Goal: Feedback & Contribution: Contribute content

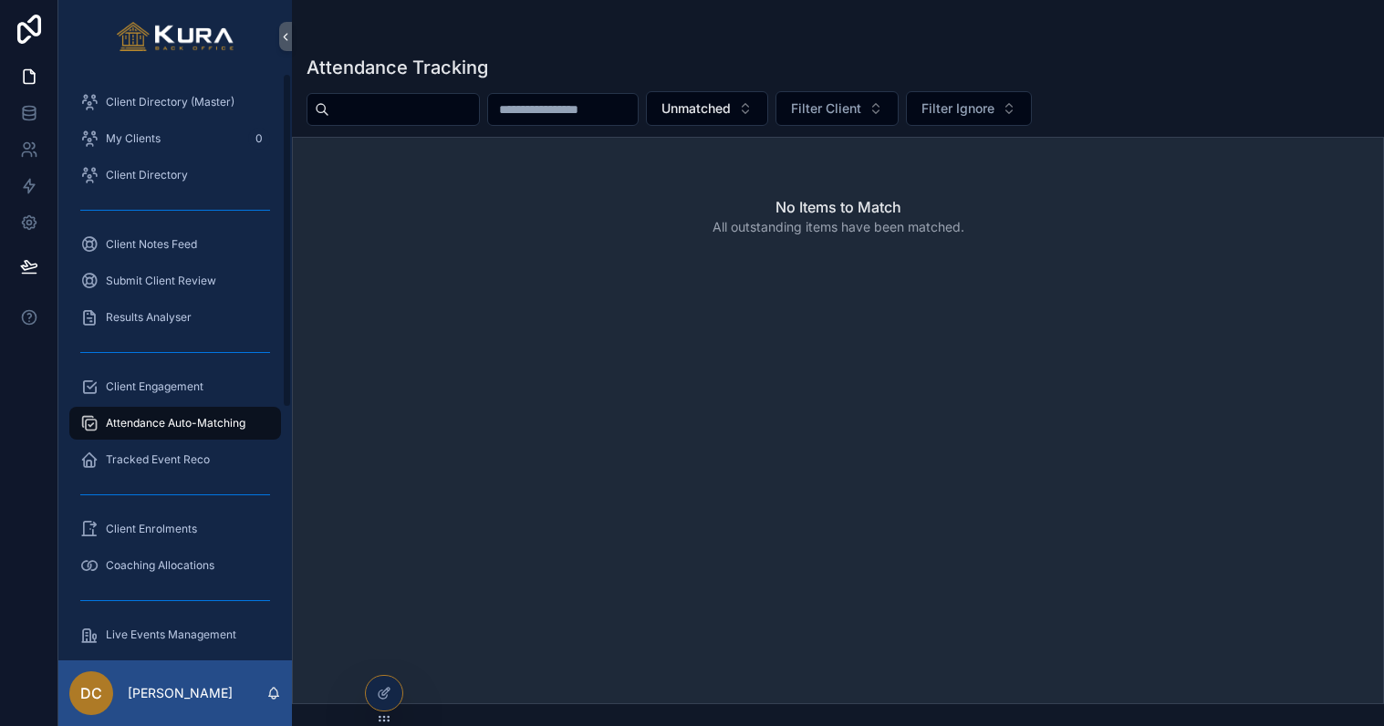
click at [142, 380] on span "Client Engagement" at bounding box center [155, 387] width 98 height 15
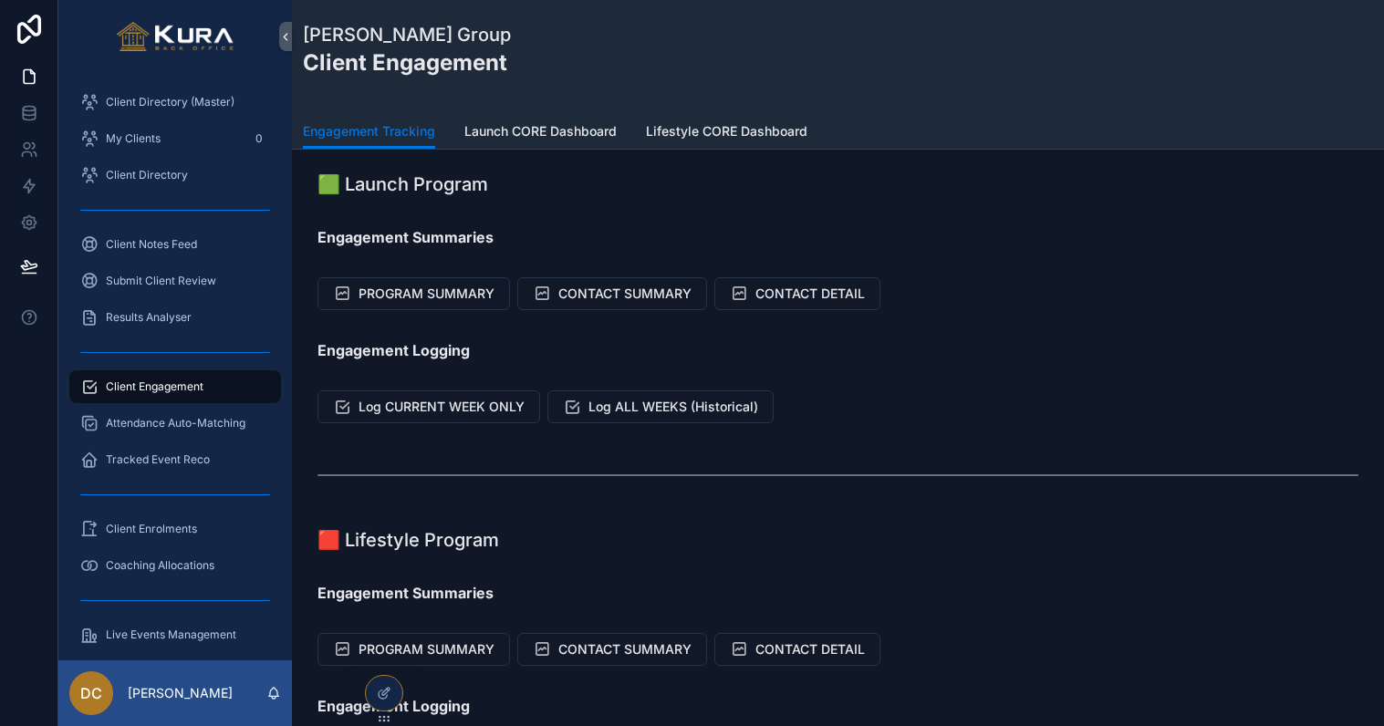
click at [133, 460] on span "Tracked Event Reco" at bounding box center [158, 460] width 104 height 15
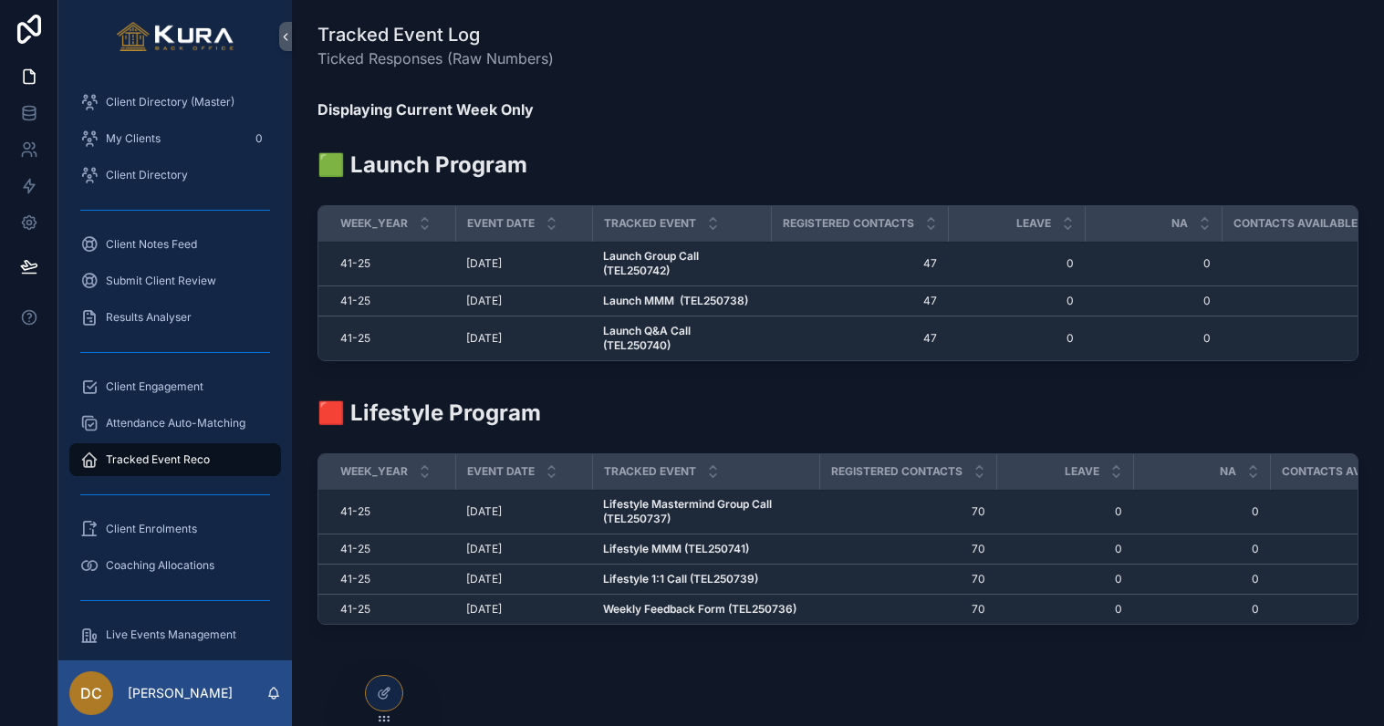
click at [634, 258] on strong "Launch Group Call (TEL250742)" at bounding box center [652, 263] width 99 height 28
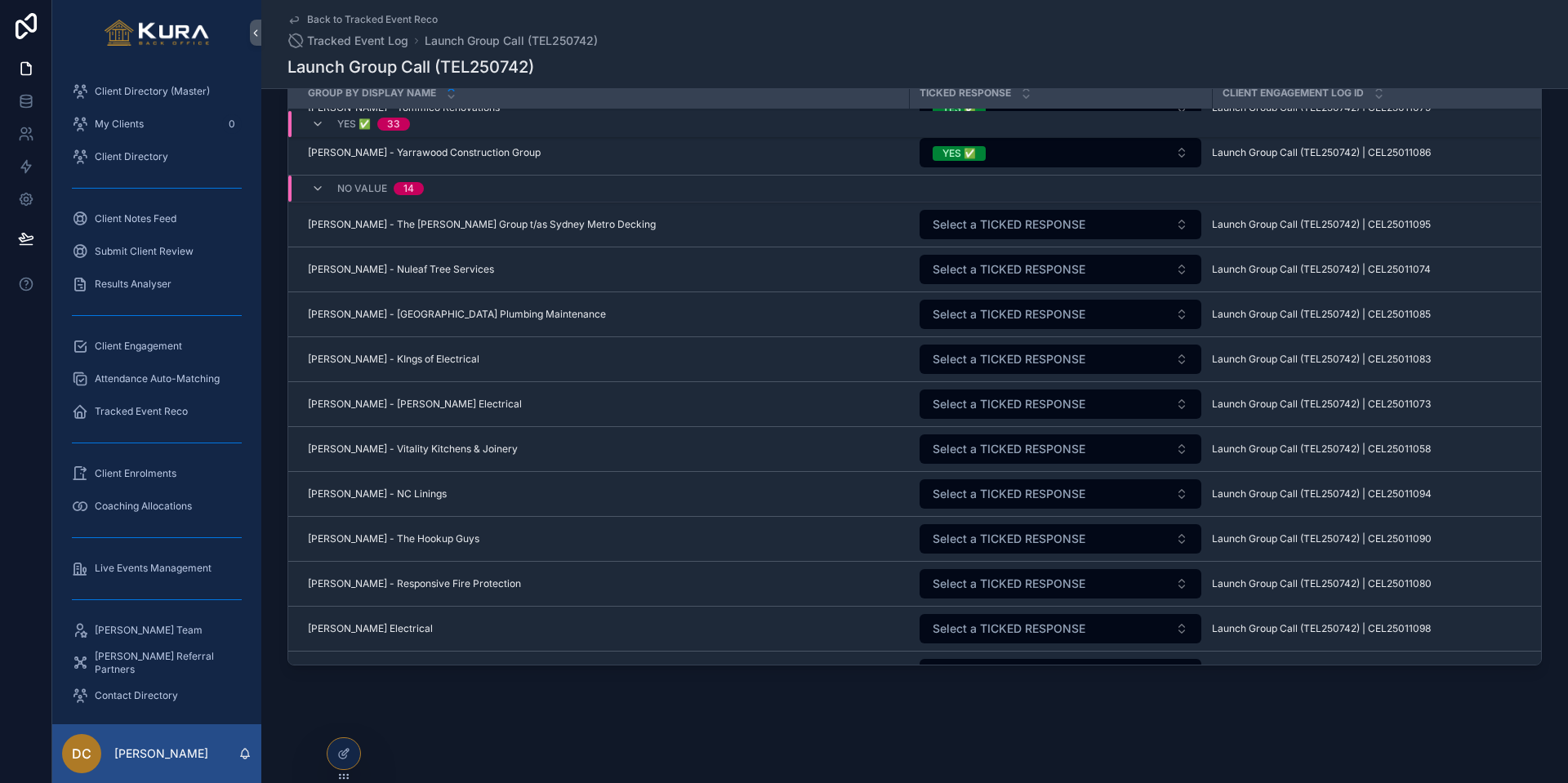
scroll to position [1538, 0]
click at [1055, 219] on span "Select a TICKED RESPONSE" at bounding box center [1009, 220] width 153 height 16
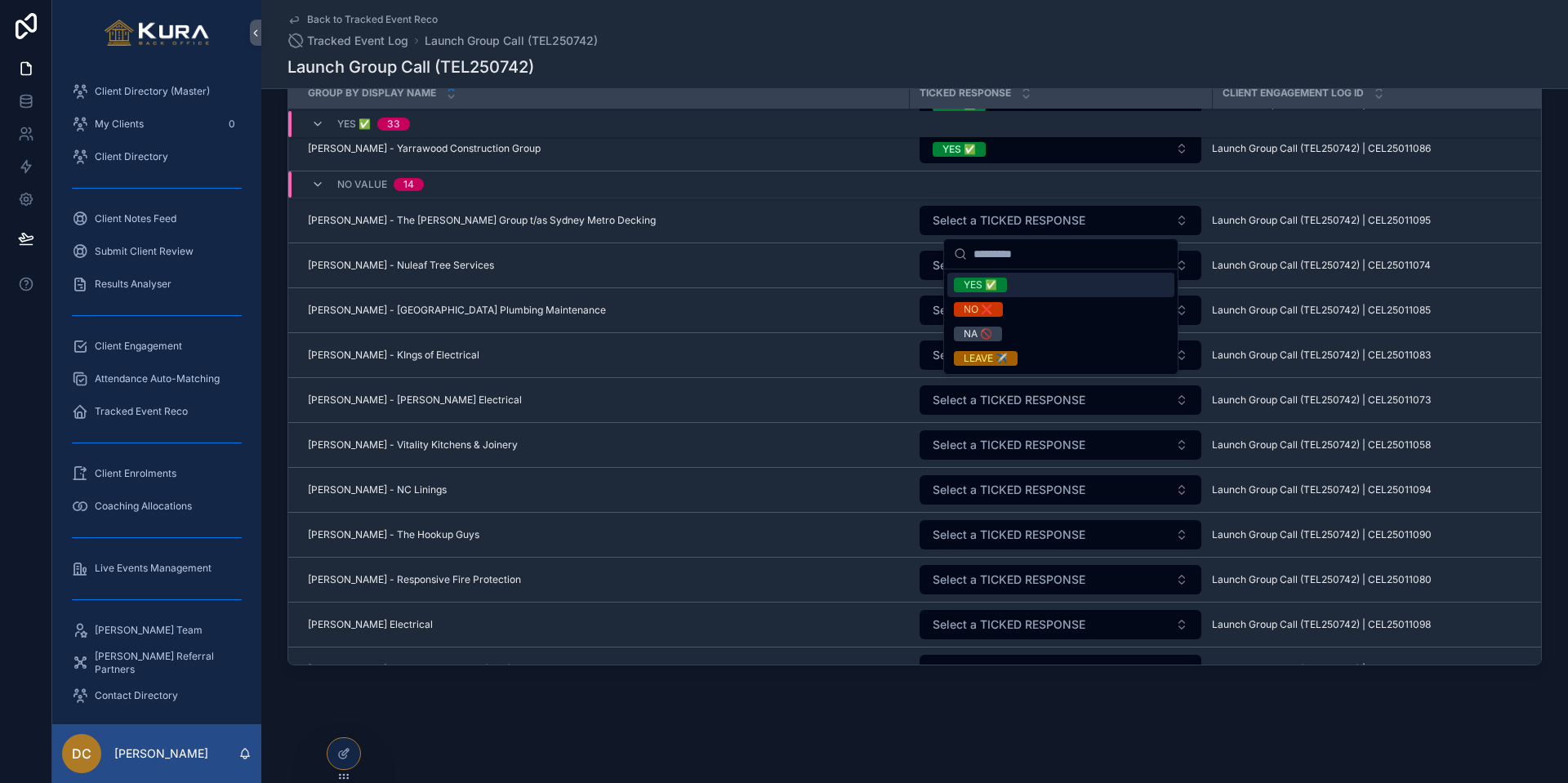
click at [971, 283] on div "YES ✅" at bounding box center [980, 285] width 33 height 14
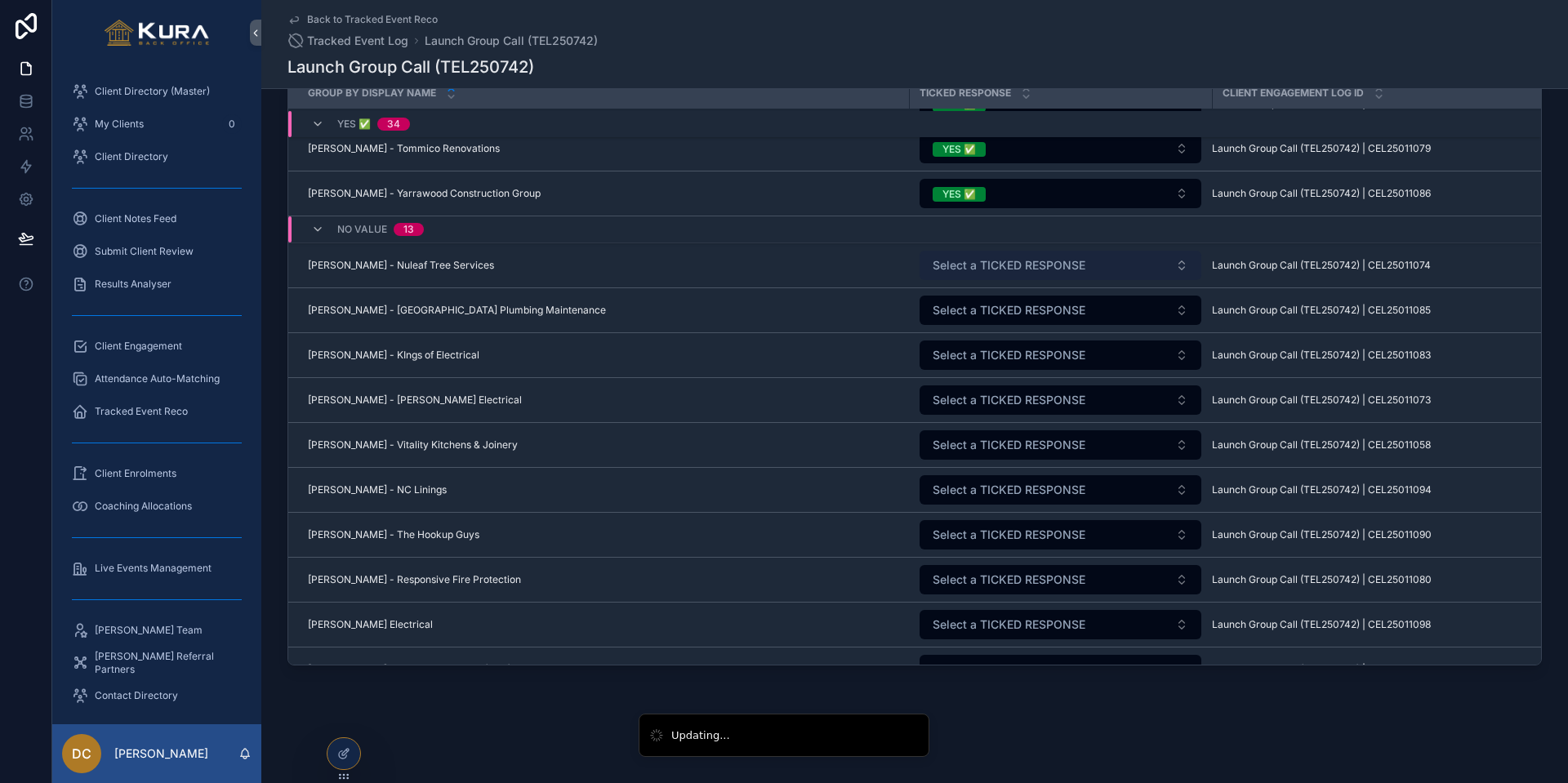
click at [975, 262] on span "Select a TICKED RESPONSE" at bounding box center [1009, 265] width 153 height 16
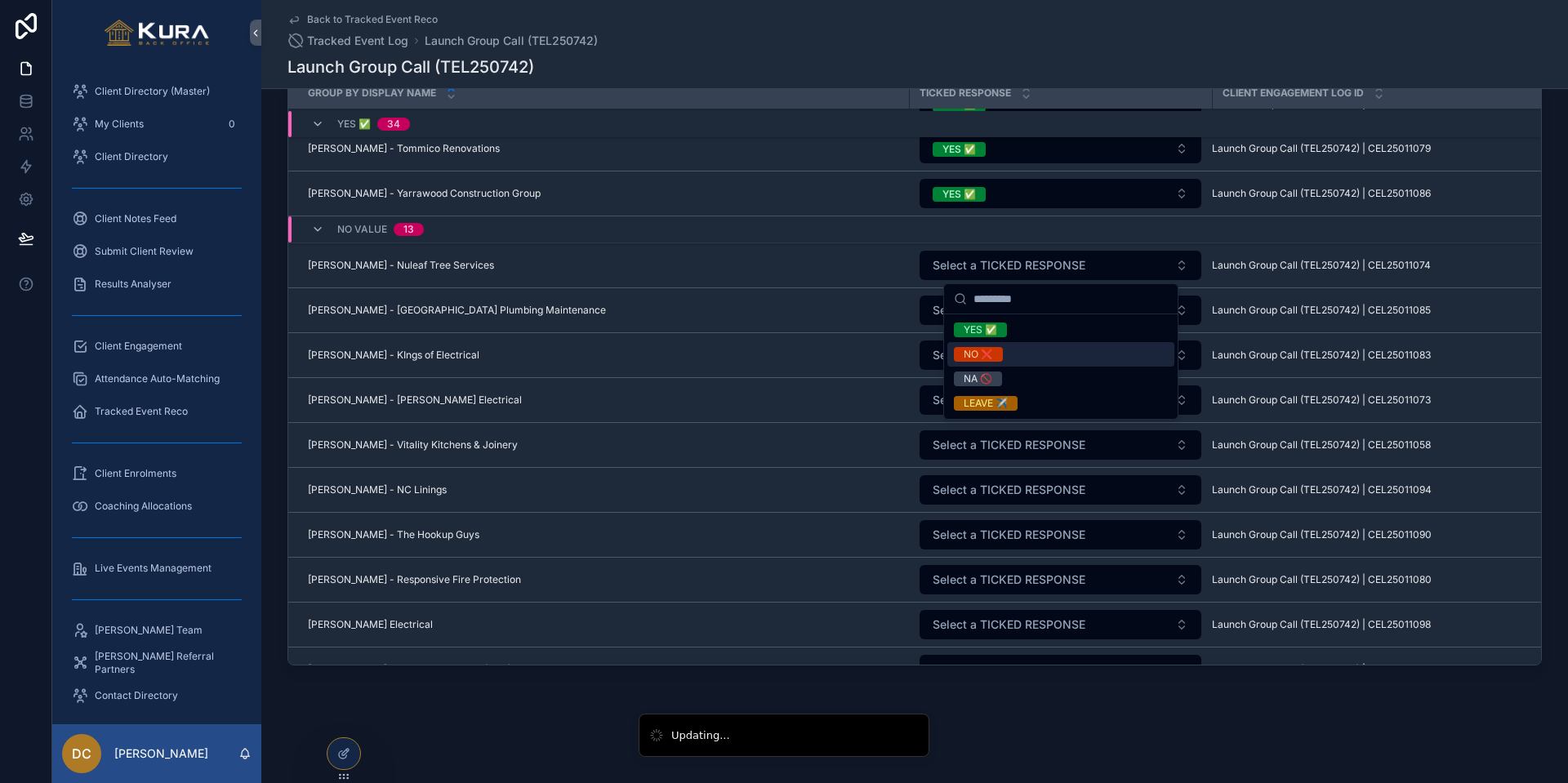
click at [972, 354] on div "NO ❌" at bounding box center [978, 354] width 30 height 14
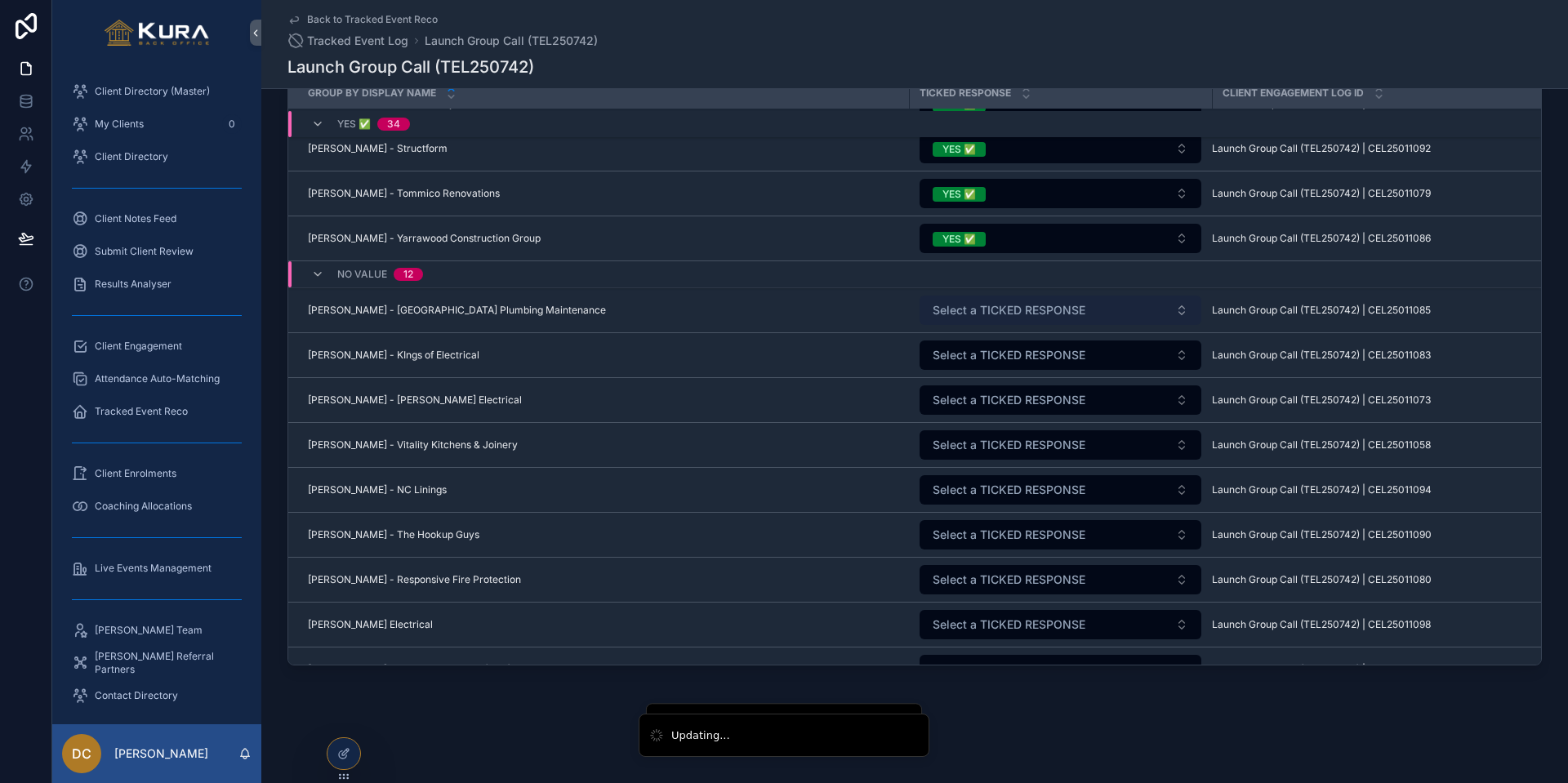
click at [977, 313] on span "Select a TICKED RESPONSE" at bounding box center [1009, 311] width 153 height 16
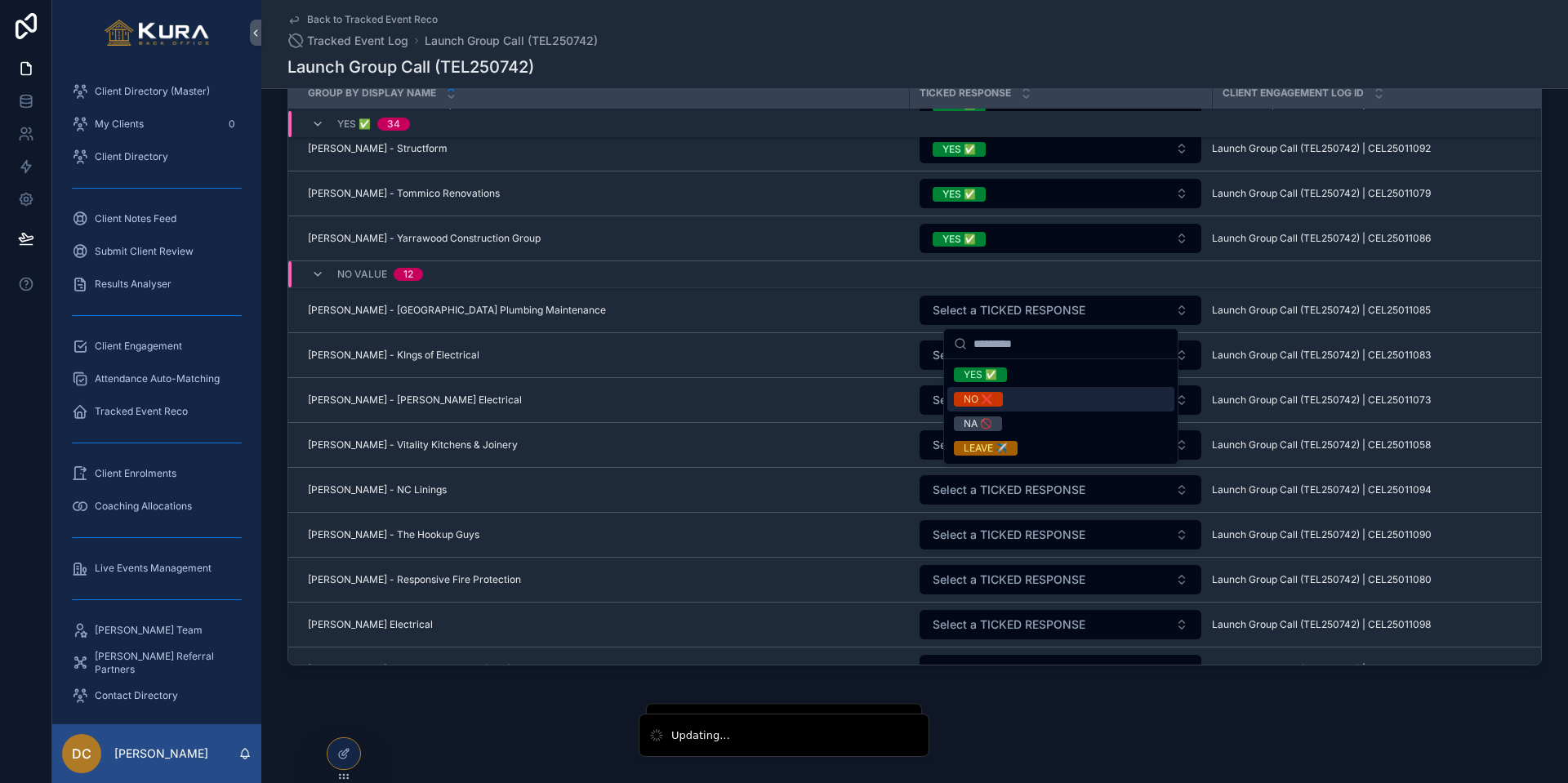
click at [970, 401] on div "NO ❌" at bounding box center [978, 399] width 30 height 14
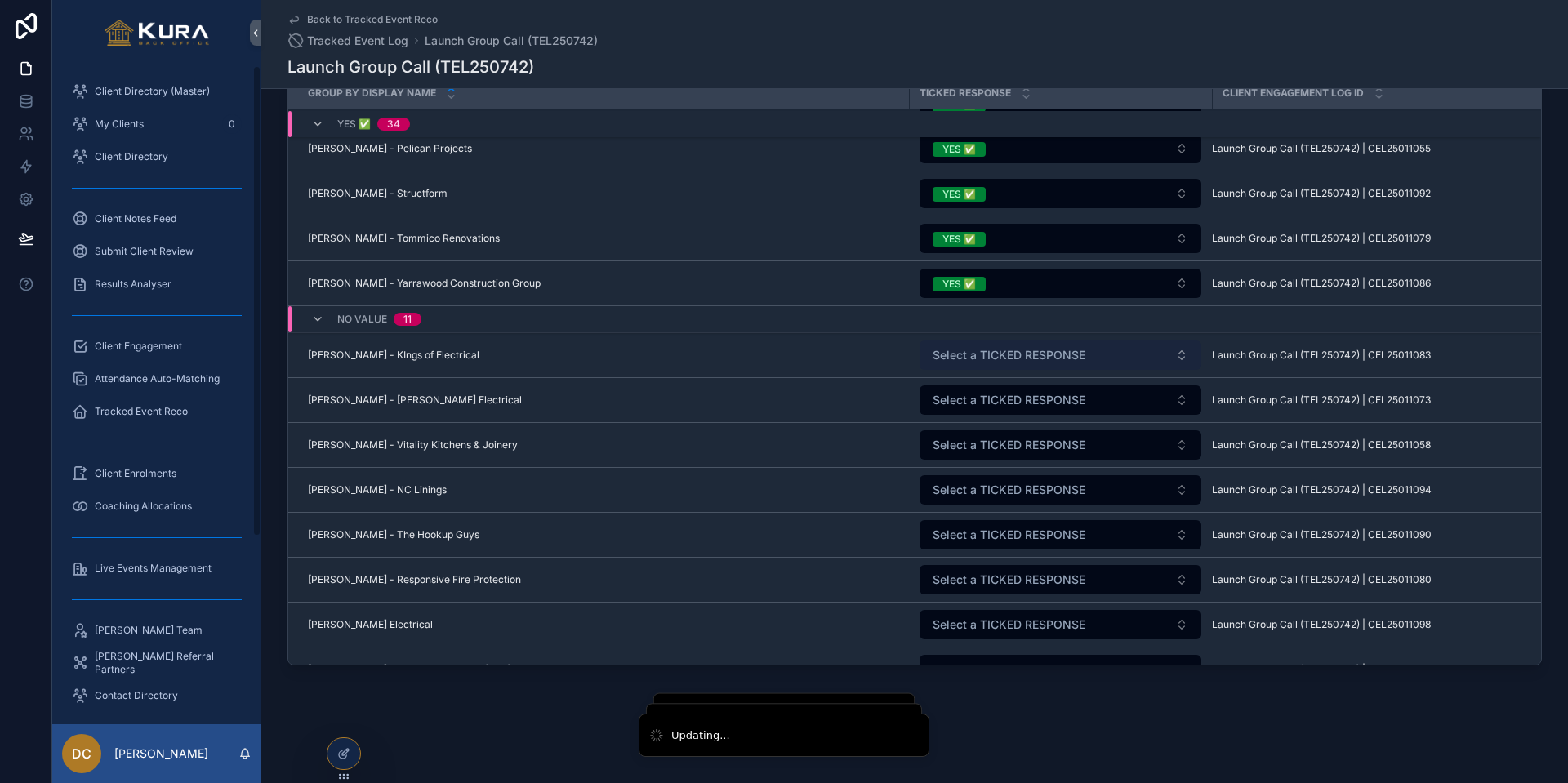
click at [1012, 354] on span "Select a TICKED RESPONSE" at bounding box center [1009, 355] width 153 height 16
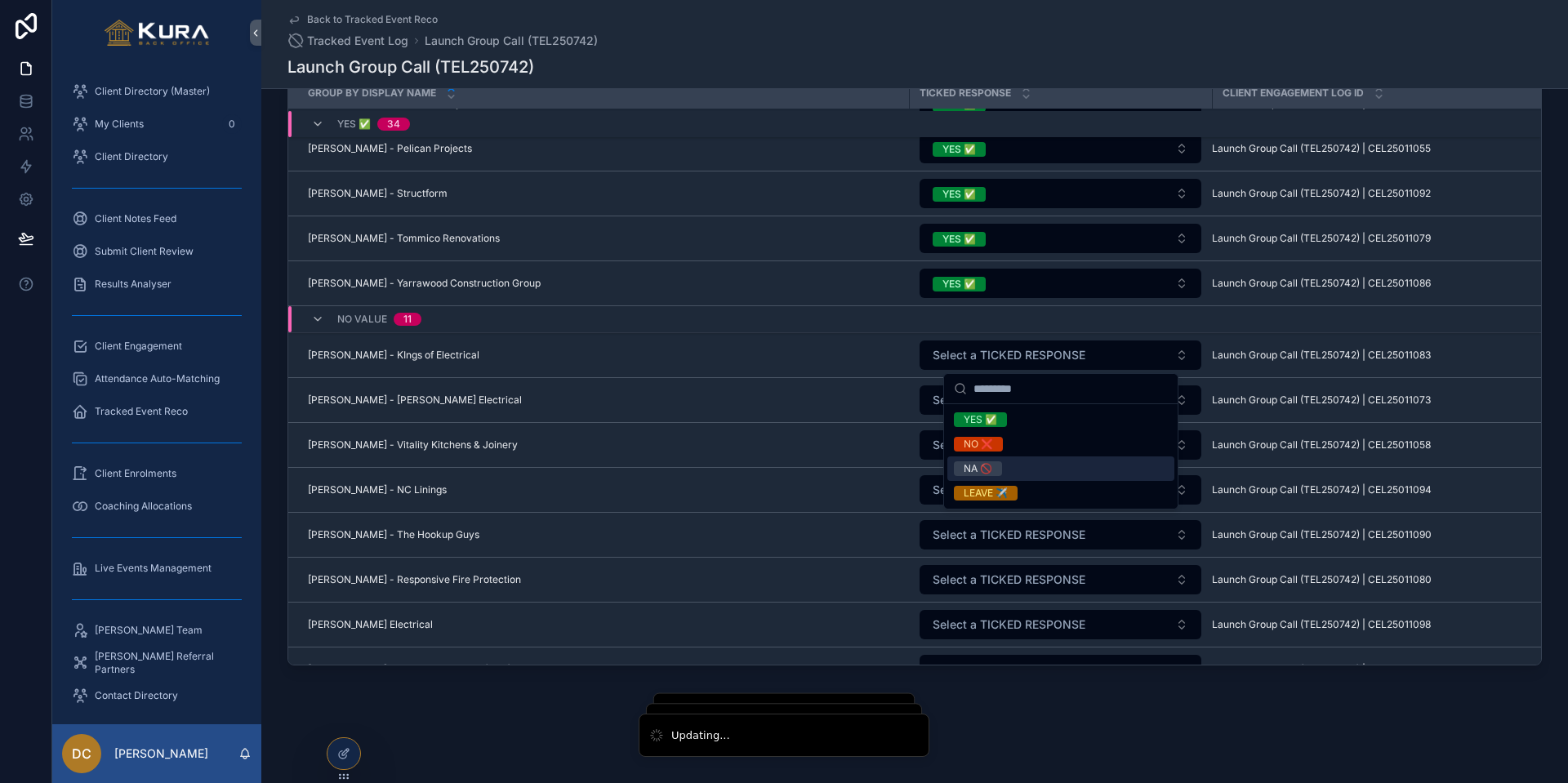
click at [982, 473] on div "NA 🚫" at bounding box center [978, 469] width 29 height 14
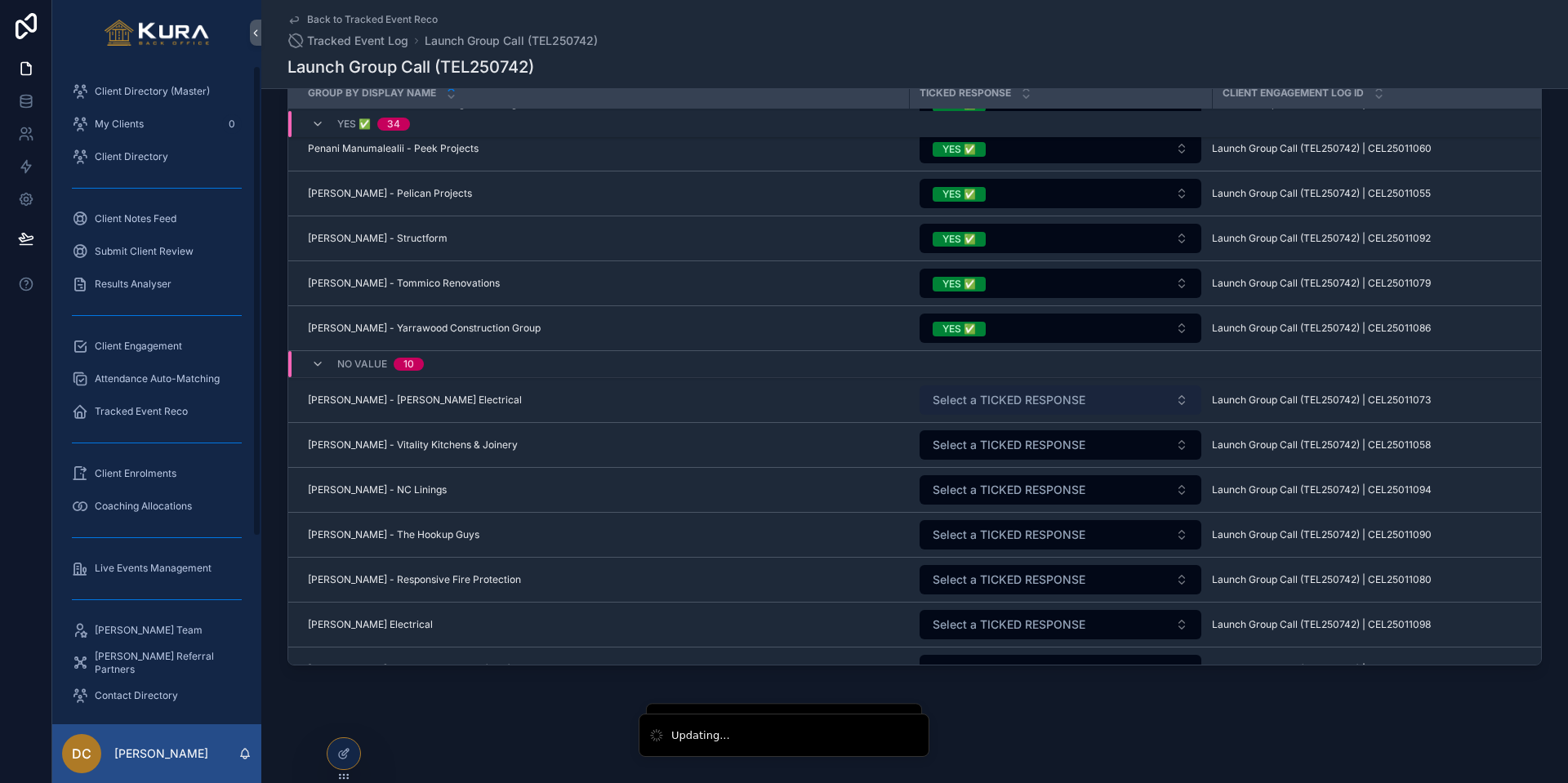
click at [1059, 397] on span "Select a TICKED RESPONSE" at bounding box center [1009, 400] width 153 height 16
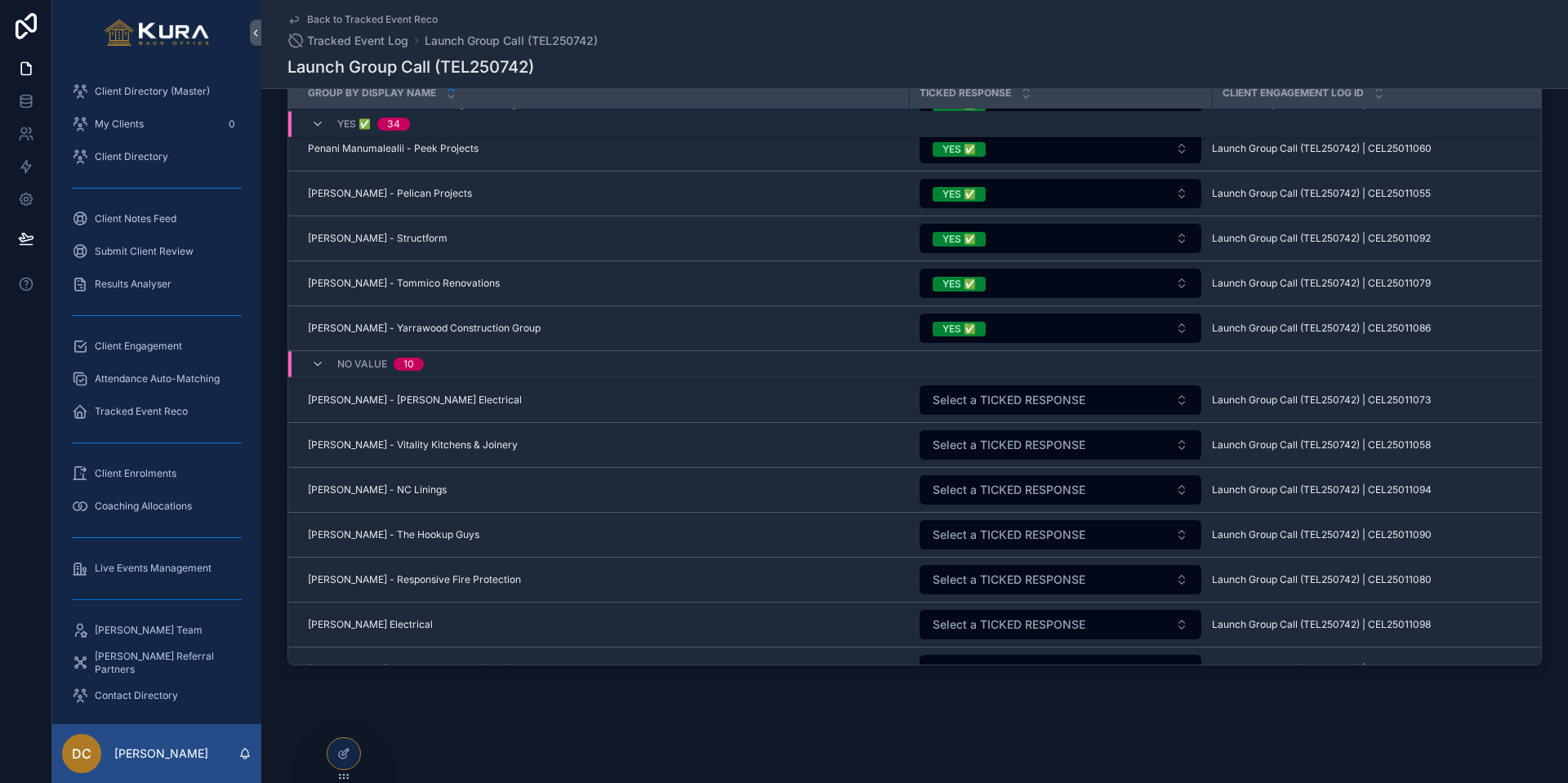
click at [958, 489] on span "Select a TICKED RESPONSE" at bounding box center [1009, 489] width 153 height 16
click at [959, 398] on span "Select a TICKED RESPONSE" at bounding box center [1009, 400] width 153 height 16
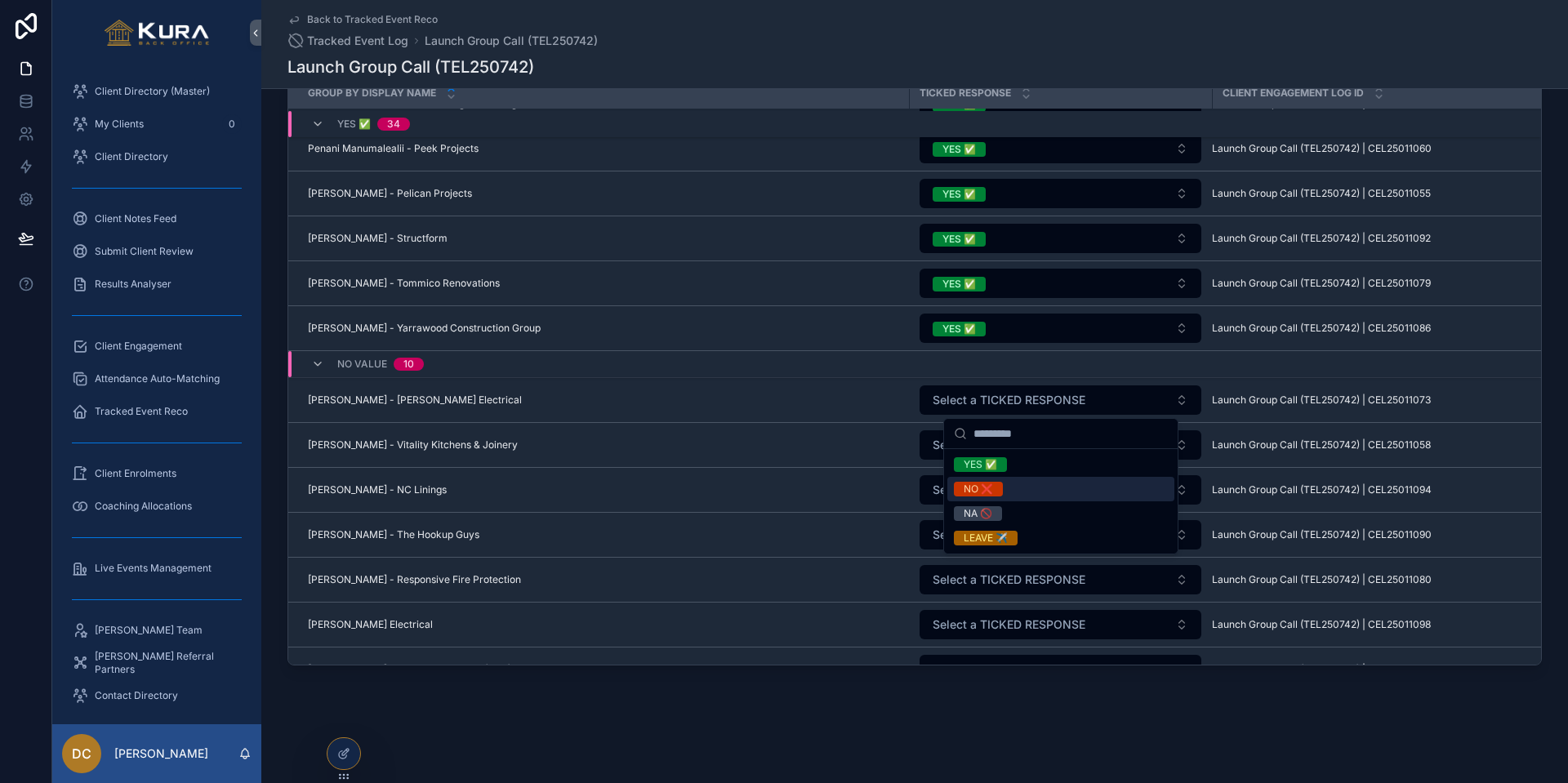
click at [976, 489] on div "NO ❌" at bounding box center [978, 489] width 30 height 14
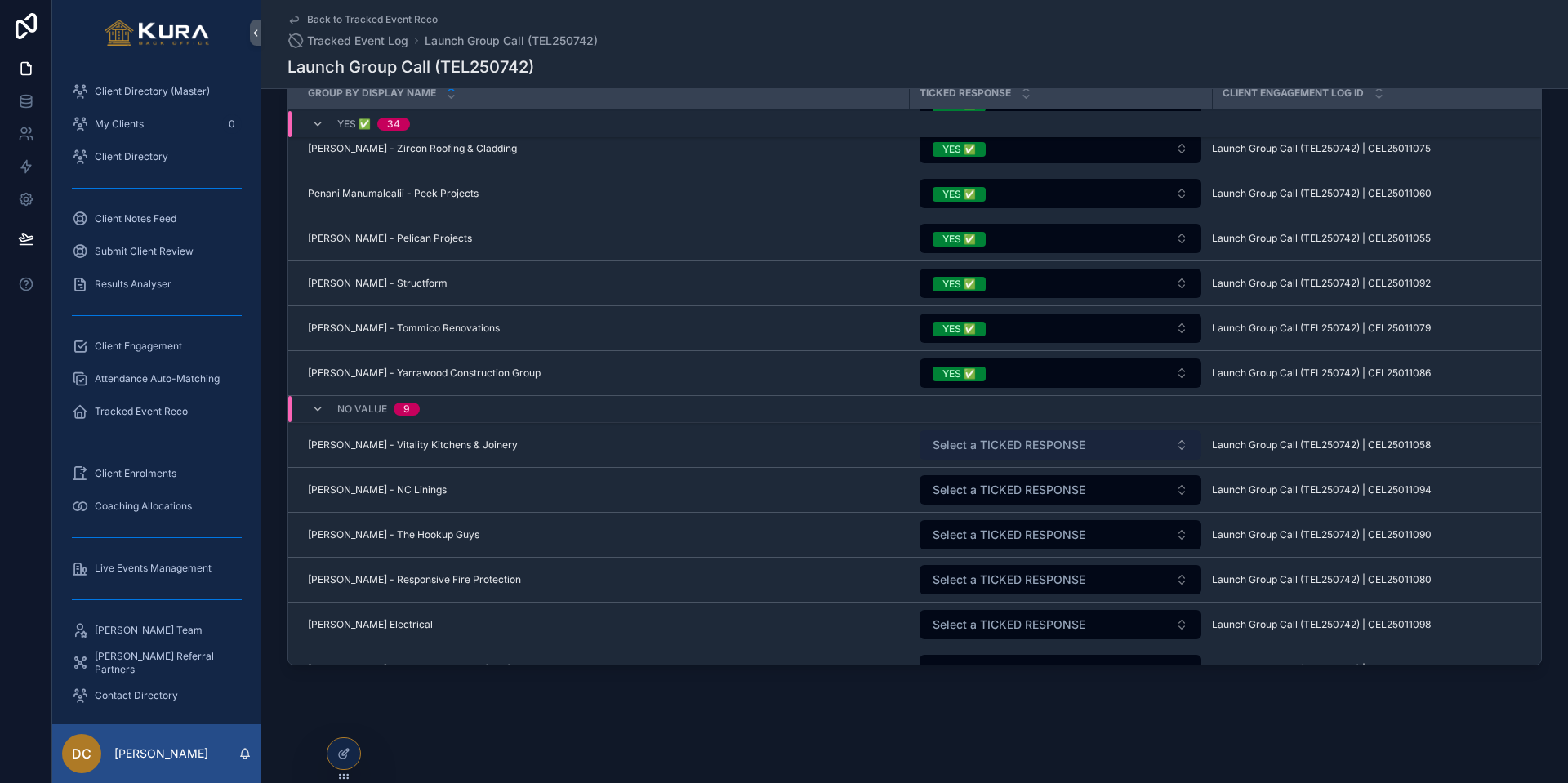
click at [969, 443] on span "Select a TICKED RESPONSE" at bounding box center [1009, 445] width 153 height 16
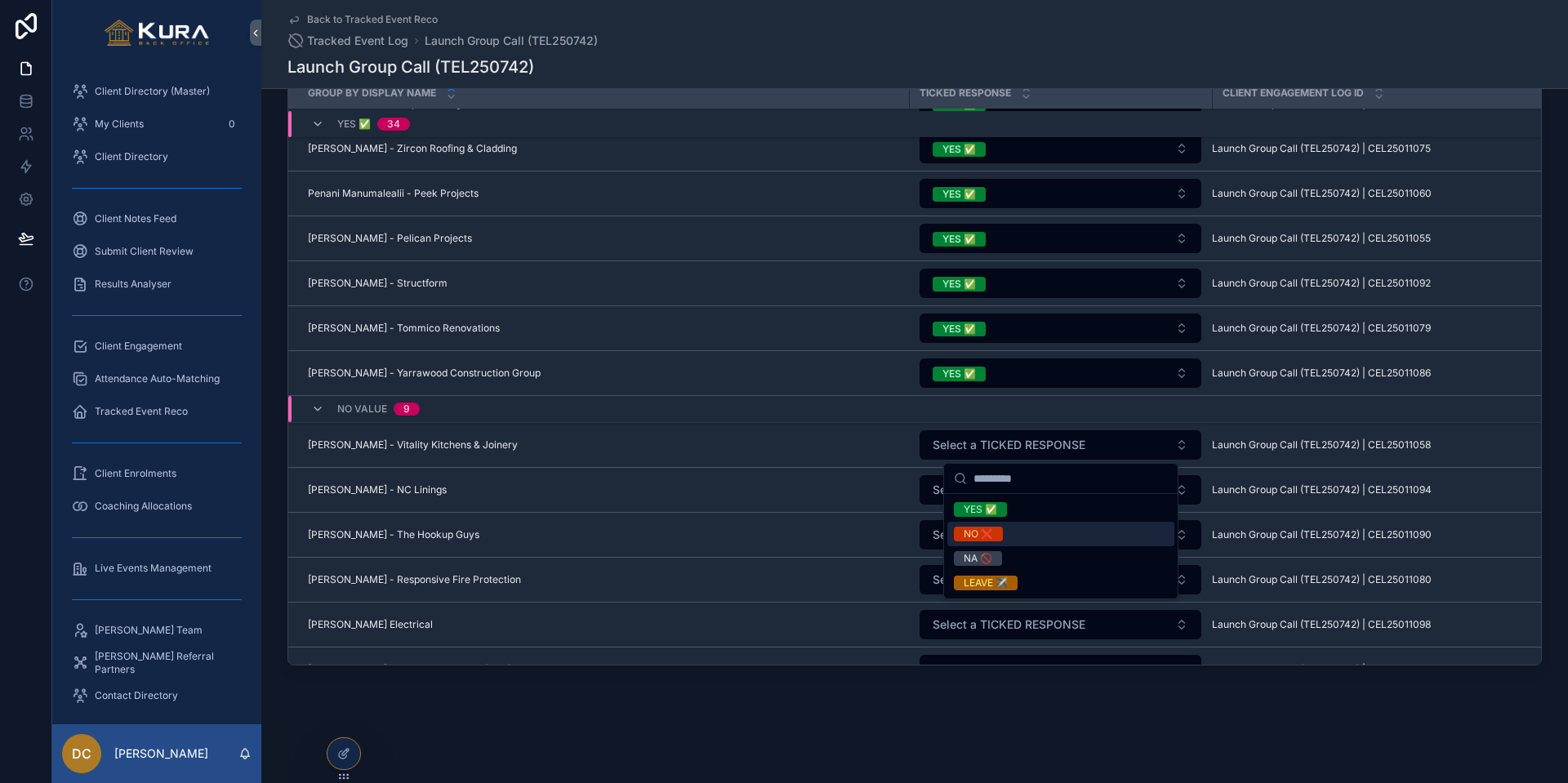
click at [971, 532] on div "NO ❌" at bounding box center [978, 534] width 30 height 14
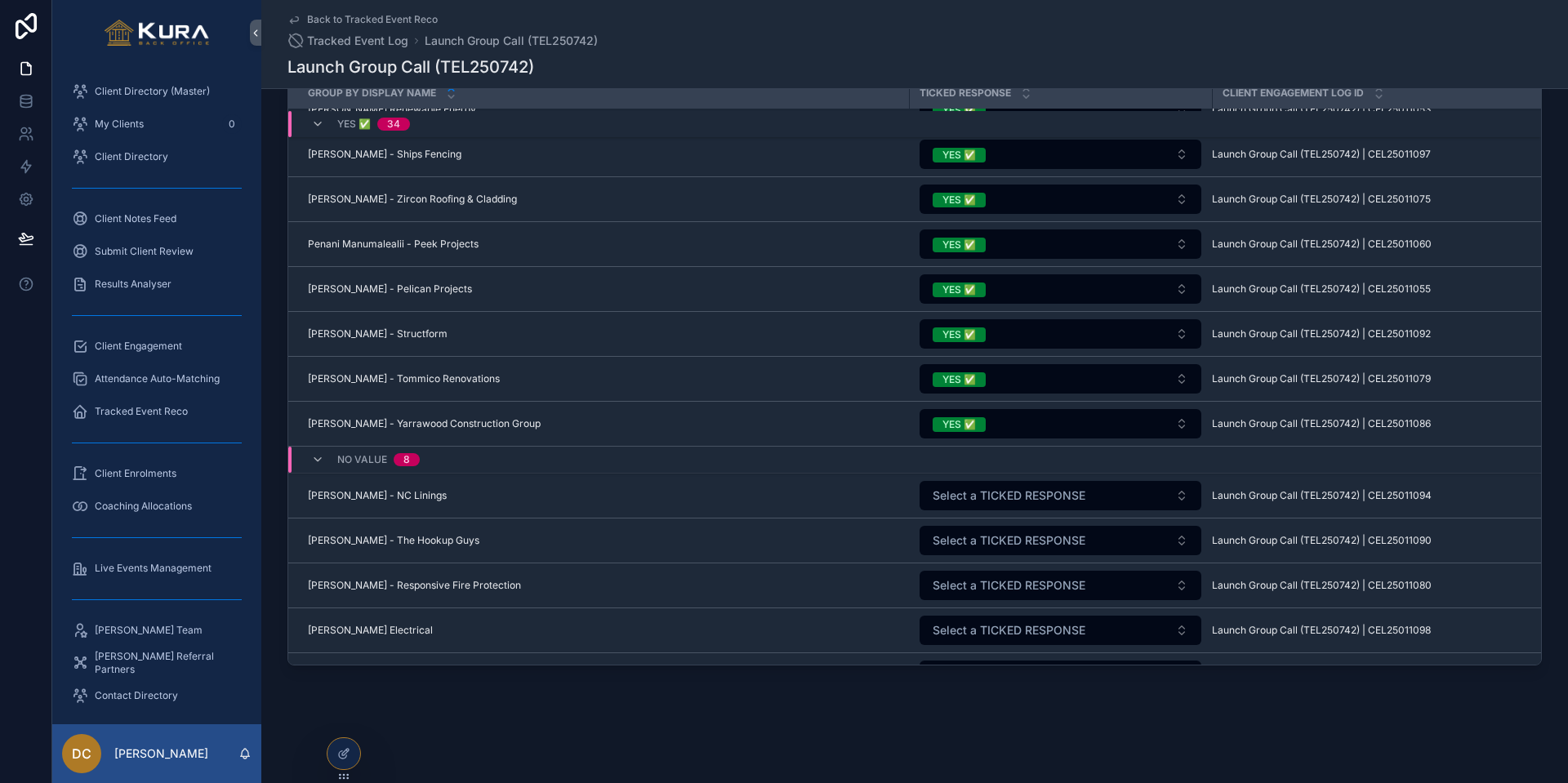
click at [965, 489] on span "Select a TICKED RESPONSE" at bounding box center [1009, 496] width 153 height 16
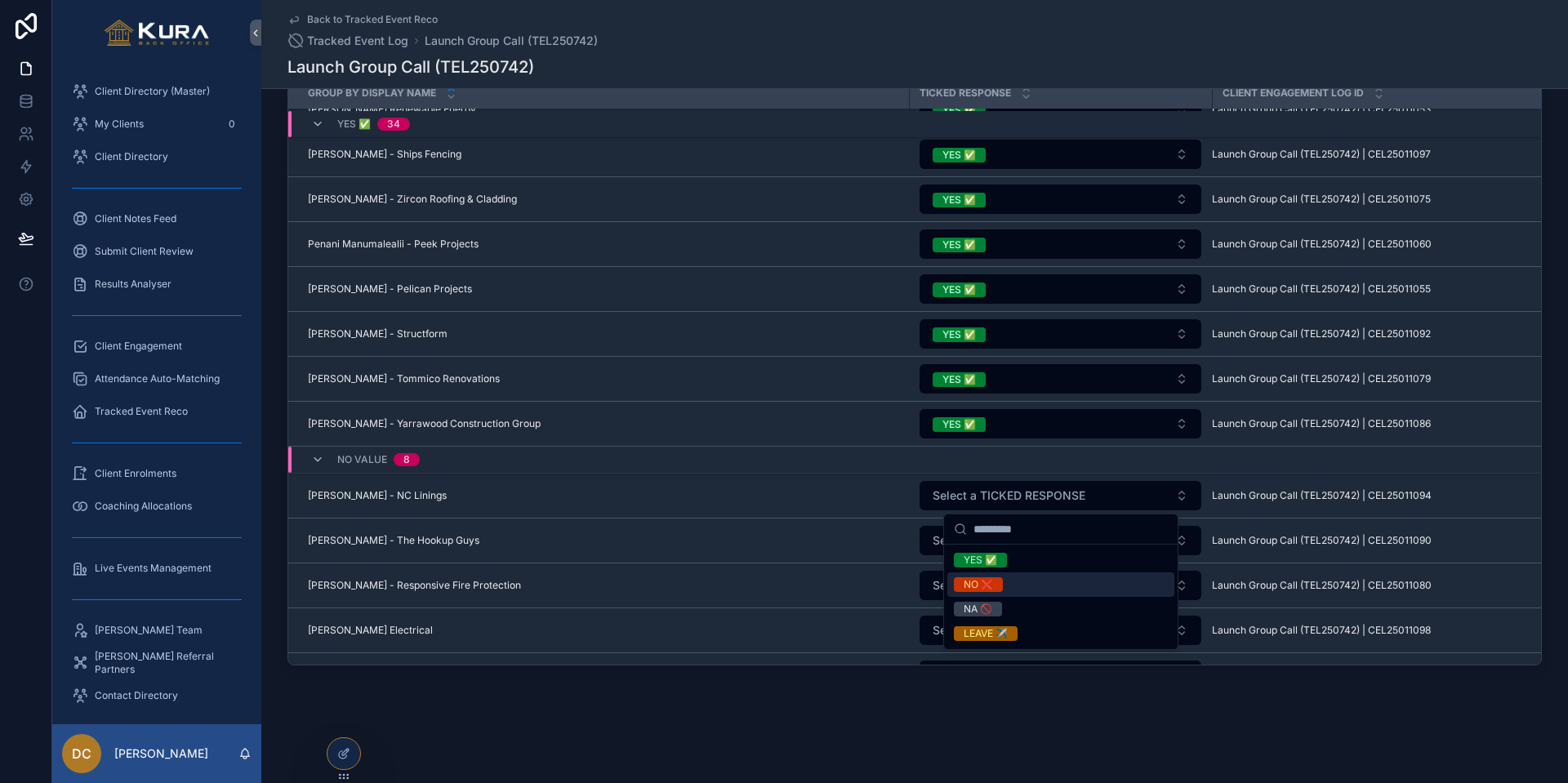
click at [973, 588] on div "NO ❌" at bounding box center [978, 584] width 30 height 14
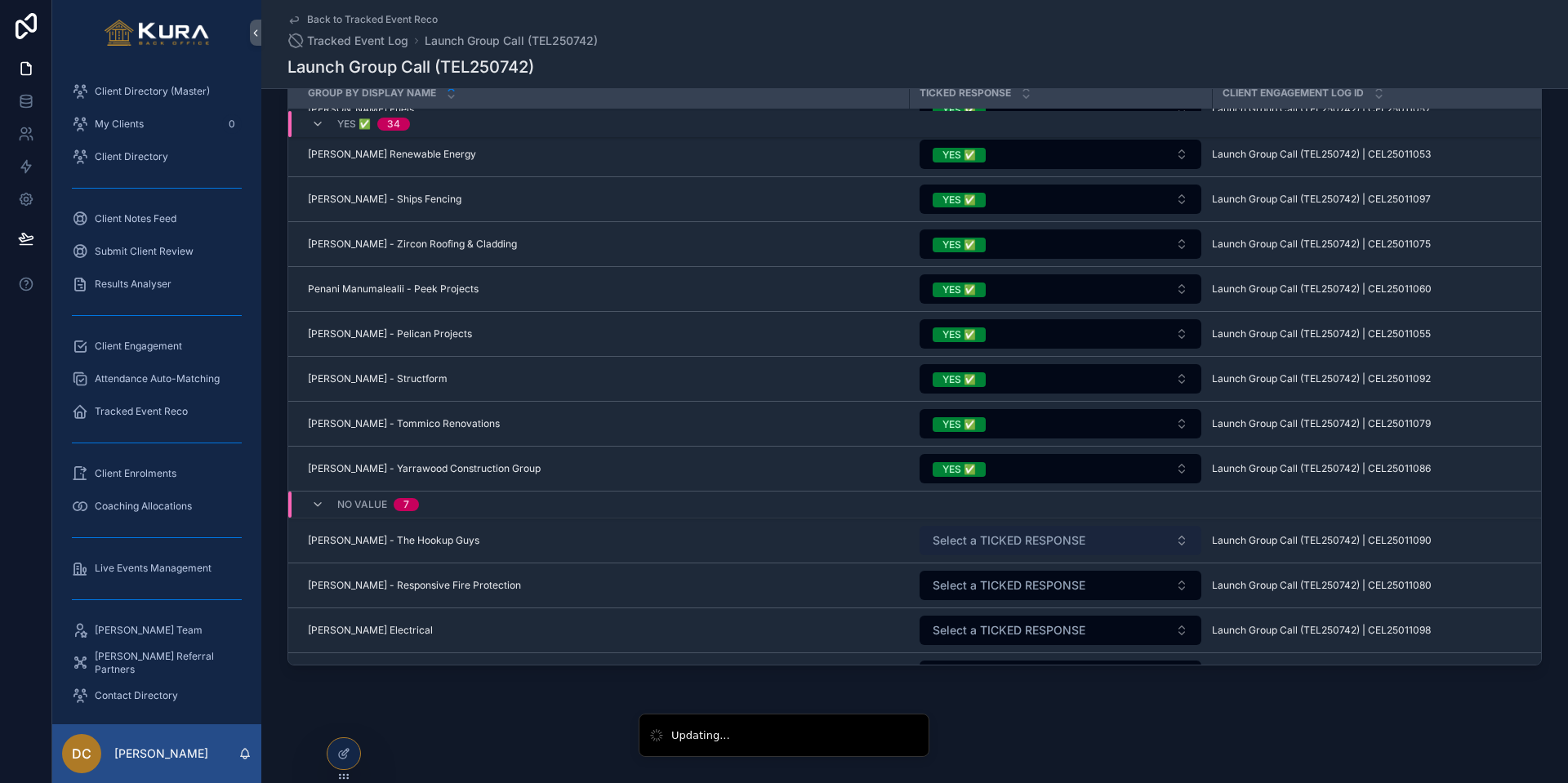
click at [973, 546] on span "Select a TICKED RESPONSE" at bounding box center [1009, 540] width 153 height 16
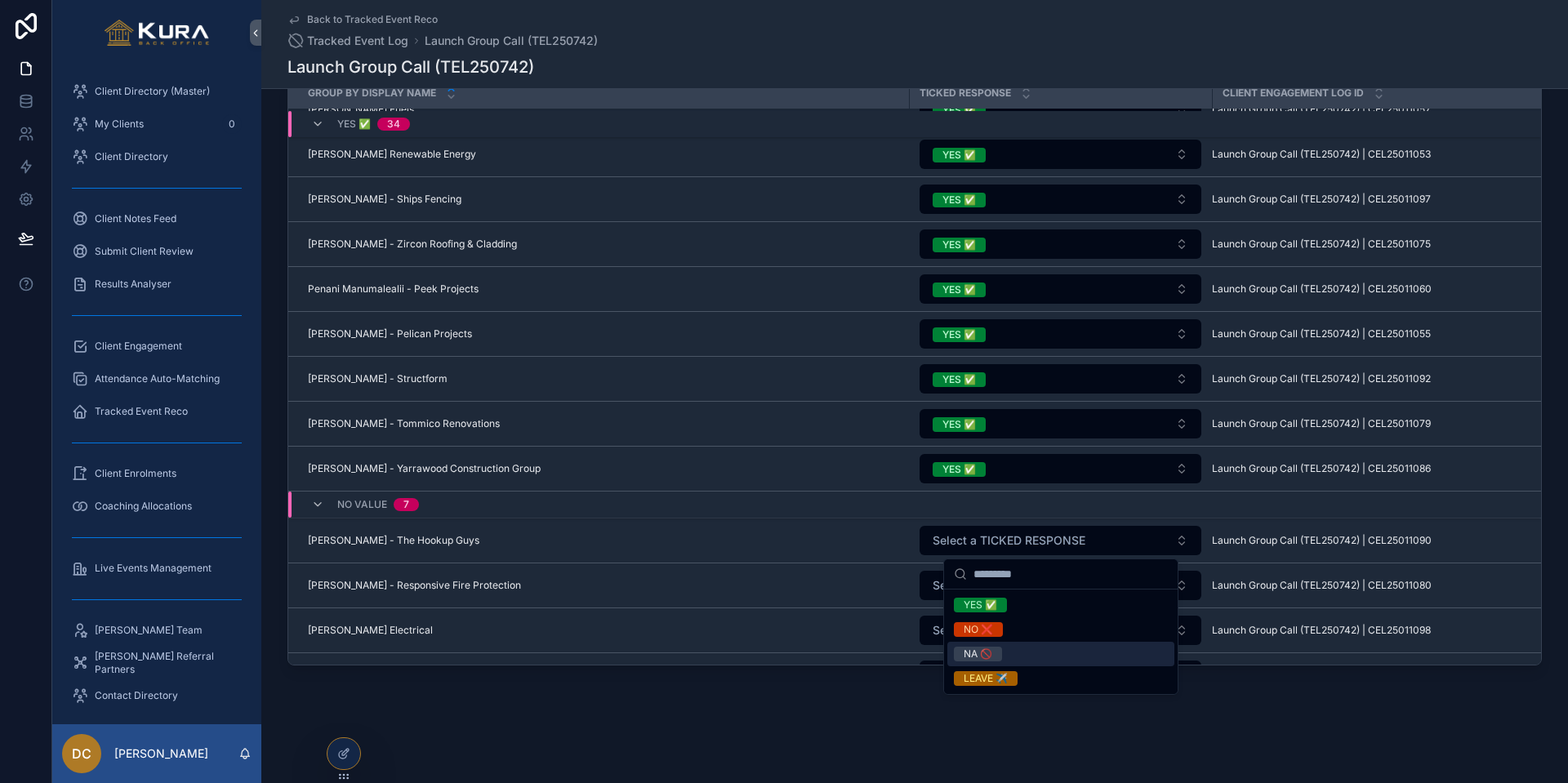
click at [975, 649] on div "NA 🚫" at bounding box center [978, 654] width 29 height 14
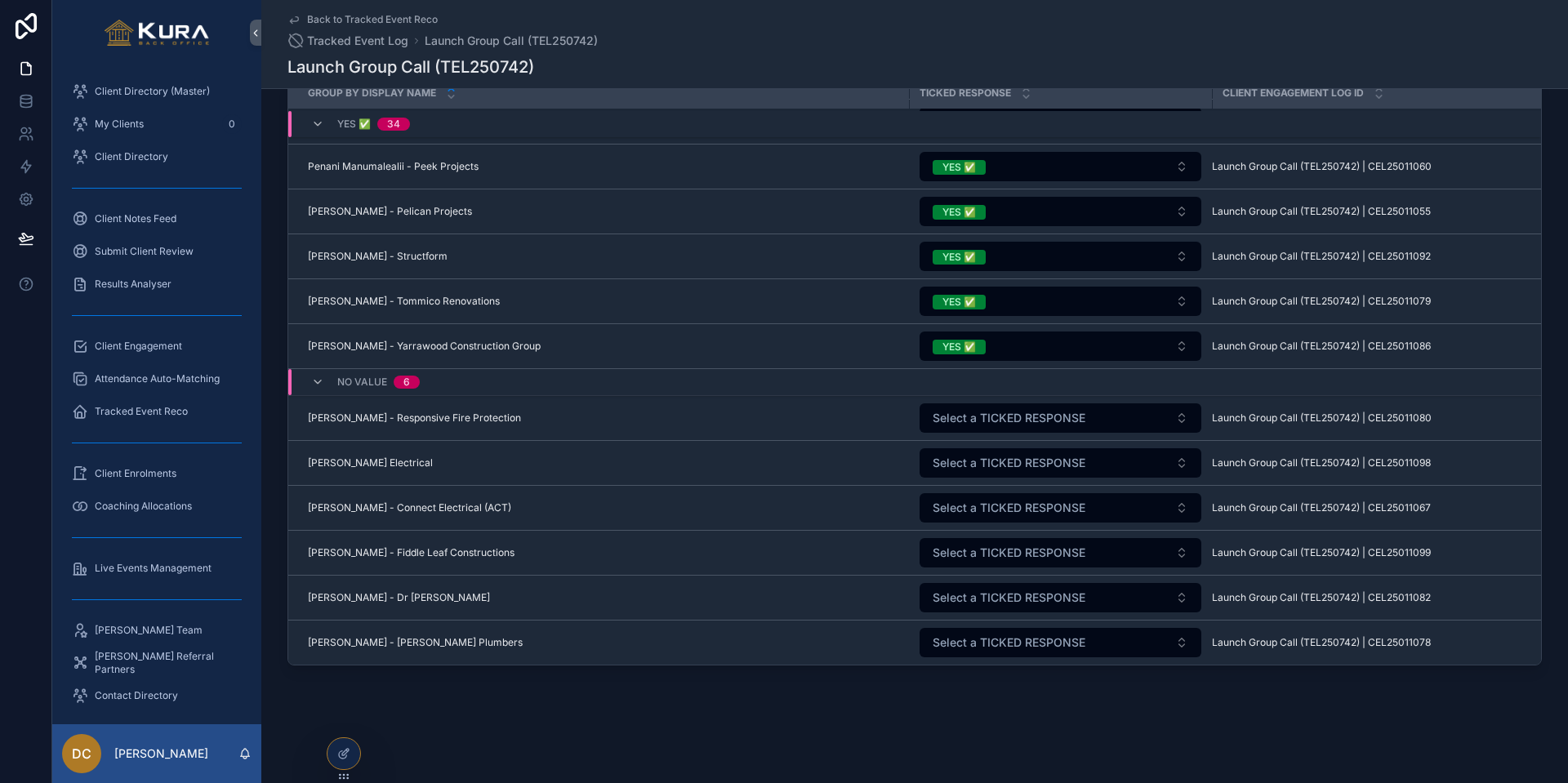
scroll to position [1706, 0]
click at [974, 408] on button "Select a TICKED RESPONSE" at bounding box center [1060, 418] width 282 height 30
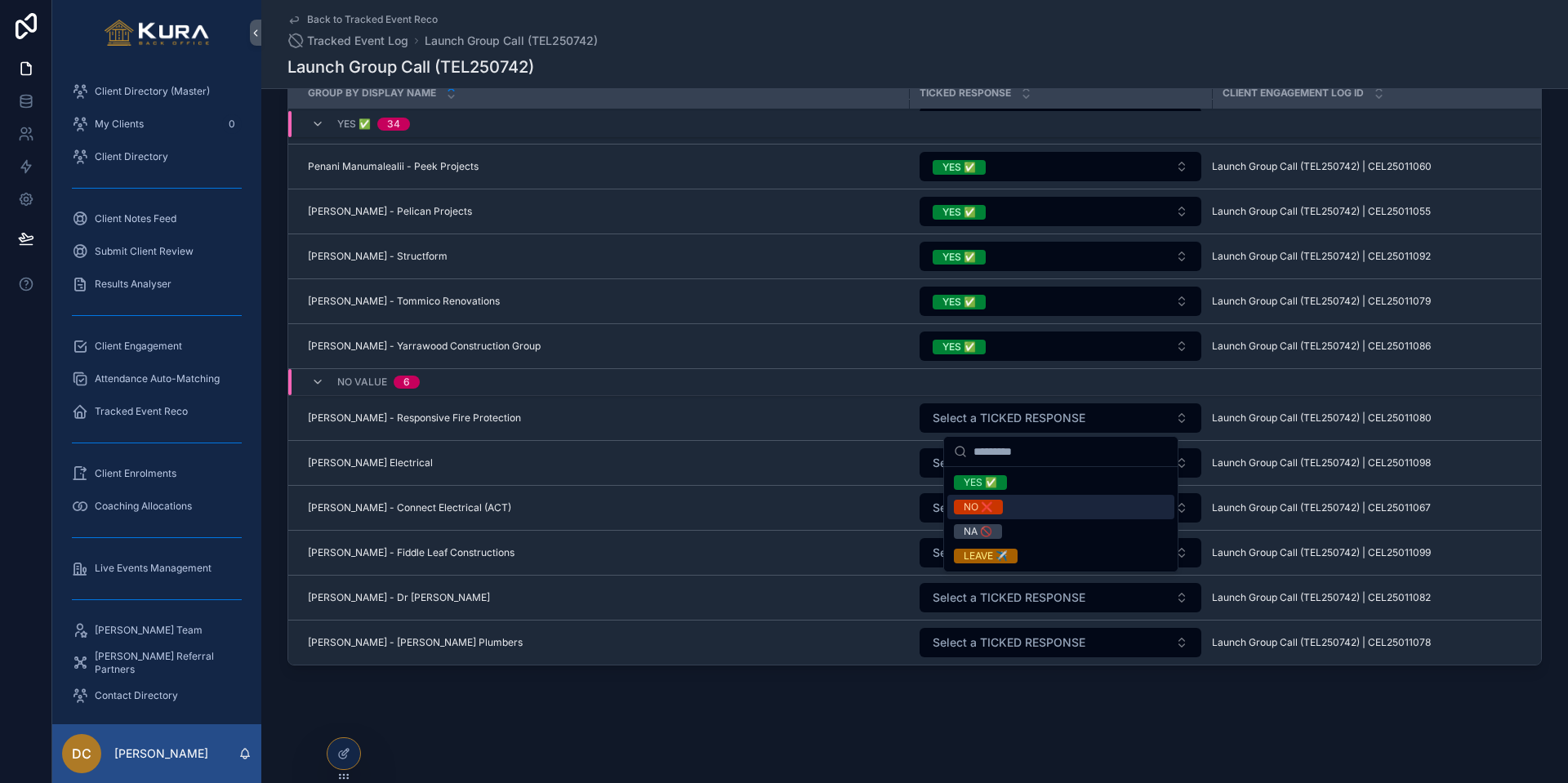
click at [974, 513] on div "NO ❌" at bounding box center [978, 506] width 30 height 14
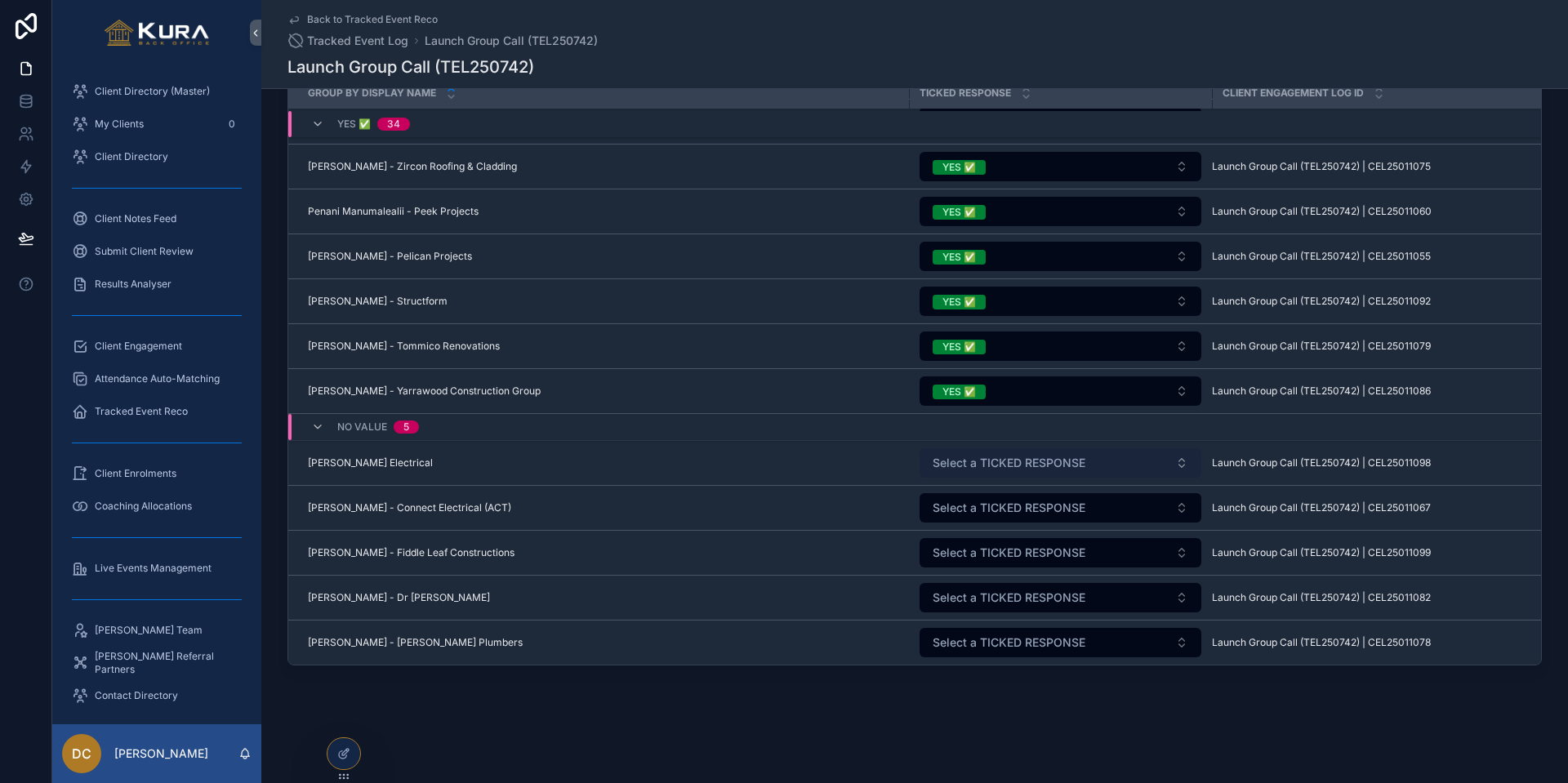
click at [975, 471] on button "Select a TICKED RESPONSE" at bounding box center [1060, 463] width 282 height 30
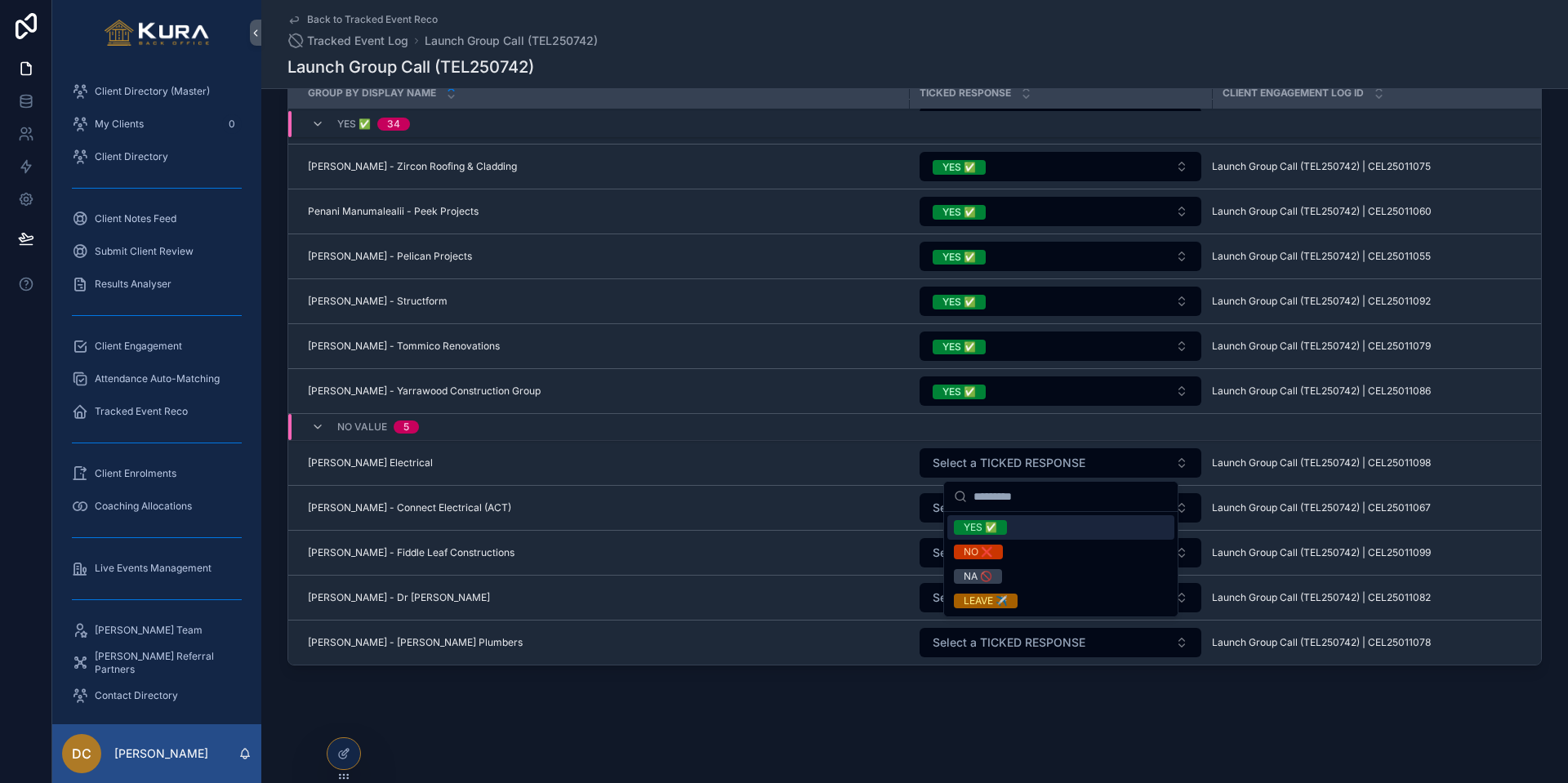
click at [969, 525] on div "YES ✅" at bounding box center [980, 527] width 33 height 14
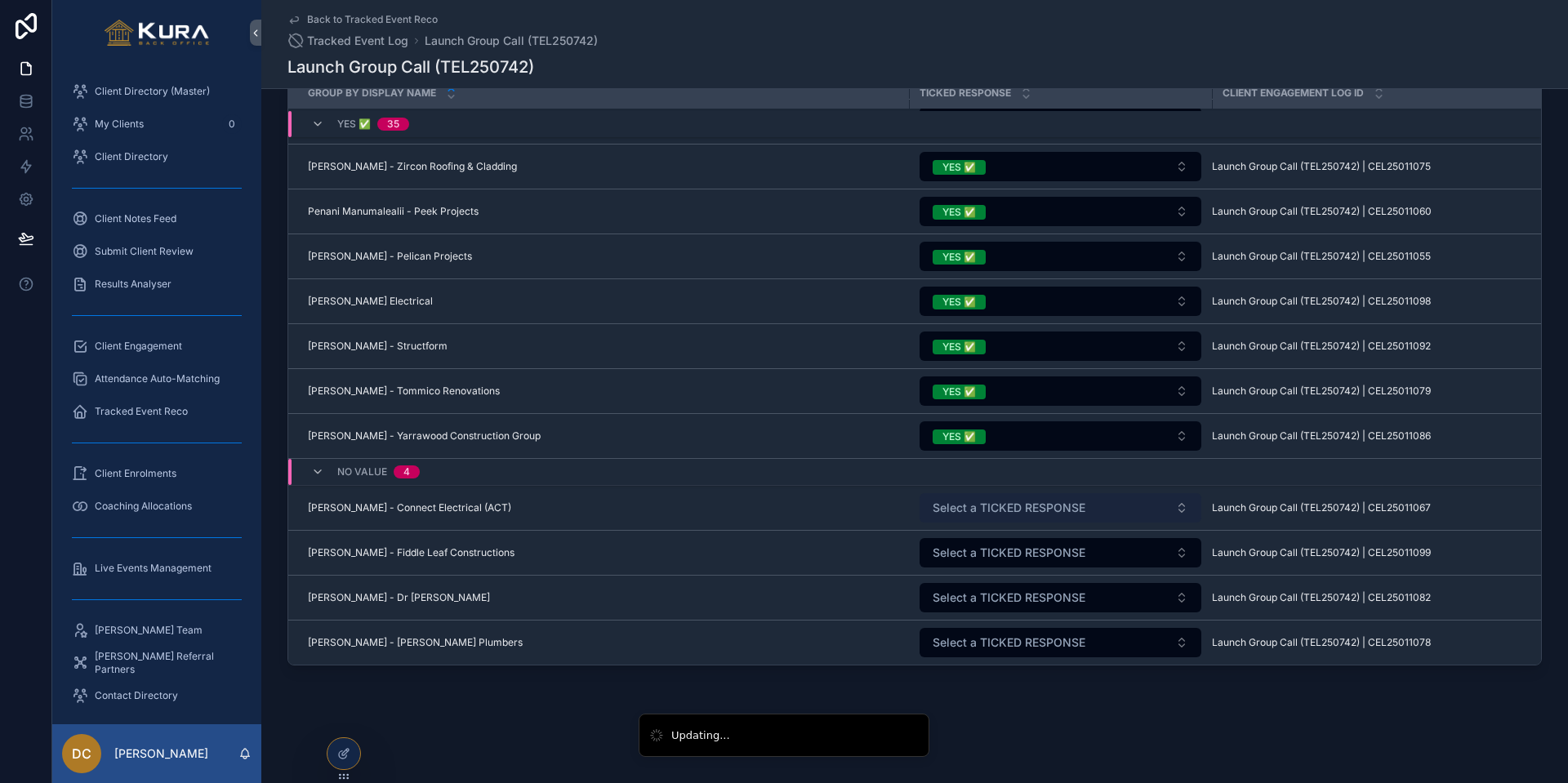
click at [970, 502] on span "Select a TICKED RESPONSE" at bounding box center [1009, 507] width 153 height 16
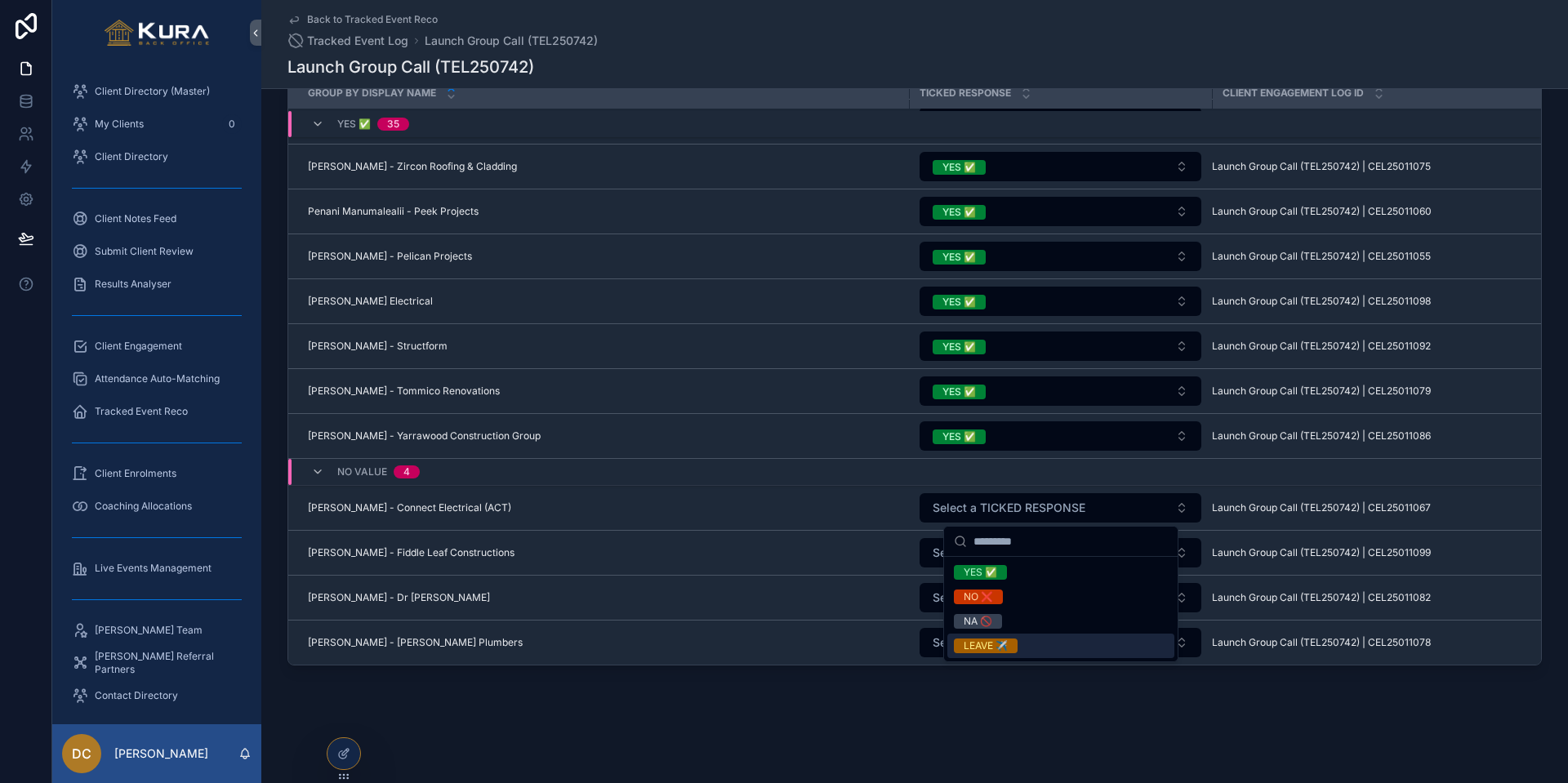
click at [975, 648] on div "LEAVE ✈️" at bounding box center [985, 646] width 44 height 14
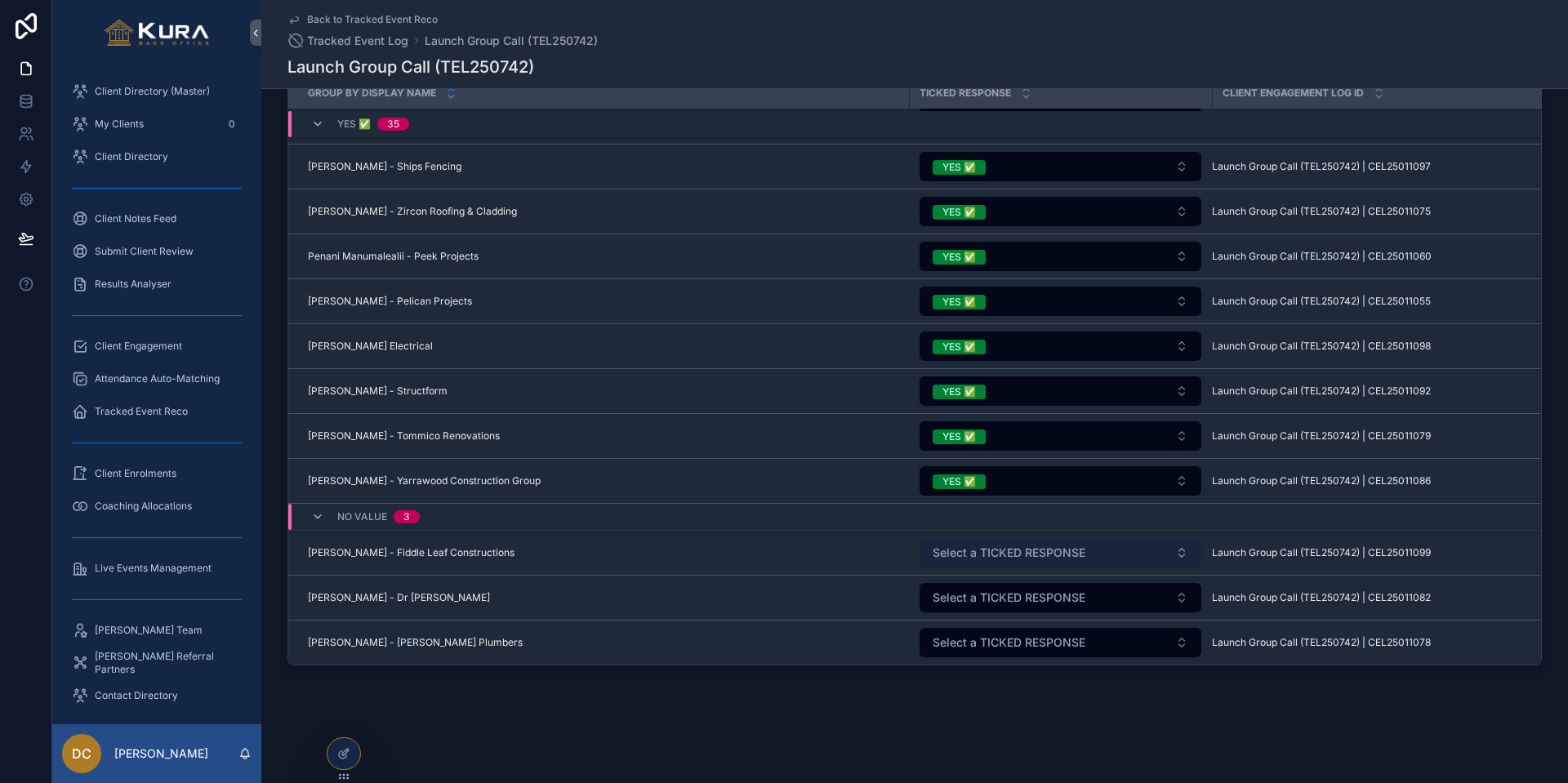
click at [990, 553] on span "Select a TICKED RESPONSE" at bounding box center [1009, 553] width 153 height 16
click at [947, 551] on span "Select a TICKED RESPONSE" at bounding box center [1009, 553] width 153 height 16
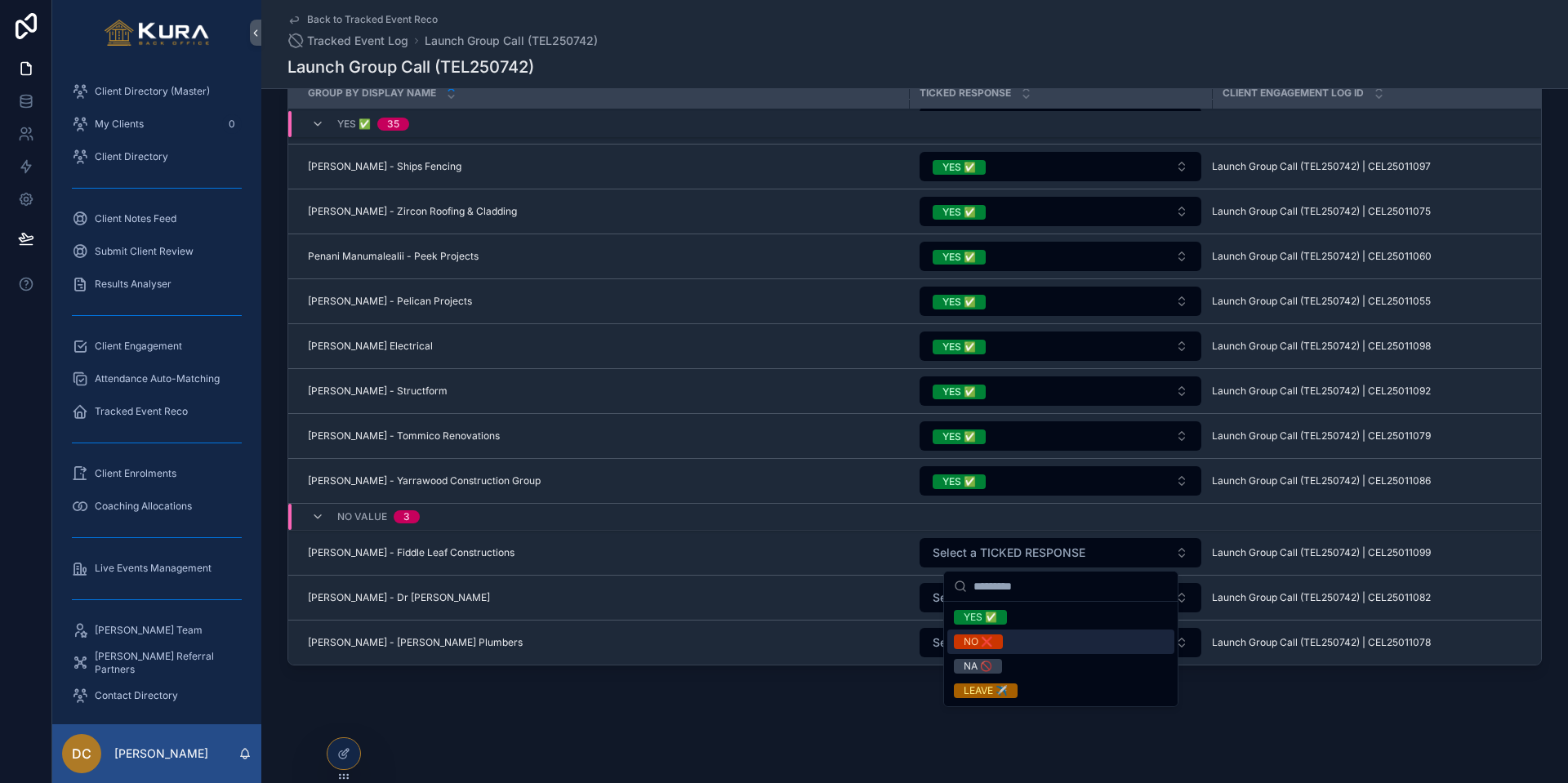
click at [961, 645] on span "NO ❌" at bounding box center [978, 642] width 49 height 14
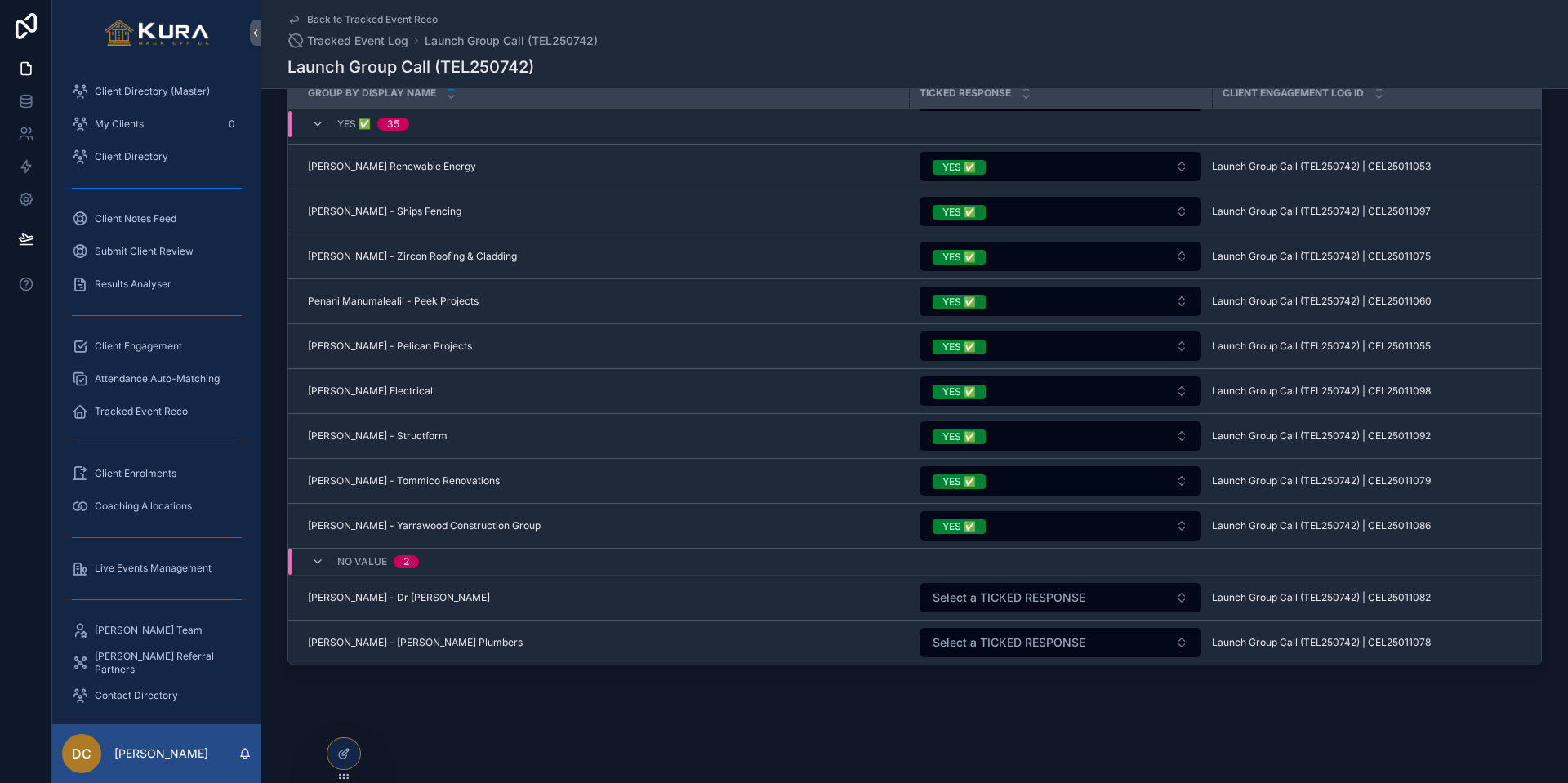
click at [956, 597] on span "Select a TICKED RESPONSE" at bounding box center [1009, 598] width 153 height 16
click at [965, 600] on span "Select a TICKED RESPONSE" at bounding box center [1009, 598] width 153 height 16
click at [975, 649] on div "Back to Tracked Event Reco Tracked Event Log Launch Group Call (TEL250742) Laun…" at bounding box center [915, 269] width 1307 height 1027
click at [964, 605] on span "Select a TICKED RESPONSE" at bounding box center [1009, 598] width 153 height 16
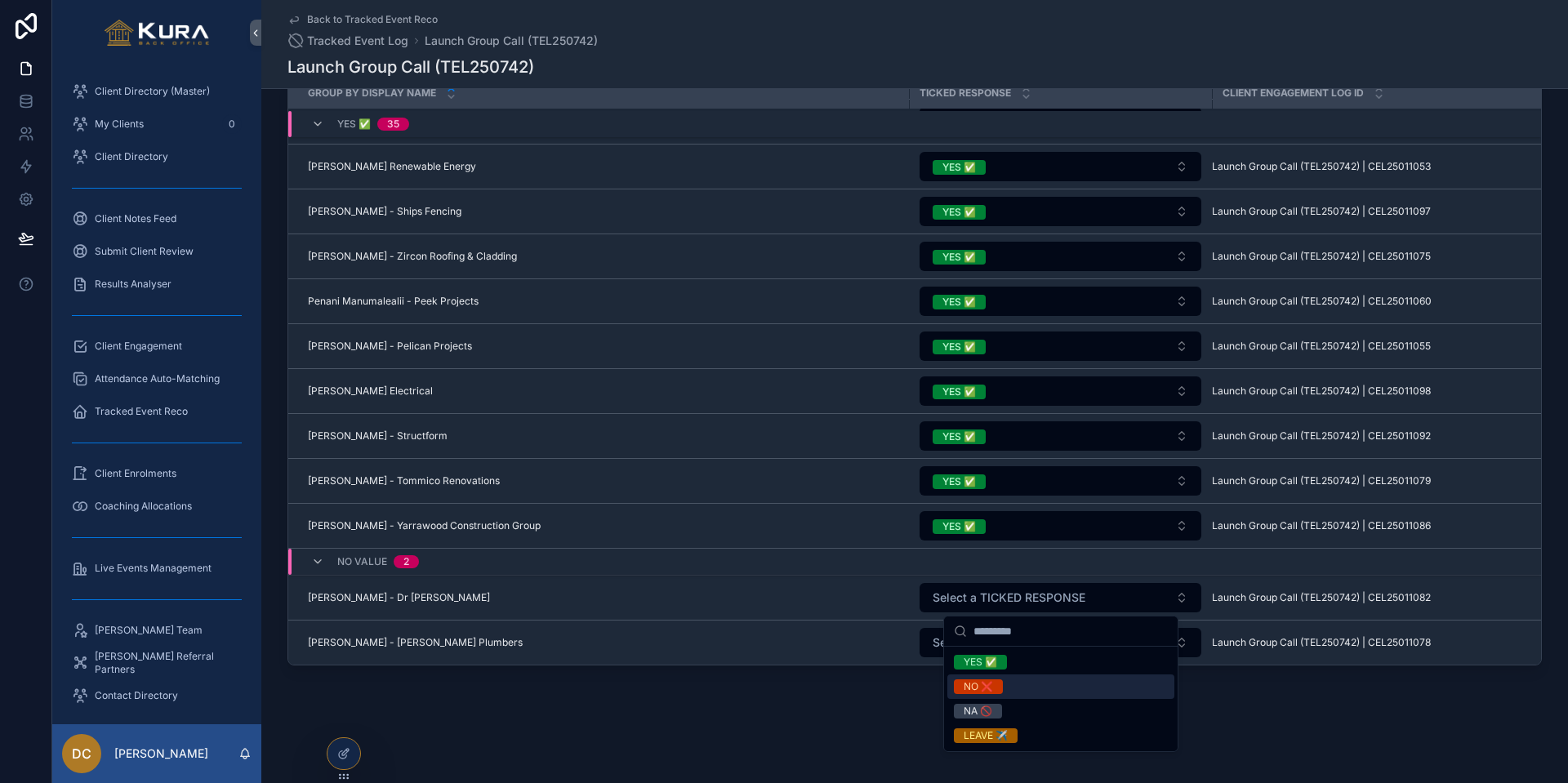
click at [972, 649] on div "NO ❌" at bounding box center [978, 686] width 30 height 14
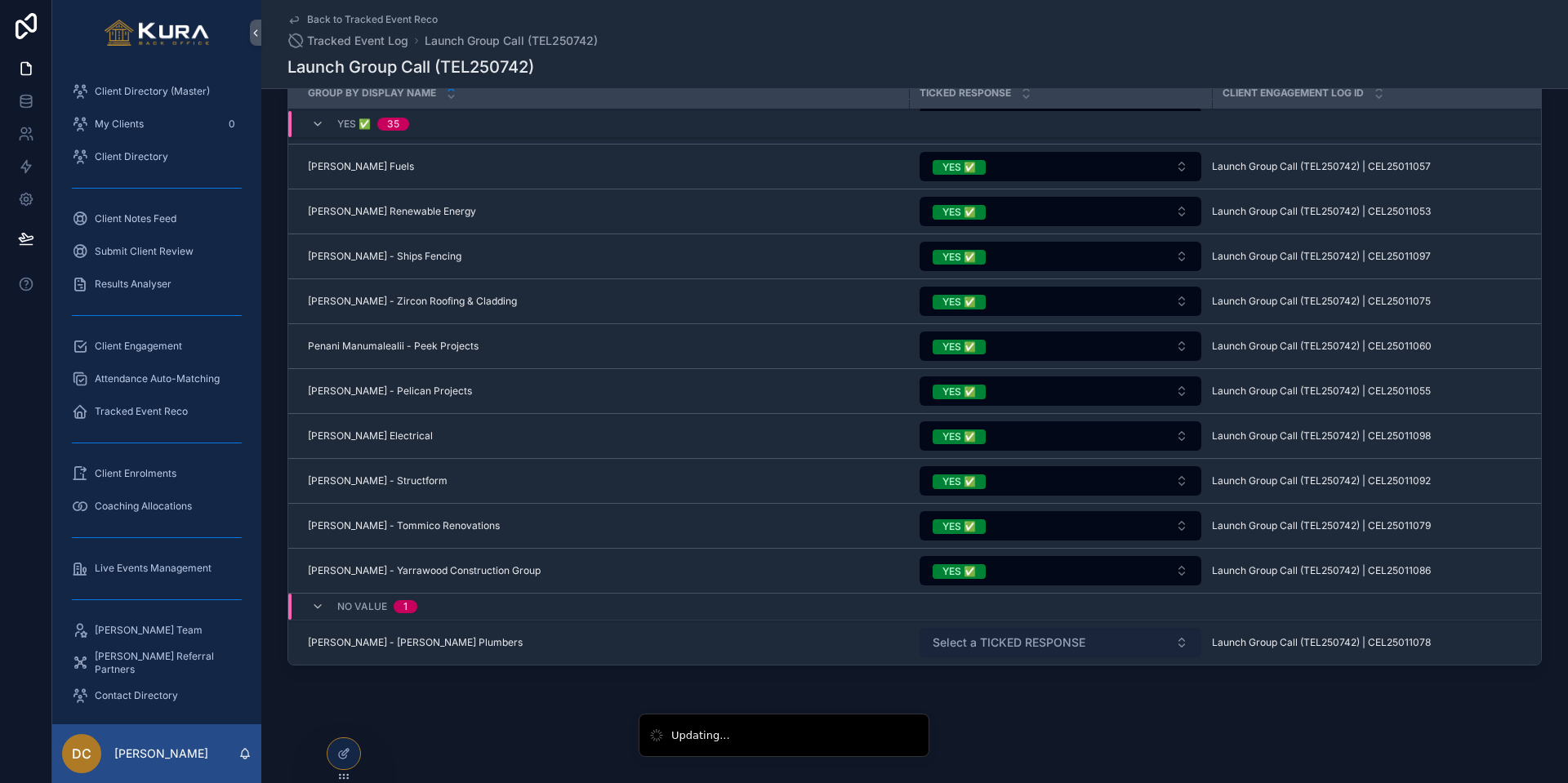
click at [973, 637] on span "Select a TICKED RESPONSE" at bounding box center [1009, 643] width 153 height 16
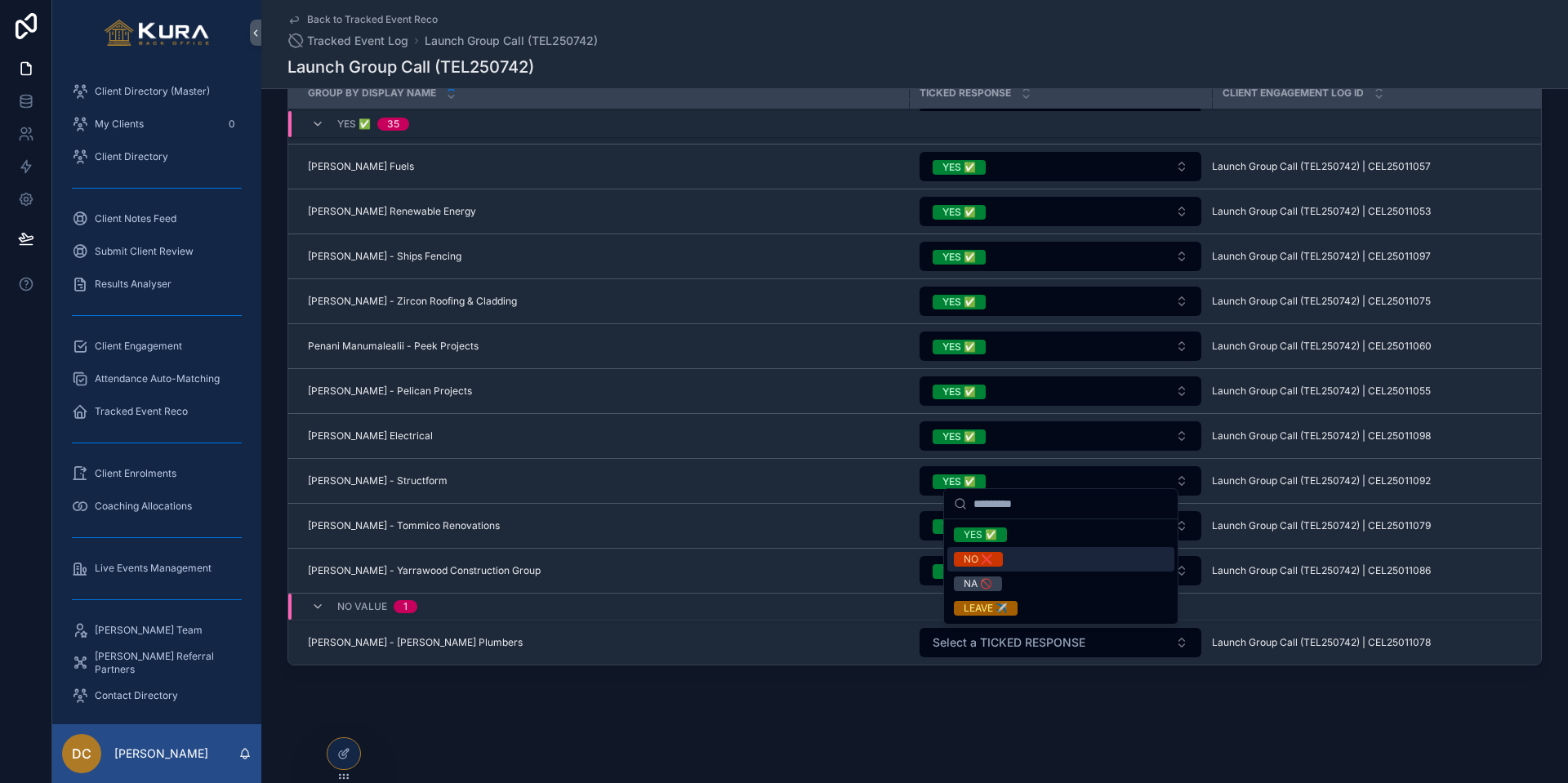
click at [982, 557] on div "NO ❌" at bounding box center [978, 559] width 30 height 14
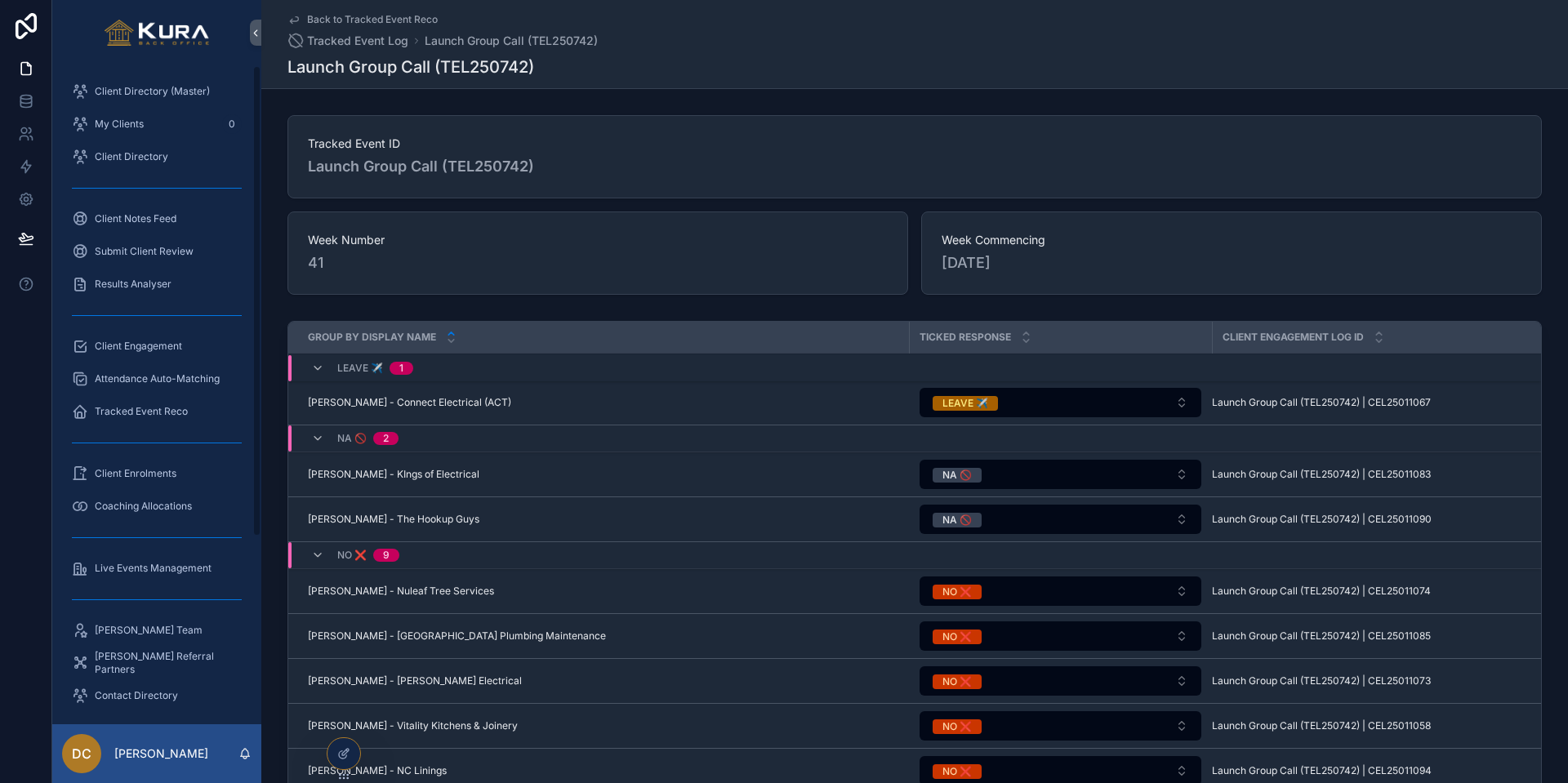
scroll to position [0, 0]
click at [126, 91] on span "Client Directory (Master)" at bounding box center [152, 91] width 115 height 13
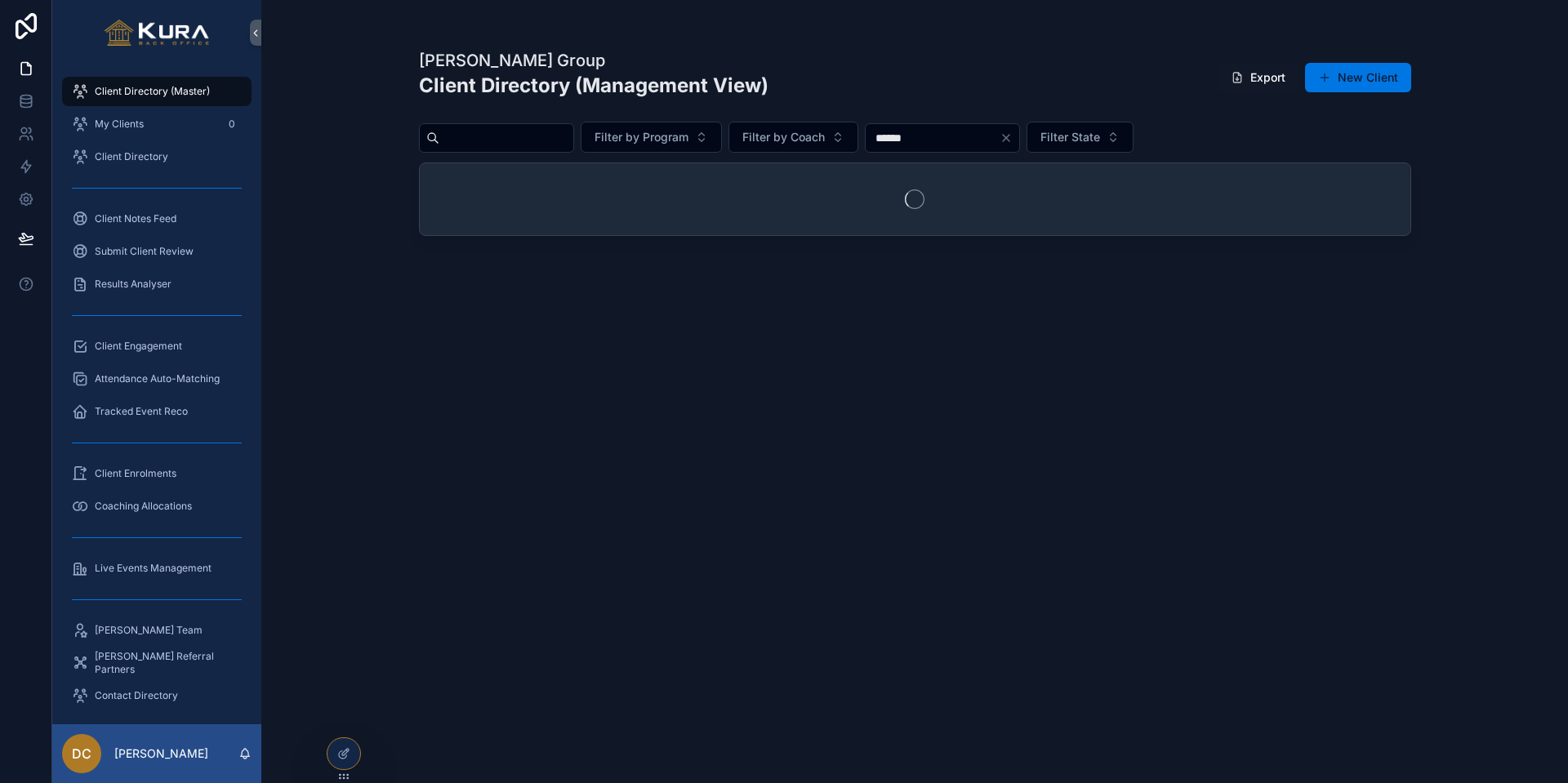
click at [507, 134] on input "scrollable content" at bounding box center [507, 138] width 134 height 23
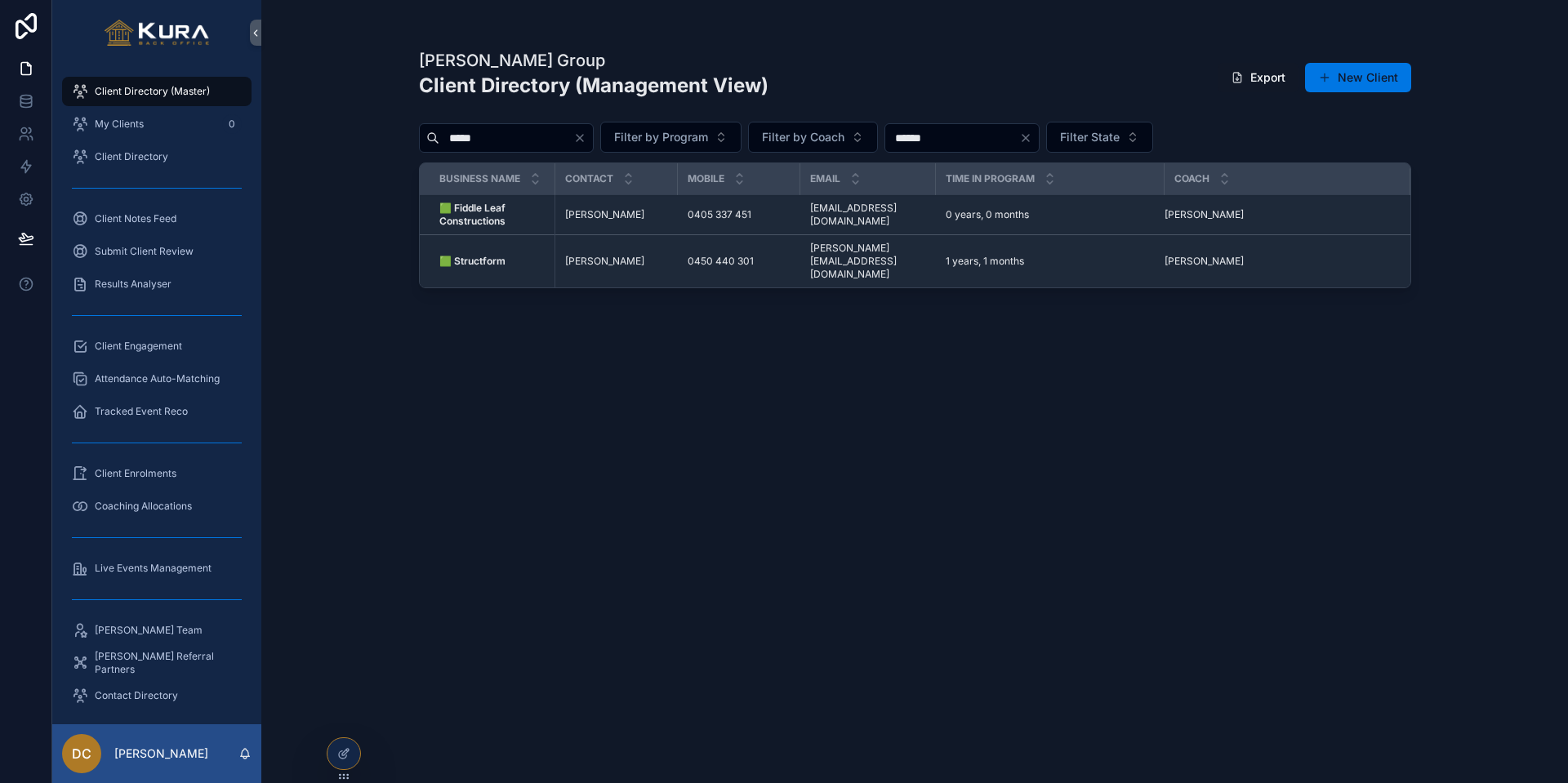
drag, startPoint x: 487, startPoint y: 138, endPoint x: 340, endPoint y: 139, distance: 147.0
click at [339, 140] on div "[PERSON_NAME] Group Client Directory (Management View) Export New Client ***** …" at bounding box center [915, 391] width 1307 height 783
type input "****"
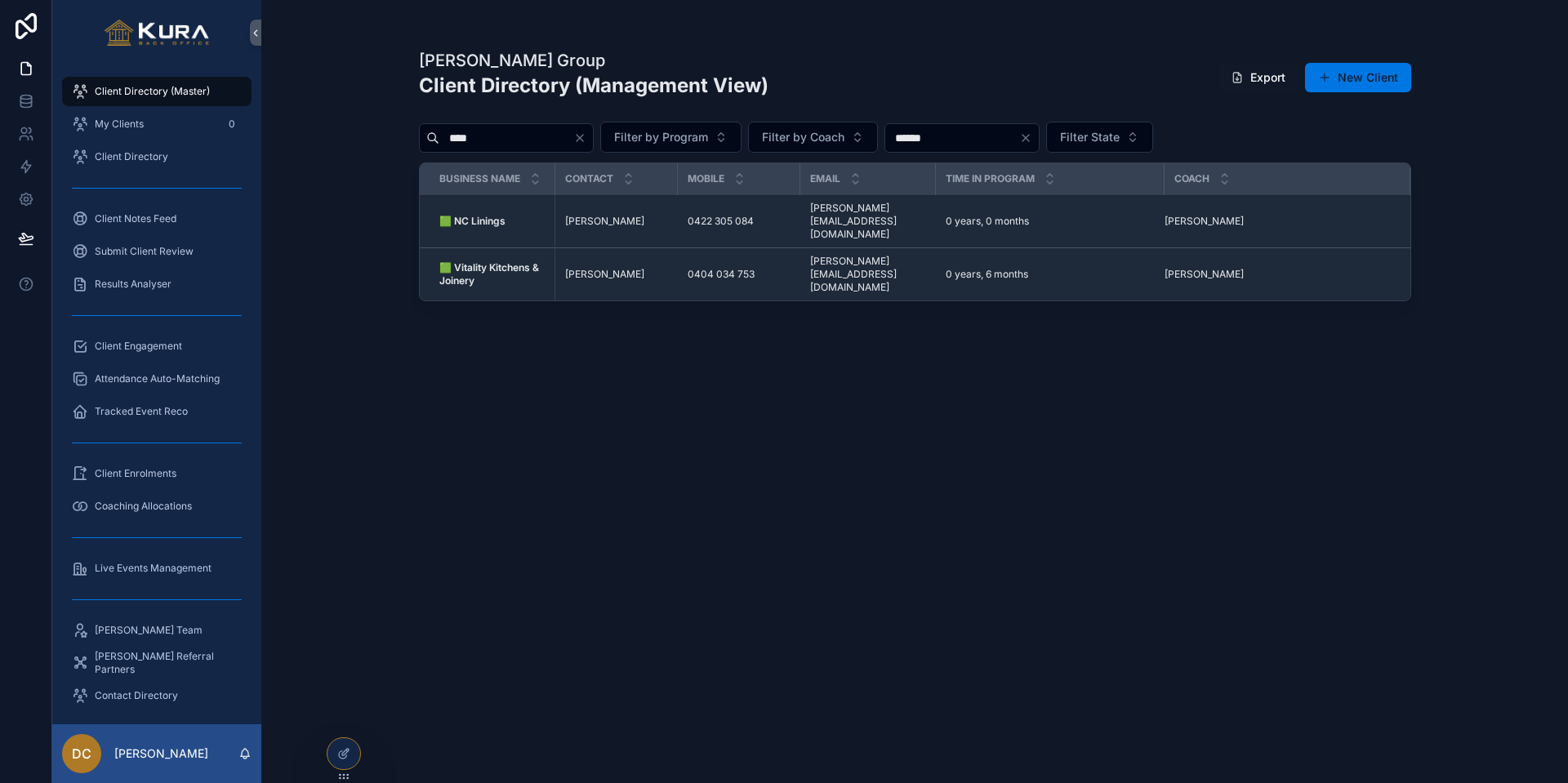
click at [644, 215] on div "[PERSON_NAME] [PERSON_NAME]" at bounding box center [616, 221] width 103 height 13
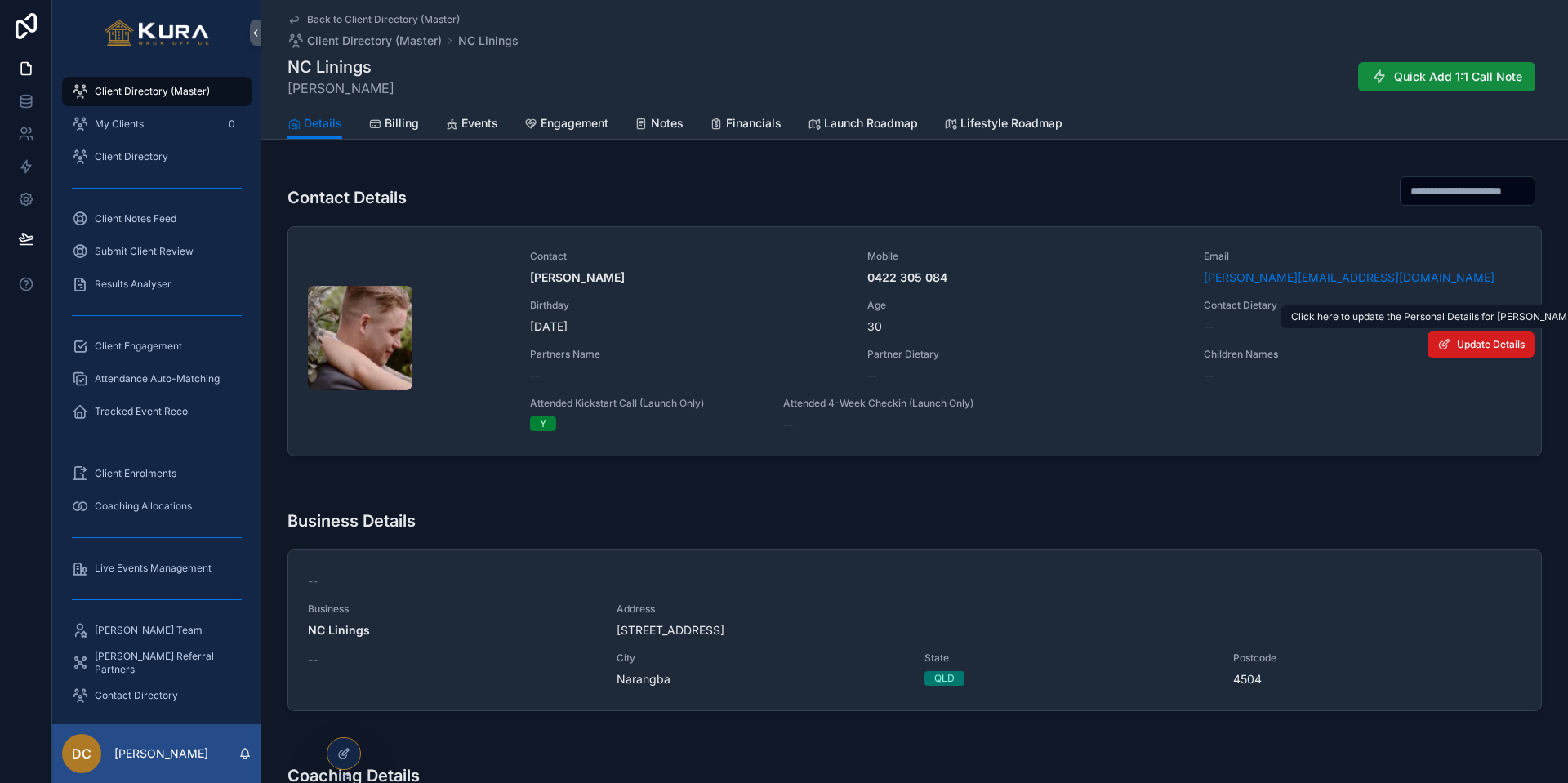
click at [1238, 342] on icon "scrollable content" at bounding box center [1444, 345] width 13 height 13
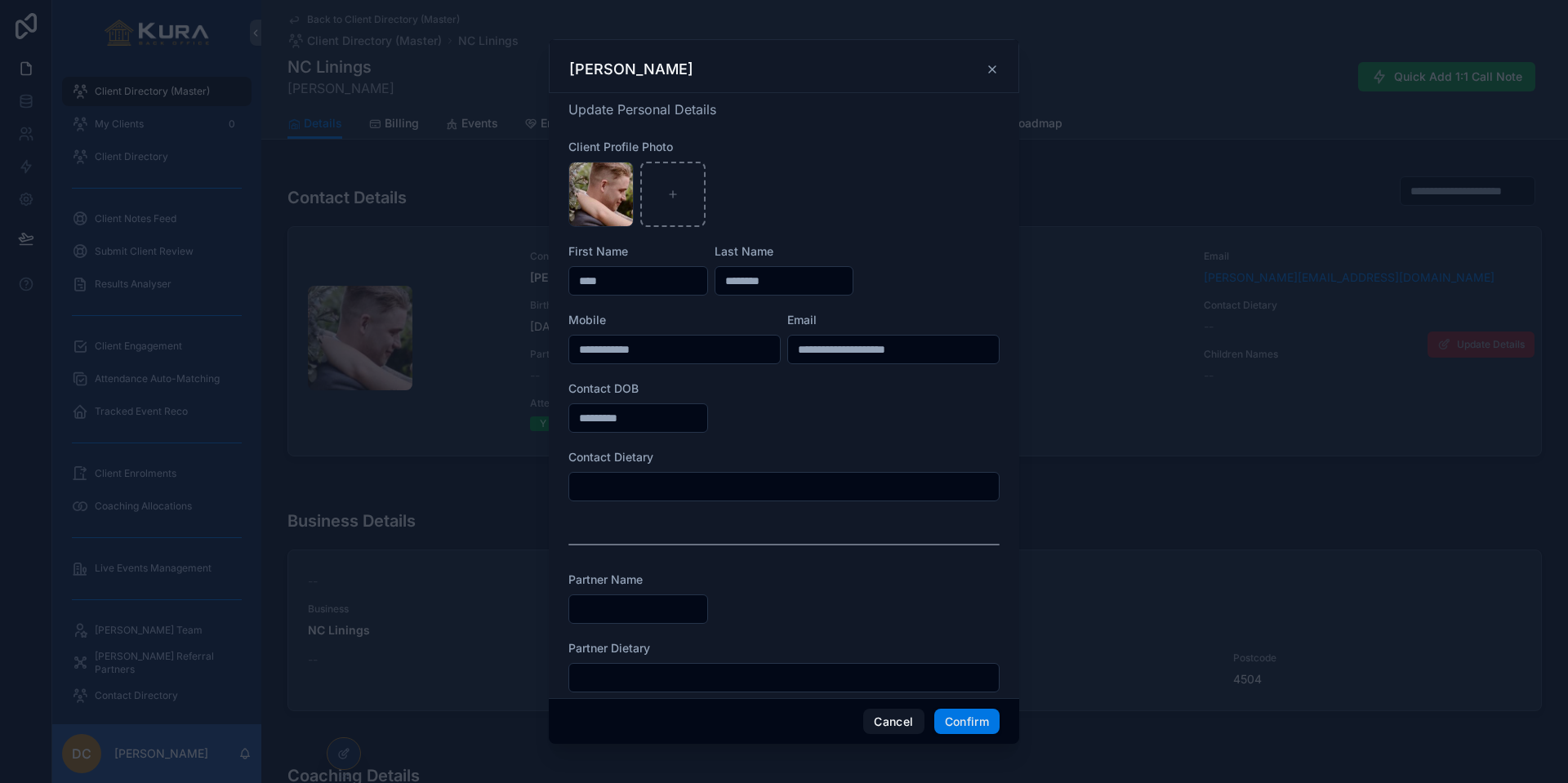
type input "********"
click at [966, 649] on button "Confirm" at bounding box center [967, 721] width 65 height 26
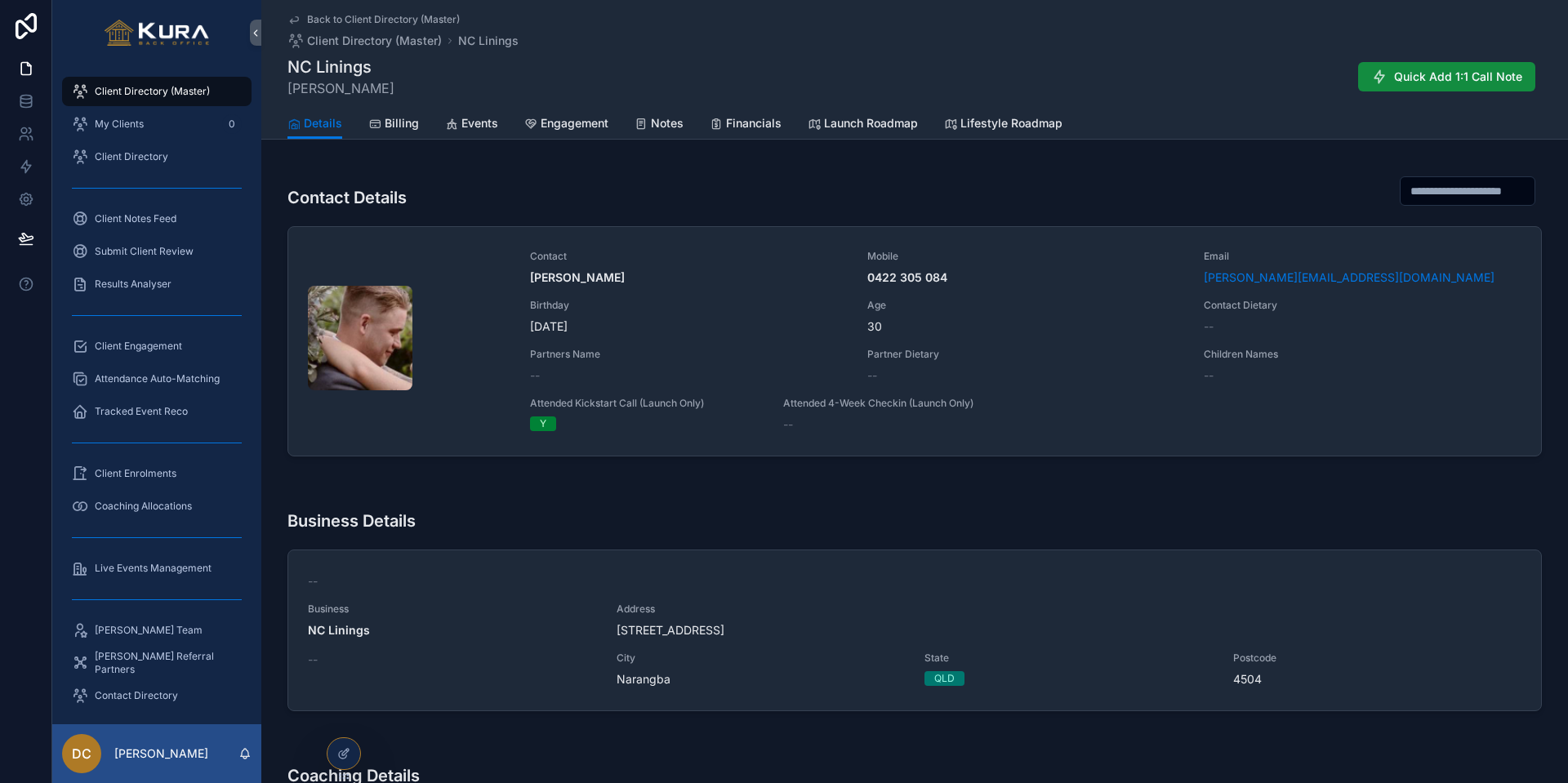
click at [173, 137] on link "My Clients 0" at bounding box center [157, 123] width 190 height 30
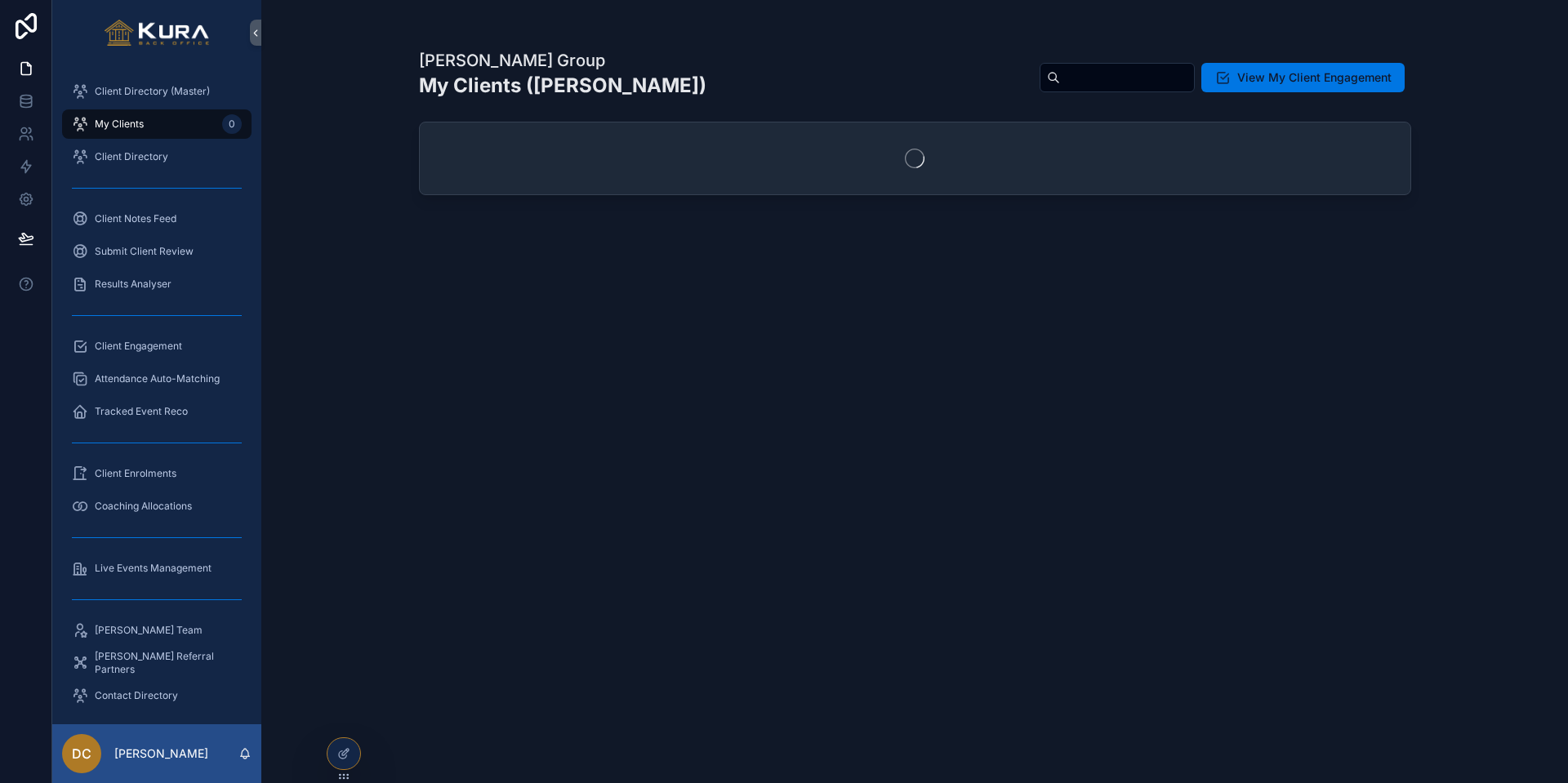
click at [163, 405] on span "Tracked Event Reco" at bounding box center [141, 412] width 93 height 13
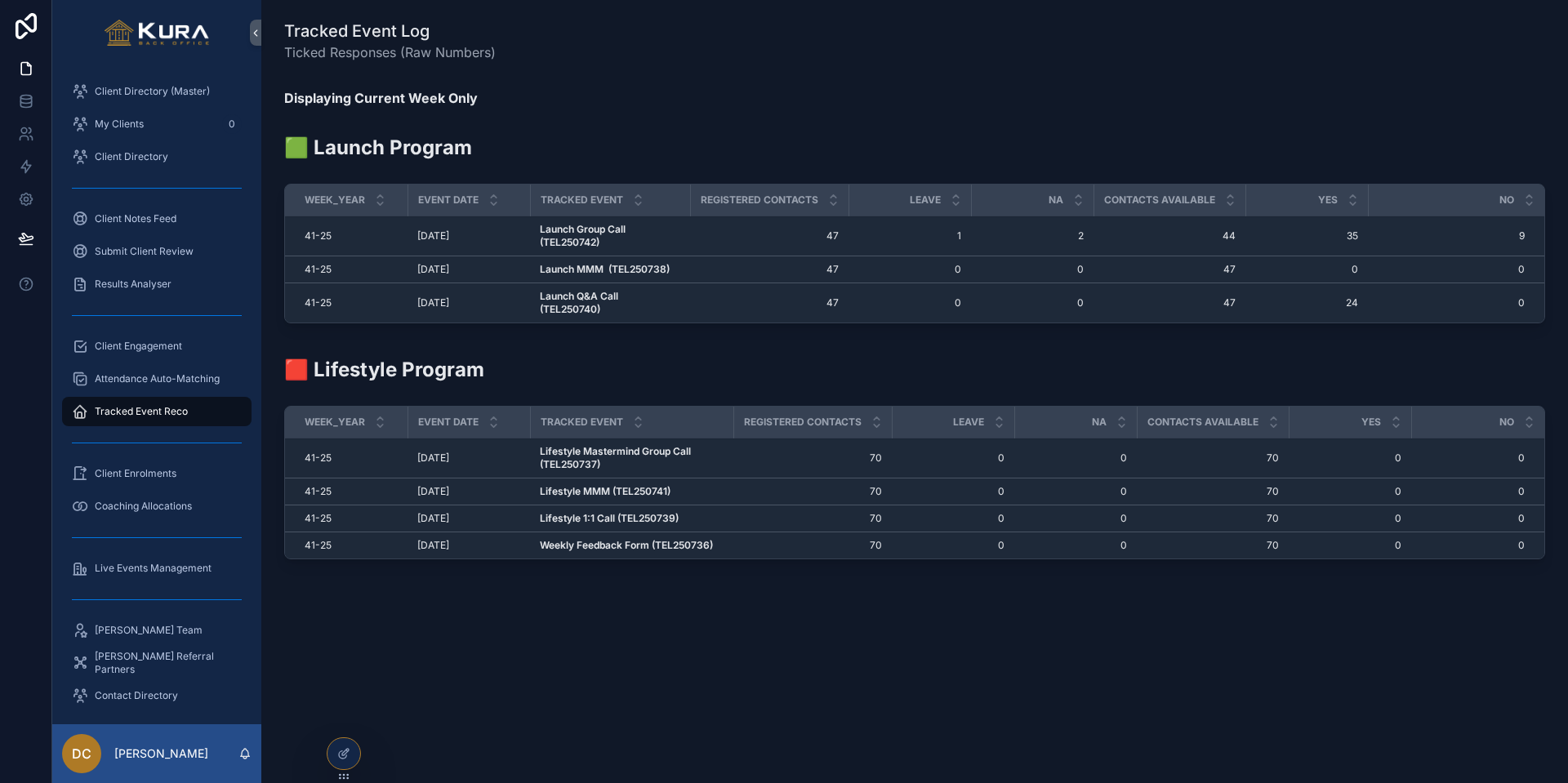
click at [560, 267] on strong "Launch MMM (TEL250738)" at bounding box center [604, 269] width 130 height 13
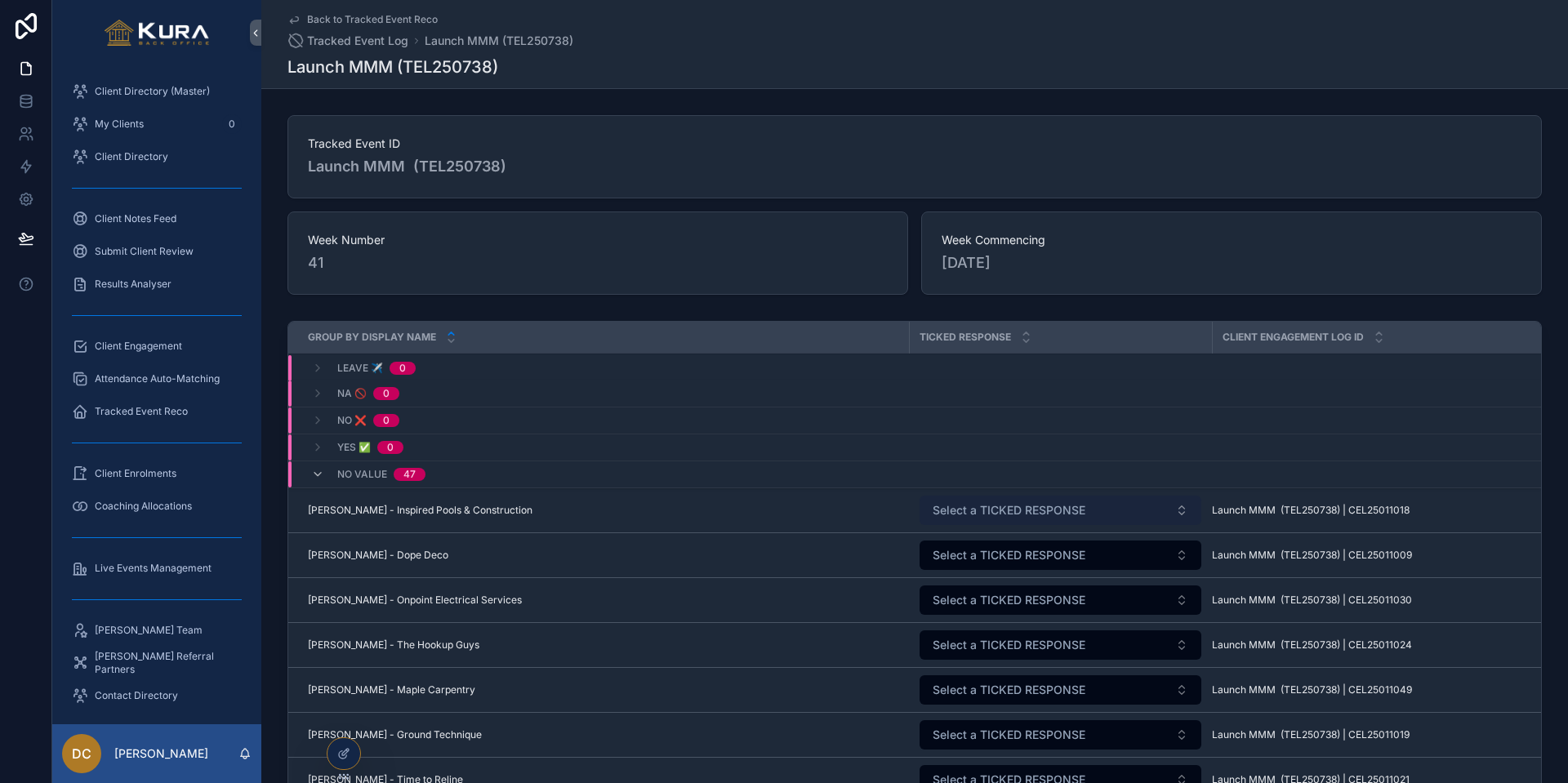
click at [1048, 506] on span "Select a TICKED RESPONSE" at bounding box center [1009, 510] width 153 height 16
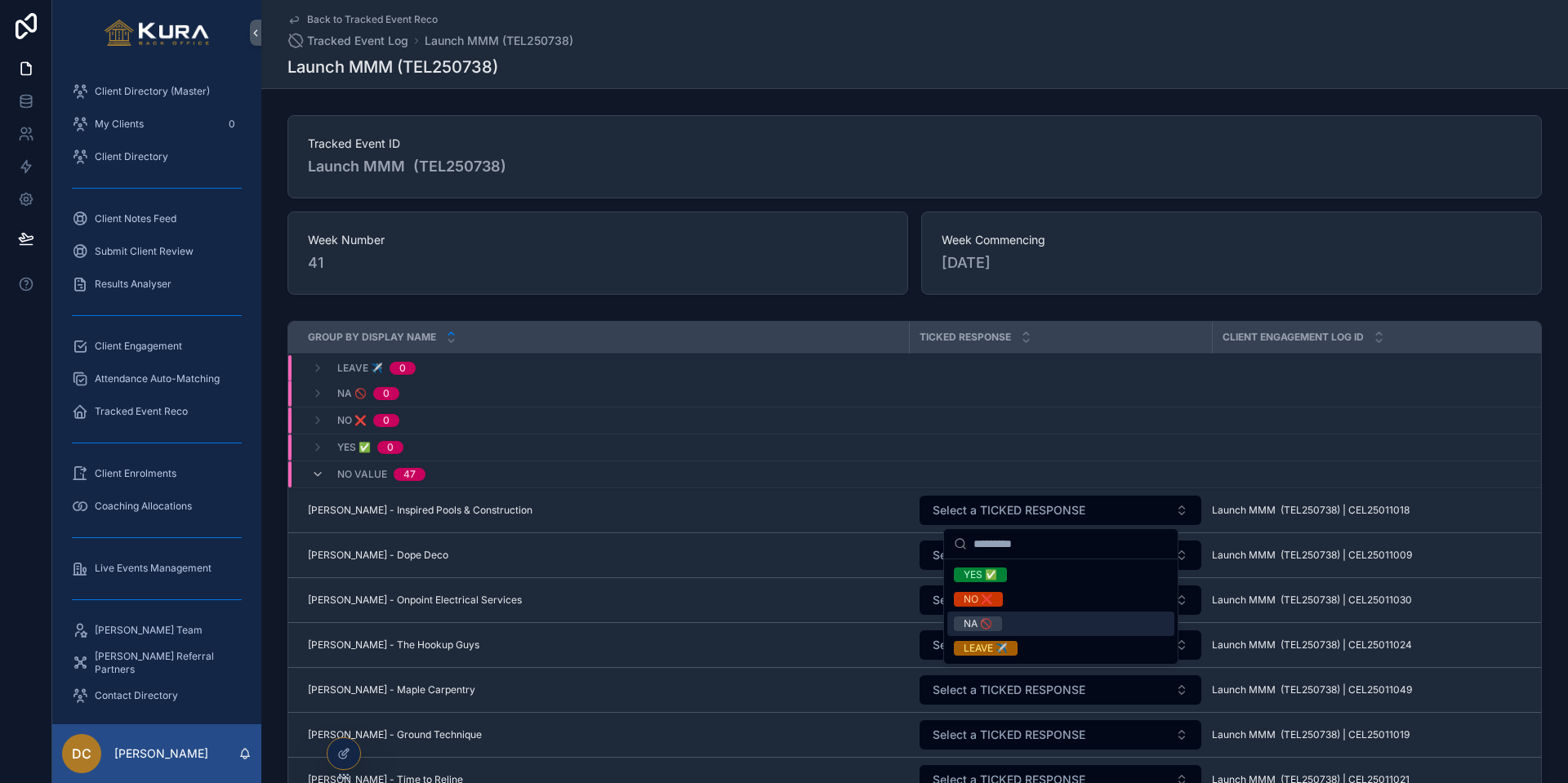
click at [976, 626] on div "NA 🚫" at bounding box center [978, 624] width 29 height 14
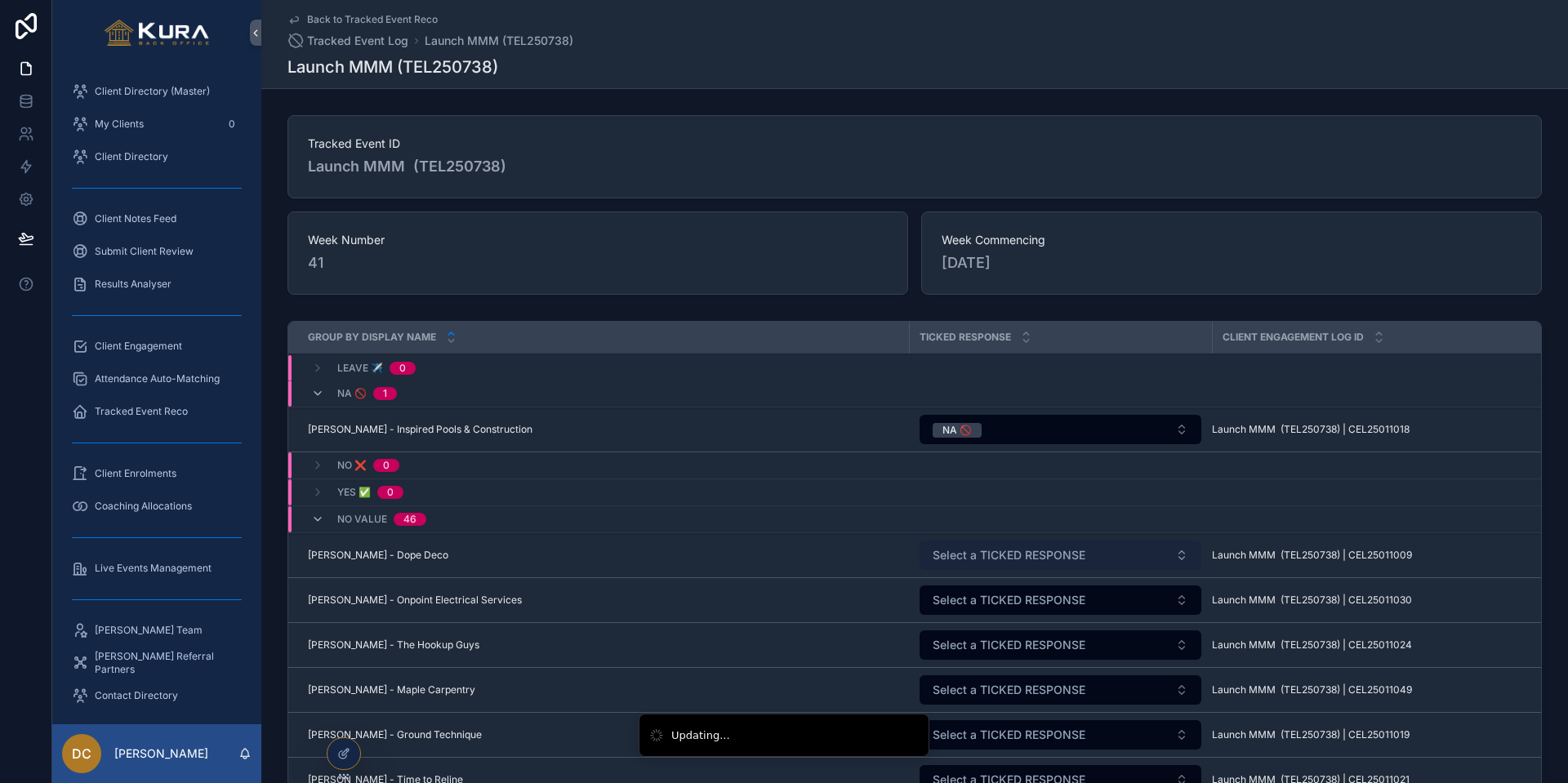
click at [998, 555] on span "Select a TICKED RESPONSE" at bounding box center [1009, 555] width 153 height 16
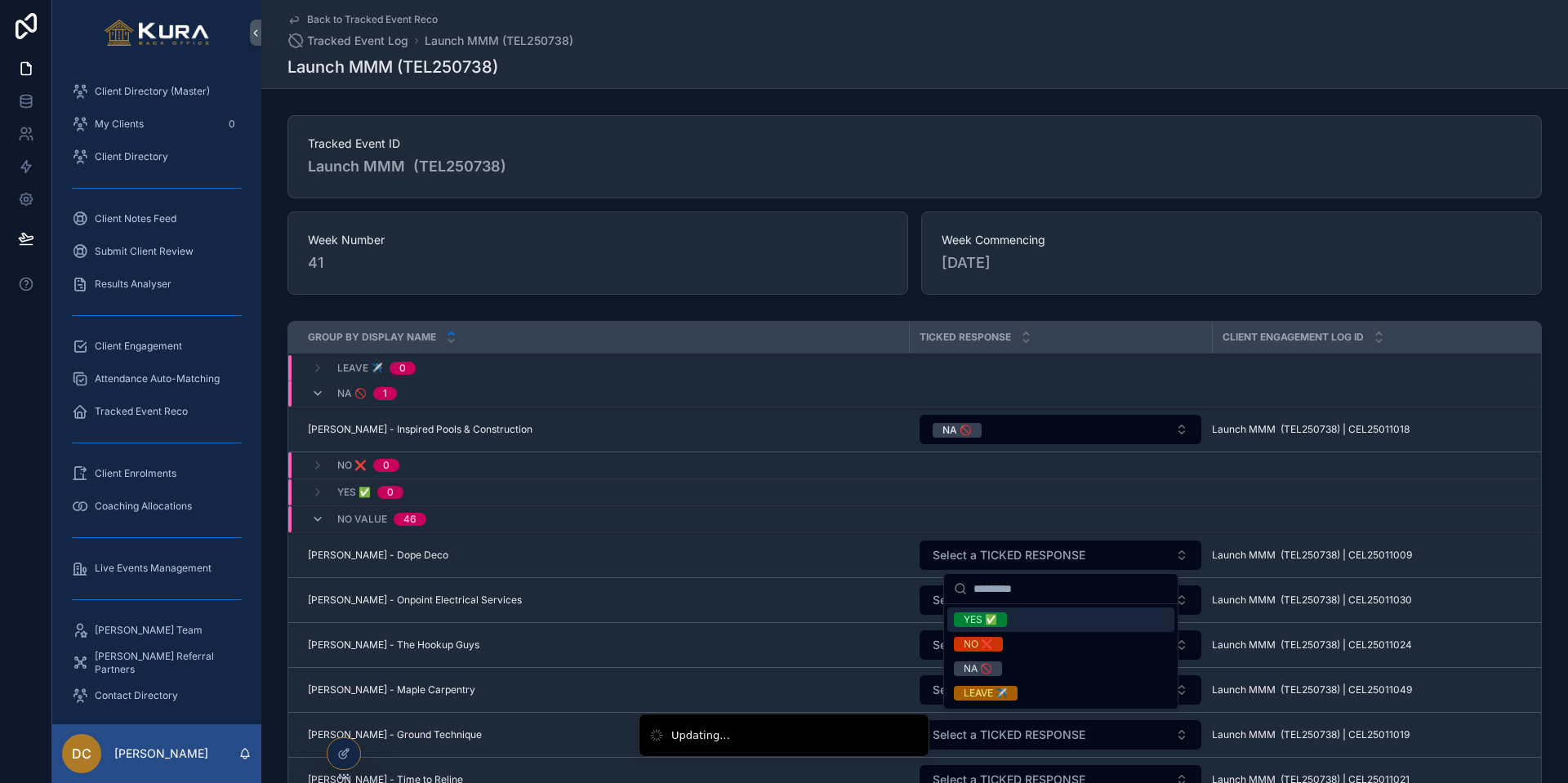
click at [978, 626] on div "YES ✅" at bounding box center [980, 619] width 33 height 14
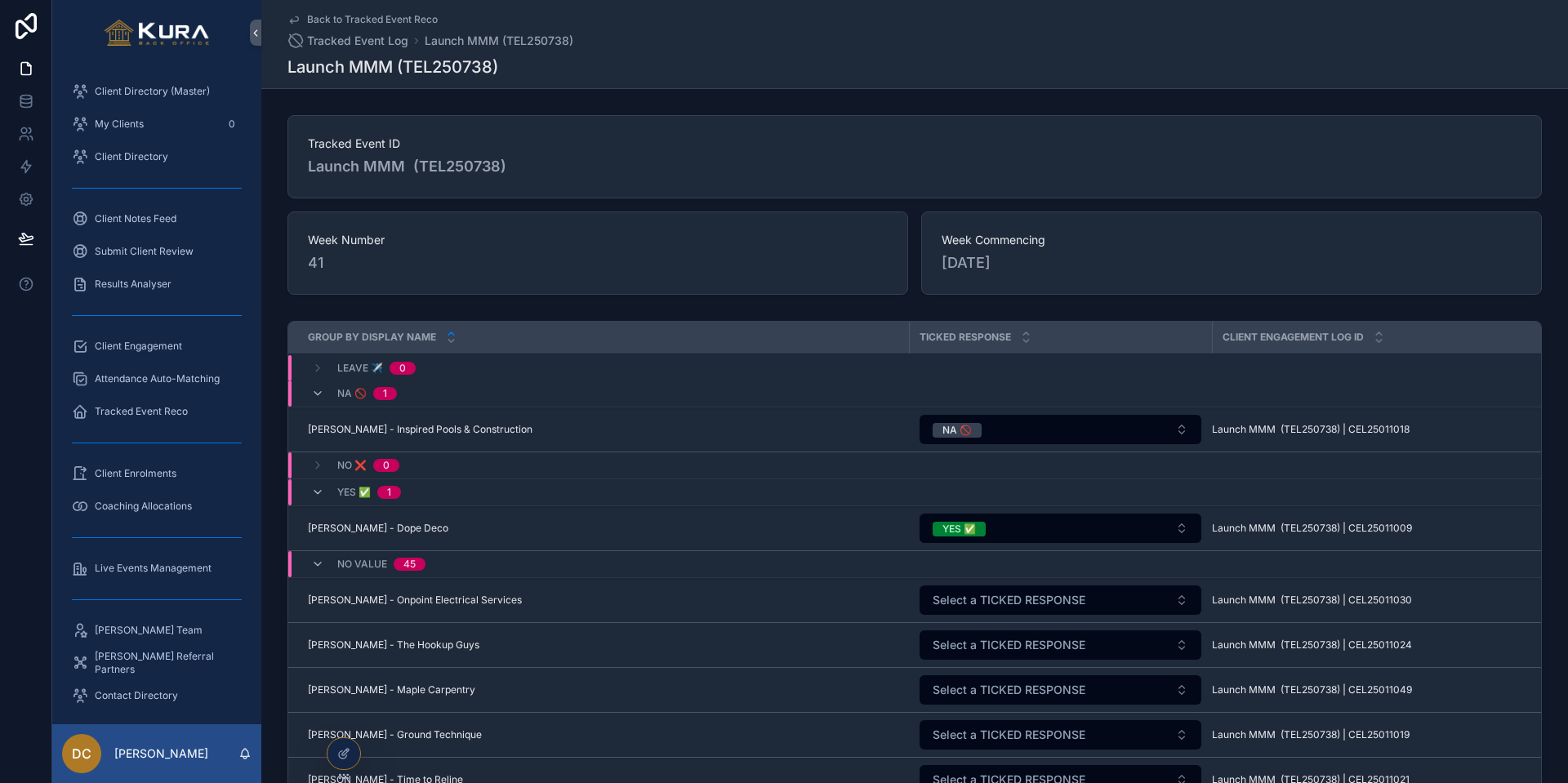
click at [975, 601] on span "Select a TICKED RESPONSE" at bounding box center [1009, 600] width 153 height 16
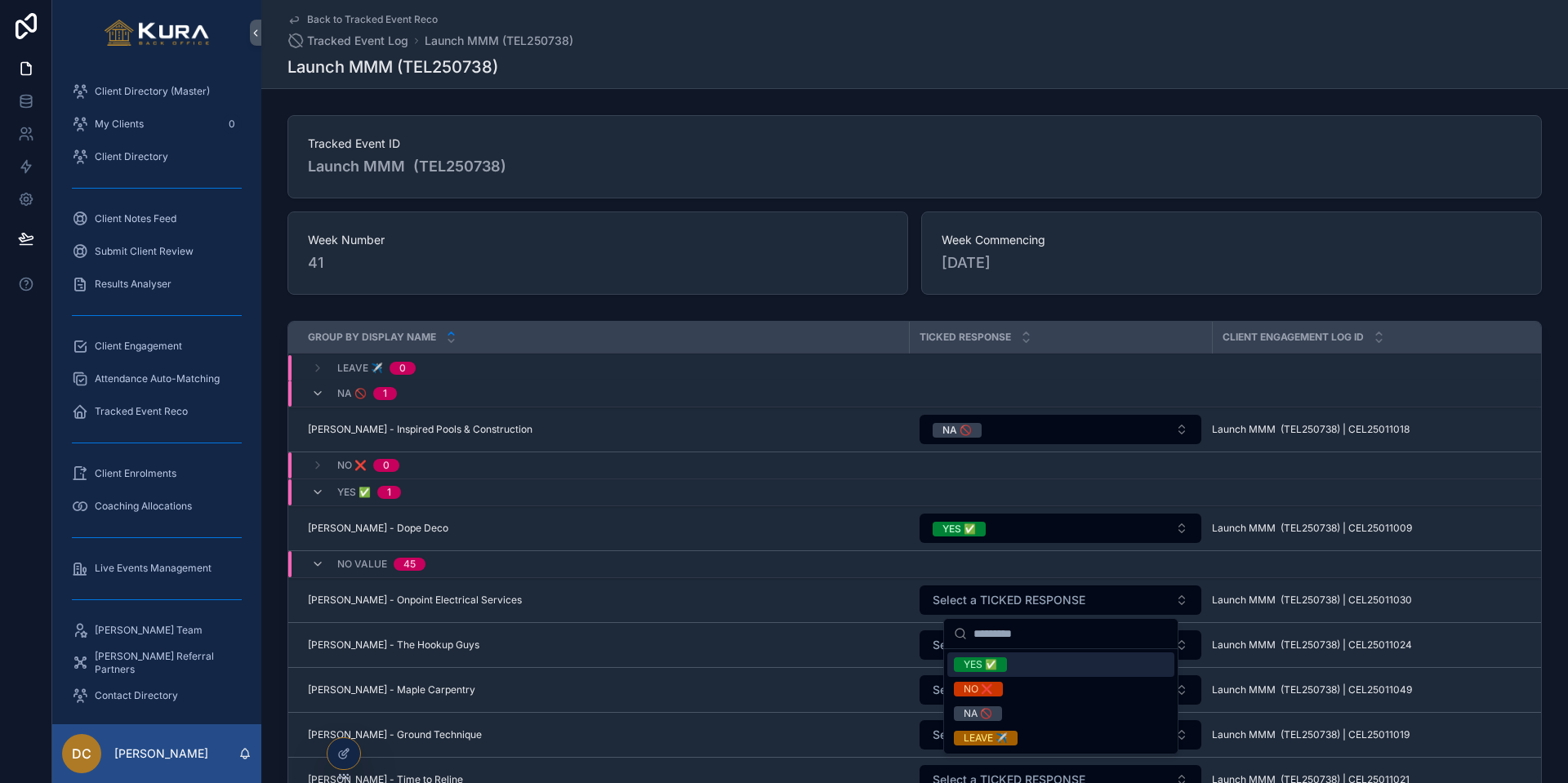
click at [968, 649] on div "YES ✅" at bounding box center [980, 665] width 33 height 14
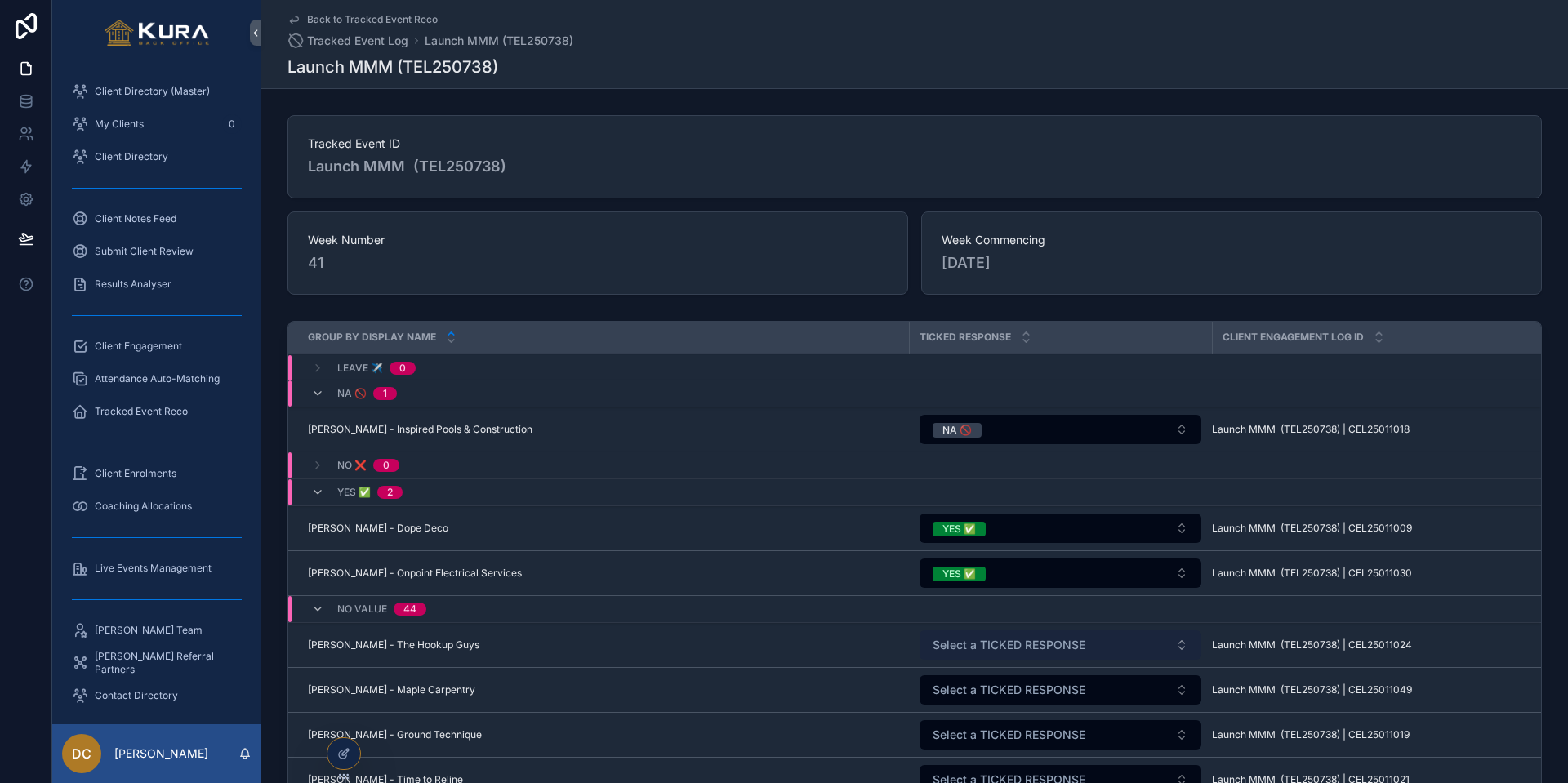
click at [965, 640] on span "Select a TICKED RESPONSE" at bounding box center [1009, 645] width 153 height 16
click at [972, 647] on span "Select a TICKED RESPONSE" at bounding box center [1009, 645] width 153 height 16
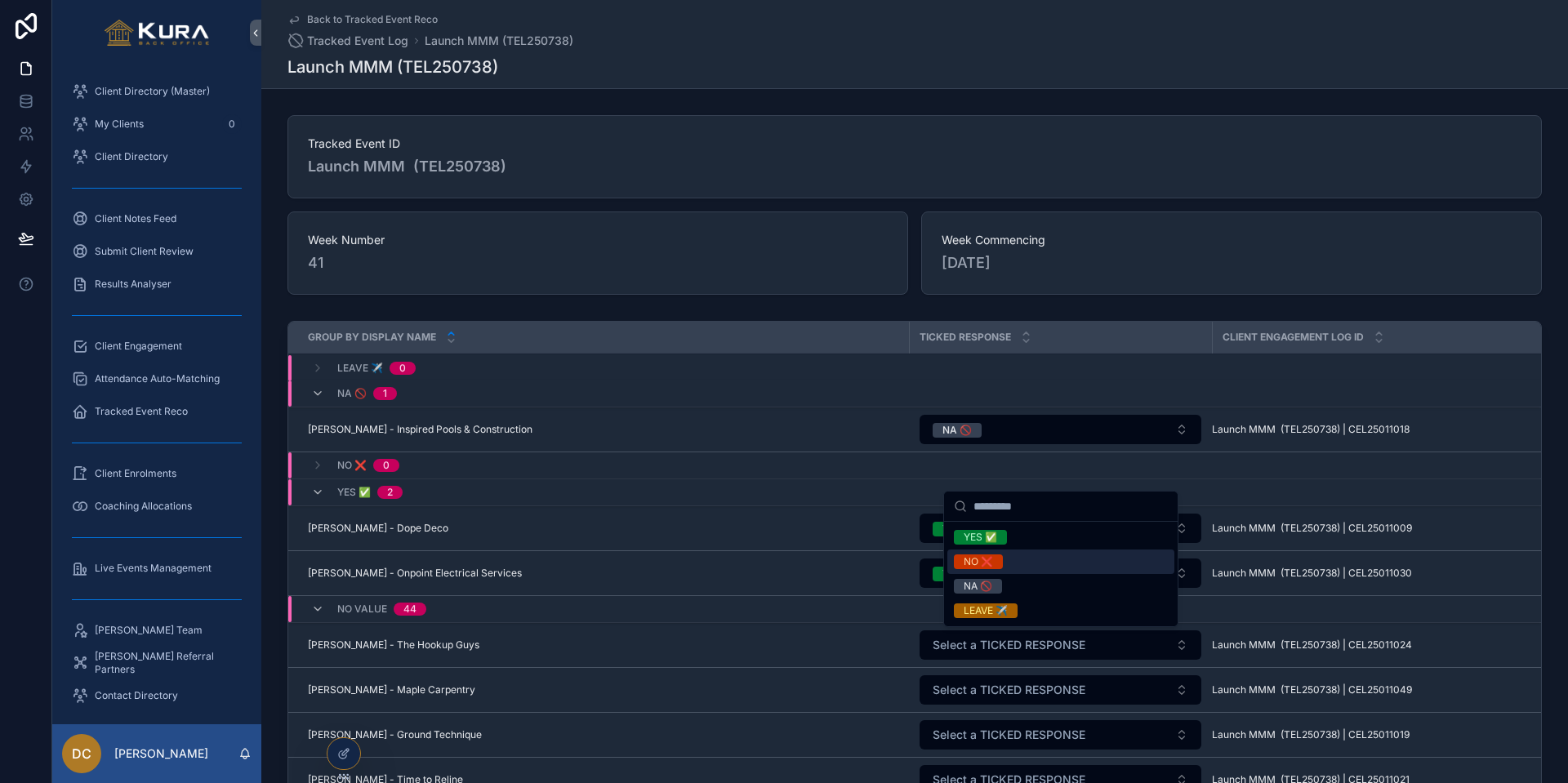
click at [976, 563] on div "NO ❌" at bounding box center [978, 562] width 30 height 14
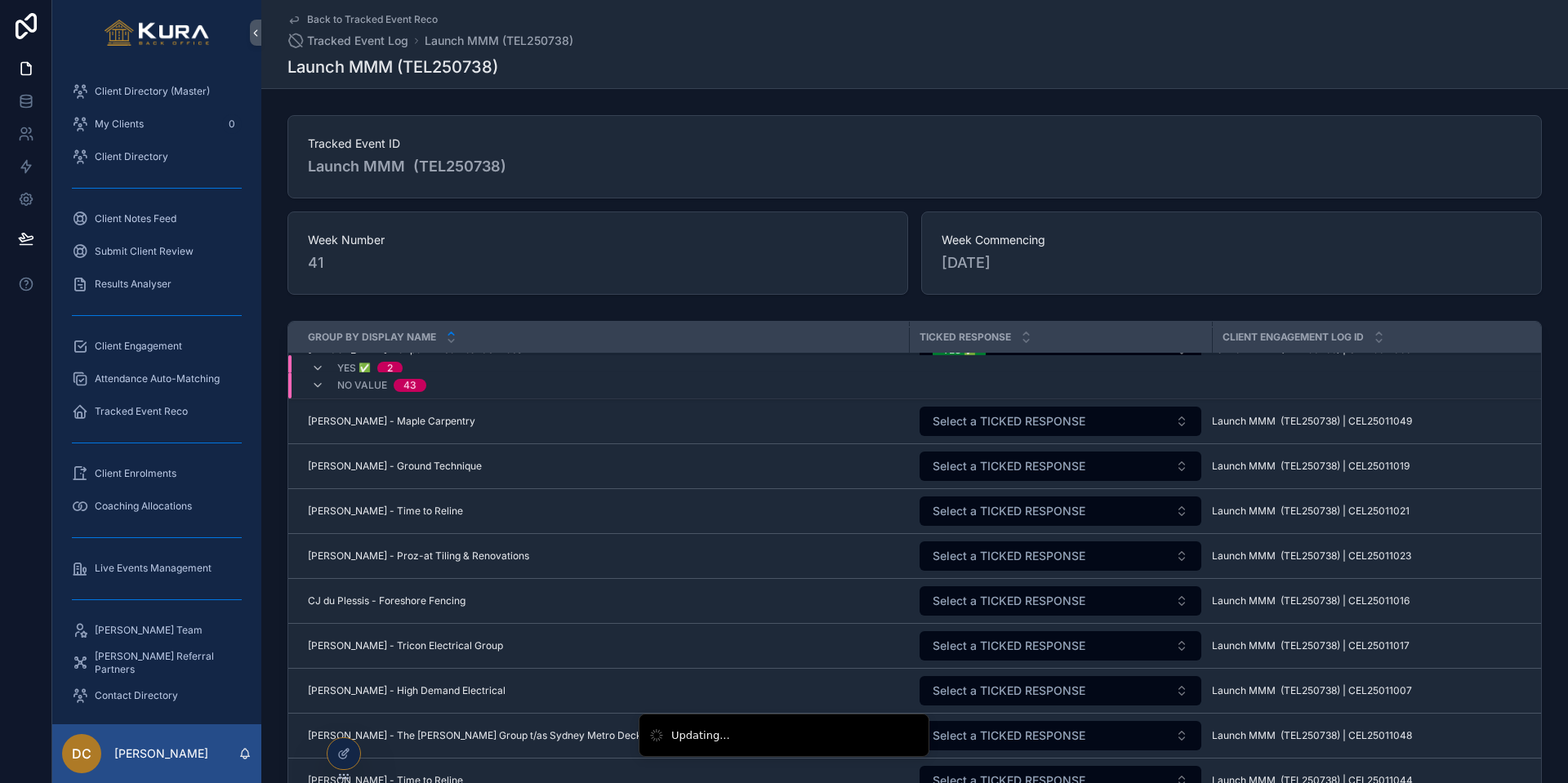
scroll to position [278, 0]
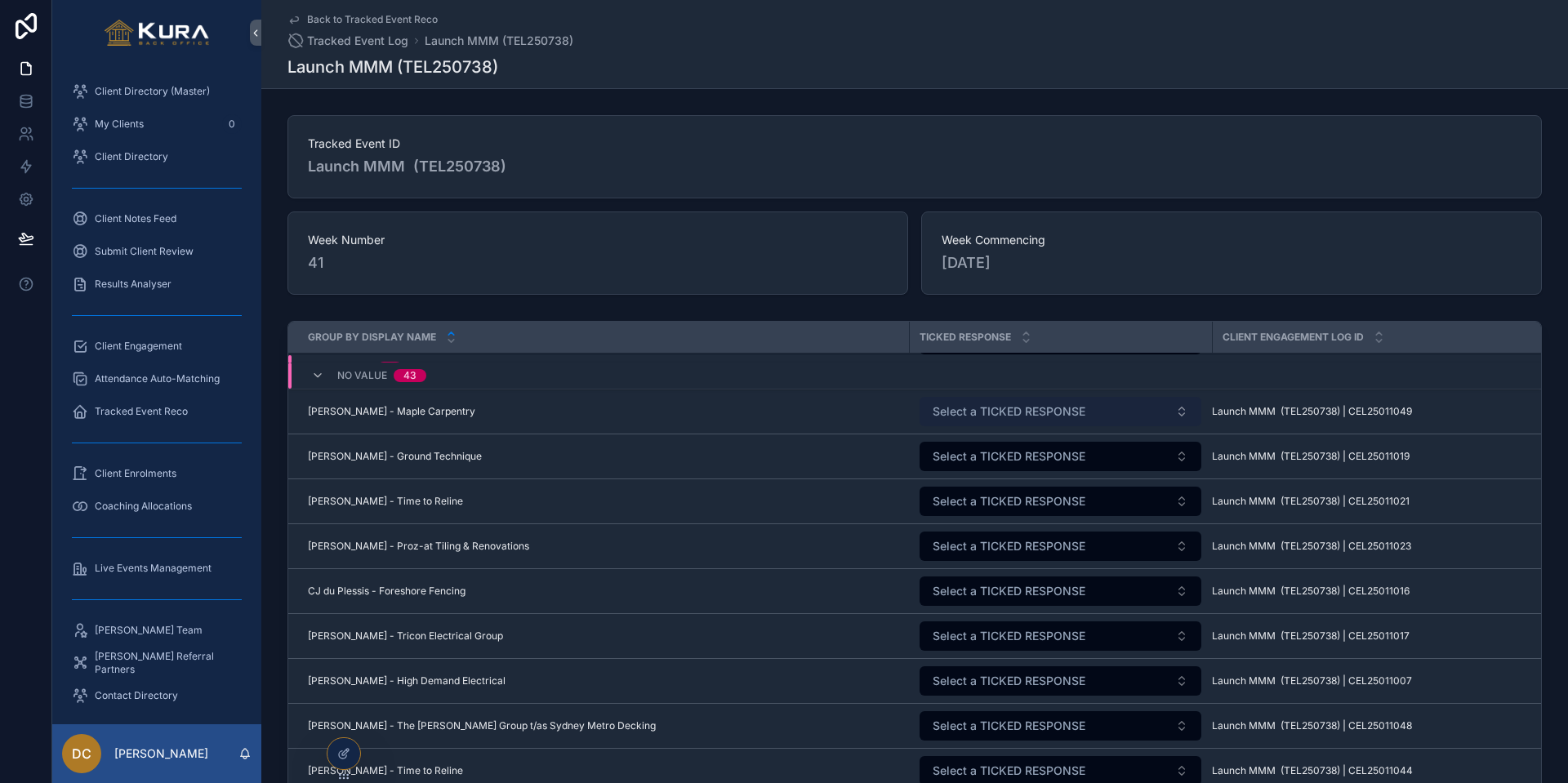
click at [984, 415] on span "Select a TICKED RESPONSE" at bounding box center [1009, 412] width 153 height 16
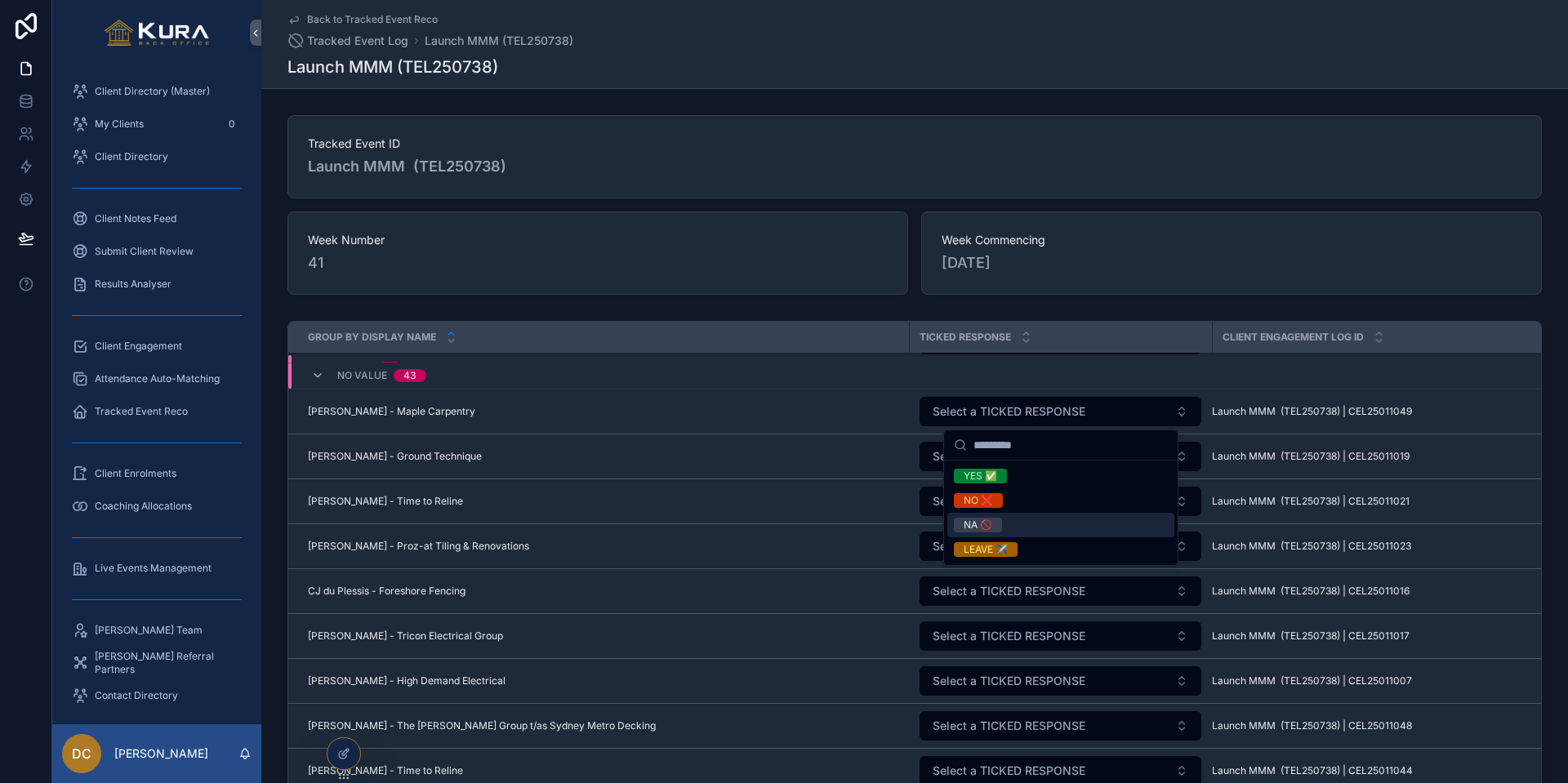
click at [974, 521] on div "NA 🚫" at bounding box center [978, 524] width 29 height 14
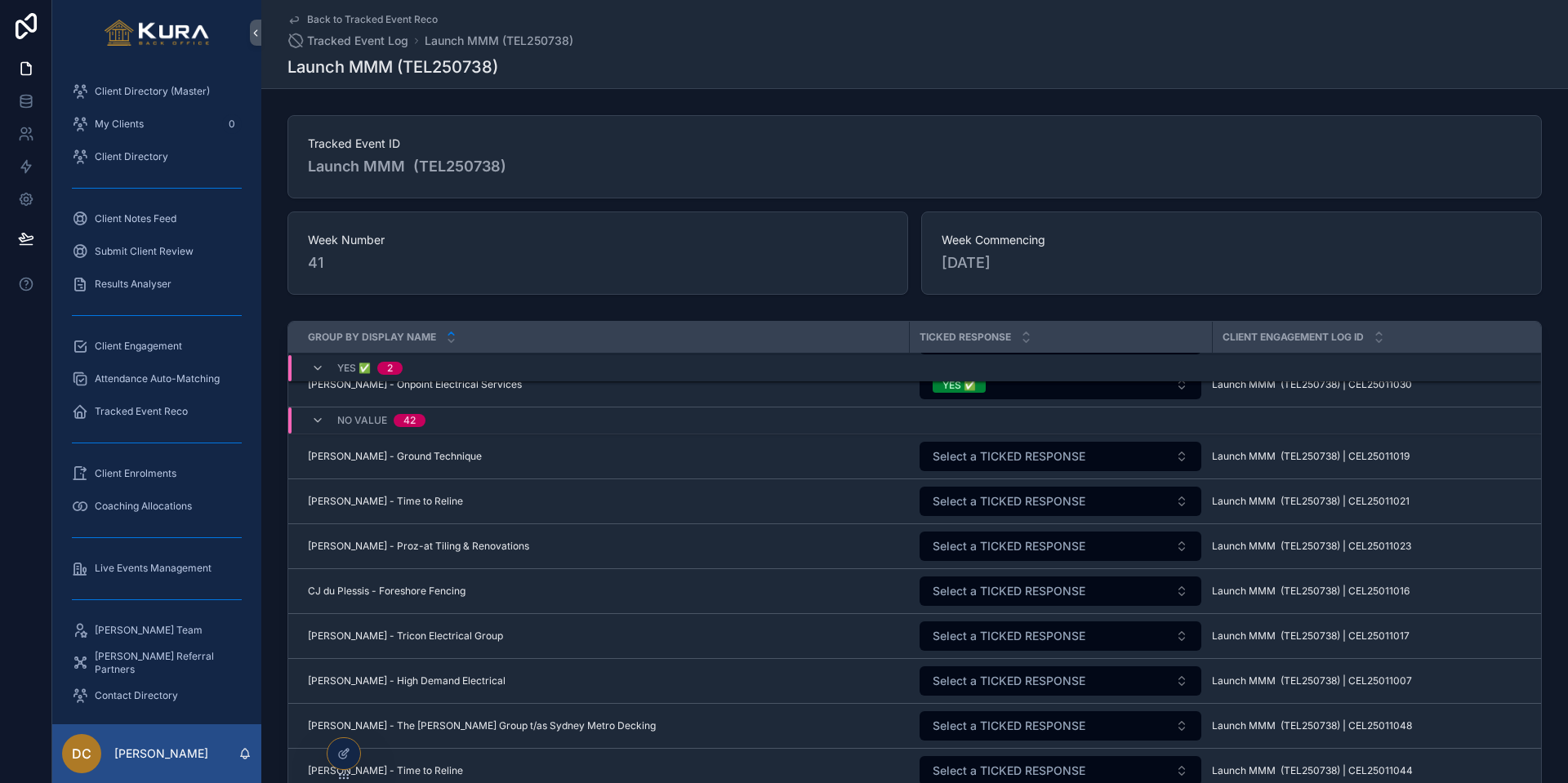
scroll to position [301, 0]
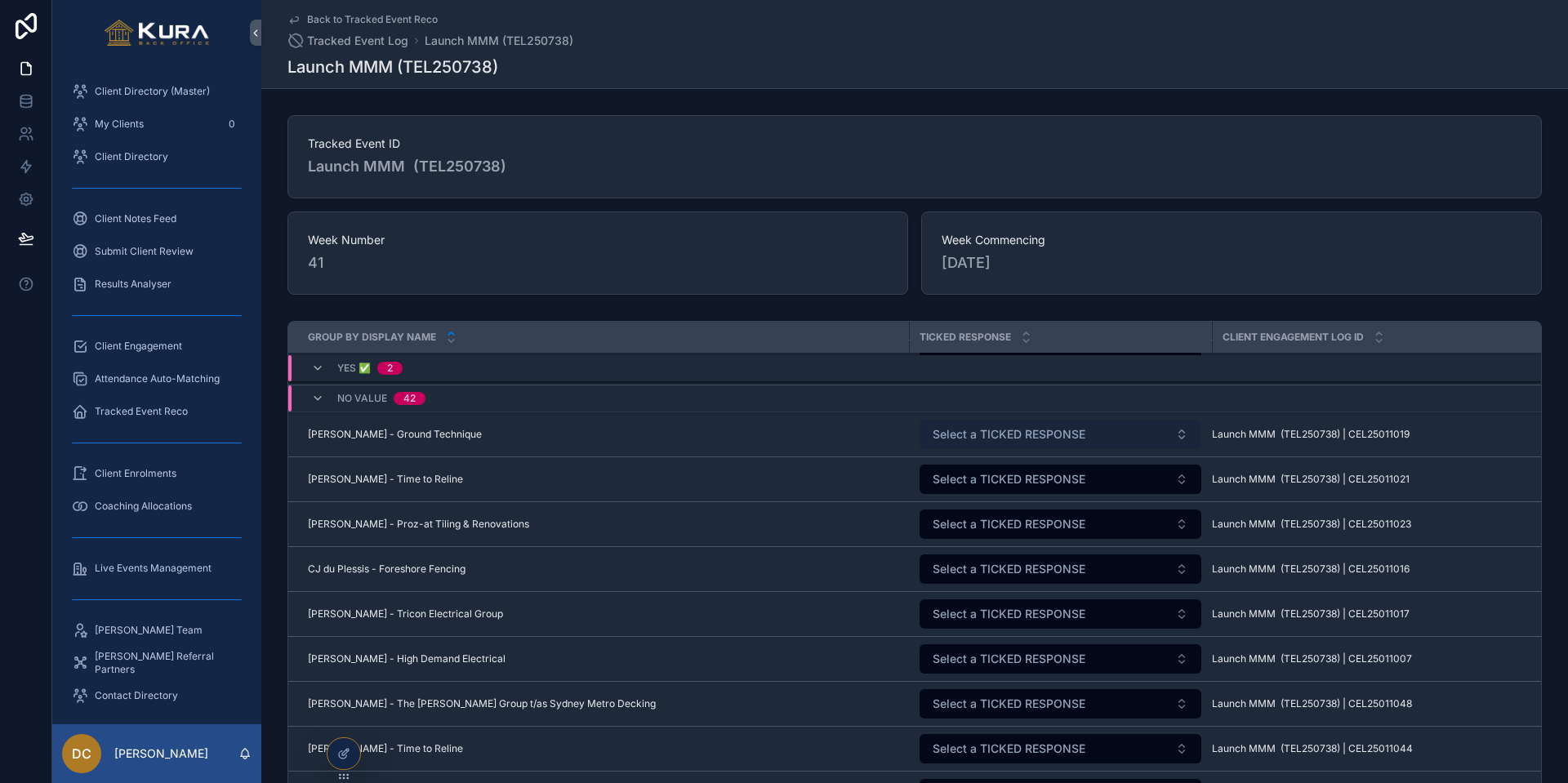
click at [972, 434] on span "Select a TICKED RESPONSE" at bounding box center [1009, 434] width 153 height 16
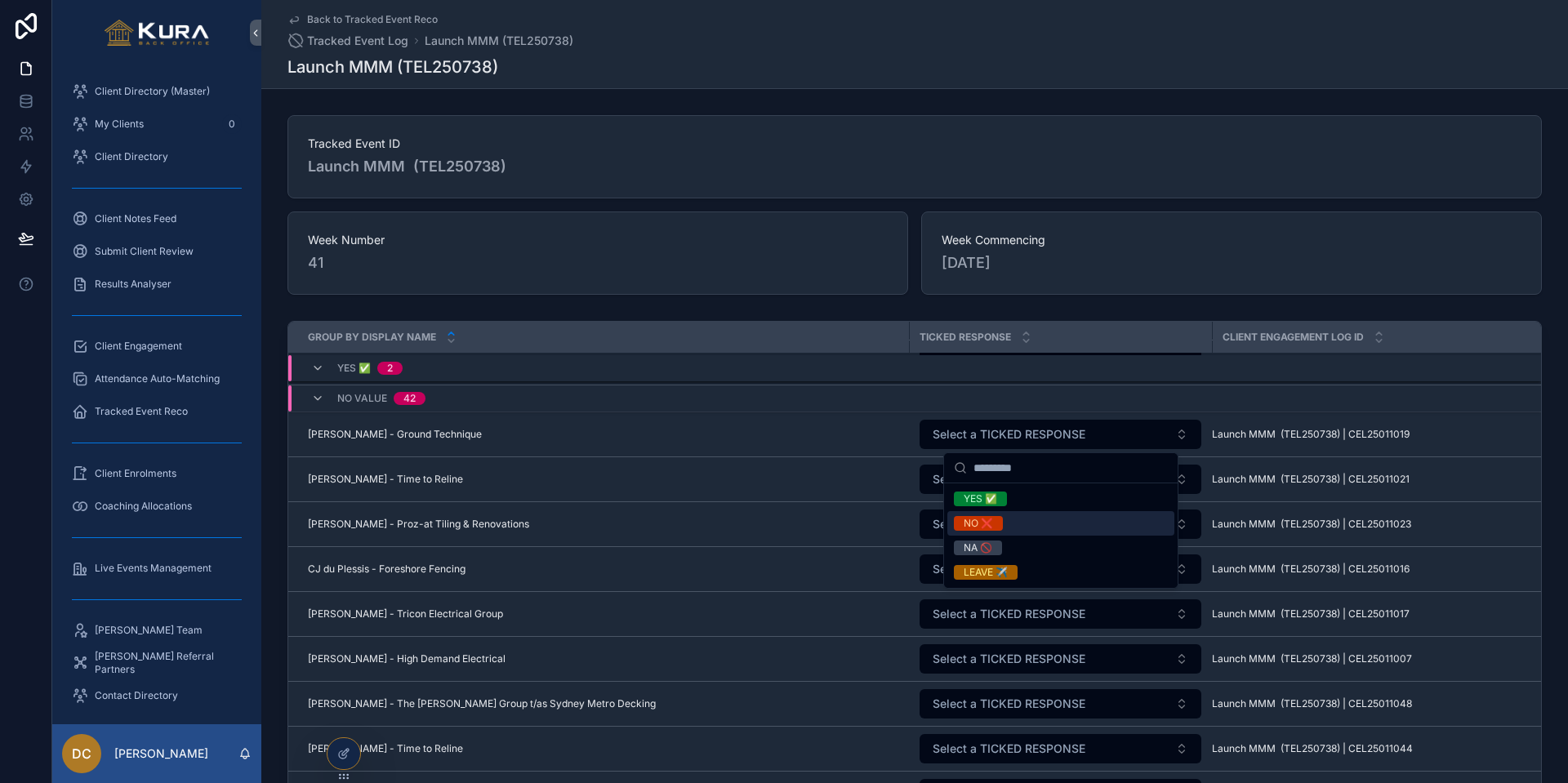
click at [967, 519] on div "NO ❌" at bounding box center [978, 523] width 30 height 14
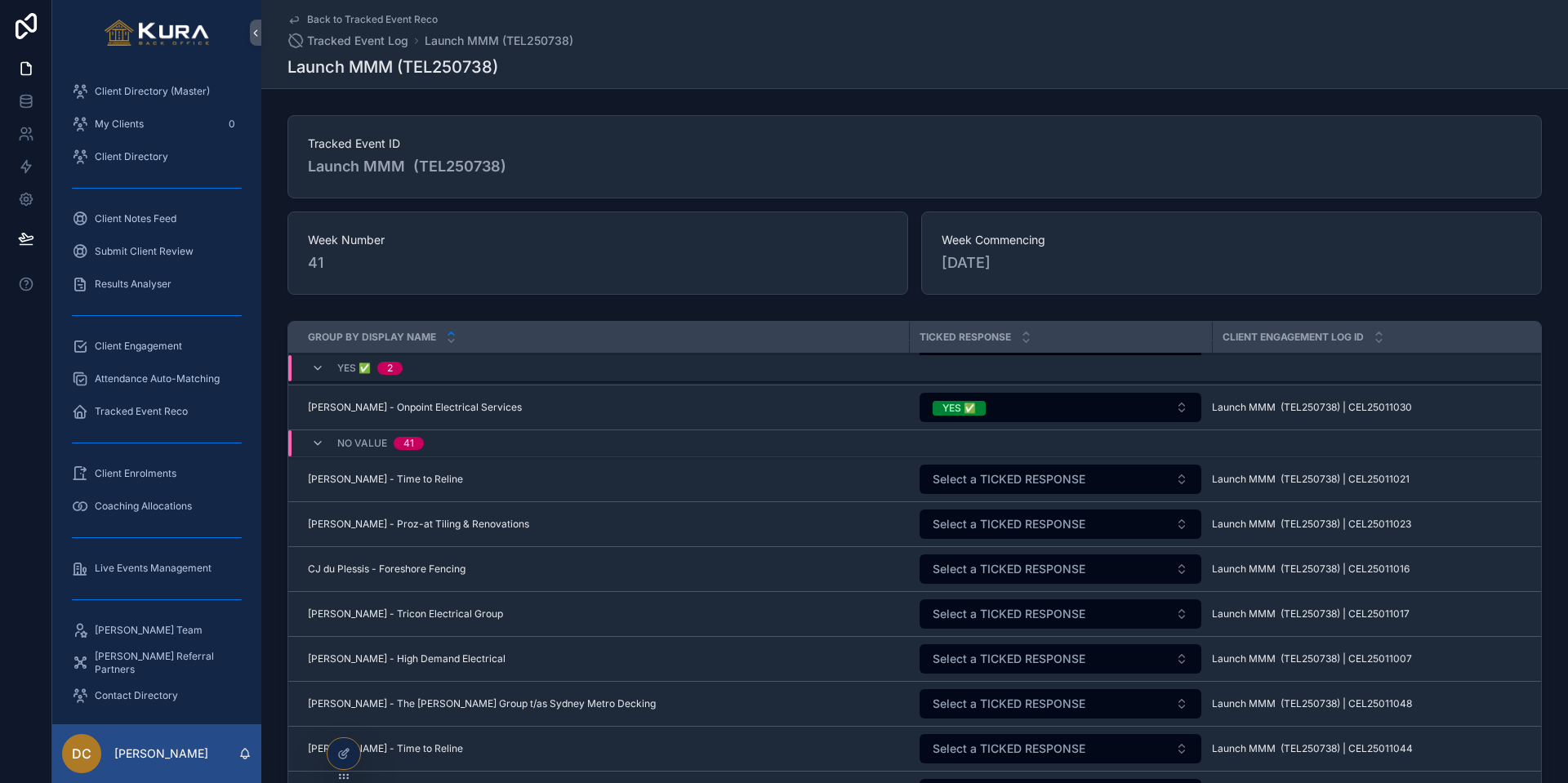
click at [969, 478] on span "Select a TICKED RESPONSE" at bounding box center [1009, 479] width 153 height 16
click at [956, 480] on span "Select a TICKED RESPONSE" at bounding box center [1009, 479] width 153 height 16
click at [959, 483] on span "Select a TICKED RESPONSE" at bounding box center [1009, 479] width 153 height 16
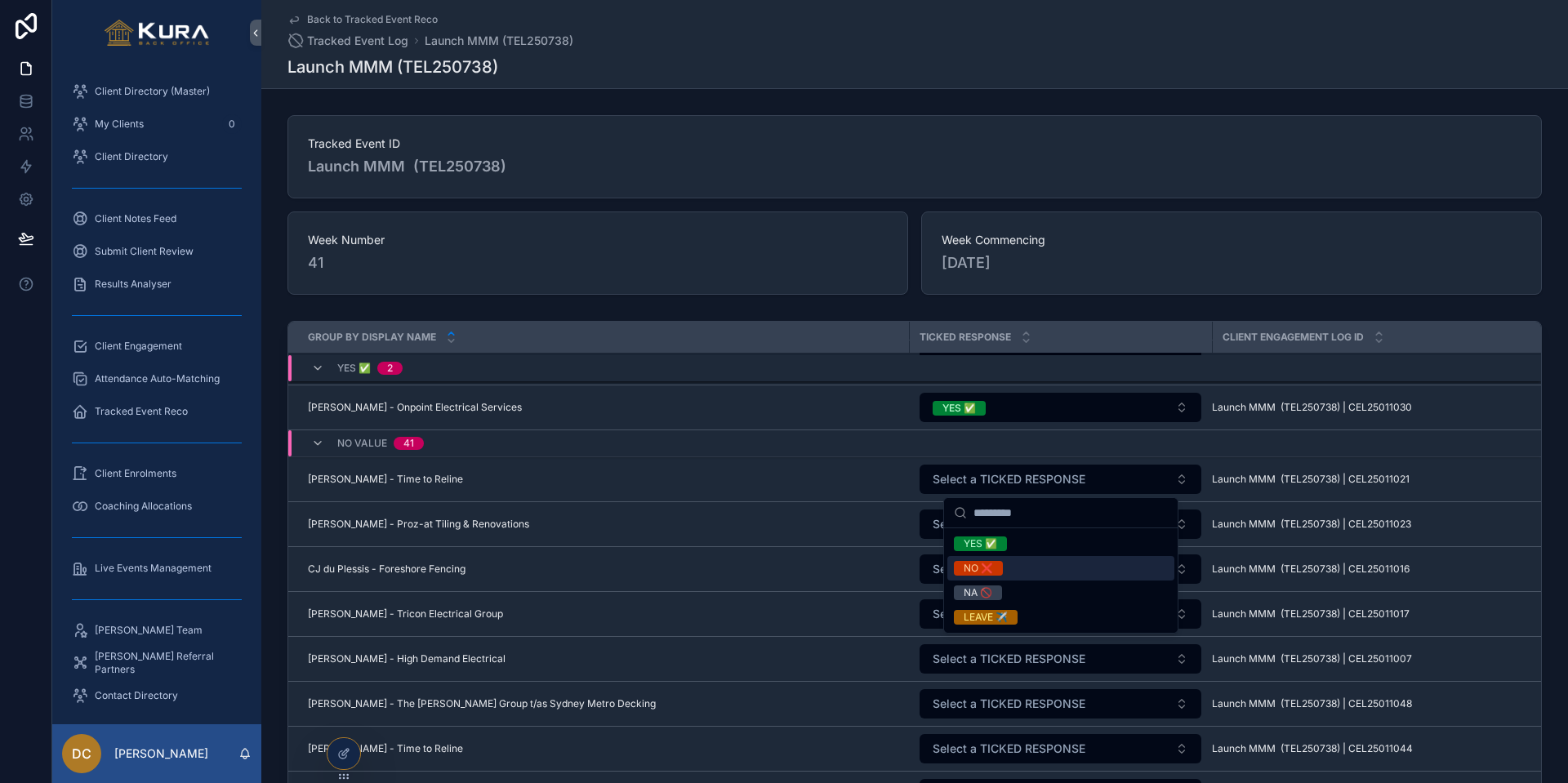
click at [974, 571] on div "NO ❌" at bounding box center [978, 568] width 30 height 14
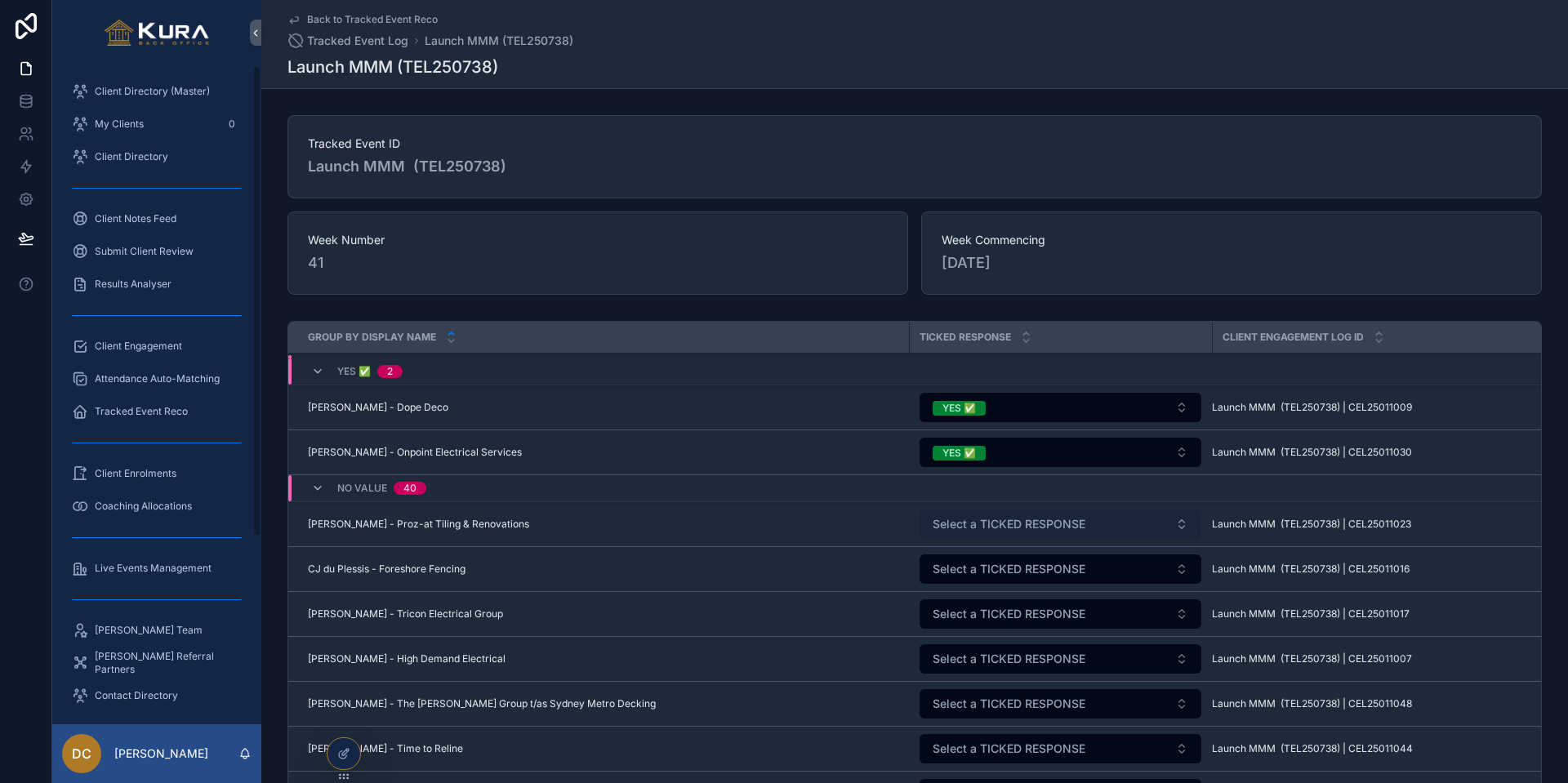
click at [995, 515] on button "Select a TICKED RESPONSE" at bounding box center [1060, 523] width 282 height 30
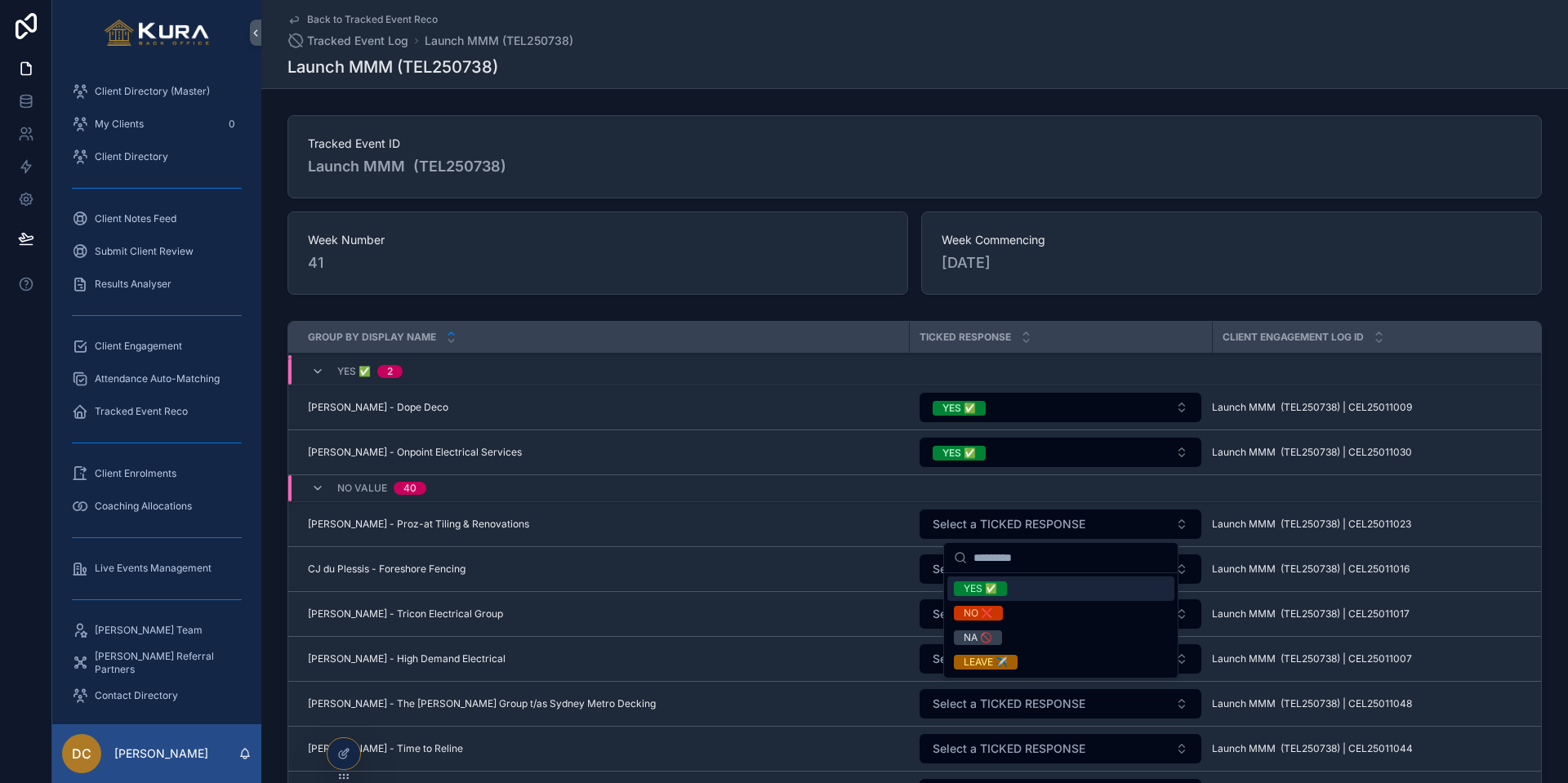
click at [978, 591] on div "YES ✅" at bounding box center [980, 589] width 33 height 14
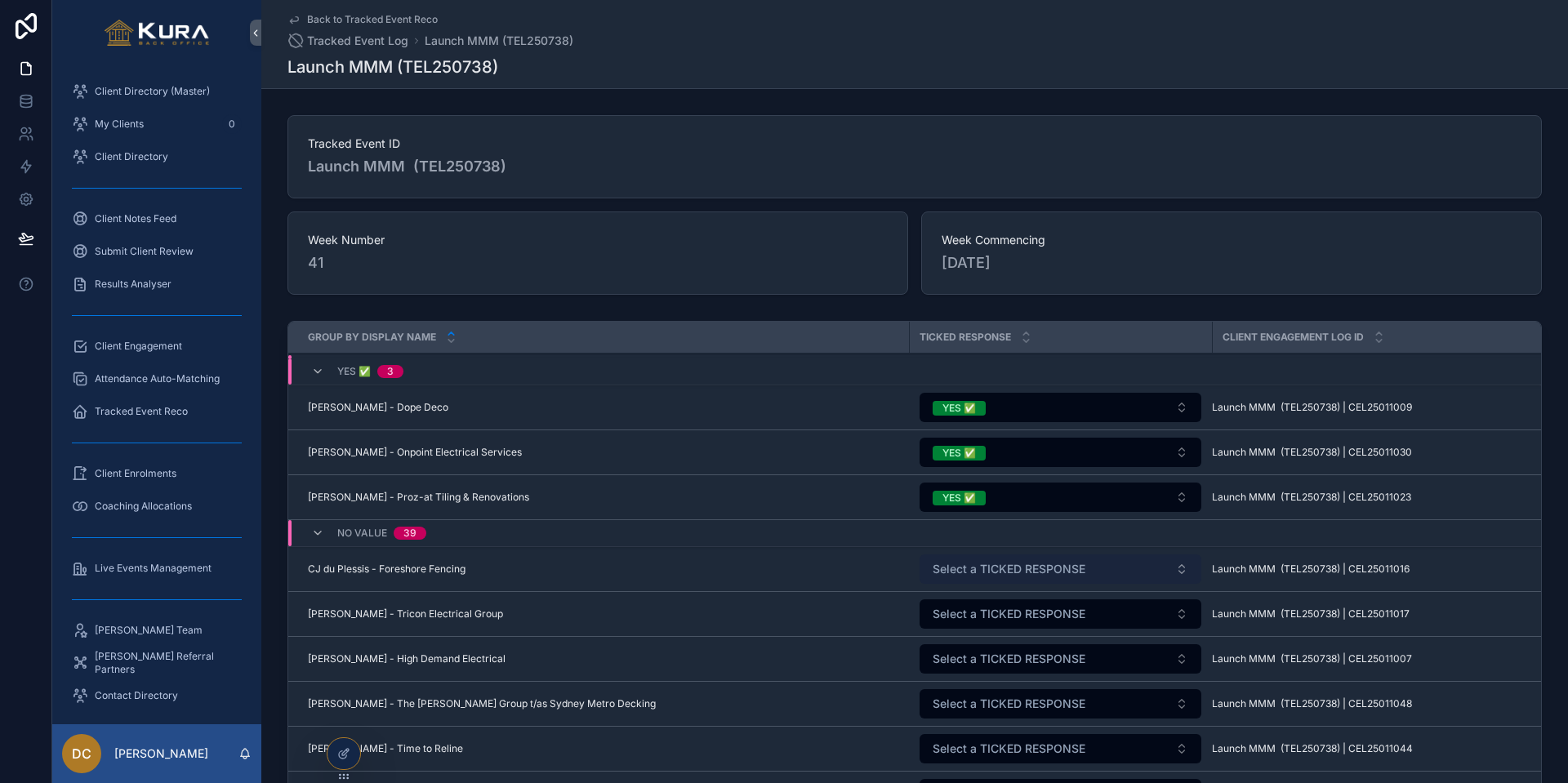
drag, startPoint x: 961, startPoint y: 574, endPoint x: 935, endPoint y: 575, distance: 26.0
click at [961, 574] on span "Select a TICKED RESPONSE" at bounding box center [1009, 569] width 153 height 16
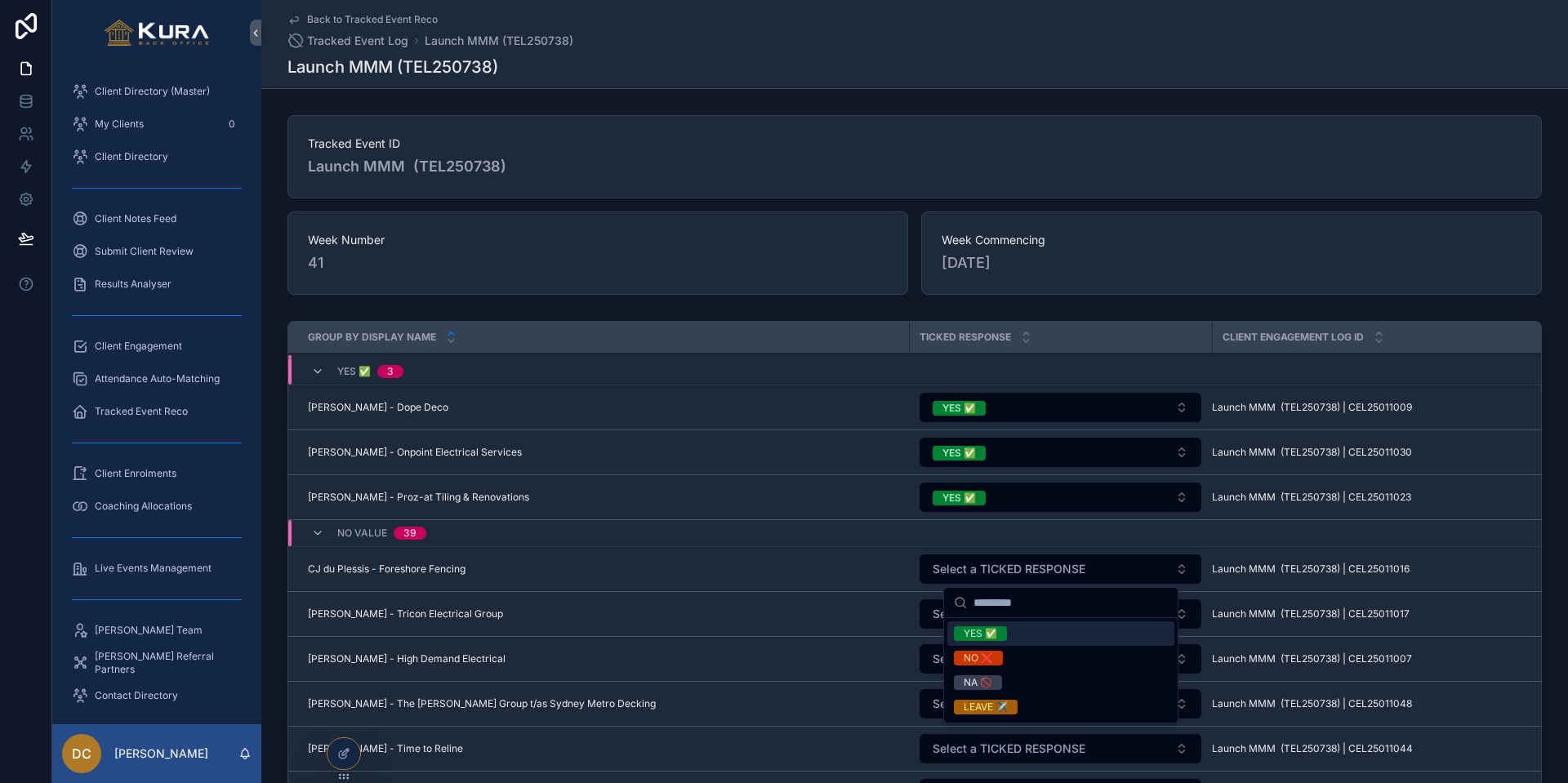
click at [983, 637] on div "YES ✅" at bounding box center [980, 634] width 33 height 14
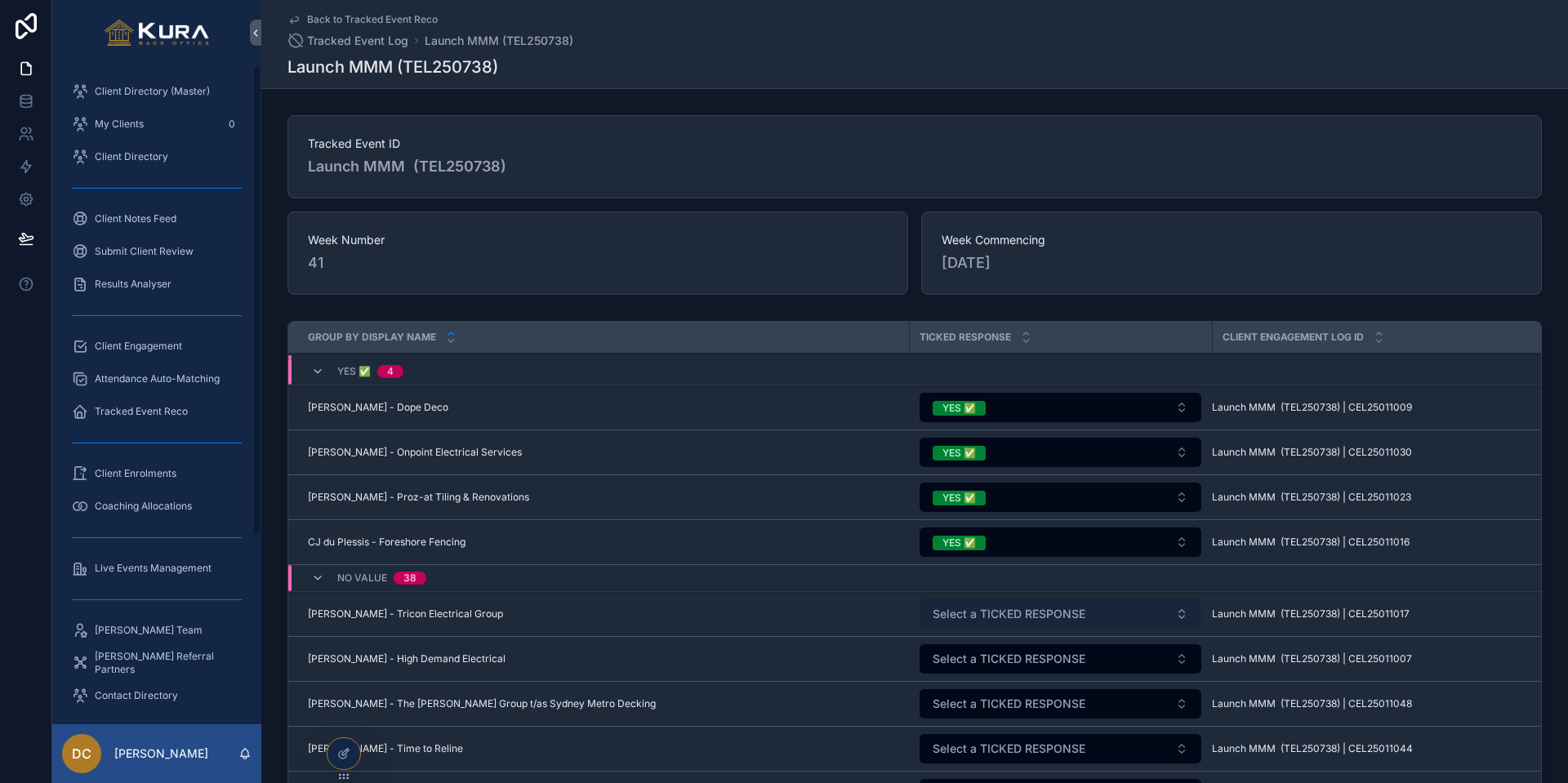
click at [976, 614] on span "Select a TICKED RESPONSE" at bounding box center [1009, 614] width 153 height 16
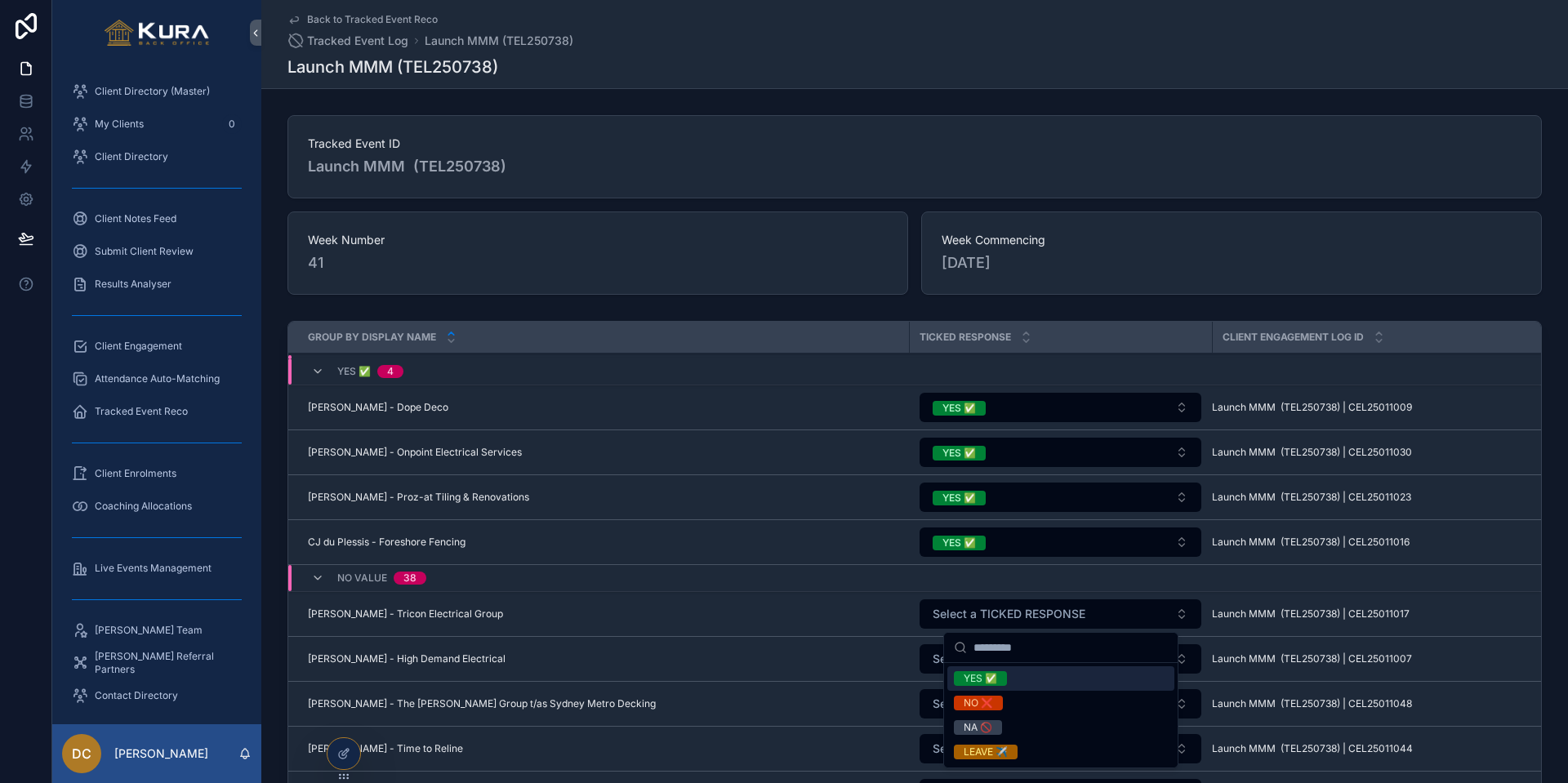
click at [979, 649] on div "YES ✅" at bounding box center [980, 678] width 33 height 14
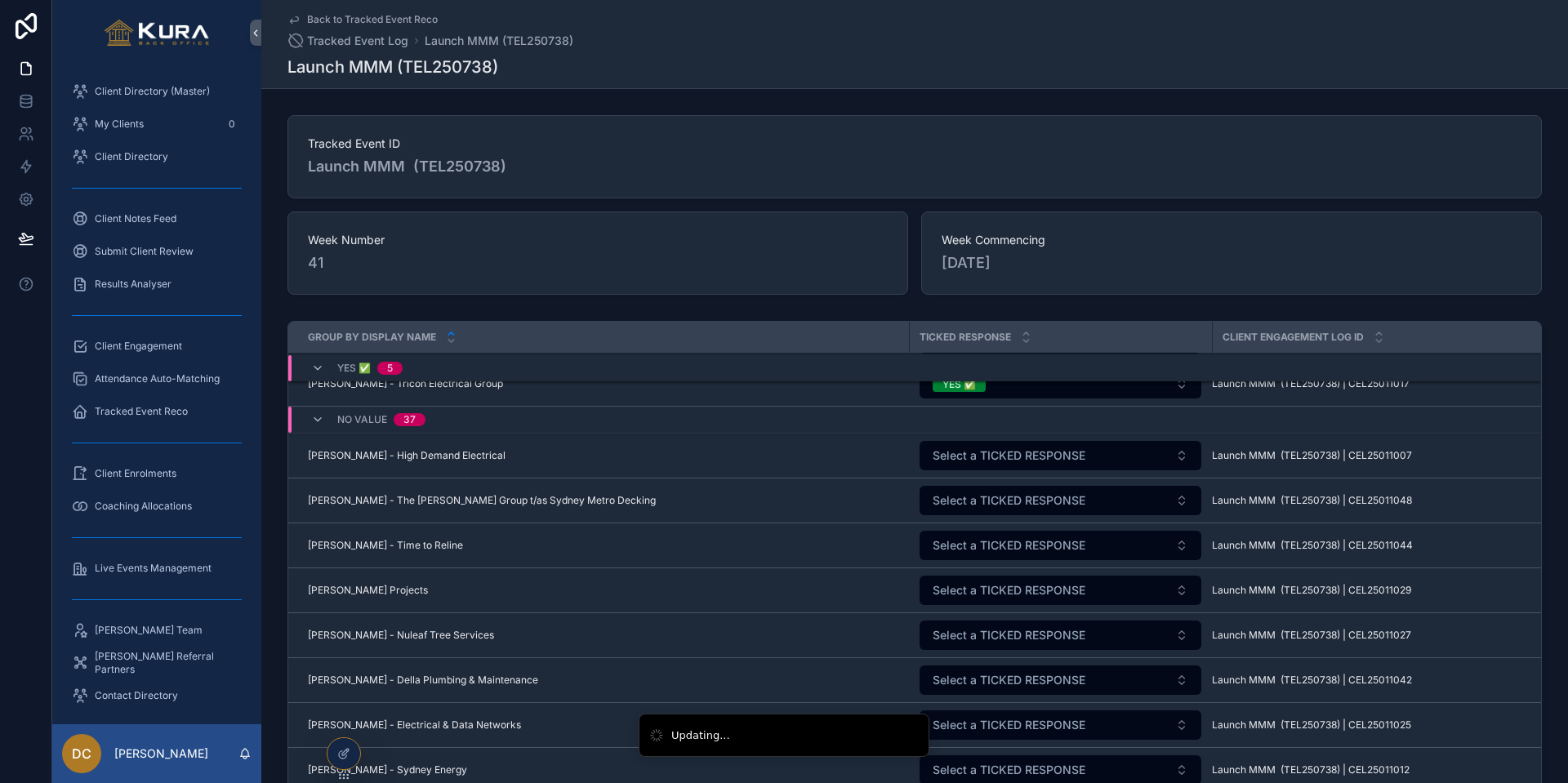
scroll to position [504, 0]
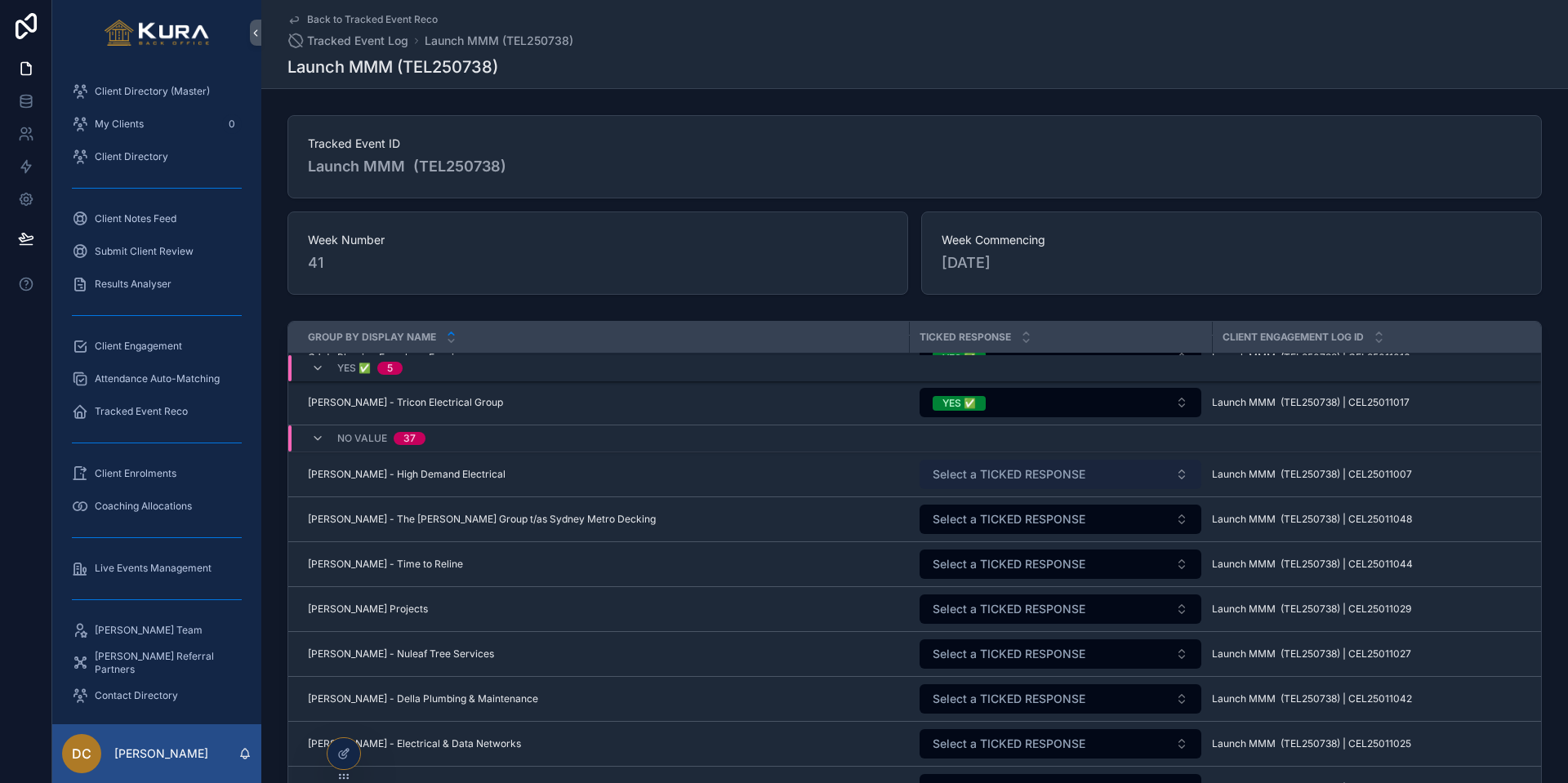
click at [993, 472] on span "Select a TICKED RESPONSE" at bounding box center [1009, 474] width 153 height 16
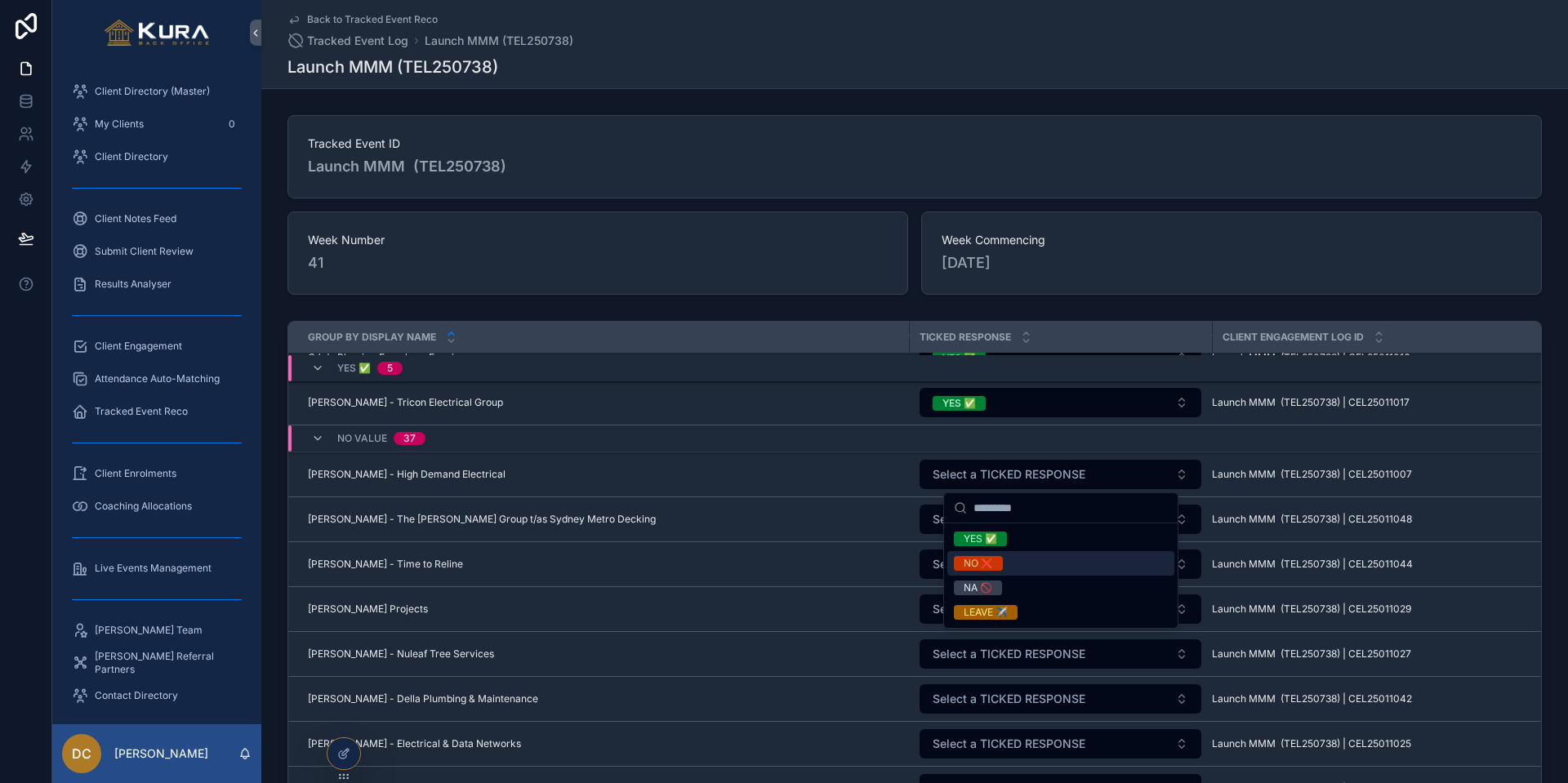
click at [978, 561] on div "NO ❌" at bounding box center [978, 563] width 30 height 14
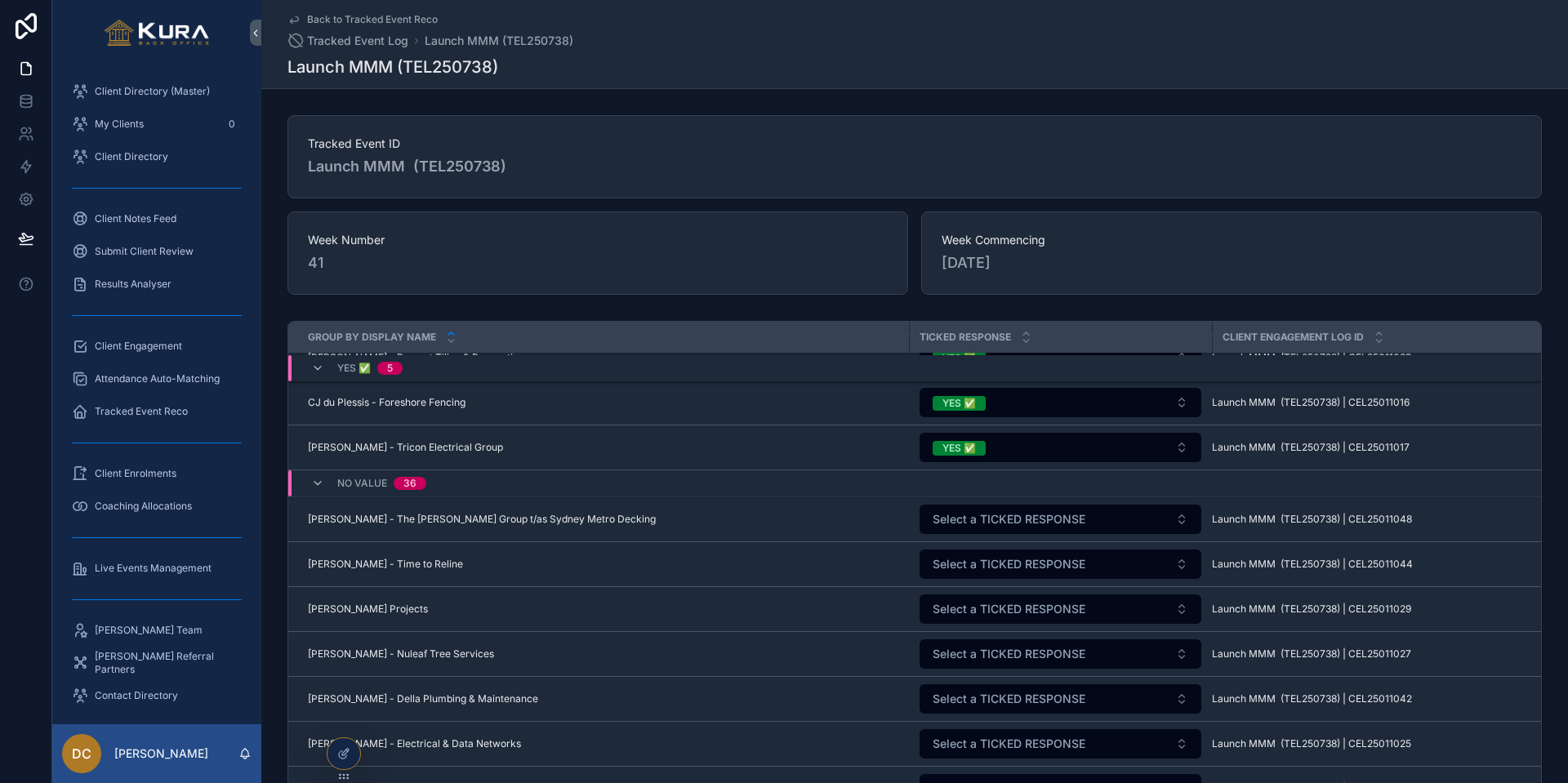
click at [975, 517] on span "Select a TICKED RESPONSE" at bounding box center [1009, 519] width 153 height 16
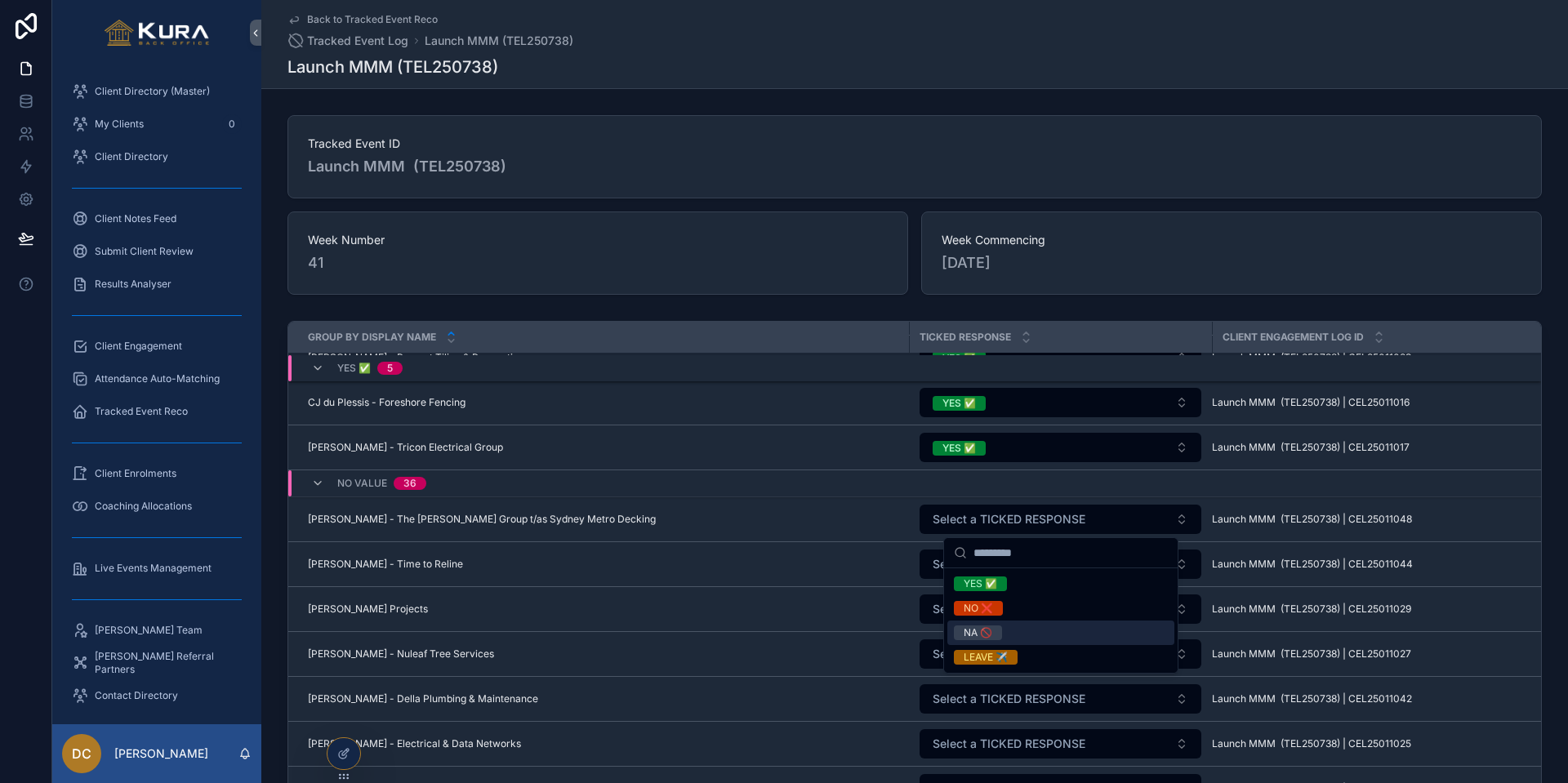
click at [983, 636] on div "NA 🚫" at bounding box center [978, 633] width 29 height 14
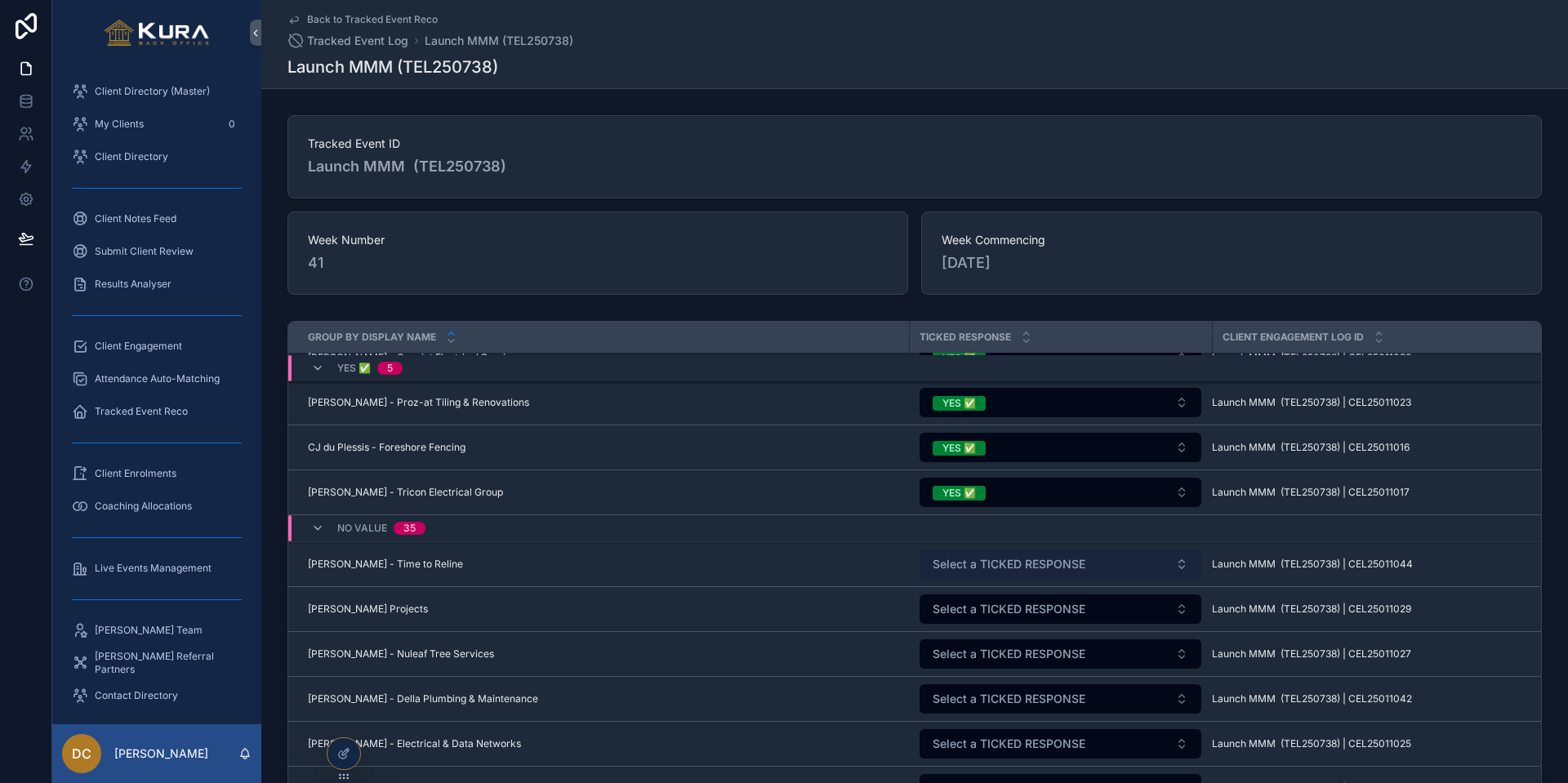
click at [1016, 566] on span "Select a TICKED RESPONSE" at bounding box center [1009, 564] width 153 height 16
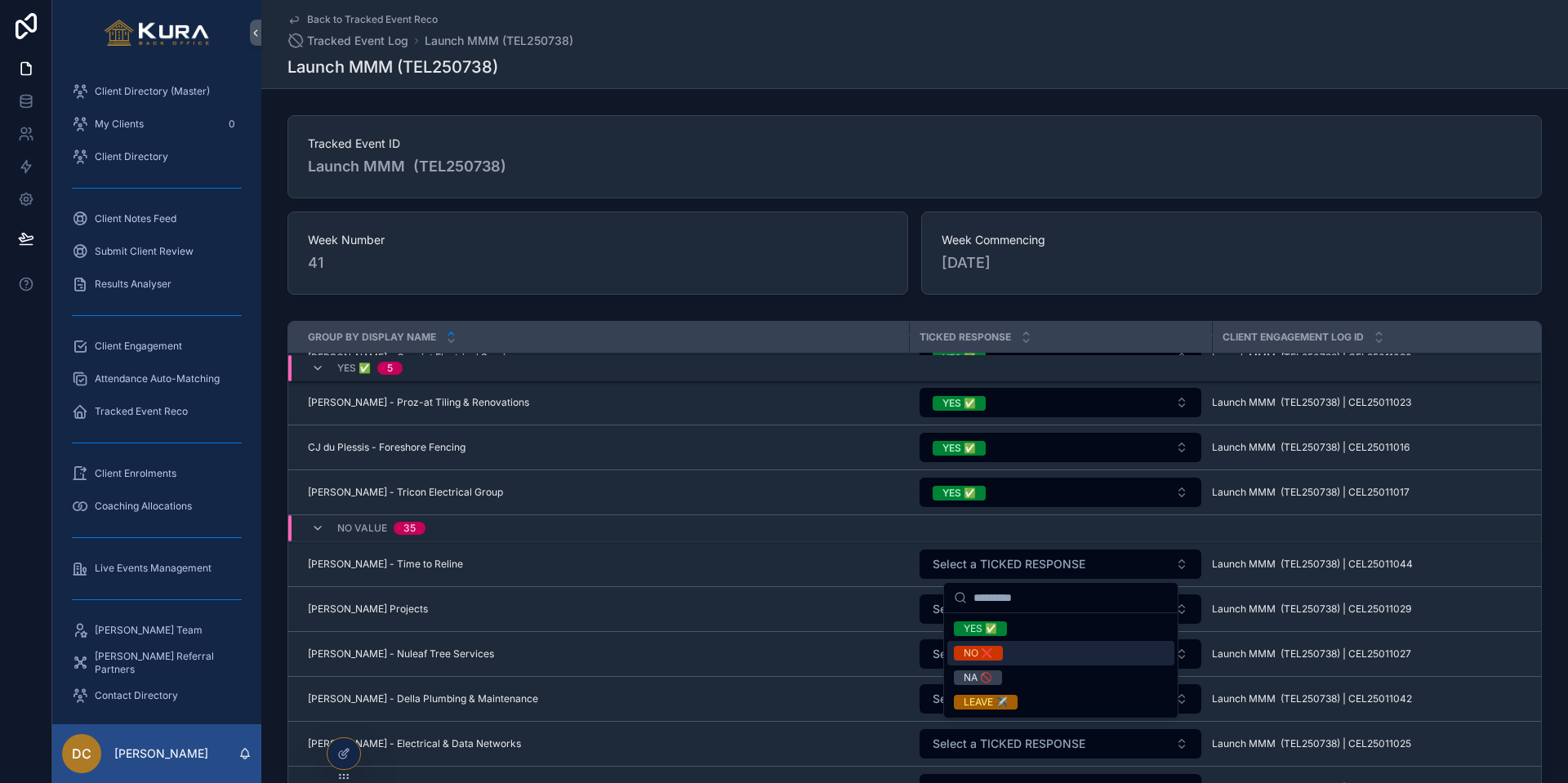
click at [974, 649] on div "NO ❌" at bounding box center [978, 653] width 30 height 14
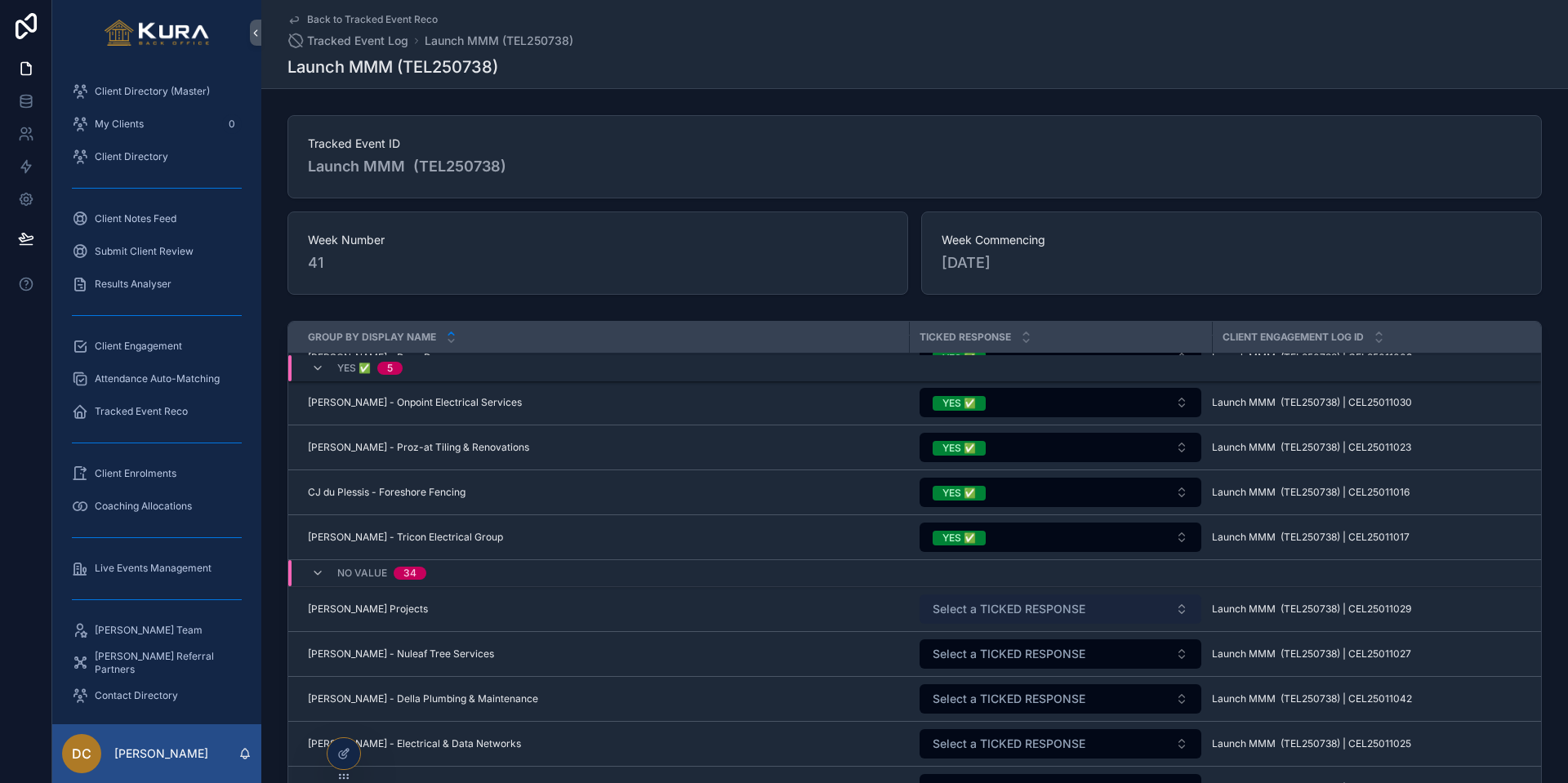
click at [977, 611] on span "Select a TICKED RESPONSE" at bounding box center [1009, 609] width 153 height 16
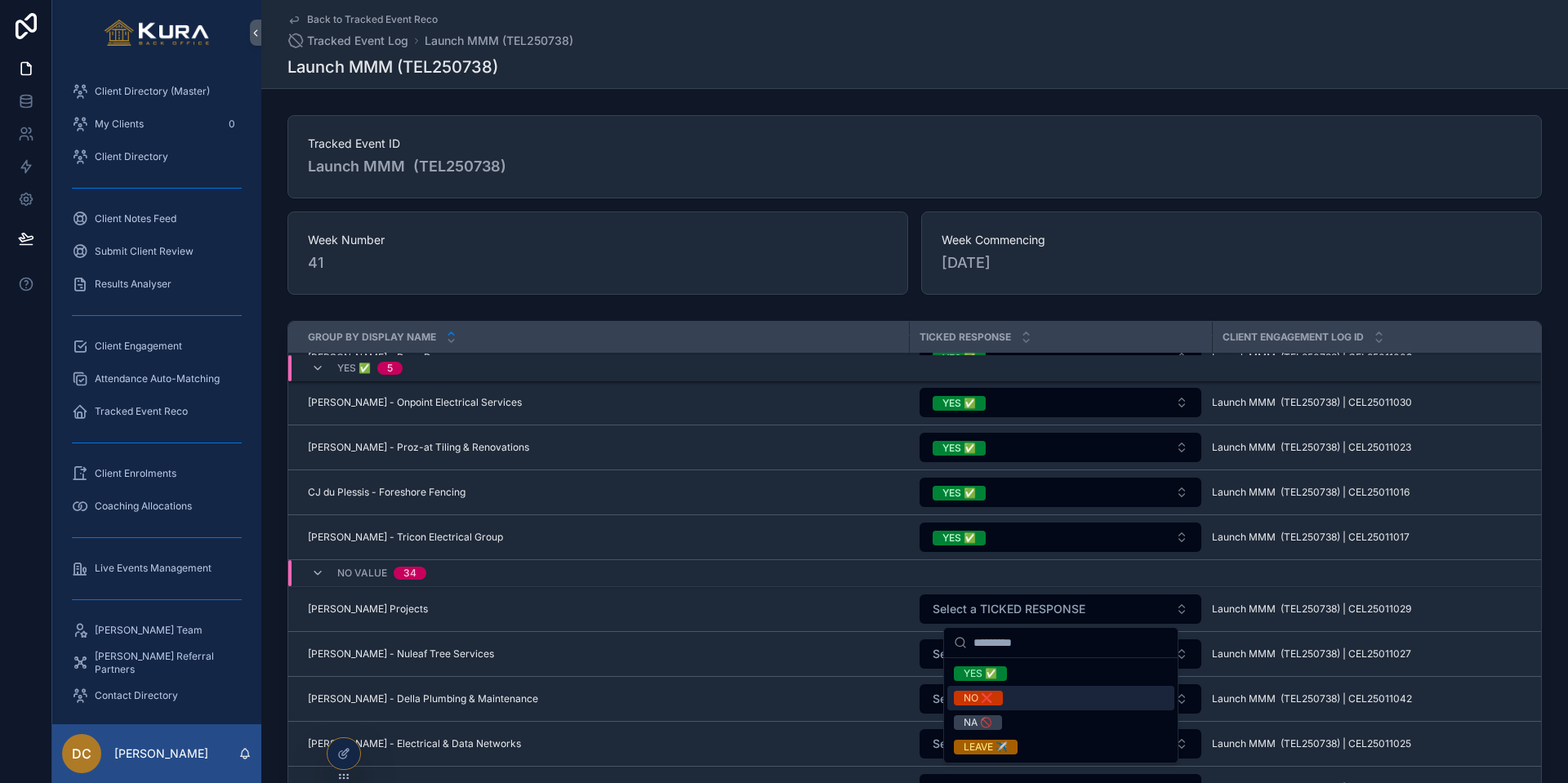
click at [979, 649] on div "NO ❌" at bounding box center [978, 698] width 30 height 14
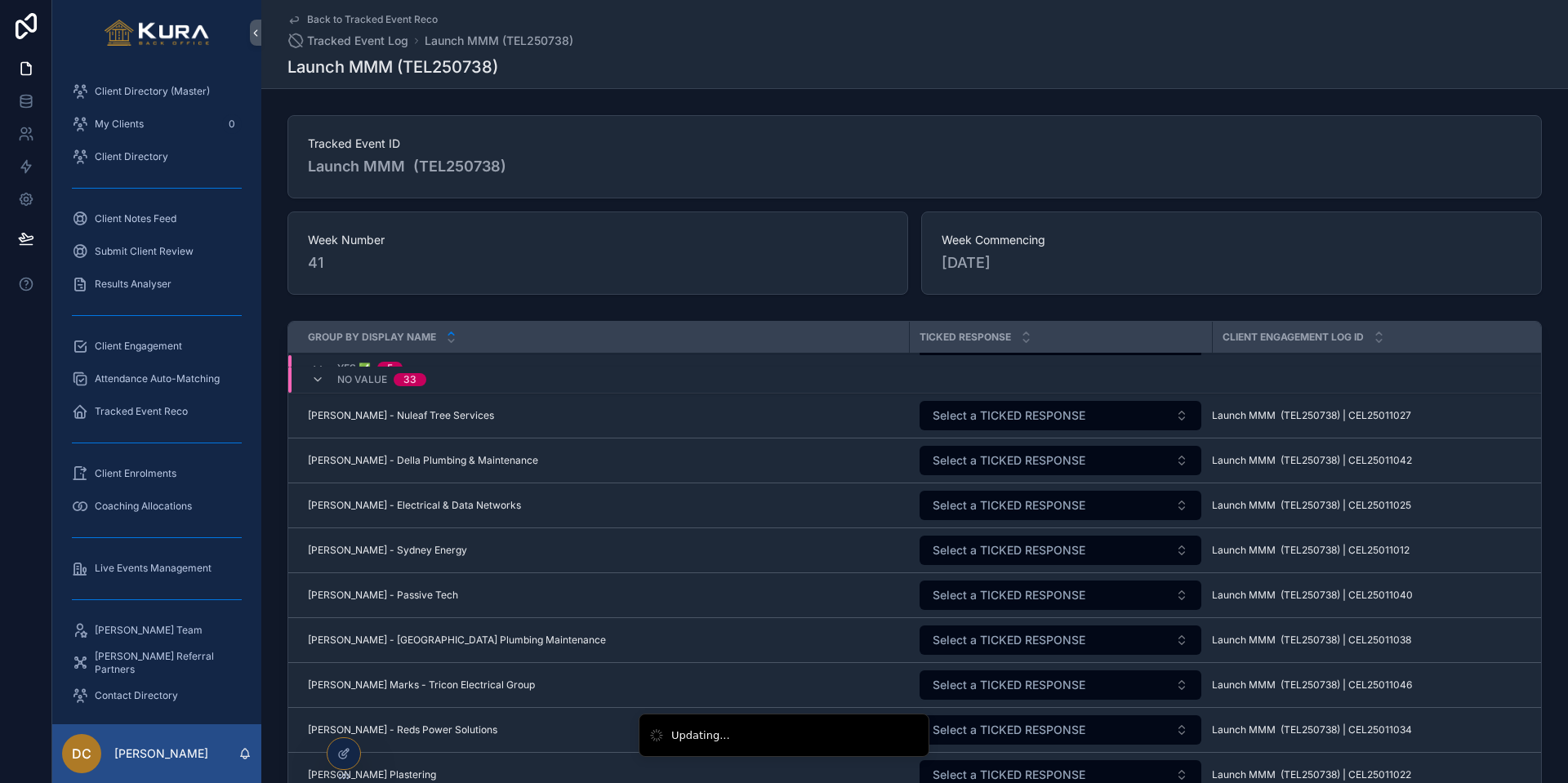
scroll to position [761, 0]
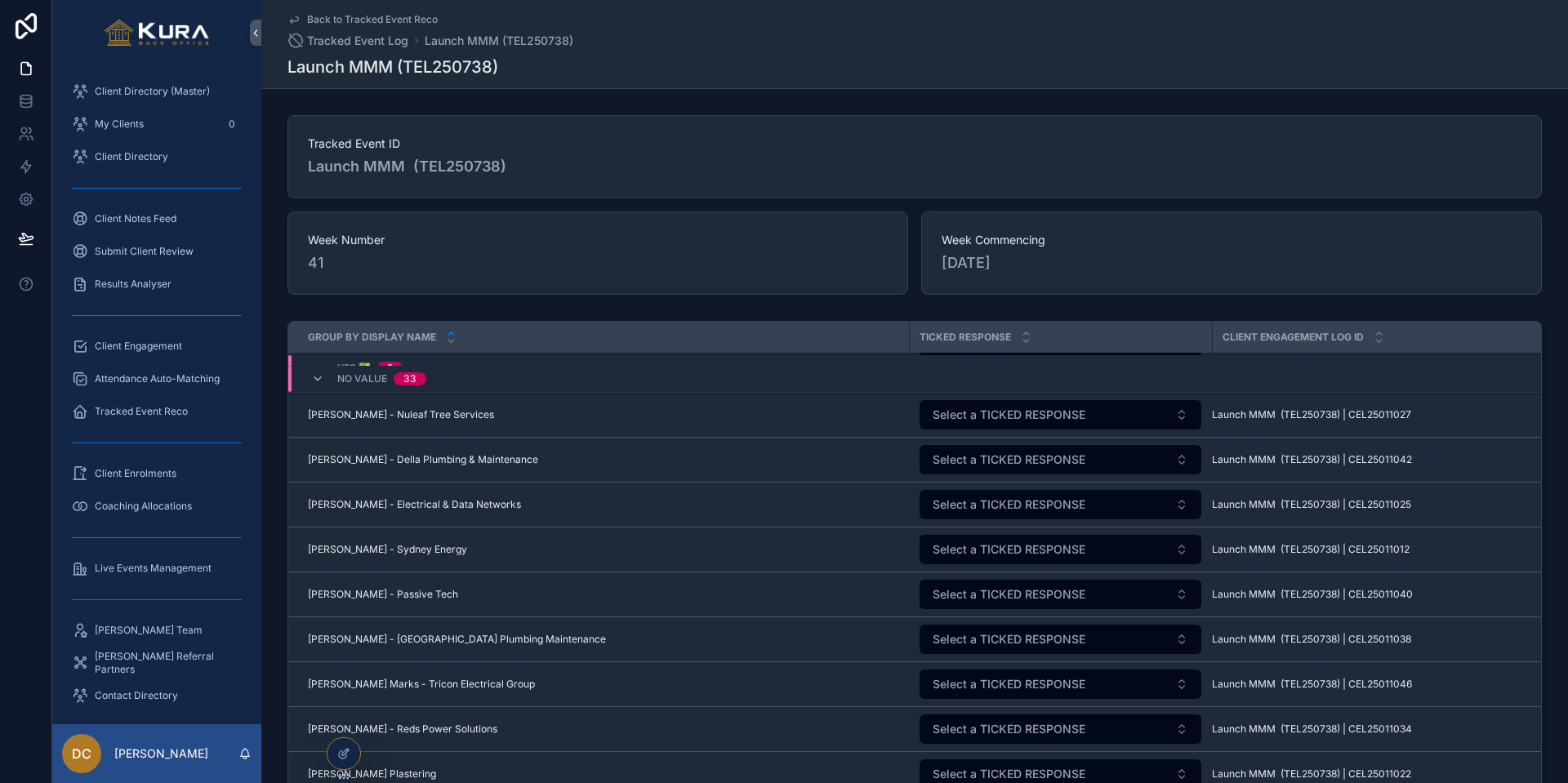
drag, startPoint x: 963, startPoint y: 417, endPoint x: 959, endPoint y: 431, distance: 14.6
click at [963, 417] on span "Select a TICKED RESPONSE" at bounding box center [1009, 414] width 153 height 16
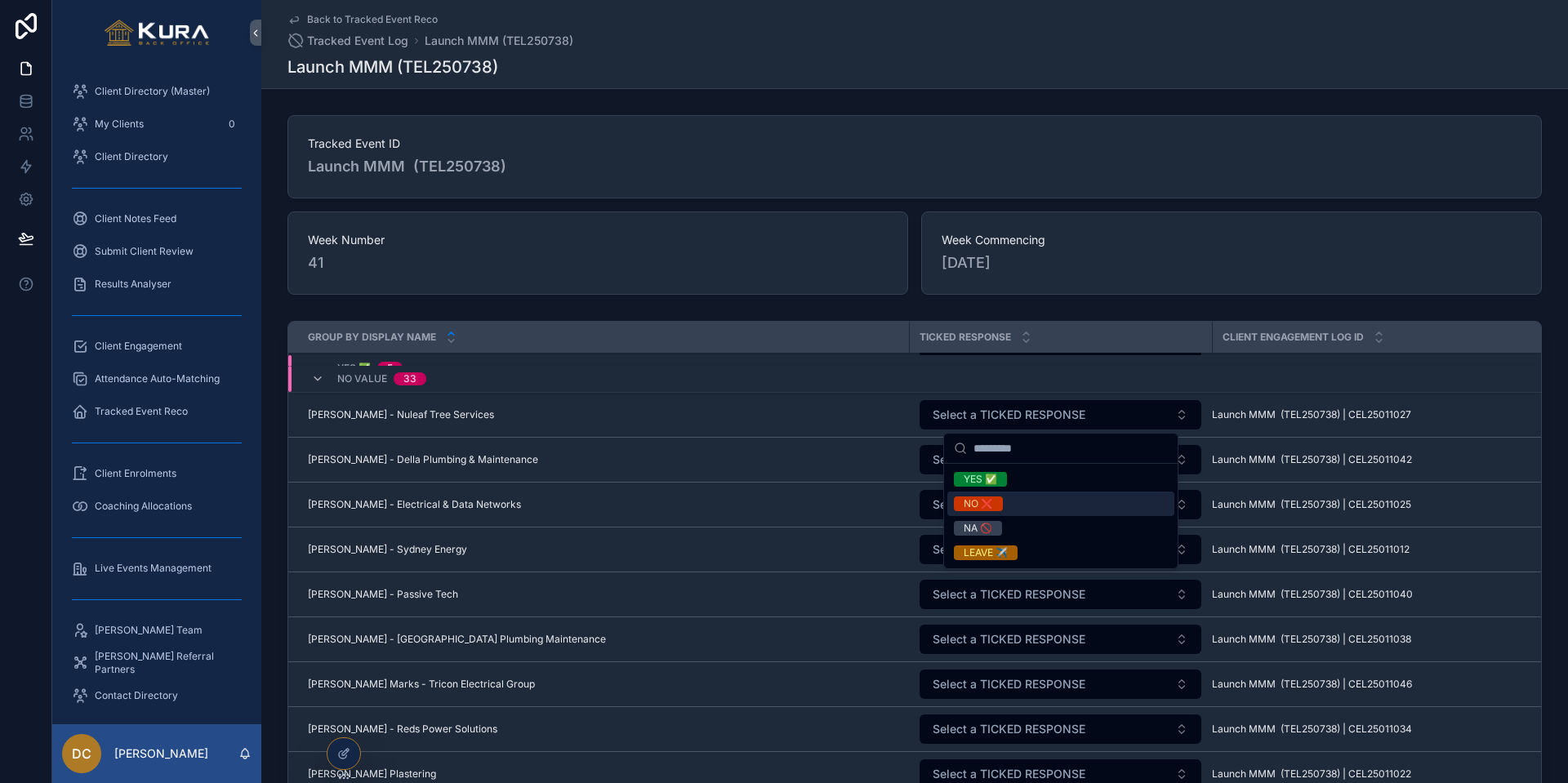
click at [967, 498] on div "NO ❌" at bounding box center [978, 504] width 30 height 14
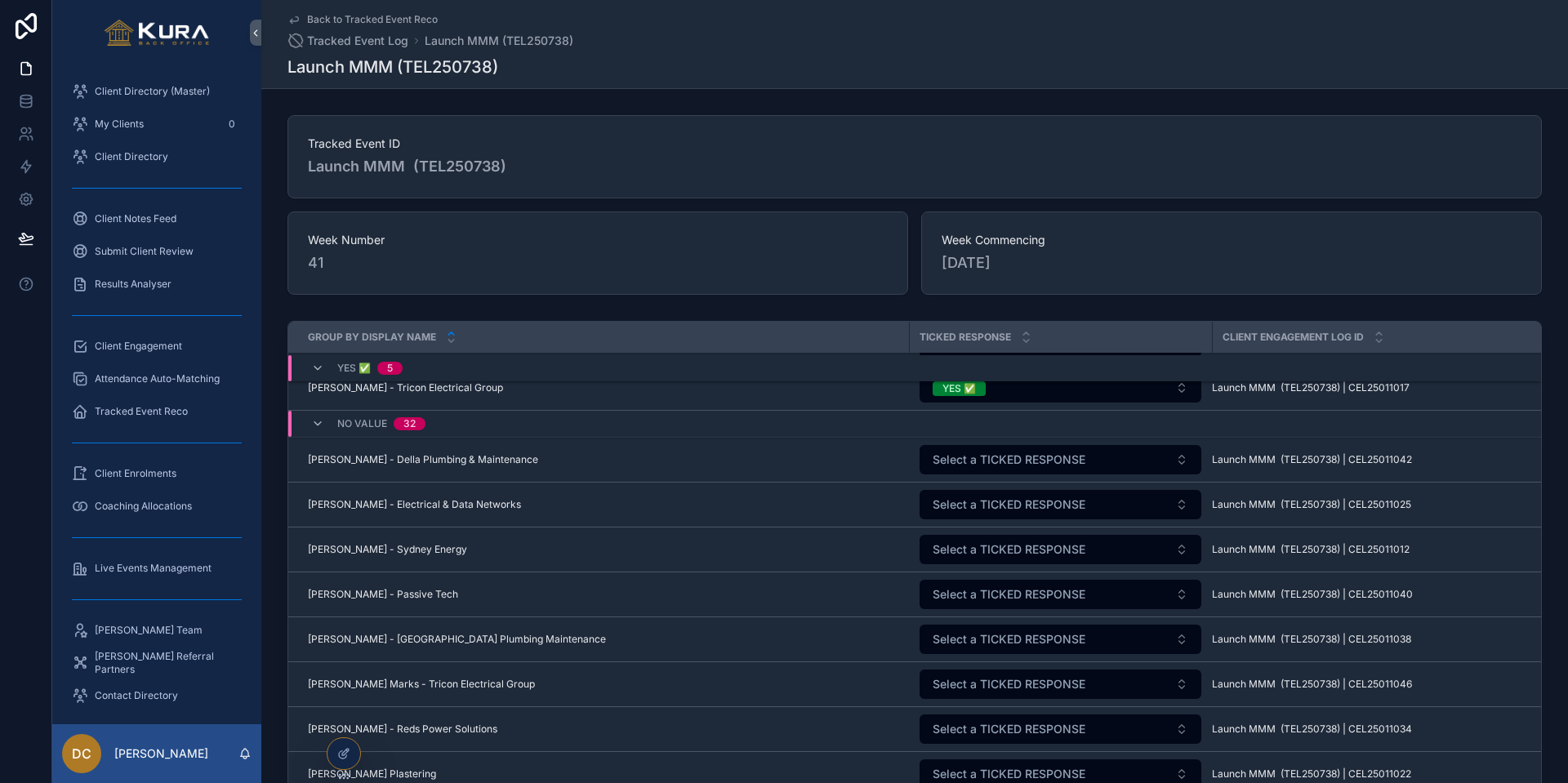
click at [971, 458] on span "Select a TICKED RESPONSE" at bounding box center [1009, 460] width 153 height 16
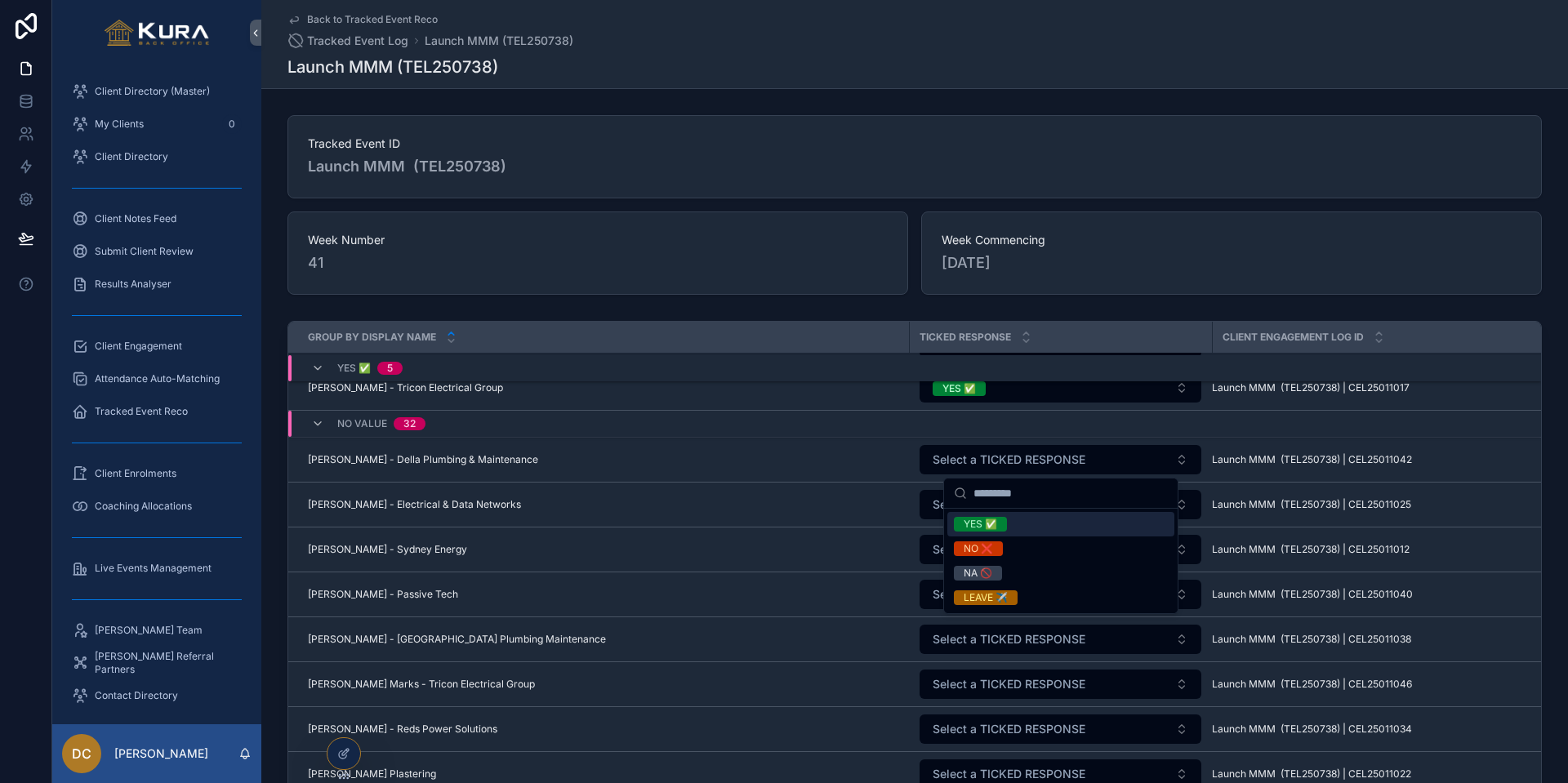
click at [975, 526] on div "YES ✅" at bounding box center [980, 524] width 33 height 14
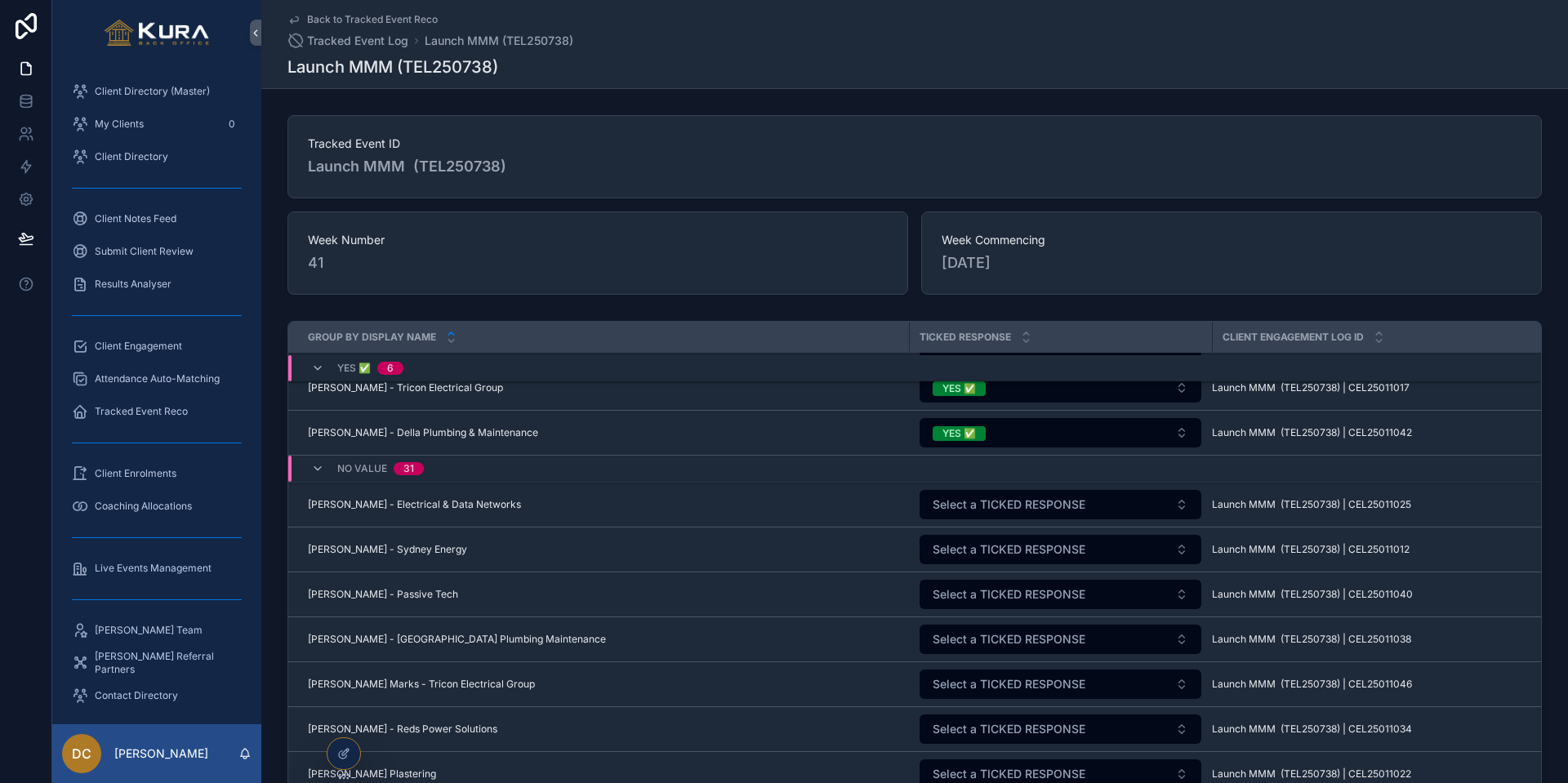
click at [971, 508] on span "Select a TICKED RESPONSE" at bounding box center [1009, 505] width 153 height 16
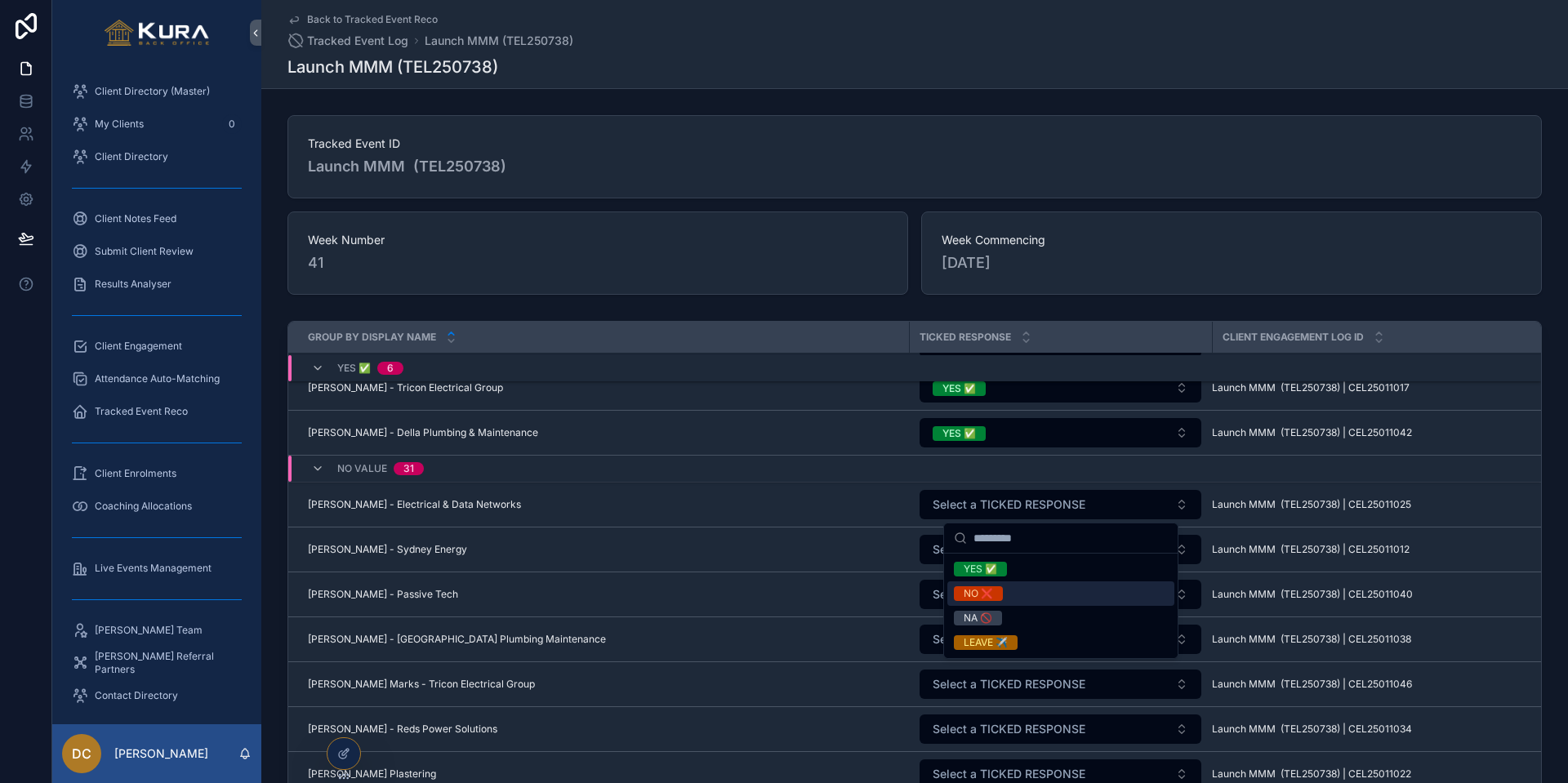
click at [974, 595] on div "NO ❌" at bounding box center [978, 593] width 30 height 14
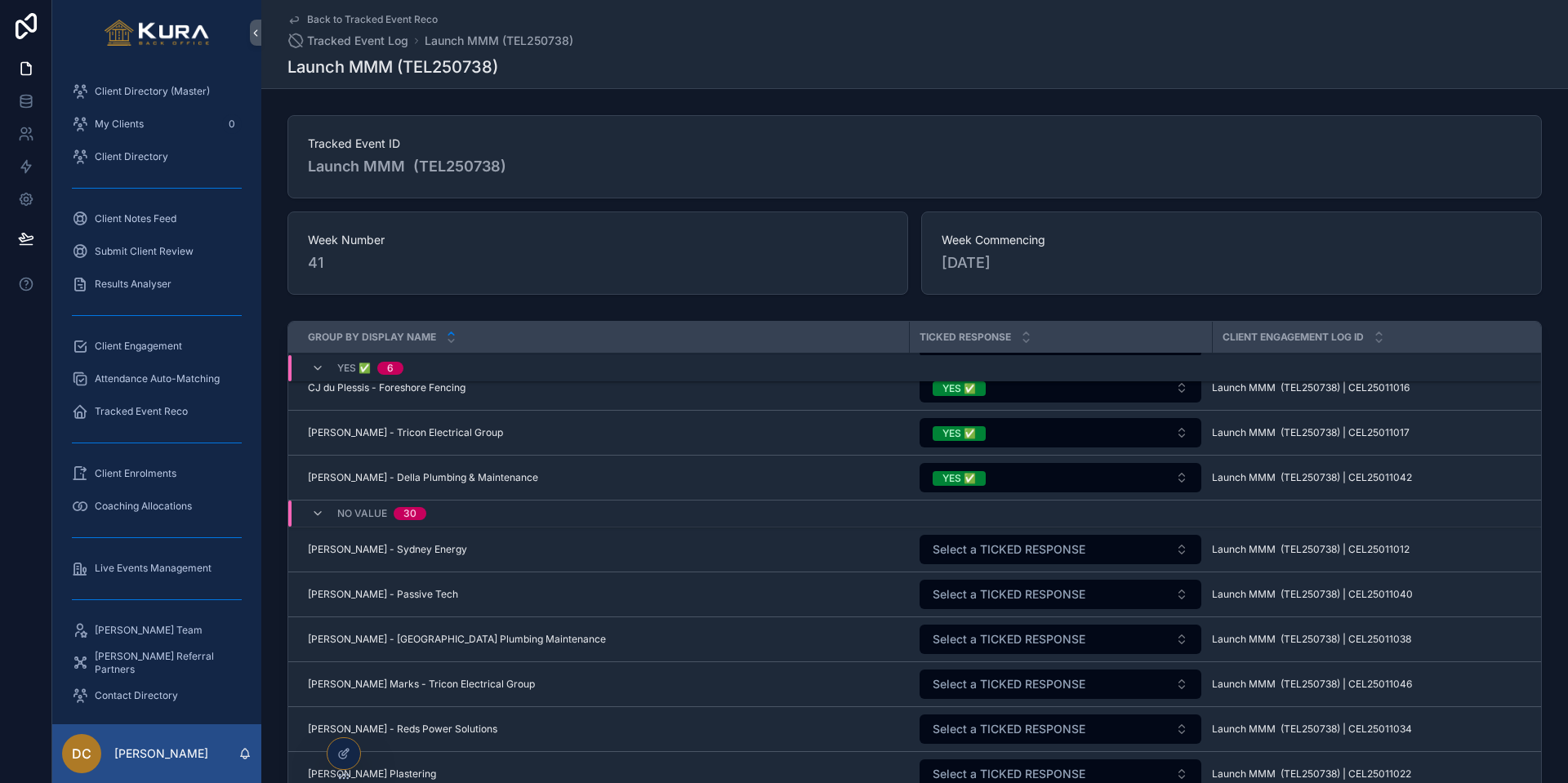
click at [981, 545] on span "Select a TICKED RESPONSE" at bounding box center [1009, 549] width 153 height 16
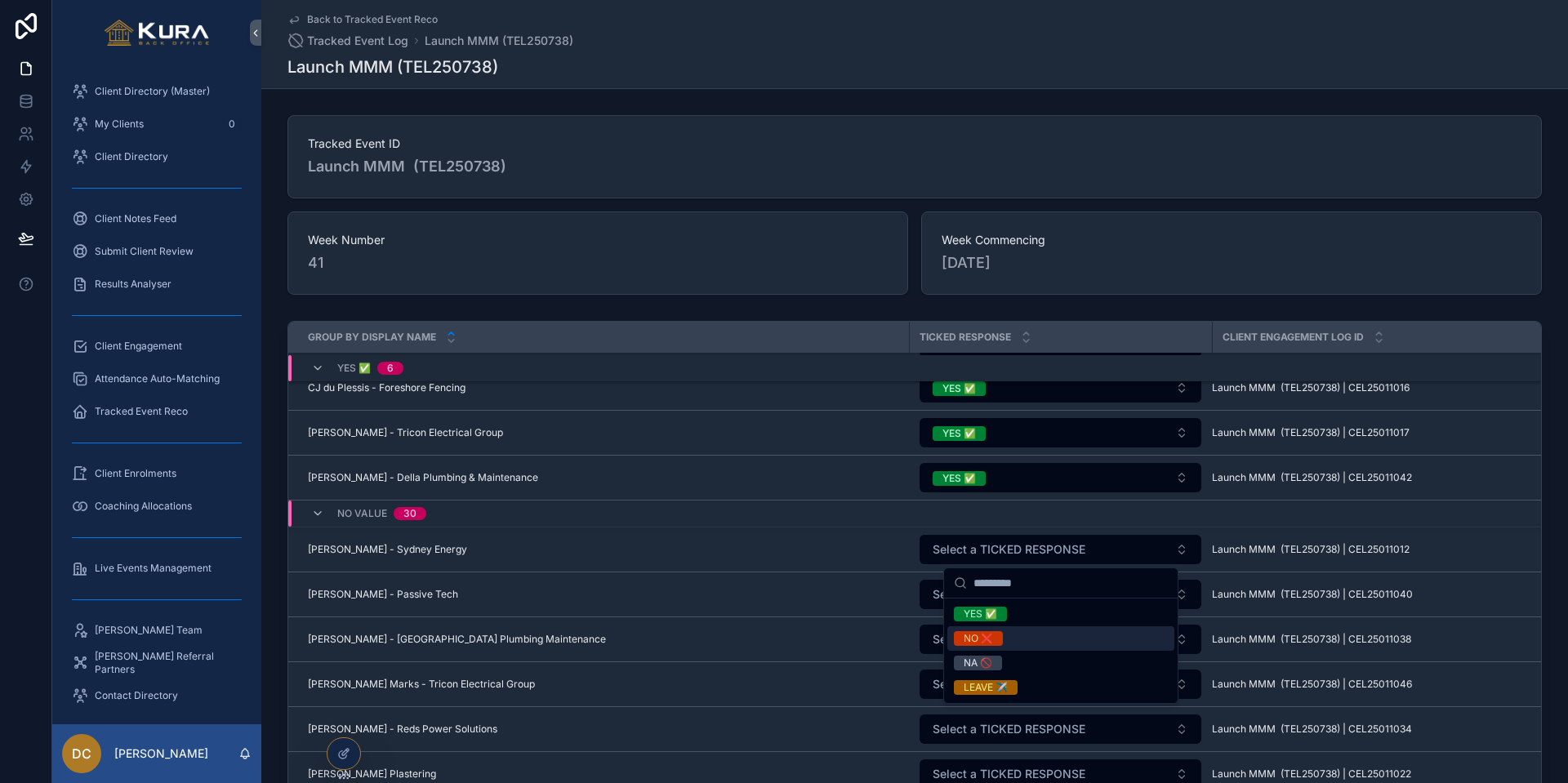
click at [975, 634] on div "NO ❌" at bounding box center [978, 638] width 30 height 14
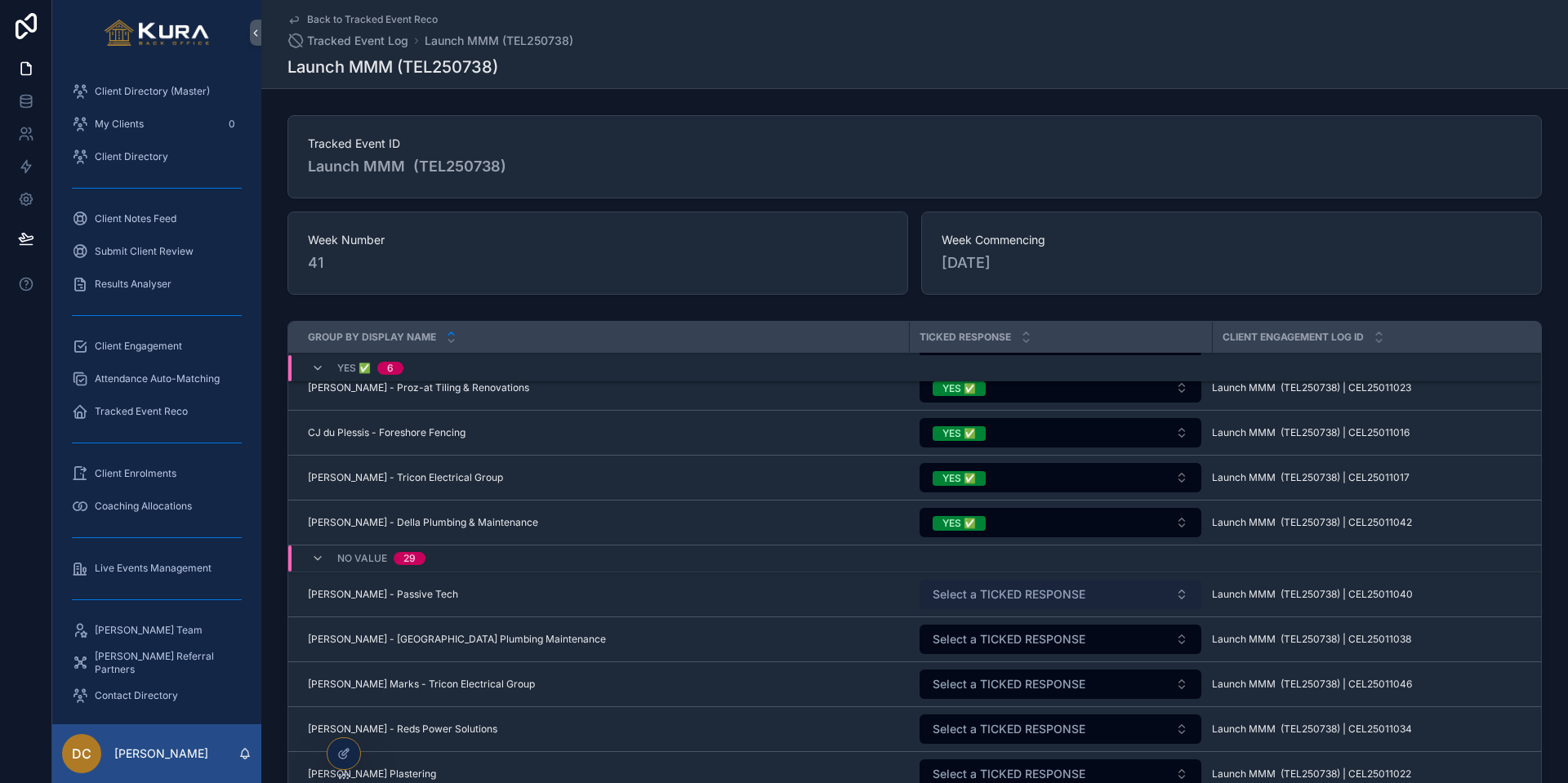
click at [967, 593] on span "Select a TICKED RESPONSE" at bounding box center [1009, 594] width 153 height 16
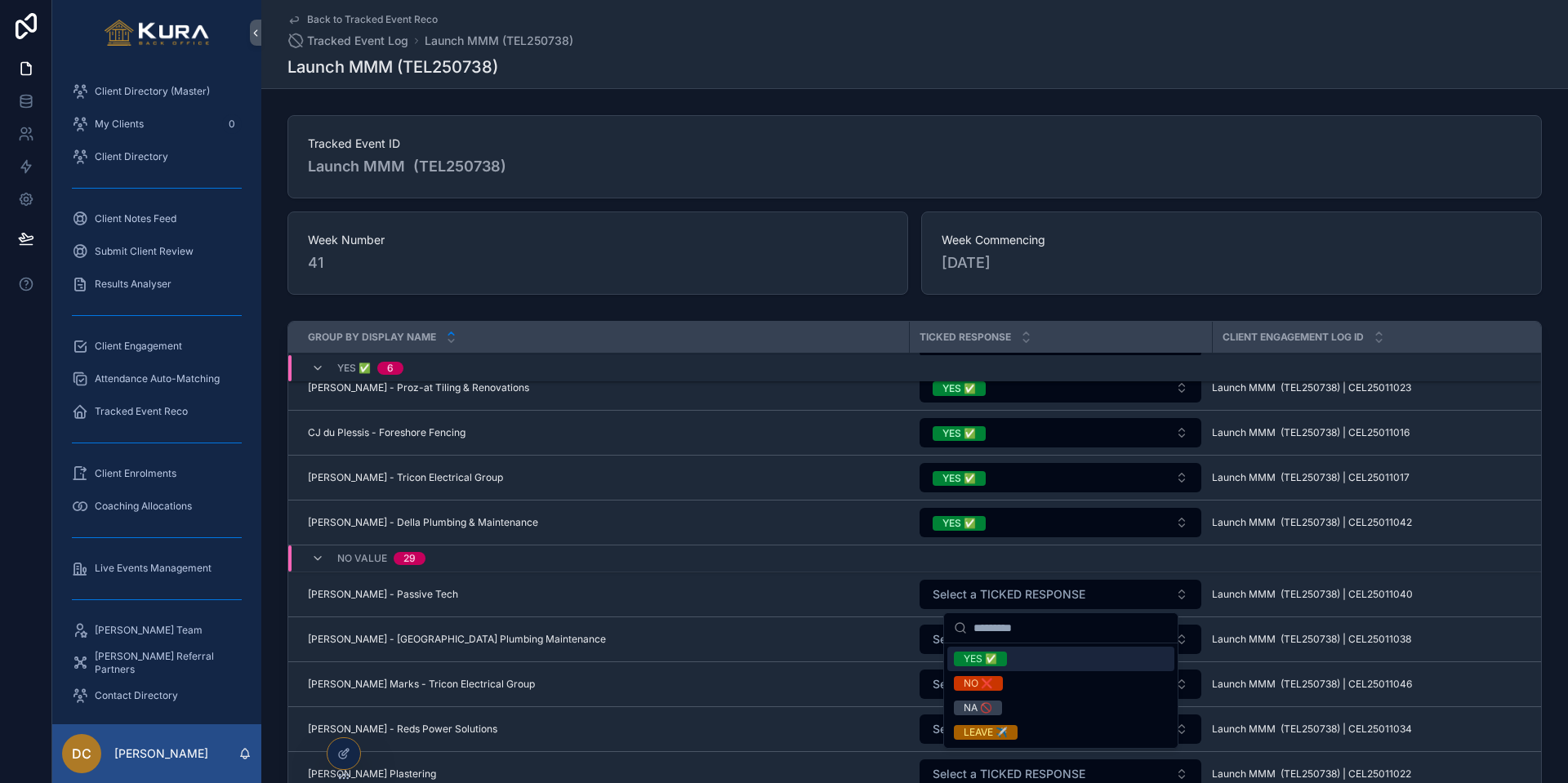
click at [980, 649] on div "YES ✅" at bounding box center [980, 659] width 33 height 14
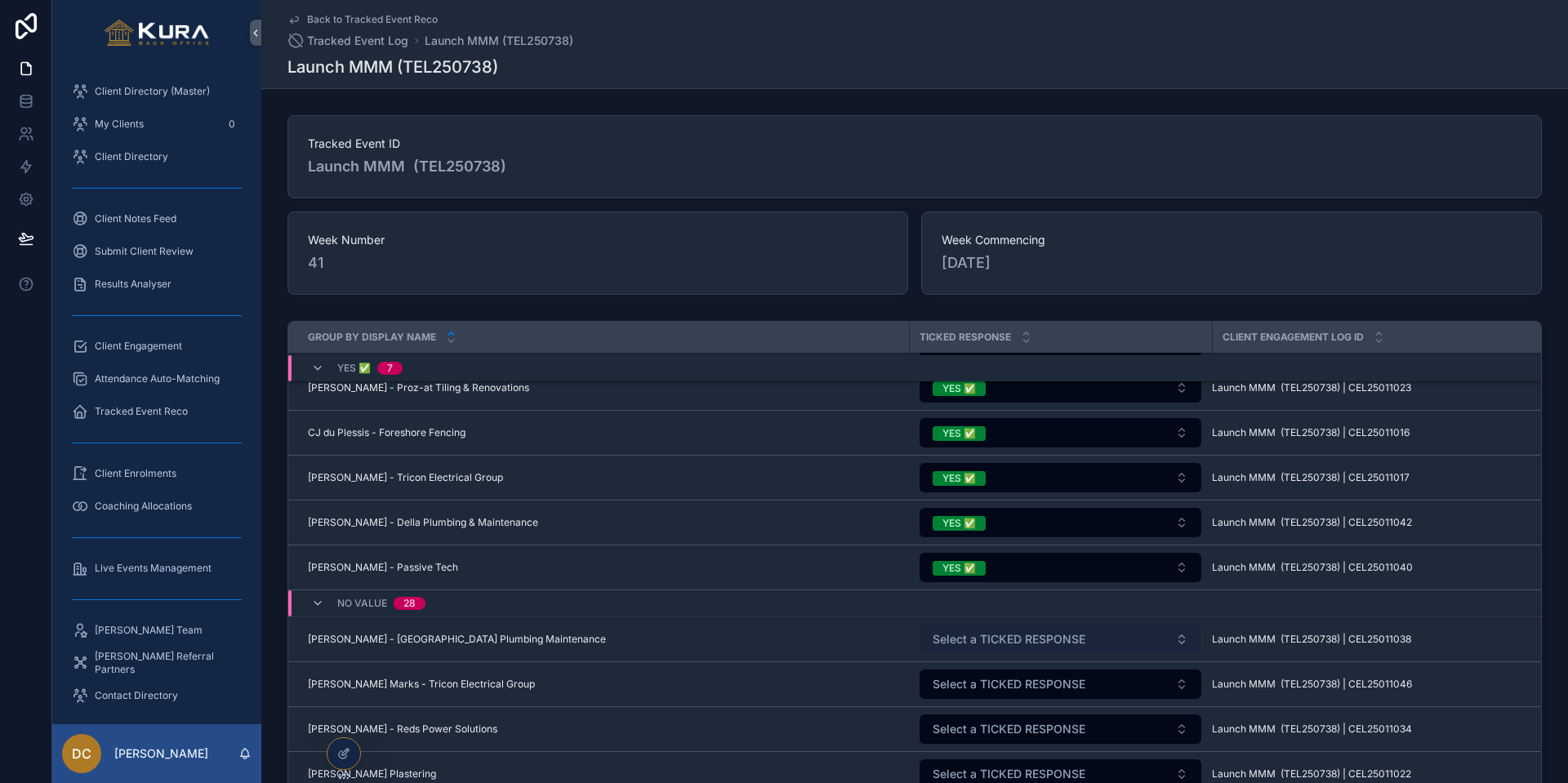
click at [983, 631] on span "Select a TICKED RESPONSE" at bounding box center [1009, 639] width 153 height 16
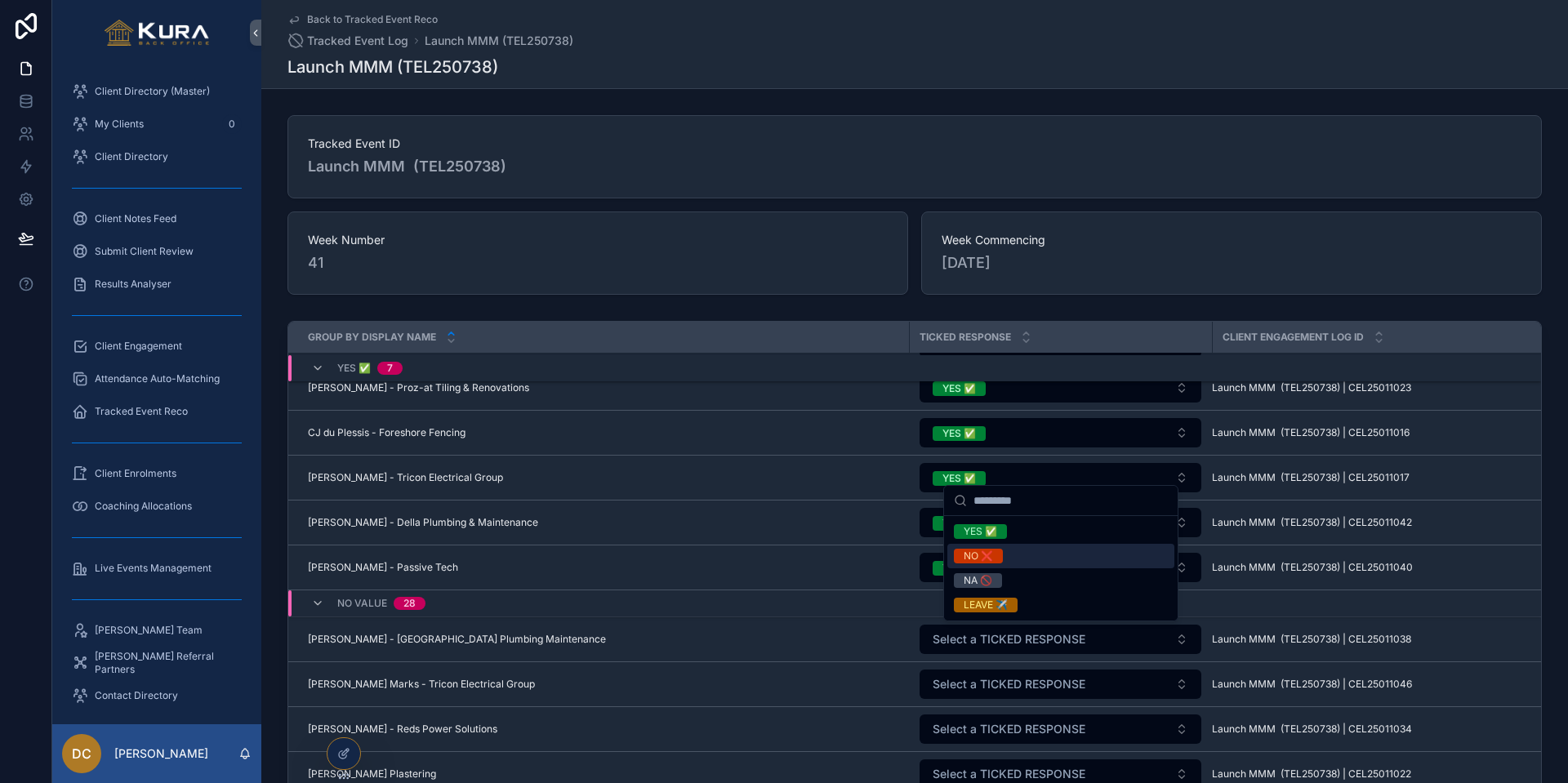
click at [972, 551] on div "NO ❌" at bounding box center [978, 556] width 30 height 14
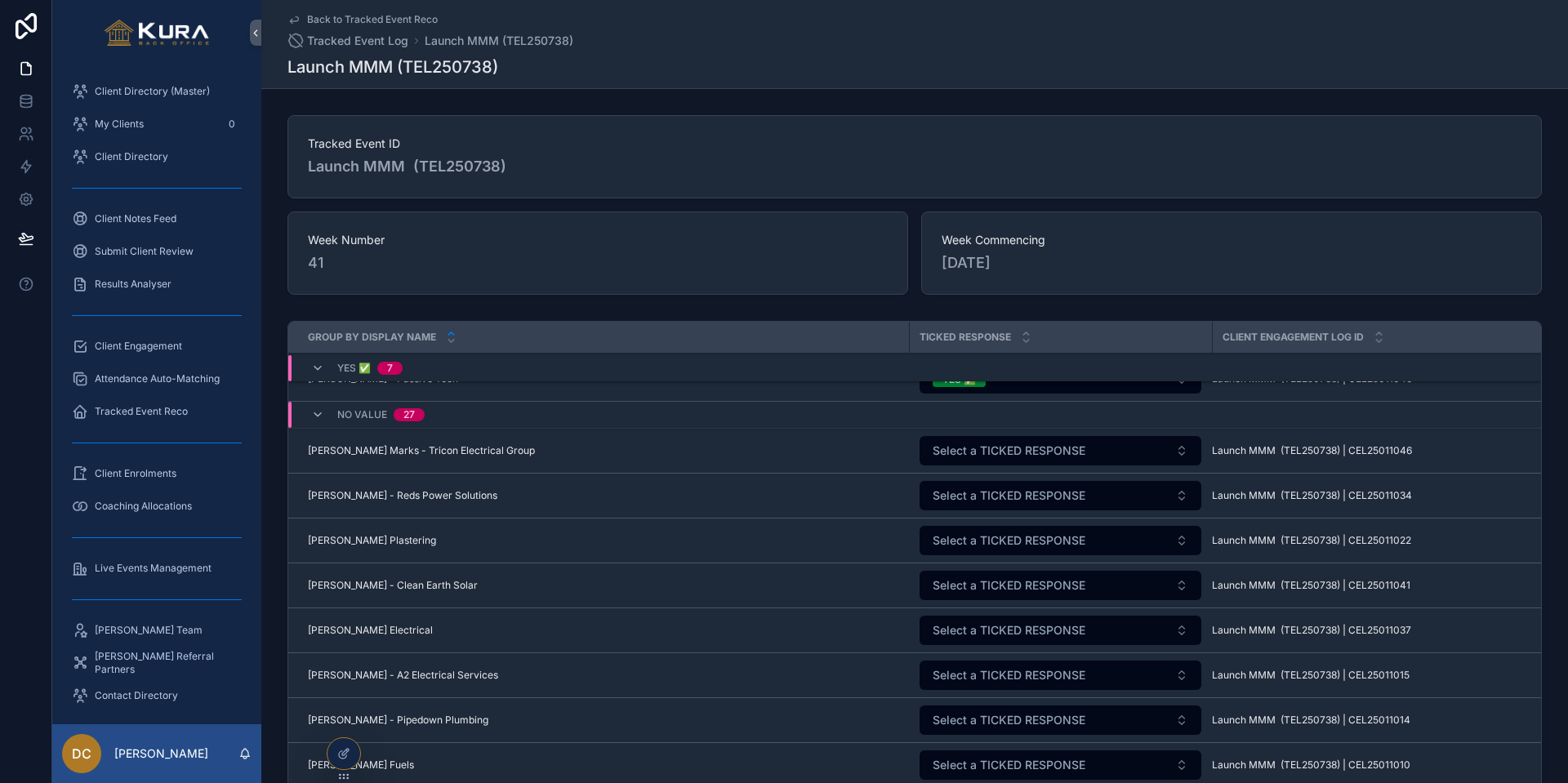
scroll to position [996, 0]
click at [959, 446] on span "Select a TICKED RESPONSE" at bounding box center [1009, 449] width 153 height 16
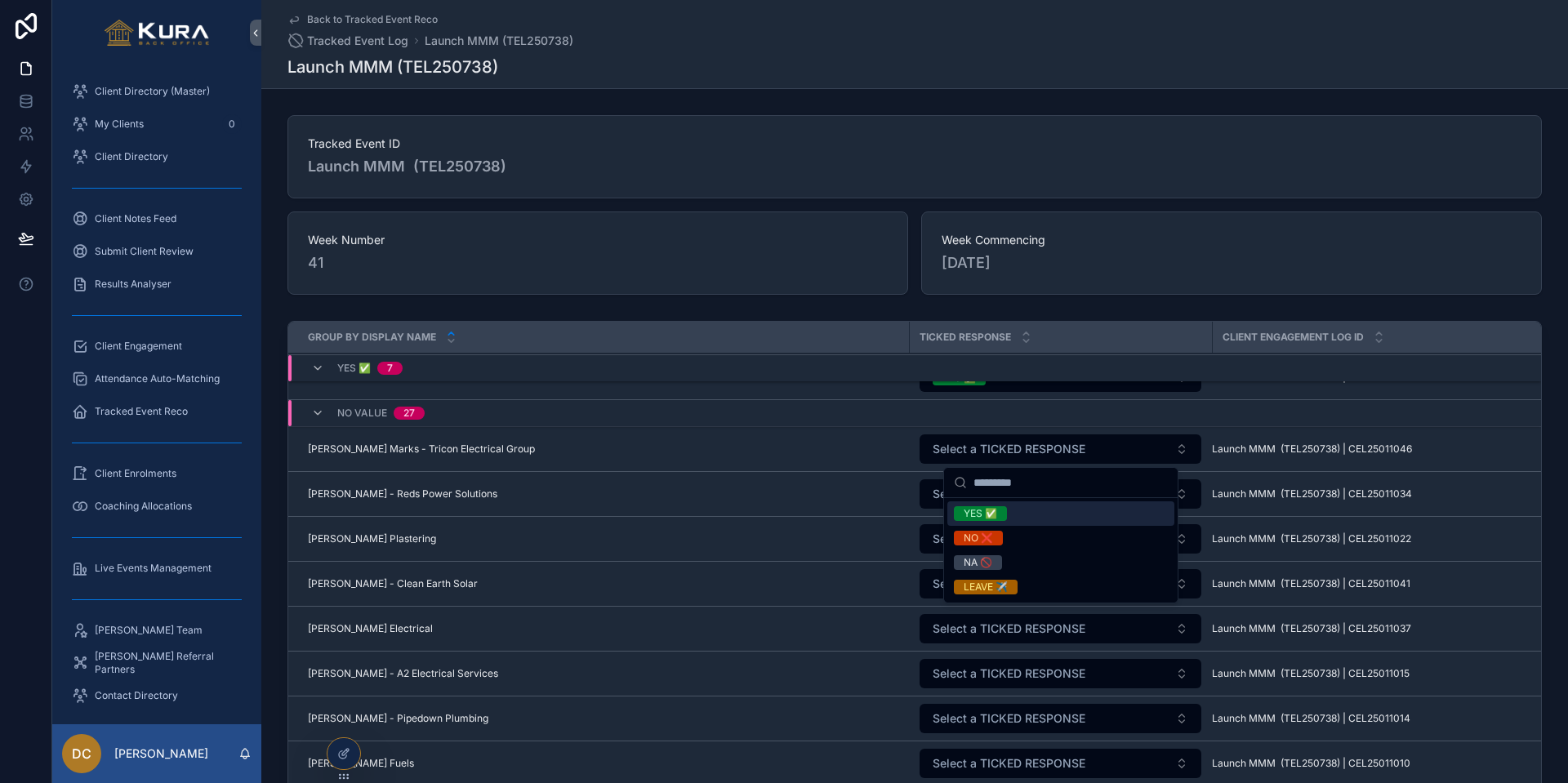
click at [966, 508] on div "YES ✅" at bounding box center [980, 514] width 33 height 14
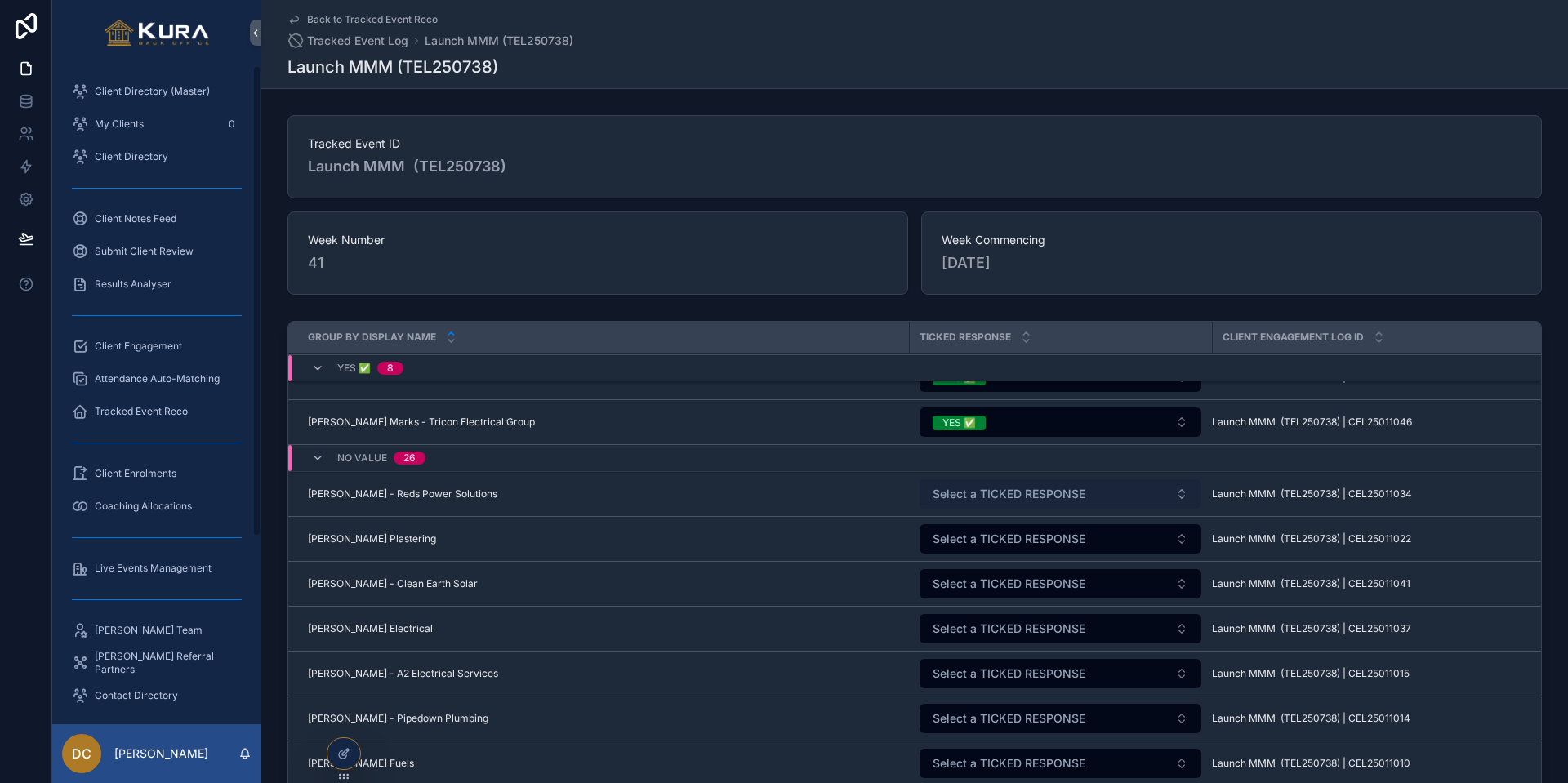
click at [990, 494] on span "Select a TICKED RESPONSE" at bounding box center [1009, 494] width 153 height 16
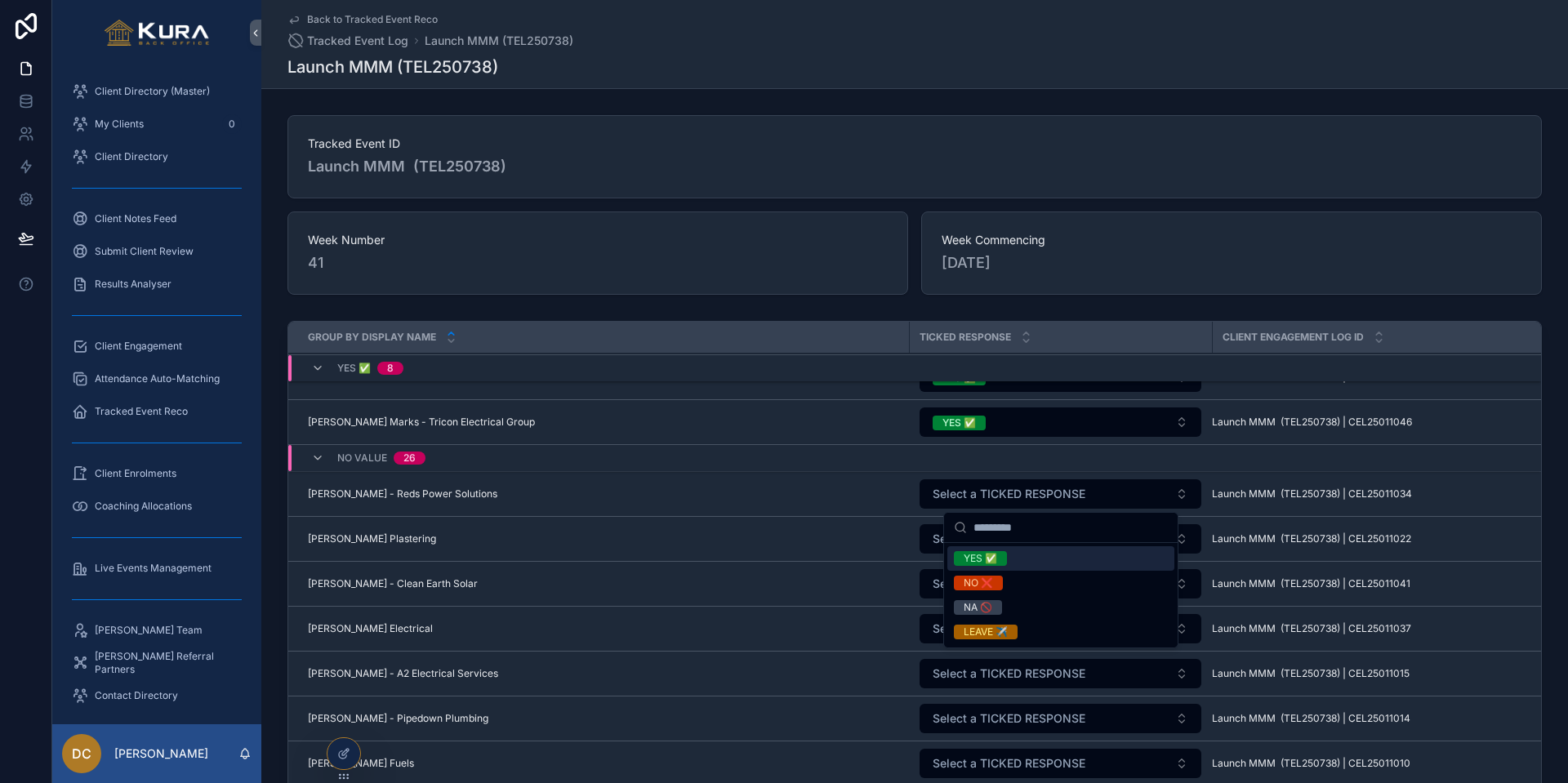
click at [969, 564] on div "YES ✅" at bounding box center [980, 558] width 33 height 14
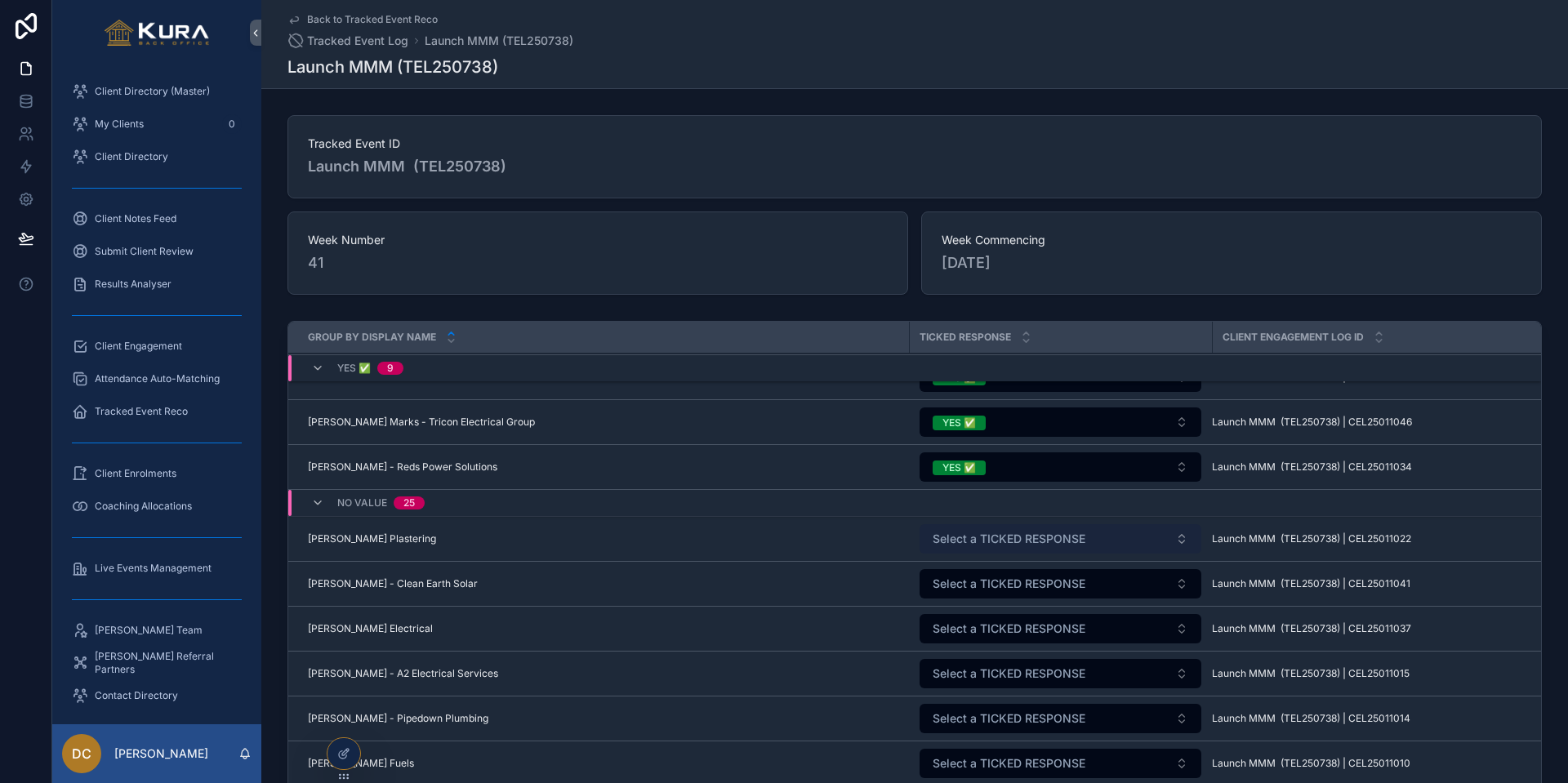
click at [966, 538] on span "Select a TICKED RESPONSE" at bounding box center [1009, 539] width 153 height 16
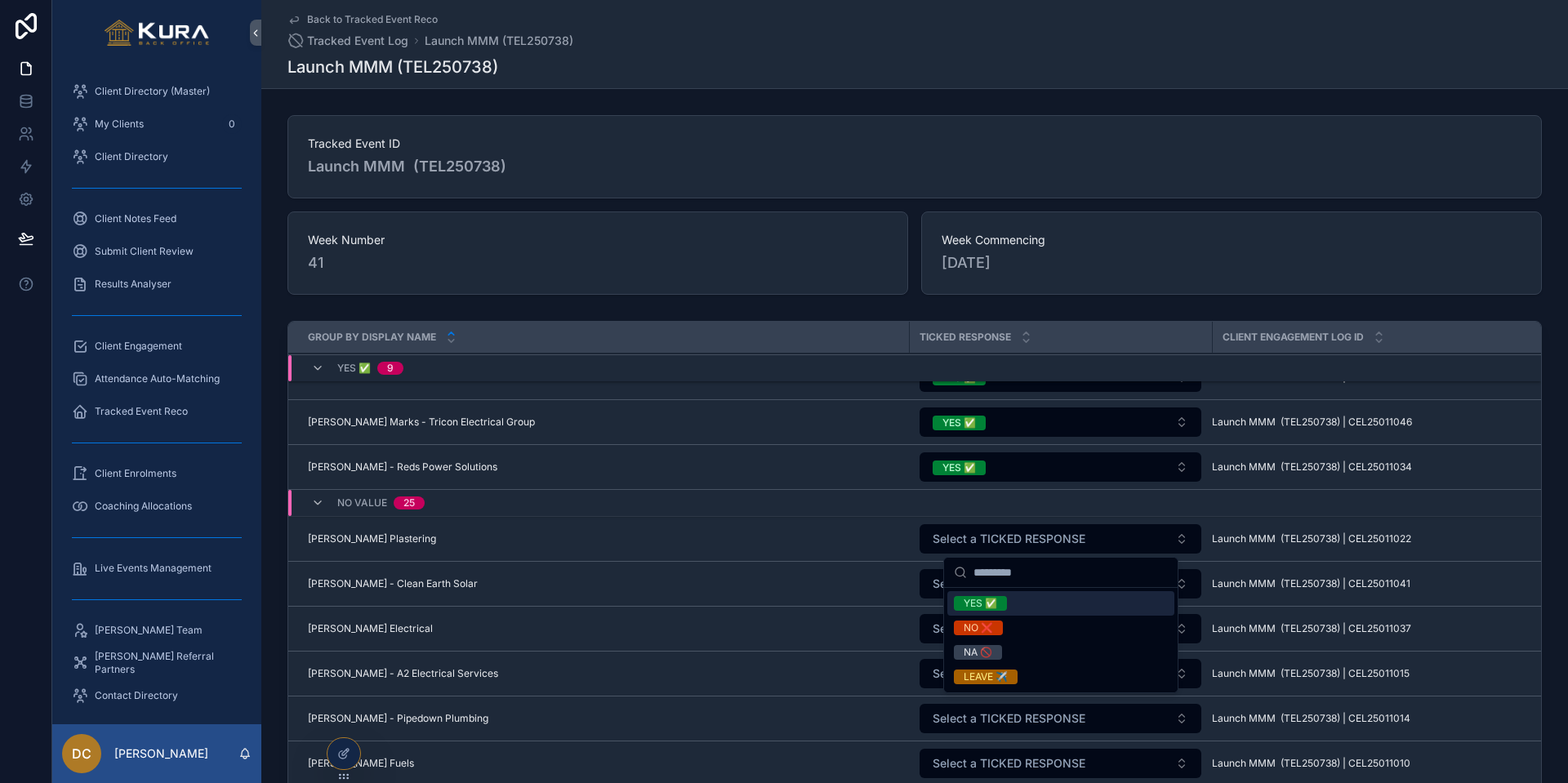
click at [984, 605] on div "YES ✅" at bounding box center [980, 603] width 33 height 14
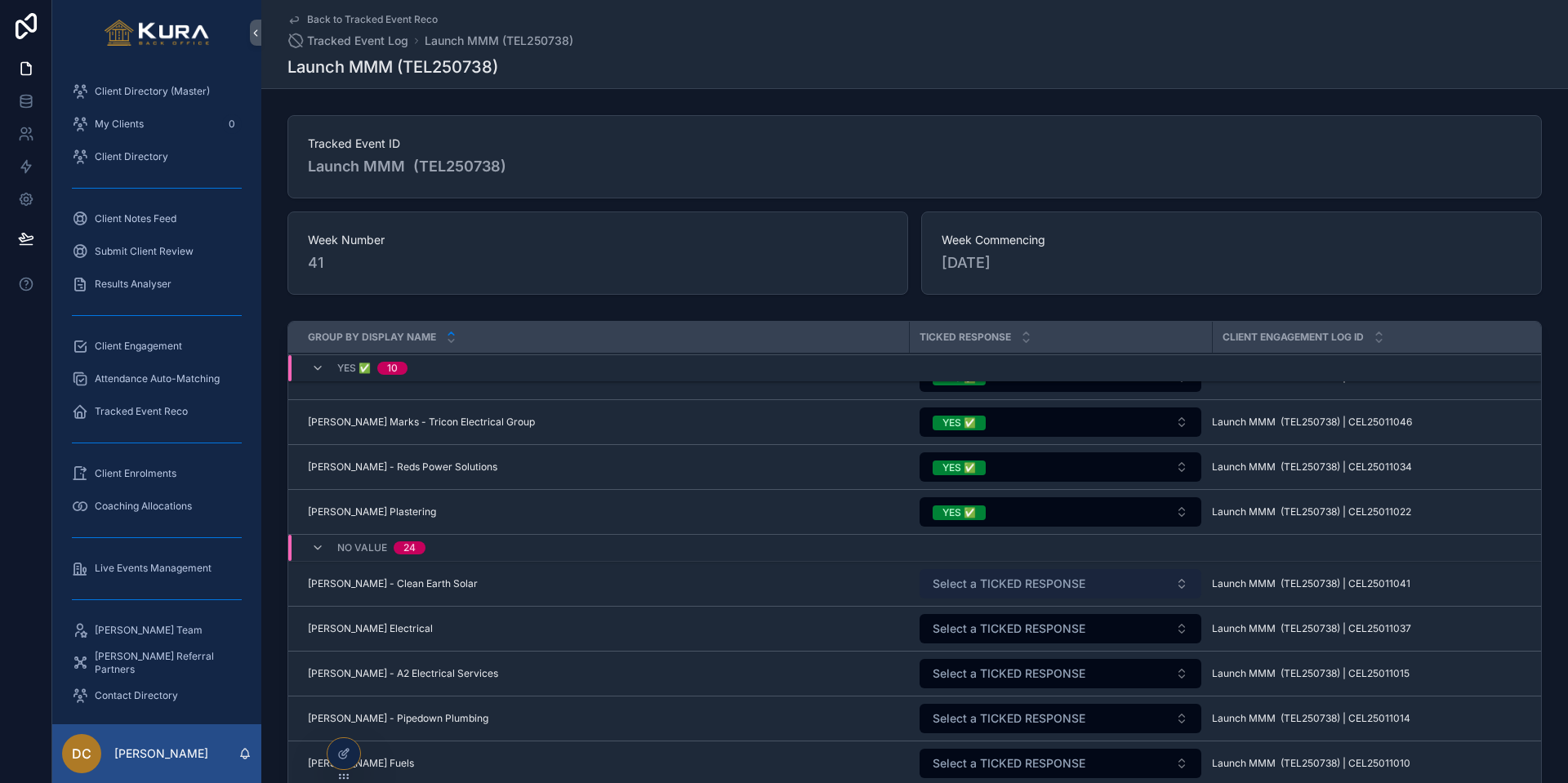
click at [981, 577] on span "Select a TICKED RESPONSE" at bounding box center [1009, 583] width 153 height 16
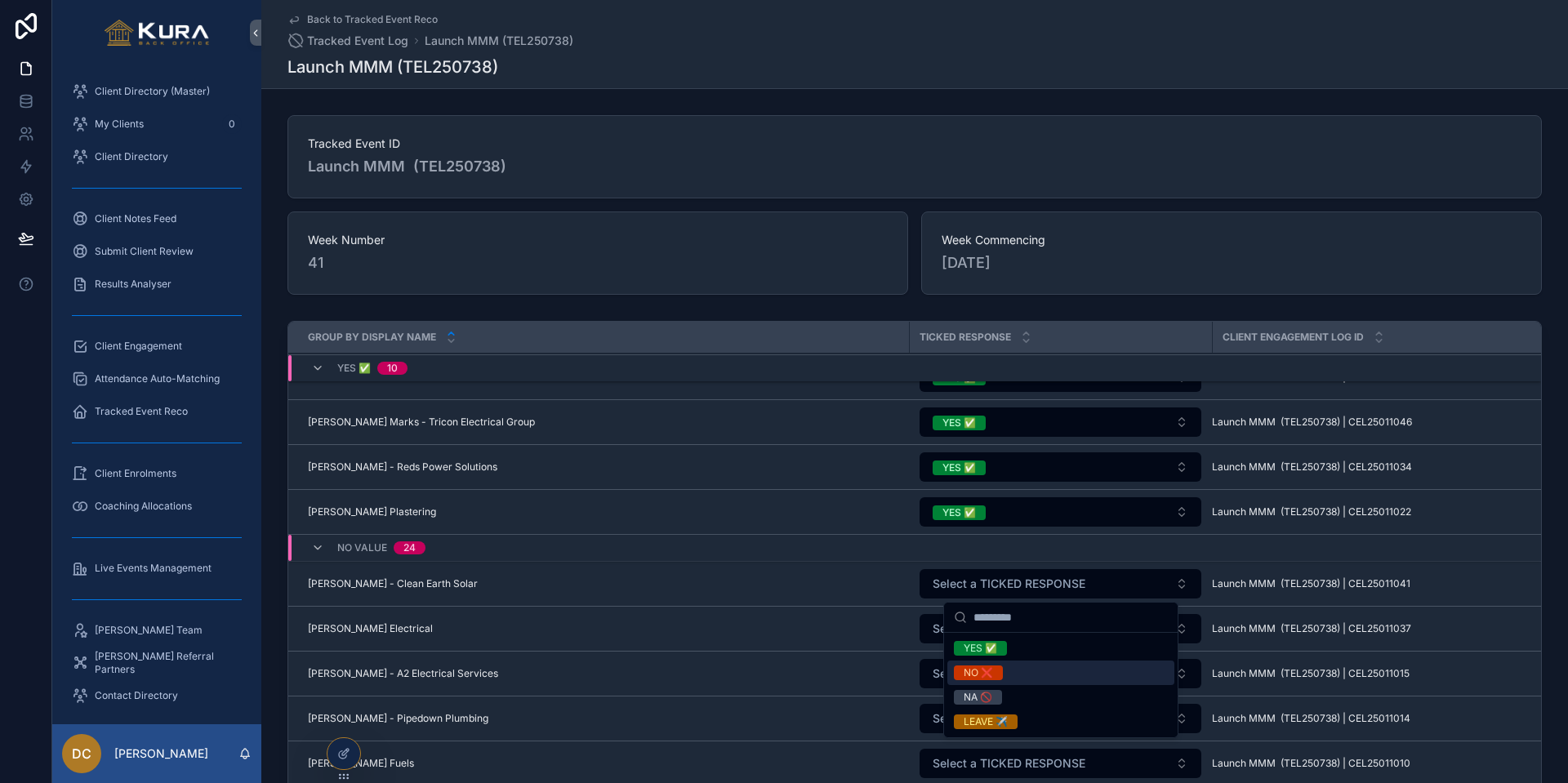
click at [976, 649] on div "NO ❌" at bounding box center [978, 673] width 30 height 14
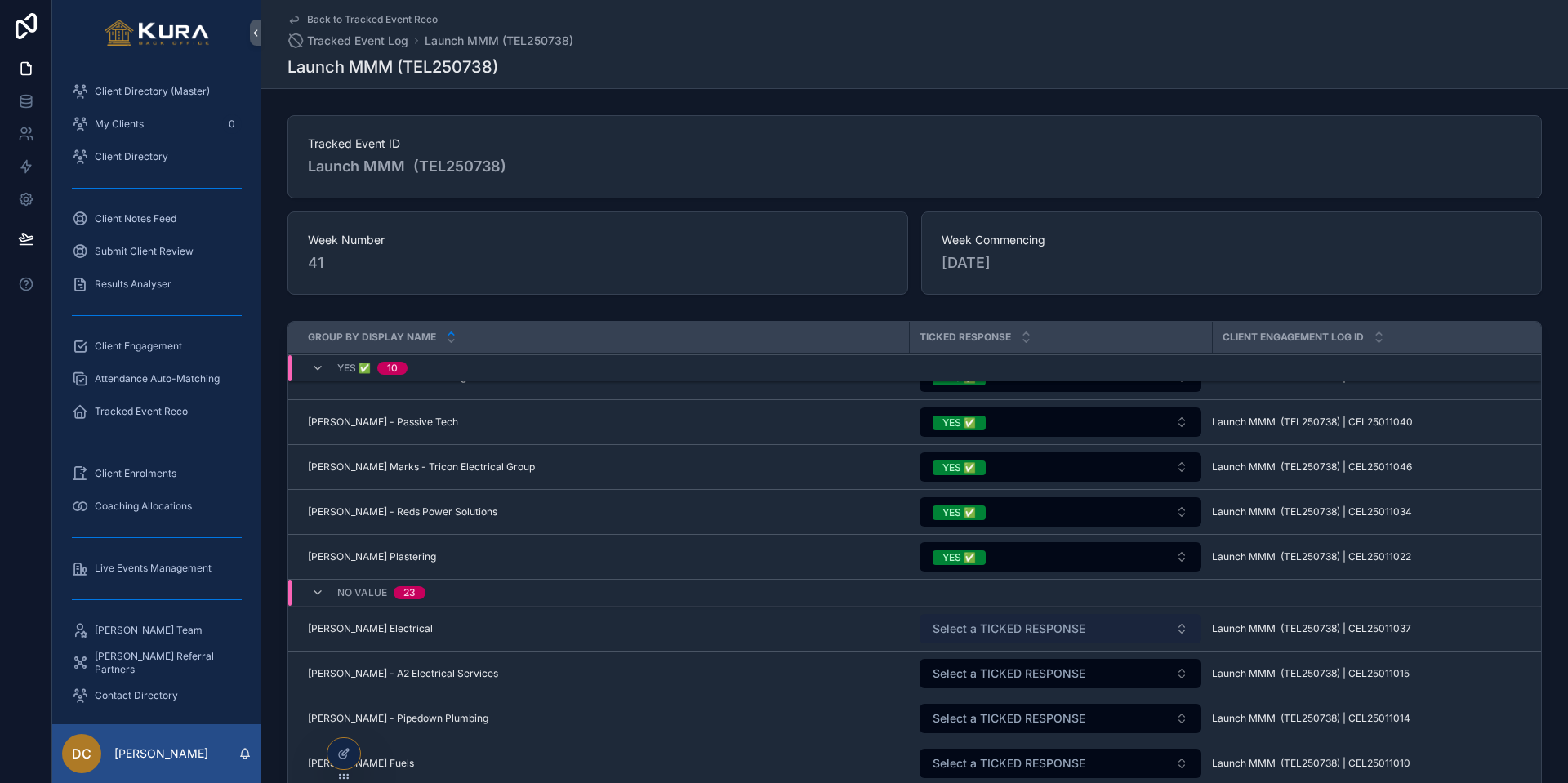
click at [973, 629] on span "Select a TICKED RESPONSE" at bounding box center [1009, 628] width 153 height 16
click at [971, 634] on span "Select a TICKED RESPONSE" at bounding box center [1009, 628] width 153 height 16
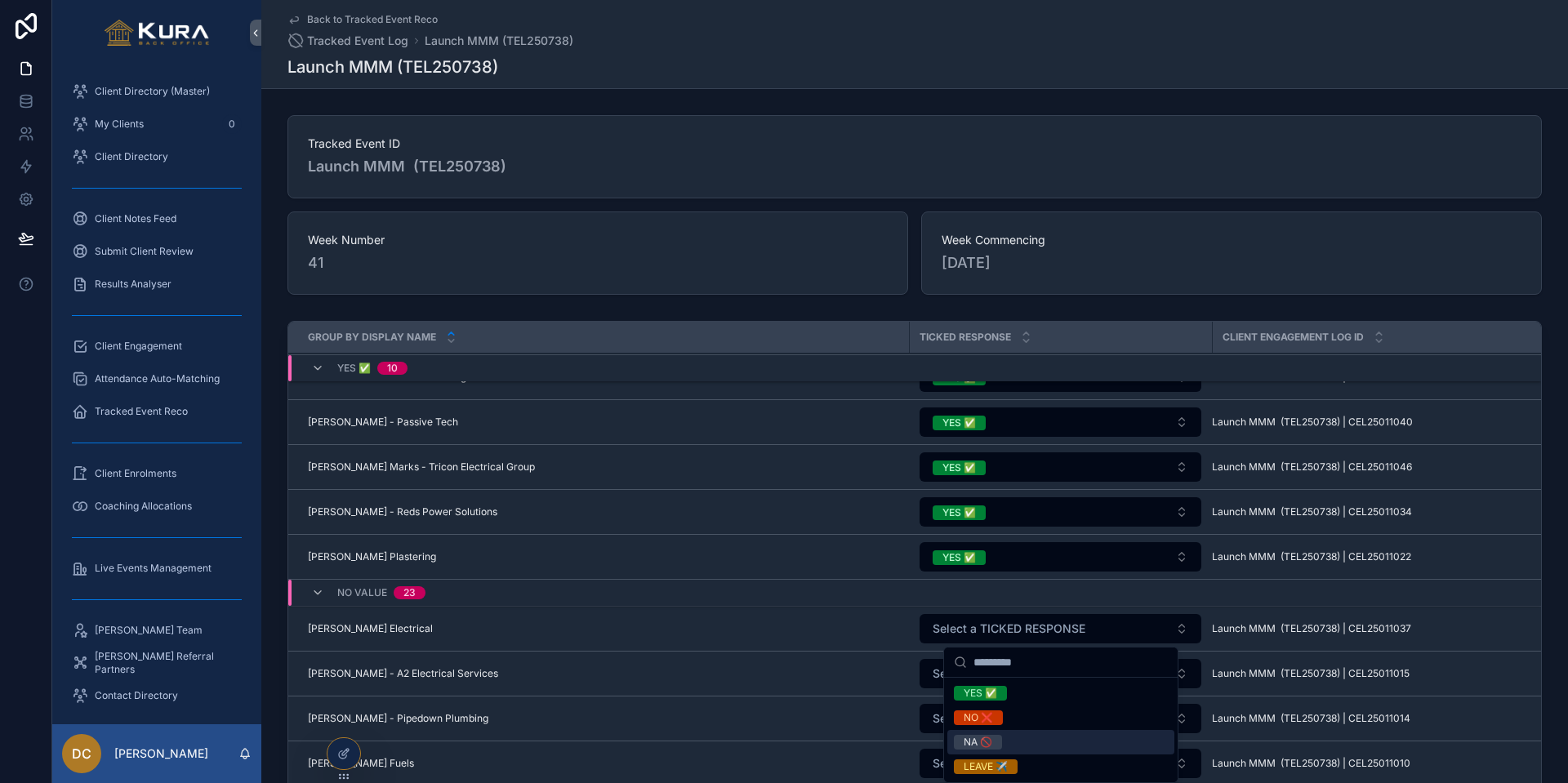
click at [986, 649] on div "NA 🚫" at bounding box center [978, 742] width 29 height 14
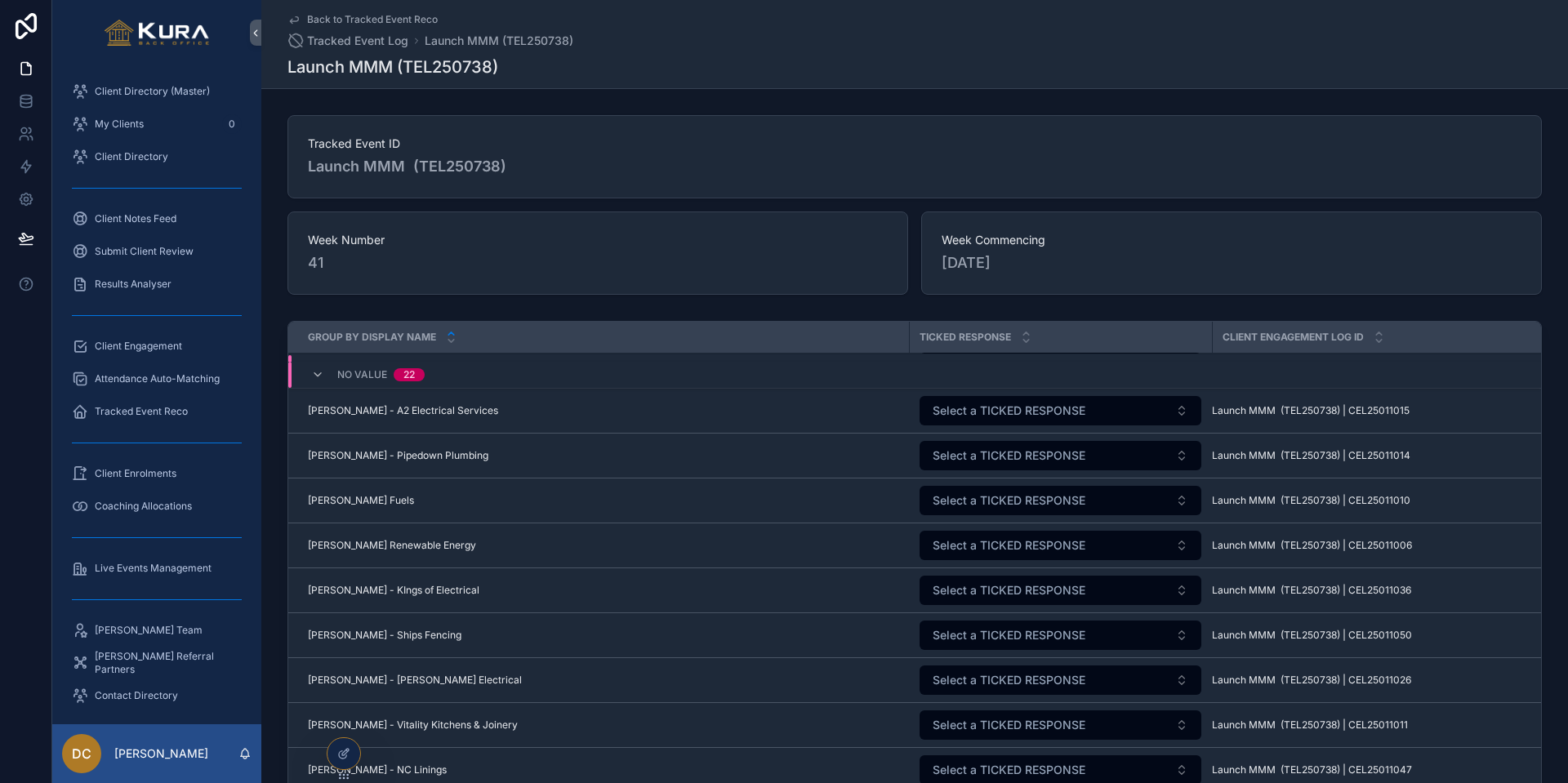
scroll to position [1258, 0]
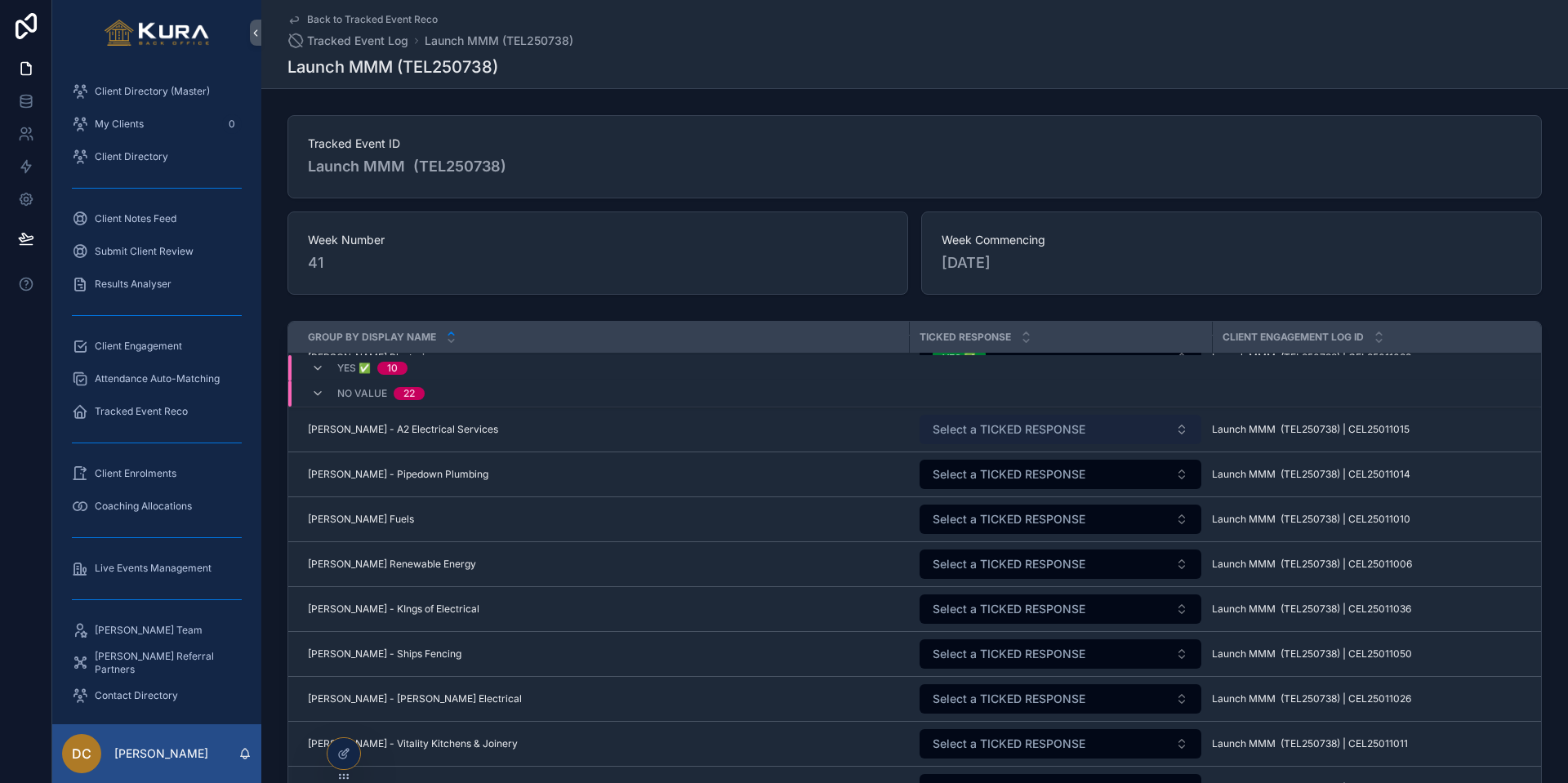
click at [959, 424] on span "Select a TICKED RESPONSE" at bounding box center [1009, 430] width 153 height 16
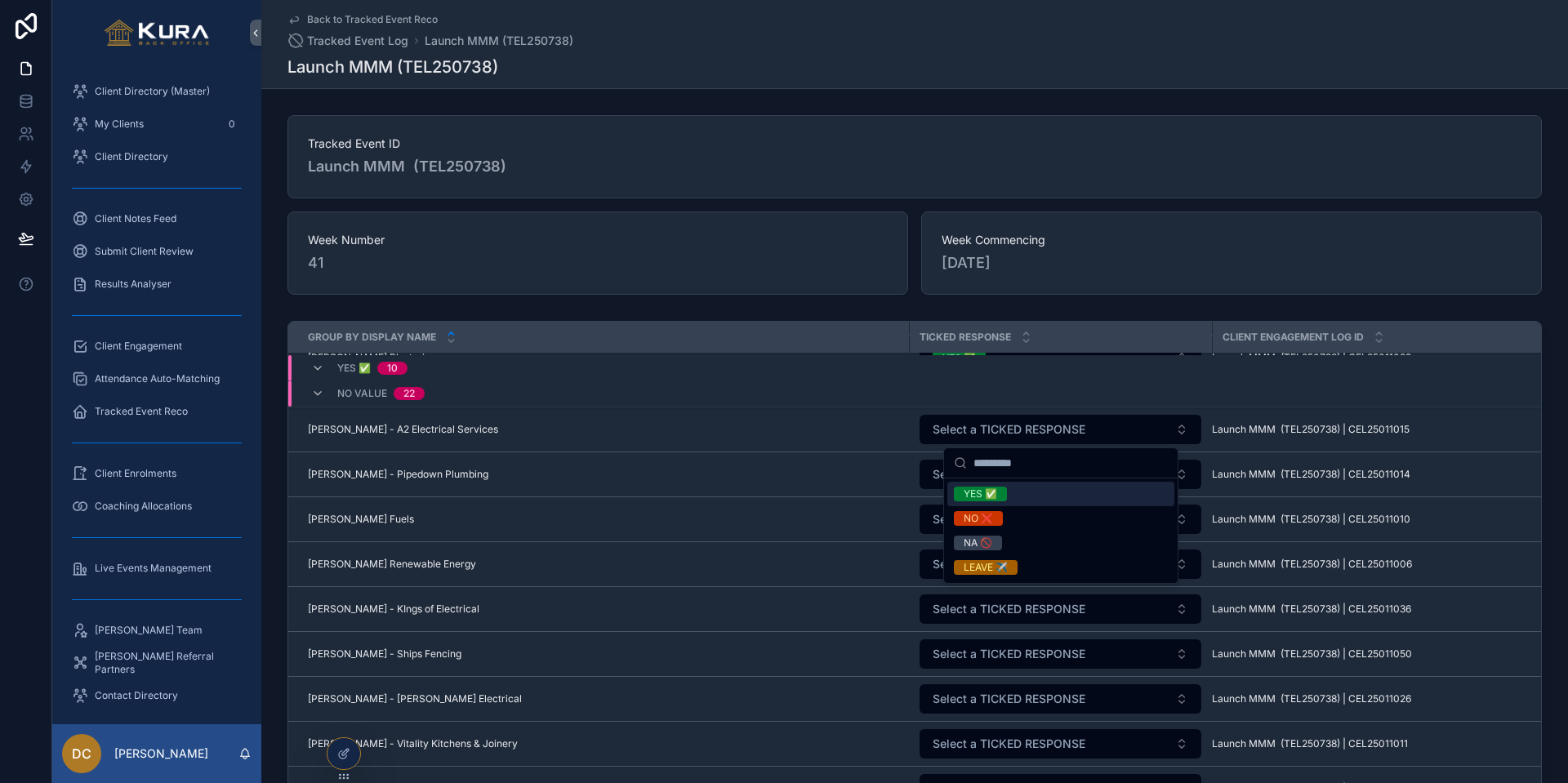
click at [965, 497] on div "YES ✅" at bounding box center [980, 494] width 33 height 14
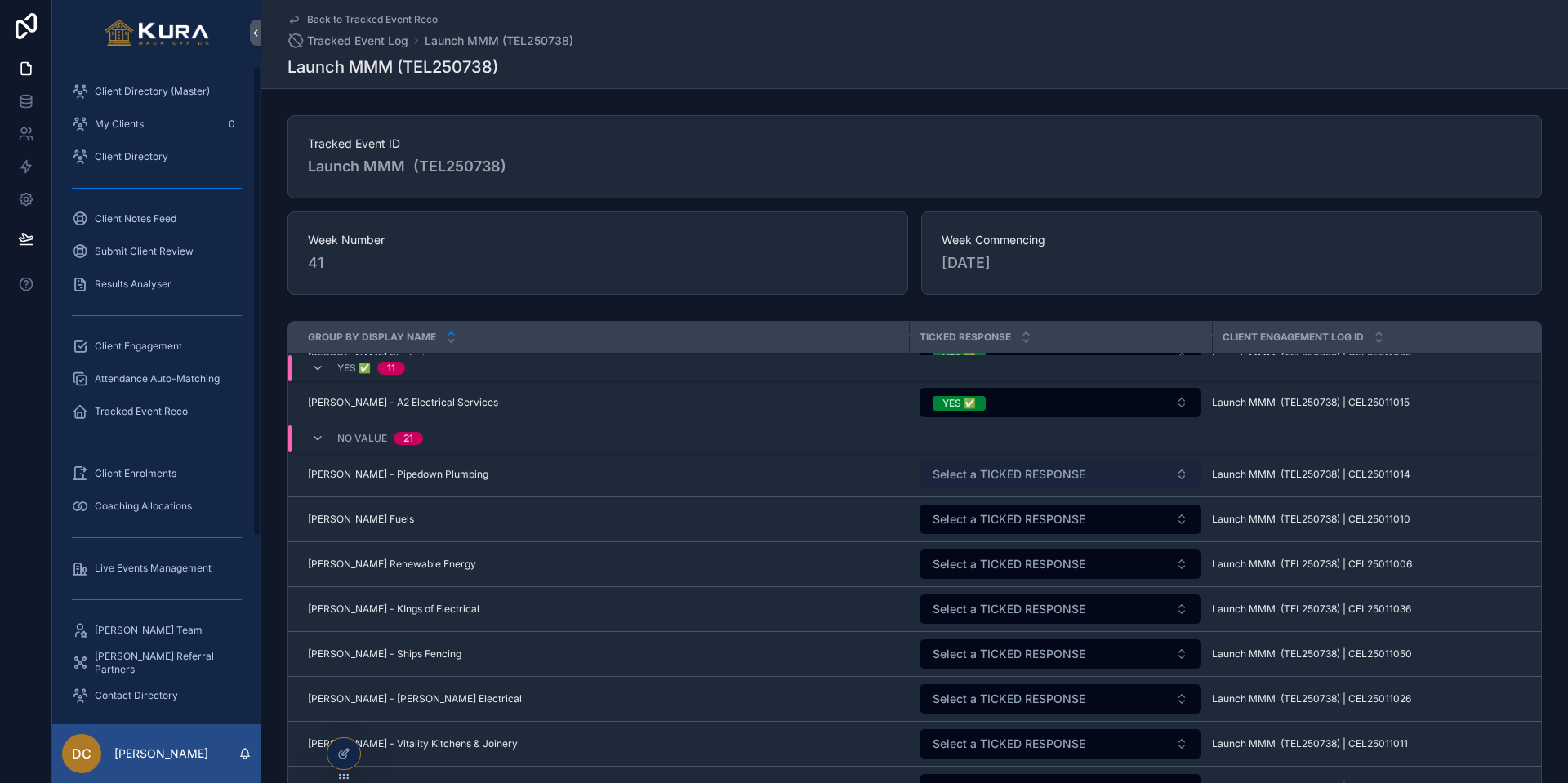
click at [949, 481] on span "Select a TICKED RESPONSE" at bounding box center [1009, 474] width 153 height 16
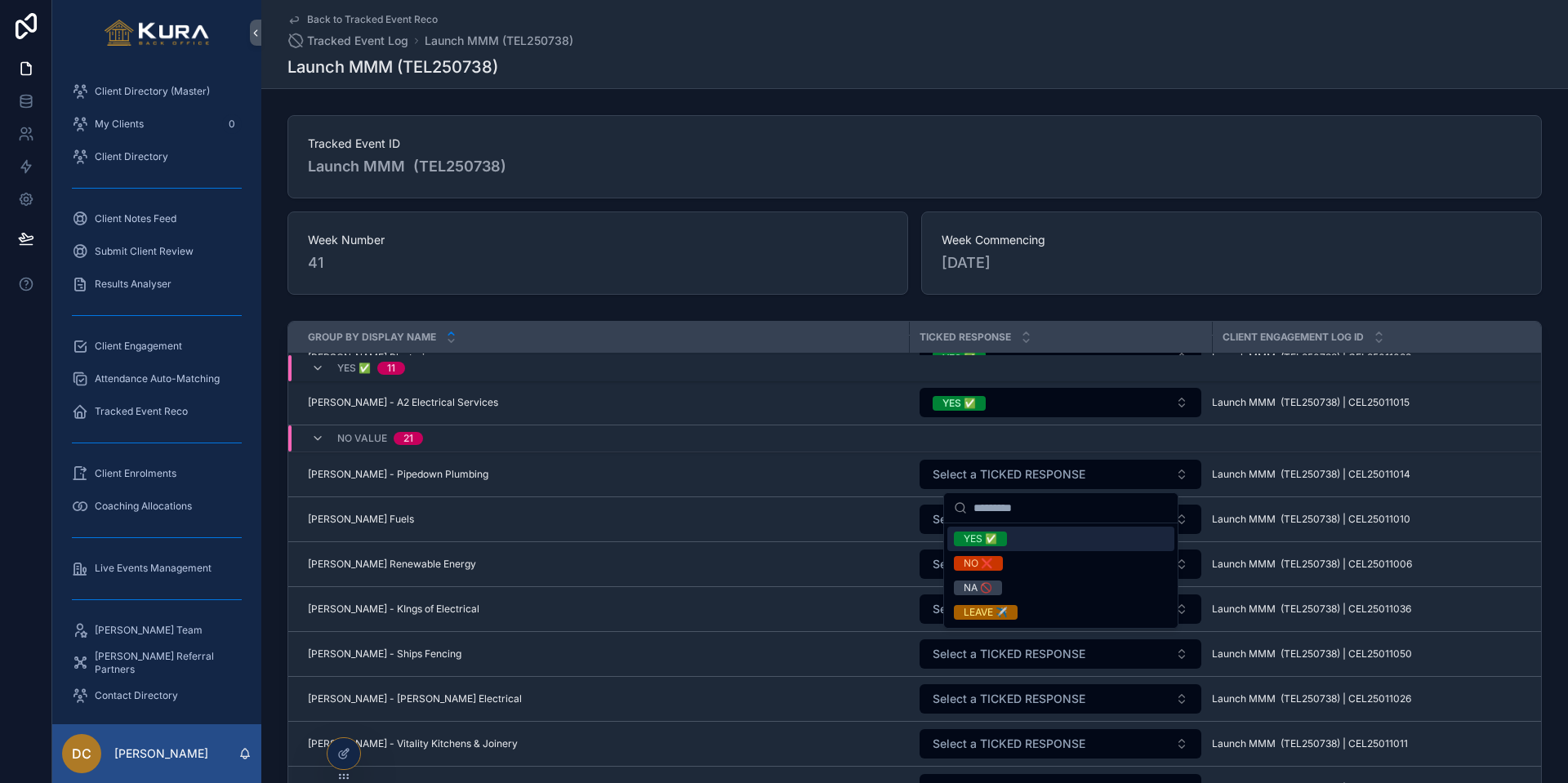
click at [958, 534] on span "YES ✅" at bounding box center [980, 539] width 53 height 14
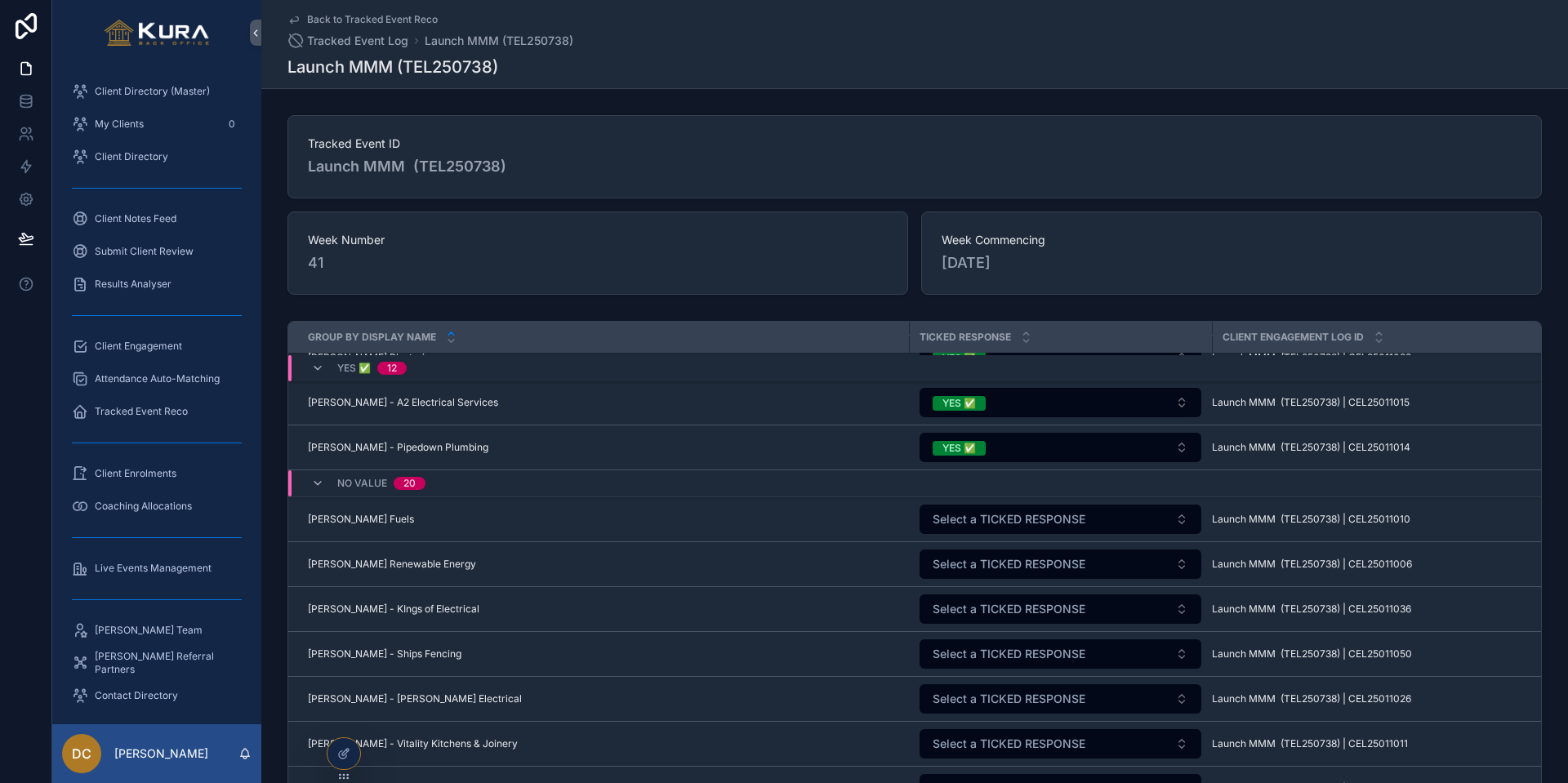
click at [964, 519] on span "Select a TICKED RESPONSE" at bounding box center [1009, 519] width 153 height 16
drag, startPoint x: 967, startPoint y: 515, endPoint x: 979, endPoint y: 528, distance: 17.7
click at [967, 515] on span "Select a TICKED RESPONSE" at bounding box center [1009, 519] width 153 height 16
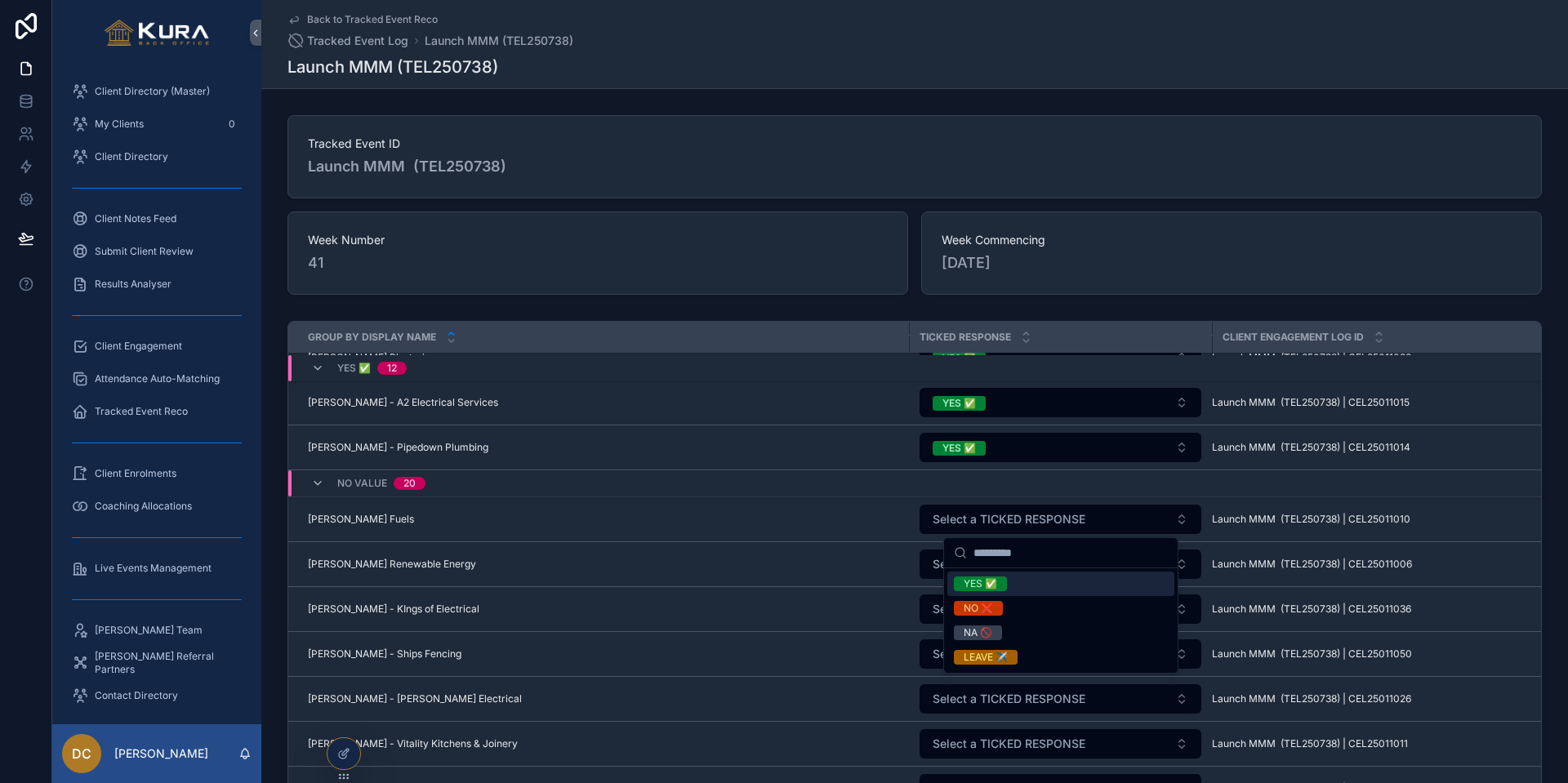
click at [986, 583] on div "YES ✅" at bounding box center [980, 583] width 33 height 14
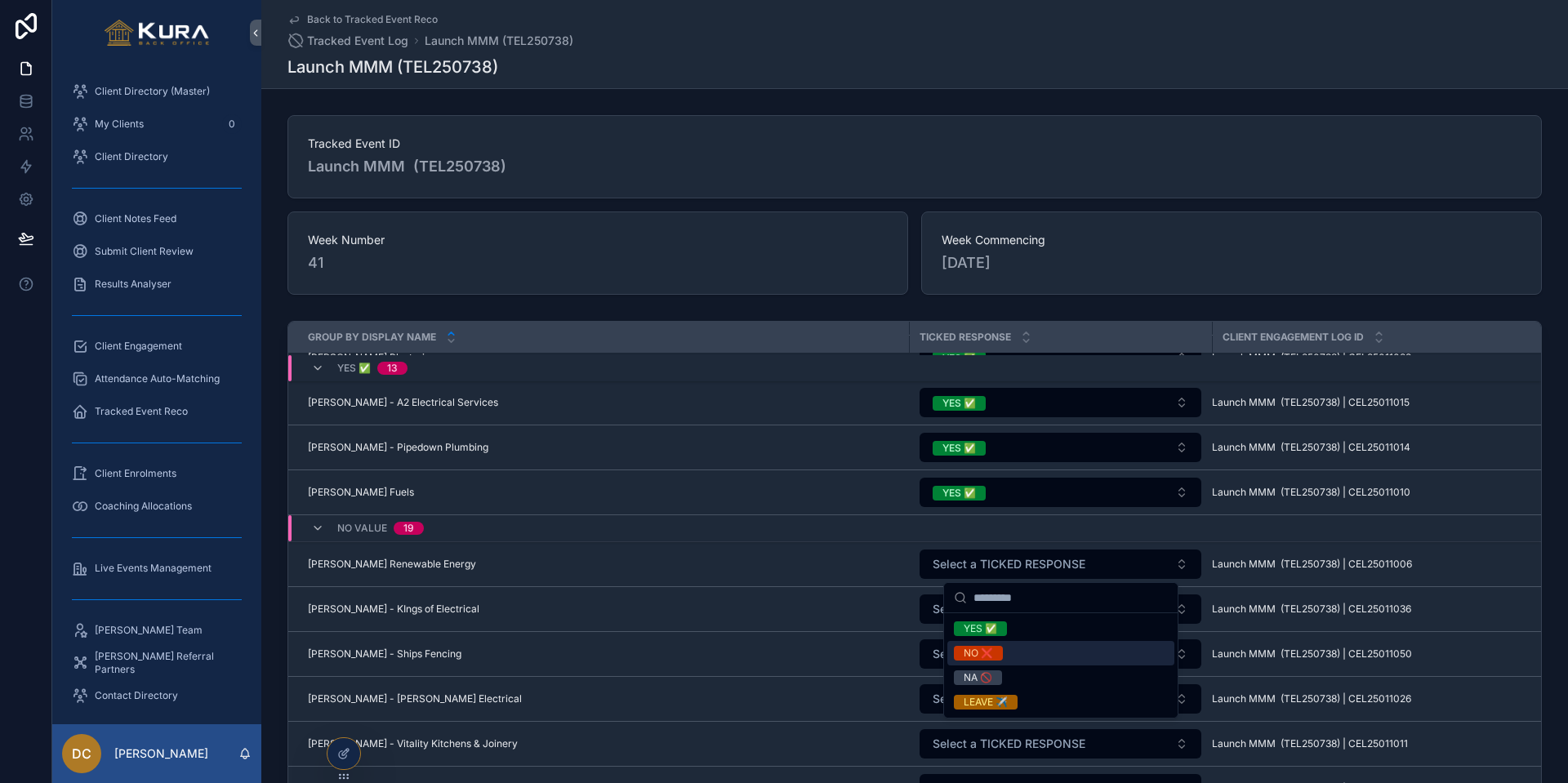
click at [982, 648] on div "NO ❌" at bounding box center [978, 653] width 30 height 14
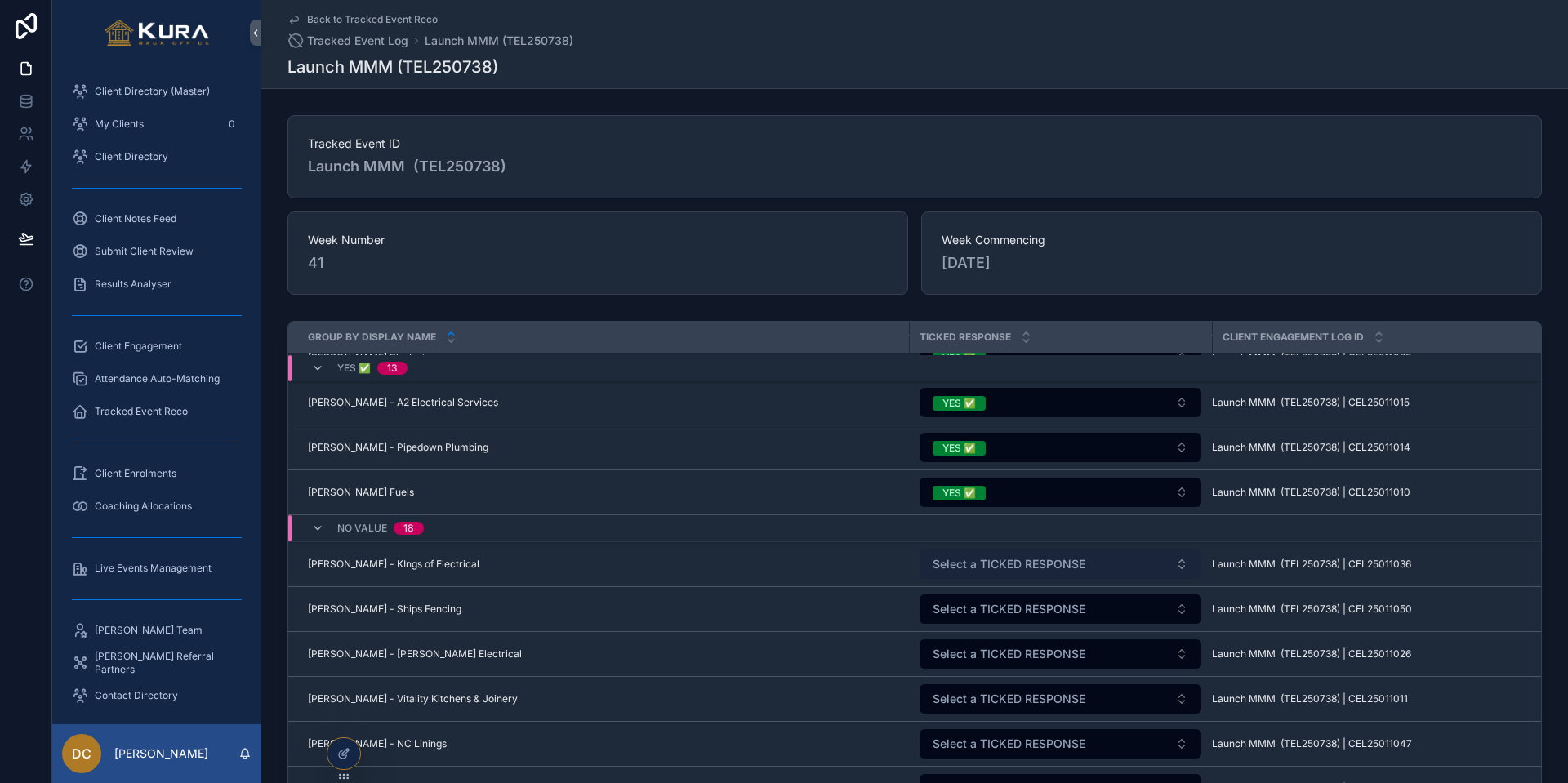
click at [977, 566] on span "Select a TICKED RESPONSE" at bounding box center [1009, 564] width 153 height 16
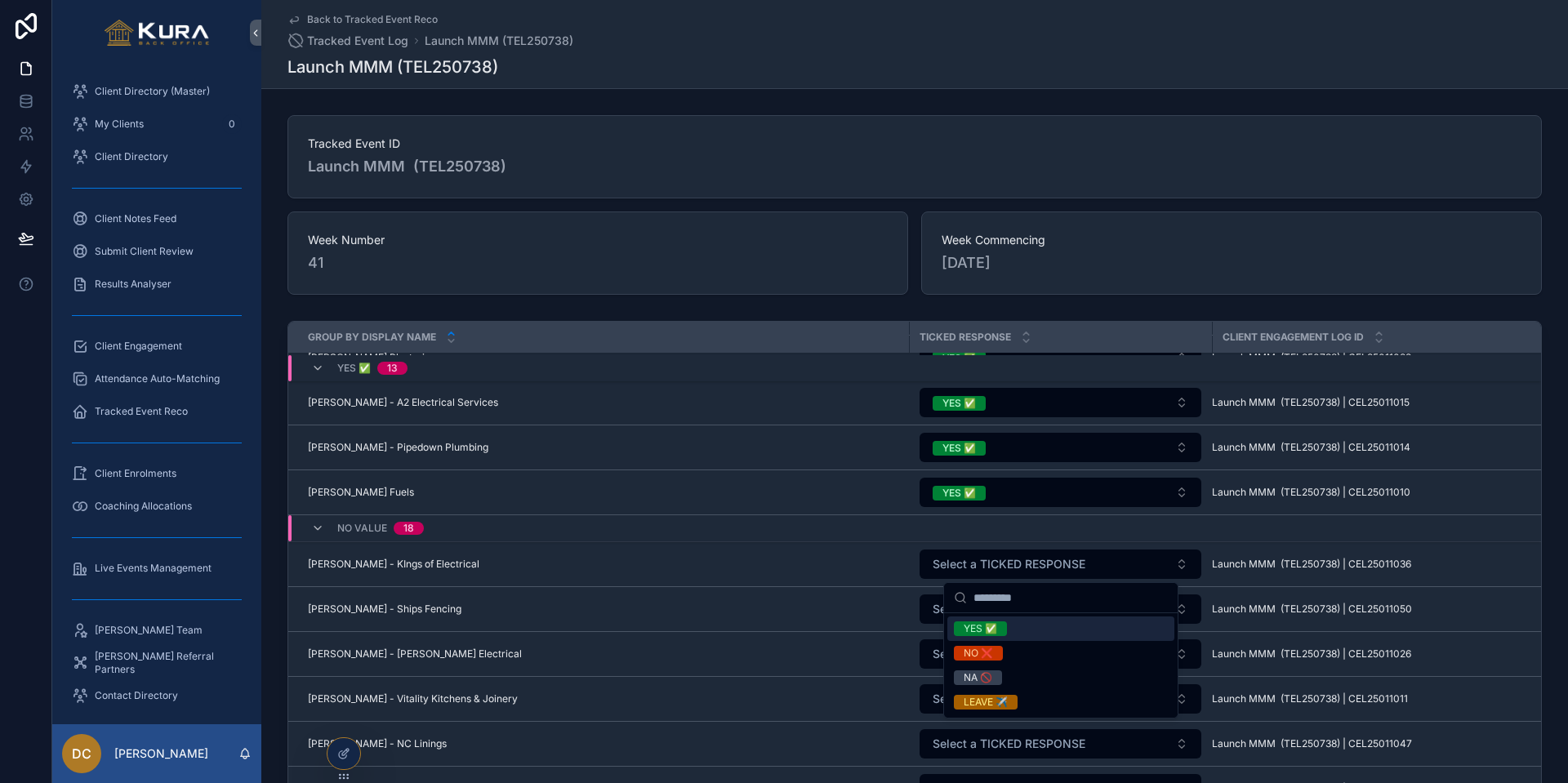
click at [982, 627] on div "YES ✅" at bounding box center [980, 628] width 33 height 14
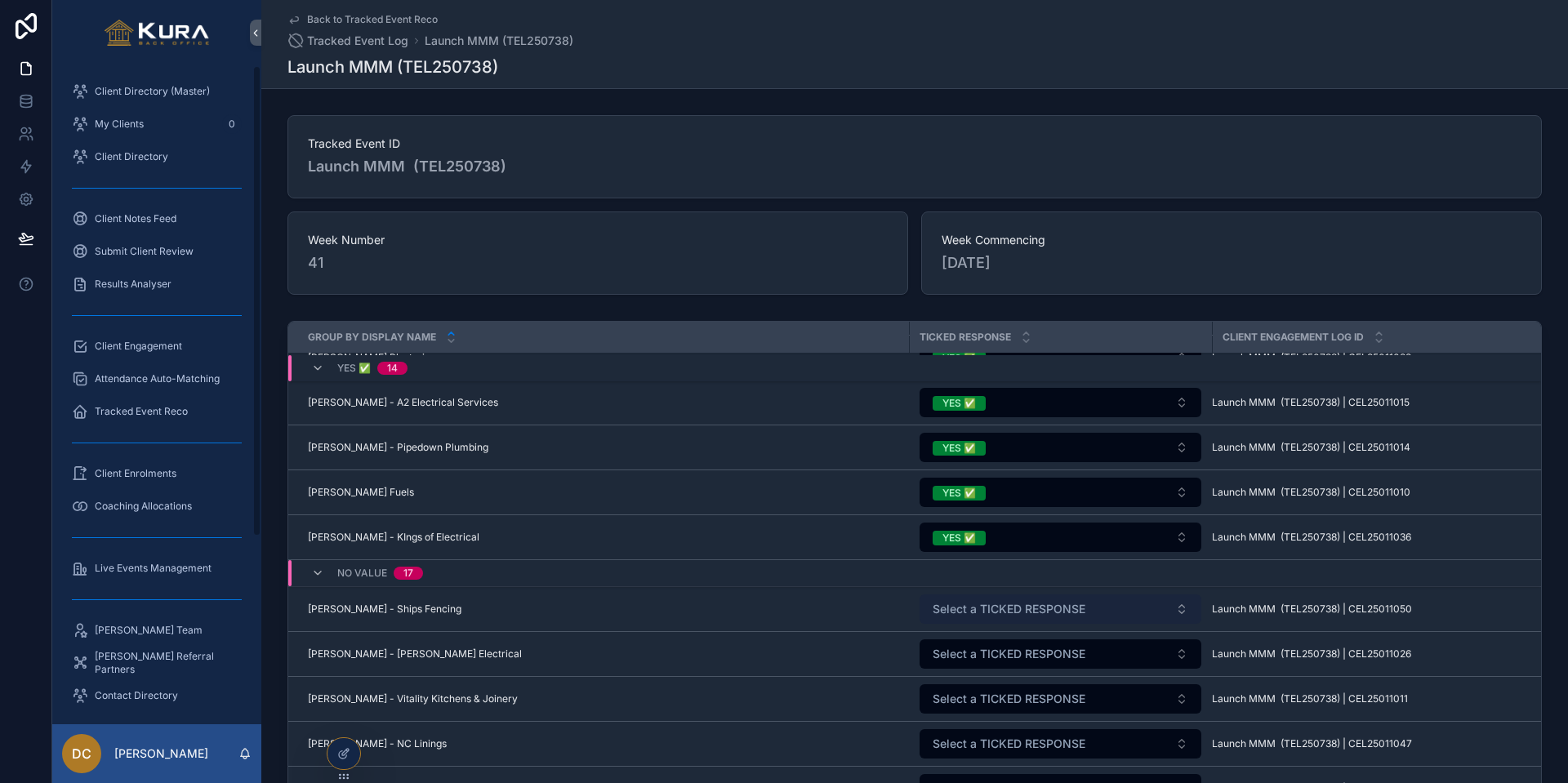
drag, startPoint x: 970, startPoint y: 601, endPoint x: 952, endPoint y: 597, distance: 18.4
click at [970, 601] on span "Select a TICKED RESPONSE" at bounding box center [1009, 609] width 153 height 16
click at [974, 649] on td "Select a TICKED RESPONSE" at bounding box center [1061, 745] width 303 height 45
click at [976, 613] on span "Select a TICKED RESPONSE" at bounding box center [1009, 609] width 153 height 16
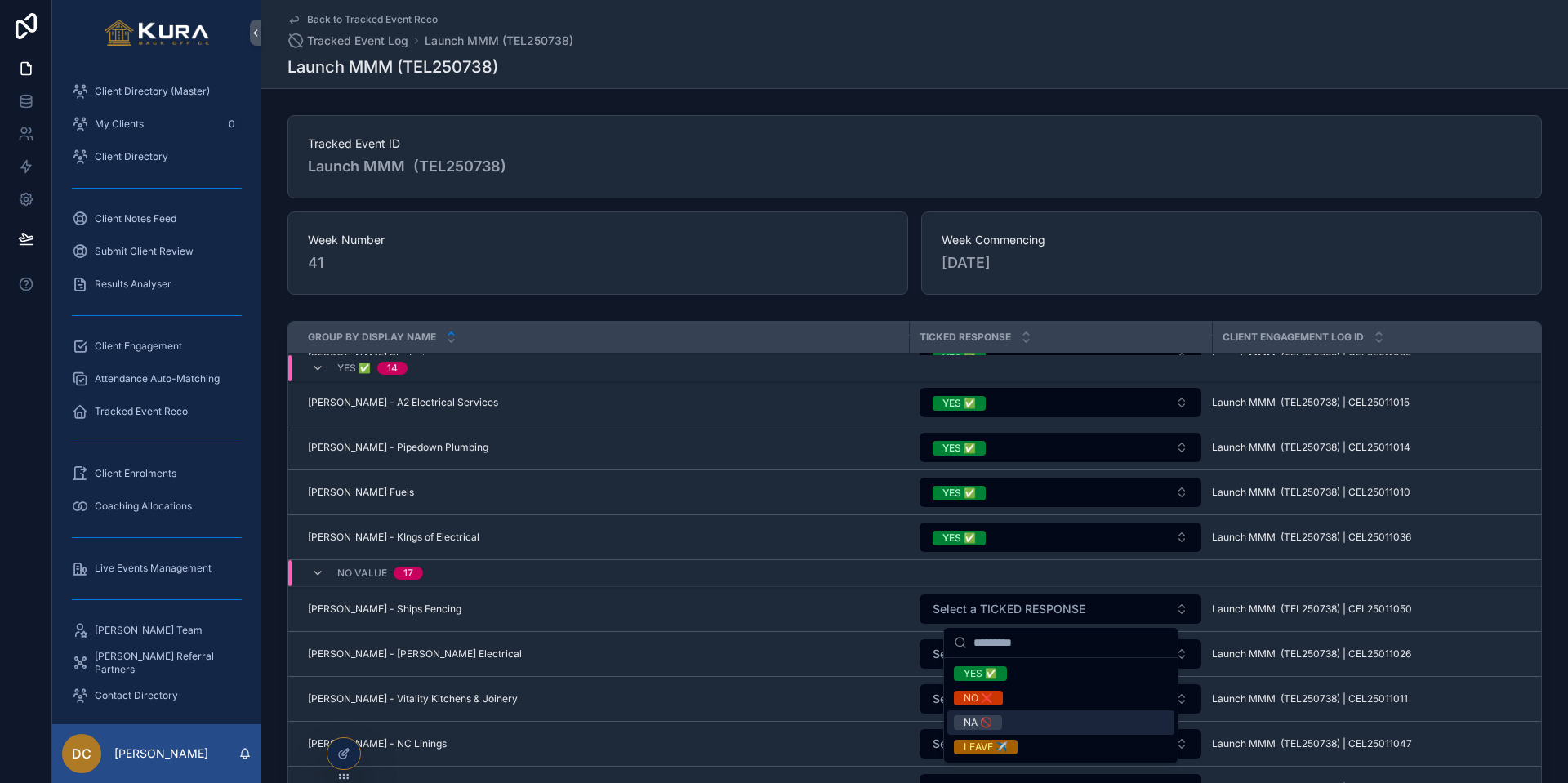
click at [988, 649] on div "NA 🚫" at bounding box center [978, 722] width 29 height 14
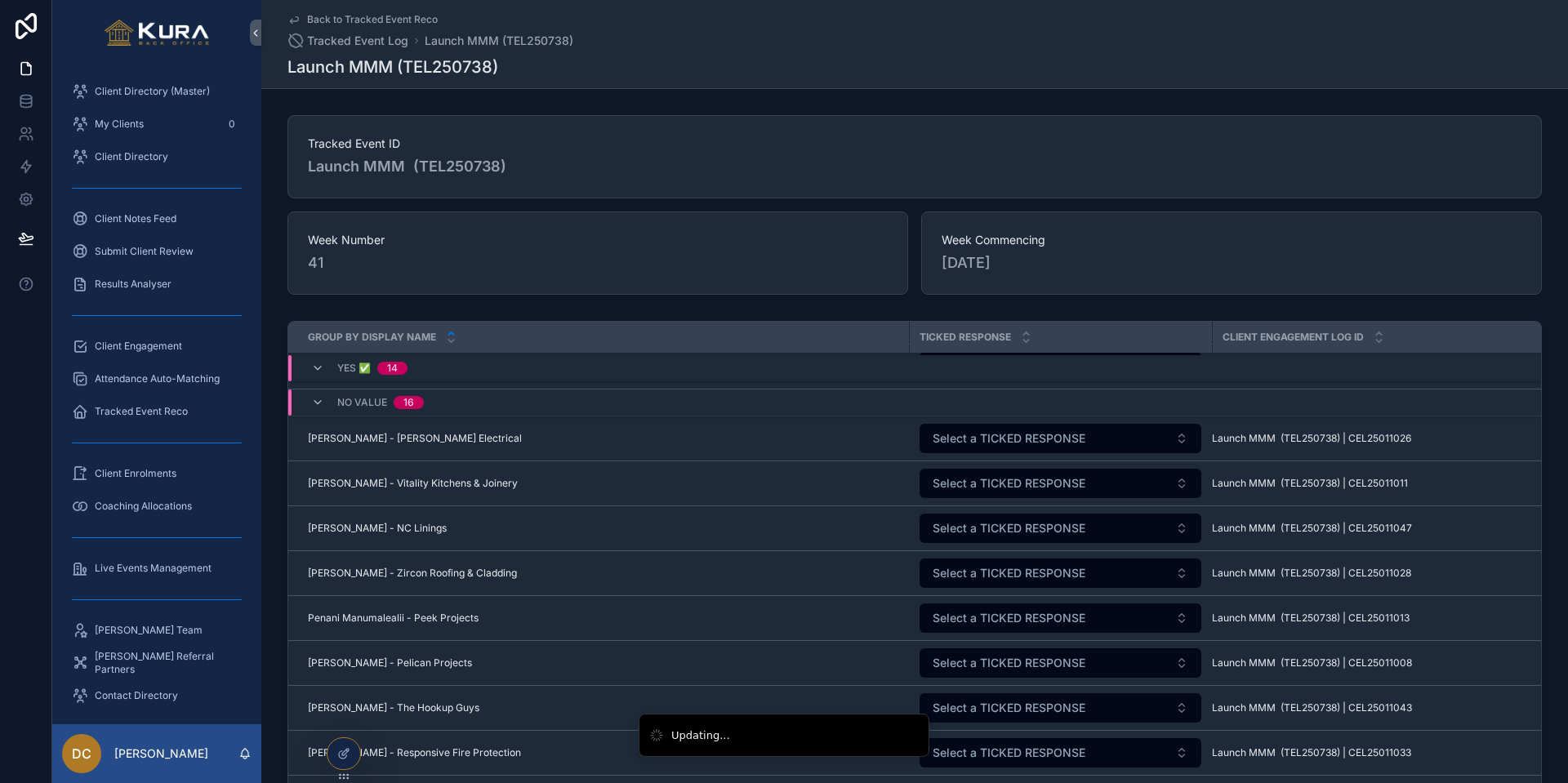
scroll to position [1548, 0]
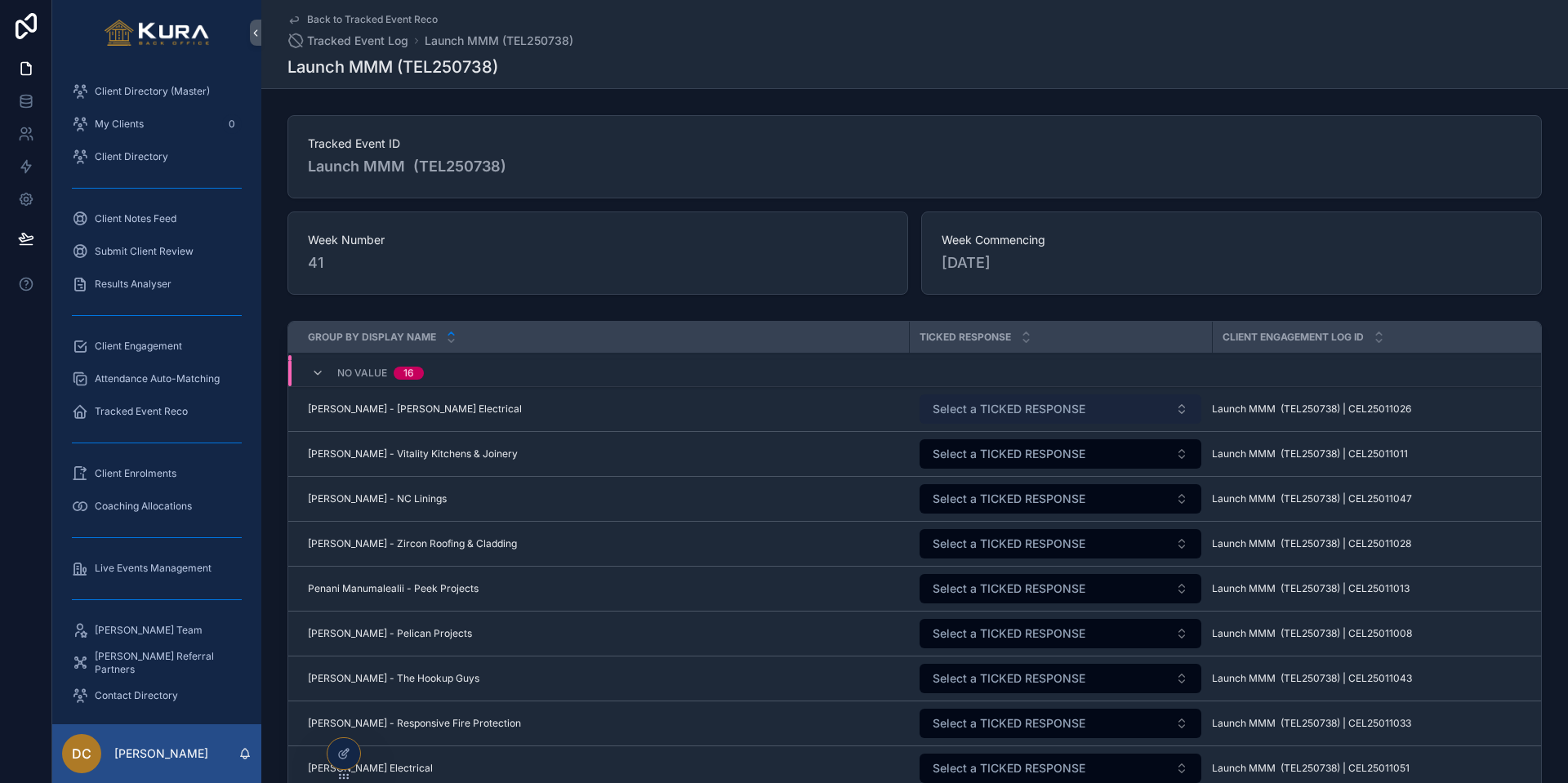
click at [1069, 406] on span "Select a TICKED RESPONSE" at bounding box center [1009, 409] width 153 height 16
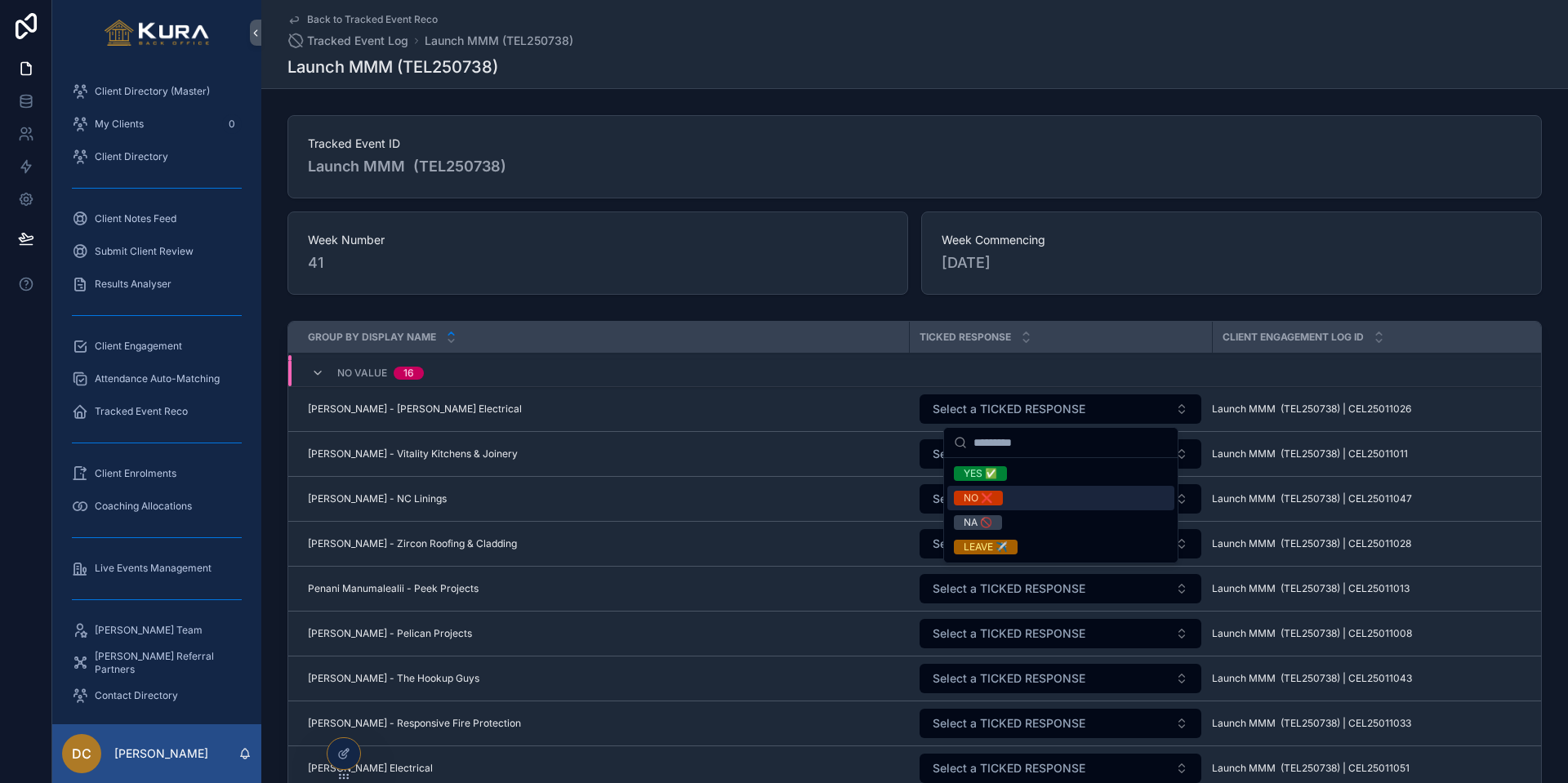
click at [982, 502] on div "NO ❌" at bounding box center [978, 498] width 30 height 14
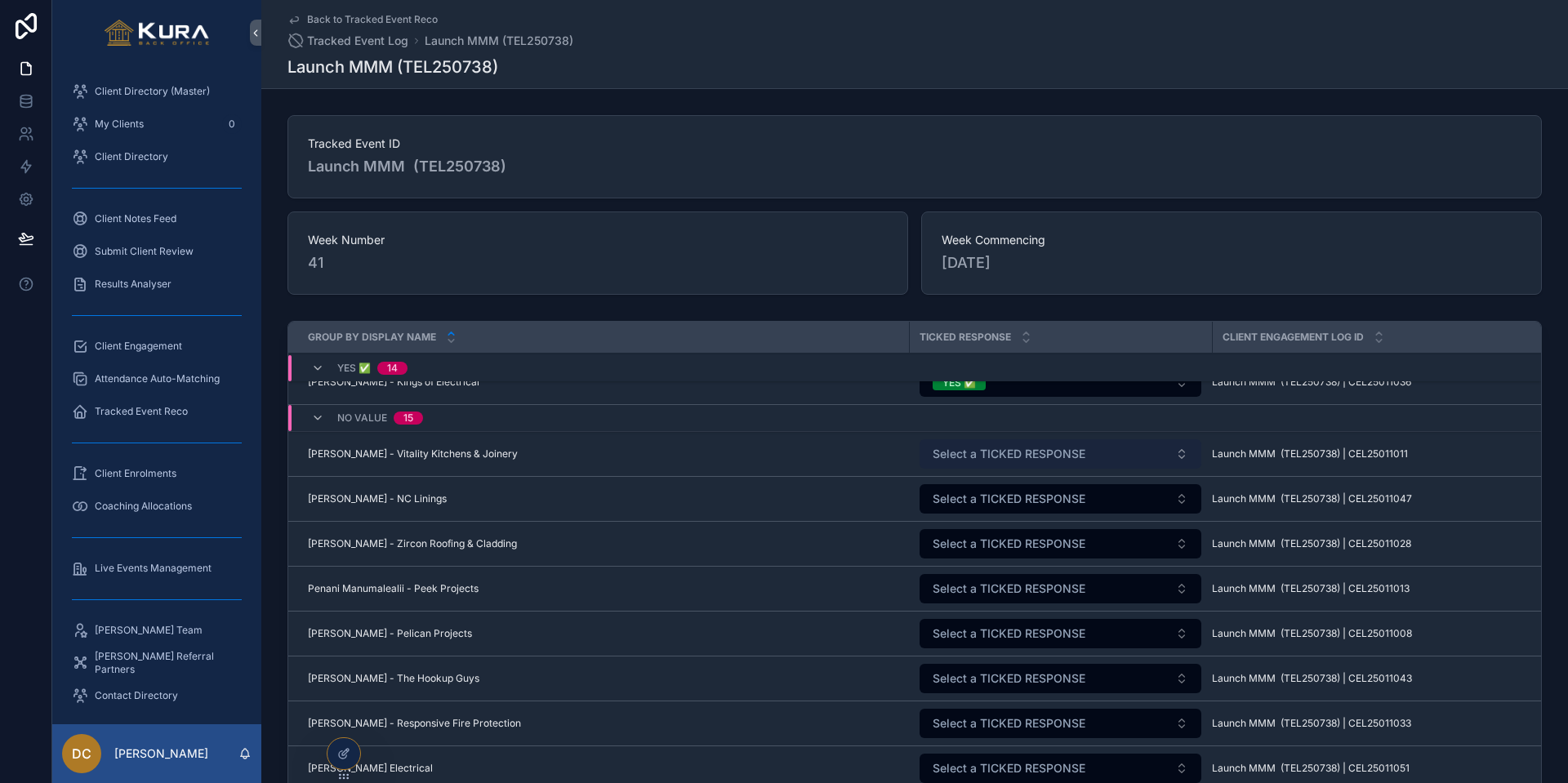
drag, startPoint x: 1059, startPoint y: 455, endPoint x: 1044, endPoint y: 466, distance: 18.6
click at [1059, 455] on span "Select a TICKED RESPONSE" at bounding box center [1009, 454] width 153 height 16
click at [960, 460] on span "Select a TICKED RESPONSE" at bounding box center [1009, 454] width 153 height 16
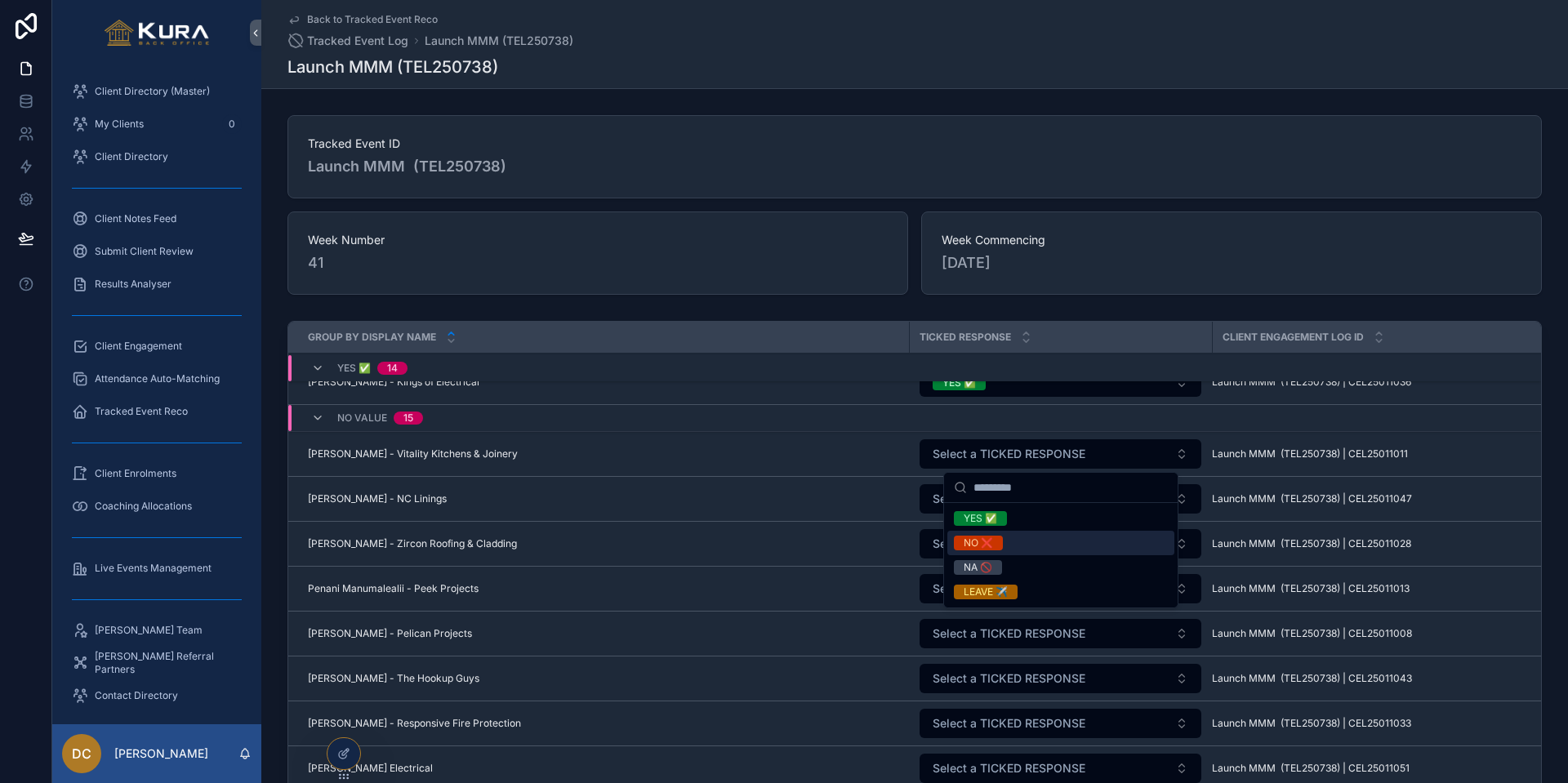
click at [960, 537] on span "NO ❌" at bounding box center [978, 543] width 49 height 14
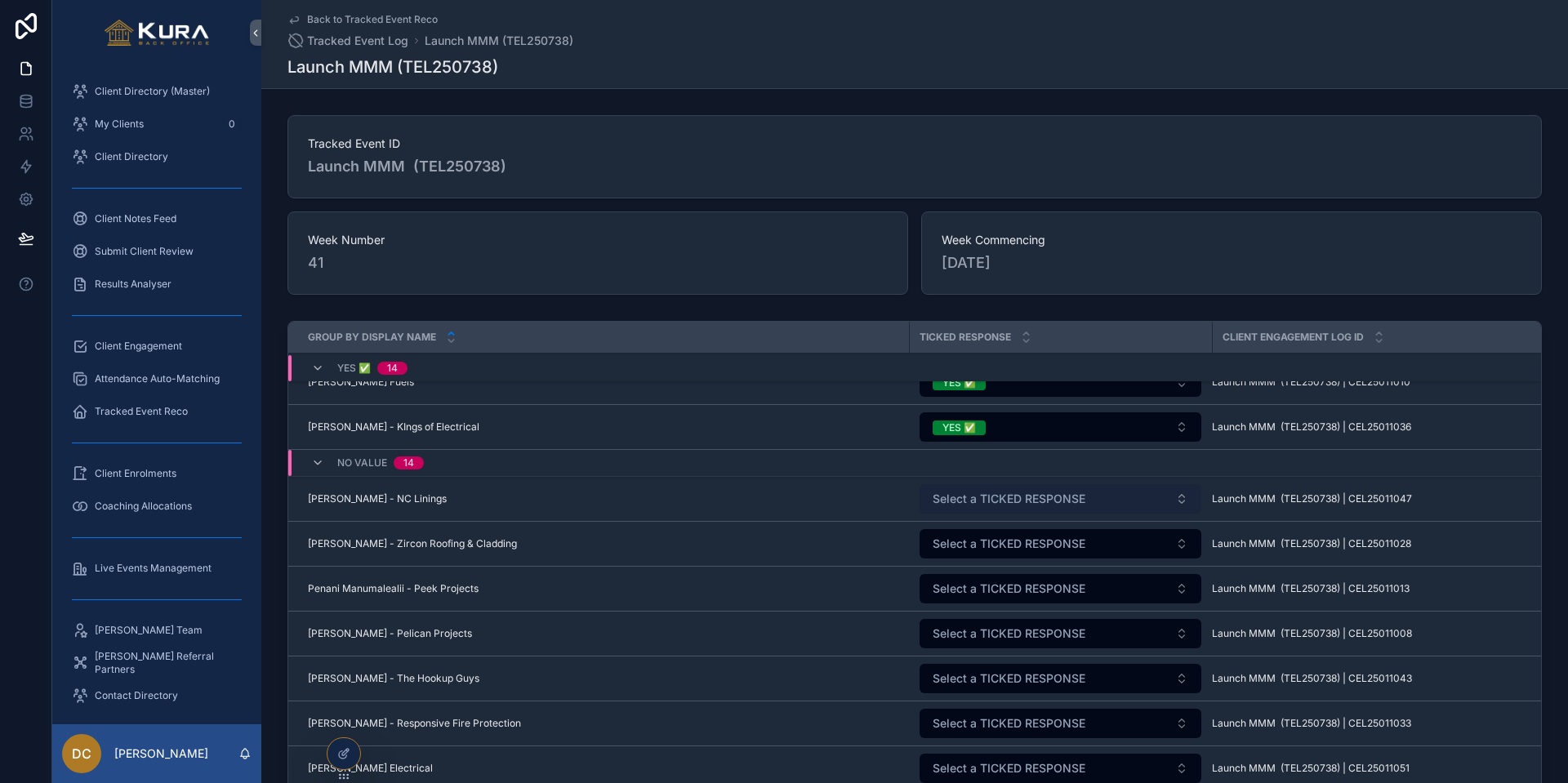
click at [964, 506] on span "Select a TICKED RESPONSE" at bounding box center [1009, 498] width 153 height 16
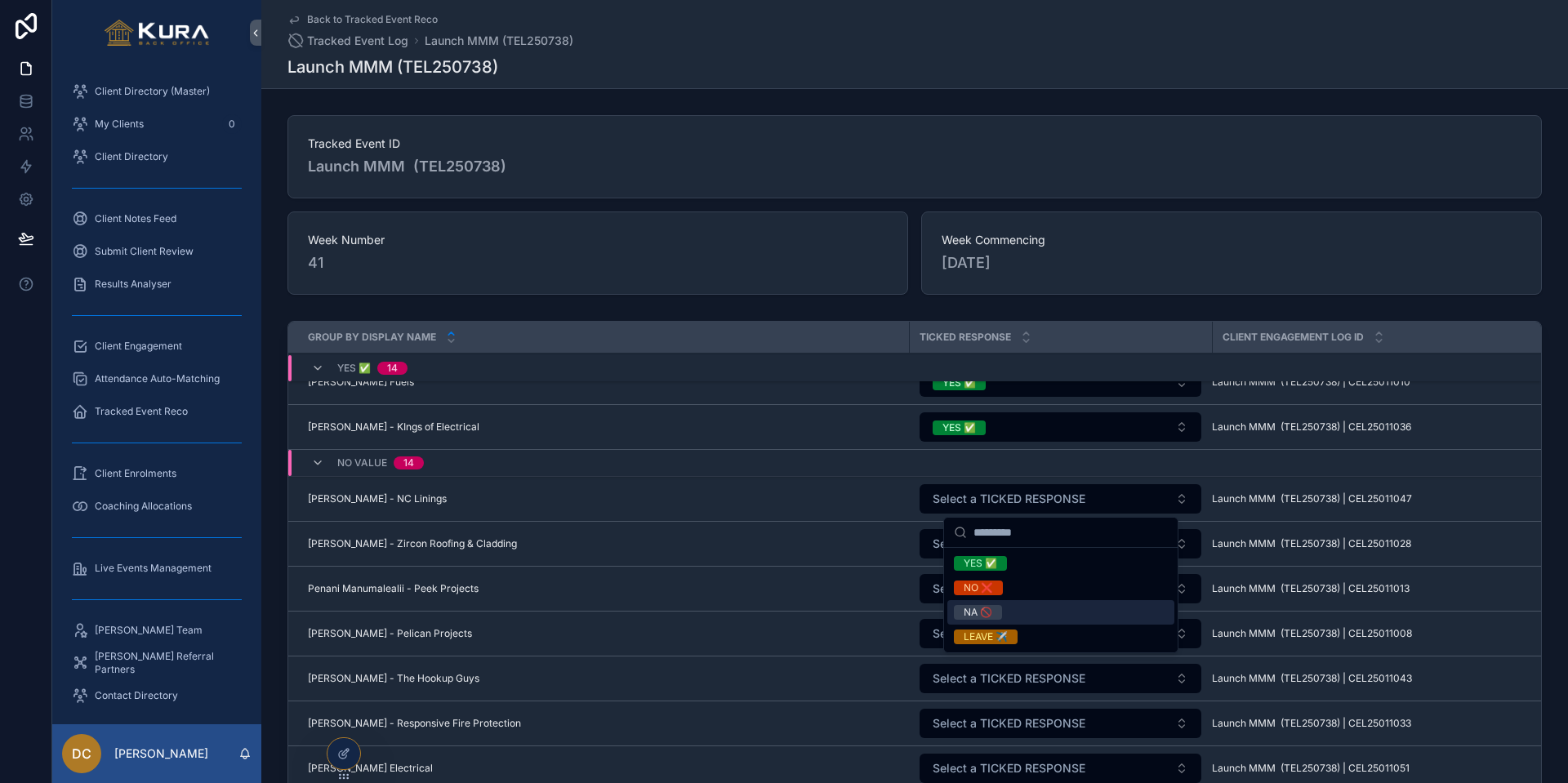
click at [982, 616] on div "NA 🚫" at bounding box center [978, 612] width 29 height 14
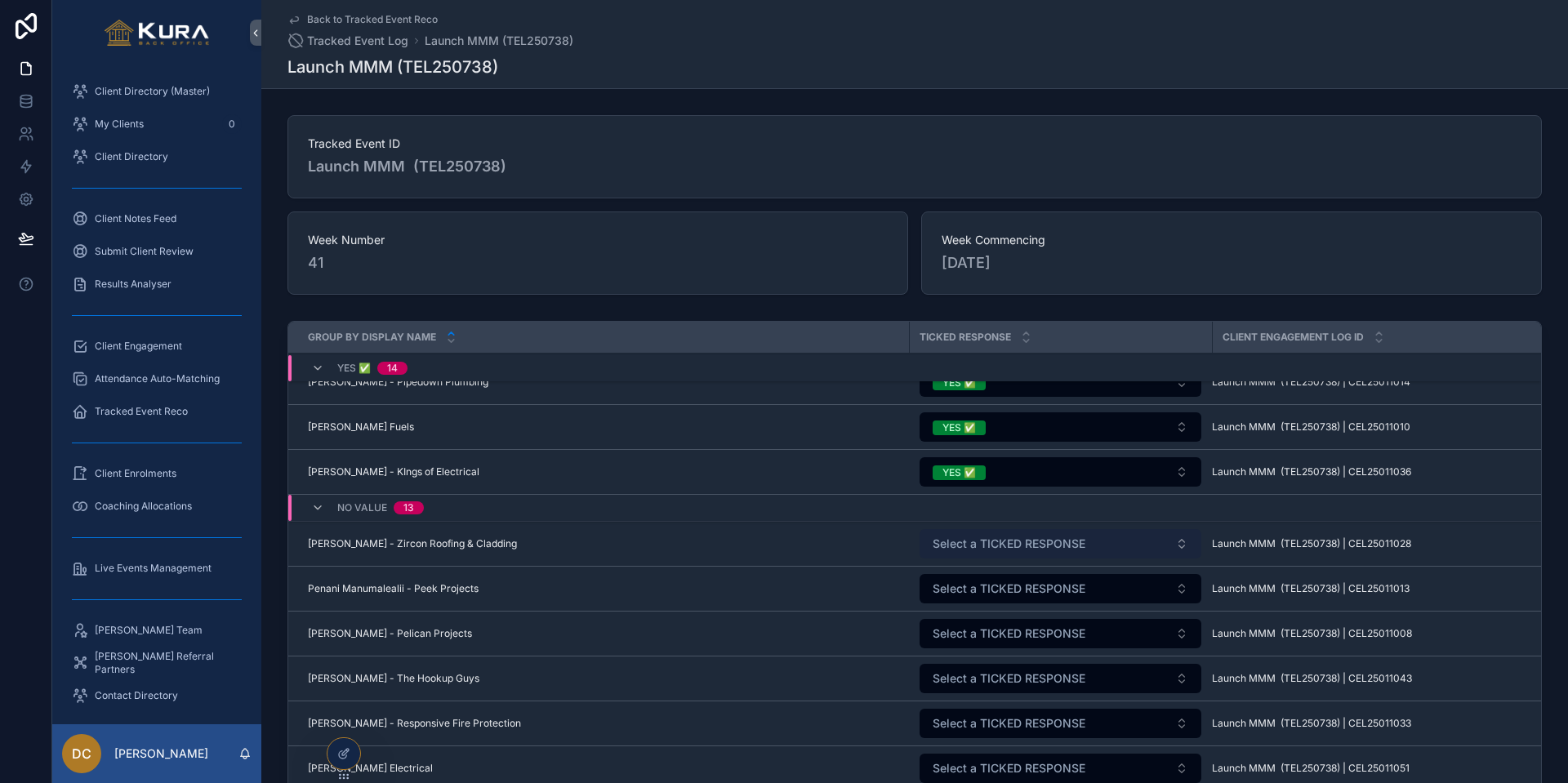
click at [973, 540] on span "Select a TICKED RESPONSE" at bounding box center [1009, 544] width 153 height 16
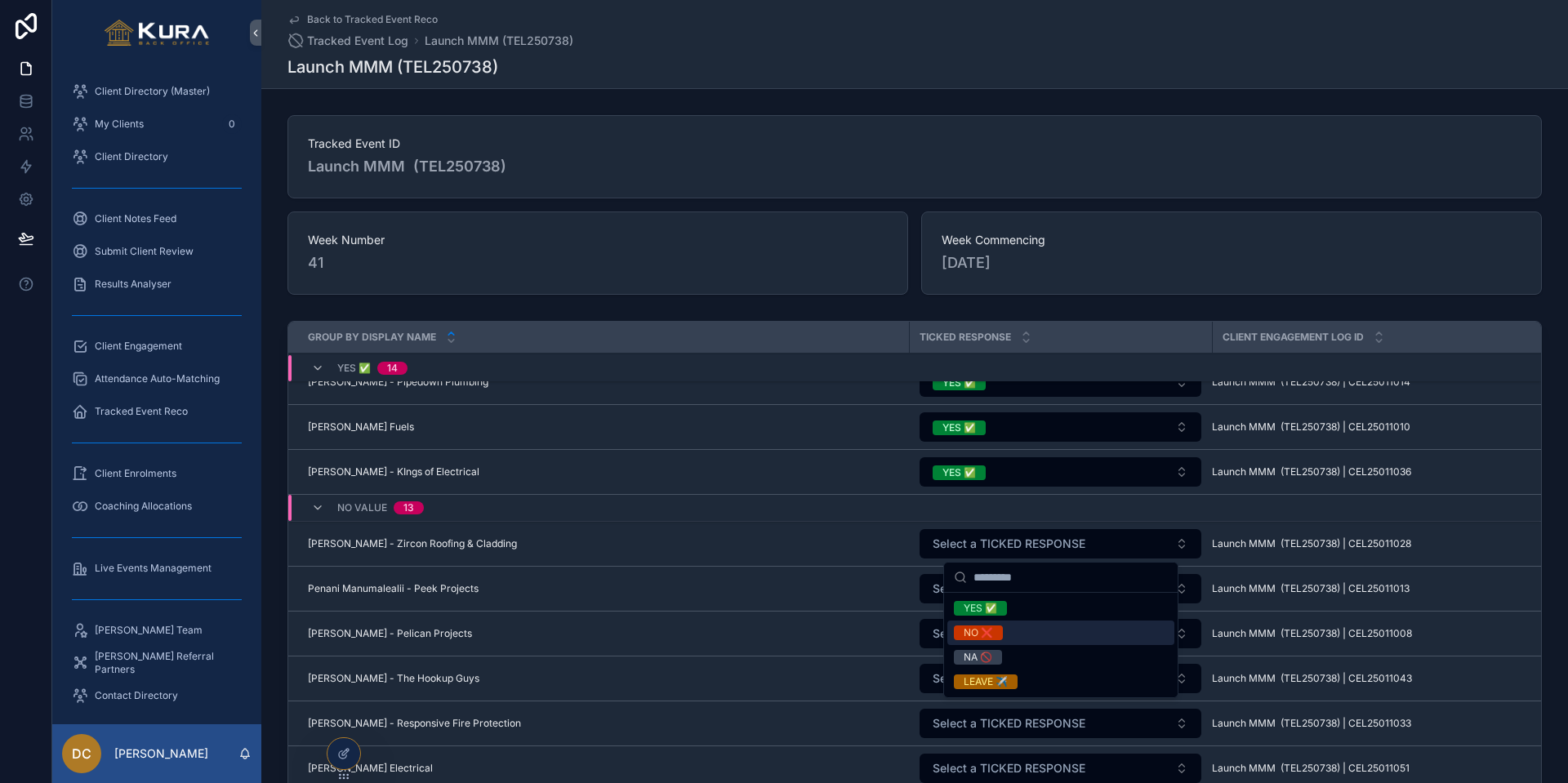
click at [981, 632] on div "NO ❌" at bounding box center [978, 633] width 30 height 14
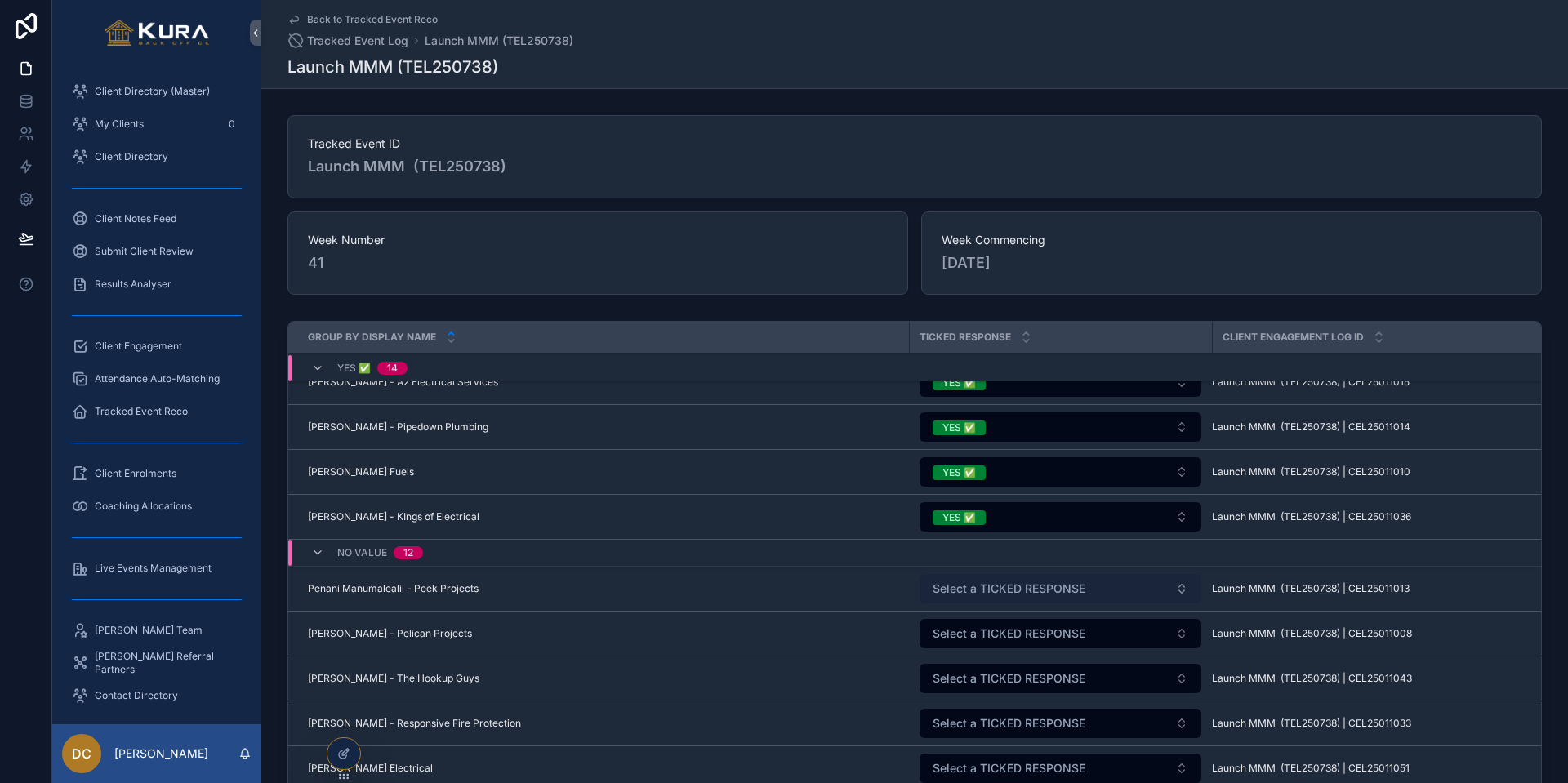
click at [984, 586] on span "Select a TICKED RESPONSE" at bounding box center [1009, 589] width 153 height 16
click at [981, 649] on span "Select a TICKED RESPONSE" at bounding box center [1009, 678] width 153 height 16
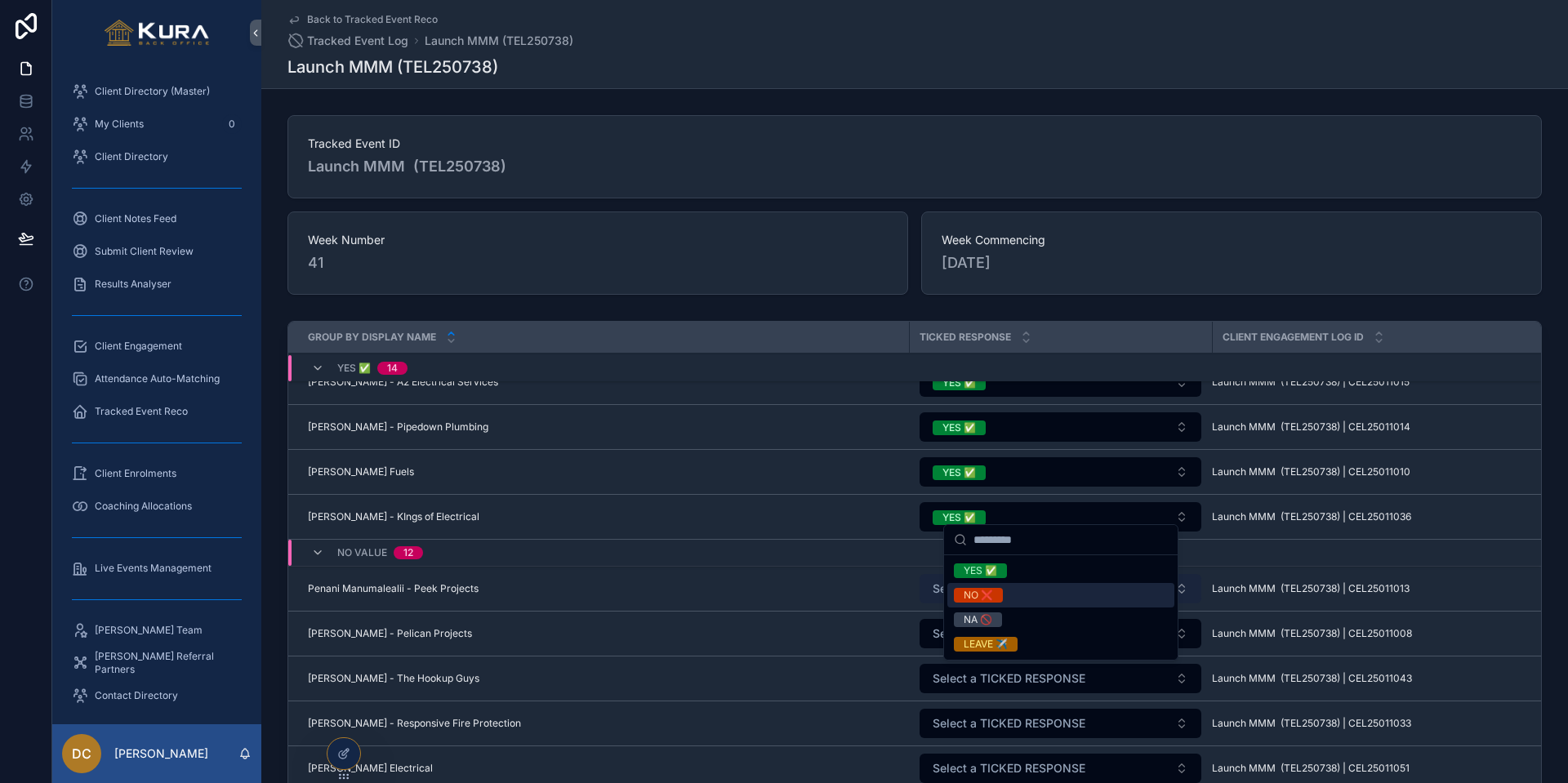
click at [928, 592] on button "Select a TICKED RESPONSE" at bounding box center [1060, 588] width 282 height 30
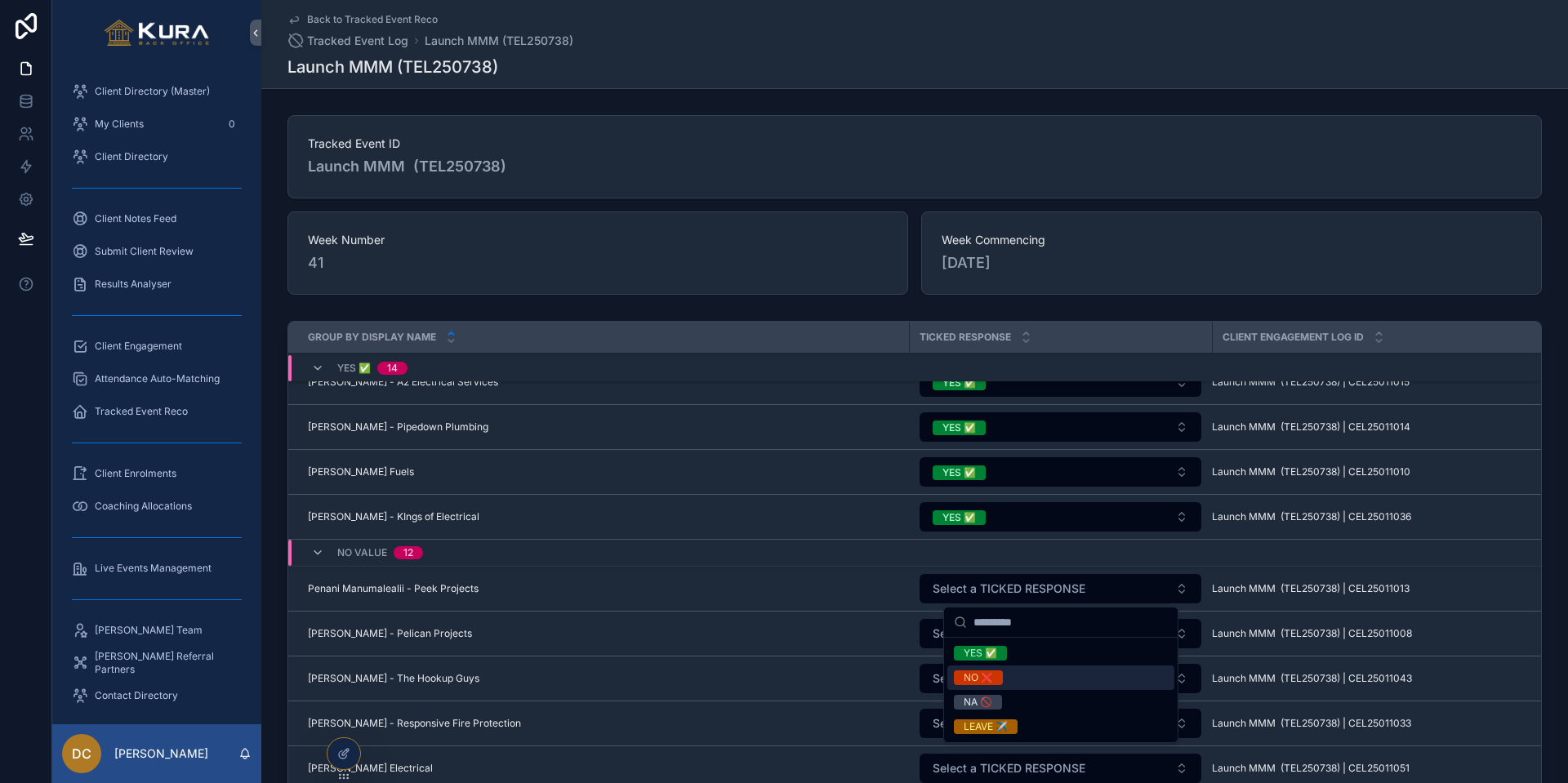
click at [982, 649] on div "NO ❌" at bounding box center [978, 677] width 30 height 14
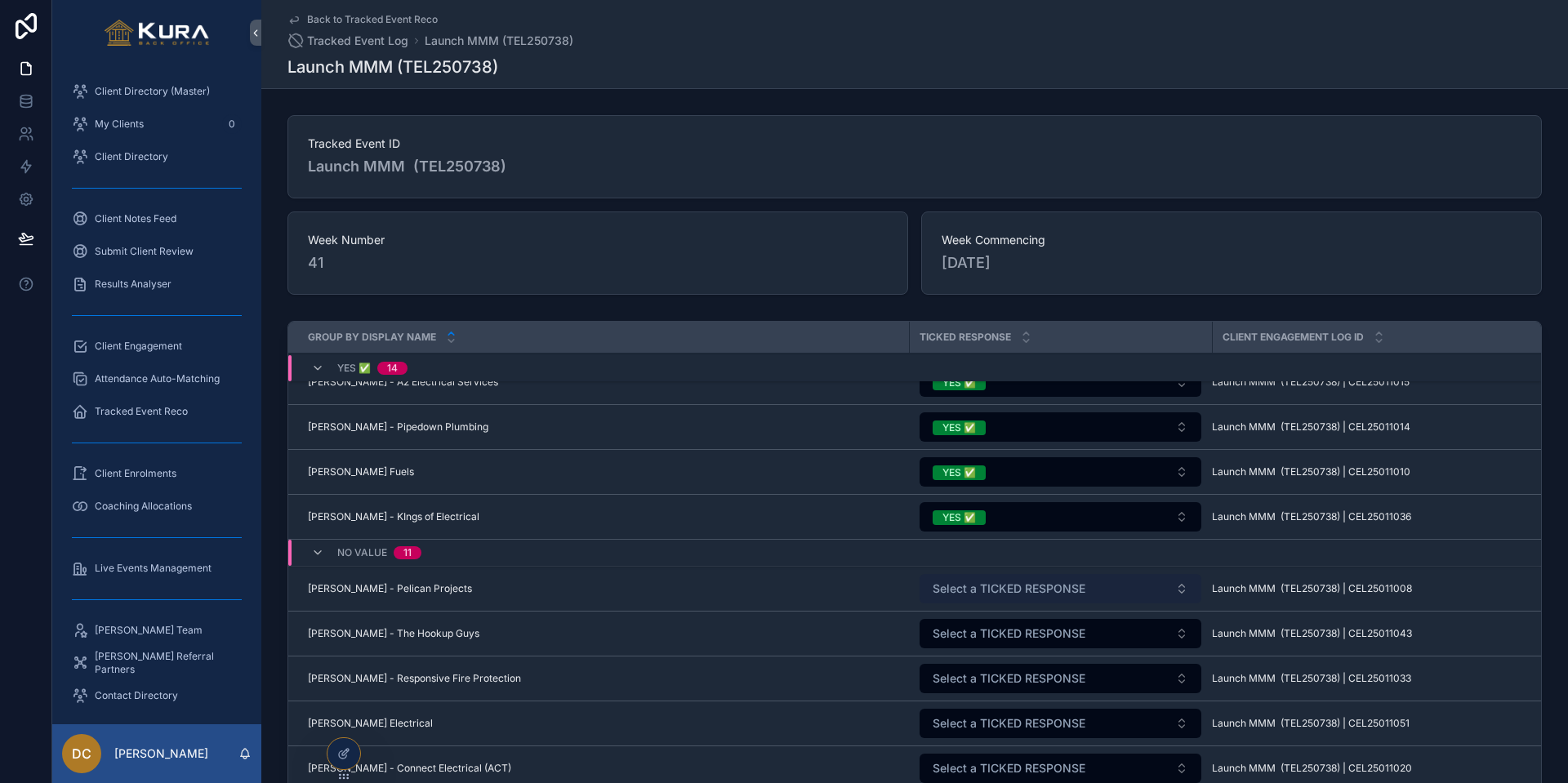
click at [966, 588] on span "Select a TICKED RESPONSE" at bounding box center [1009, 589] width 153 height 16
click at [958, 592] on span "Select a TICKED RESPONSE" at bounding box center [1009, 589] width 153 height 16
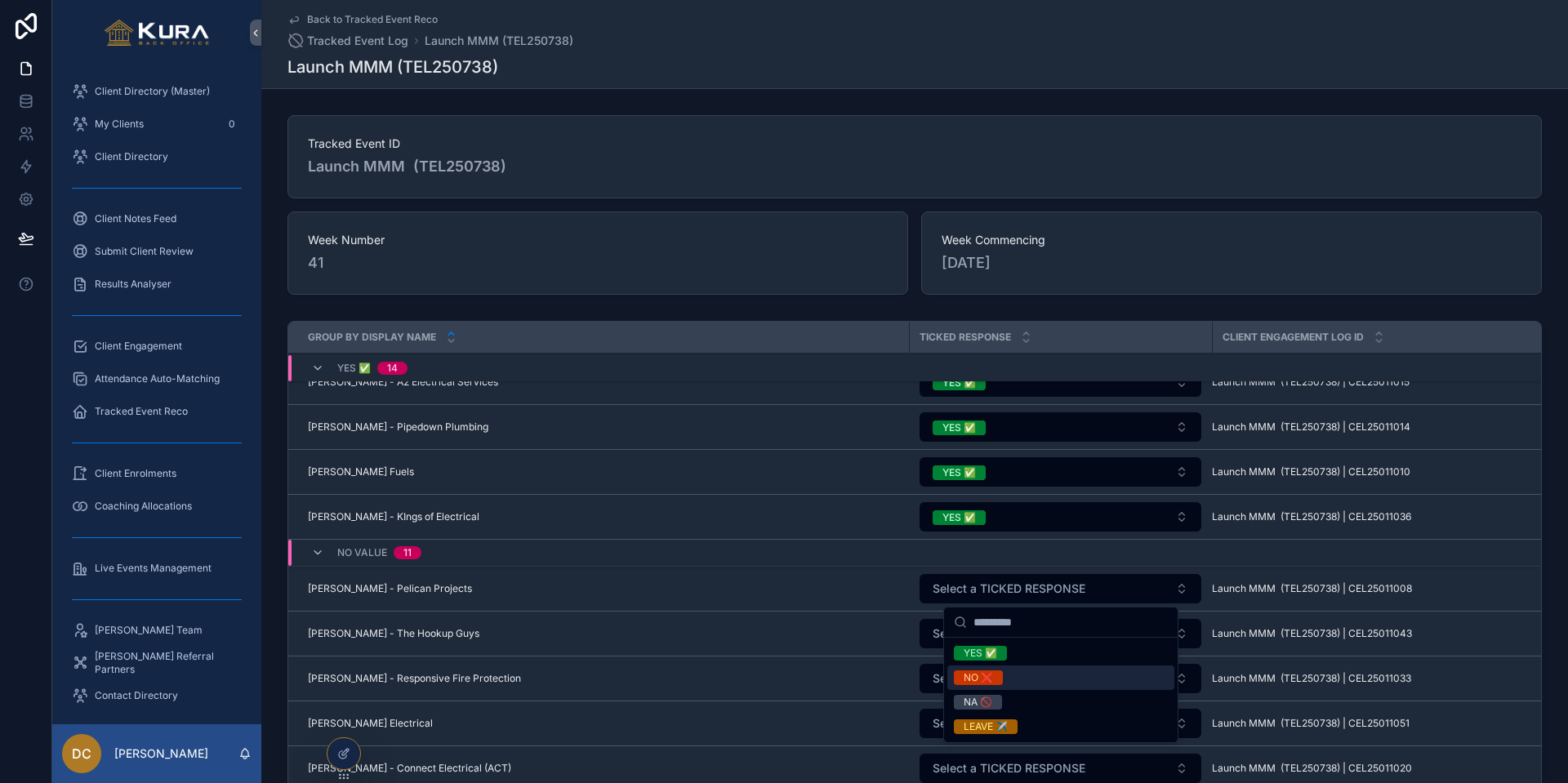
click at [979, 649] on div "NO ❌" at bounding box center [978, 677] width 30 height 14
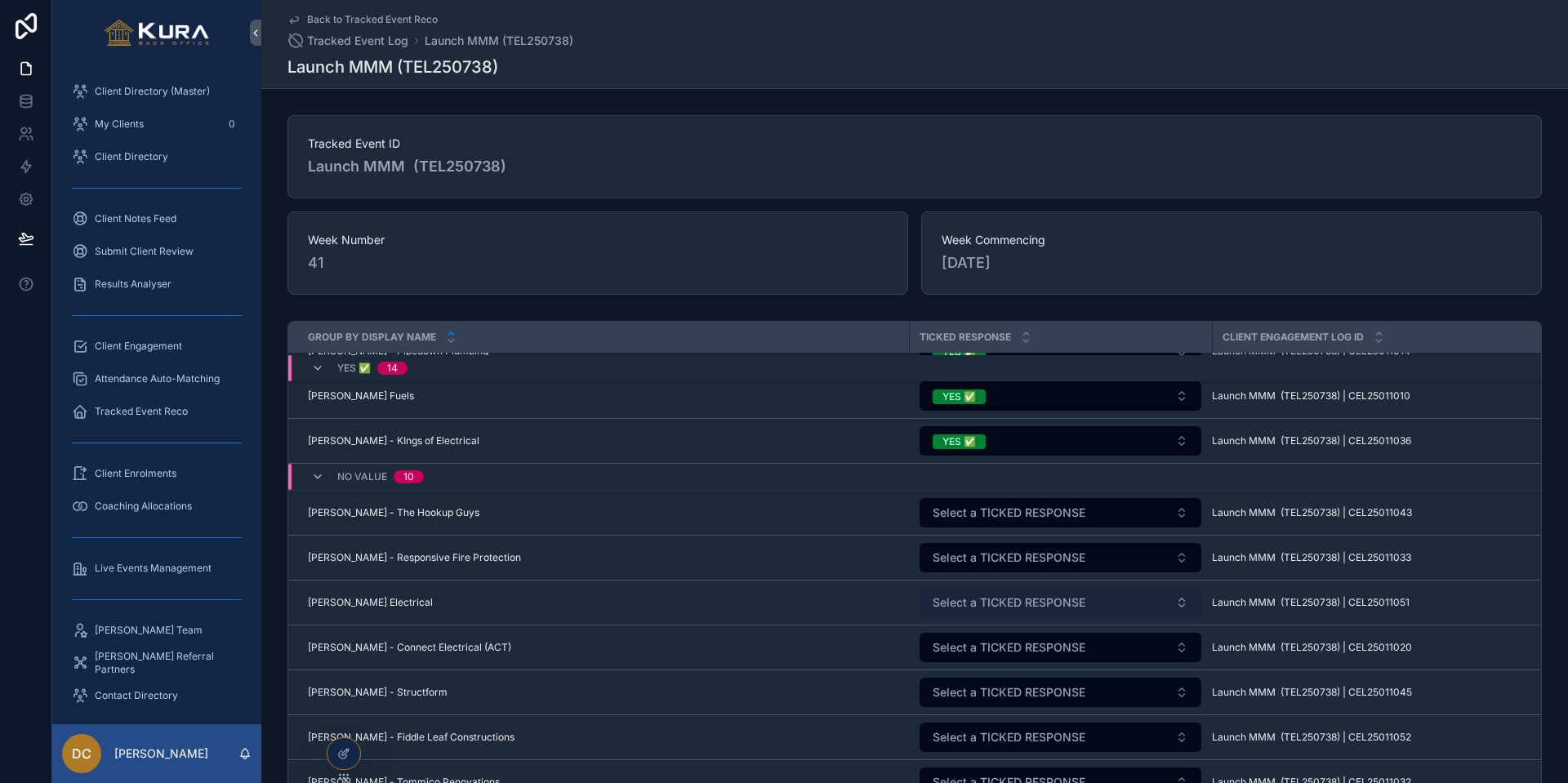
scroll to position [1715, 0]
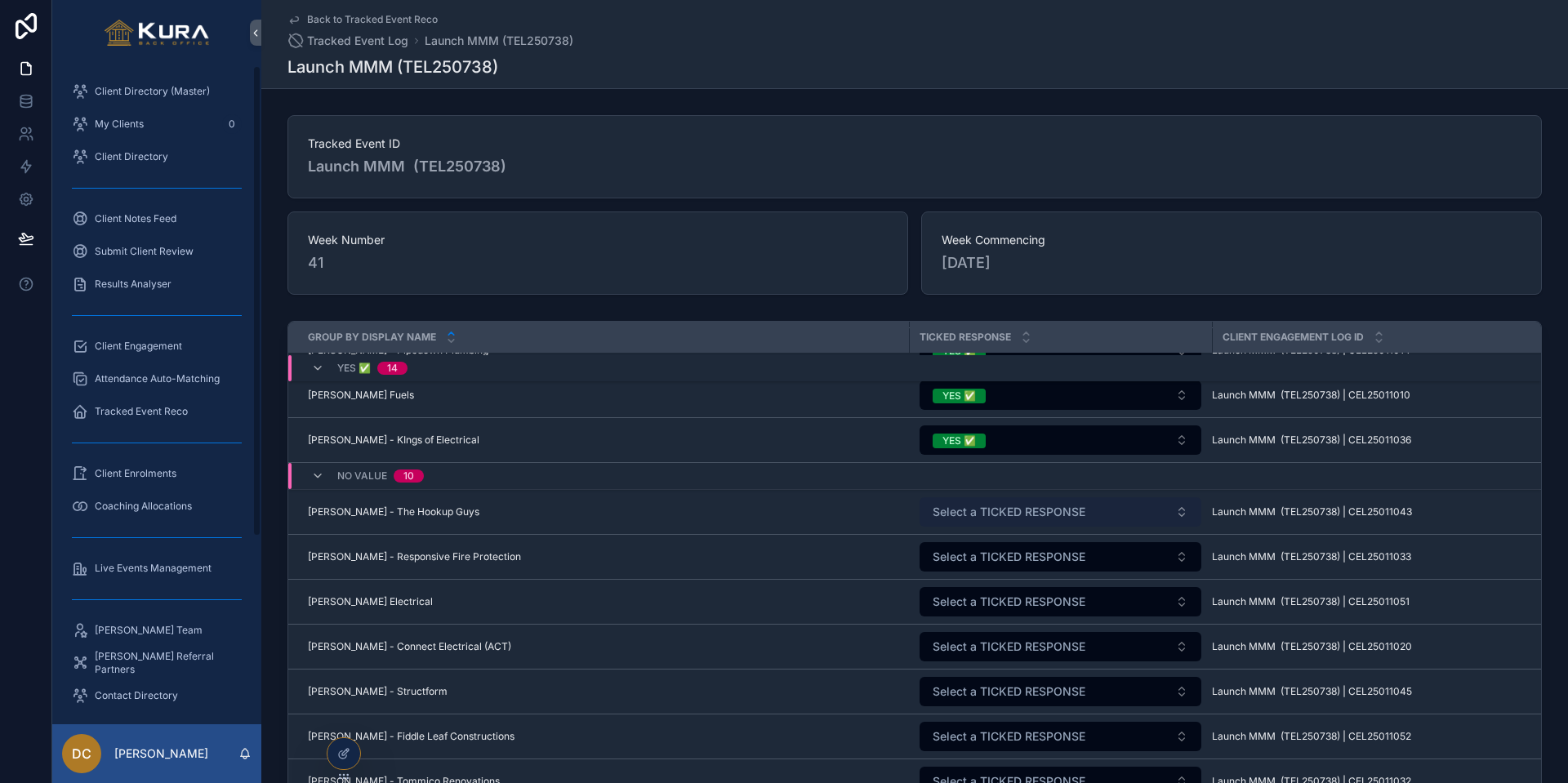
click at [985, 514] on span "Select a TICKED RESPONSE" at bounding box center [1009, 512] width 153 height 16
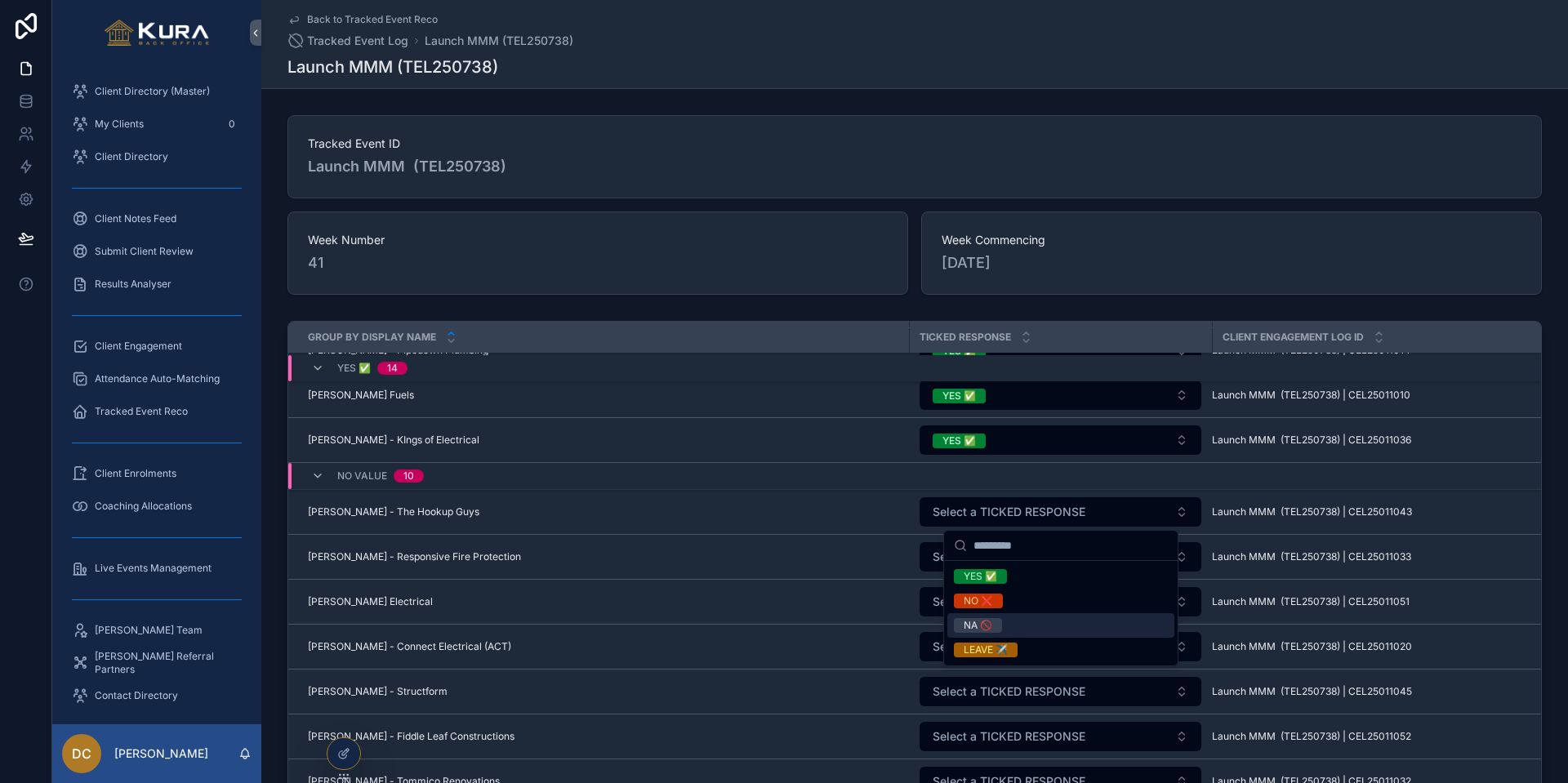
click at [980, 624] on div "NA 🚫" at bounding box center [978, 626] width 29 height 14
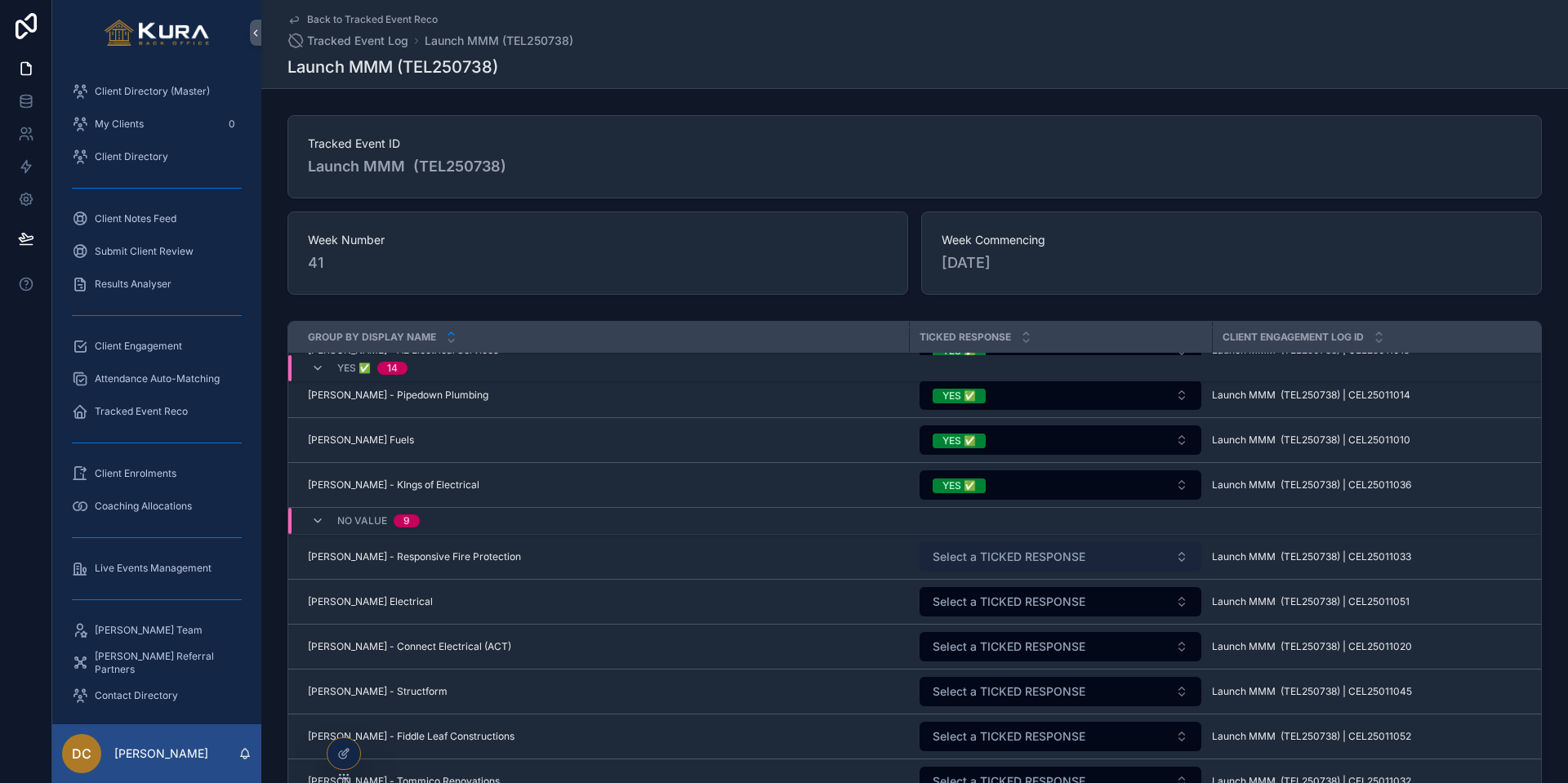
click at [975, 557] on span "Select a TICKED RESPONSE" at bounding box center [1009, 557] width 153 height 16
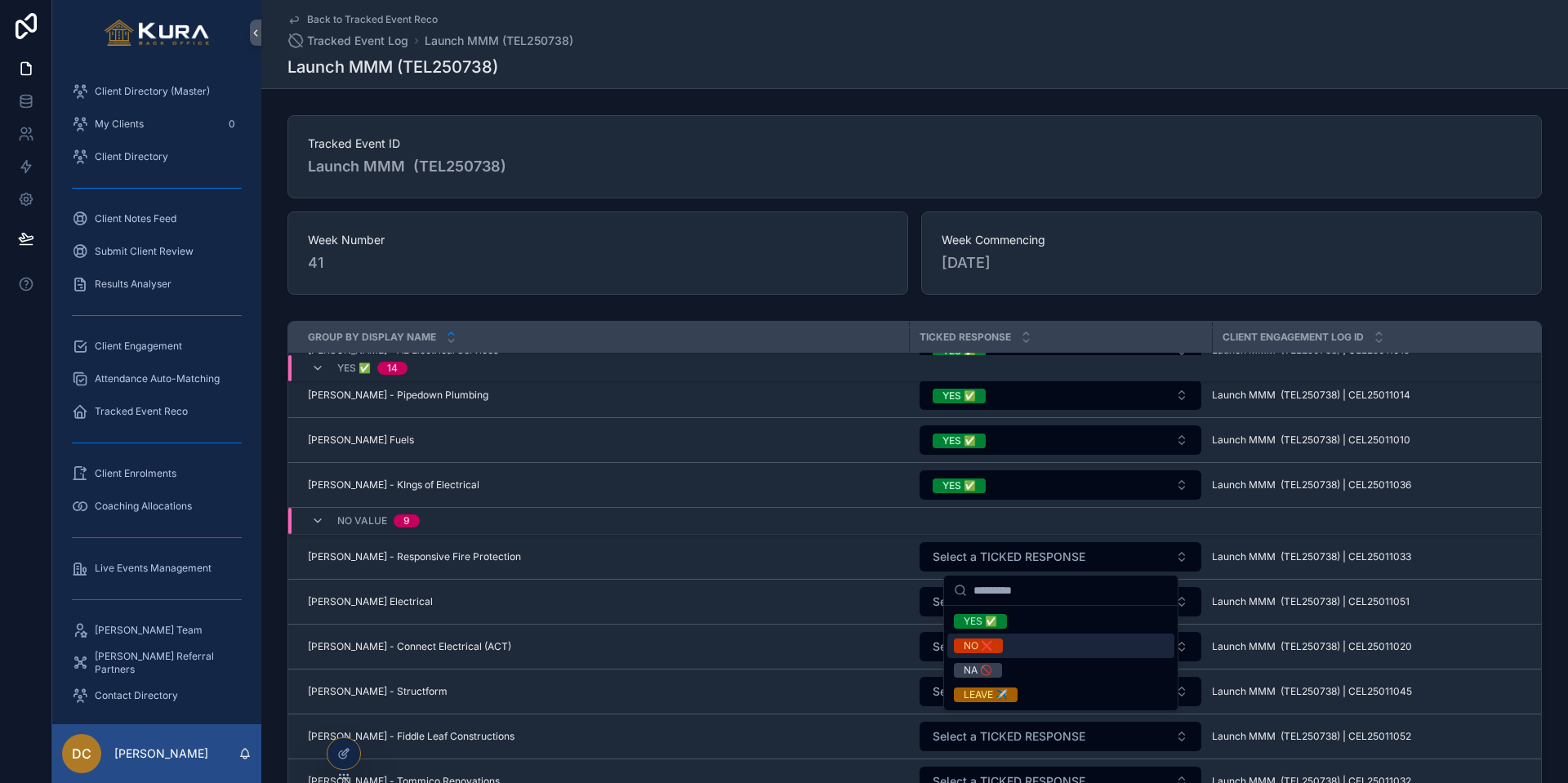
click at [978, 644] on div "NO ❌" at bounding box center [978, 646] width 30 height 14
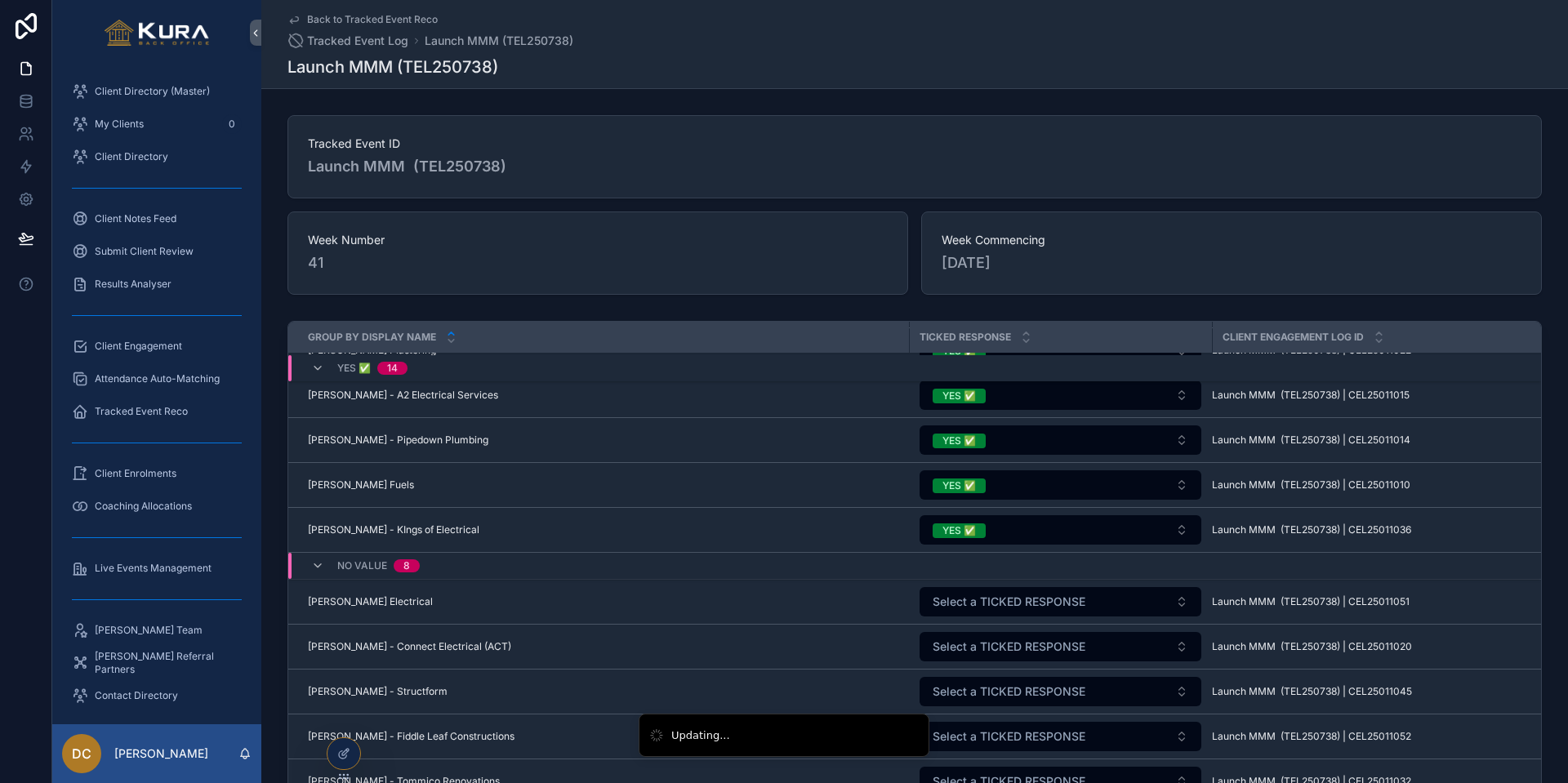
click at [978, 601] on span "Select a TICKED RESPONSE" at bounding box center [1009, 601] width 153 height 16
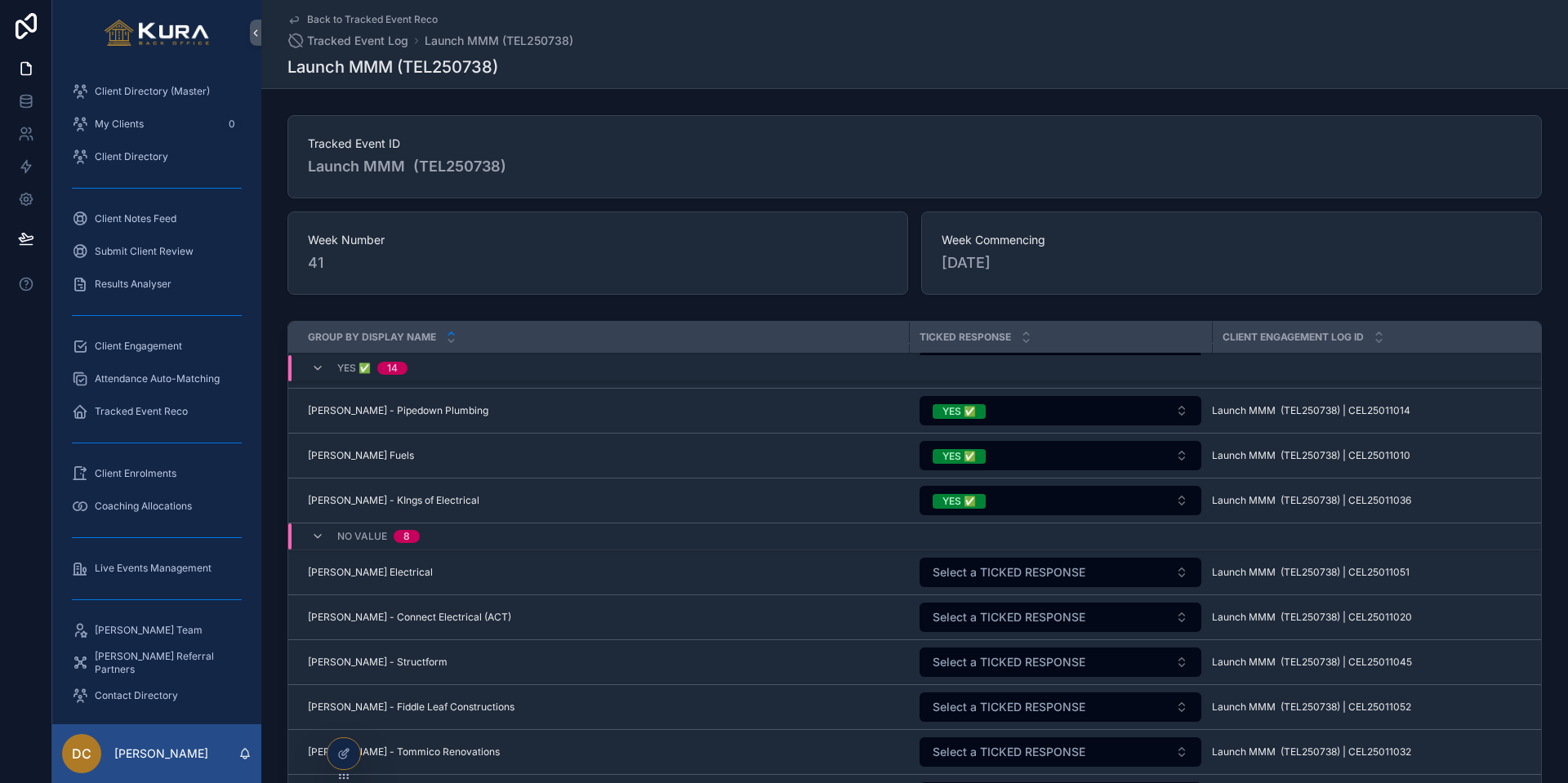
scroll to position [1699, 0]
click at [972, 578] on span "Select a TICKED RESPONSE" at bounding box center [1009, 572] width 153 height 16
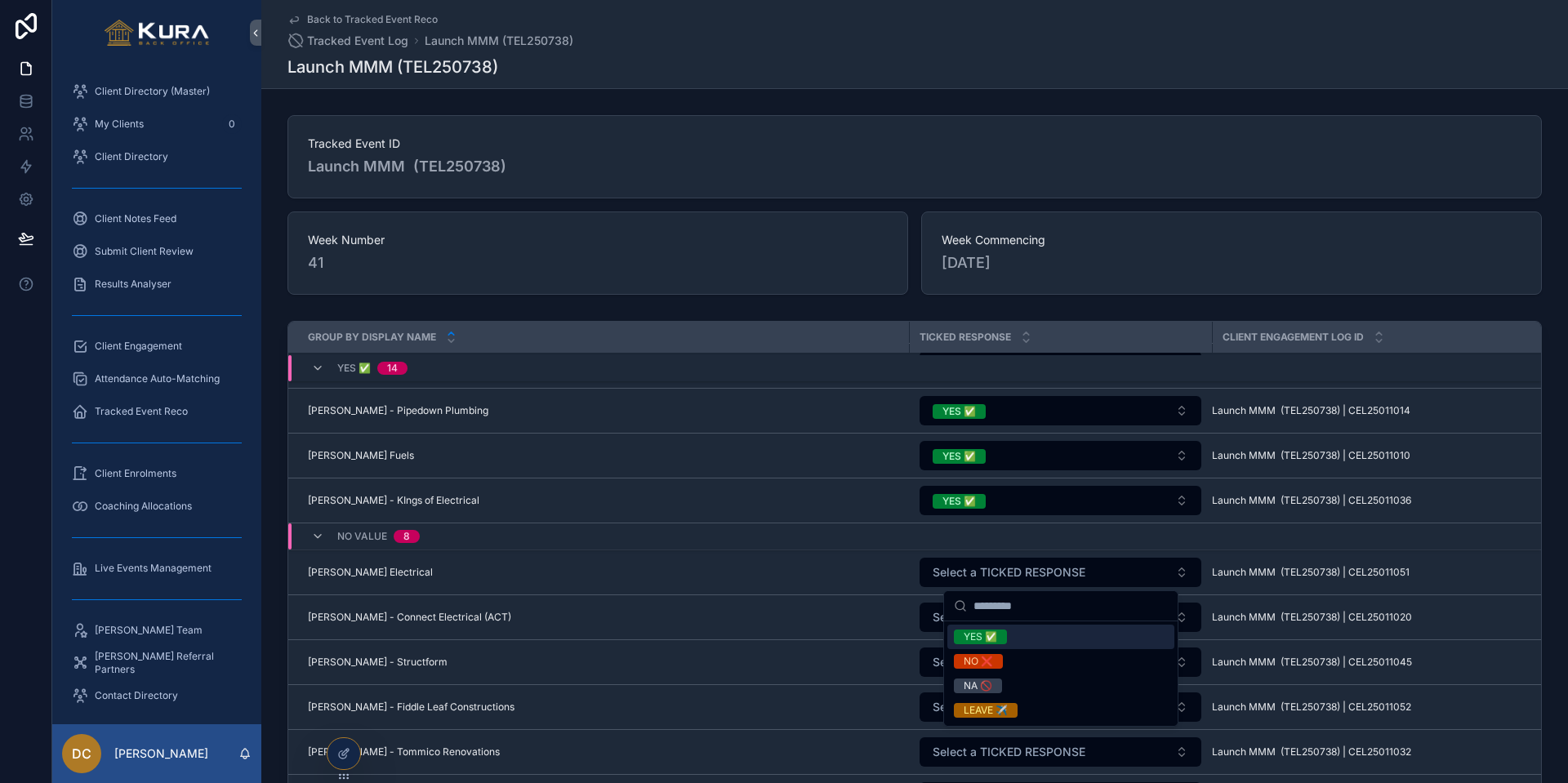
click at [976, 636] on div "YES ✅" at bounding box center [980, 636] width 33 height 14
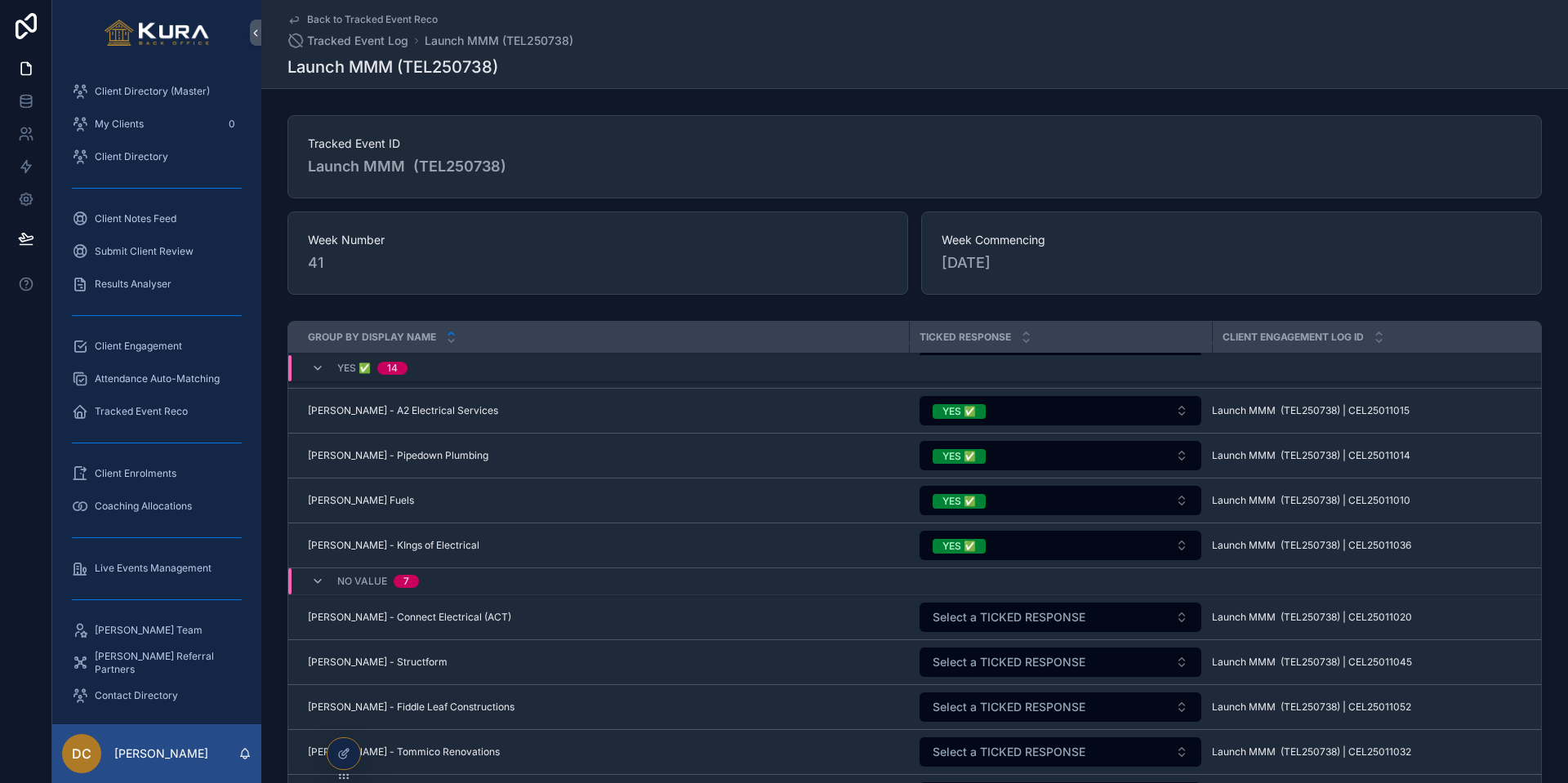
scroll to position [1655, 0]
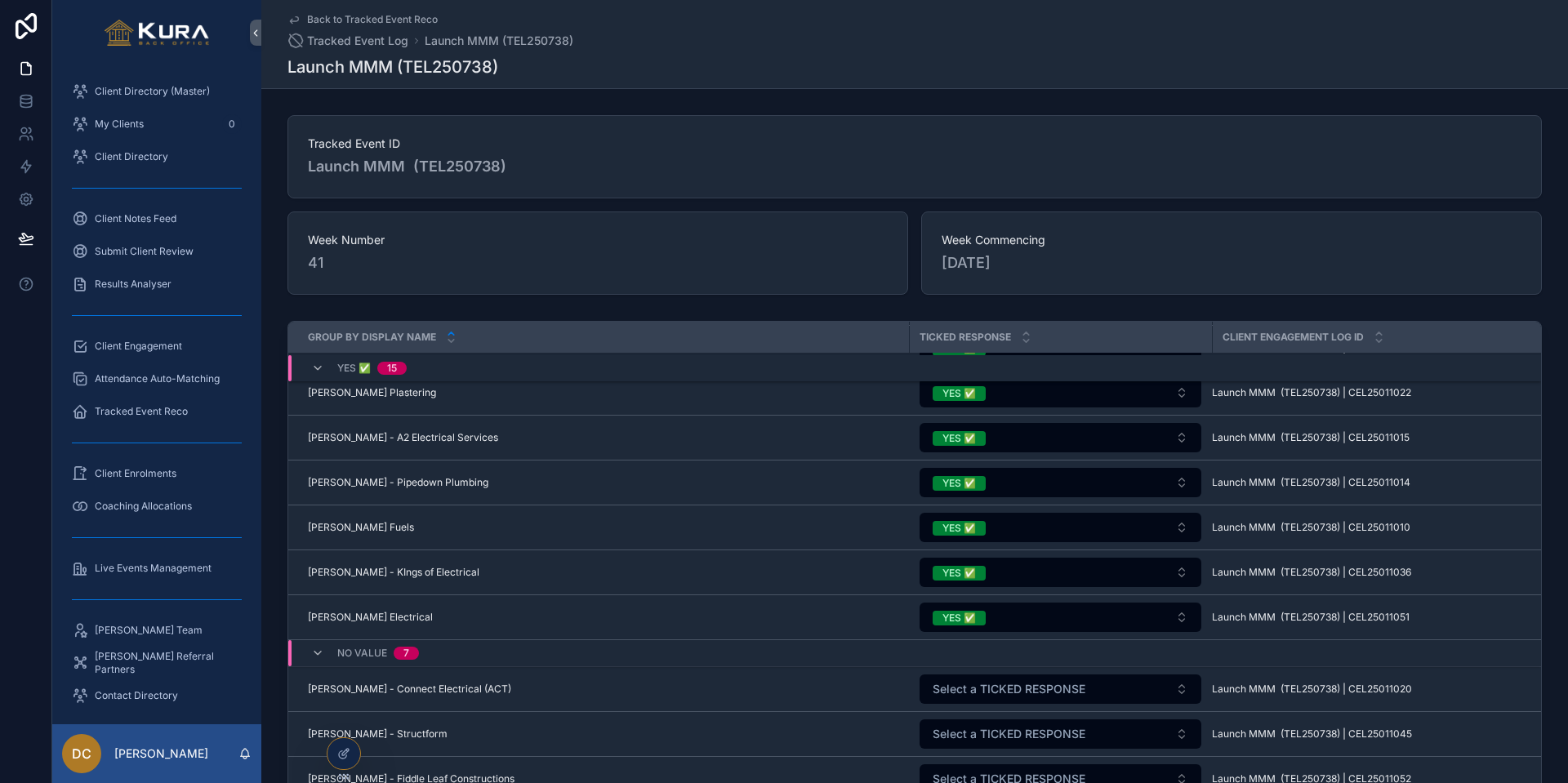
click at [979, 612] on span "YES ✅" at bounding box center [959, 617] width 53 height 14
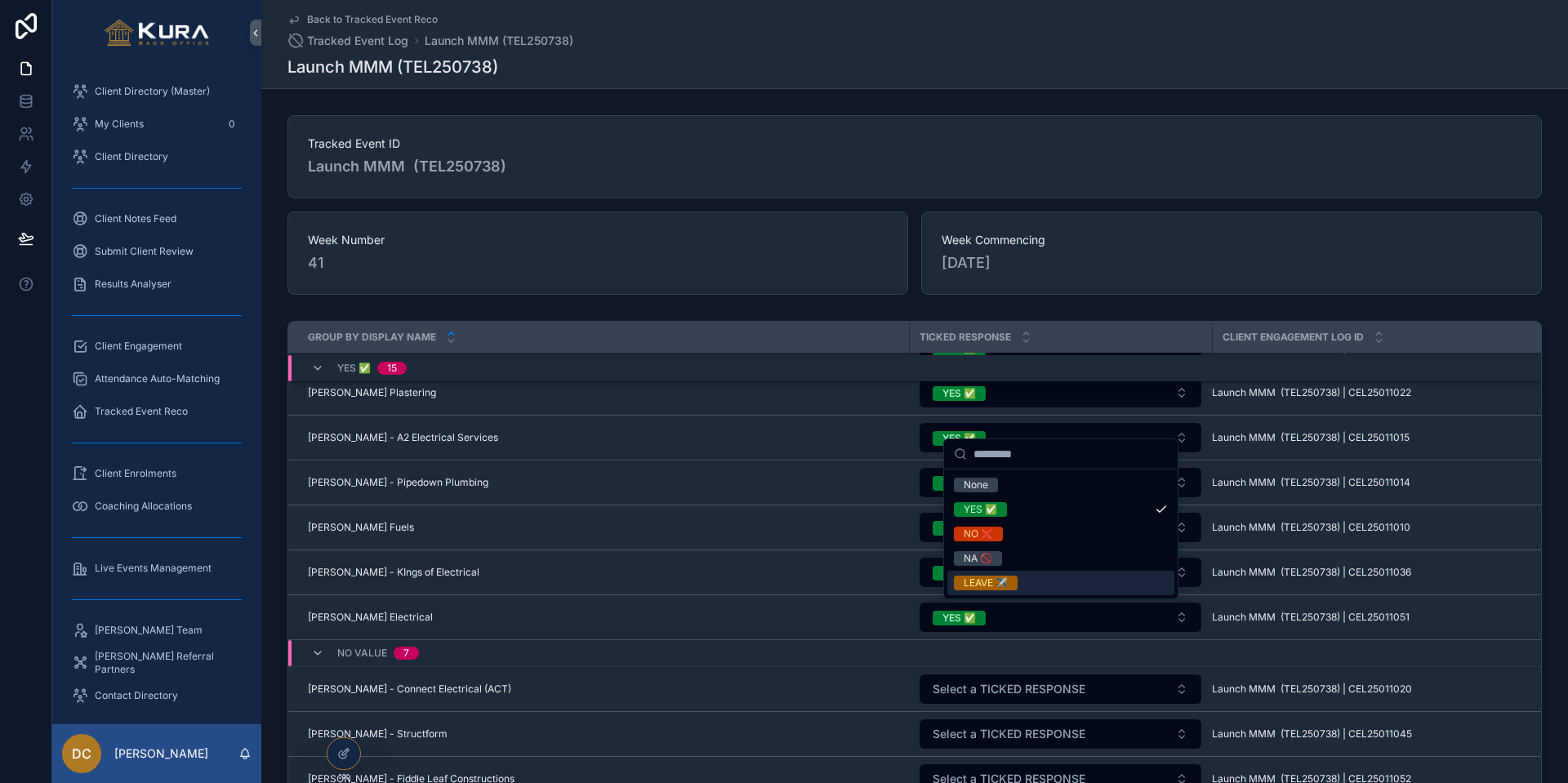
click at [982, 583] on div "LEAVE ✈️" at bounding box center [985, 583] width 44 height 14
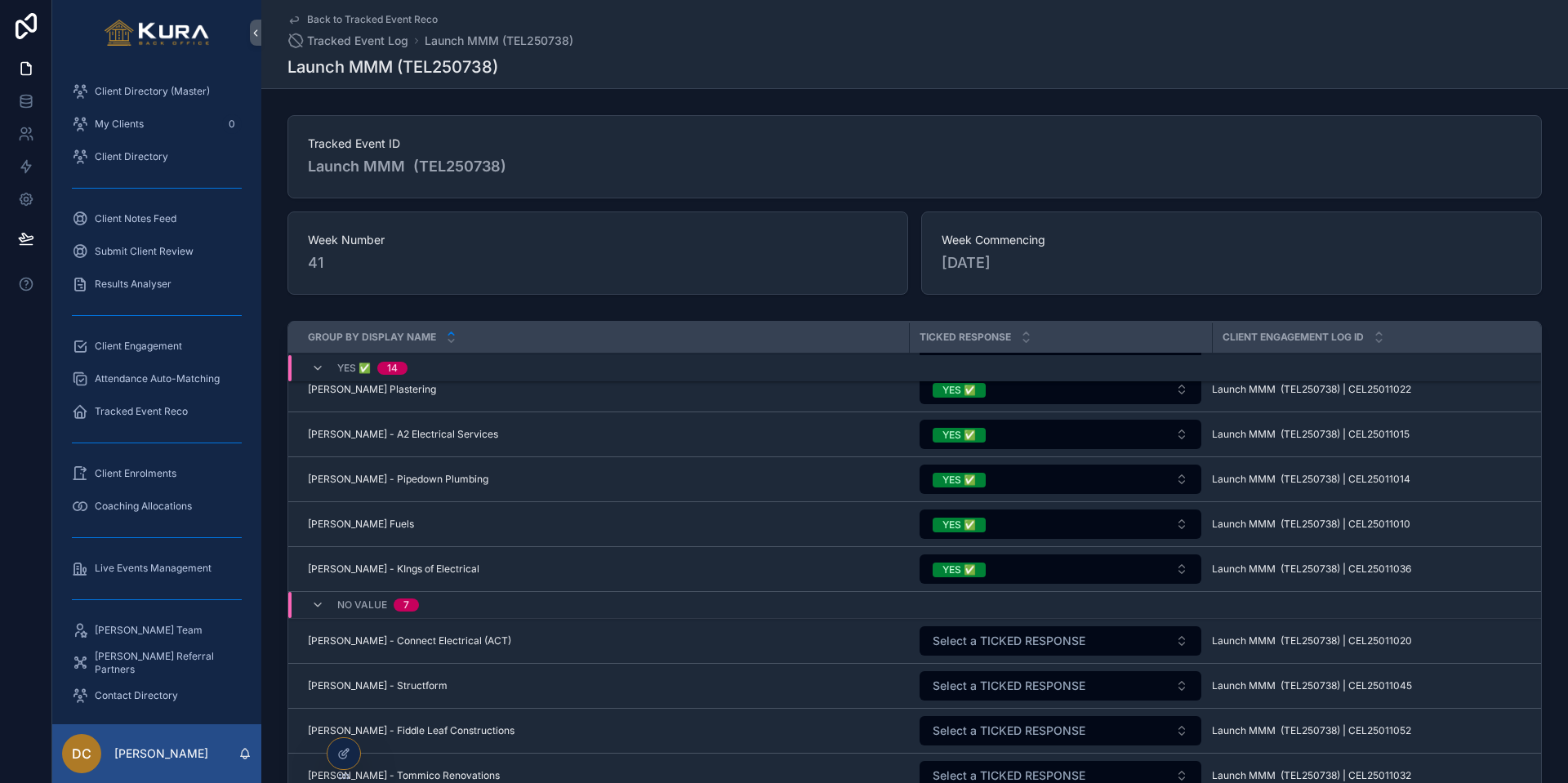
scroll to position [1703, 0]
click at [955, 641] on span "Select a TICKED RESPONSE" at bounding box center [1009, 640] width 153 height 16
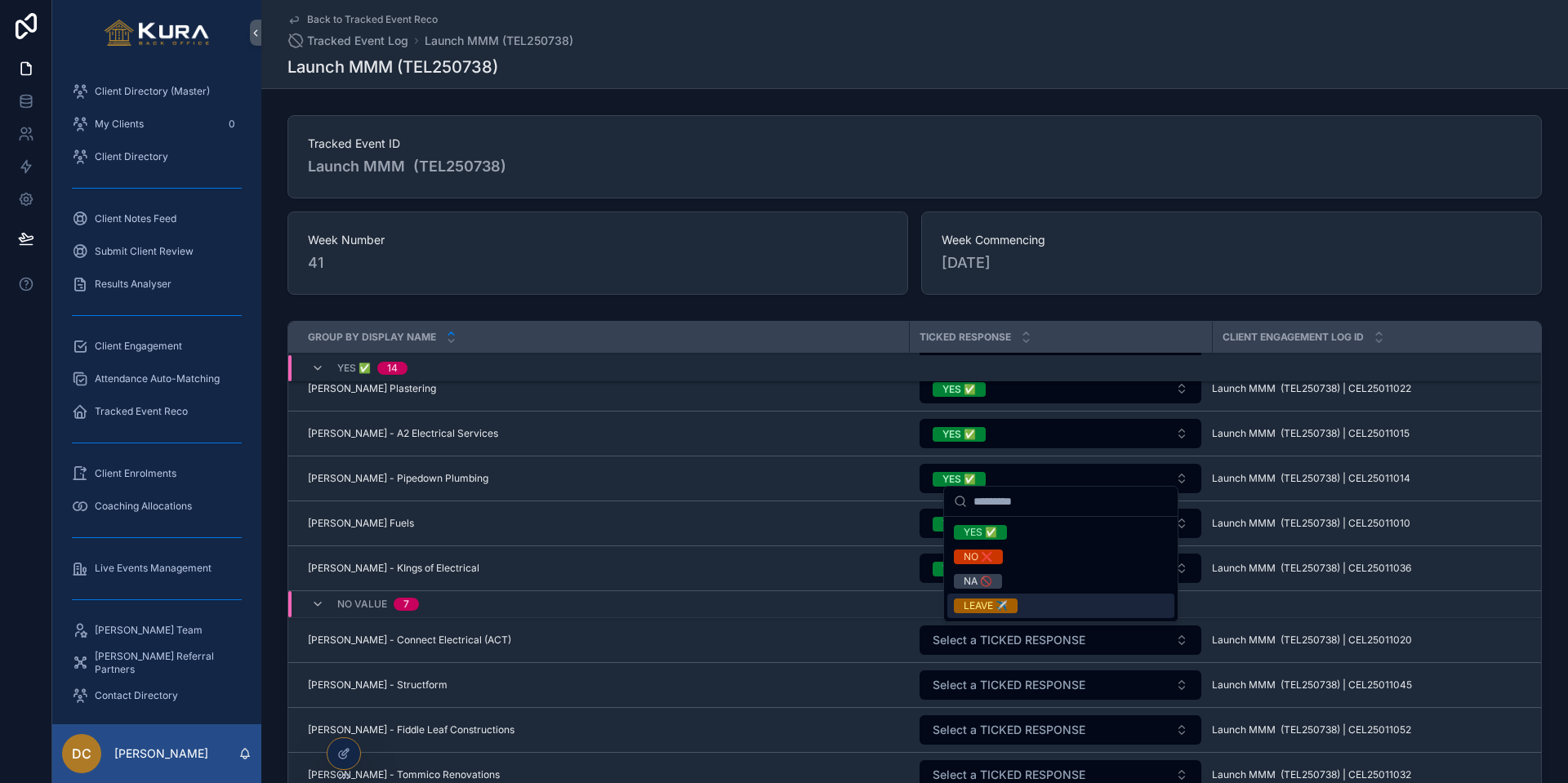
click at [973, 609] on div "LEAVE ✈️" at bounding box center [985, 606] width 44 height 14
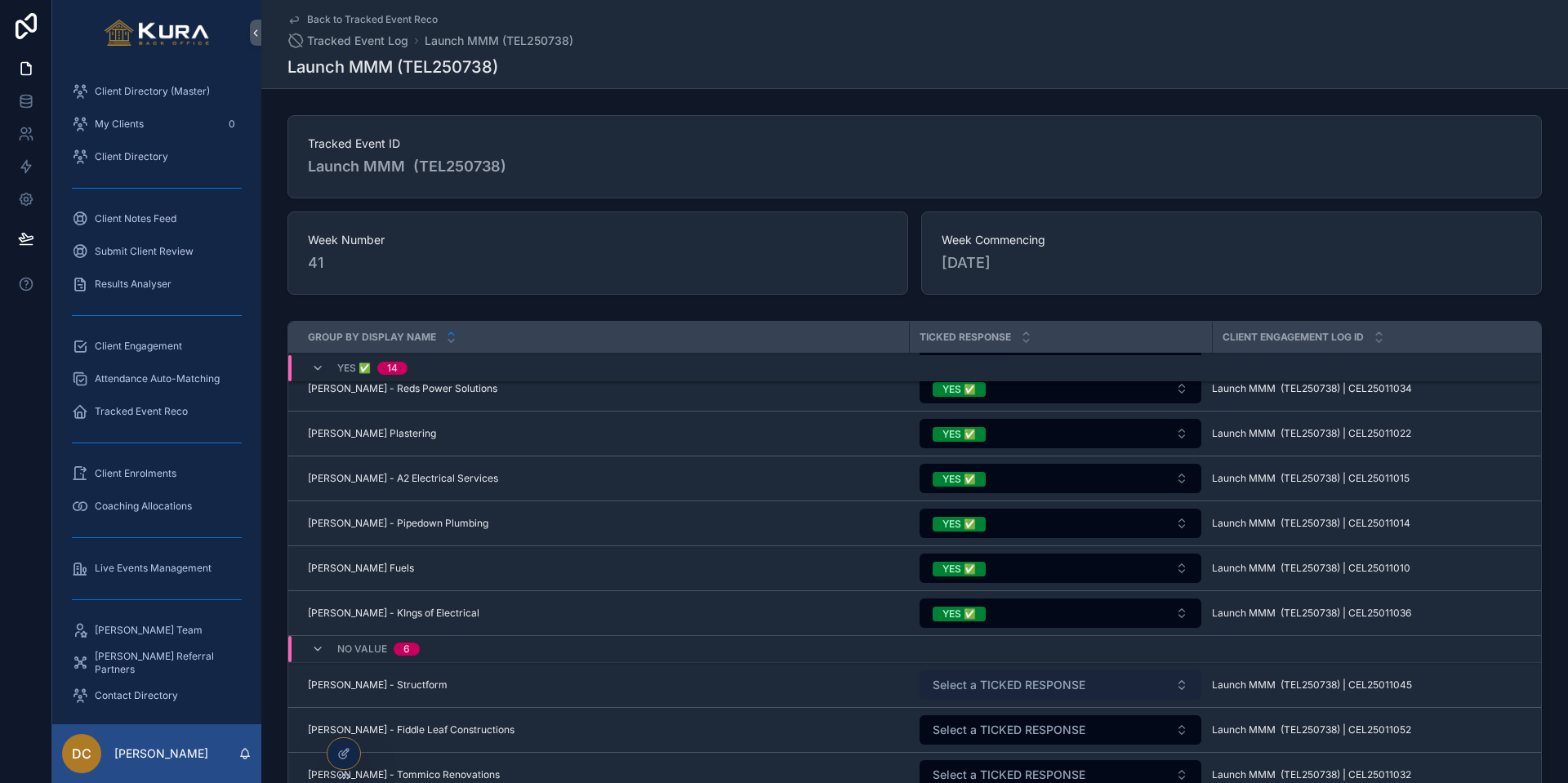
click at [964, 649] on span "Select a TICKED RESPONSE" at bounding box center [1009, 685] width 153 height 16
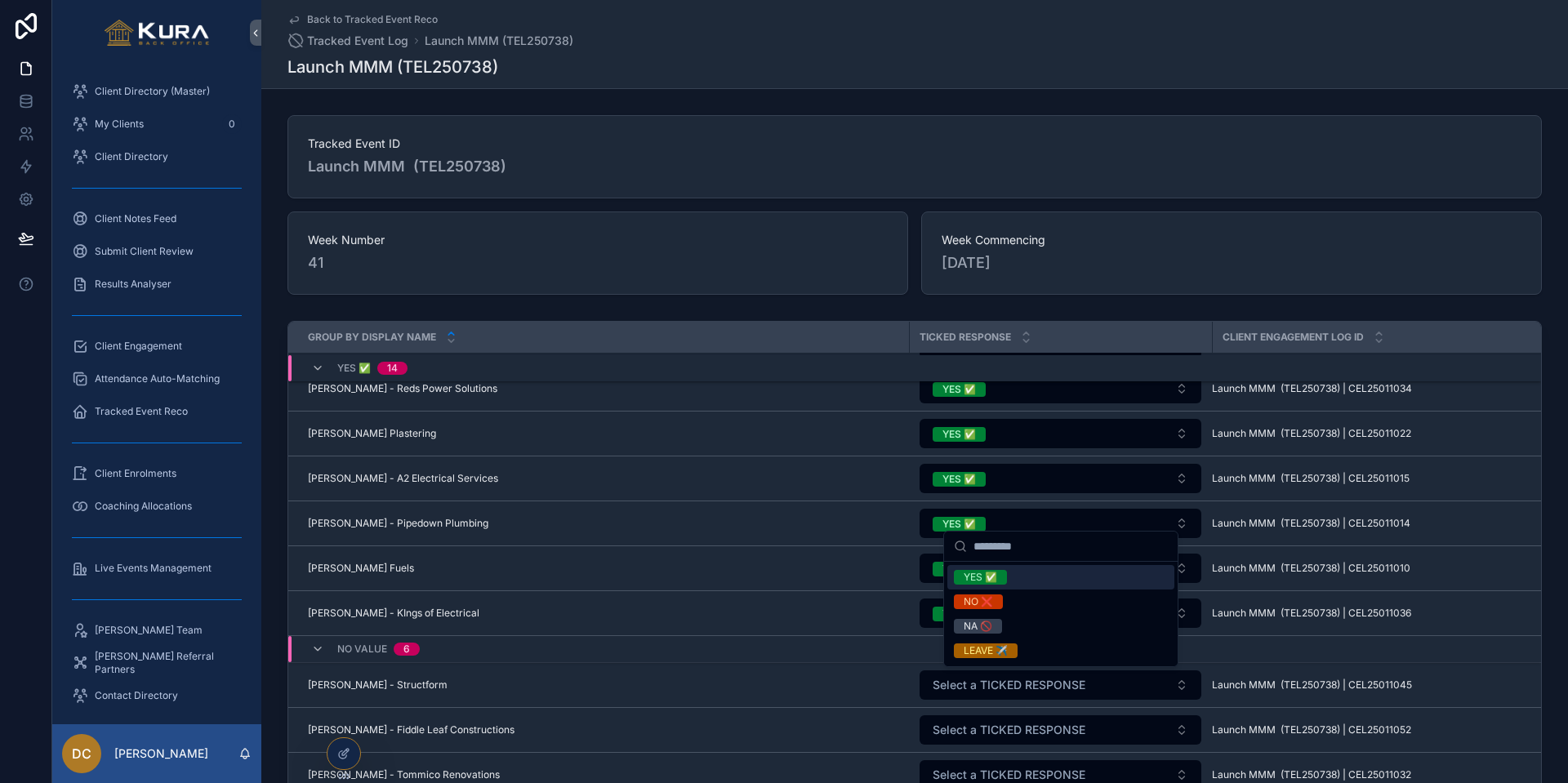
click at [979, 574] on div "YES ✅" at bounding box center [980, 577] width 33 height 14
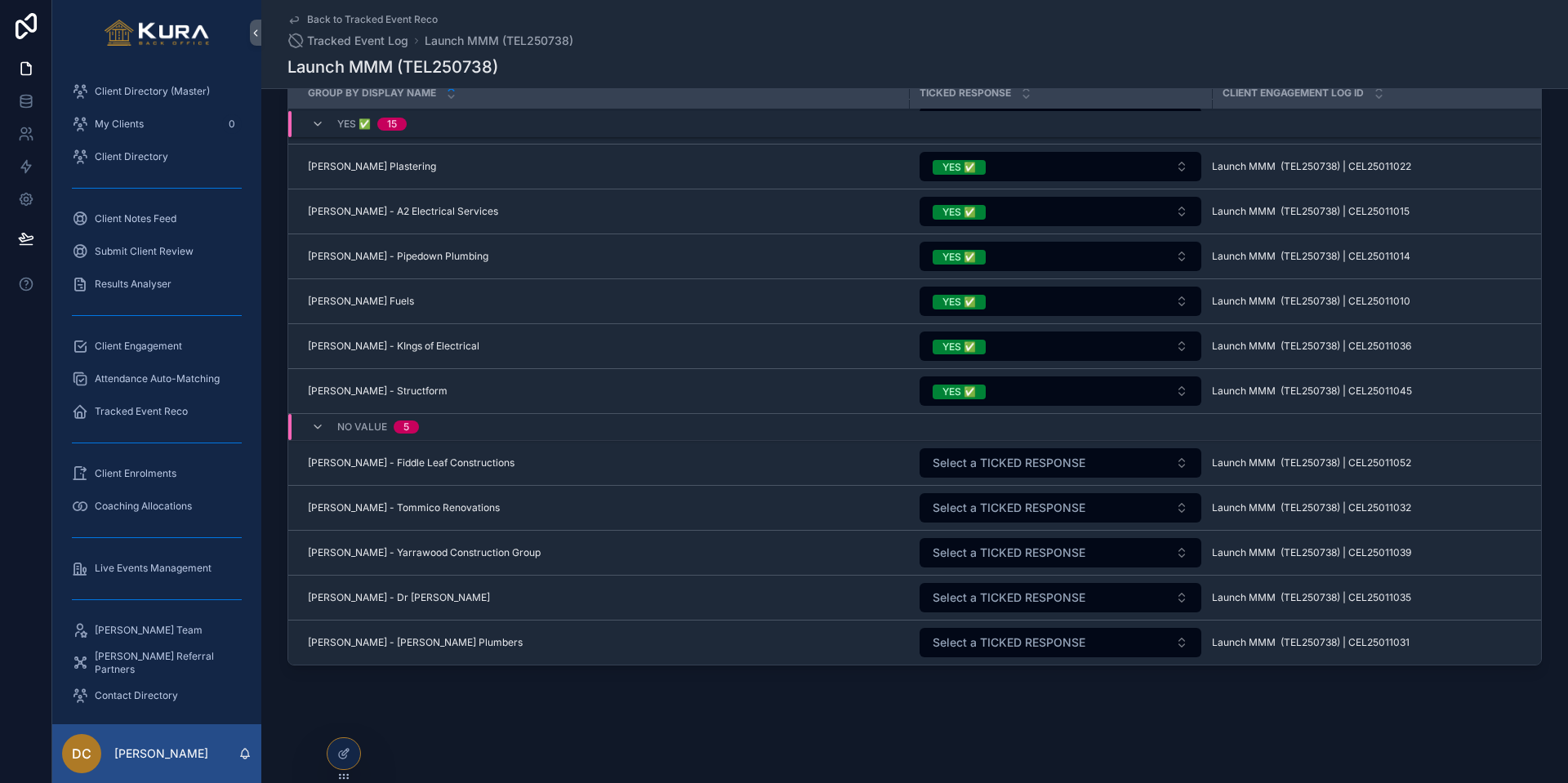
scroll to position [244, 0]
click at [970, 466] on span "Select a TICKED RESPONSE" at bounding box center [1009, 463] width 153 height 16
click at [957, 467] on span "Select a TICKED RESPONSE" at bounding box center [1009, 463] width 153 height 16
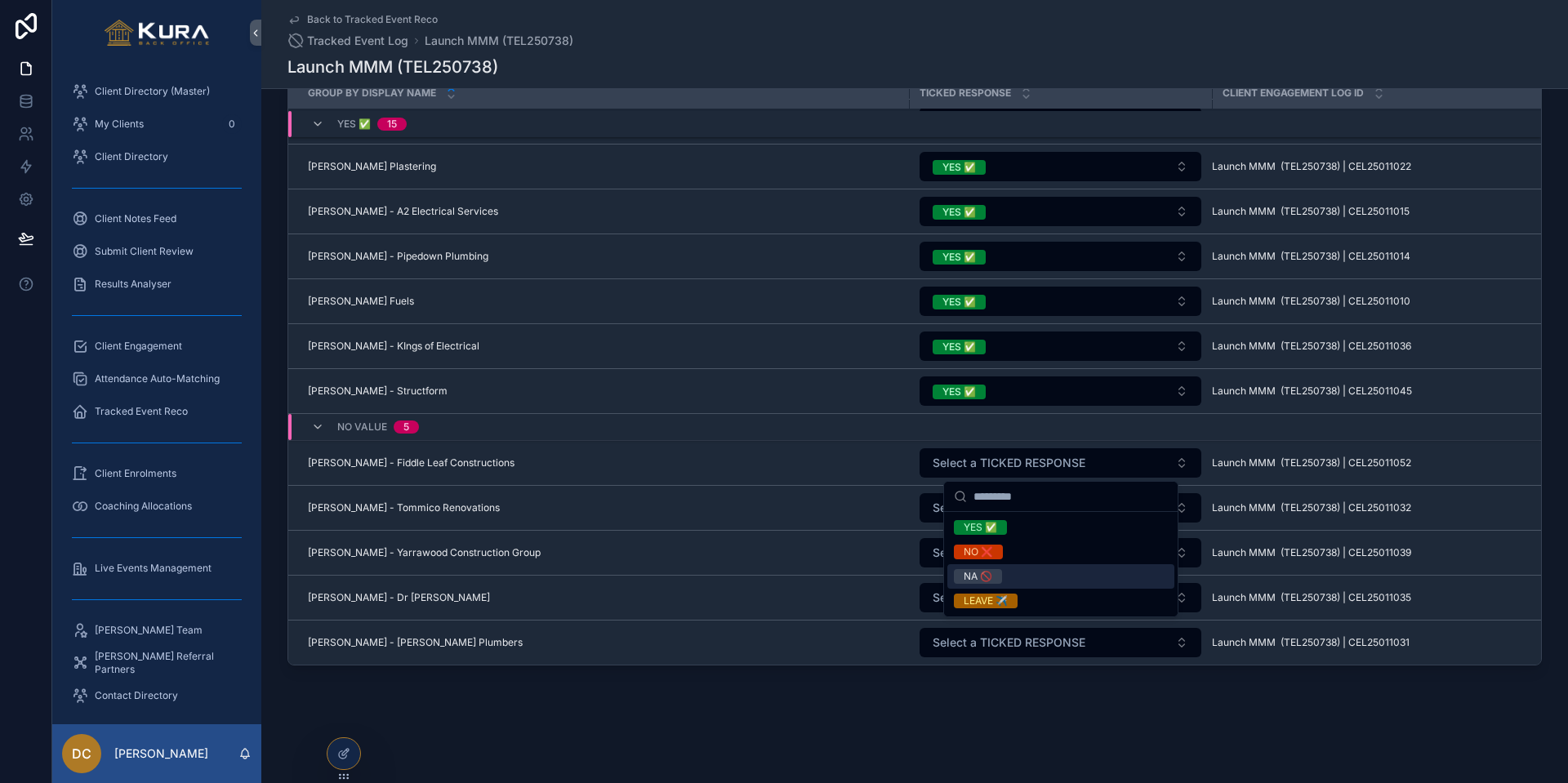
click at [971, 576] on div "NA 🚫" at bounding box center [978, 576] width 29 height 14
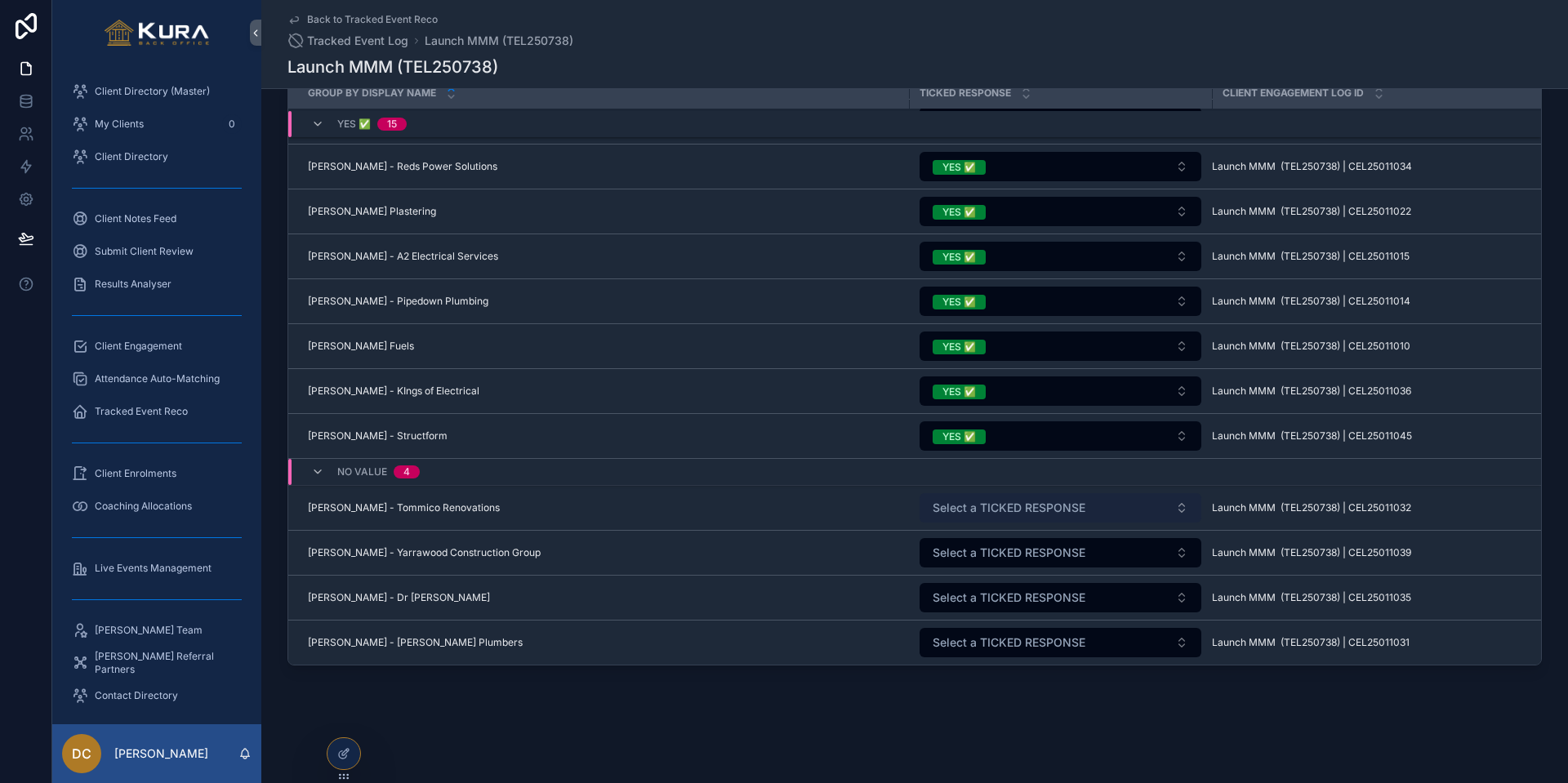
click at [980, 510] on span "Select a TICKED RESPONSE" at bounding box center [1009, 507] width 153 height 16
click at [973, 513] on span "Select a TICKED RESPONSE" at bounding box center [1009, 507] width 153 height 16
click at [951, 506] on span "Select a TICKED RESPONSE" at bounding box center [1009, 507] width 153 height 16
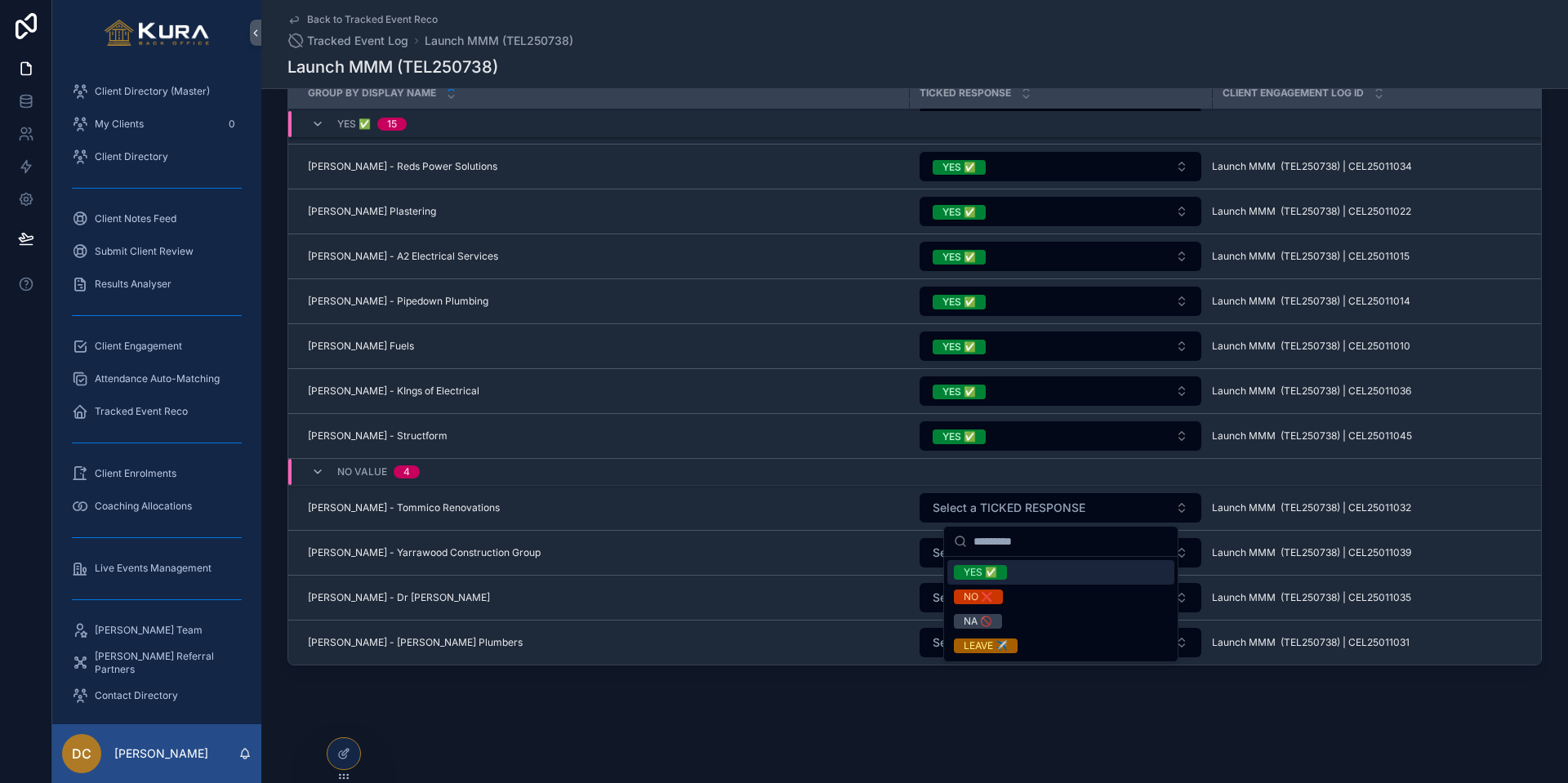
click at [976, 573] on div "YES ✅" at bounding box center [980, 572] width 33 height 14
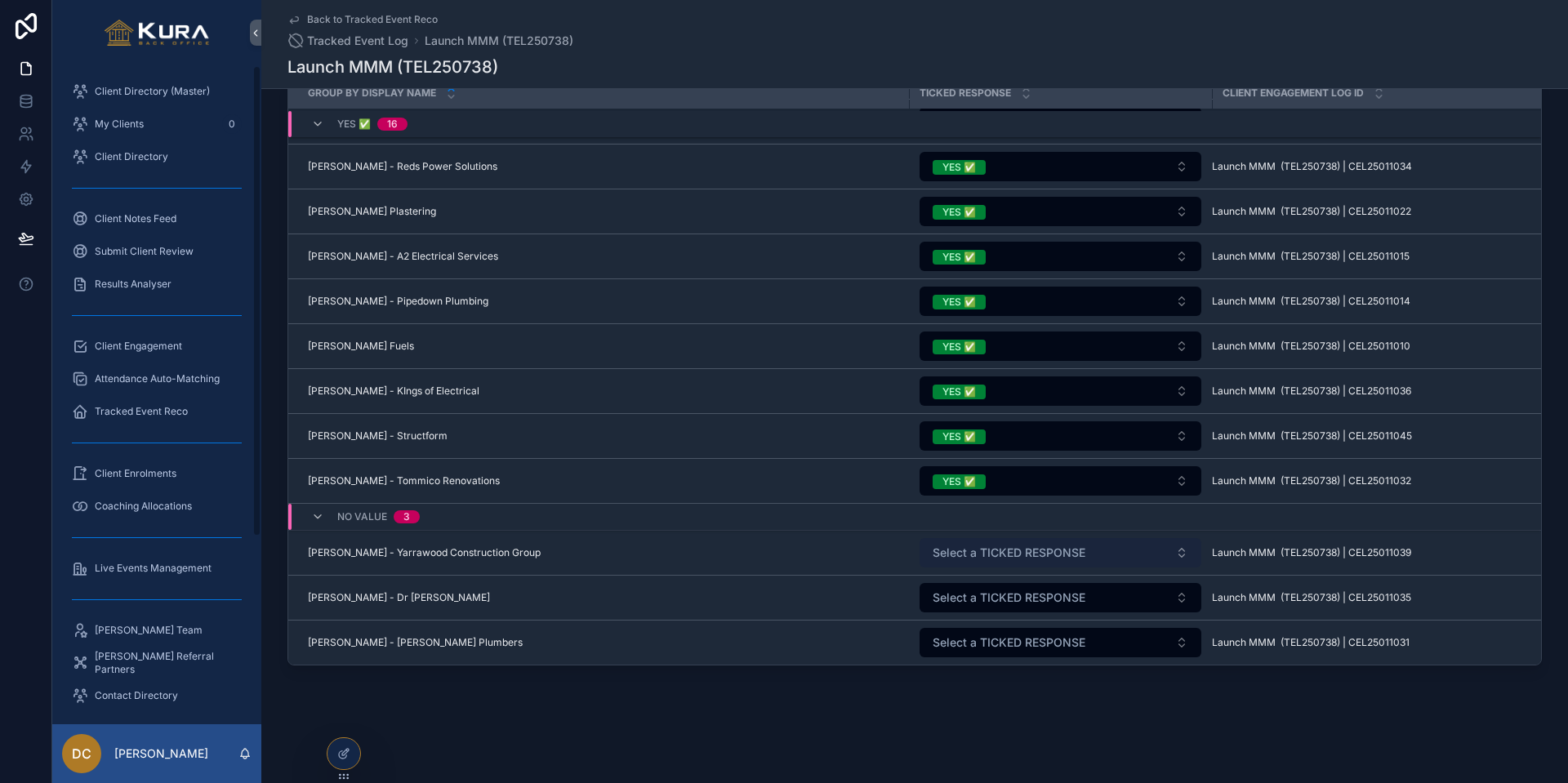
click at [981, 546] on span "Select a TICKED RESPONSE" at bounding box center [1009, 553] width 153 height 16
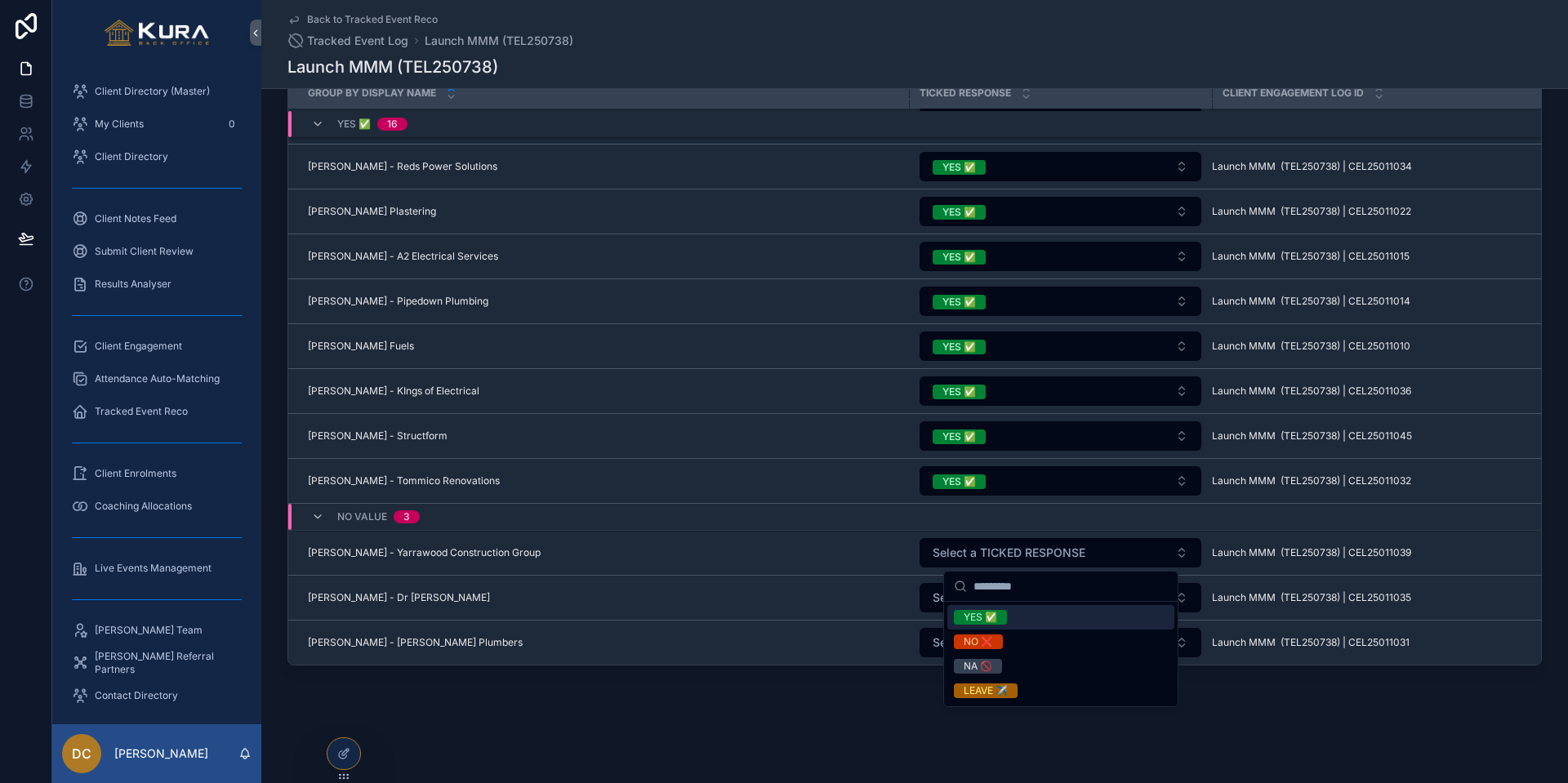
click at [975, 615] on div "YES ✅" at bounding box center [980, 617] width 33 height 14
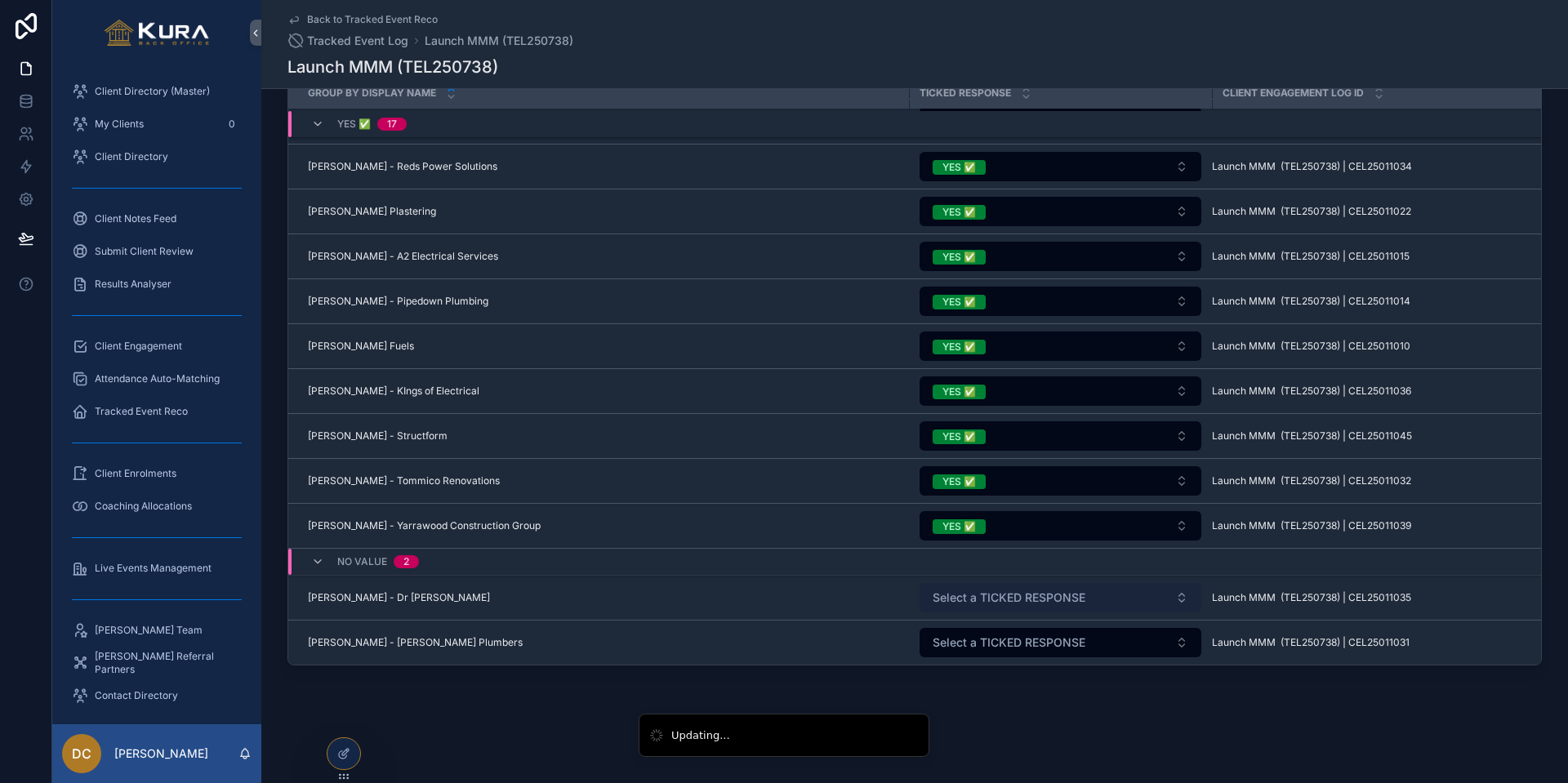
drag, startPoint x: 974, startPoint y: 602, endPoint x: 965, endPoint y: 600, distance: 9.2
click at [974, 602] on span "Select a TICKED RESPONSE" at bounding box center [1009, 598] width 153 height 16
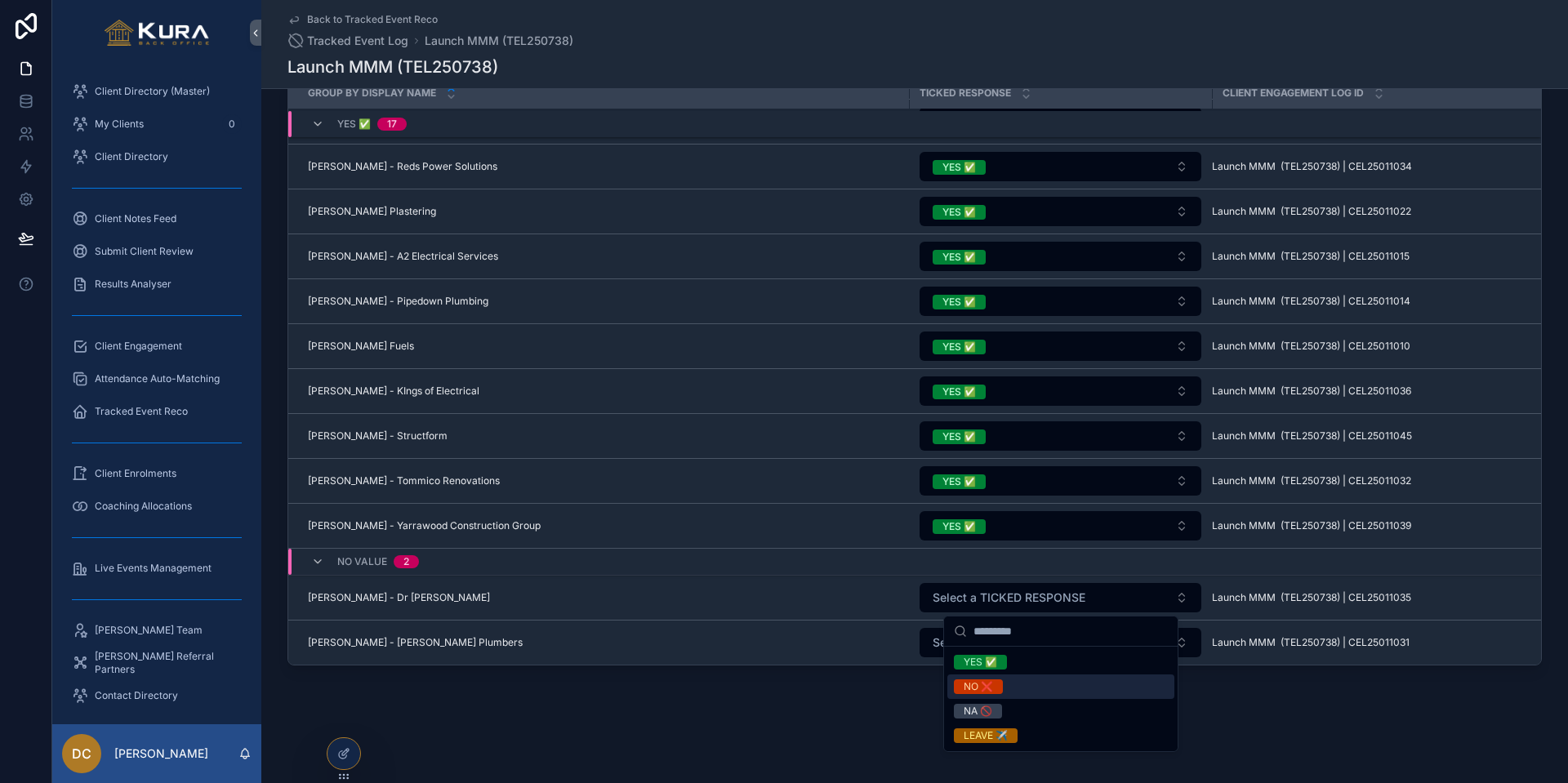
click at [984, 649] on div "NO ❌" at bounding box center [978, 686] width 30 height 14
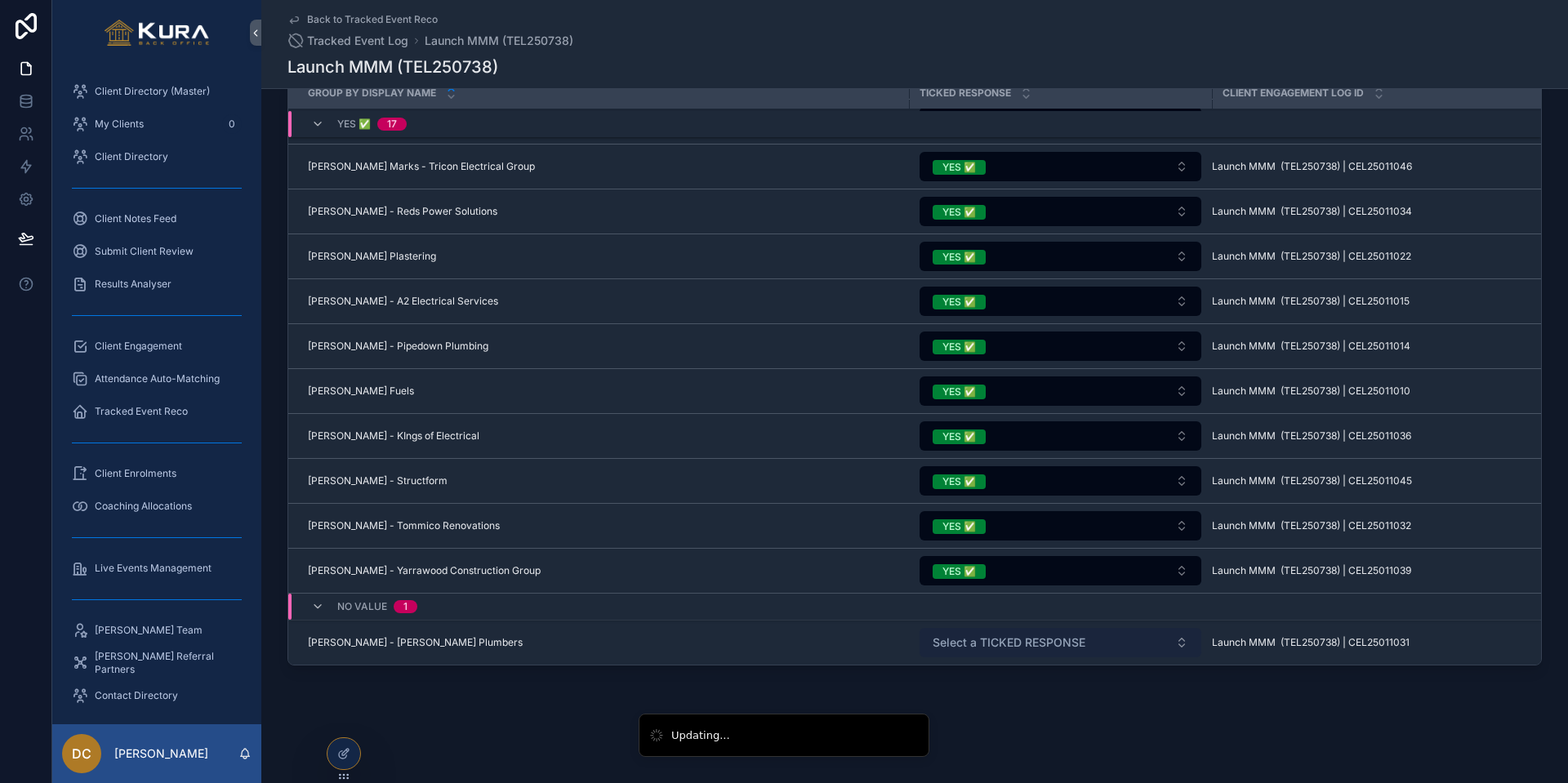
click at [988, 647] on span "Select a TICKED RESPONSE" at bounding box center [1009, 643] width 153 height 16
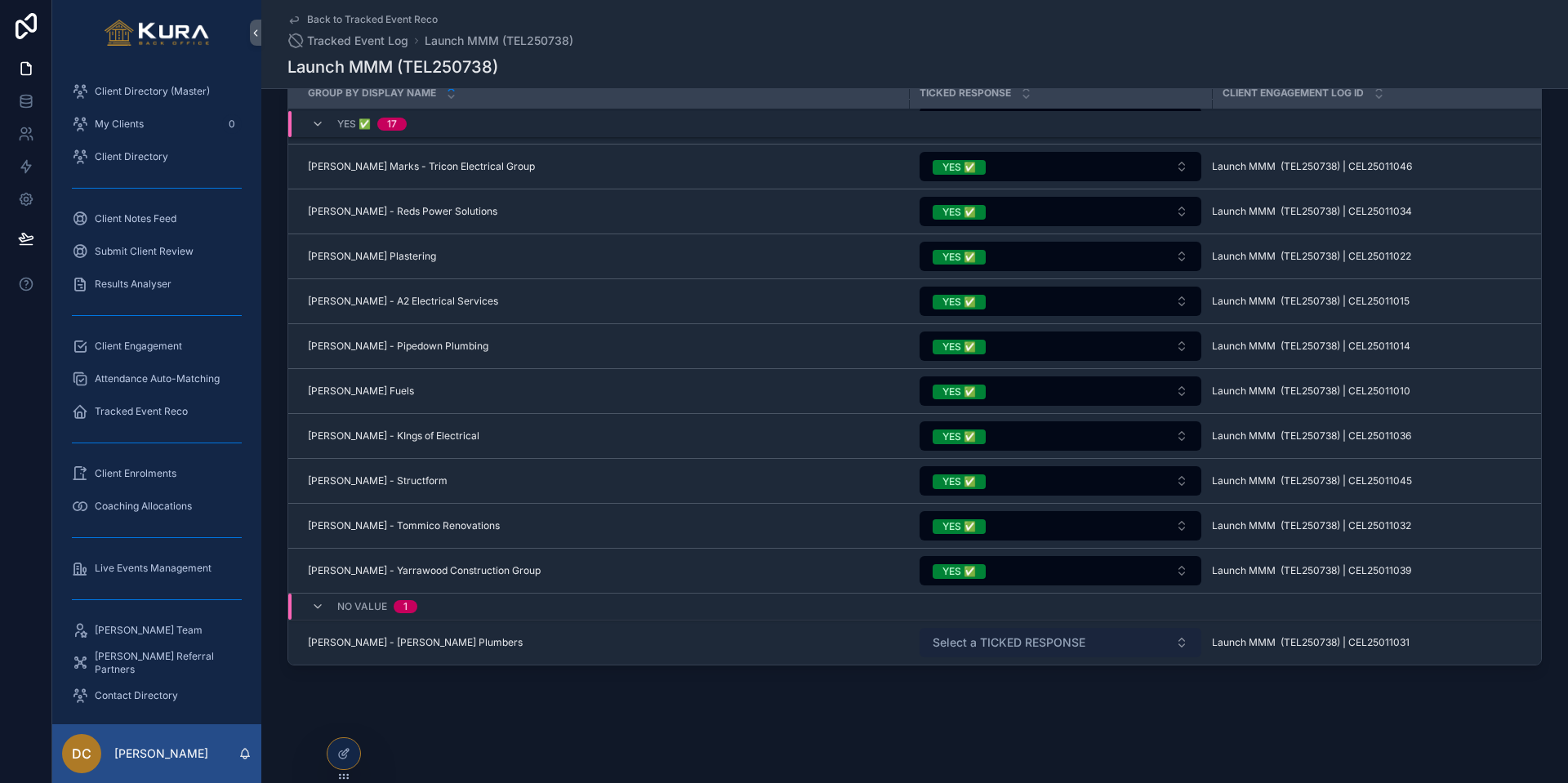
click at [978, 639] on span "Select a TICKED RESPONSE" at bounding box center [1009, 643] width 153 height 16
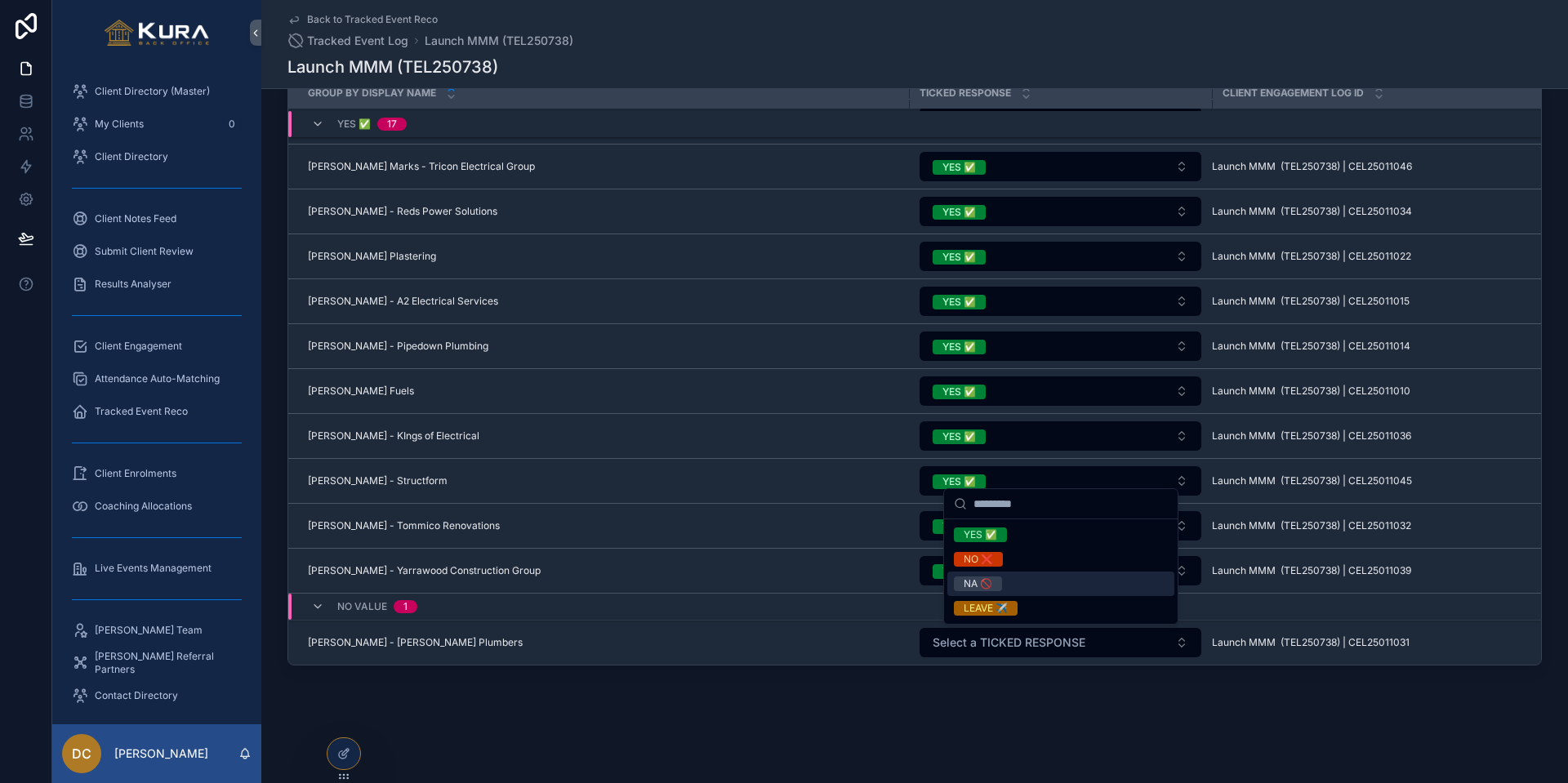
click at [975, 584] on div "NA 🚫" at bounding box center [978, 583] width 29 height 14
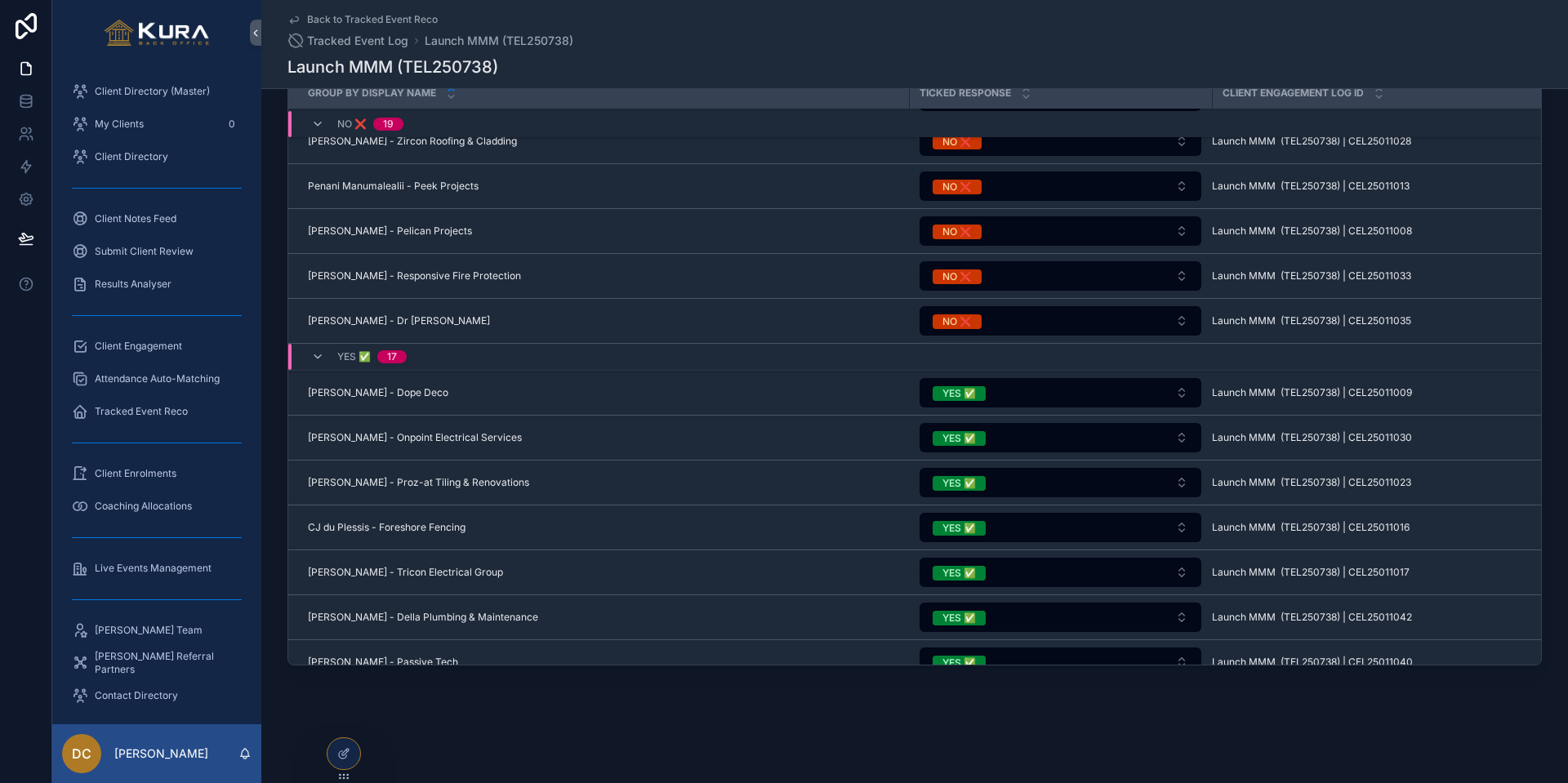
scroll to position [1208, 0]
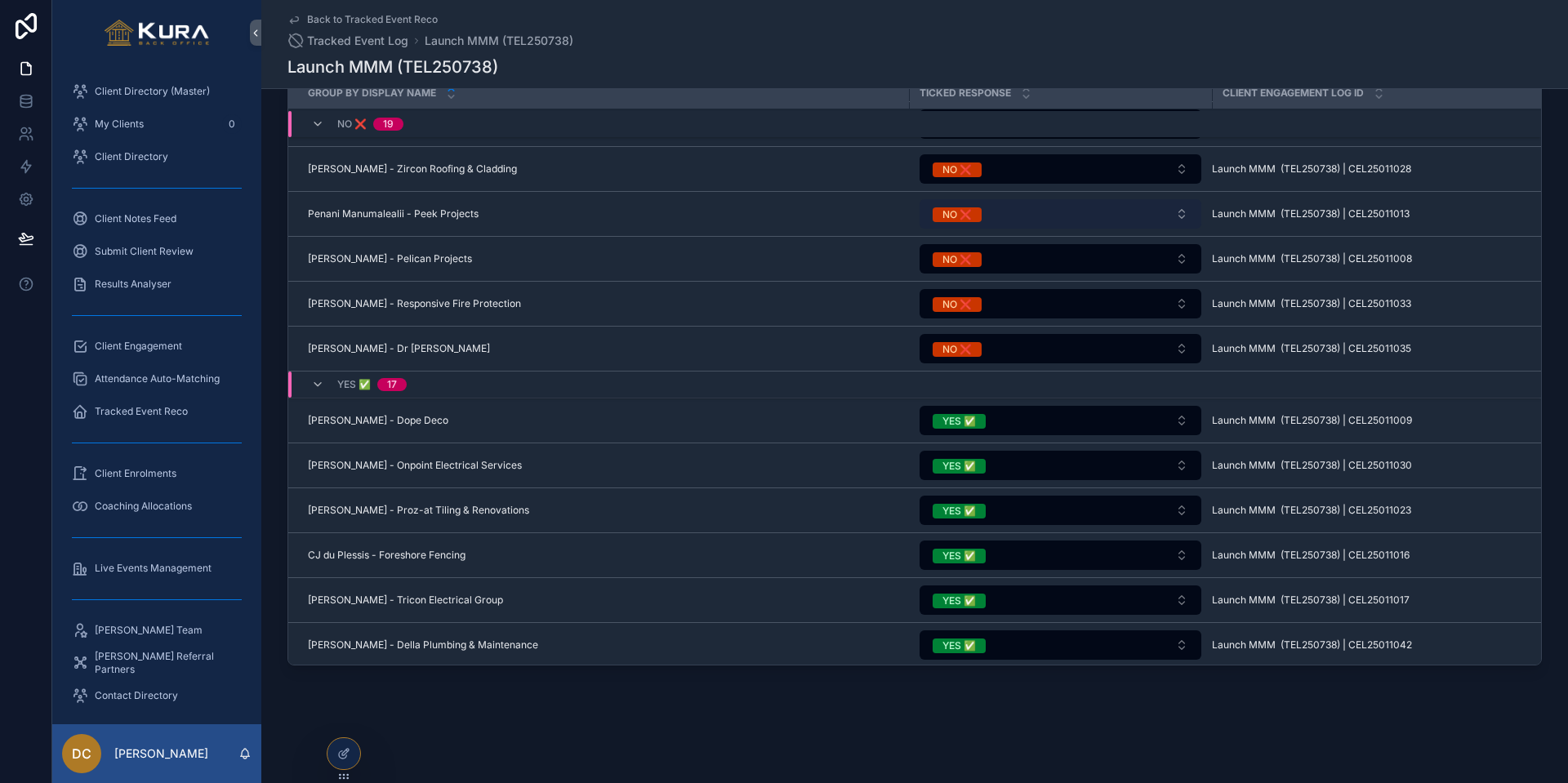
click at [1058, 218] on button "NO ❌" at bounding box center [1060, 214] width 282 height 30
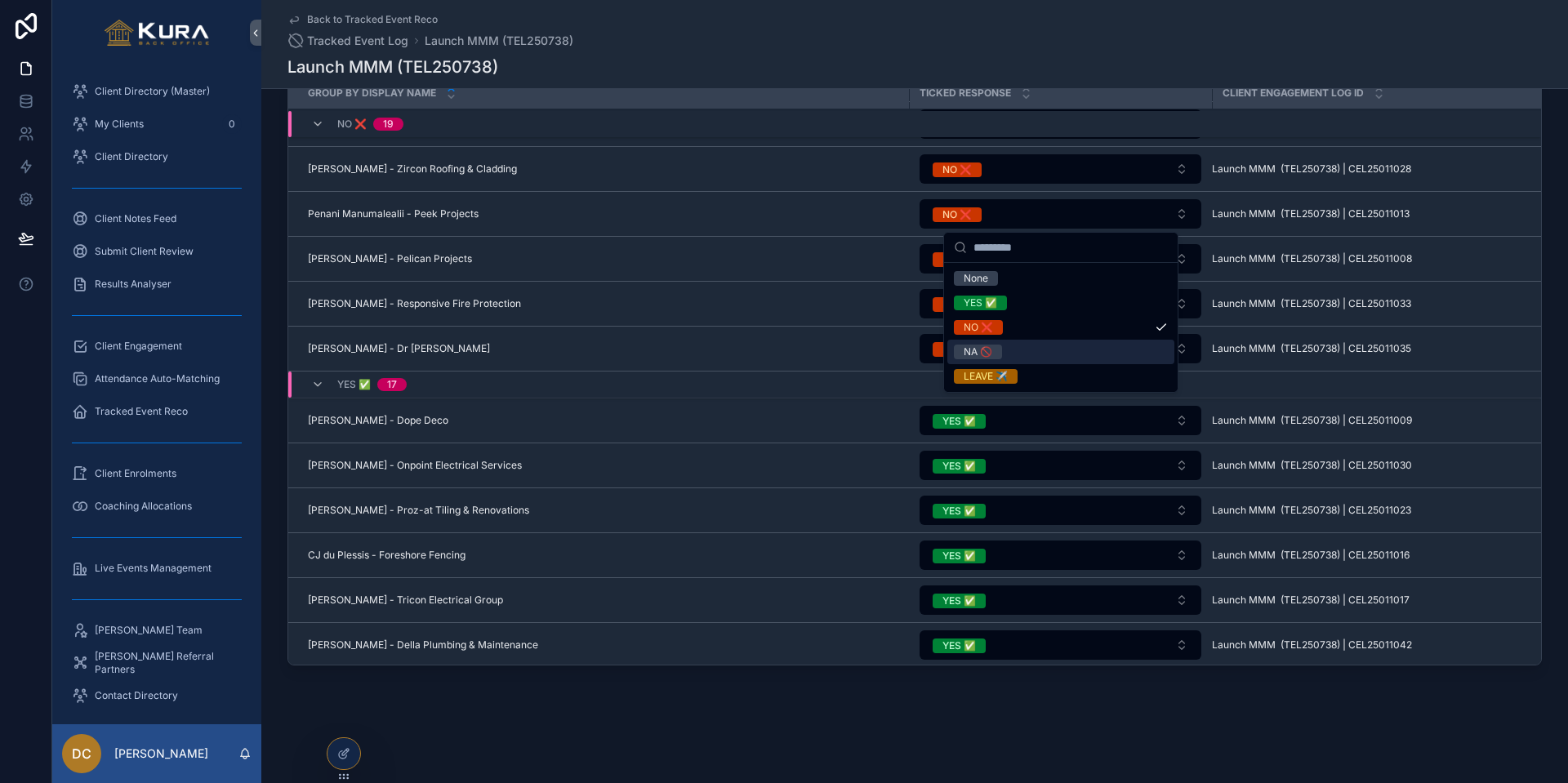
click at [984, 353] on div "NA 🚫" at bounding box center [978, 352] width 29 height 14
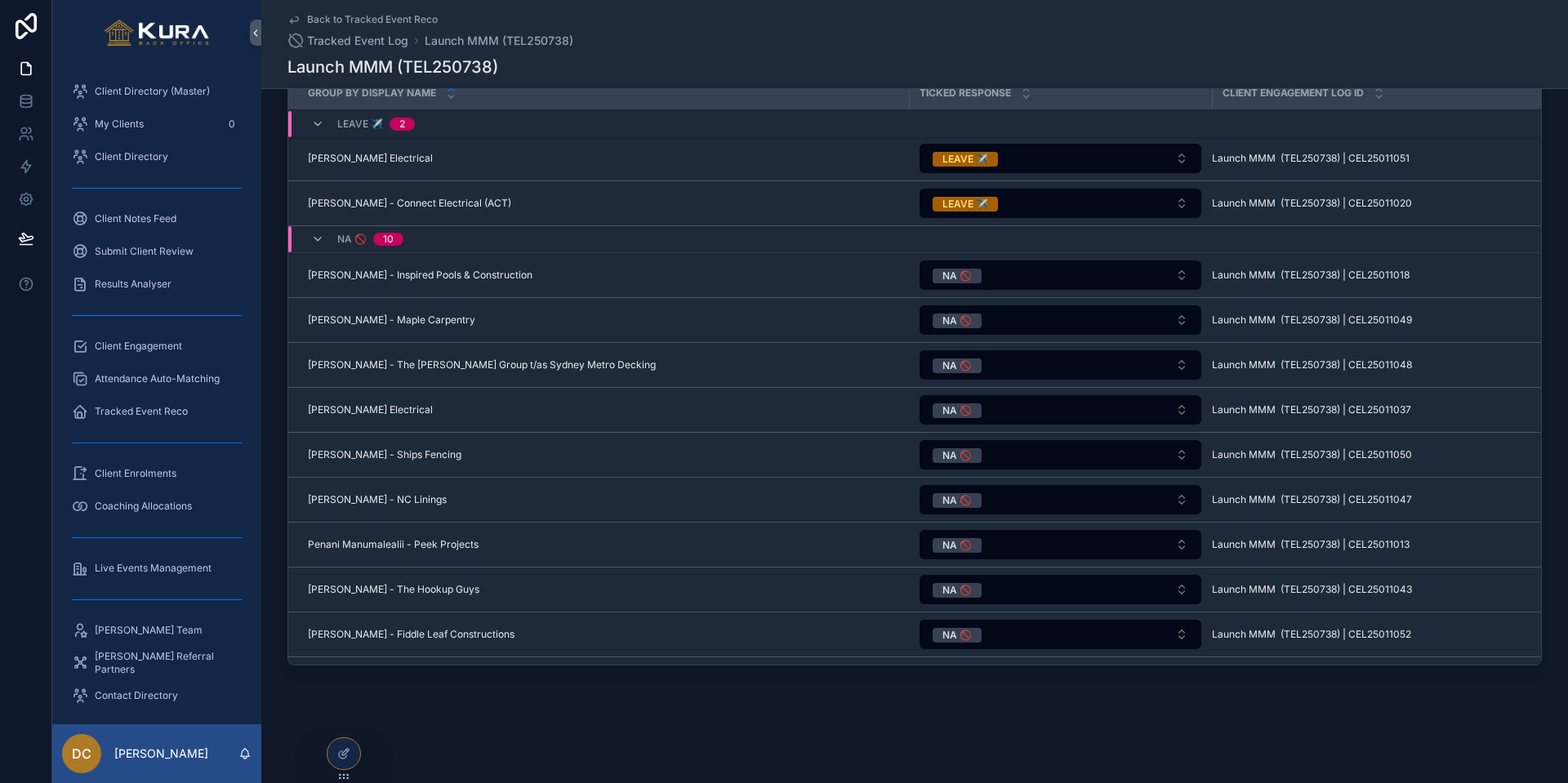
scroll to position [0, 0]
click at [131, 424] on link "Tracked Event Reco" at bounding box center [157, 411] width 190 height 30
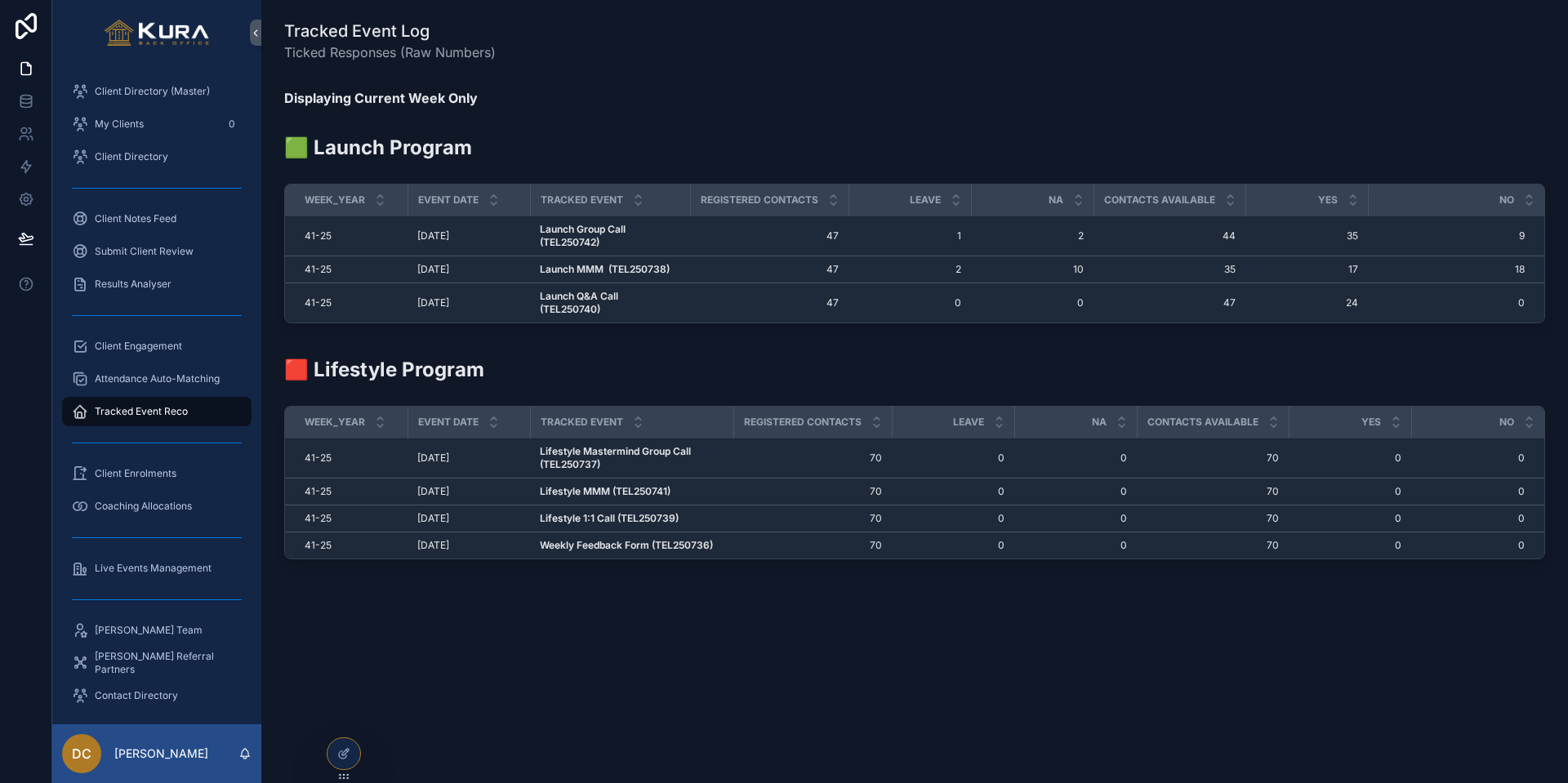
click at [572, 266] on strong "Launch MMM (TEL250738)" at bounding box center [604, 269] width 130 height 13
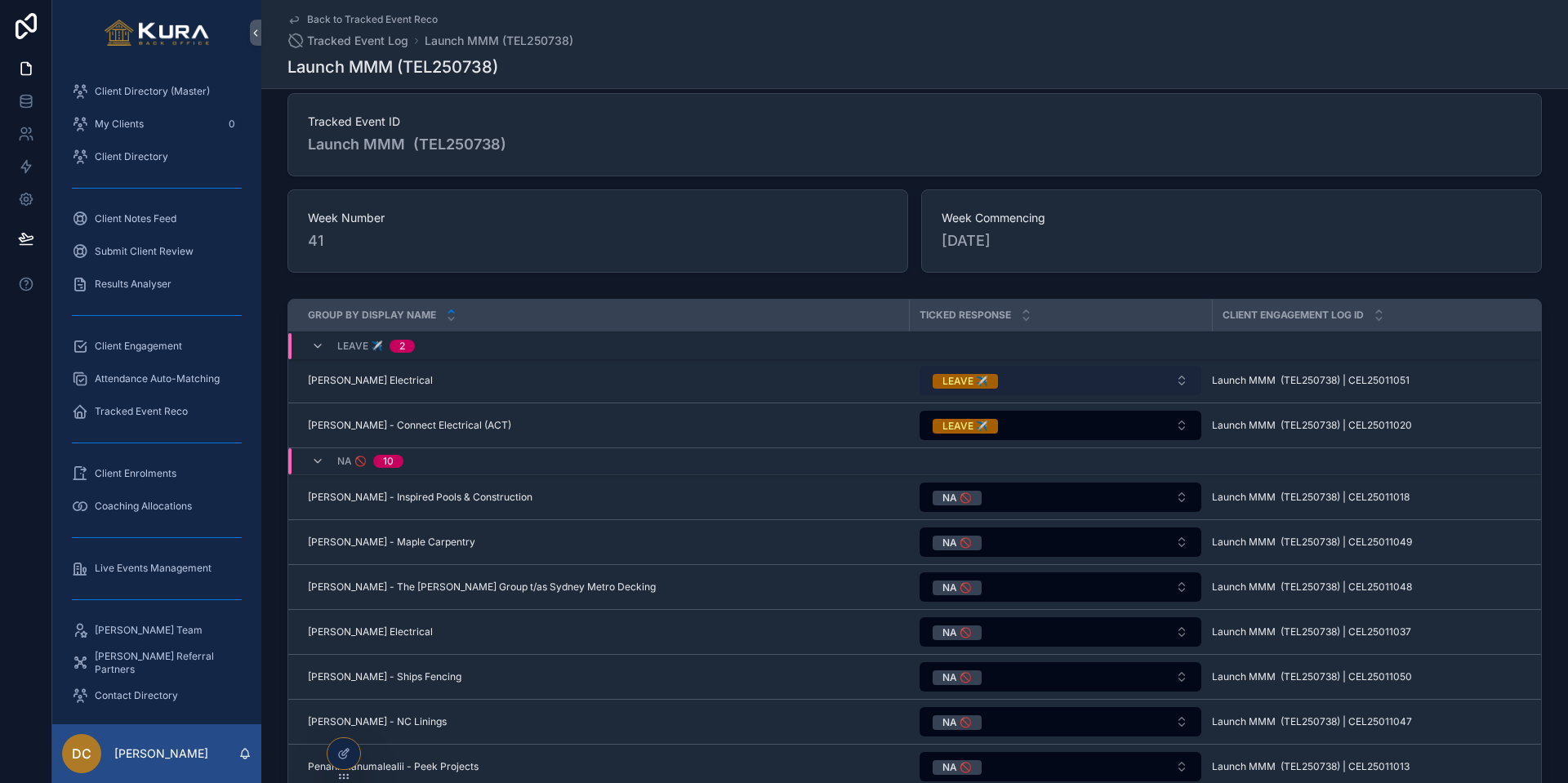
click at [1019, 385] on button "LEAVE ✈️" at bounding box center [1060, 380] width 282 height 30
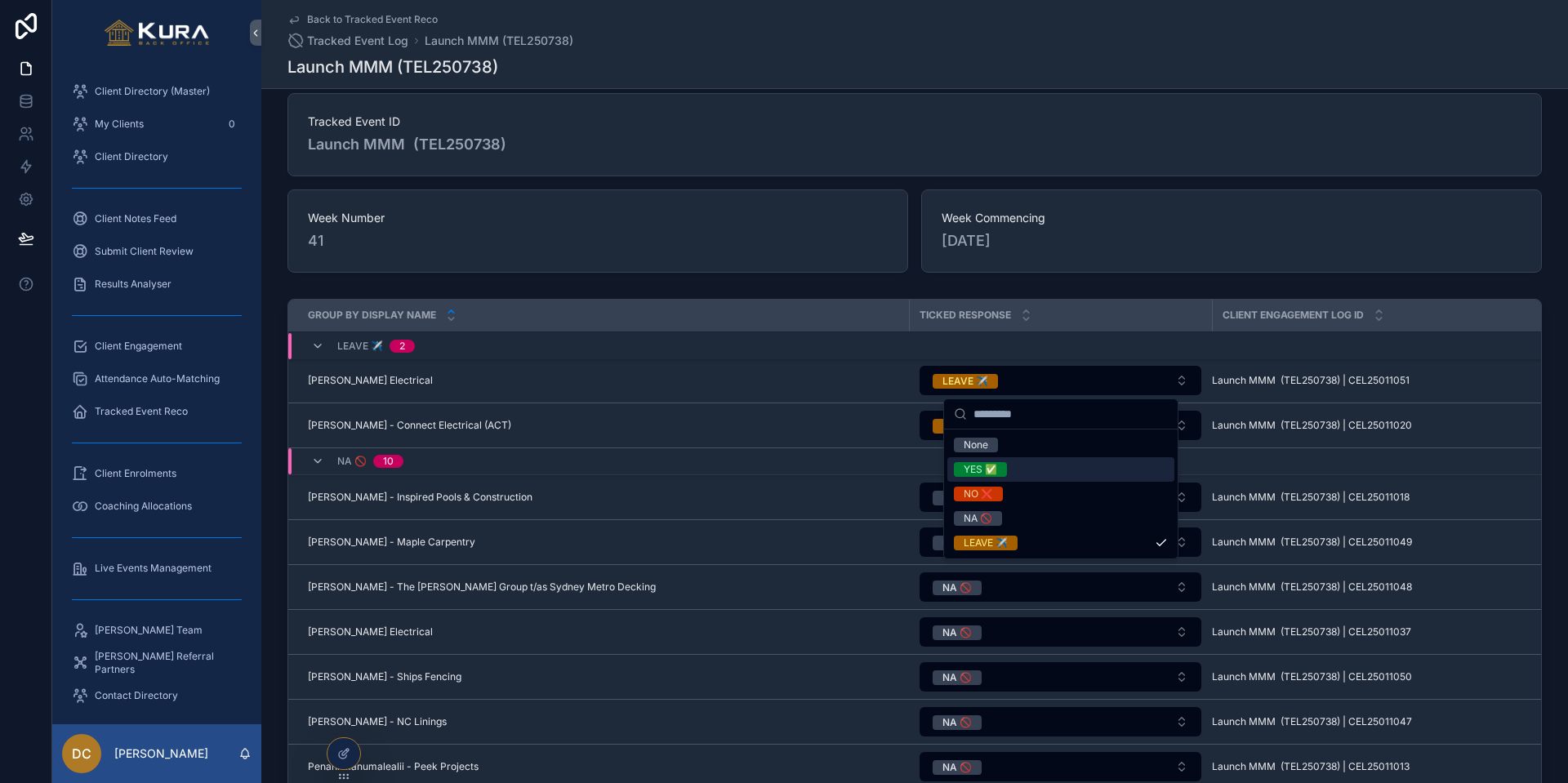
click at [993, 475] on div "YES ✅" at bounding box center [980, 469] width 33 height 14
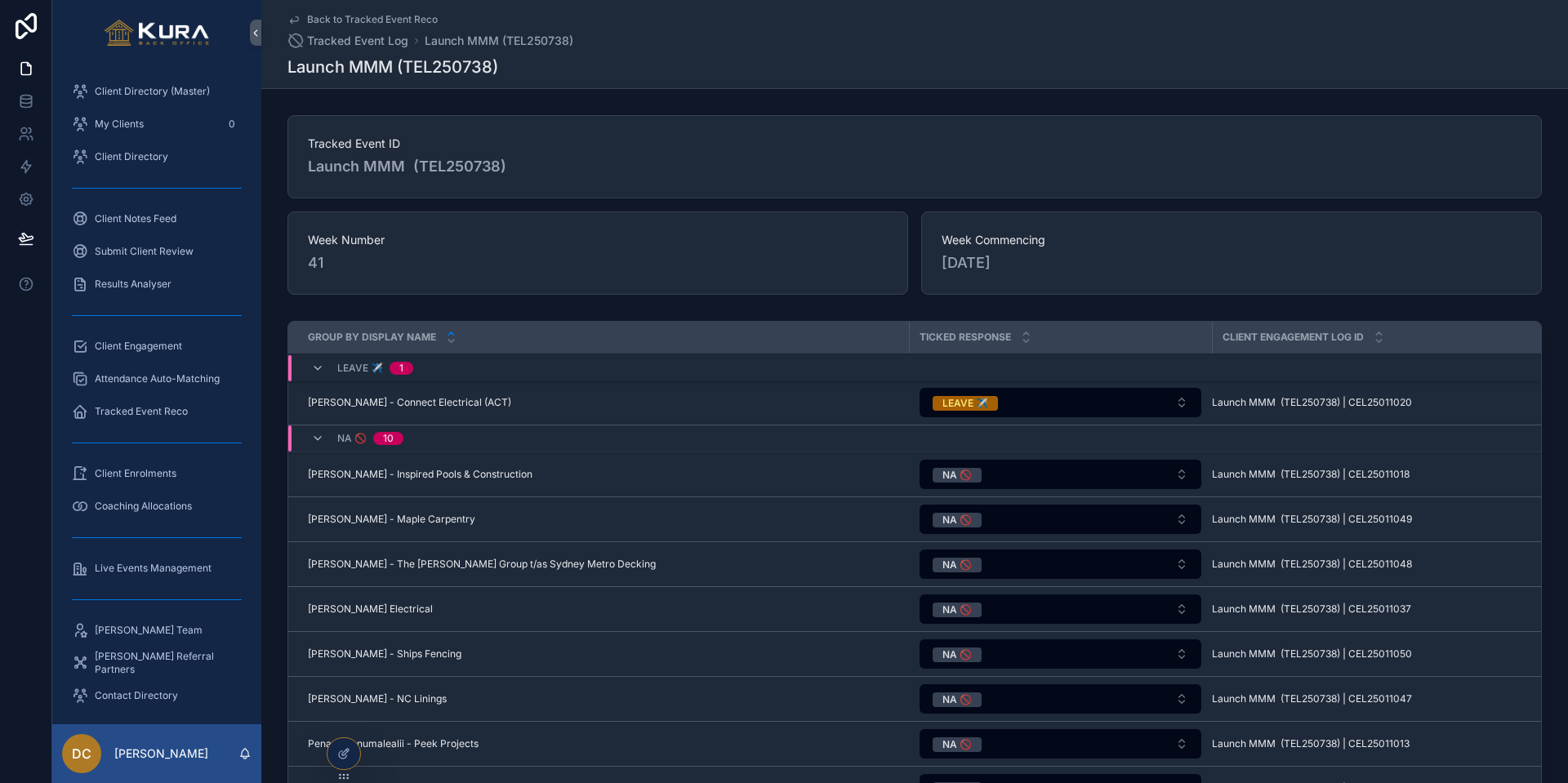
click at [151, 403] on div "Tracked Event Reco" at bounding box center [157, 411] width 170 height 26
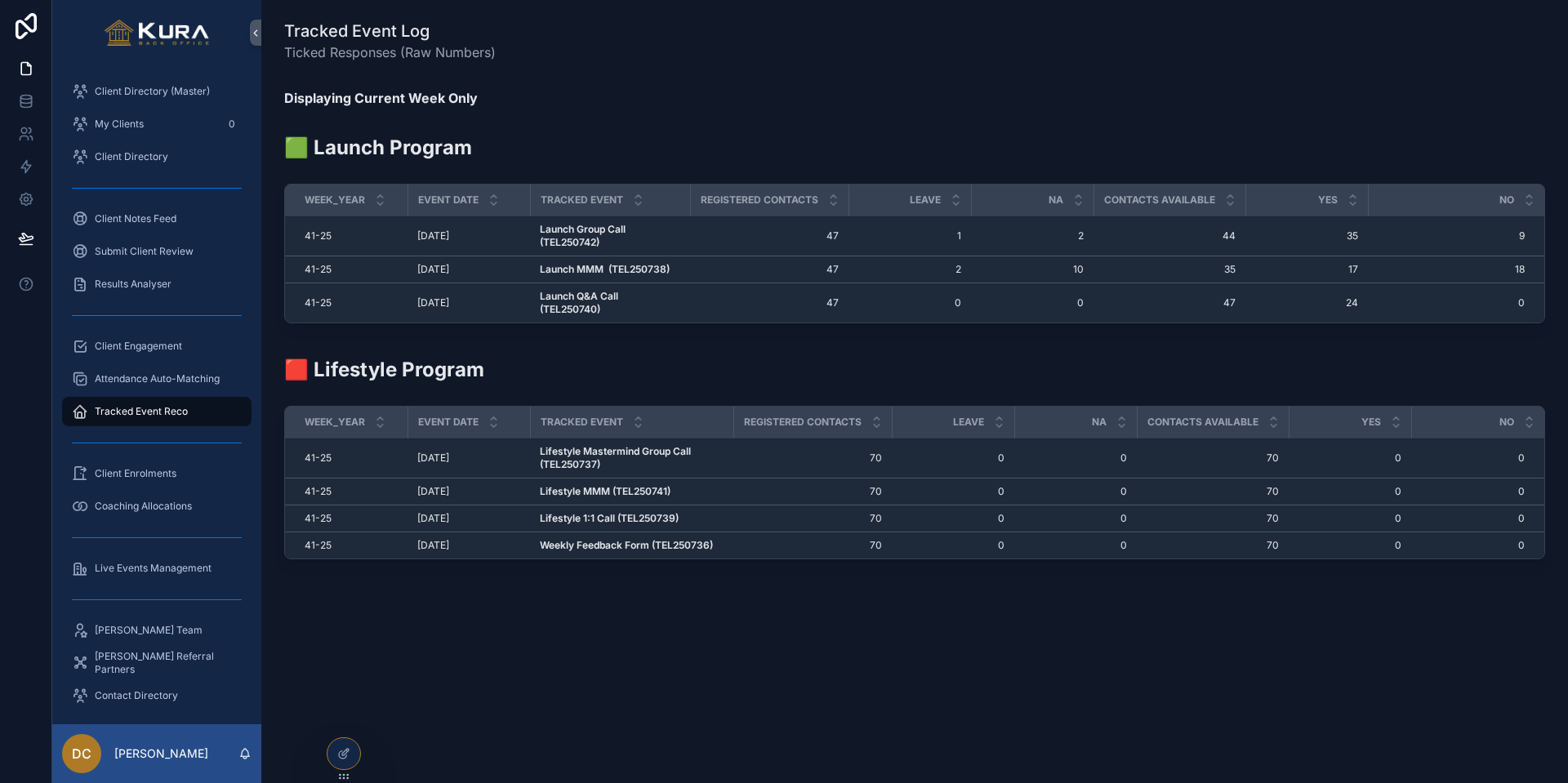
click at [606, 269] on strong "Launch MMM (TEL250738)" at bounding box center [604, 269] width 130 height 13
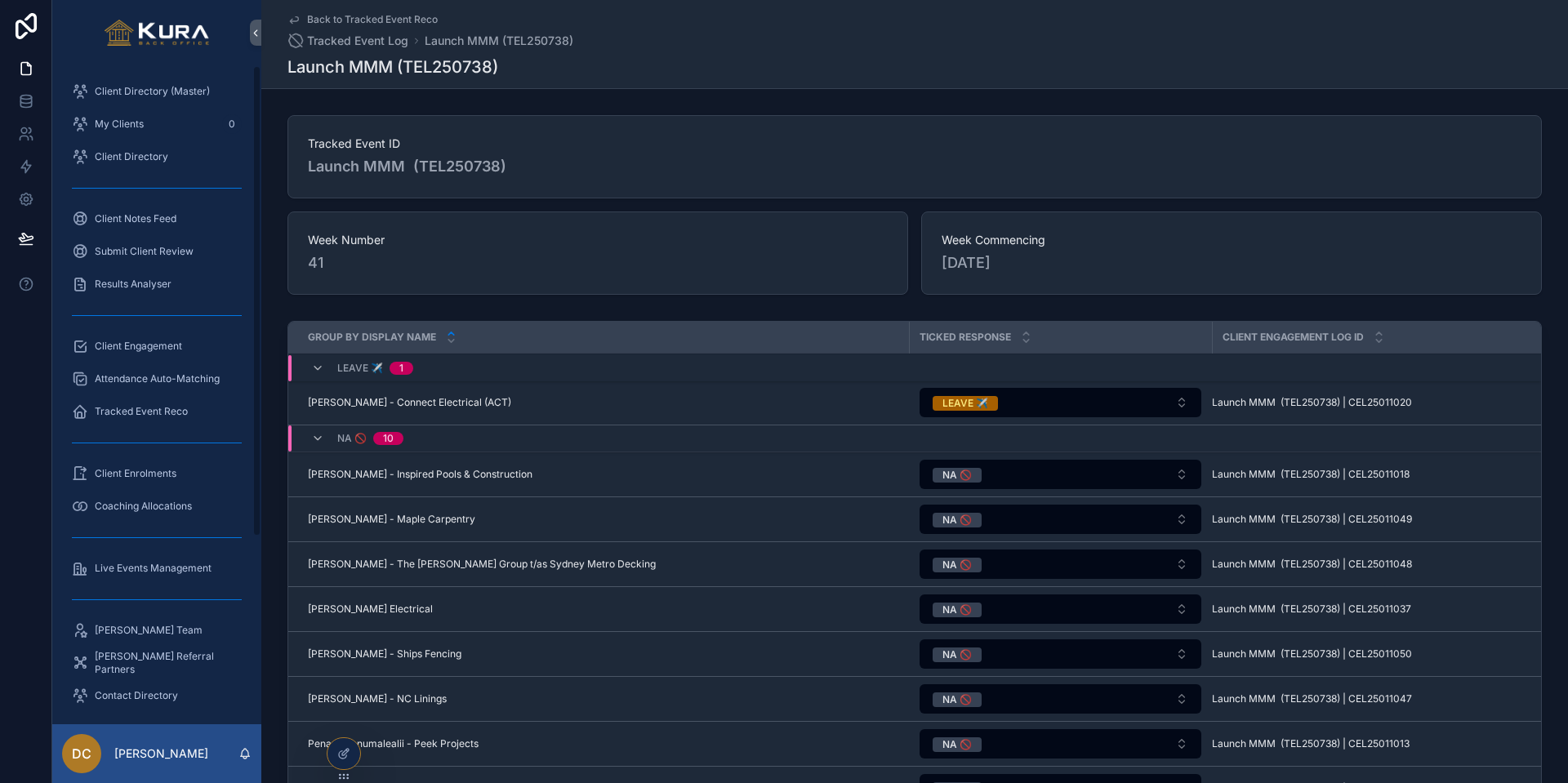
click at [143, 405] on span "Tracked Event Reco" at bounding box center [141, 412] width 93 height 13
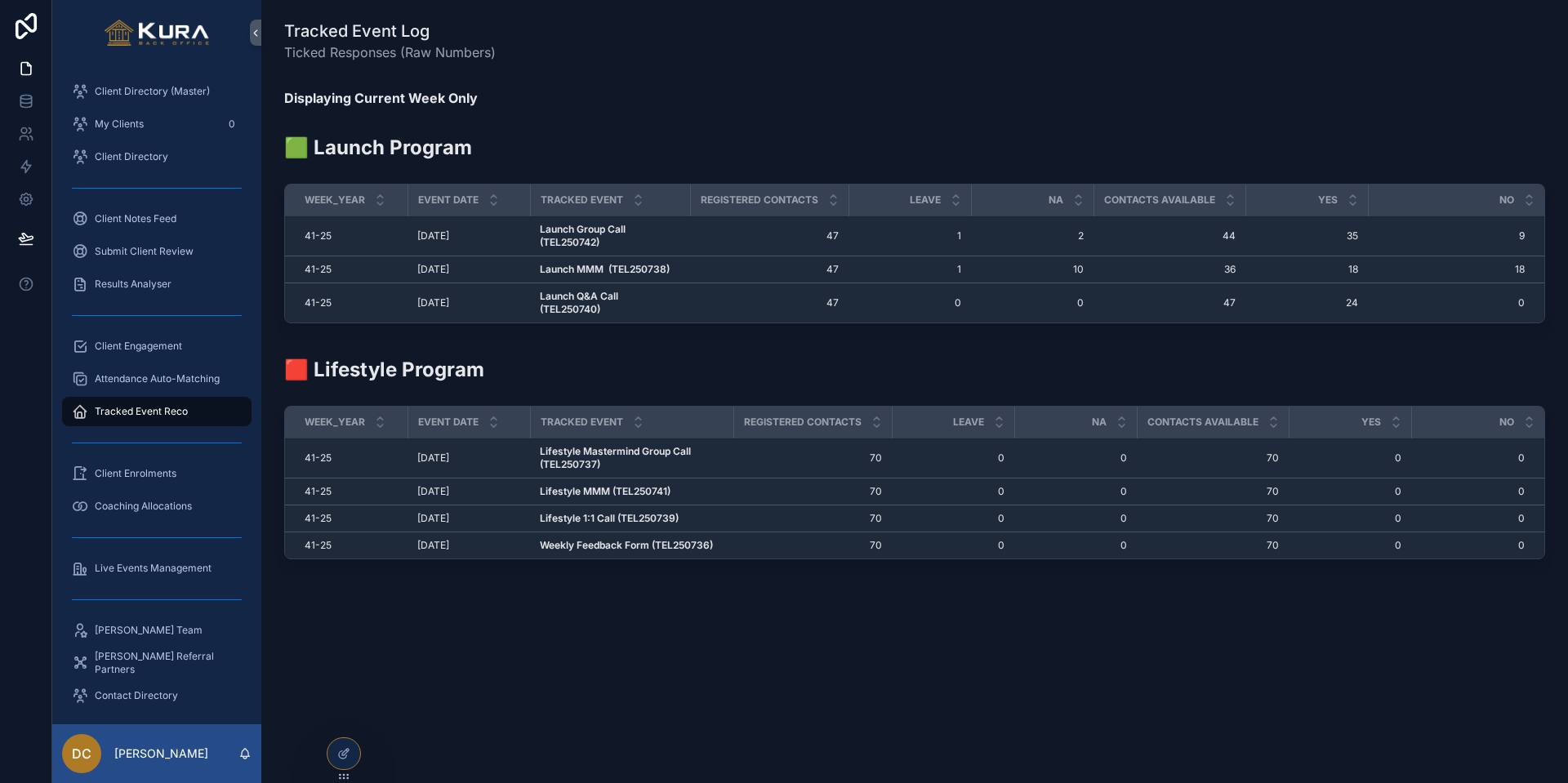
click at [601, 298] on strong "Launch Q&A Call (TEL250740)" at bounding box center [580, 302] width 81 height 25
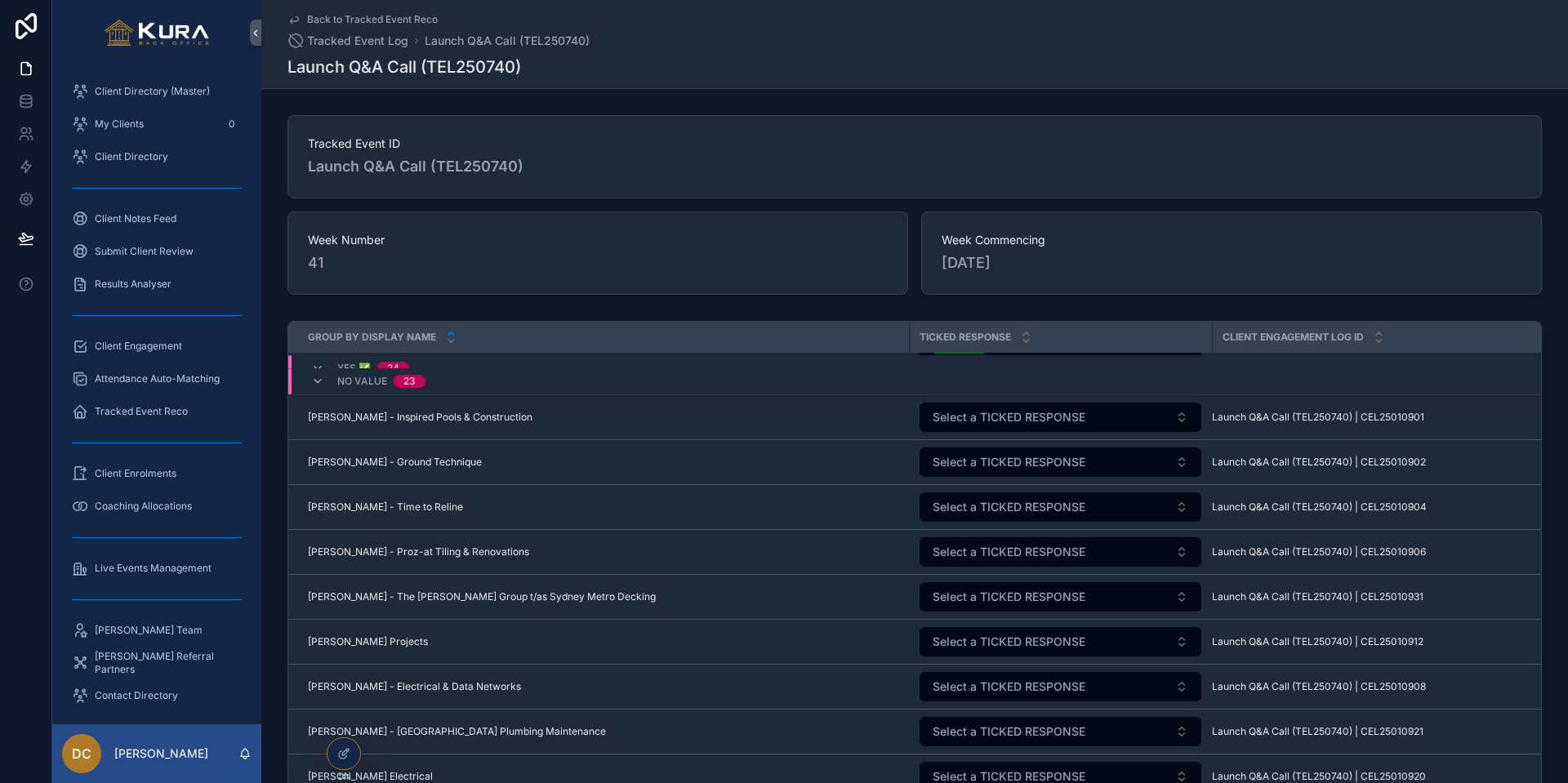
scroll to position [1197, 0]
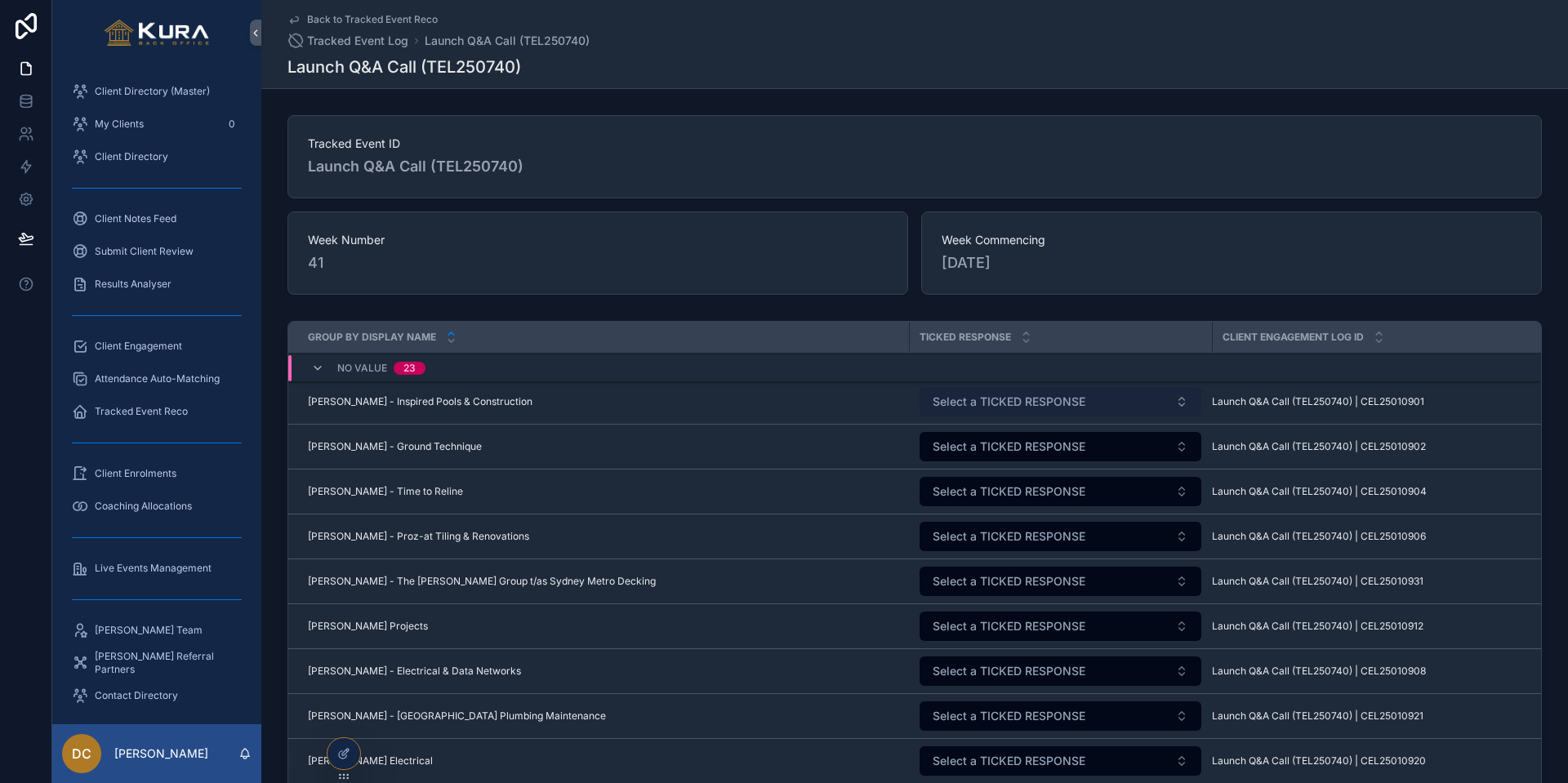
click at [1003, 404] on span "Select a TICKED RESPONSE" at bounding box center [1009, 402] width 153 height 16
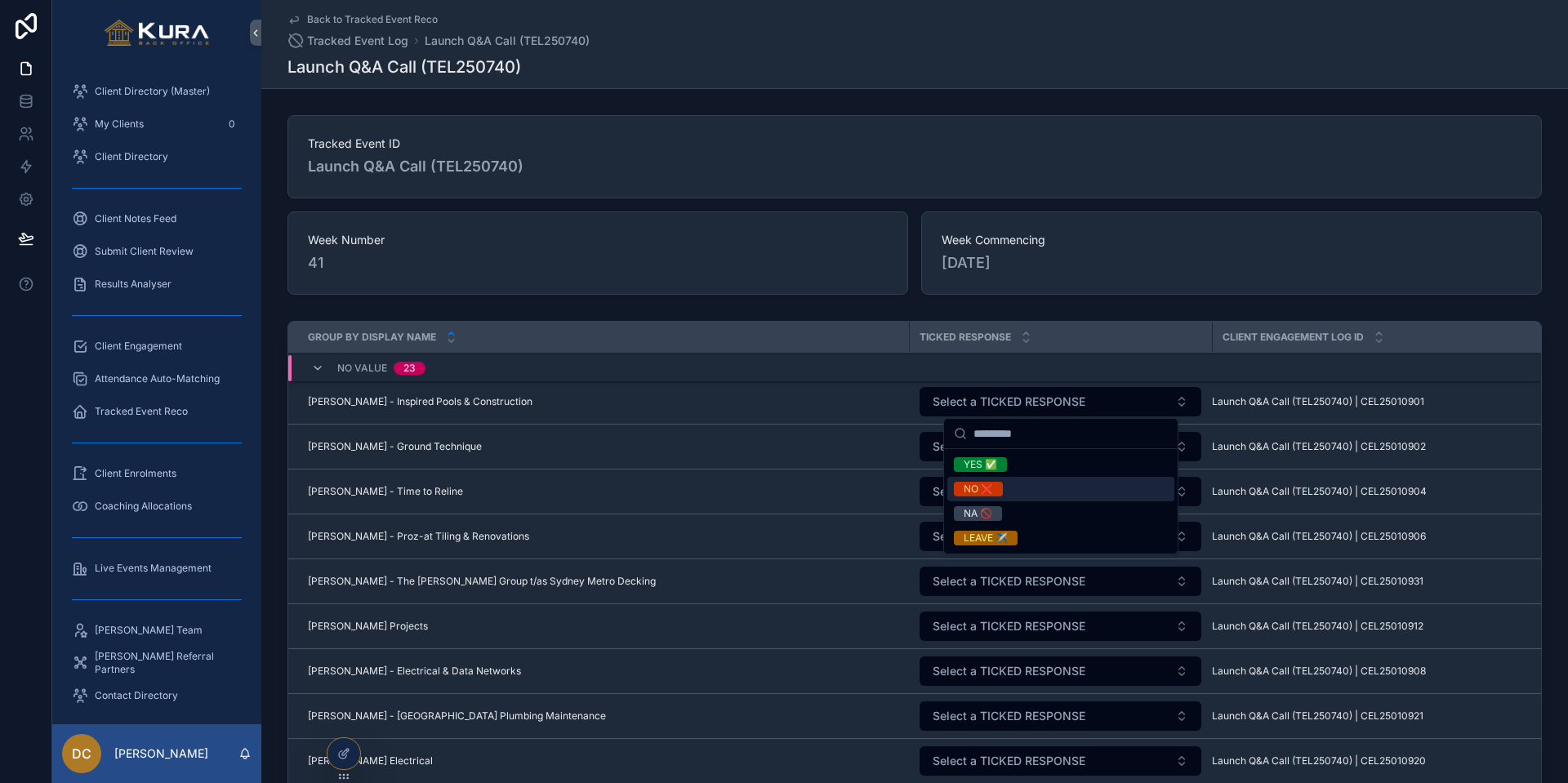
click at [984, 486] on div "NO ❌" at bounding box center [978, 489] width 30 height 14
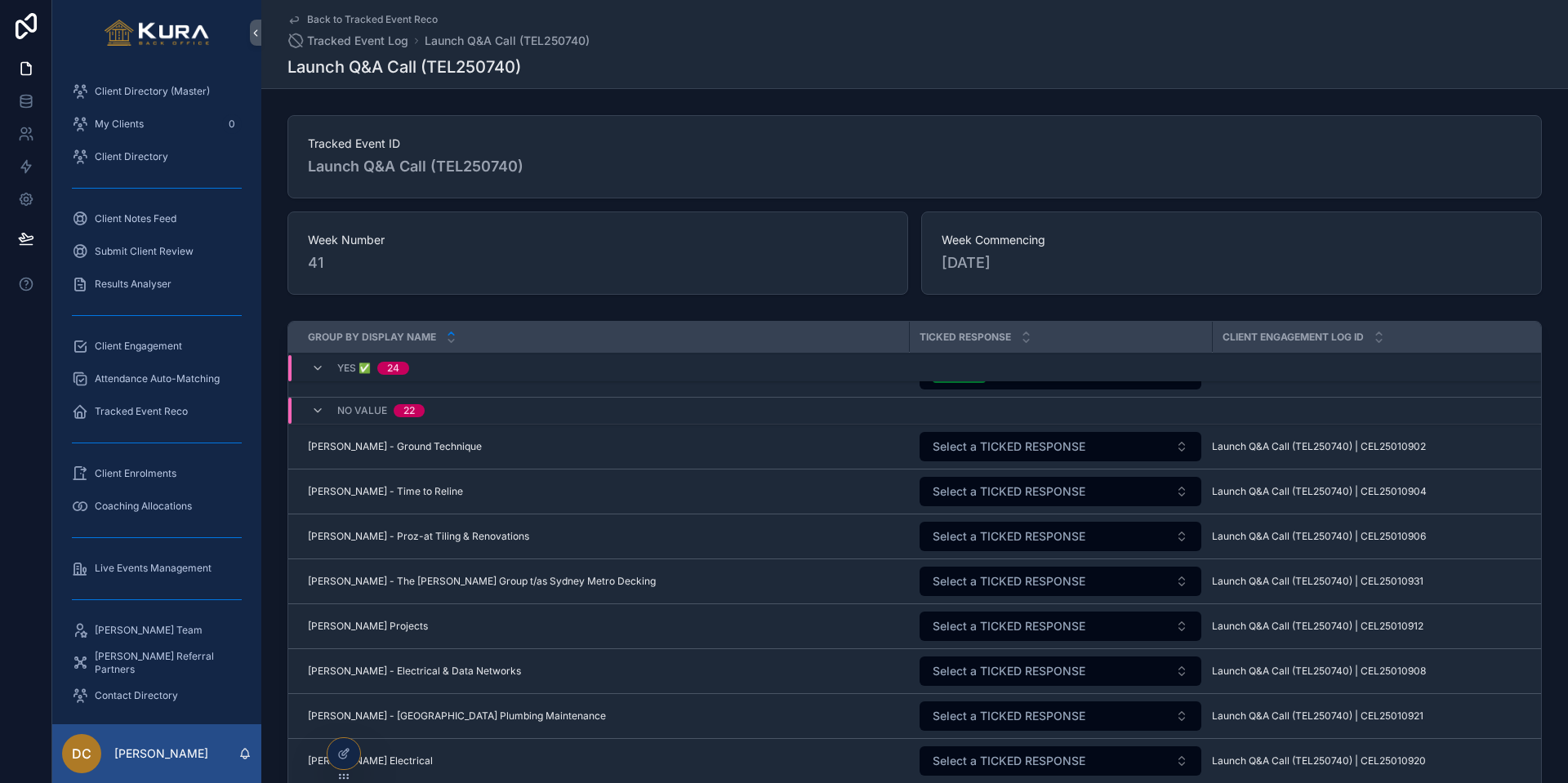
scroll to position [1219, 0]
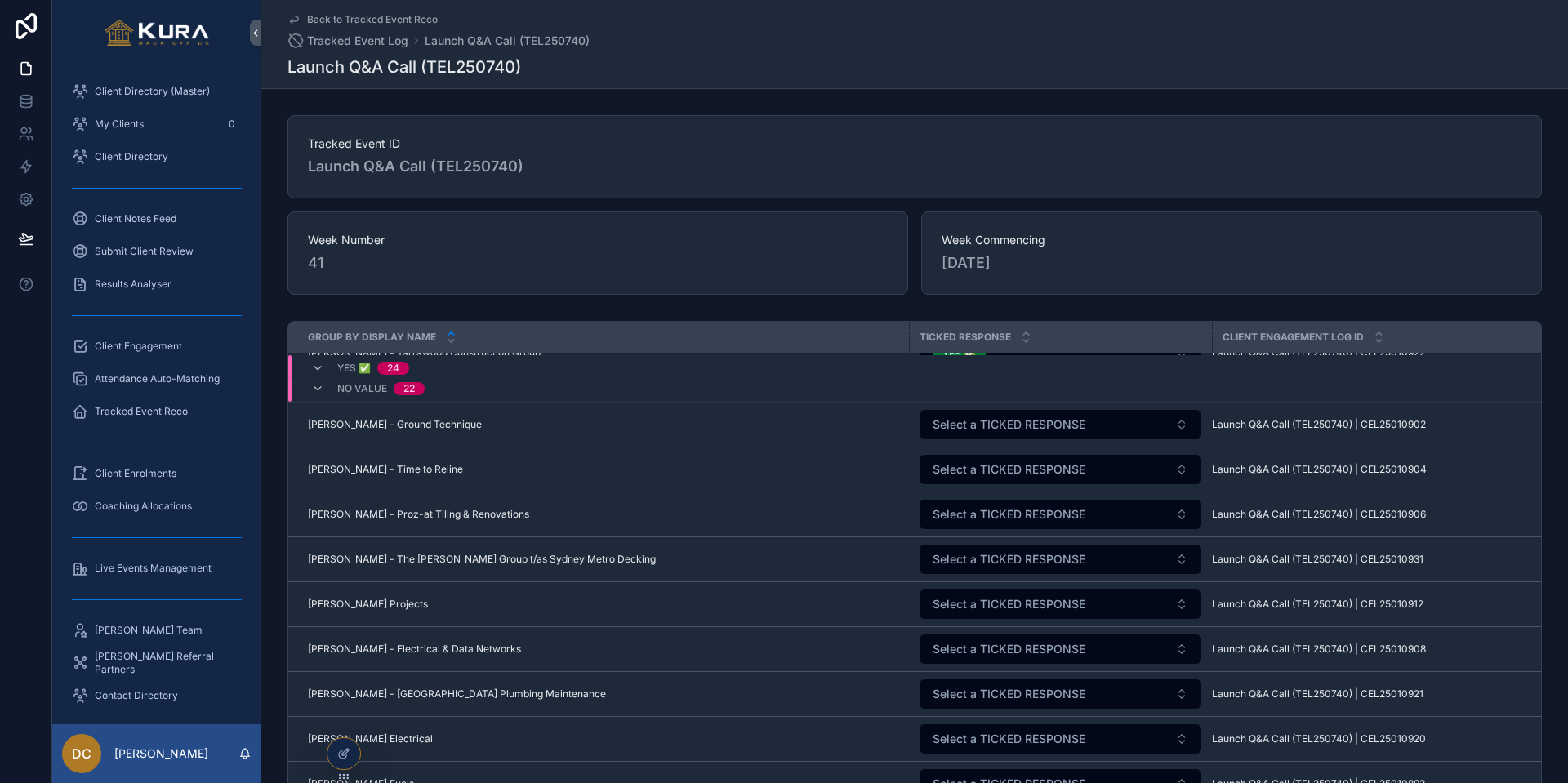
click at [993, 421] on span "Select a TICKED RESPONSE" at bounding box center [1009, 424] width 153 height 16
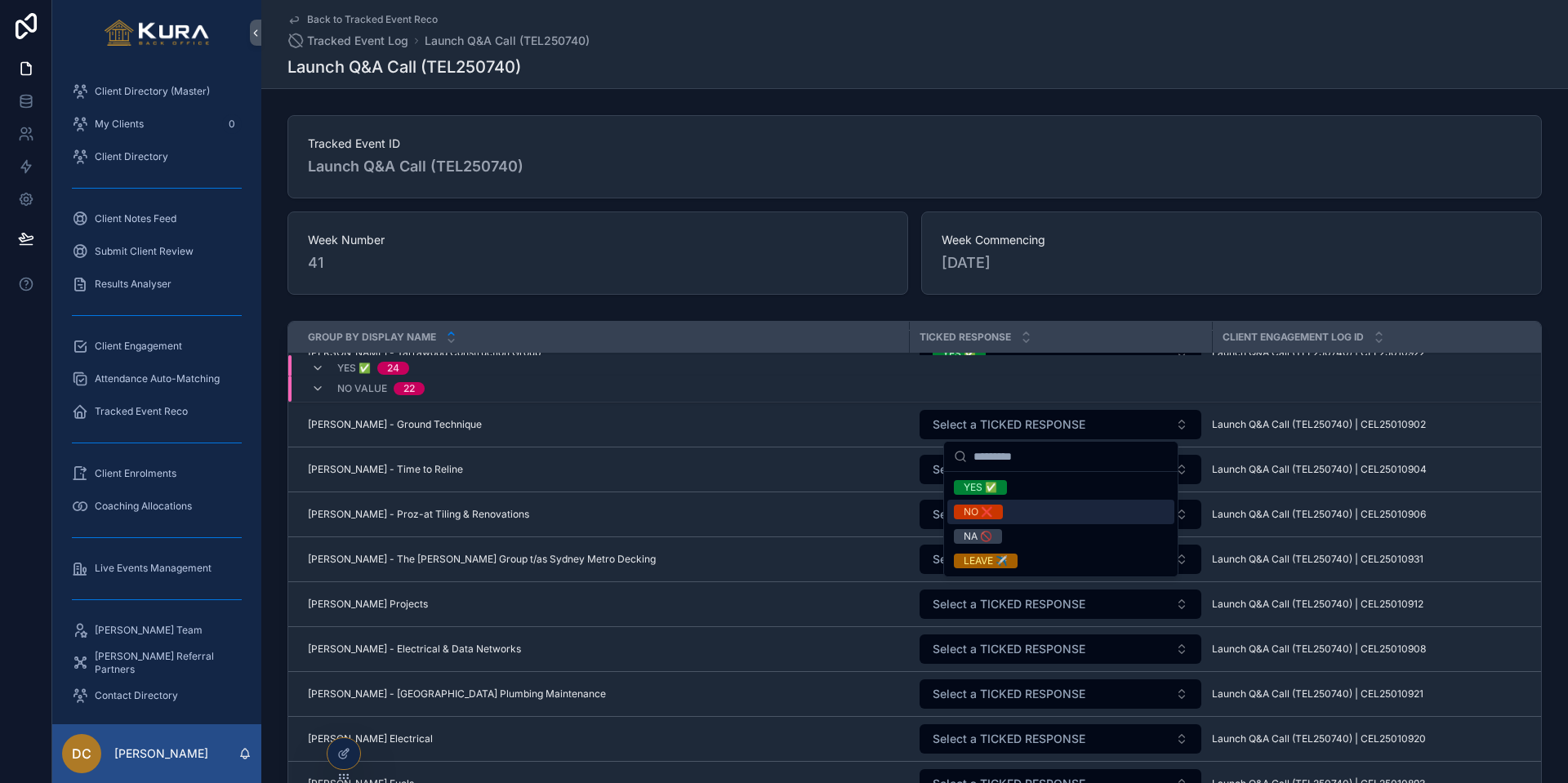
click at [984, 510] on div "NO ❌" at bounding box center [978, 512] width 30 height 14
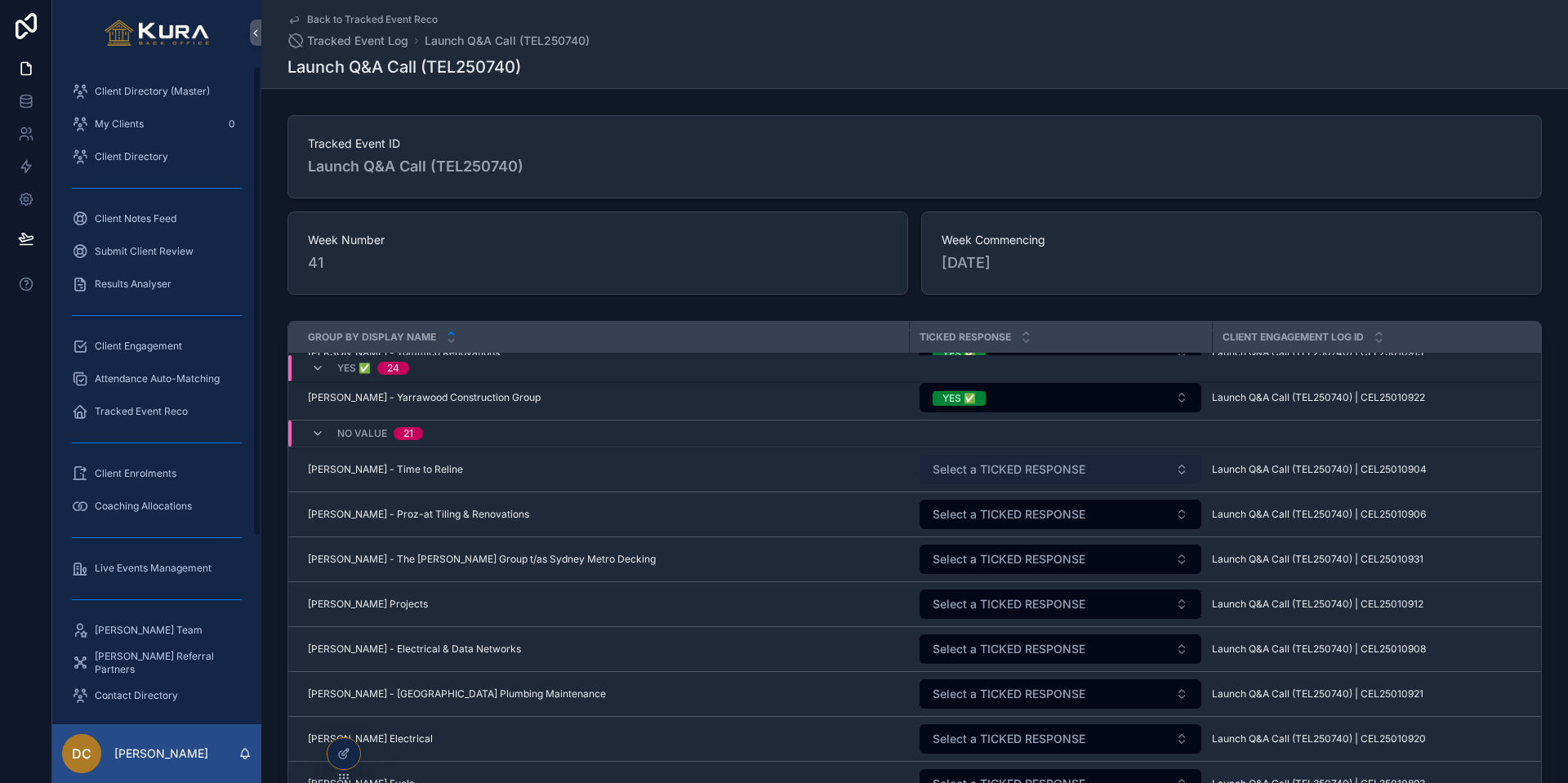
click at [939, 469] on span "Select a TICKED RESPONSE" at bounding box center [1009, 470] width 153 height 16
click at [958, 473] on span "Select a TICKED RESPONSE" at bounding box center [1009, 470] width 153 height 16
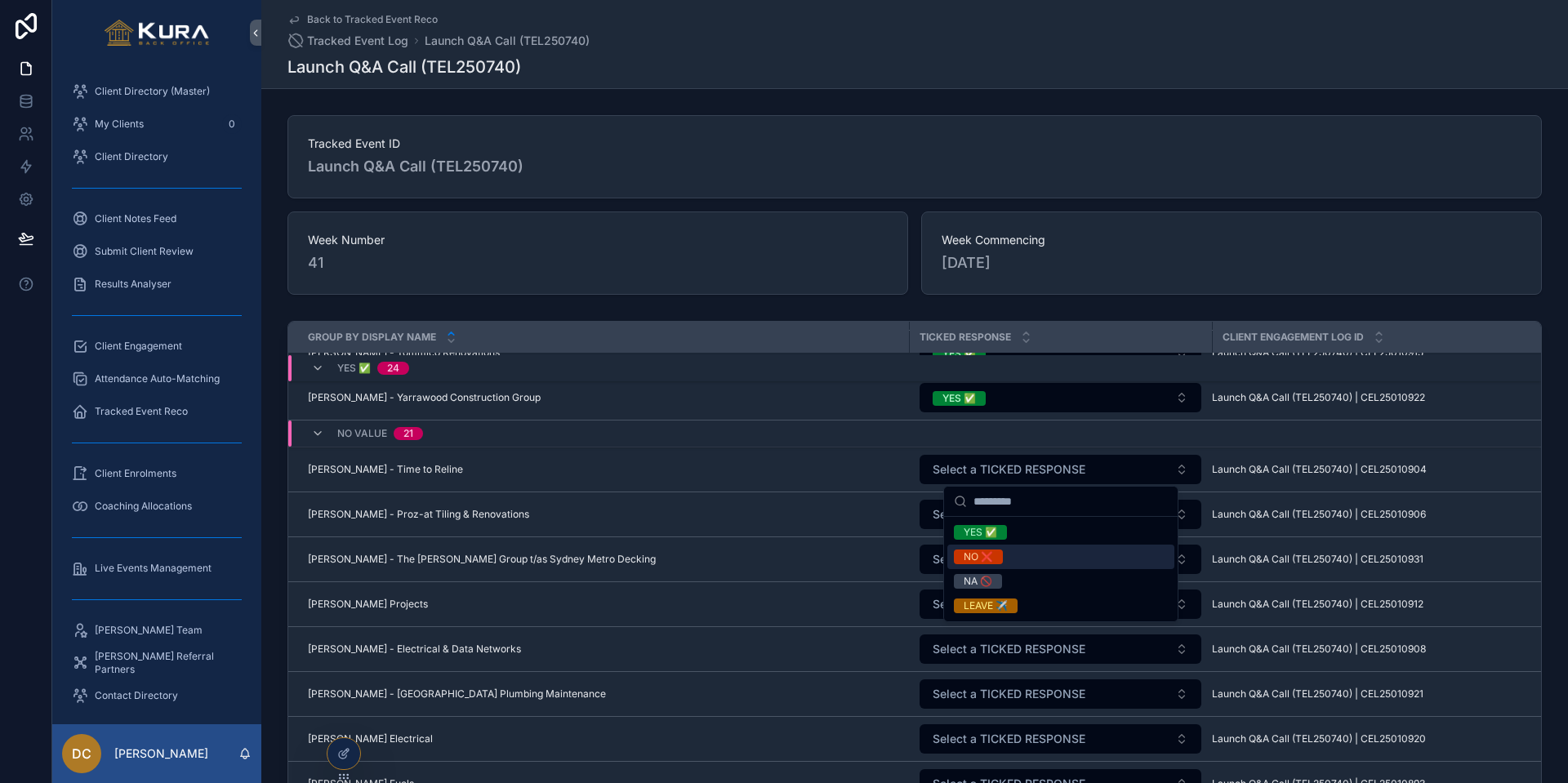
click at [975, 552] on div "NO ❌" at bounding box center [978, 557] width 30 height 14
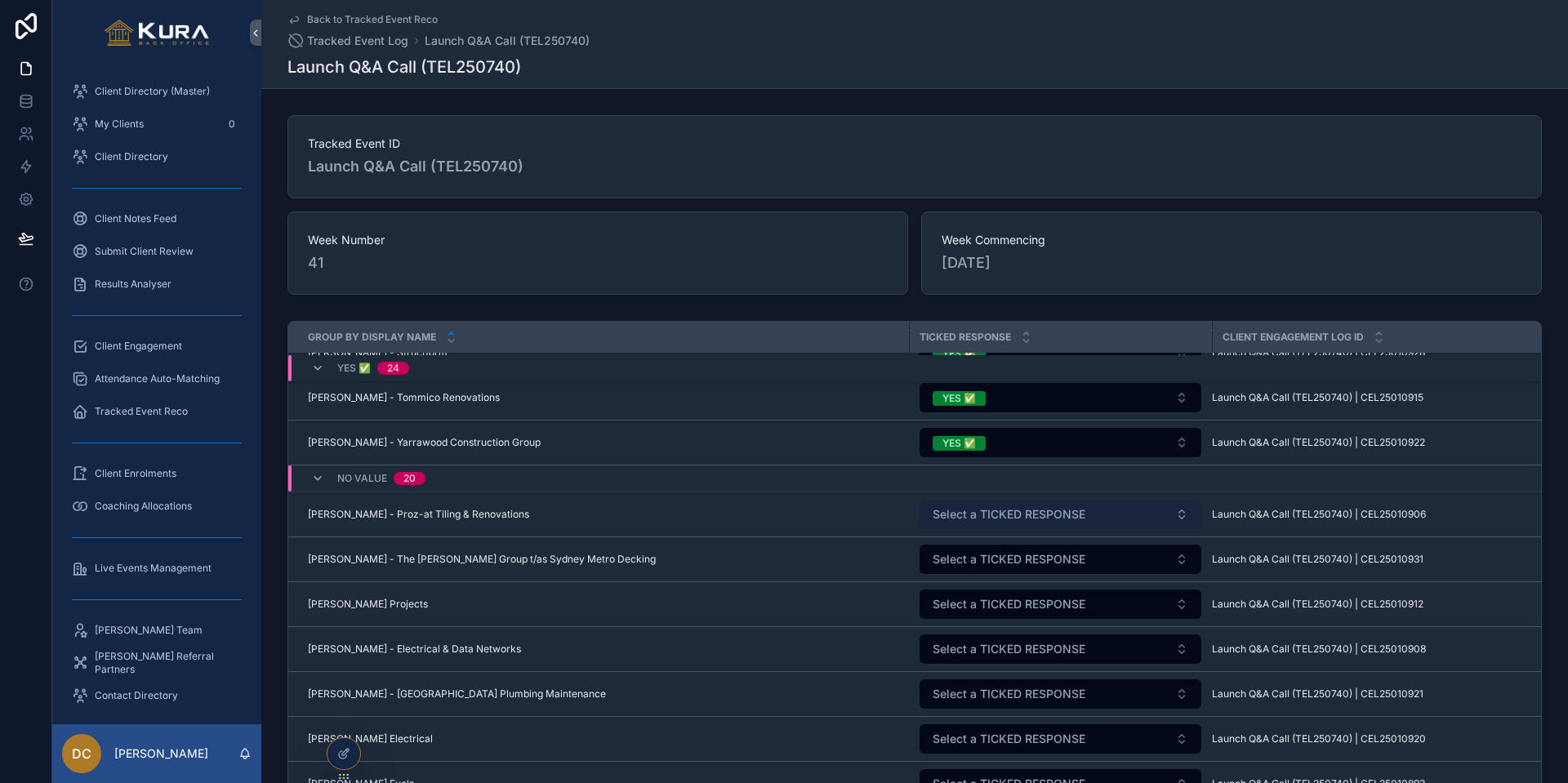
click at [1011, 517] on span "Select a TICKED RESPONSE" at bounding box center [1009, 515] width 153 height 16
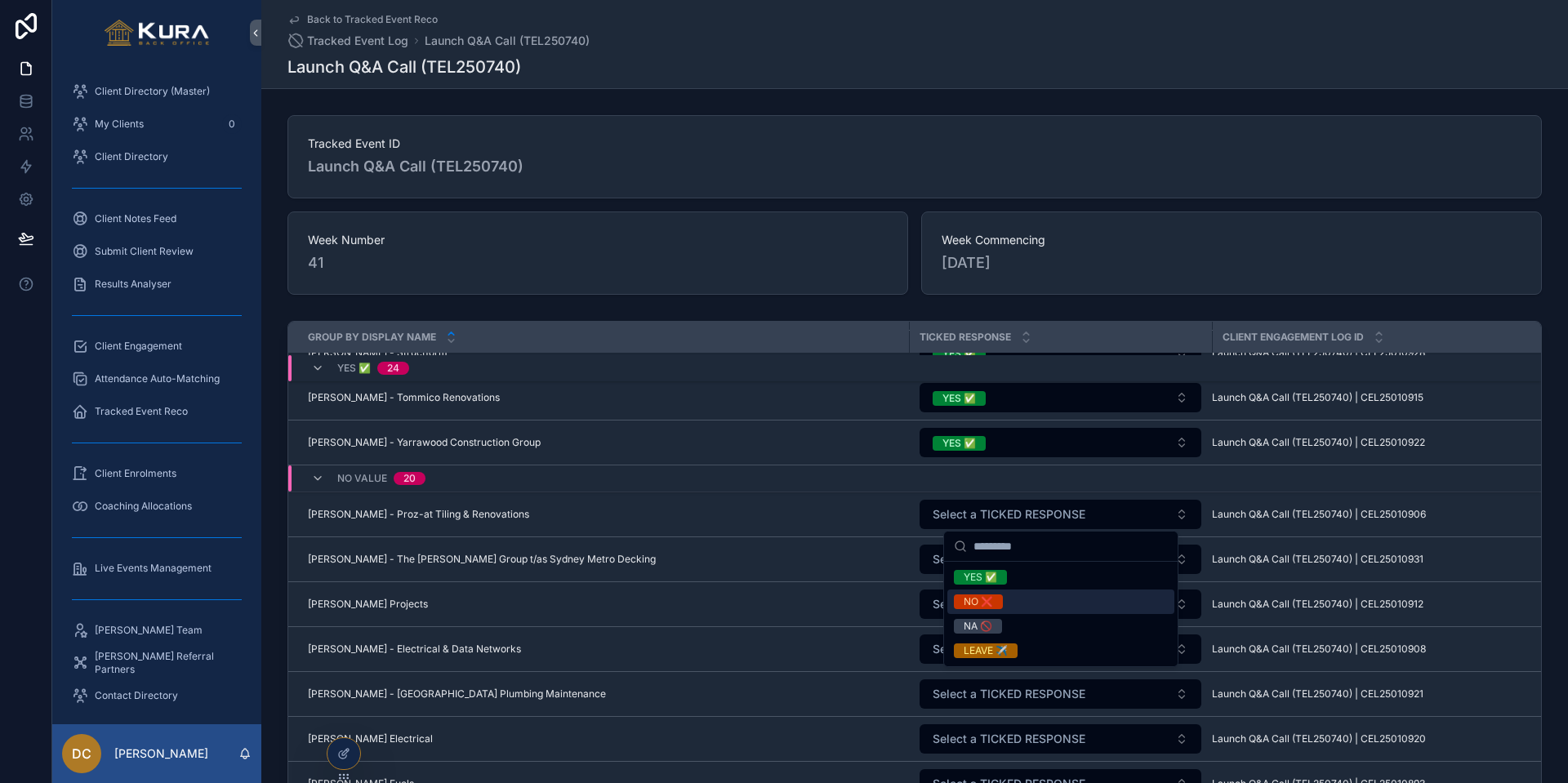
click at [987, 599] on div "NO ❌" at bounding box center [978, 601] width 30 height 14
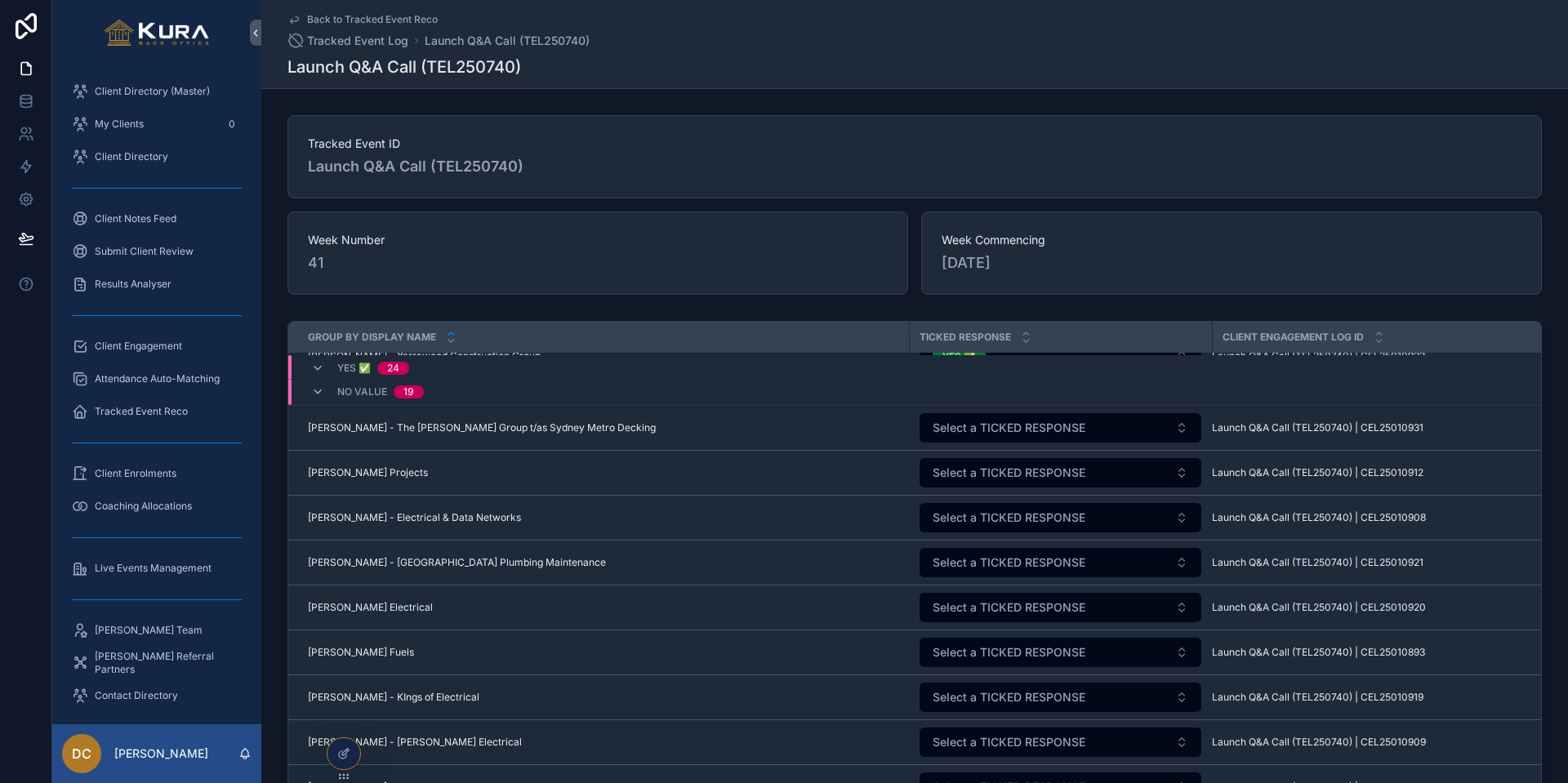
scroll to position [1349, 0]
click at [975, 426] on span "Select a TICKED RESPONSE" at bounding box center [1009, 430] width 153 height 16
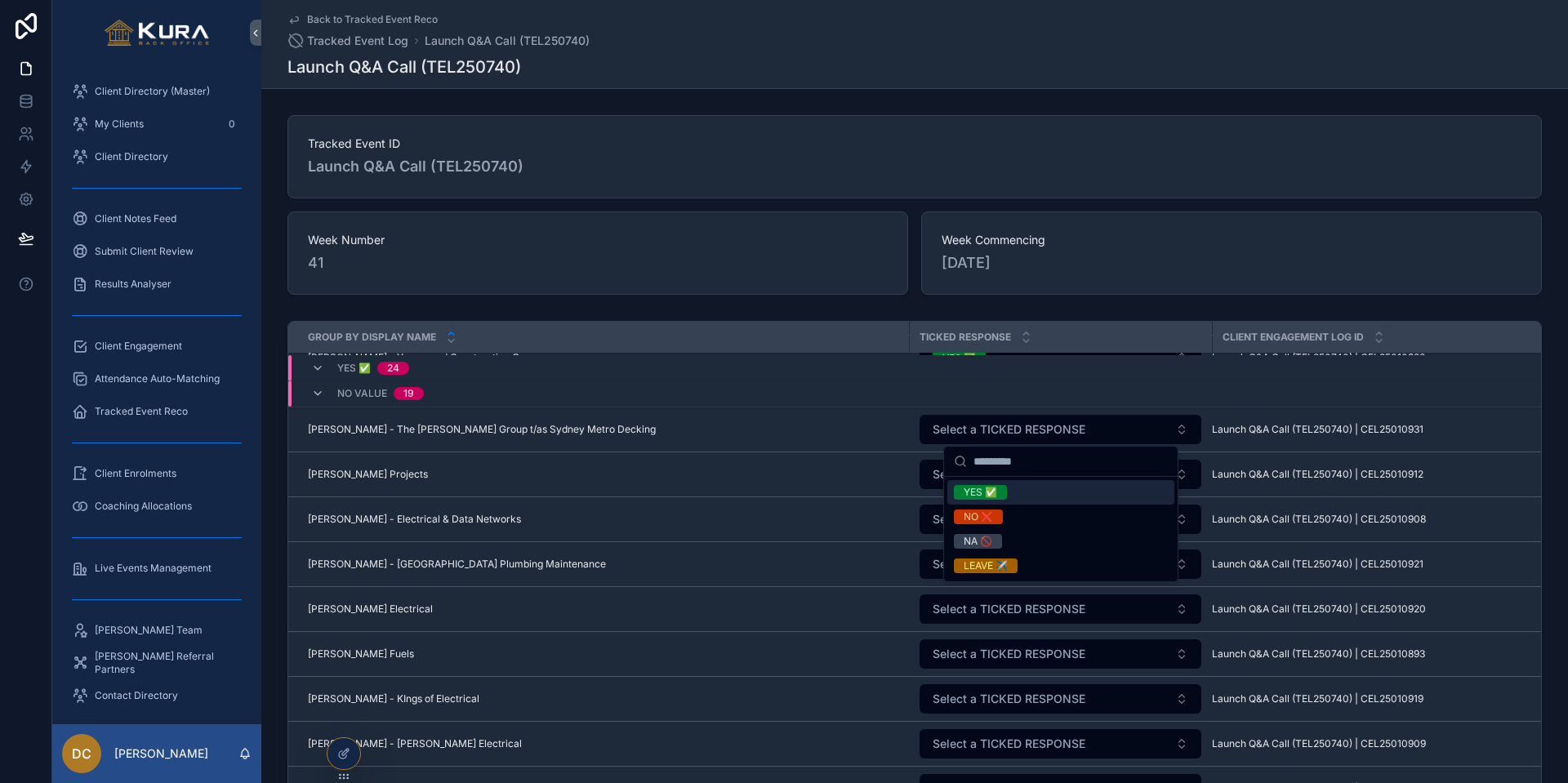
click at [976, 495] on div "YES ✅" at bounding box center [980, 492] width 33 height 14
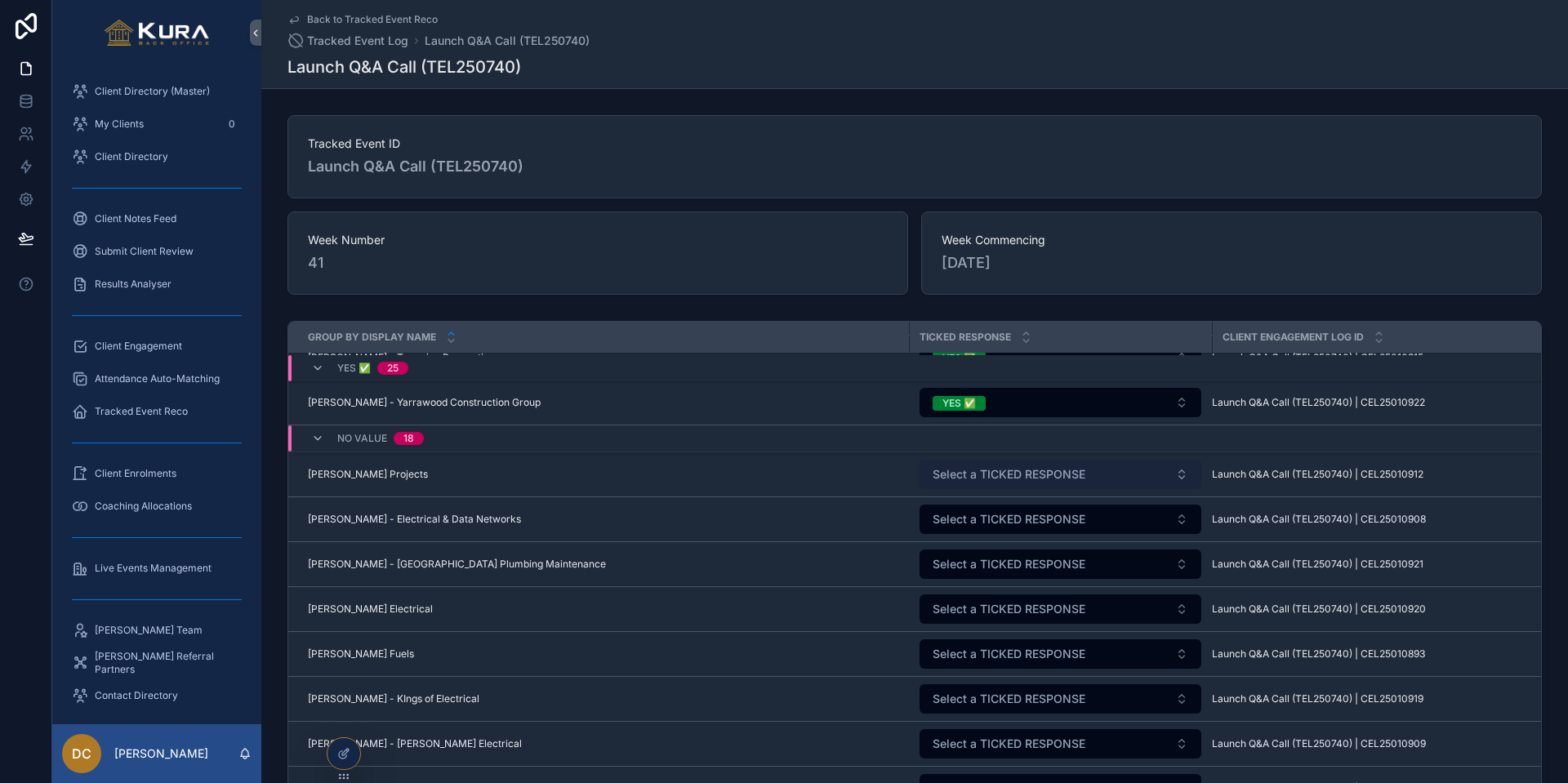
click at [980, 471] on span "Select a TICKED RESPONSE" at bounding box center [1009, 474] width 153 height 16
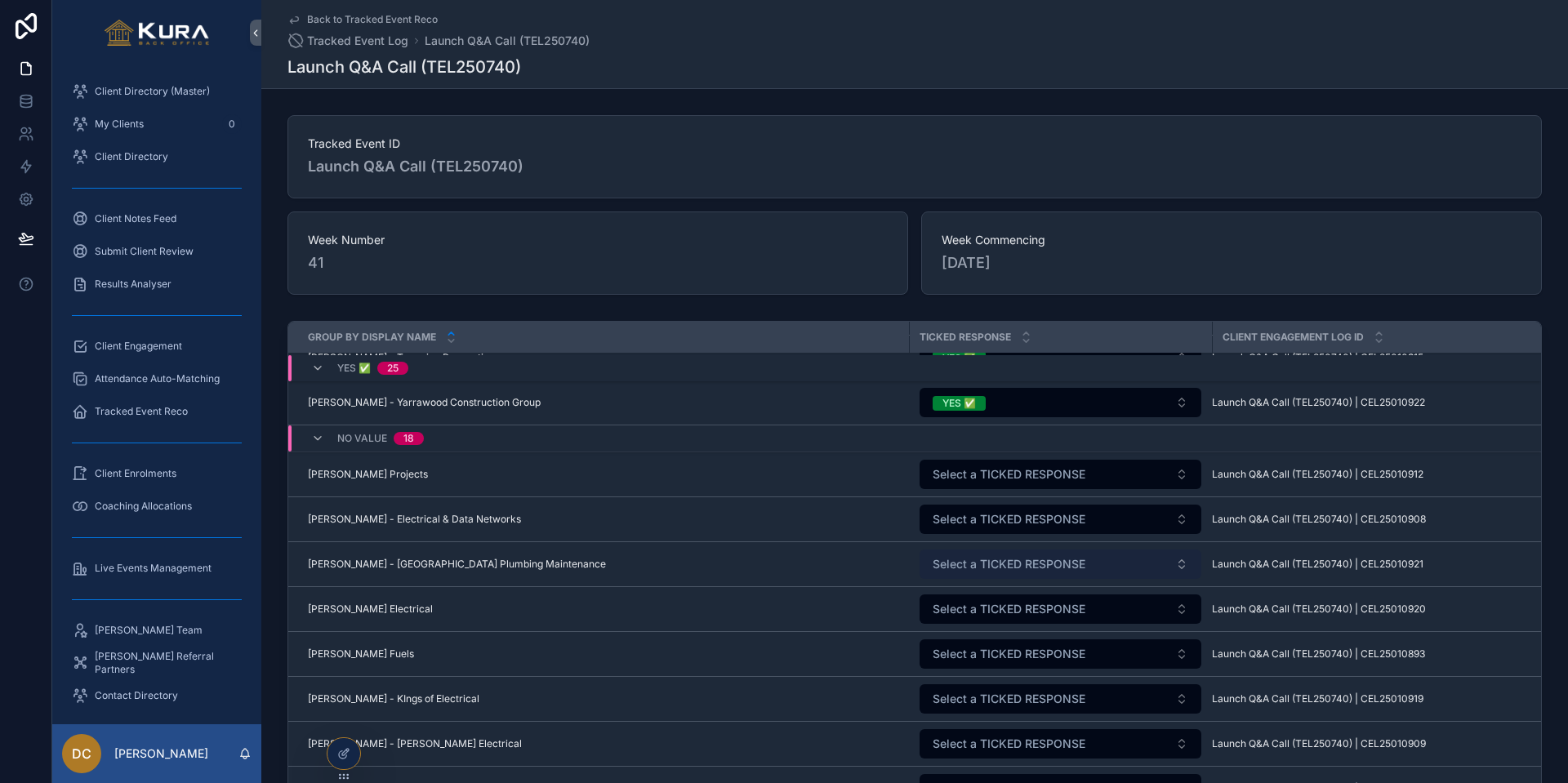
click at [980, 561] on span "Select a TICKED RESPONSE" at bounding box center [1009, 564] width 153 height 16
click at [973, 473] on span "Select a TICKED RESPONSE" at bounding box center [1009, 474] width 153 height 16
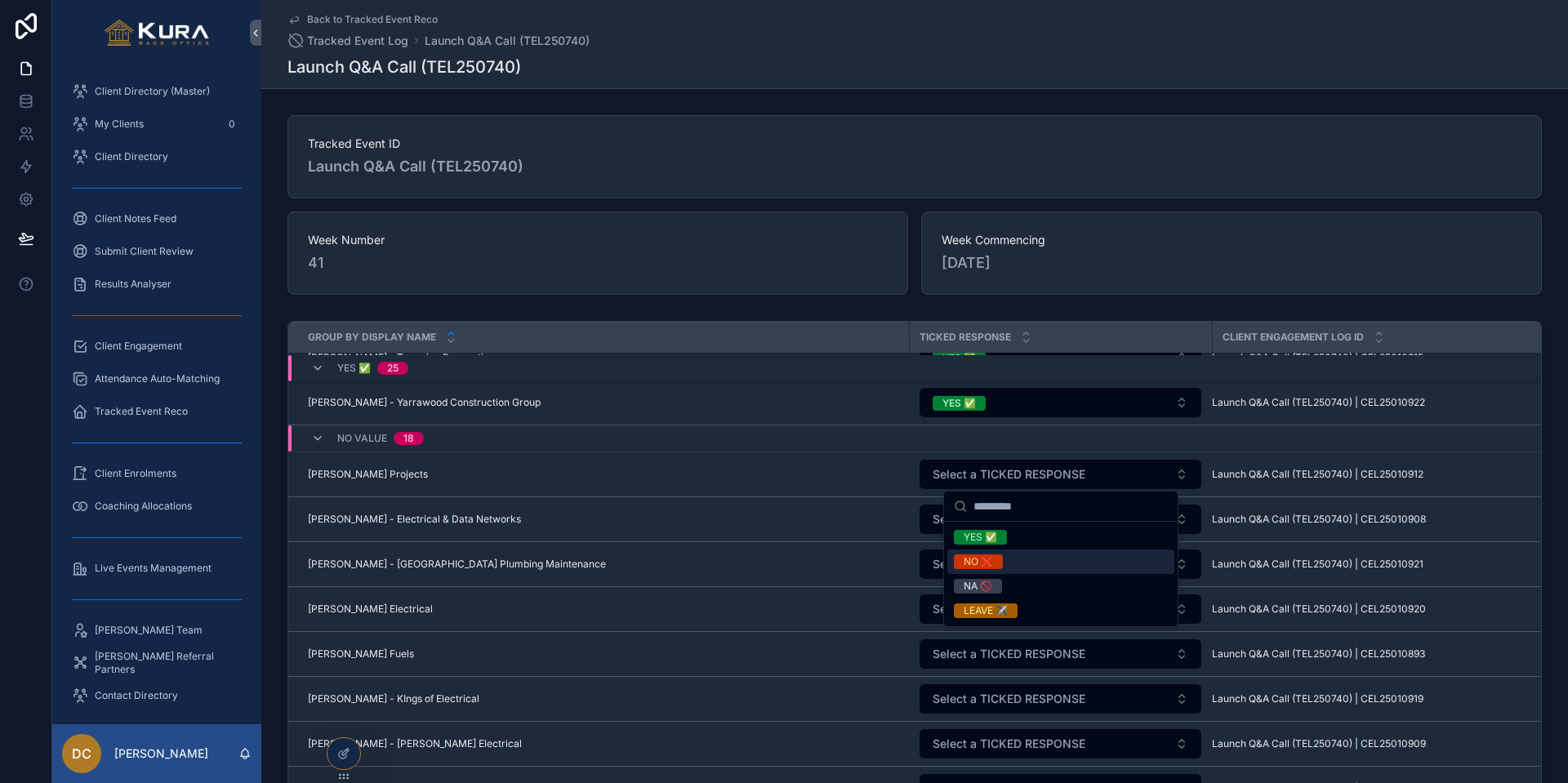
click at [973, 558] on div "NO ❌" at bounding box center [978, 562] width 30 height 14
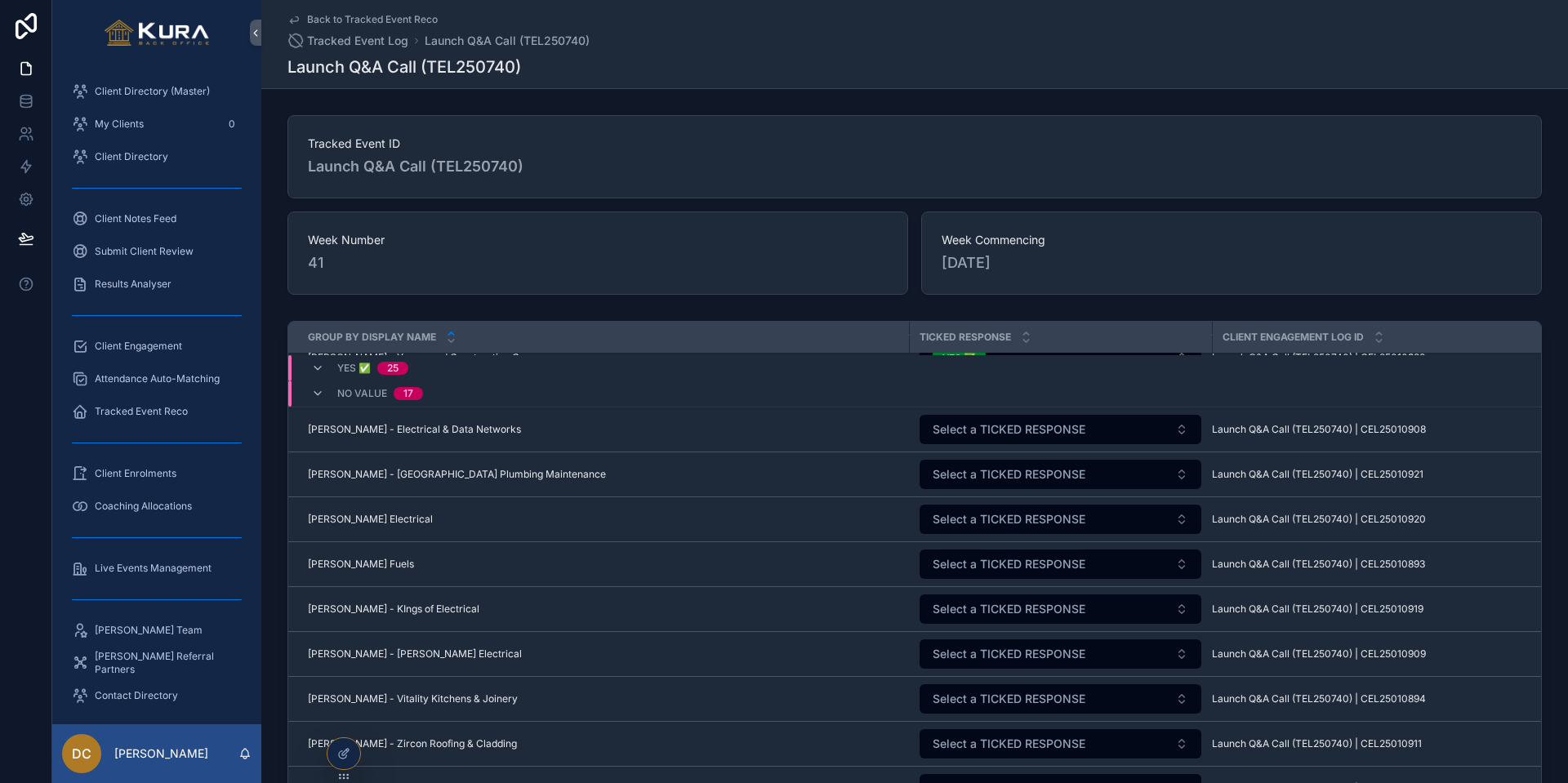
scroll to position [1440, 0]
click at [1021, 421] on span "Select a TICKED RESPONSE" at bounding box center [1009, 429] width 153 height 16
click at [957, 431] on span "Select a TICKED RESPONSE" at bounding box center [1009, 429] width 153 height 16
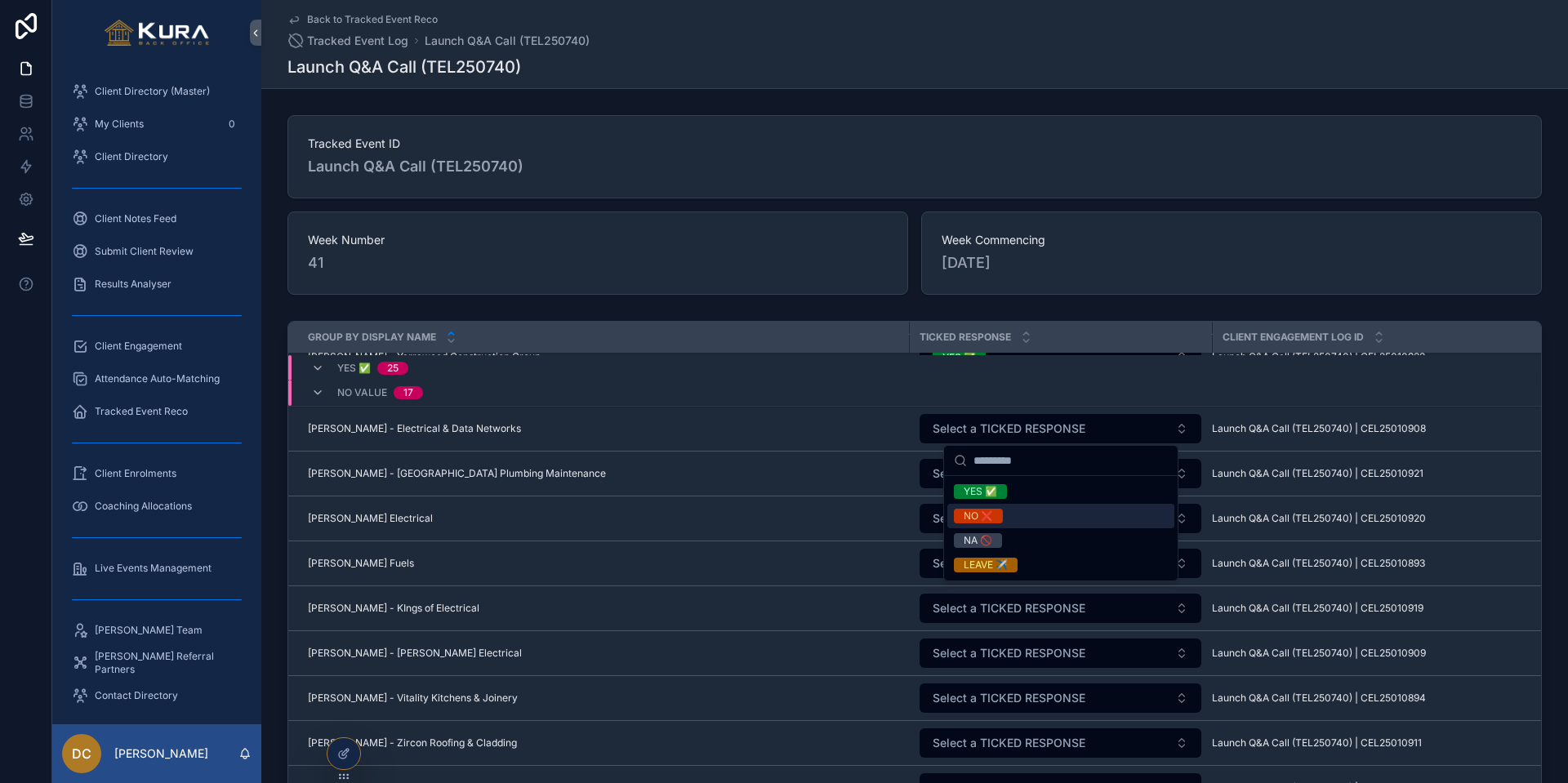
click at [966, 510] on div "NO ❌" at bounding box center [978, 515] width 30 height 14
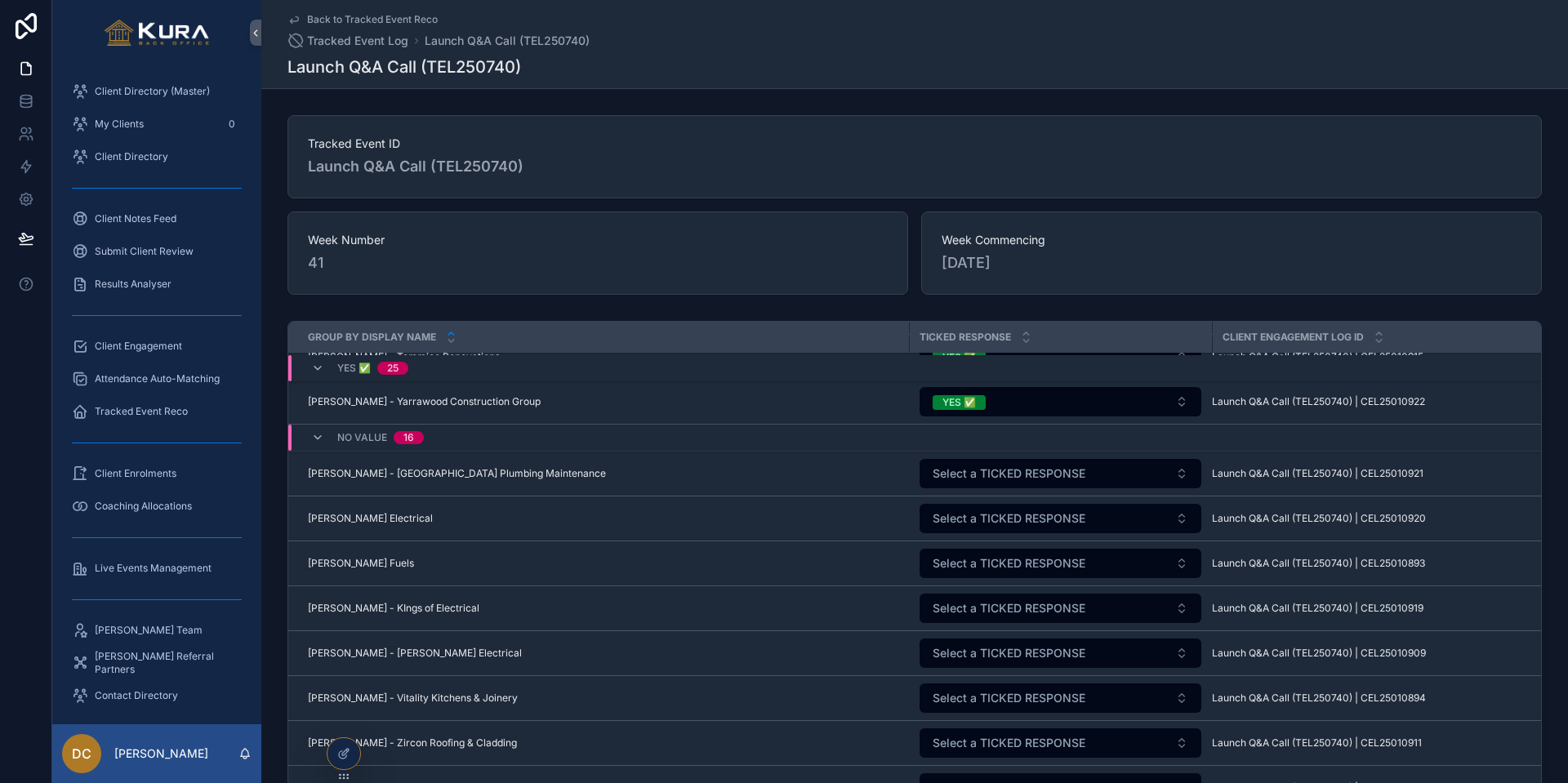
click at [976, 473] on span "Select a TICKED RESPONSE" at bounding box center [1009, 473] width 153 height 16
click at [959, 472] on span "Select a TICKED RESPONSE" at bounding box center [1009, 473] width 153 height 16
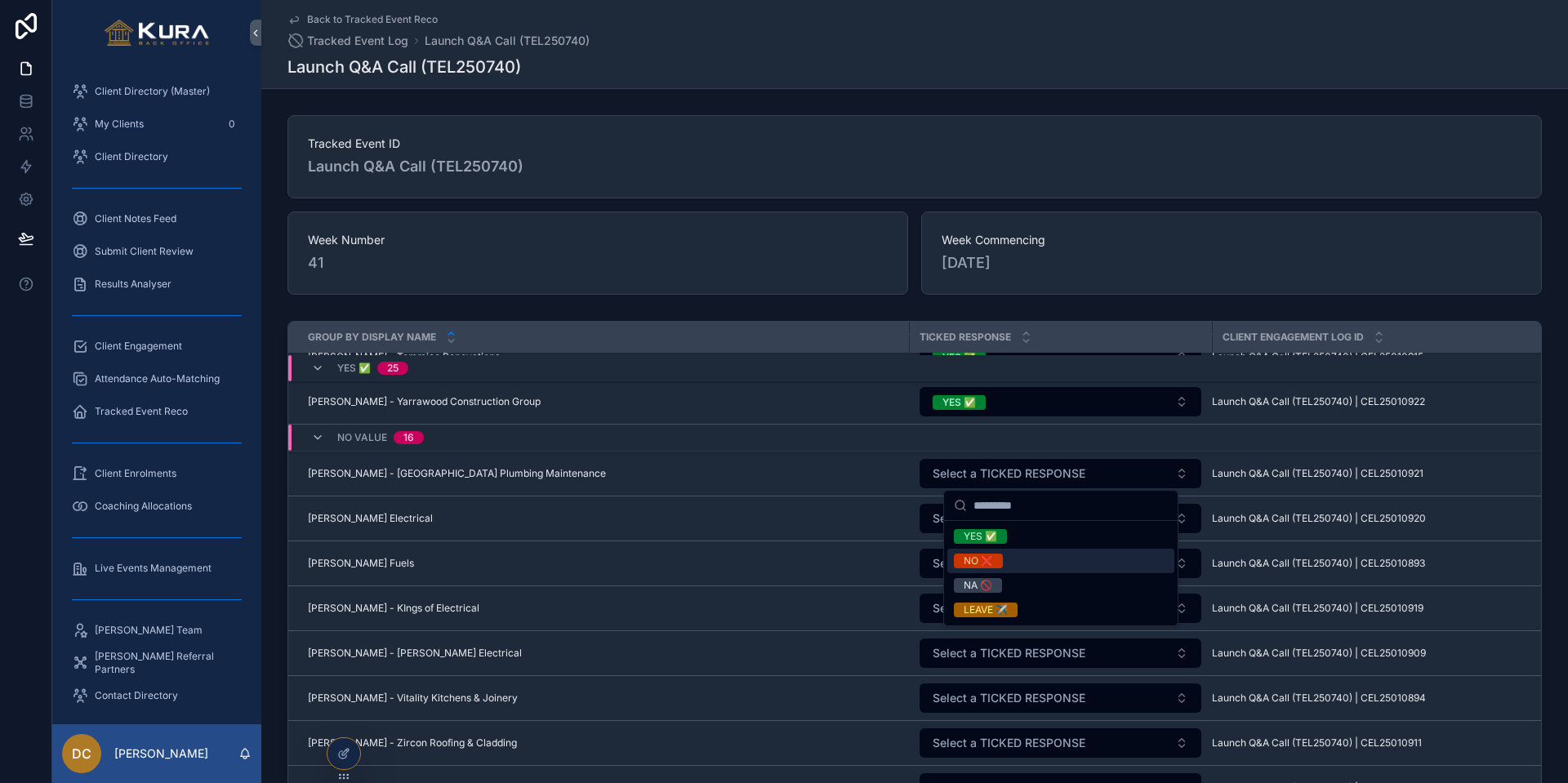
click at [967, 556] on div "NO ❌" at bounding box center [978, 561] width 30 height 14
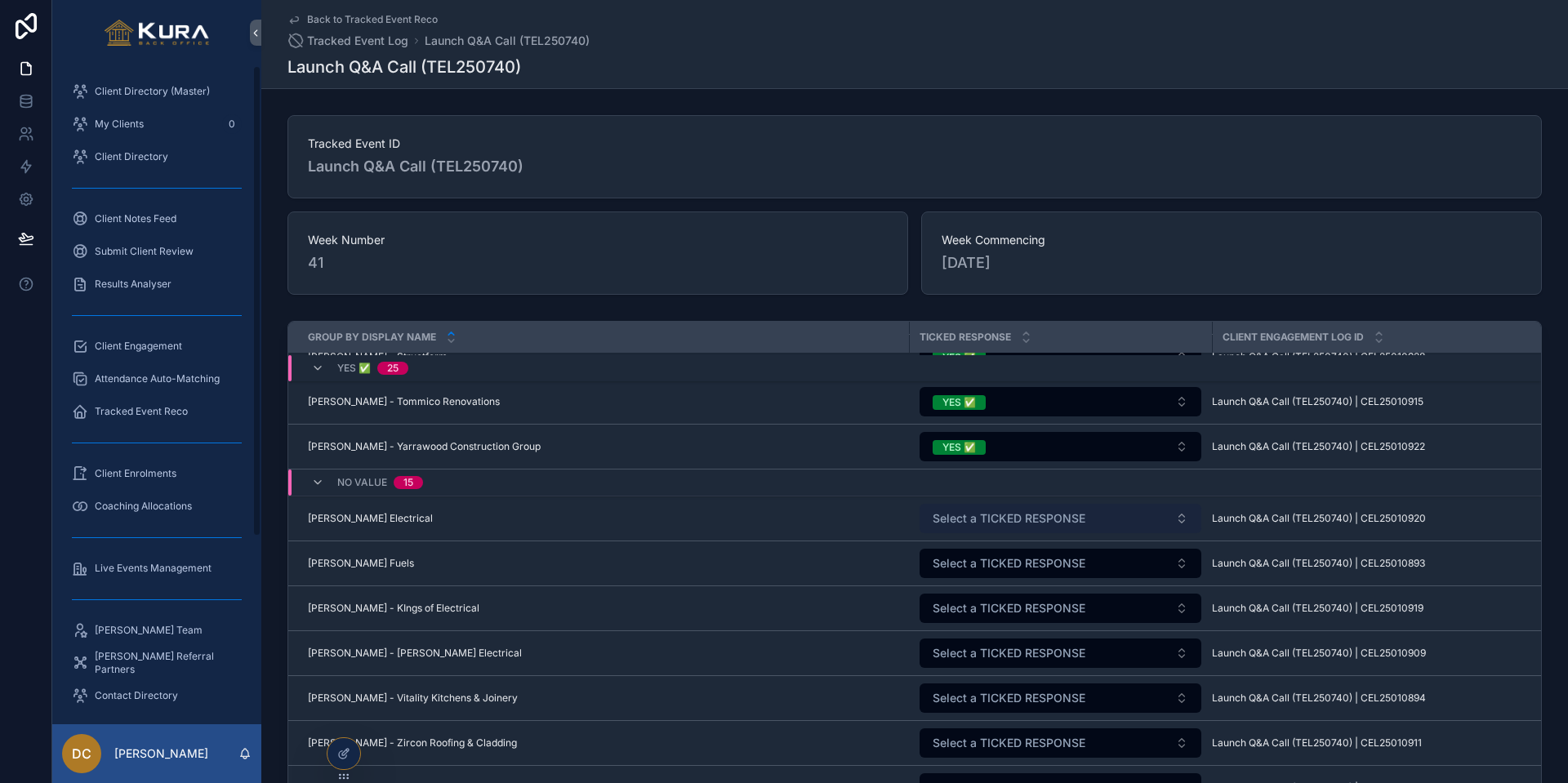
click at [1029, 516] on span "Select a TICKED RESPONSE" at bounding box center [1009, 518] width 153 height 16
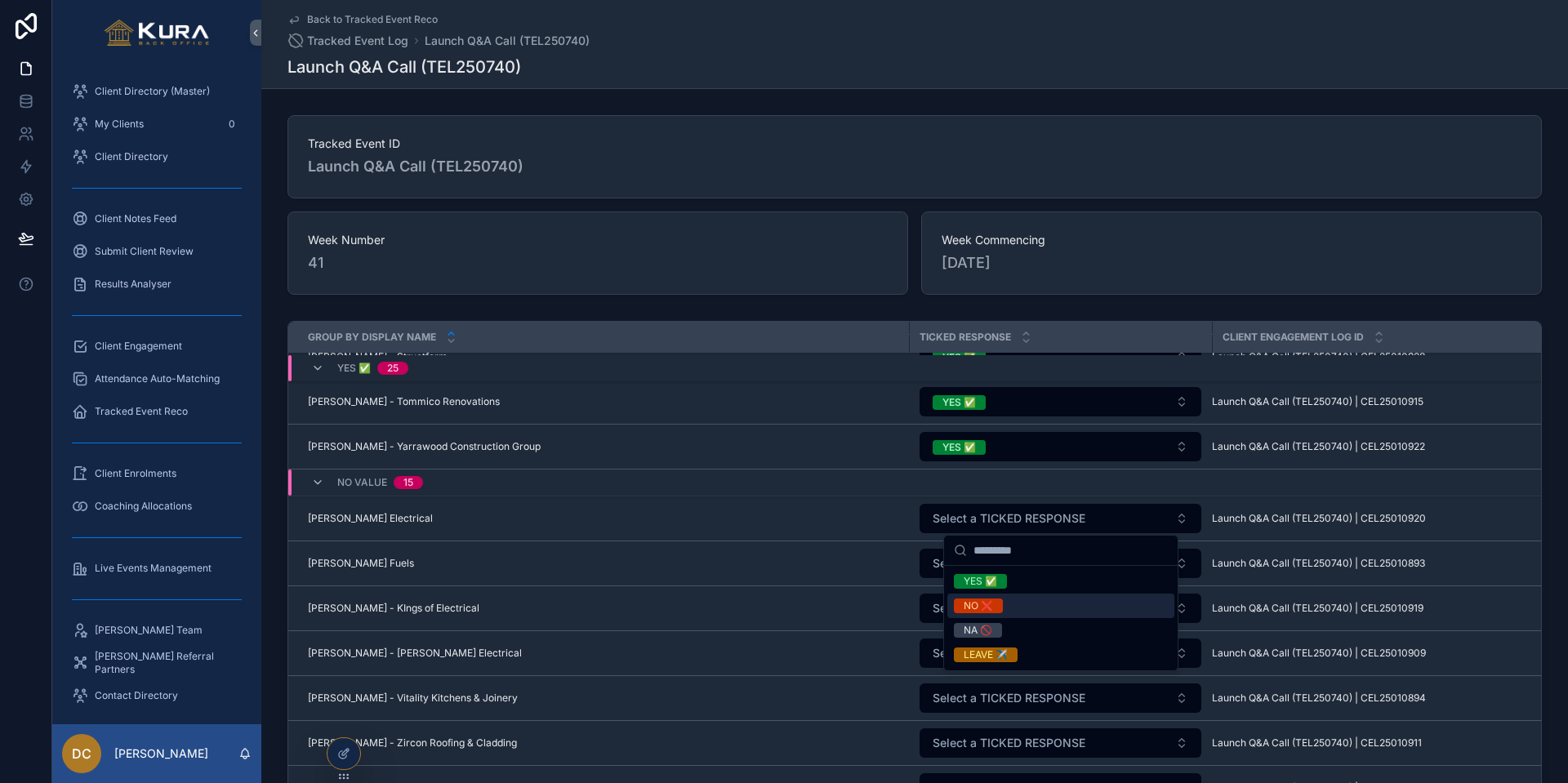
click at [988, 607] on div "NO ❌" at bounding box center [978, 606] width 30 height 14
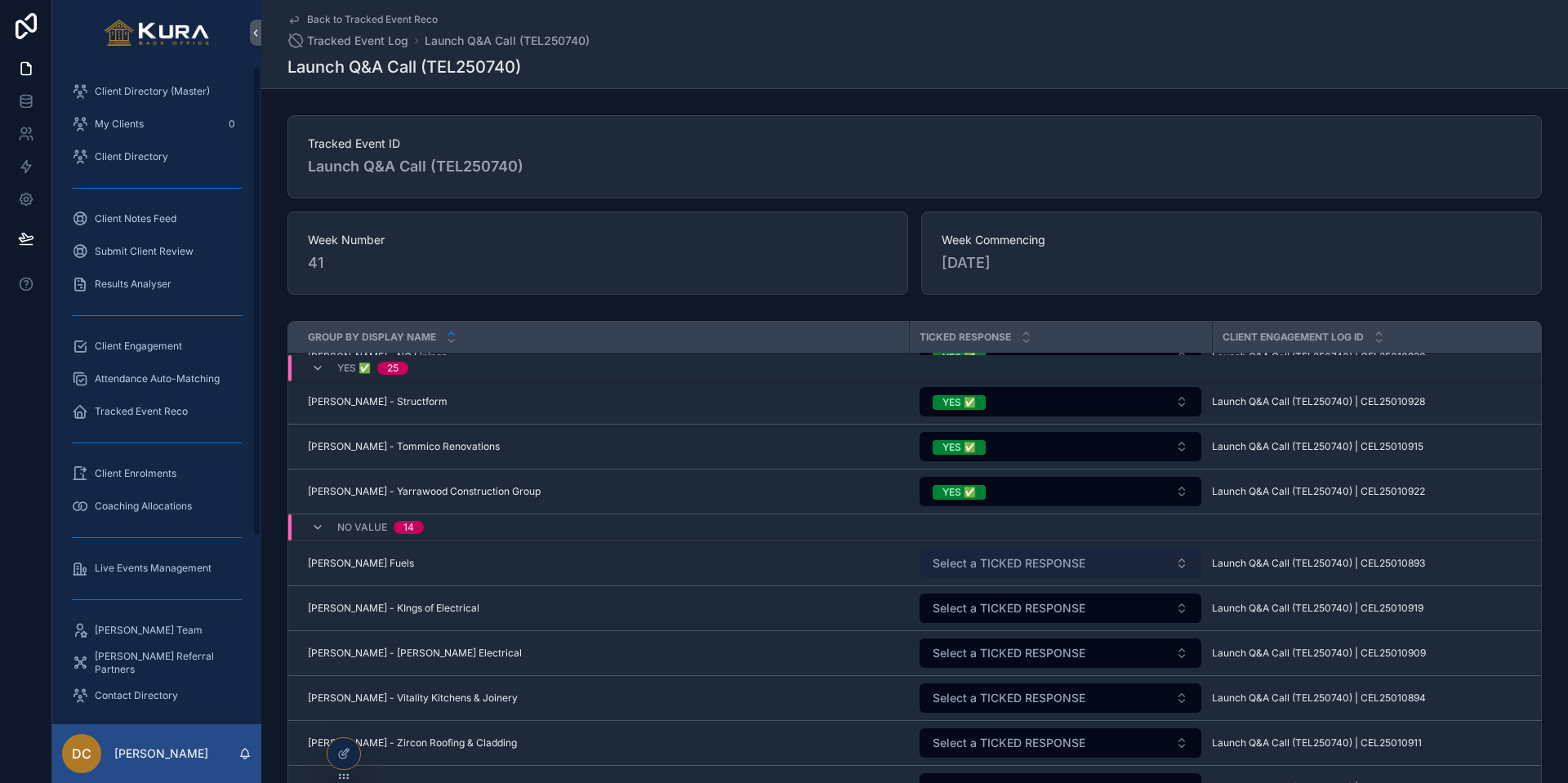
click at [990, 562] on span "Select a TICKED RESPONSE" at bounding box center [1009, 563] width 153 height 16
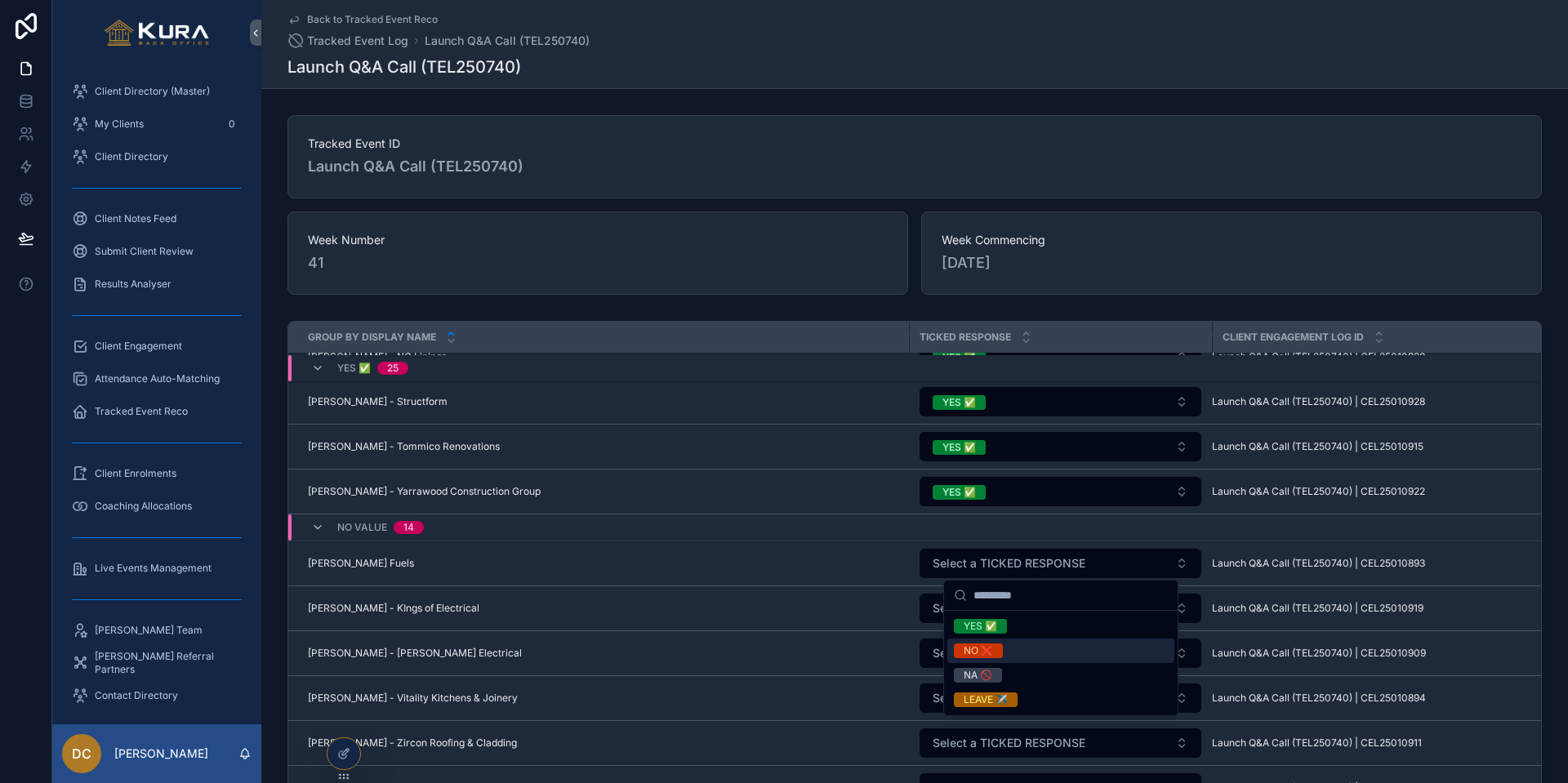
click at [984, 649] on div "NO ❌" at bounding box center [978, 651] width 30 height 14
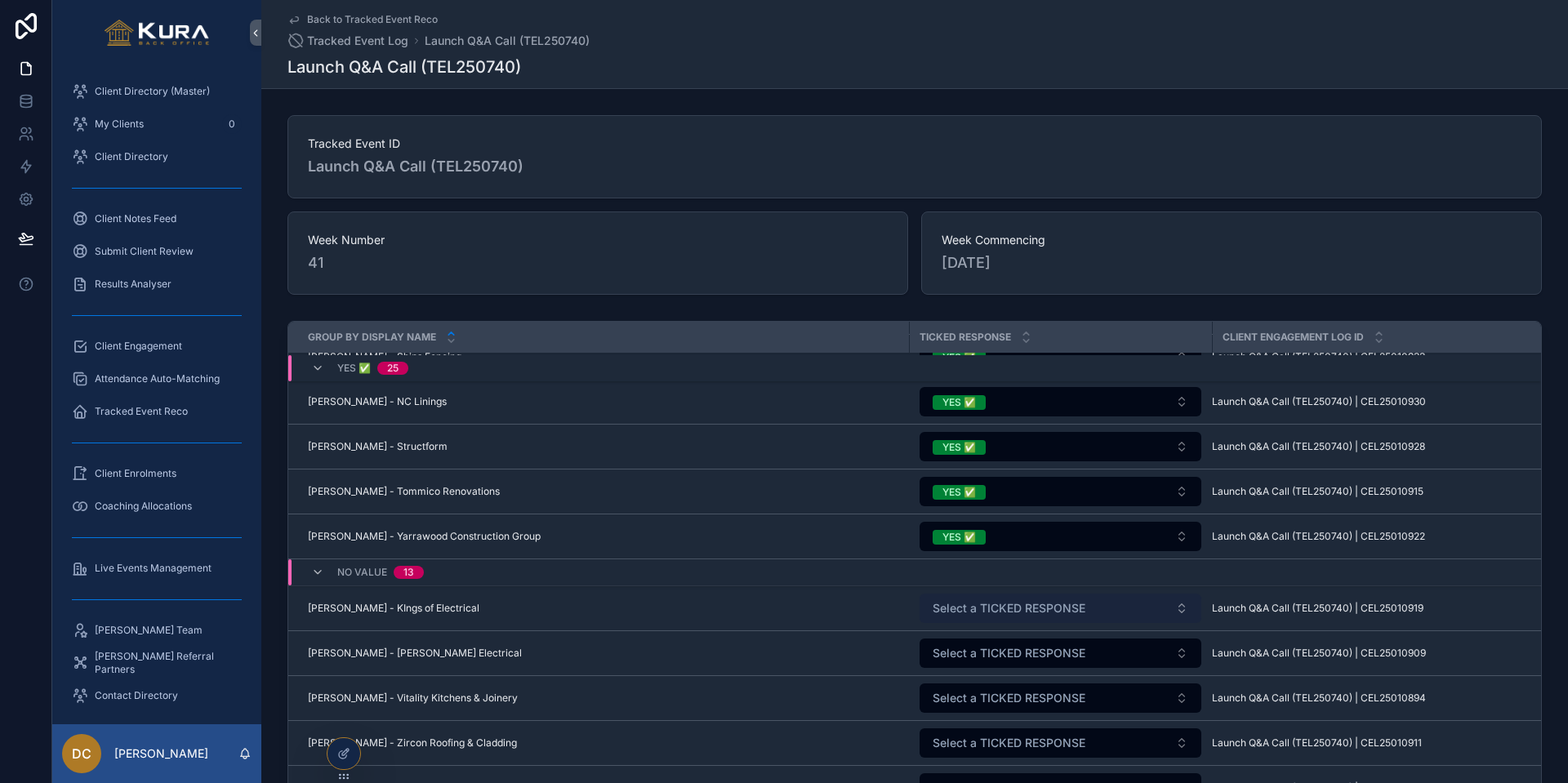
click at [978, 609] on span "Select a TICKED RESPONSE" at bounding box center [1009, 609] width 153 height 16
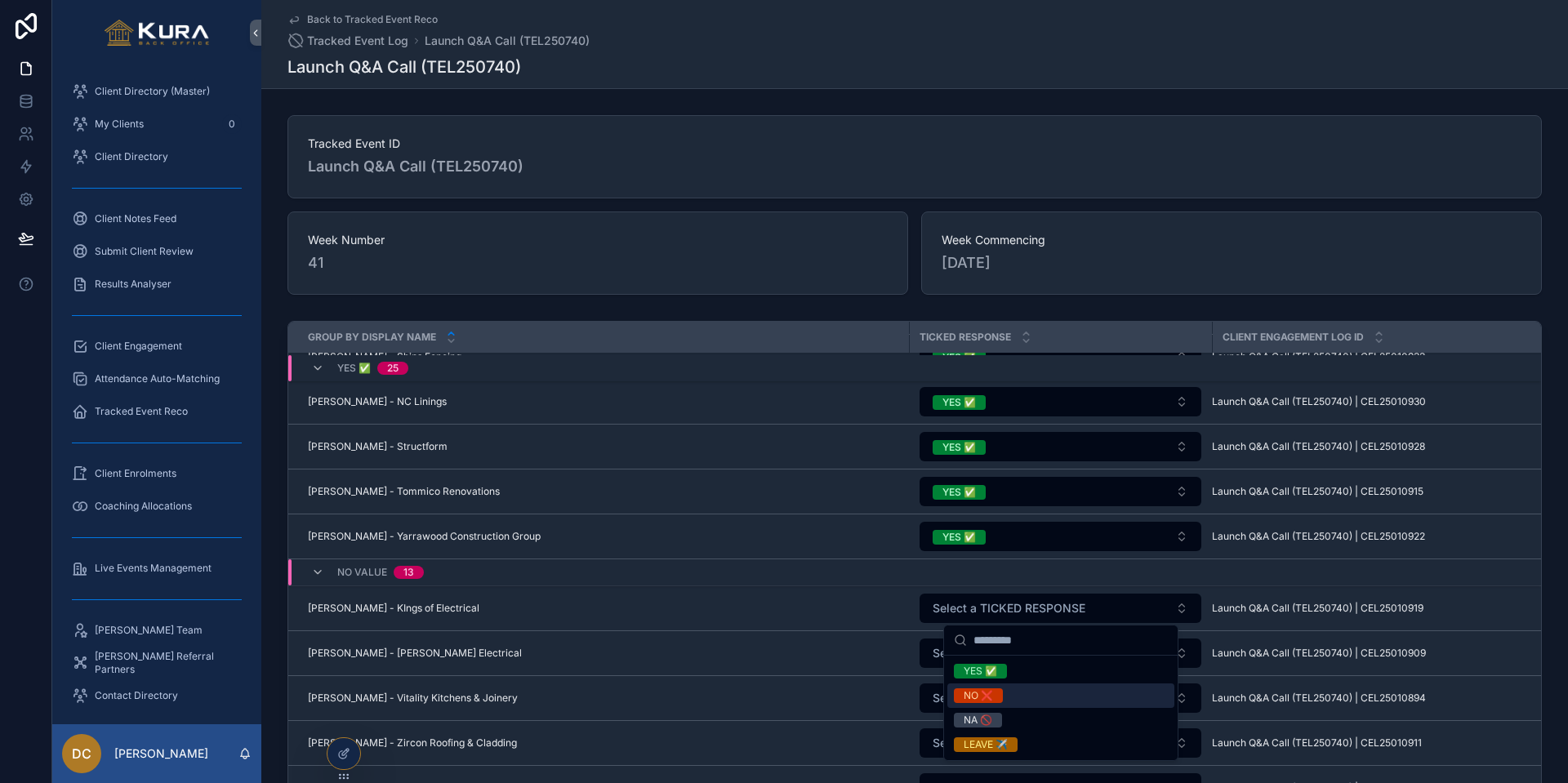
click at [983, 649] on div "NO ❌" at bounding box center [978, 695] width 30 height 14
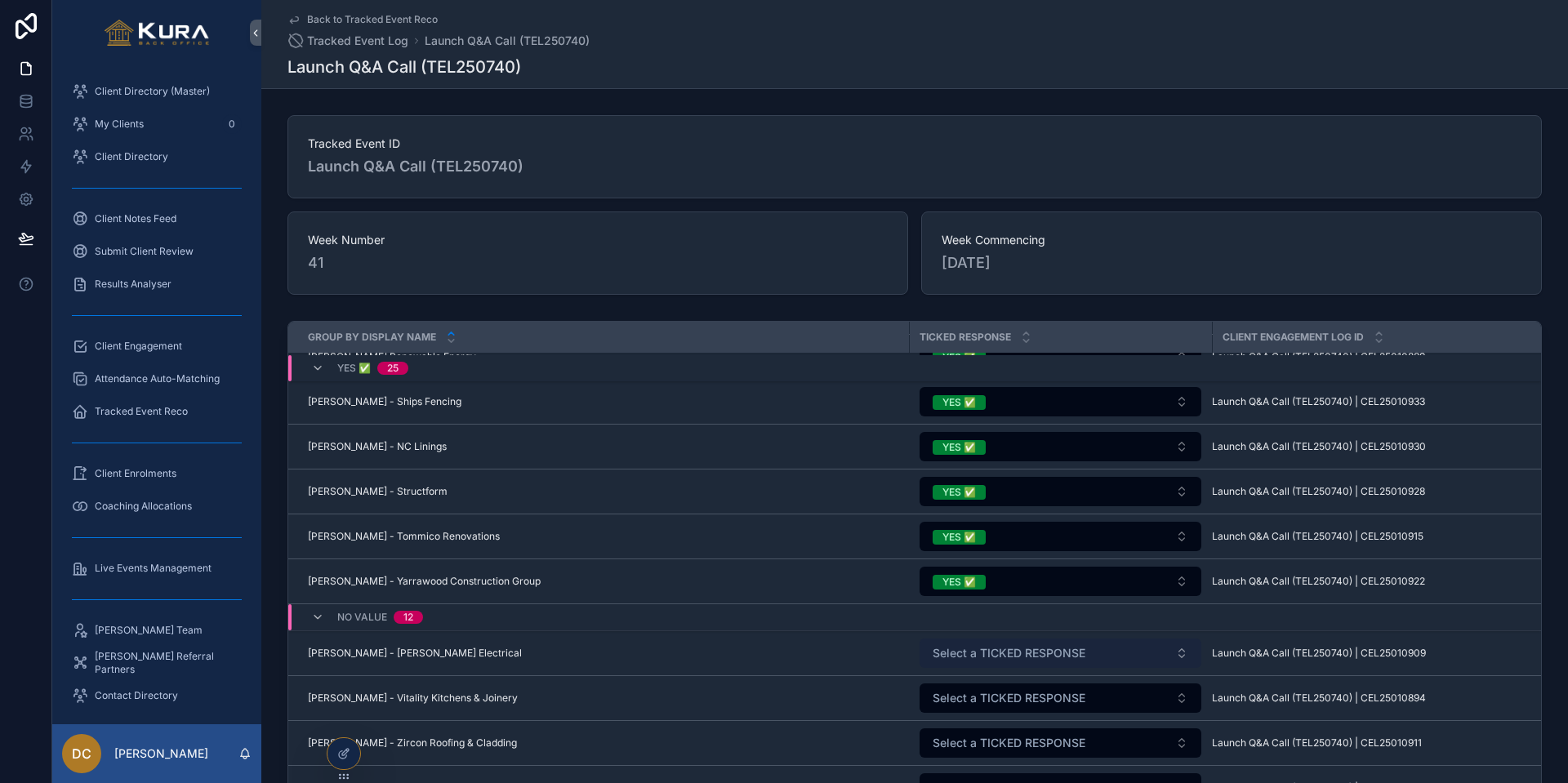
click at [986, 645] on span "Select a TICKED RESPONSE" at bounding box center [1009, 653] width 153 height 16
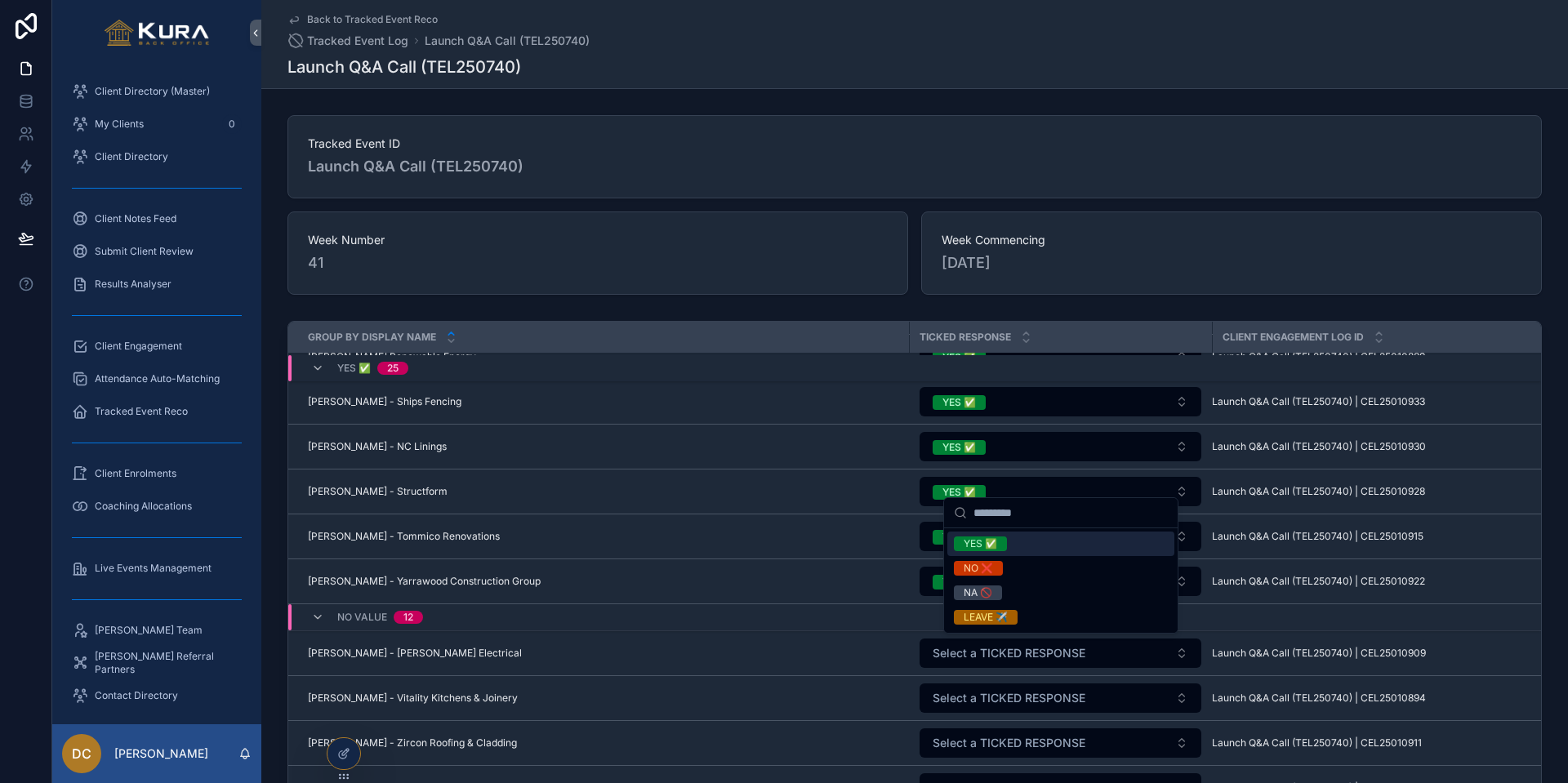
scroll to position [1431, 0]
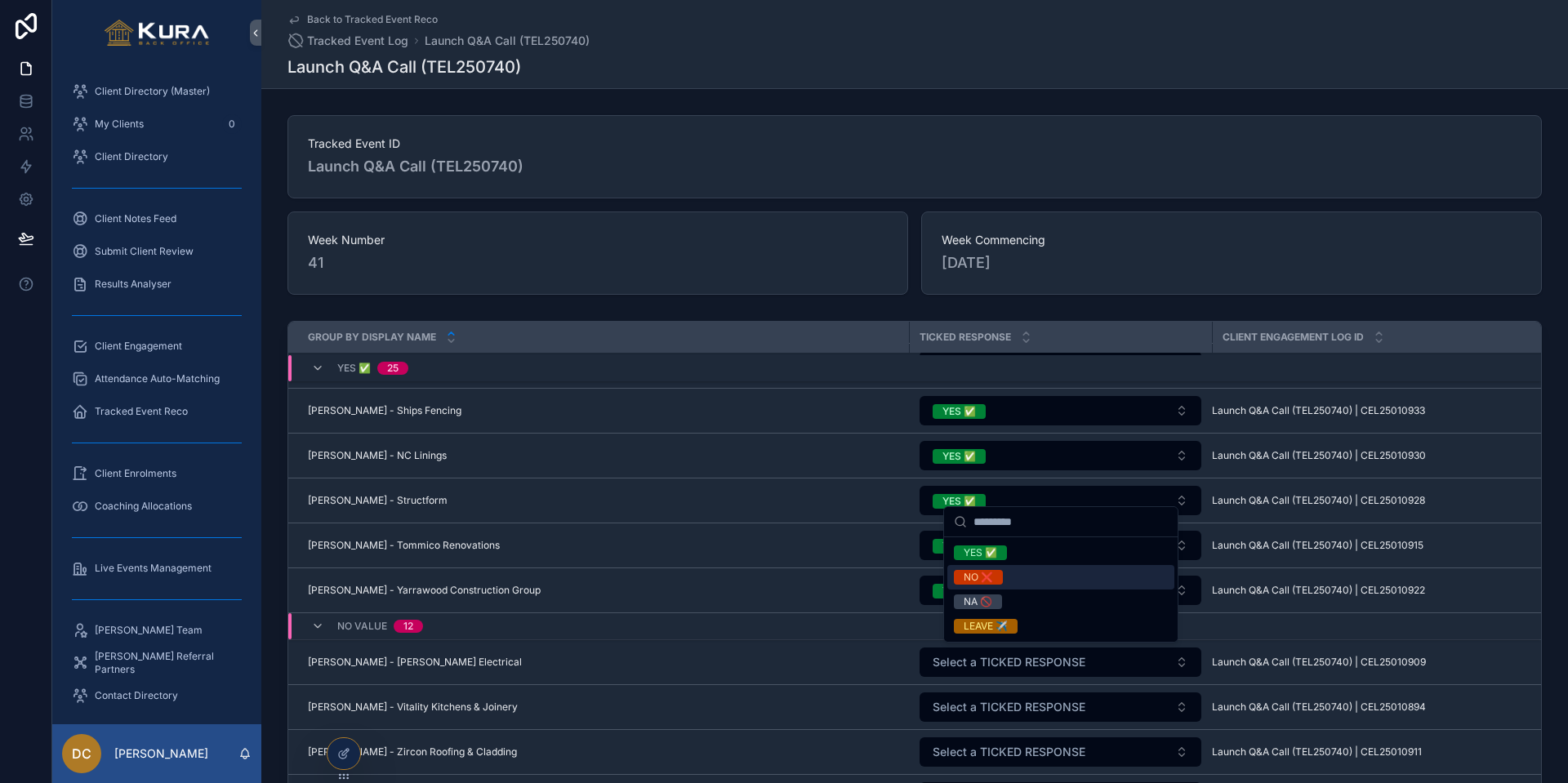
click at [976, 573] on div "NO ❌" at bounding box center [978, 577] width 30 height 14
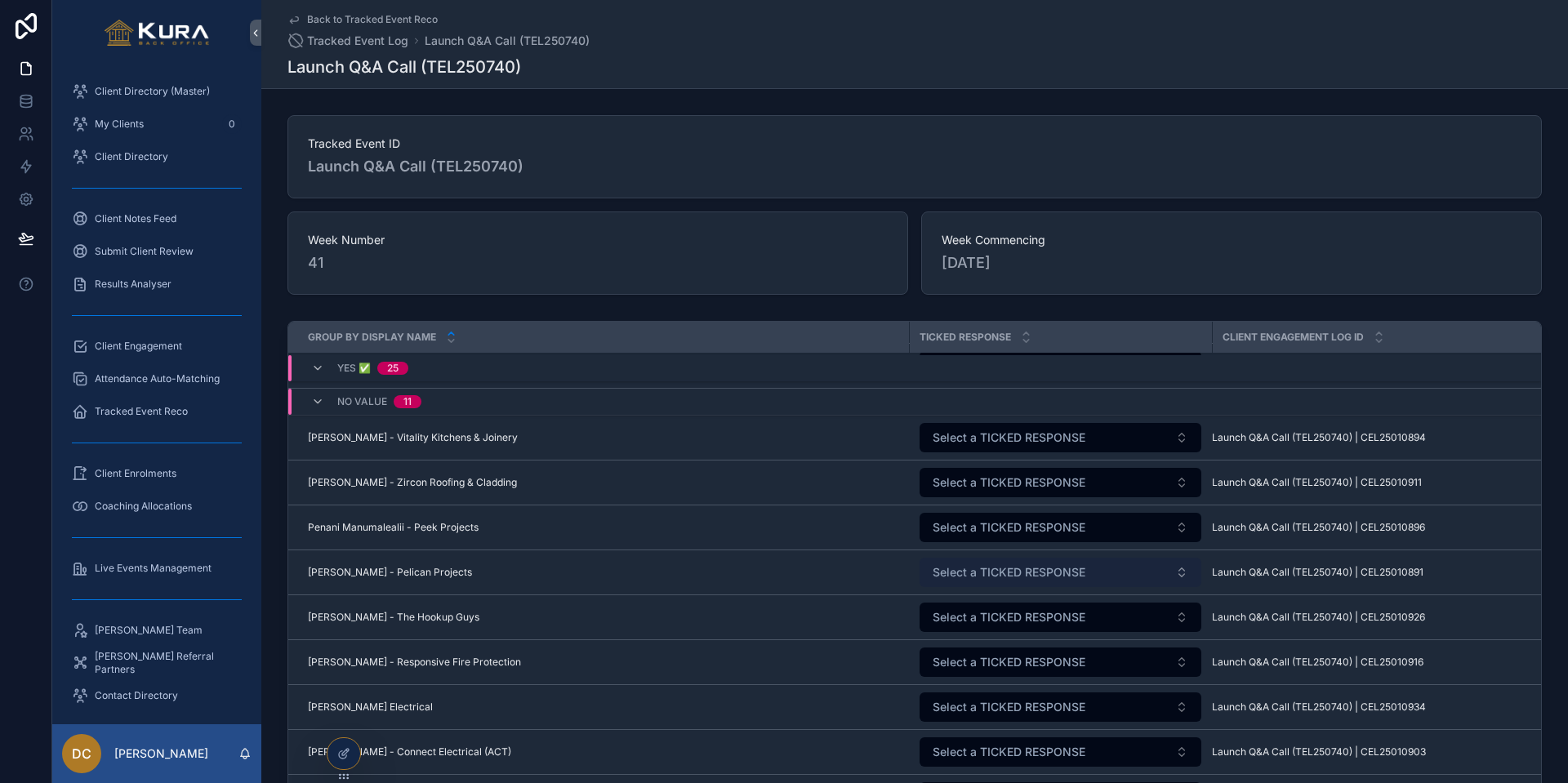
scroll to position [1700, 0]
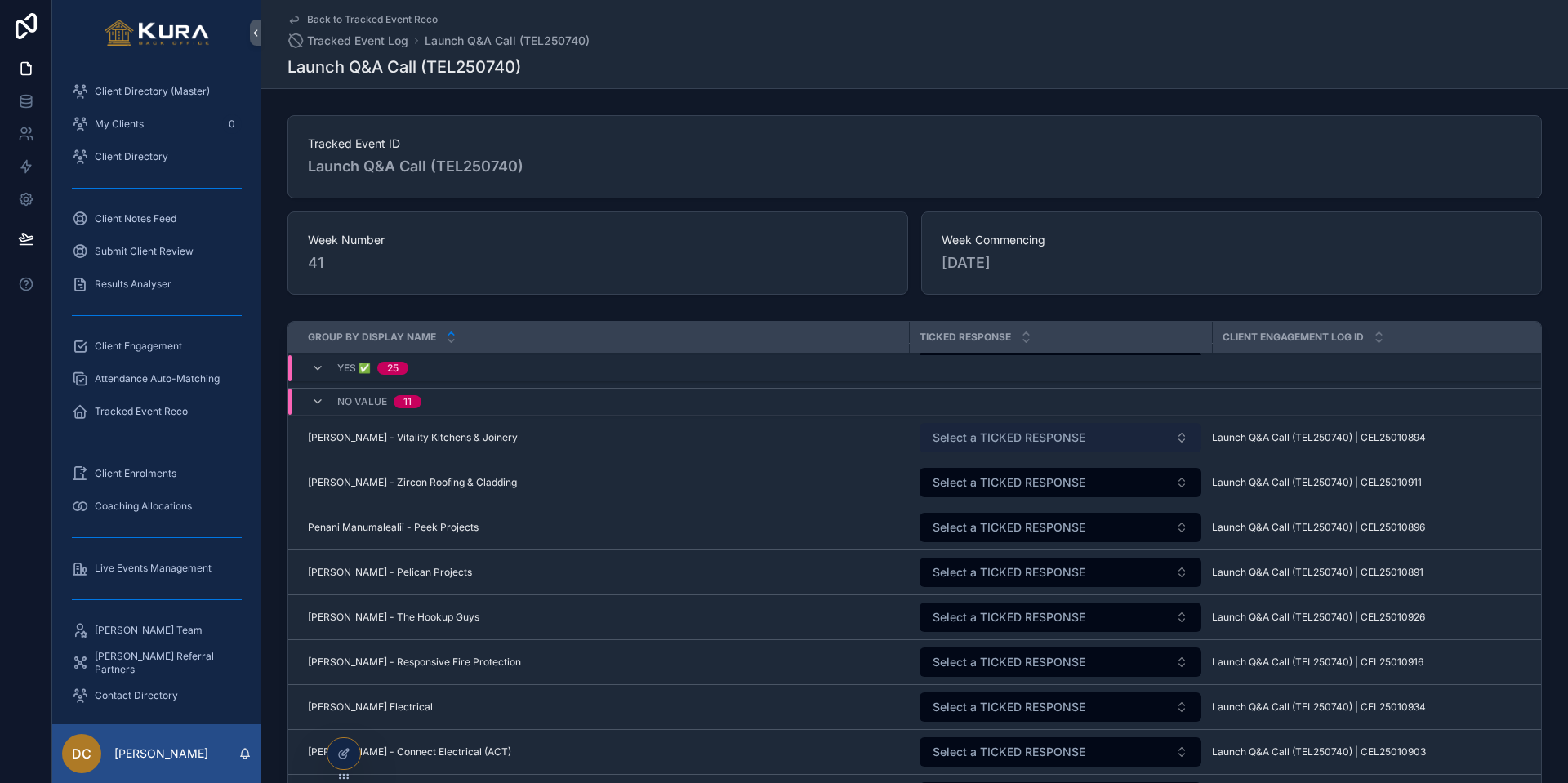
click at [984, 441] on span "Select a TICKED RESPONSE" at bounding box center [1009, 438] width 153 height 16
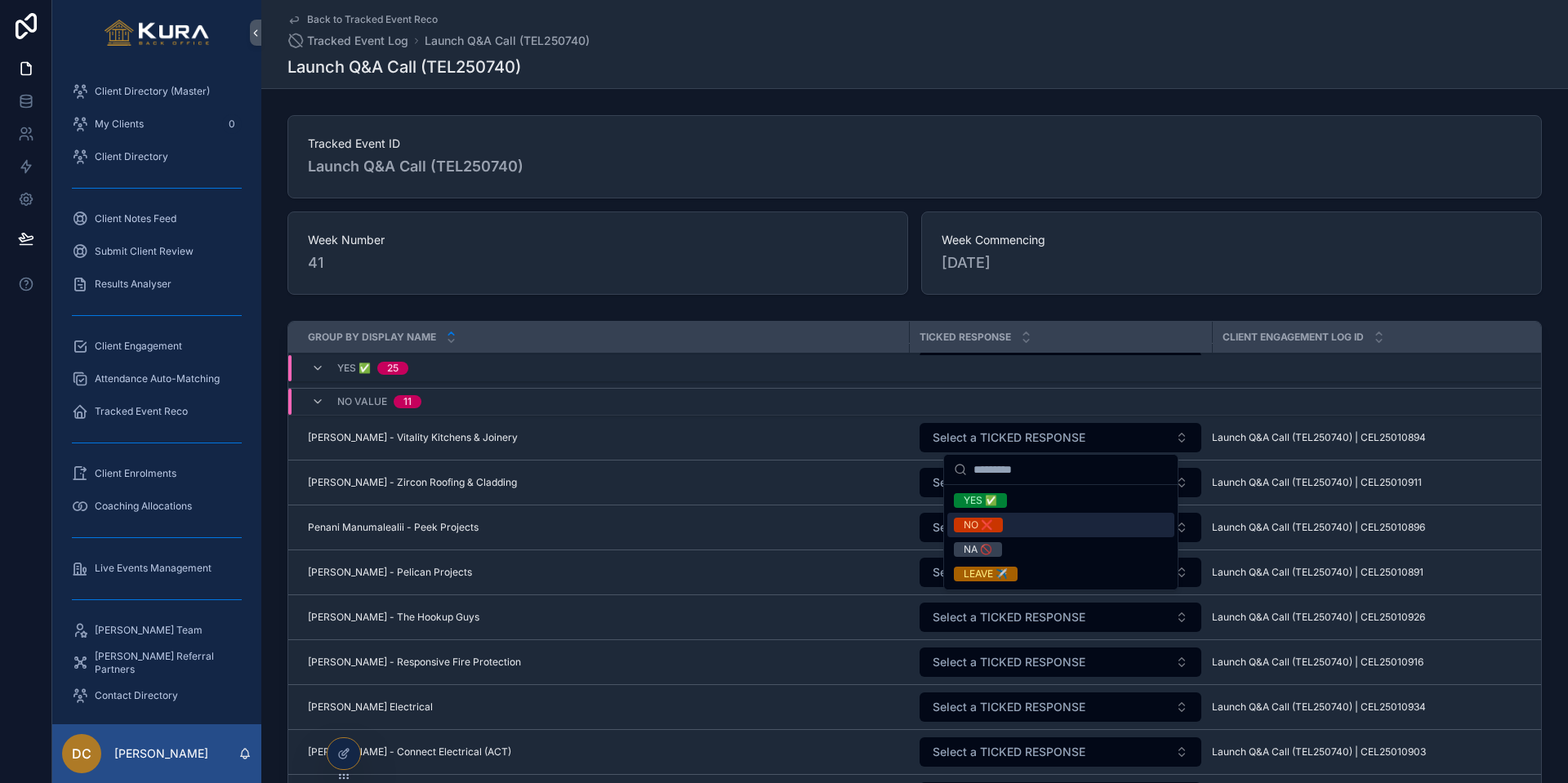
click at [975, 523] on div "NO ❌" at bounding box center [978, 524] width 30 height 14
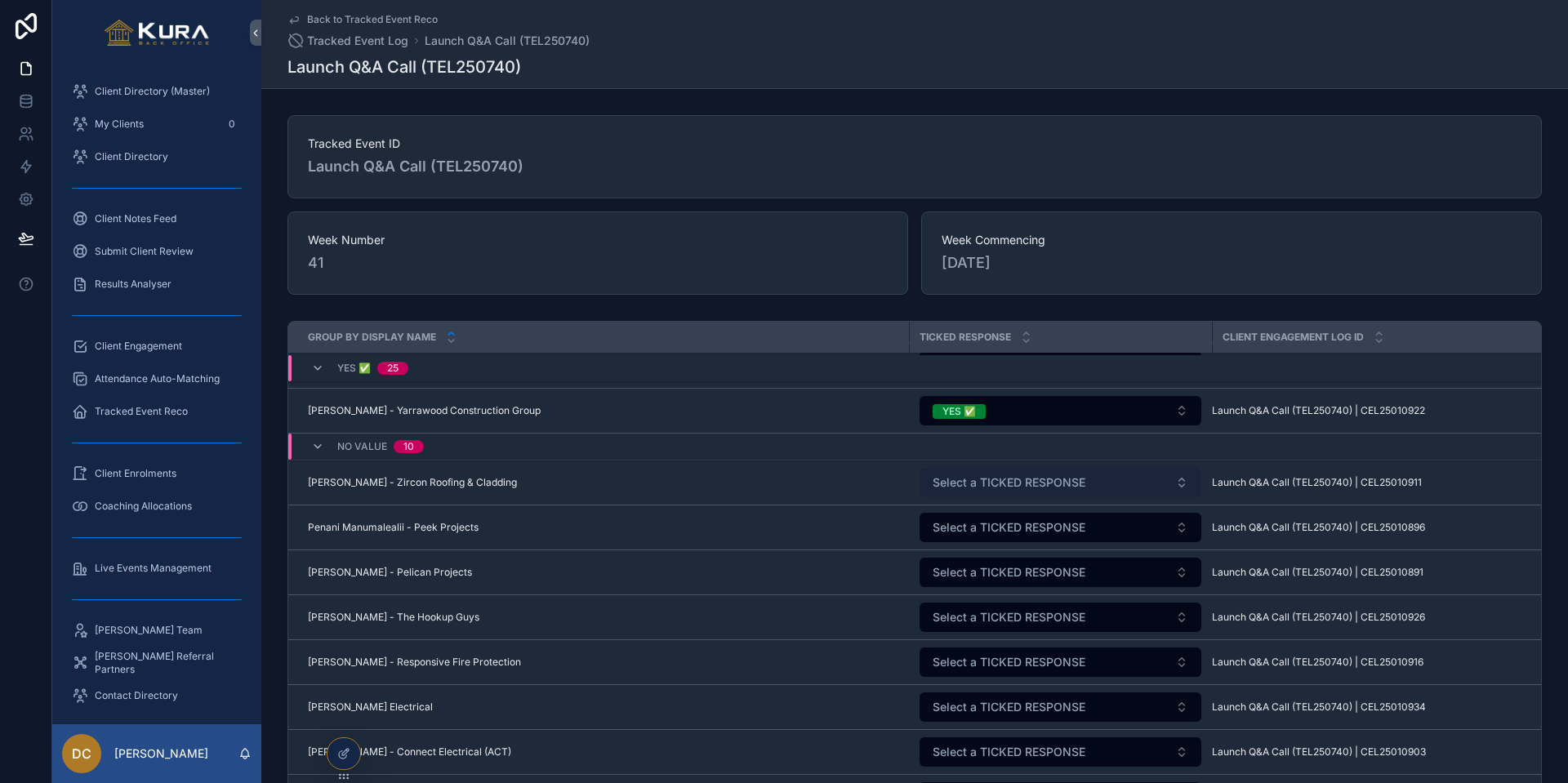
click at [970, 485] on span "Select a TICKED RESPONSE" at bounding box center [1009, 482] width 153 height 16
click at [962, 477] on span "Select a TICKED RESPONSE" at bounding box center [1009, 482] width 153 height 16
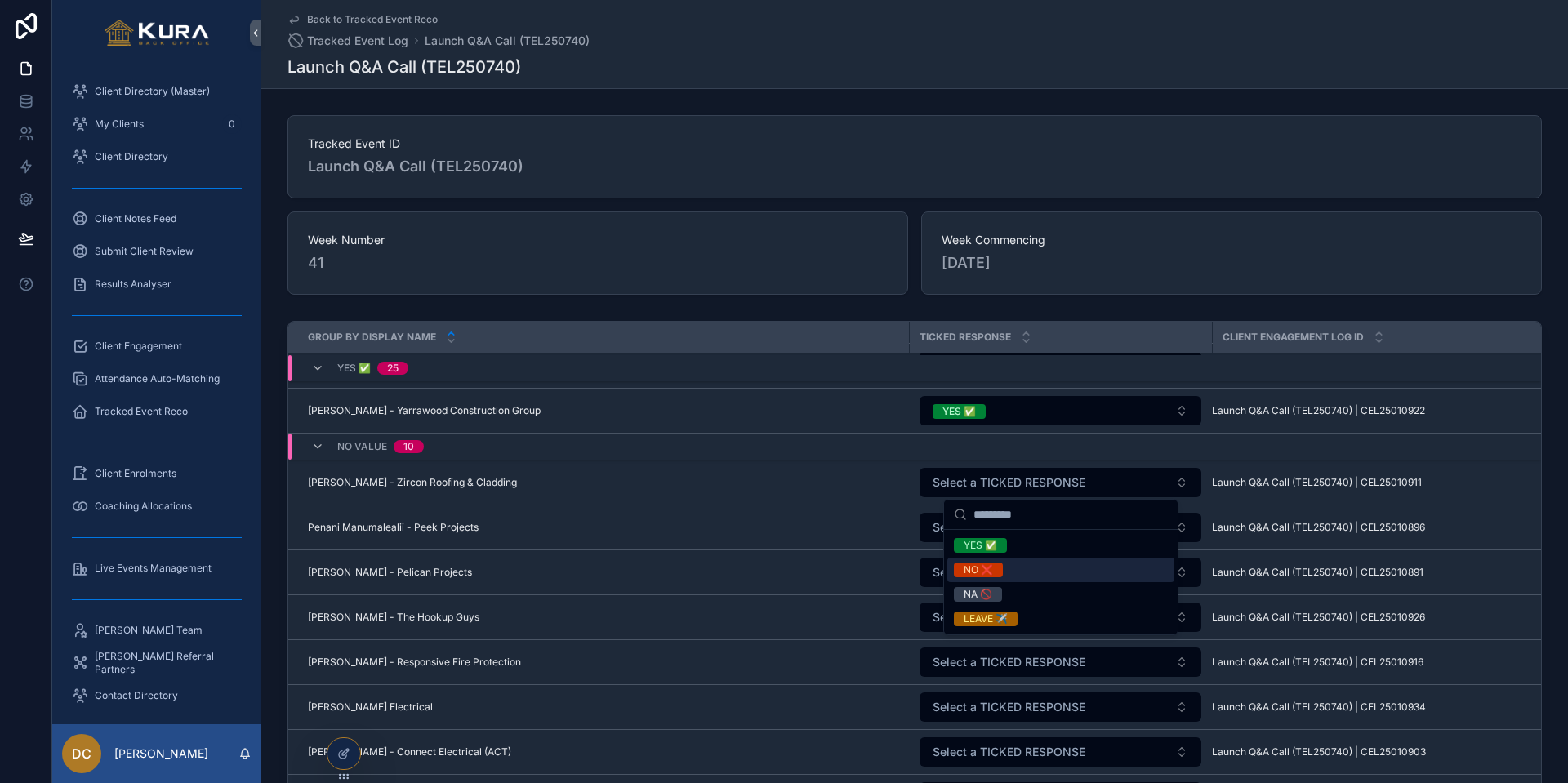
click at [968, 566] on div "NO ❌" at bounding box center [978, 570] width 30 height 14
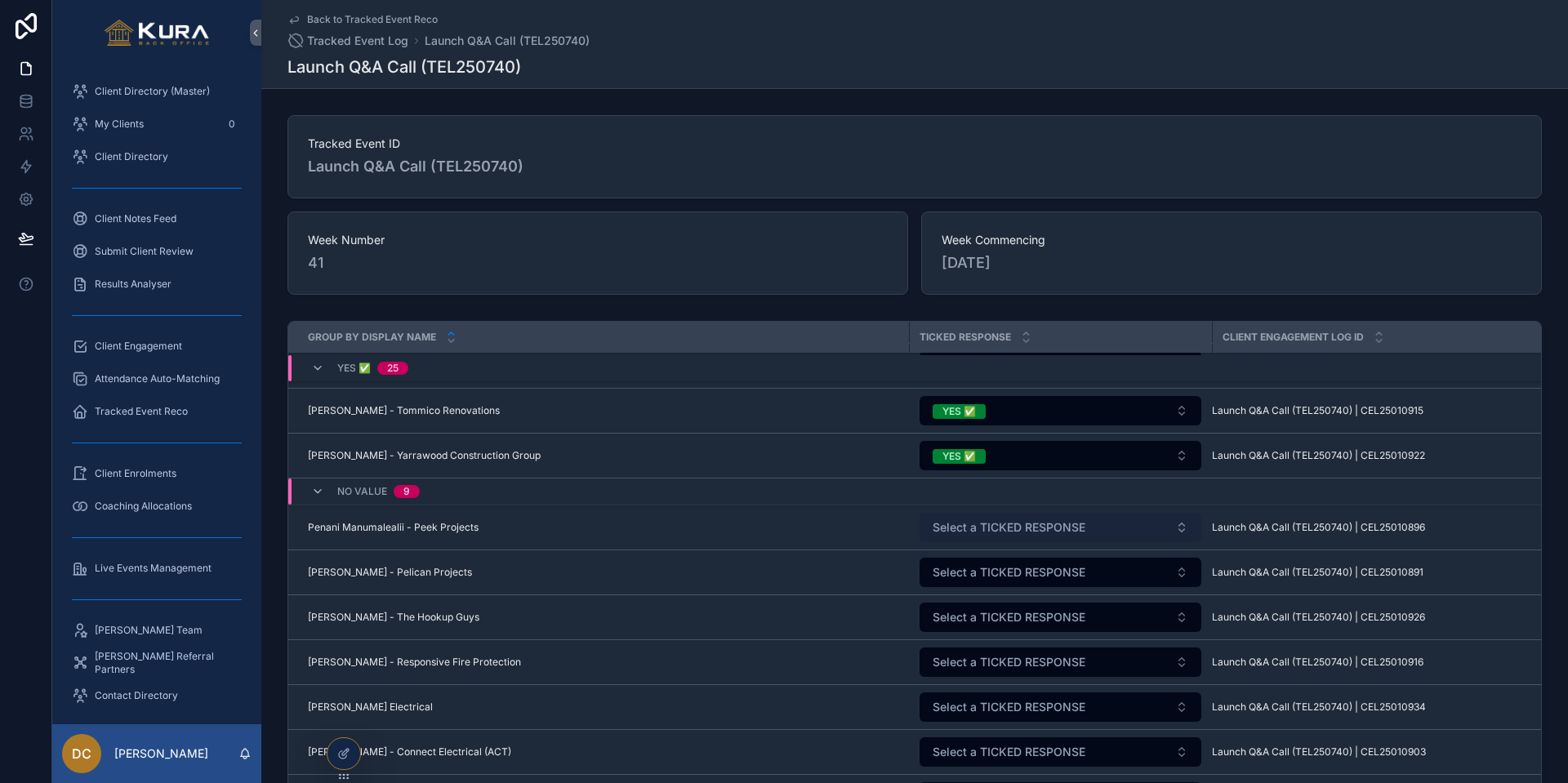
click at [970, 526] on span "Select a TICKED RESPONSE" at bounding box center [1009, 527] width 153 height 16
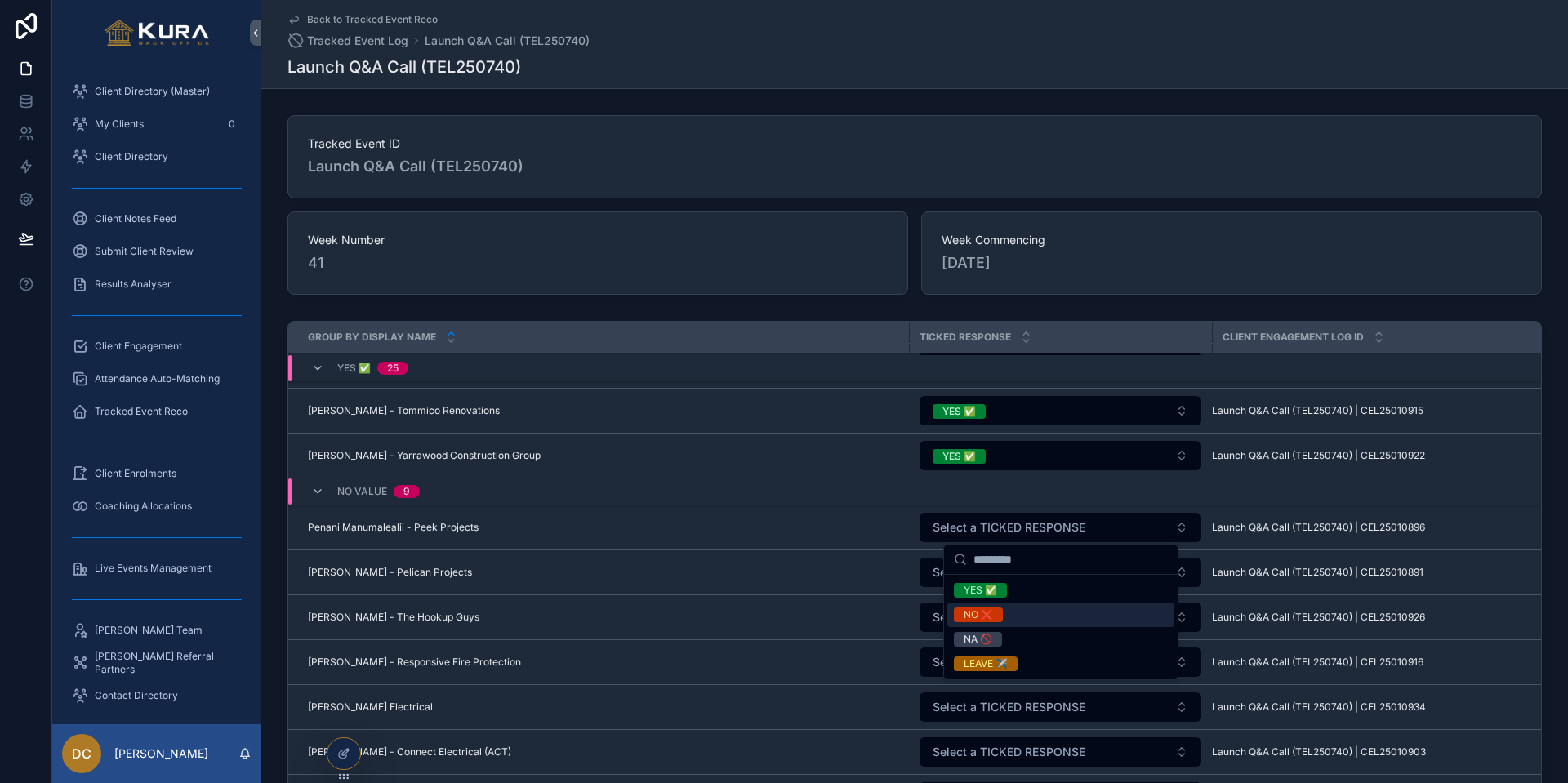
click at [975, 608] on div "NO ❌" at bounding box center [978, 615] width 30 height 14
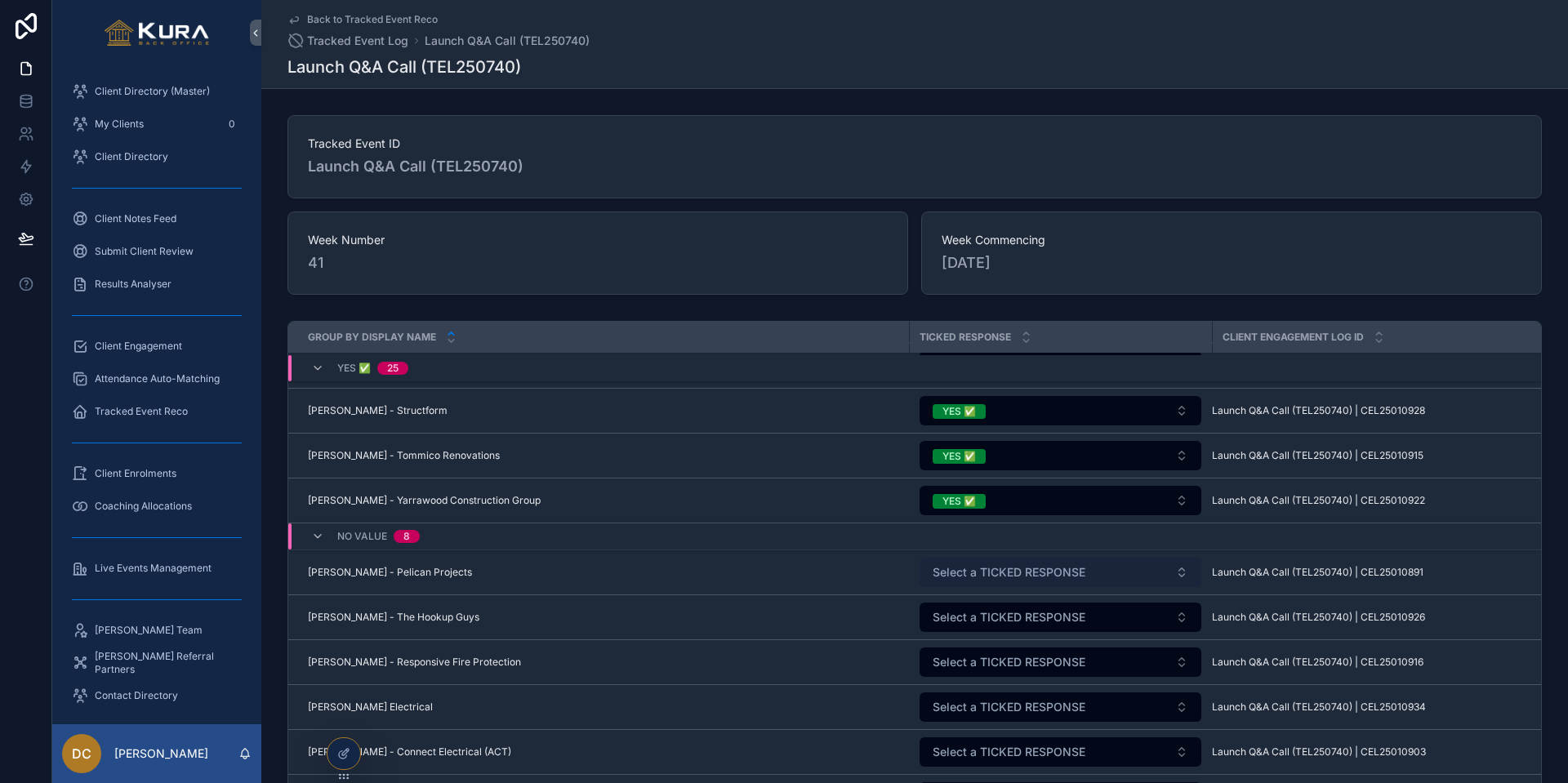
click at [970, 572] on span "Select a TICKED RESPONSE" at bounding box center [1009, 572] width 153 height 16
click at [971, 564] on span "Select a TICKED RESPONSE" at bounding box center [1009, 572] width 153 height 16
drag, startPoint x: 958, startPoint y: 573, endPoint x: 961, endPoint y: 587, distance: 14.3
click at [959, 573] on span "Select a TICKED RESPONSE" at bounding box center [1009, 572] width 153 height 16
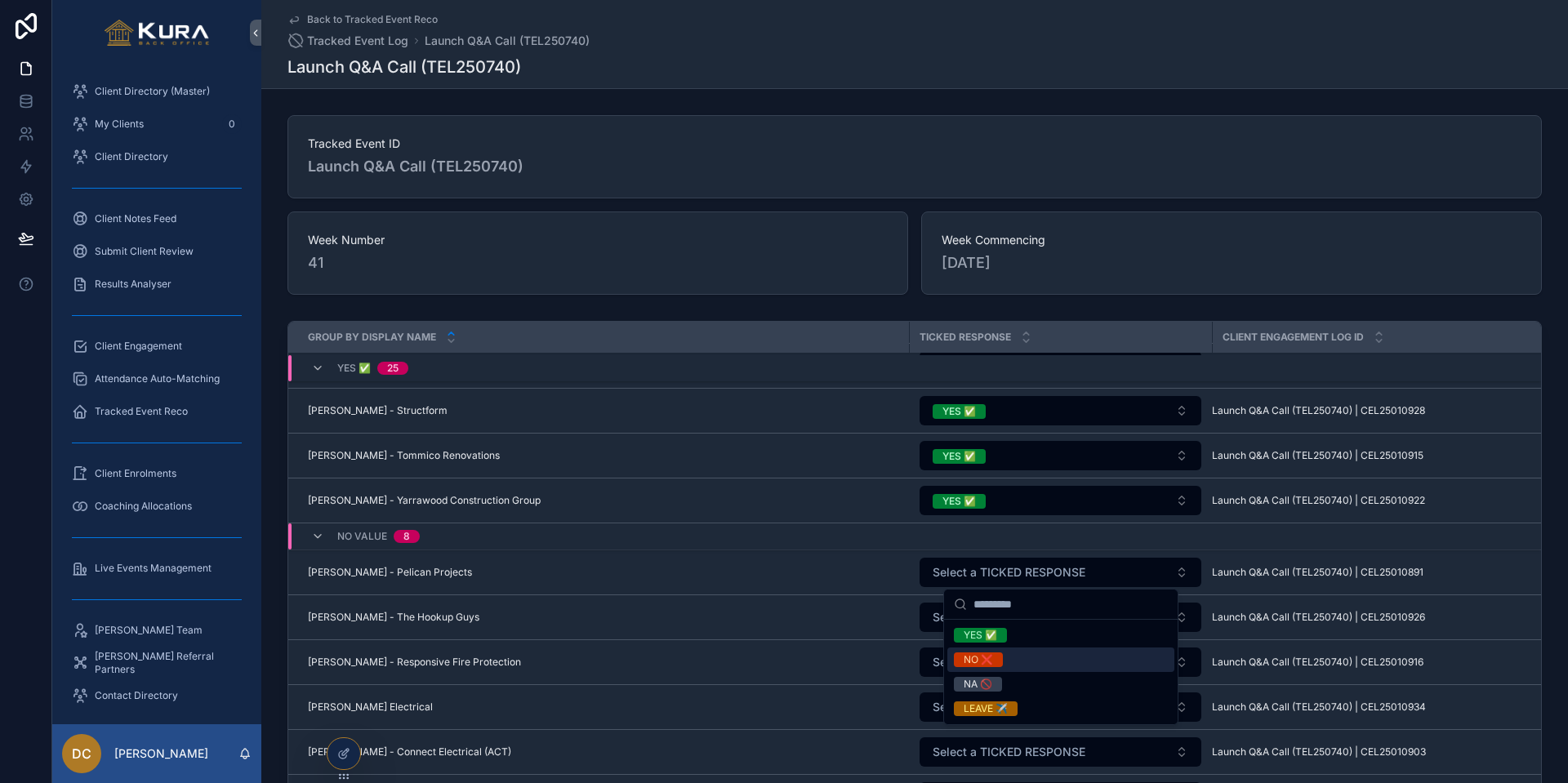
click at [970, 649] on div "NO ❌" at bounding box center [978, 660] width 30 height 14
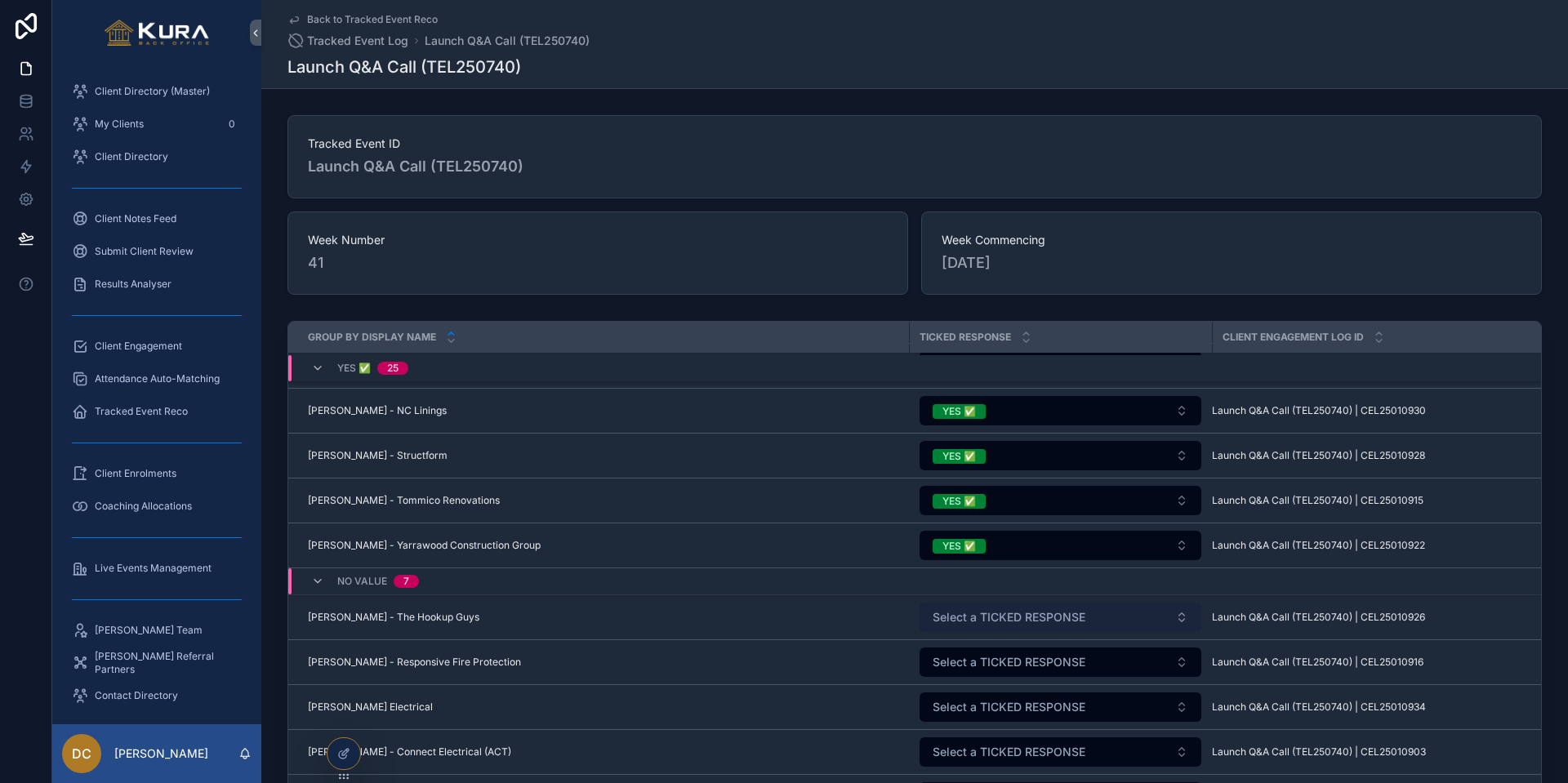
click at [973, 613] on span "Select a TICKED RESPONSE" at bounding box center [1009, 617] width 153 height 16
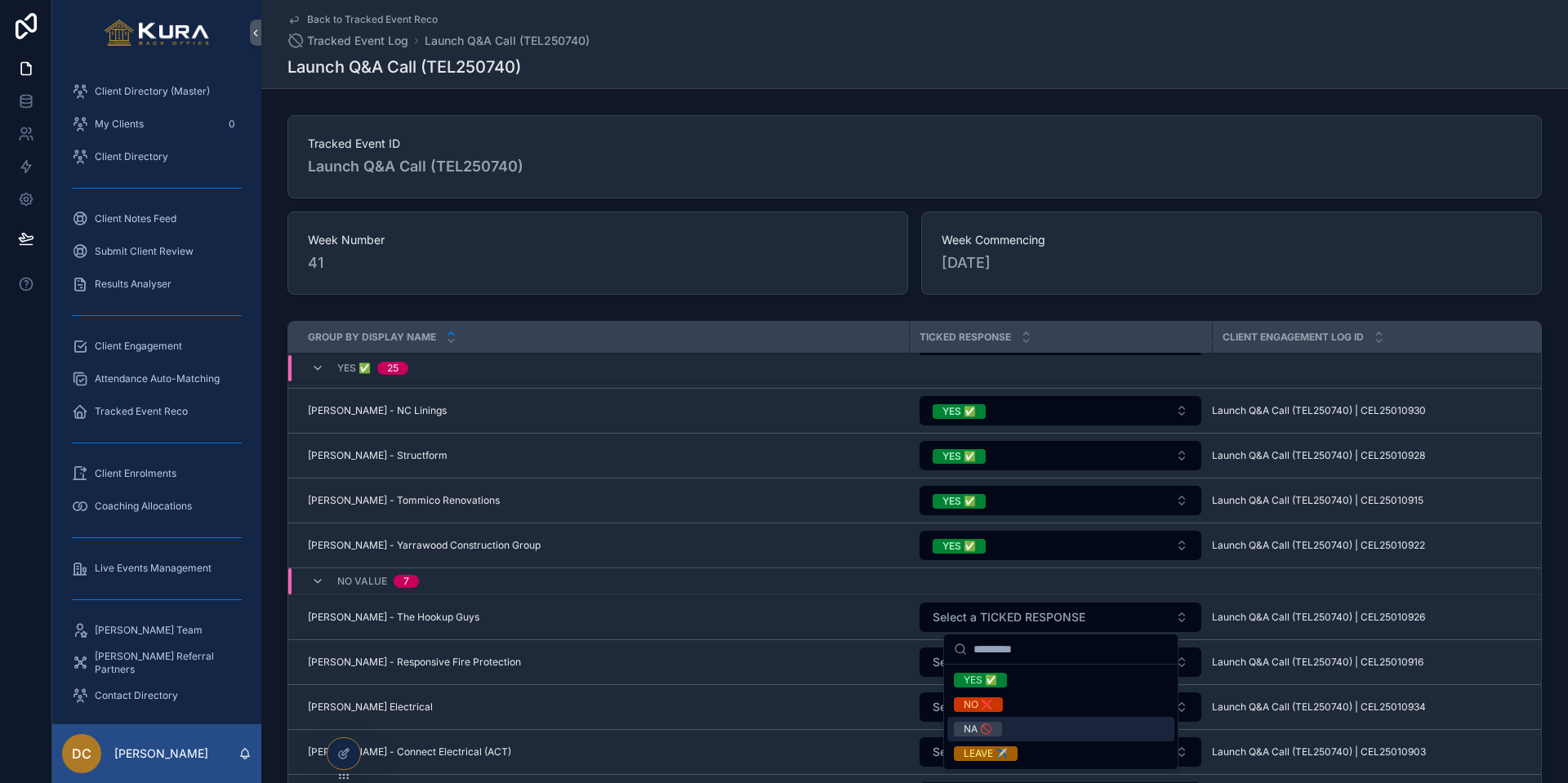
click at [984, 649] on div "NA 🚫" at bounding box center [978, 729] width 29 height 14
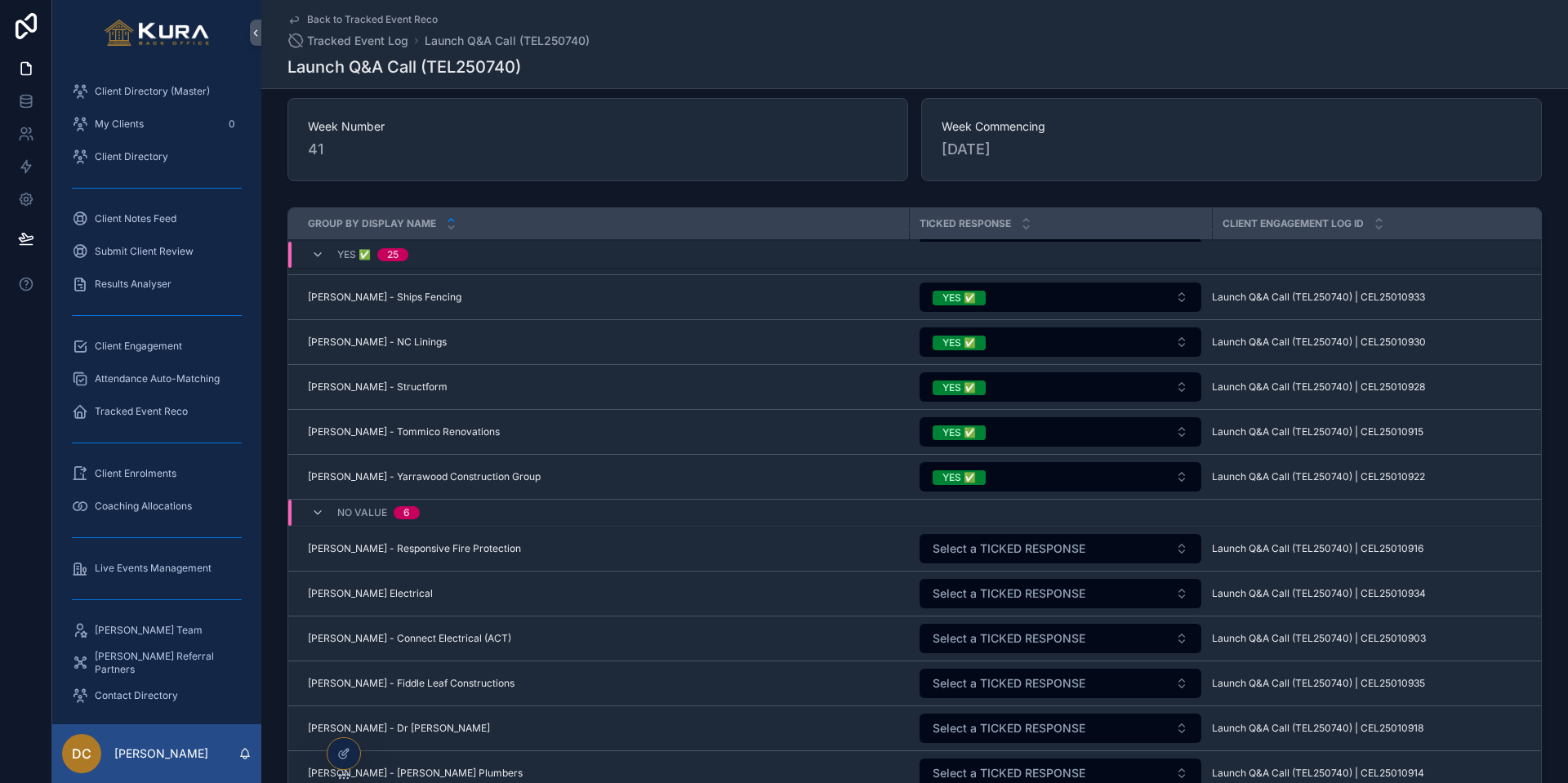
scroll to position [116, 0]
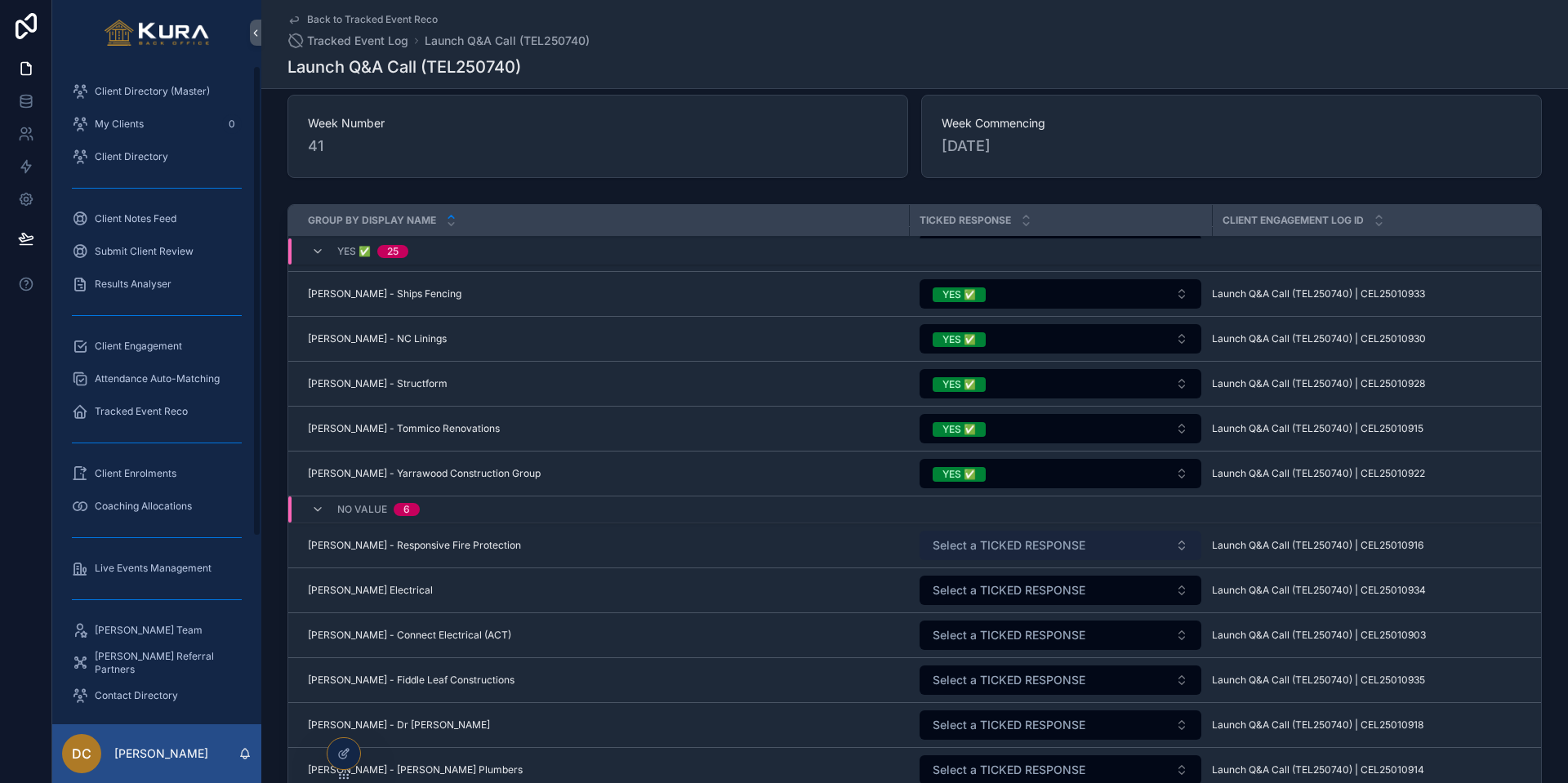
click at [1068, 541] on span "Select a TICKED RESPONSE" at bounding box center [1009, 545] width 153 height 16
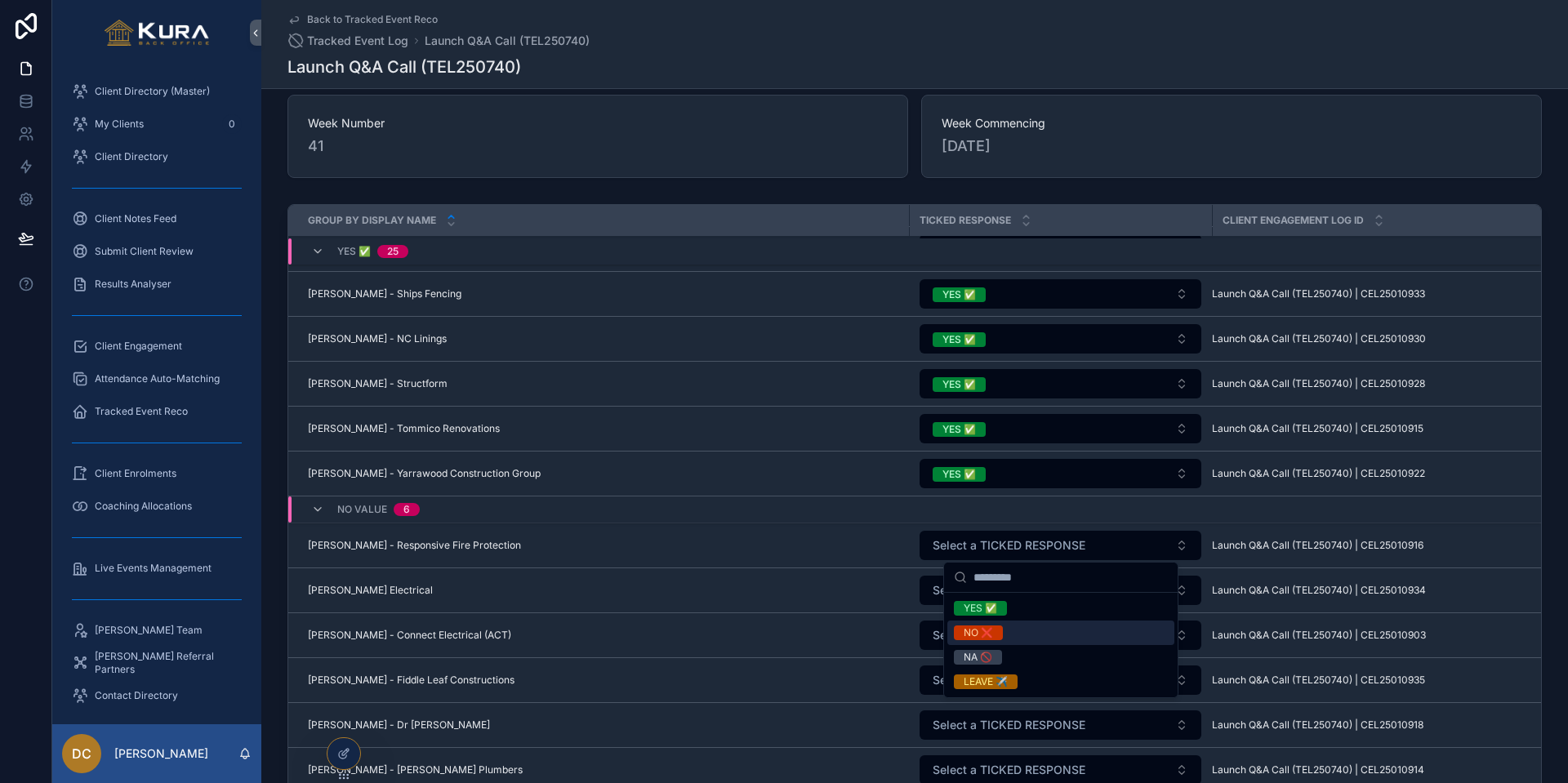
click at [965, 633] on div "NO ❌" at bounding box center [978, 633] width 30 height 14
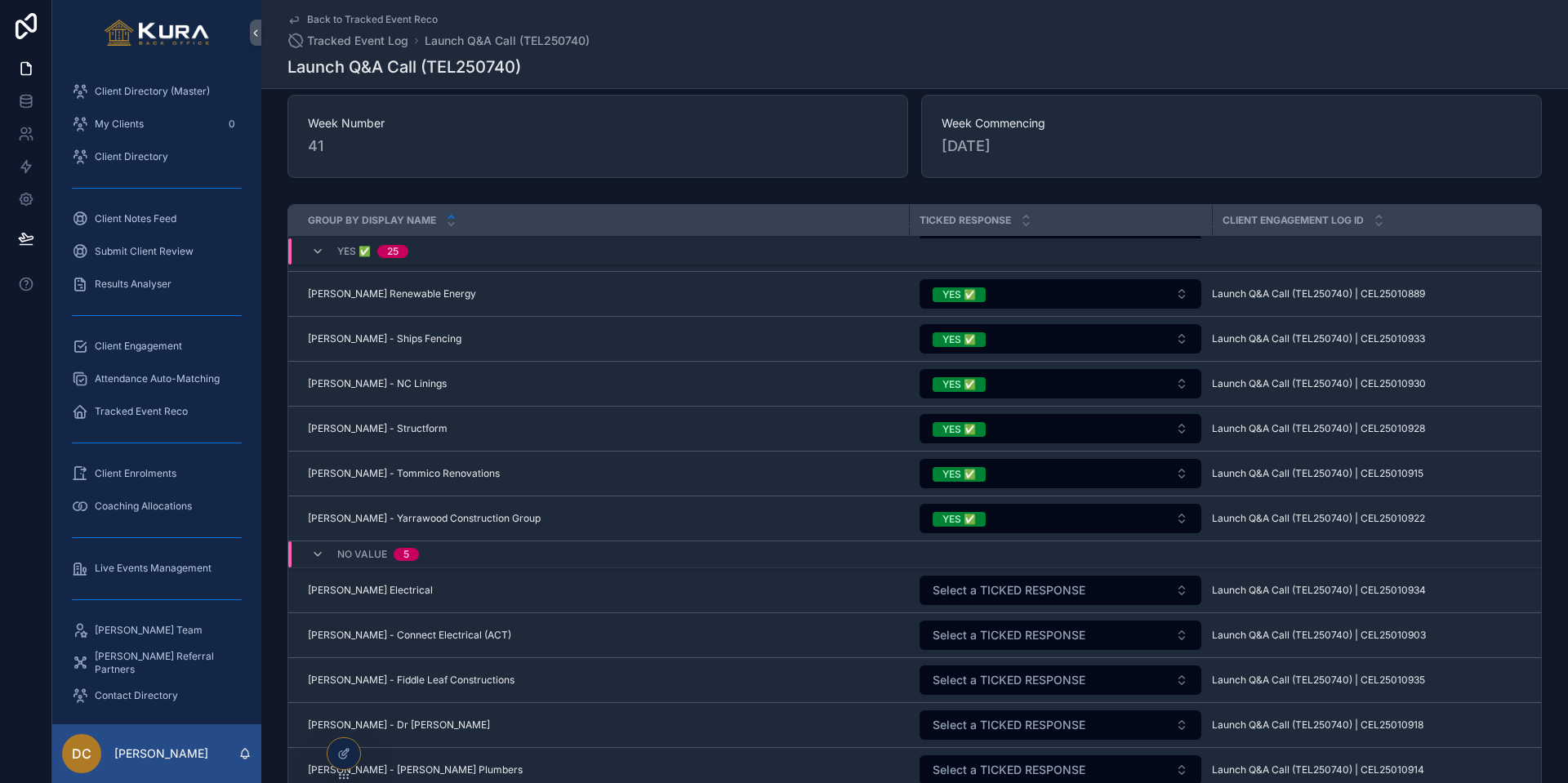
click at [961, 588] on span "Select a TICKED RESPONSE" at bounding box center [1009, 591] width 153 height 16
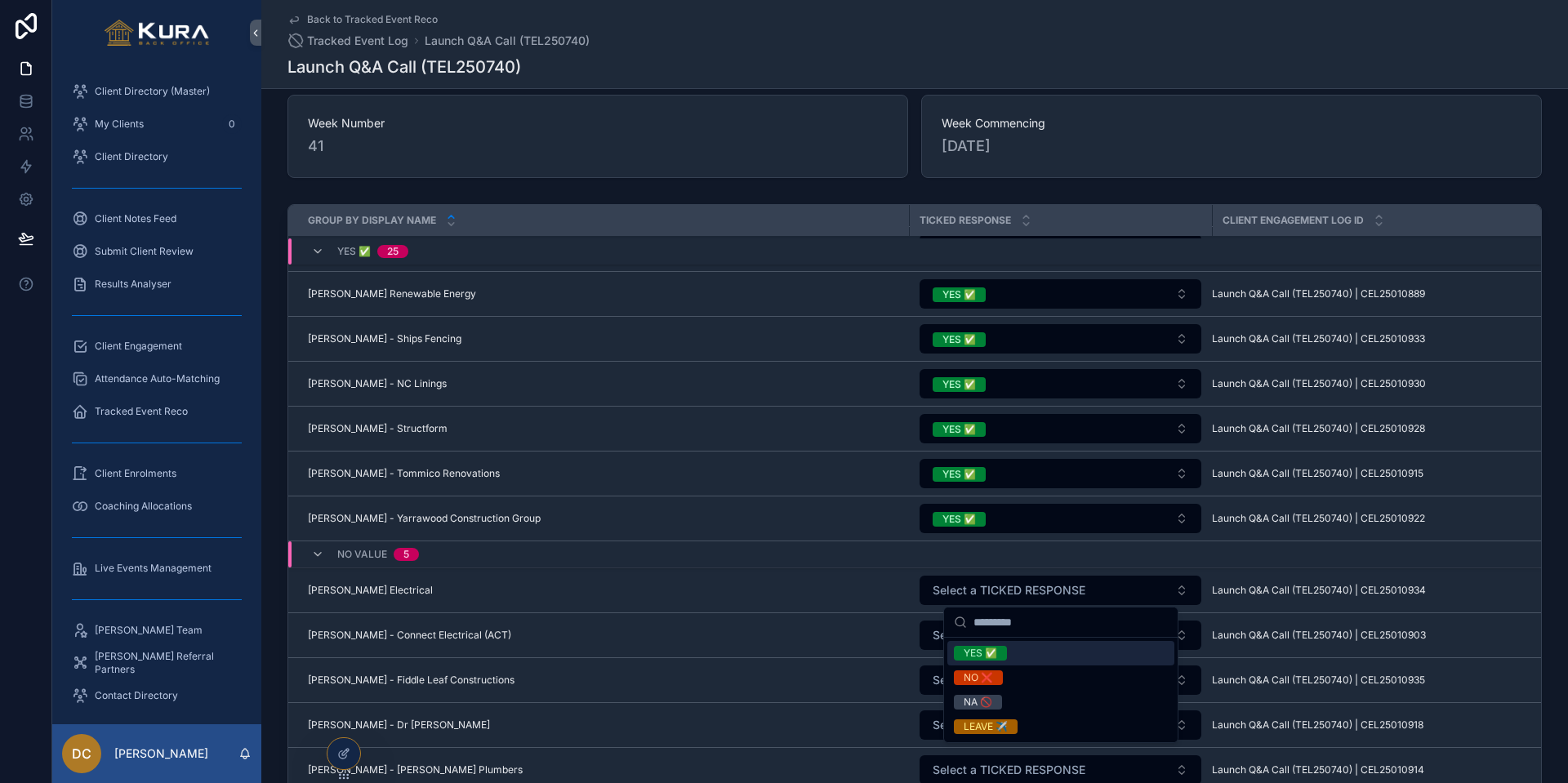
click at [983, 649] on div "YES ✅" at bounding box center [980, 653] width 33 height 14
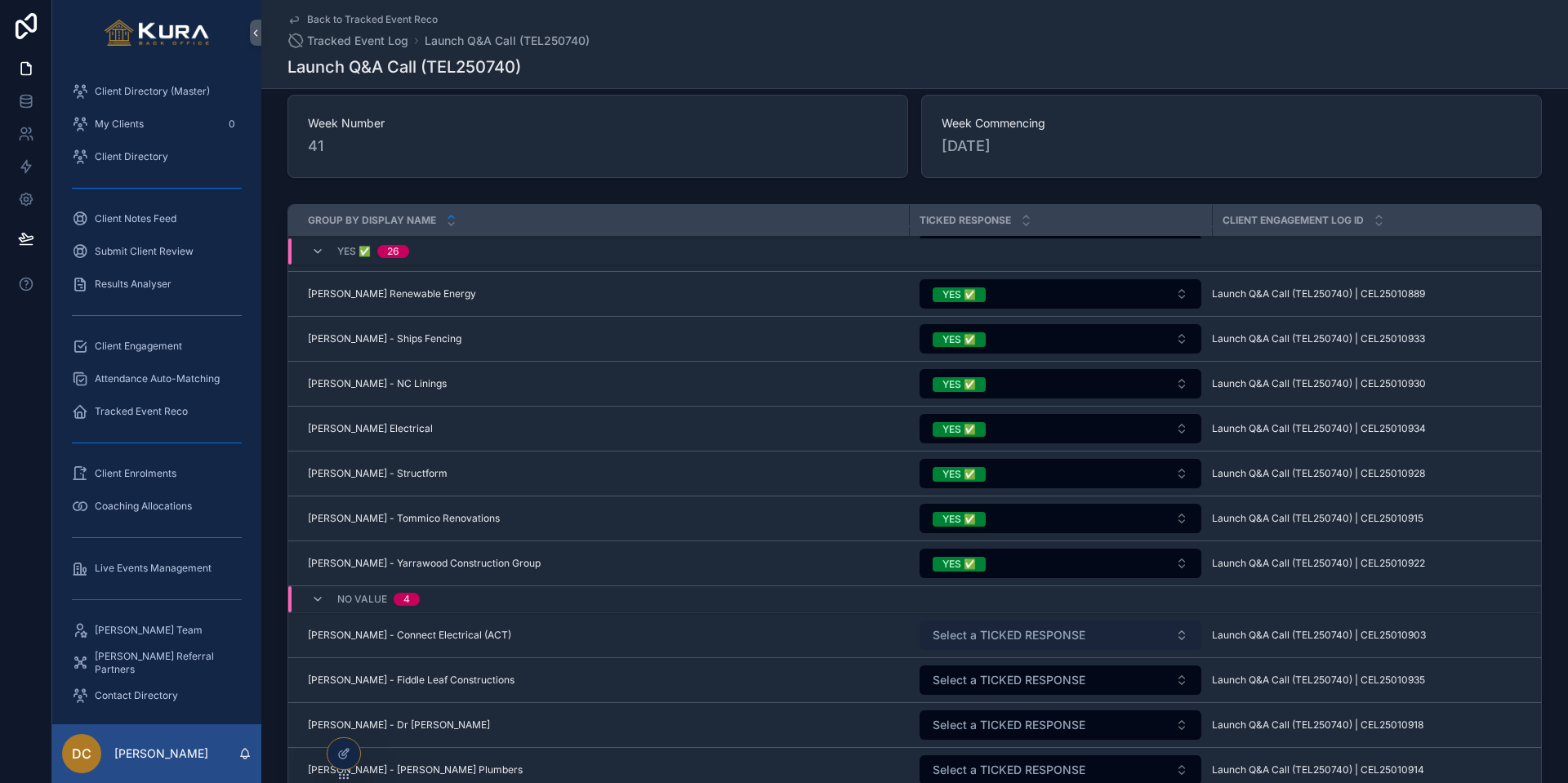
click at [993, 634] on span "Select a TICKED RESPONSE" at bounding box center [1009, 635] width 153 height 16
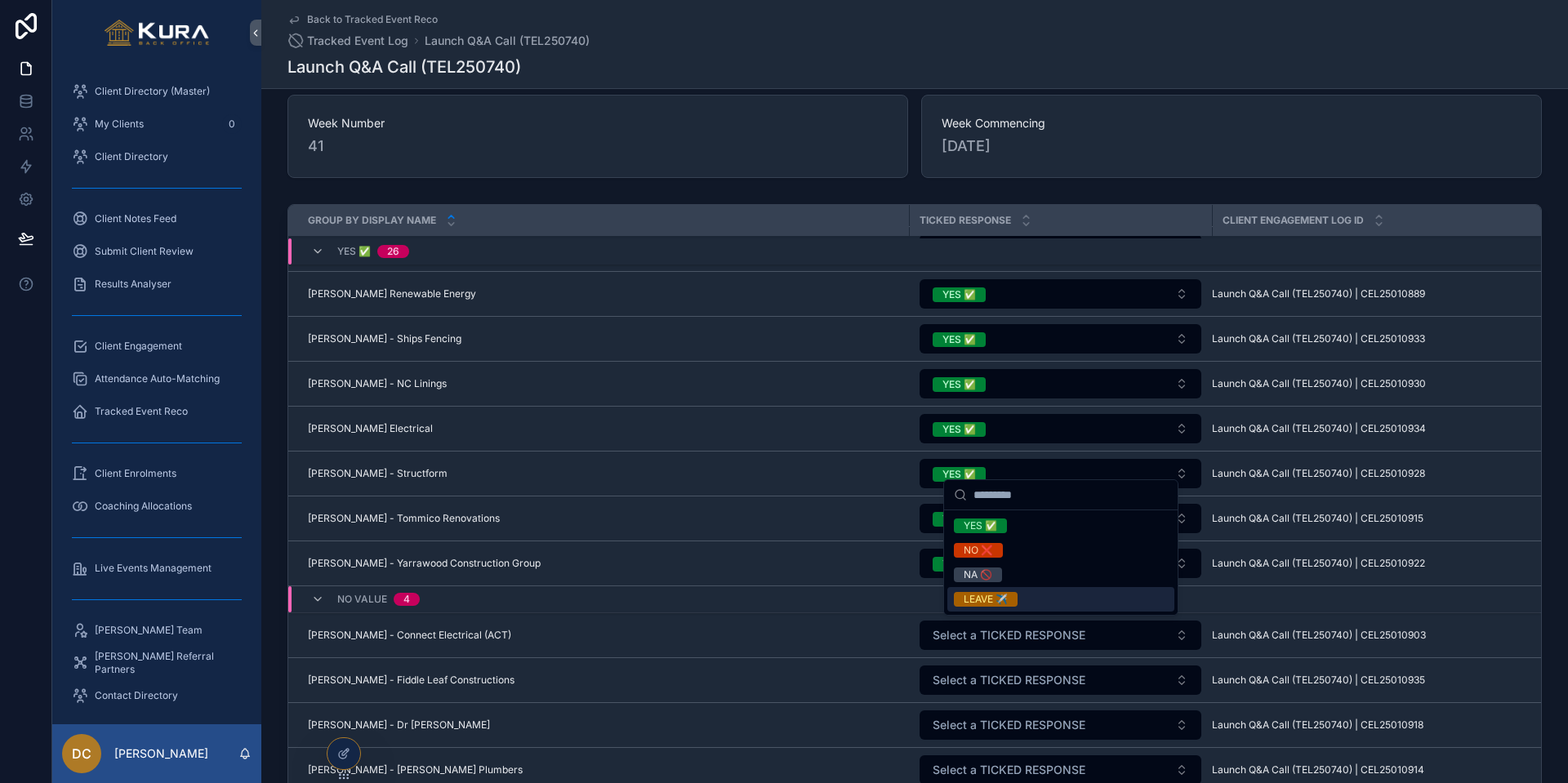
click at [988, 601] on div "LEAVE ✈️" at bounding box center [985, 600] width 44 height 14
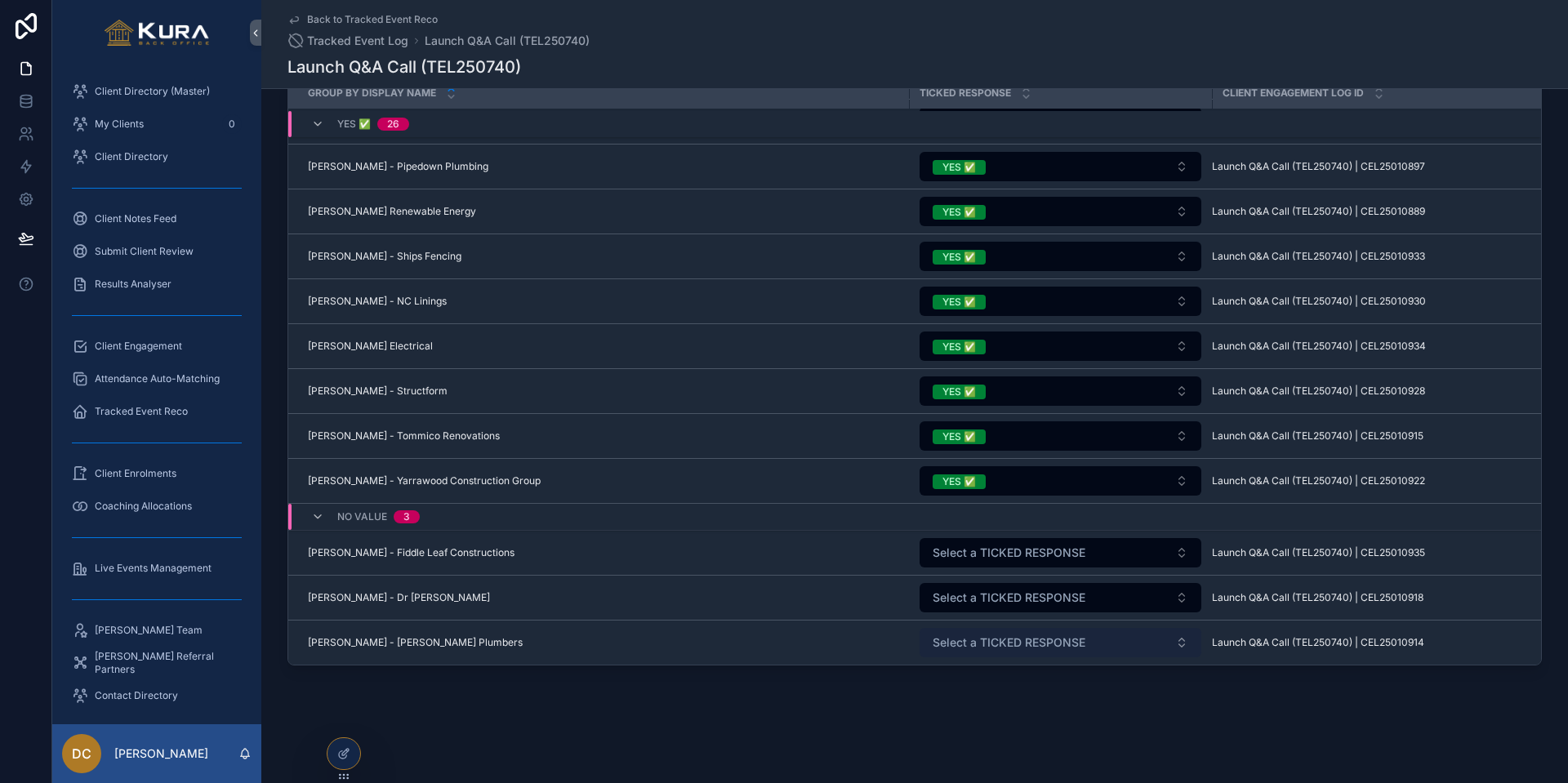
scroll to position [0, 0]
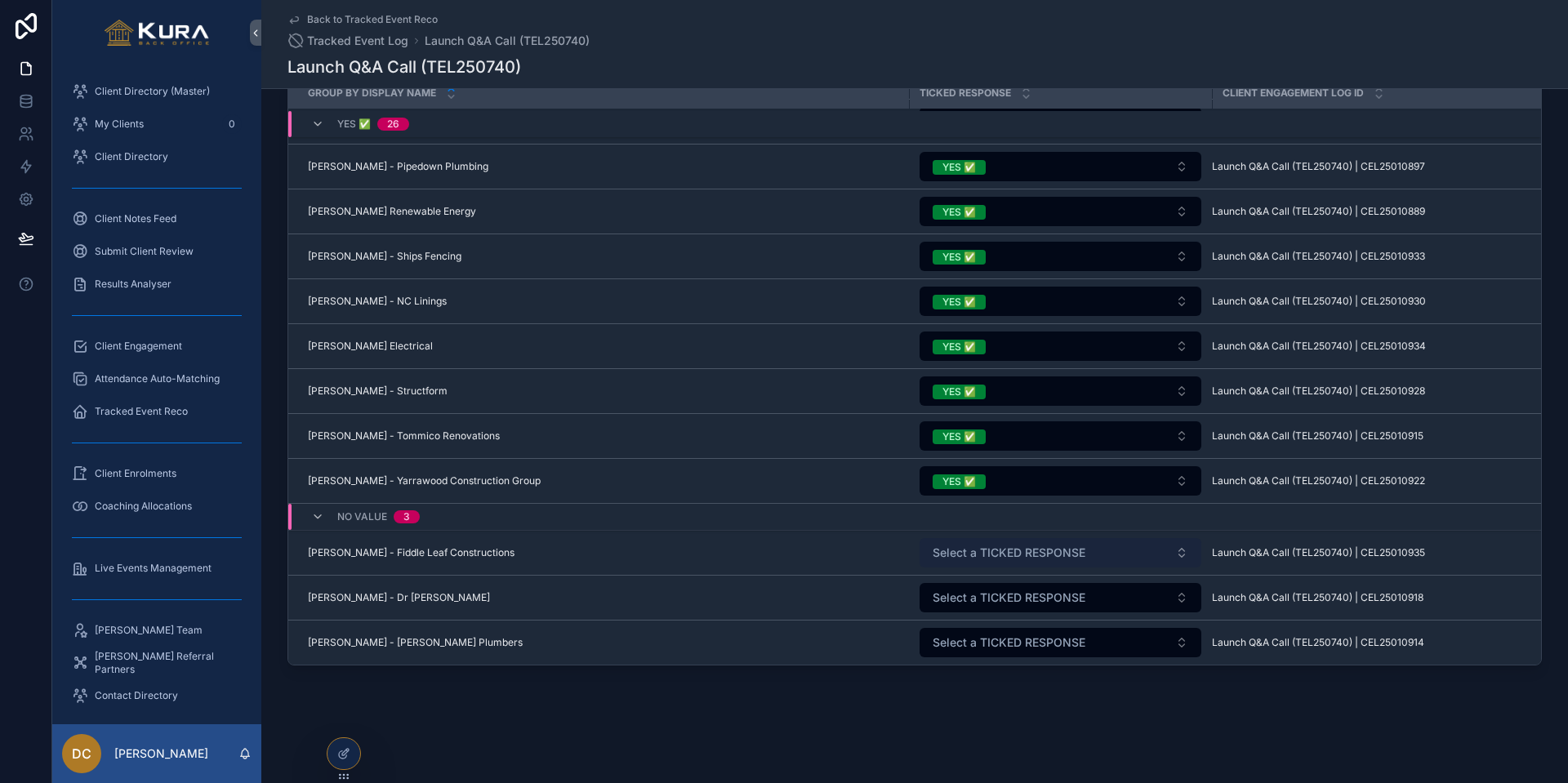
click at [1008, 554] on span "Select a TICKED RESPONSE" at bounding box center [1009, 553] width 153 height 16
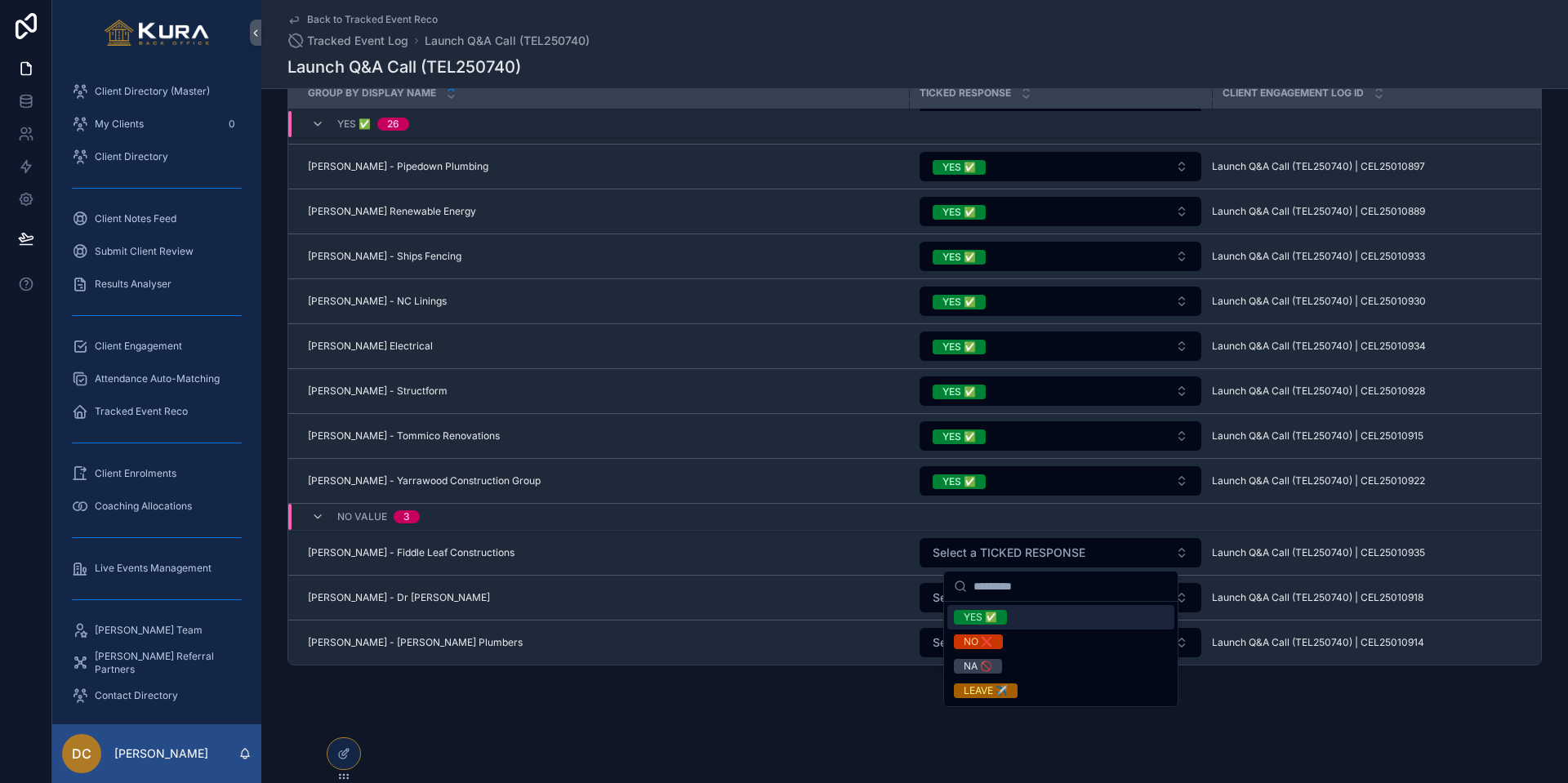
click at [989, 620] on div "YES ✅" at bounding box center [980, 617] width 33 height 14
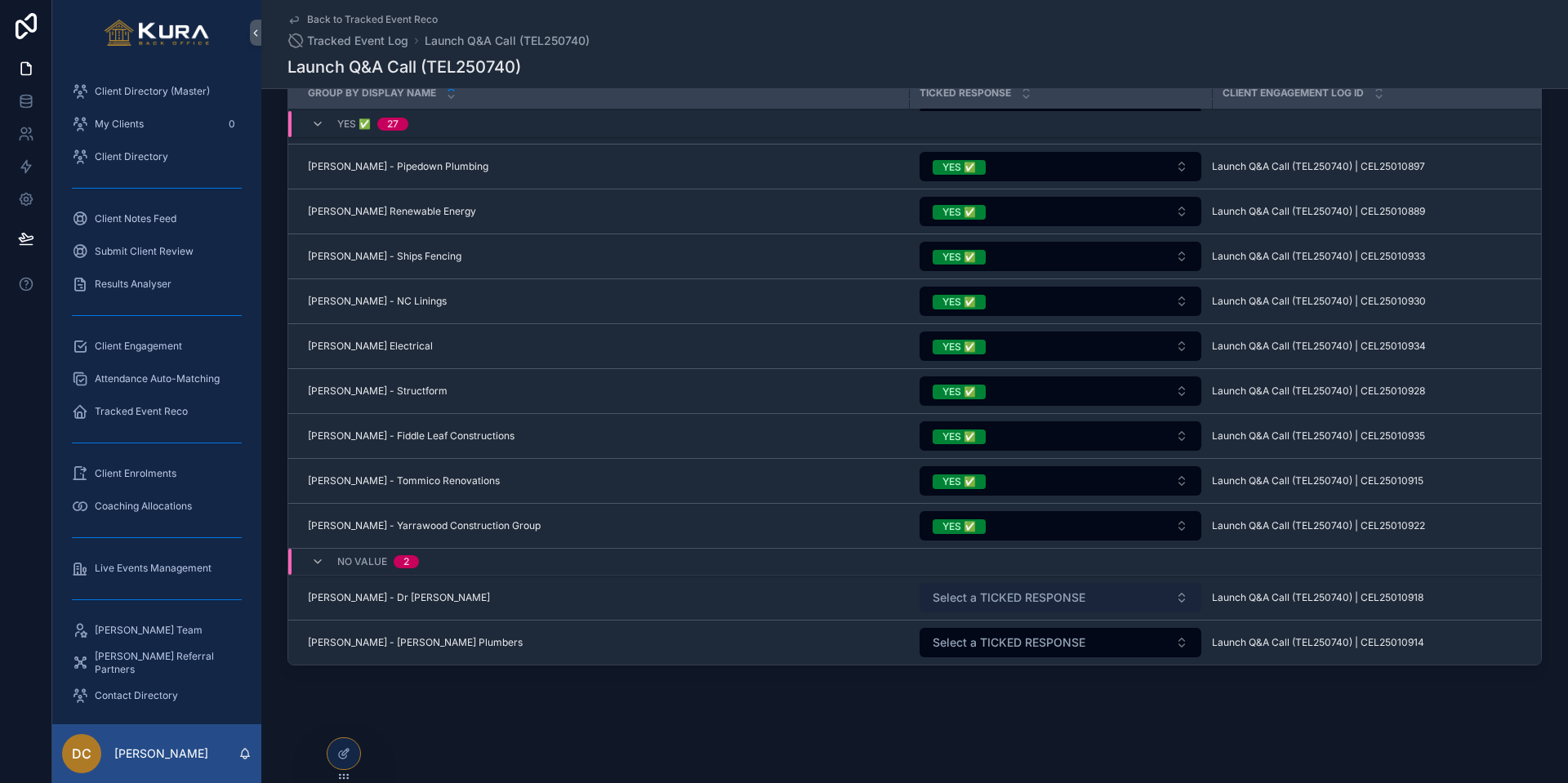
click at [999, 609] on button "Select a TICKED RESPONSE" at bounding box center [1060, 597] width 282 height 30
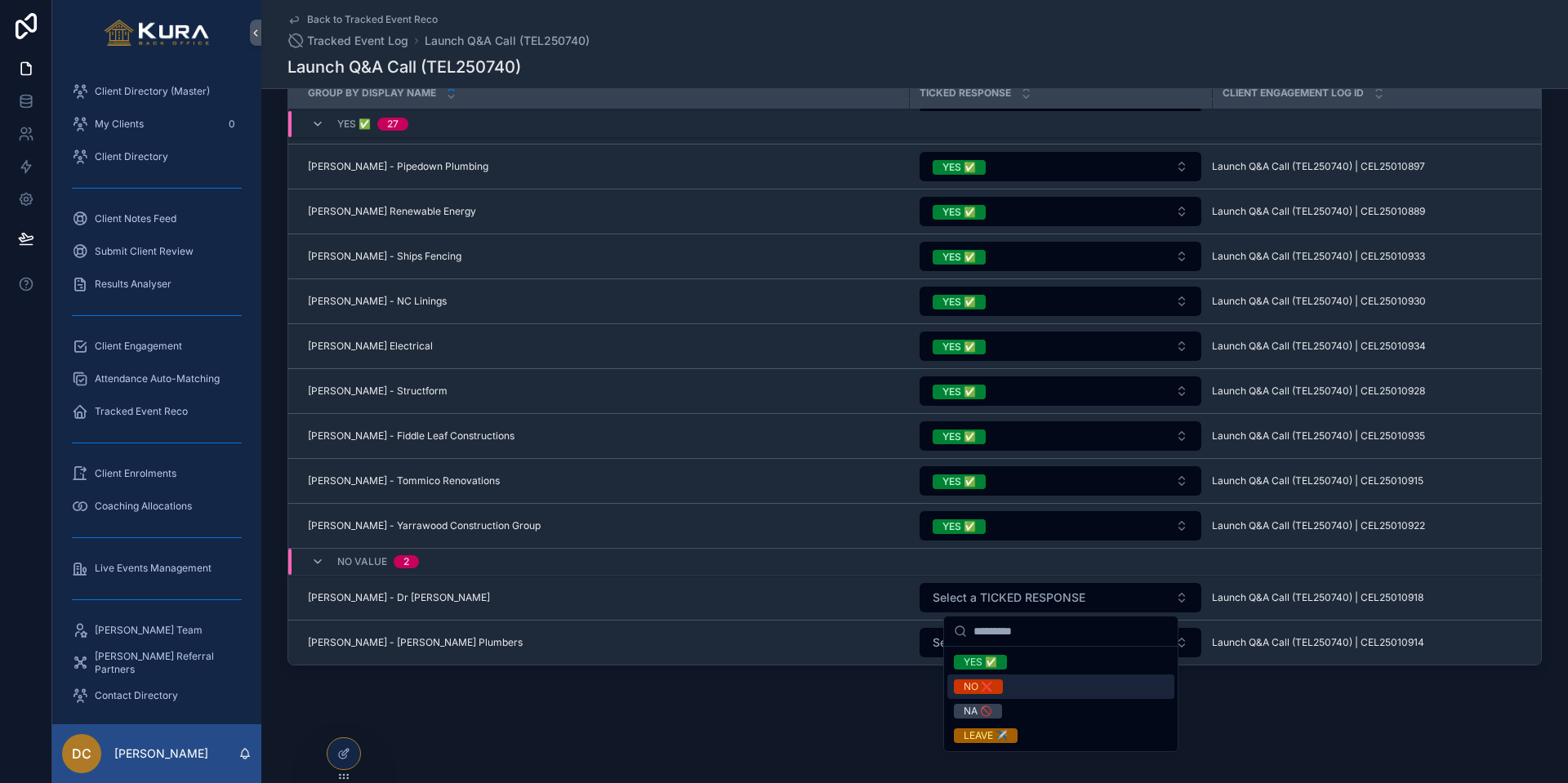
click at [986, 649] on div "NO ❌" at bounding box center [978, 686] width 30 height 14
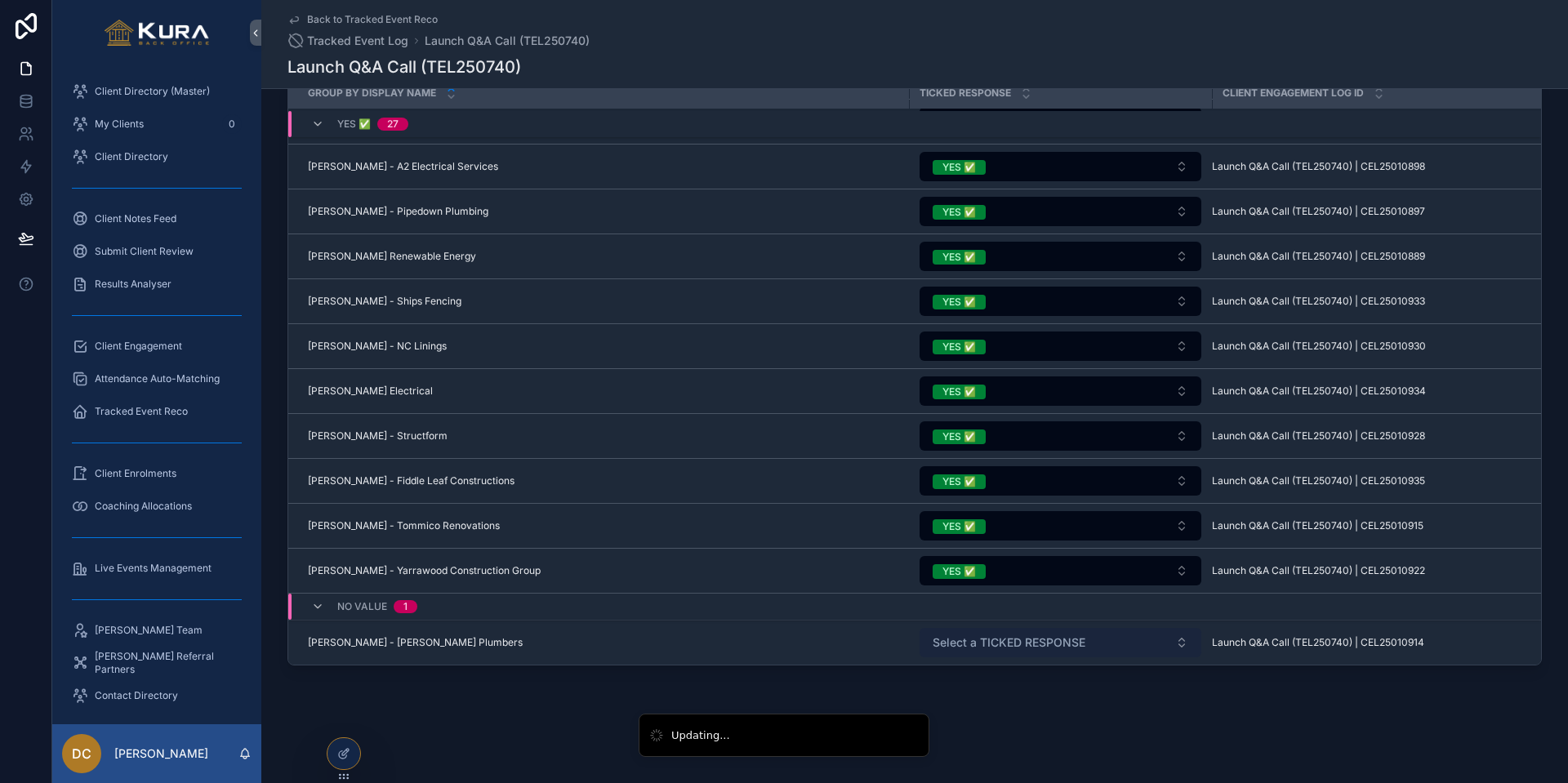
click at [990, 643] on span "Select a TICKED RESPONSE" at bounding box center [1009, 643] width 153 height 16
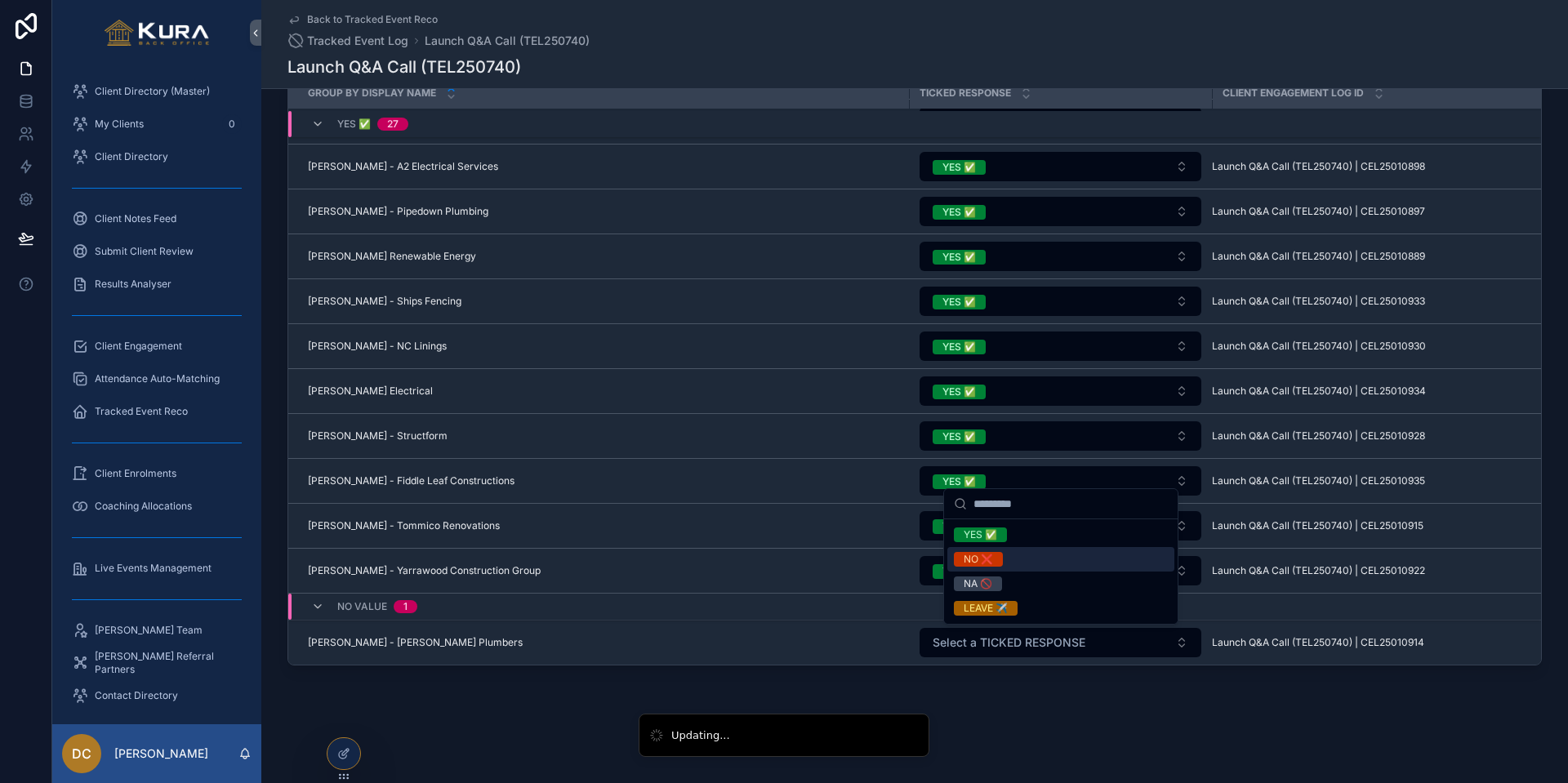
click at [977, 559] on div "NO ❌" at bounding box center [978, 559] width 30 height 14
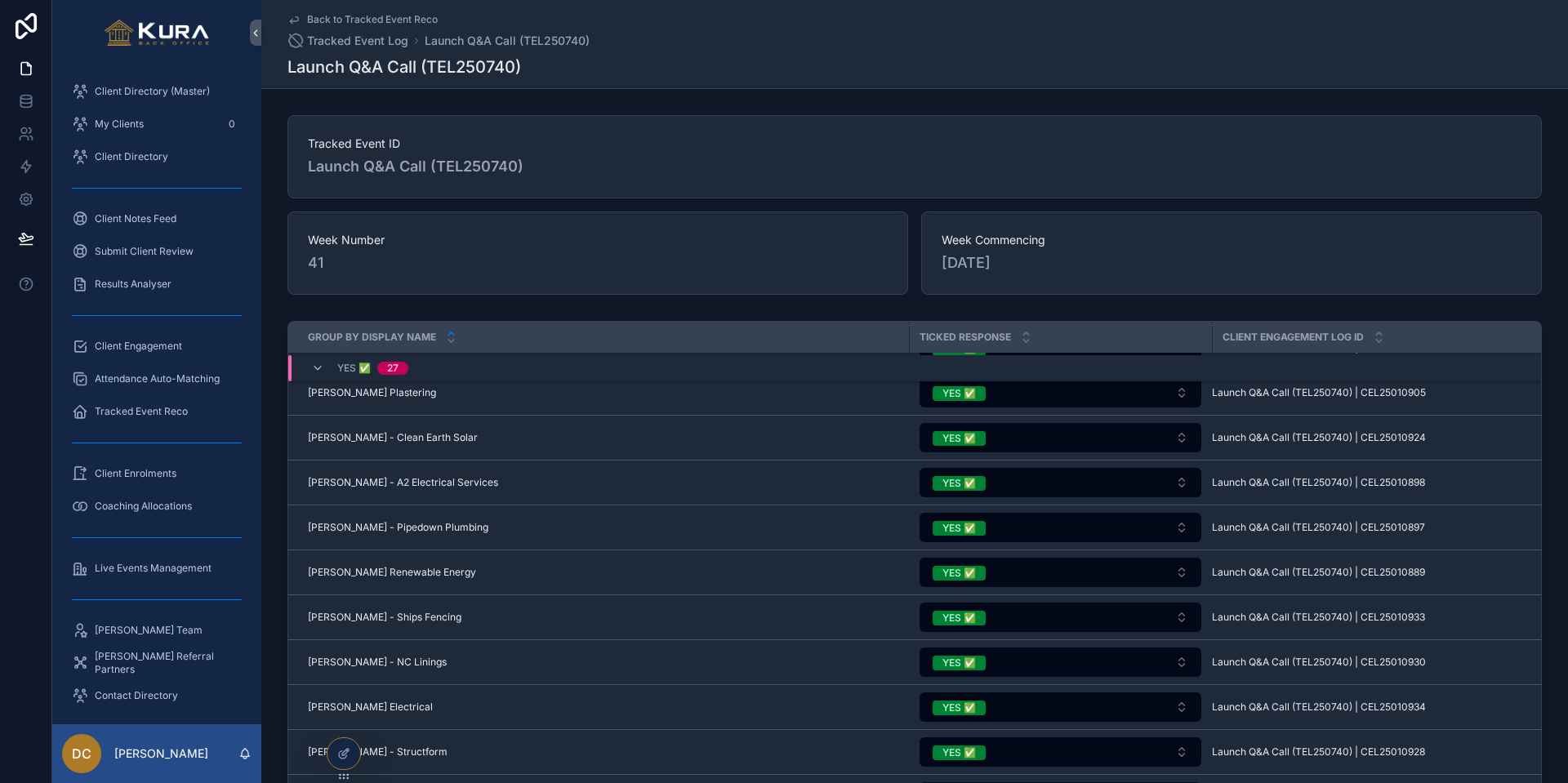
click at [140, 398] on div "Tracked Event Reco" at bounding box center [157, 411] width 170 height 26
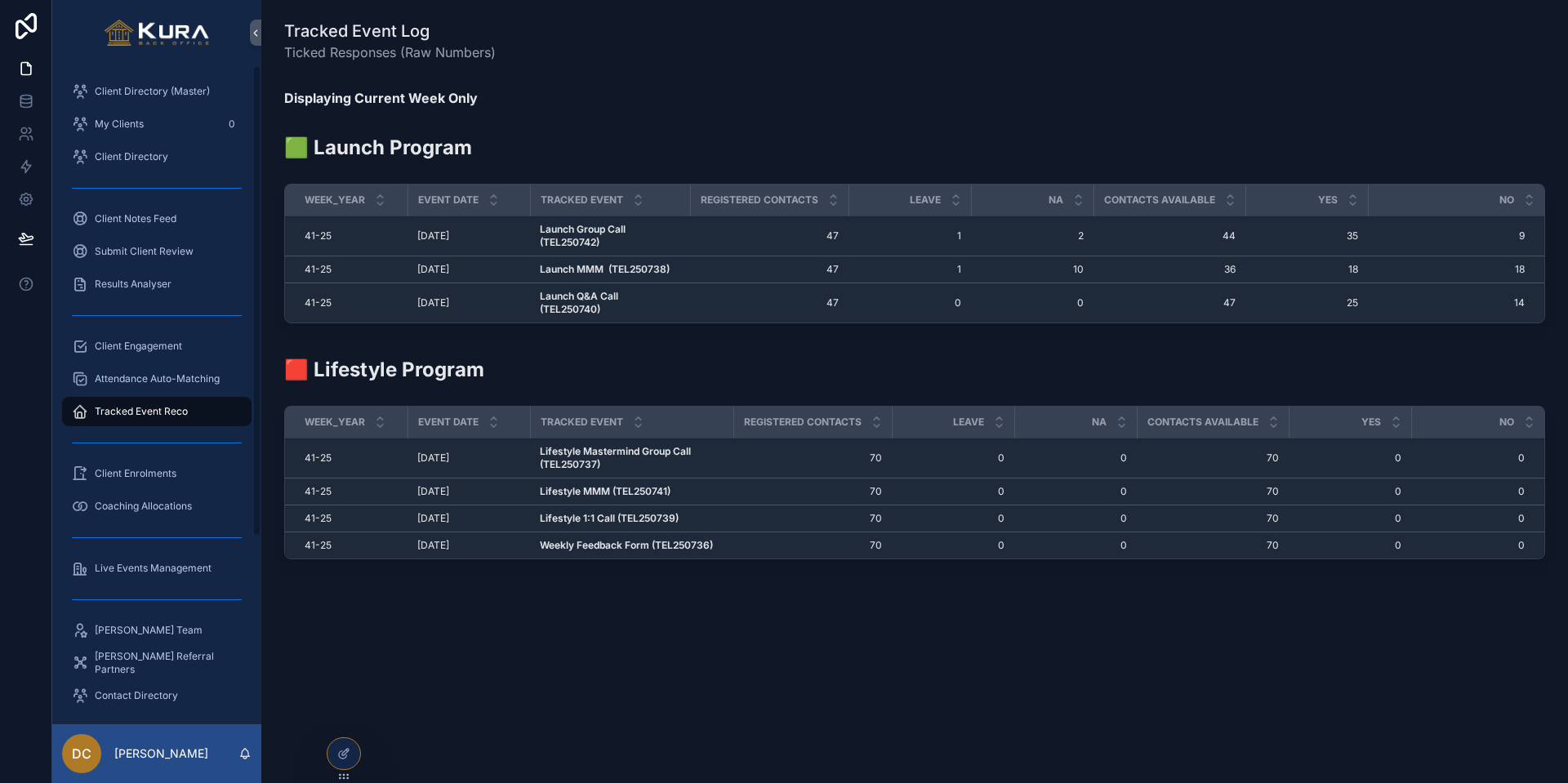
click at [126, 353] on div "Client Engagement" at bounding box center [157, 345] width 170 height 26
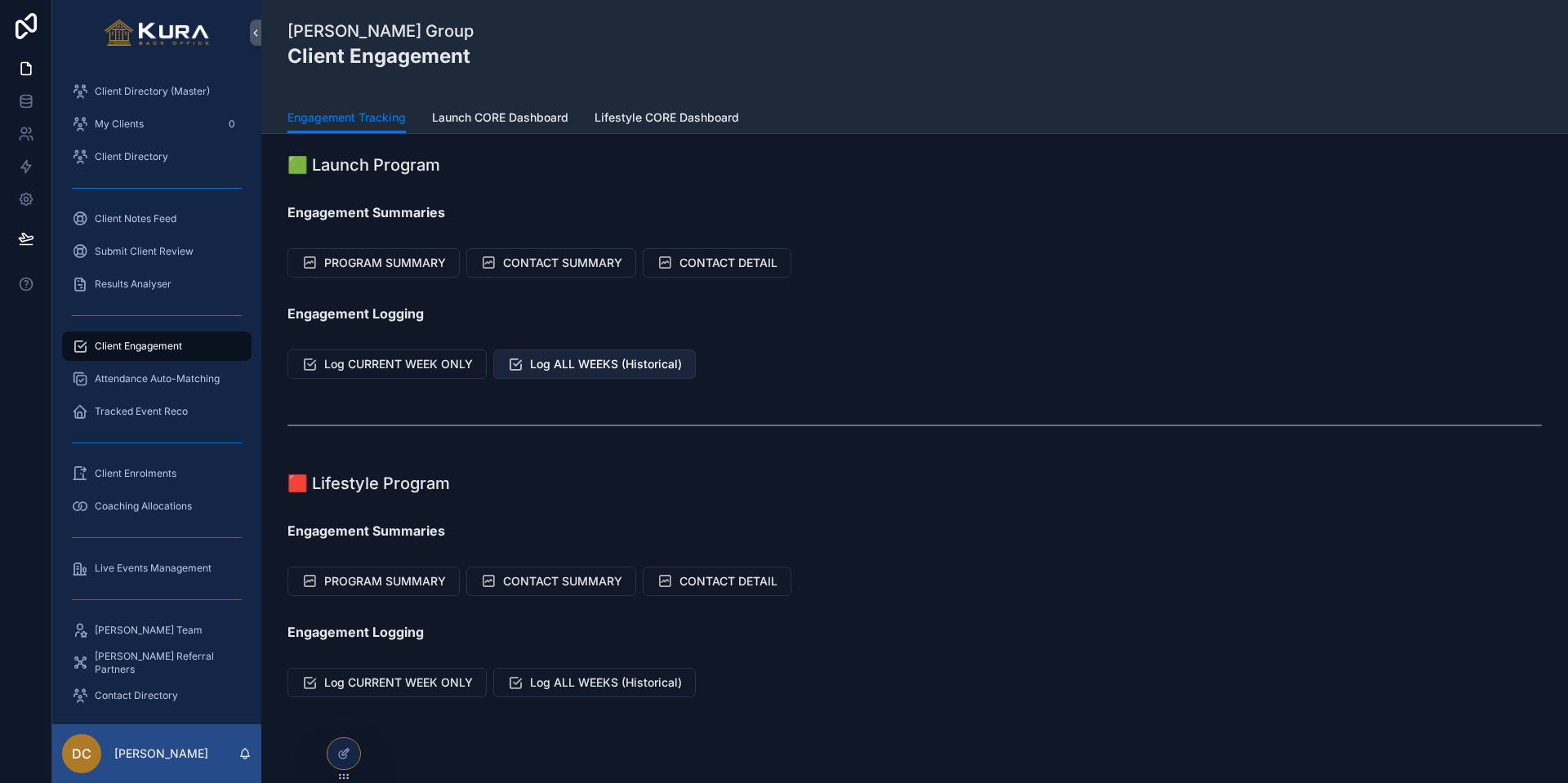
click at [570, 362] on span "Log ALL WEEKS (Historical)" at bounding box center [606, 364] width 152 height 16
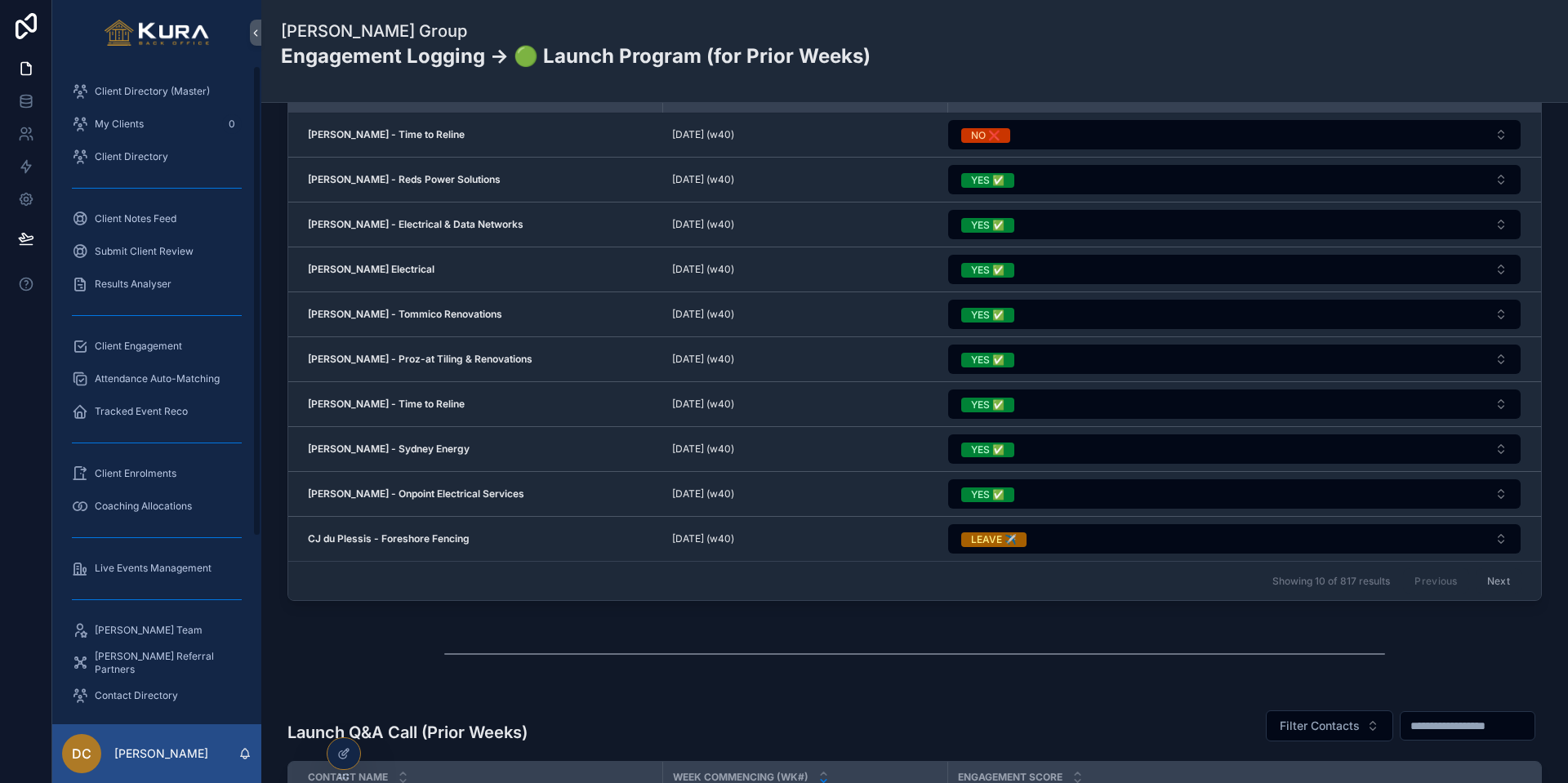
click at [171, 347] on span "Client Engagement" at bounding box center [139, 346] width 88 height 13
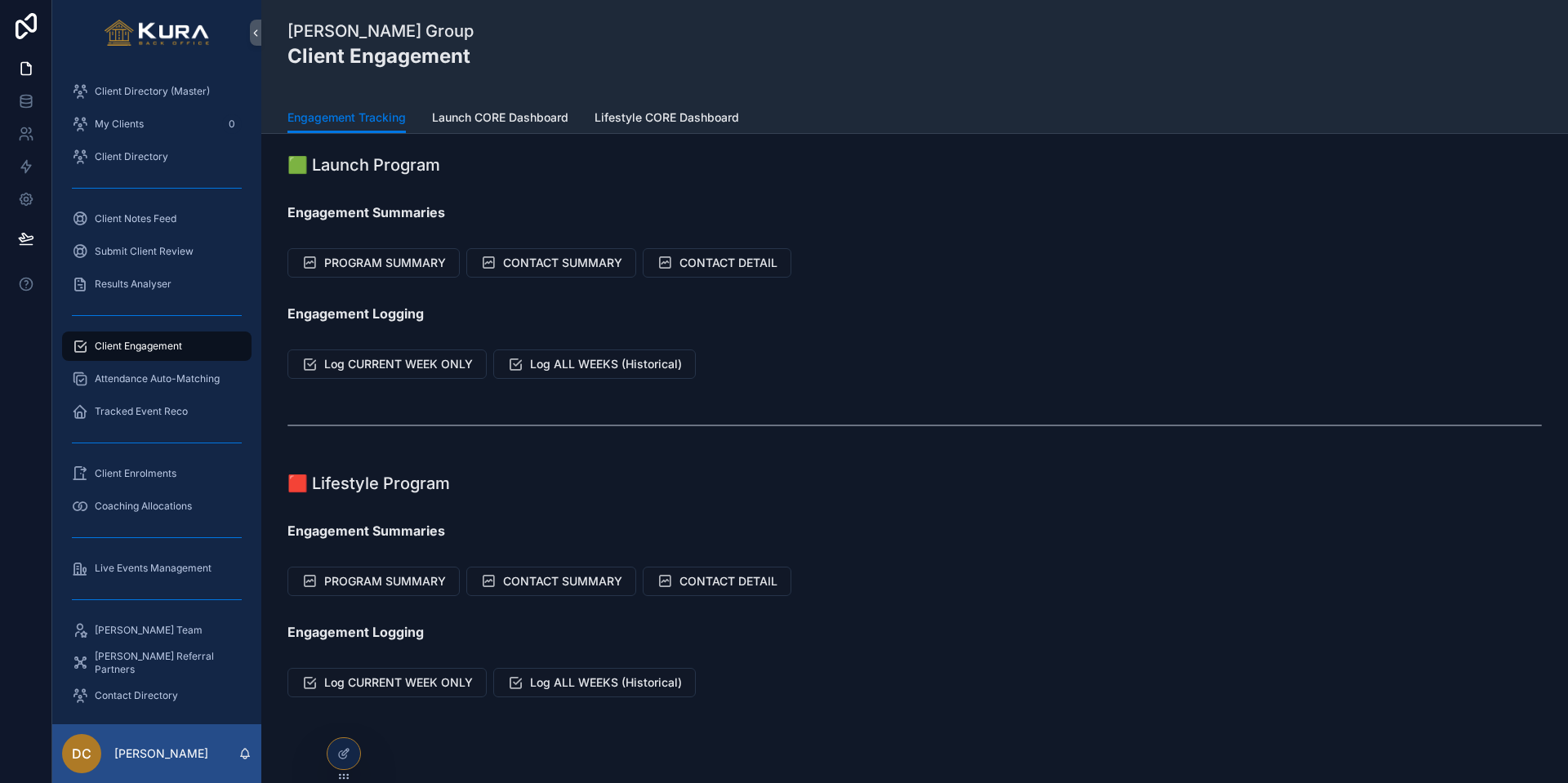
click at [513, 121] on span "Launch CORE Dashboard" at bounding box center [500, 117] width 136 height 16
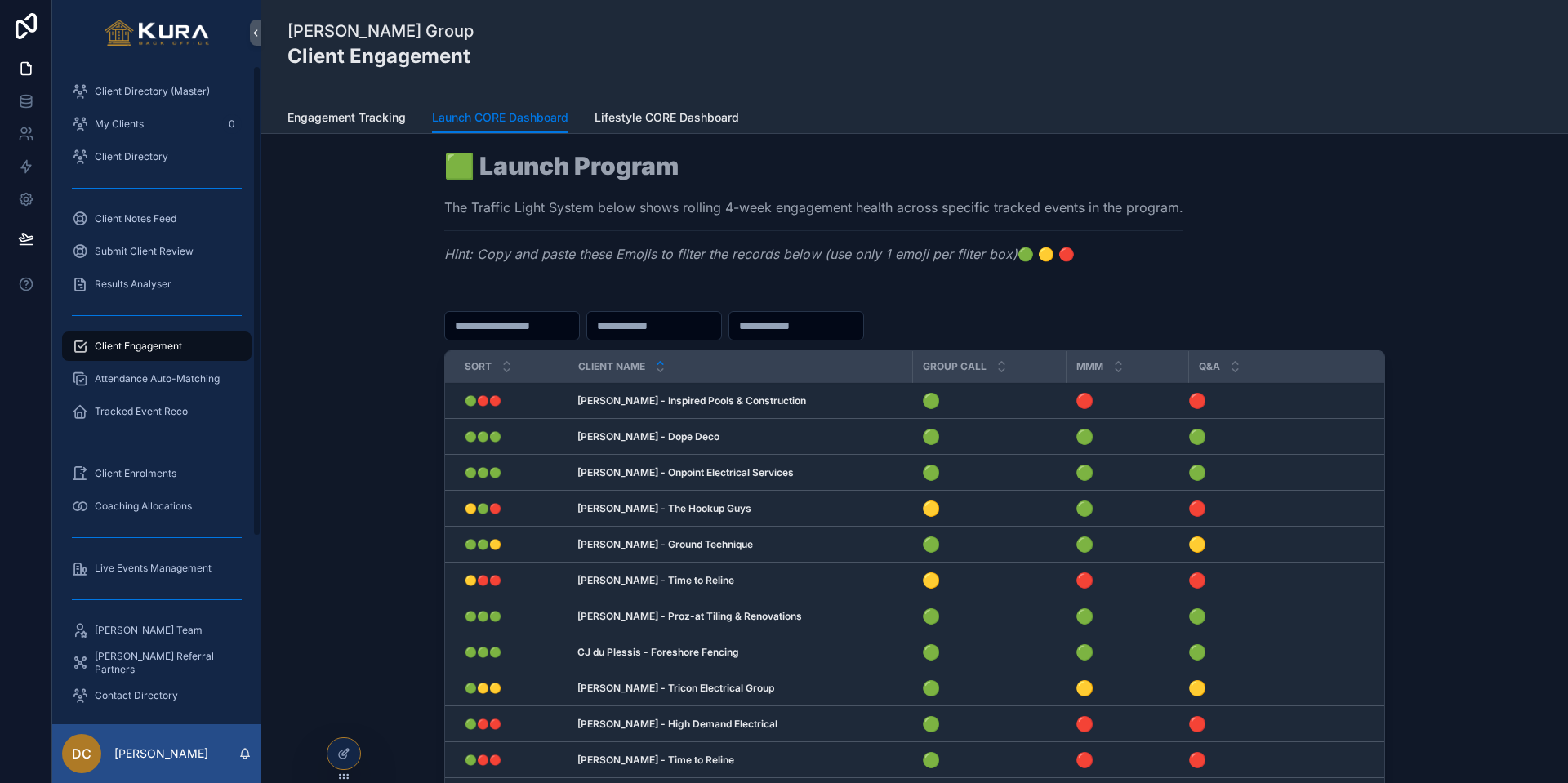
click at [119, 383] on span "Attendance Auto-Matching" at bounding box center [158, 379] width 125 height 13
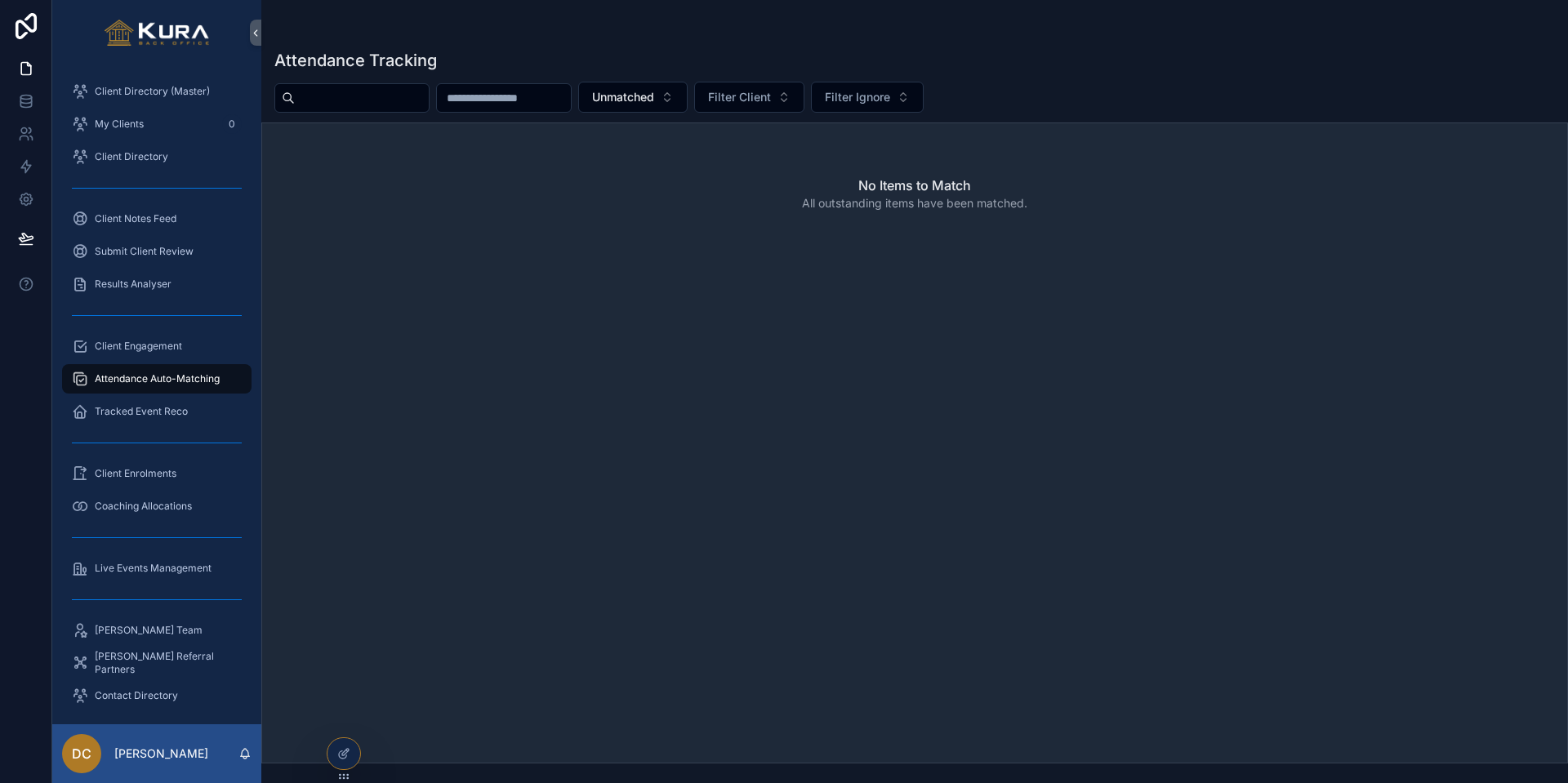
drag, startPoint x: 119, startPoint y: 415, endPoint x: 107, endPoint y: 416, distance: 12.0
click at [119, 415] on span "Tracked Event Reco" at bounding box center [141, 412] width 93 height 13
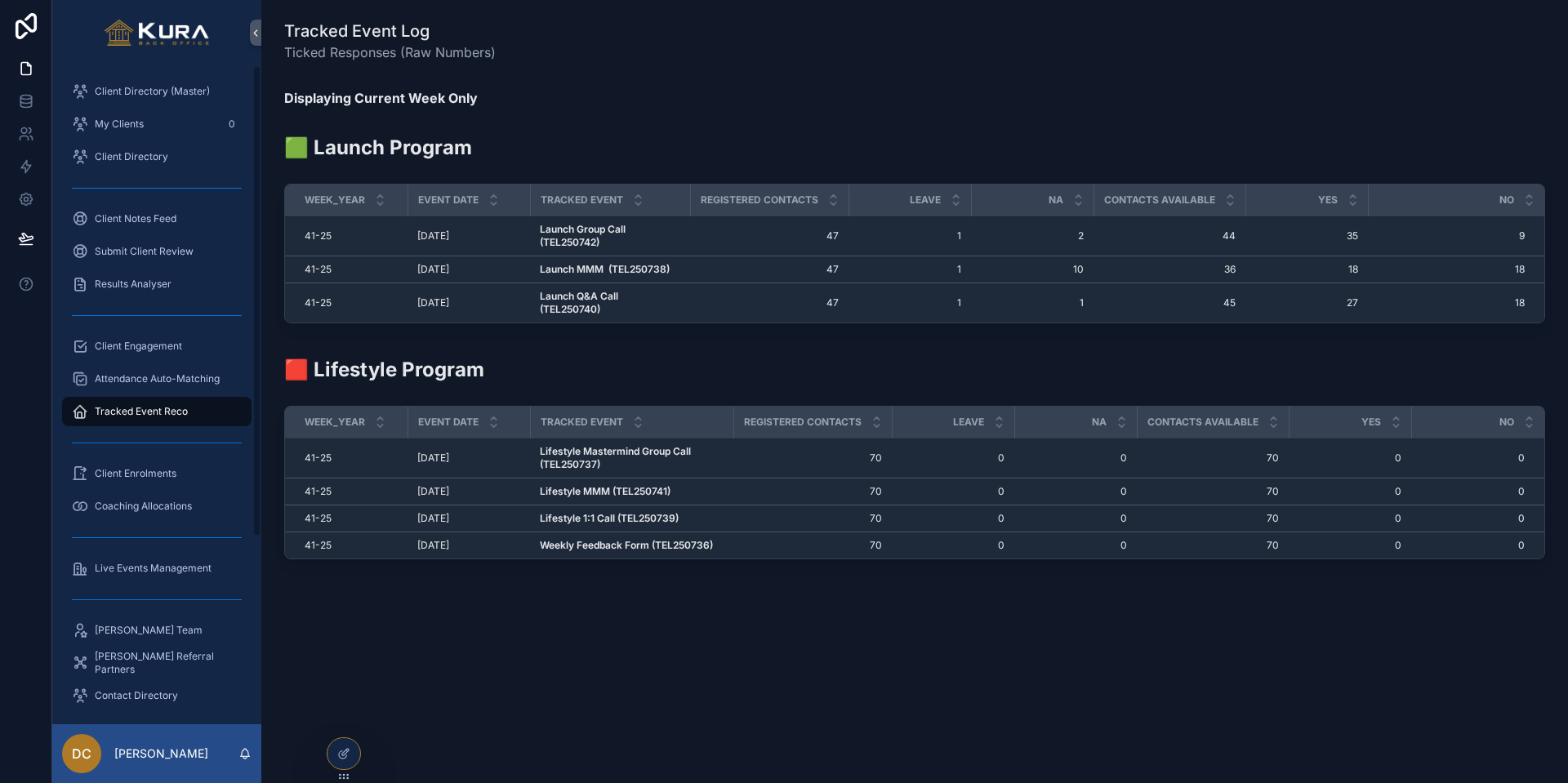
click at [116, 340] on span "Client Engagement" at bounding box center [139, 346] width 88 height 13
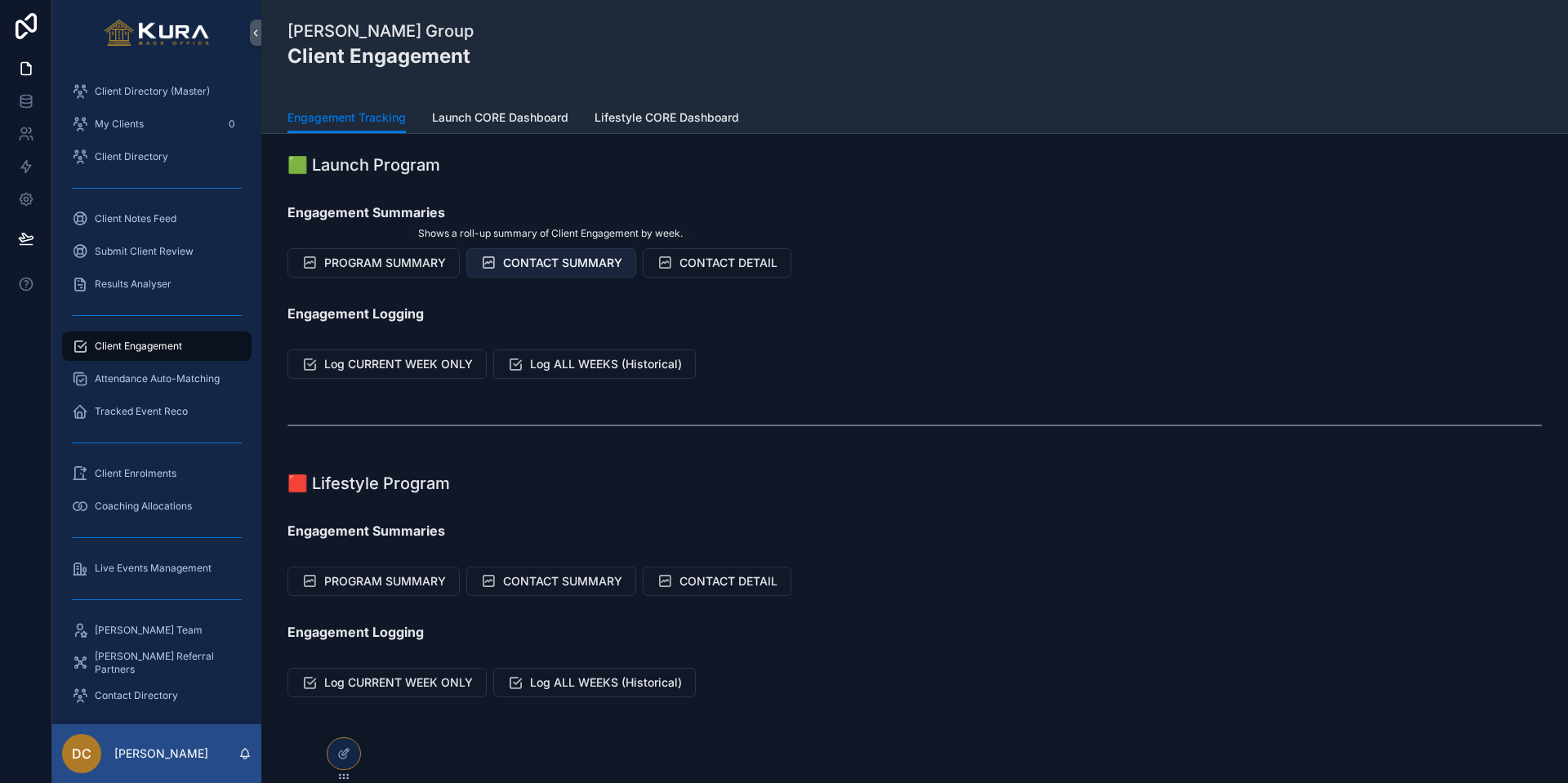
click at [549, 260] on span "CONTACT SUMMARY" at bounding box center [562, 263] width 119 height 16
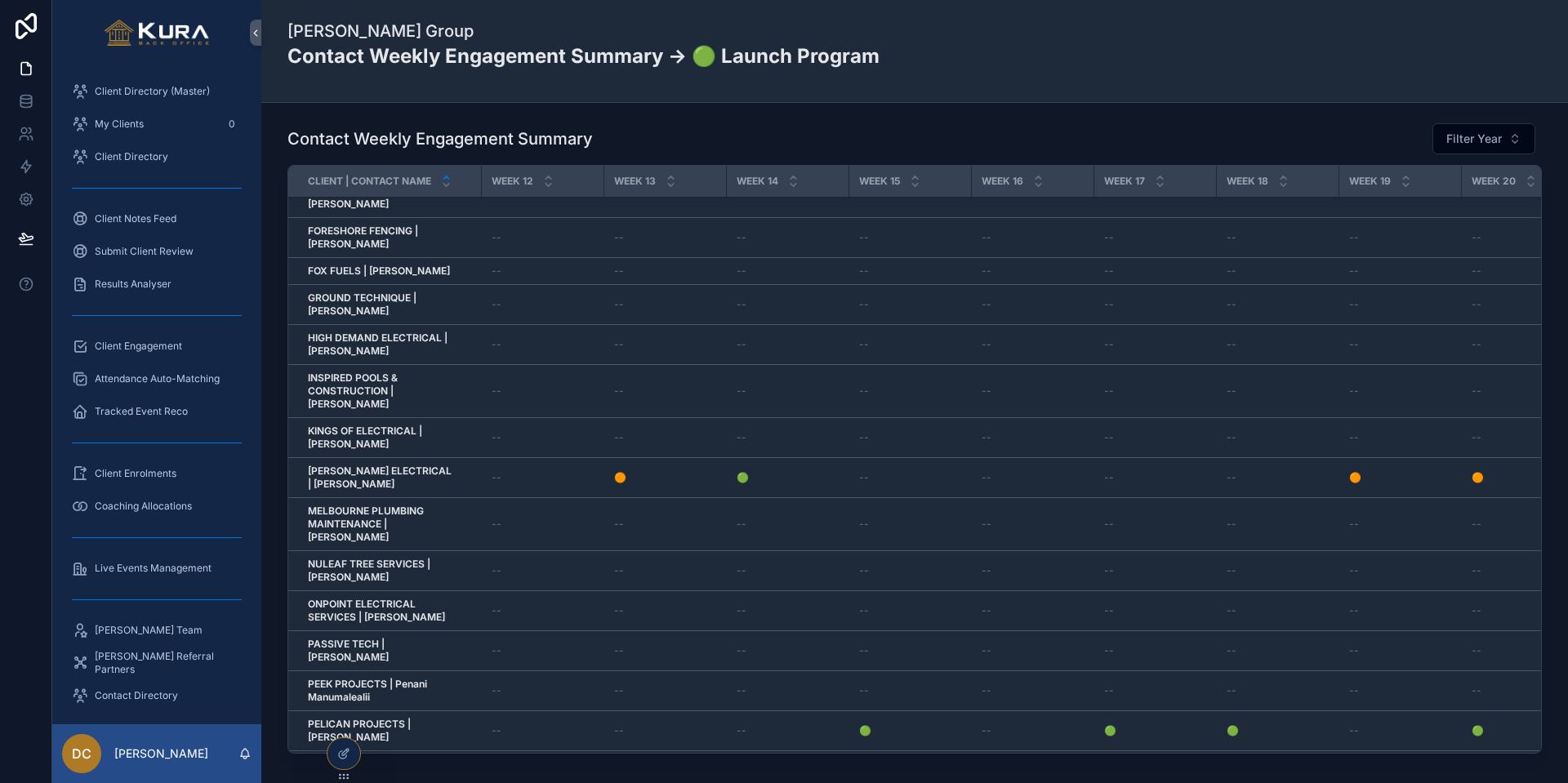
scroll to position [405, 1352]
click at [170, 348] on span "Client Engagement" at bounding box center [139, 346] width 88 height 13
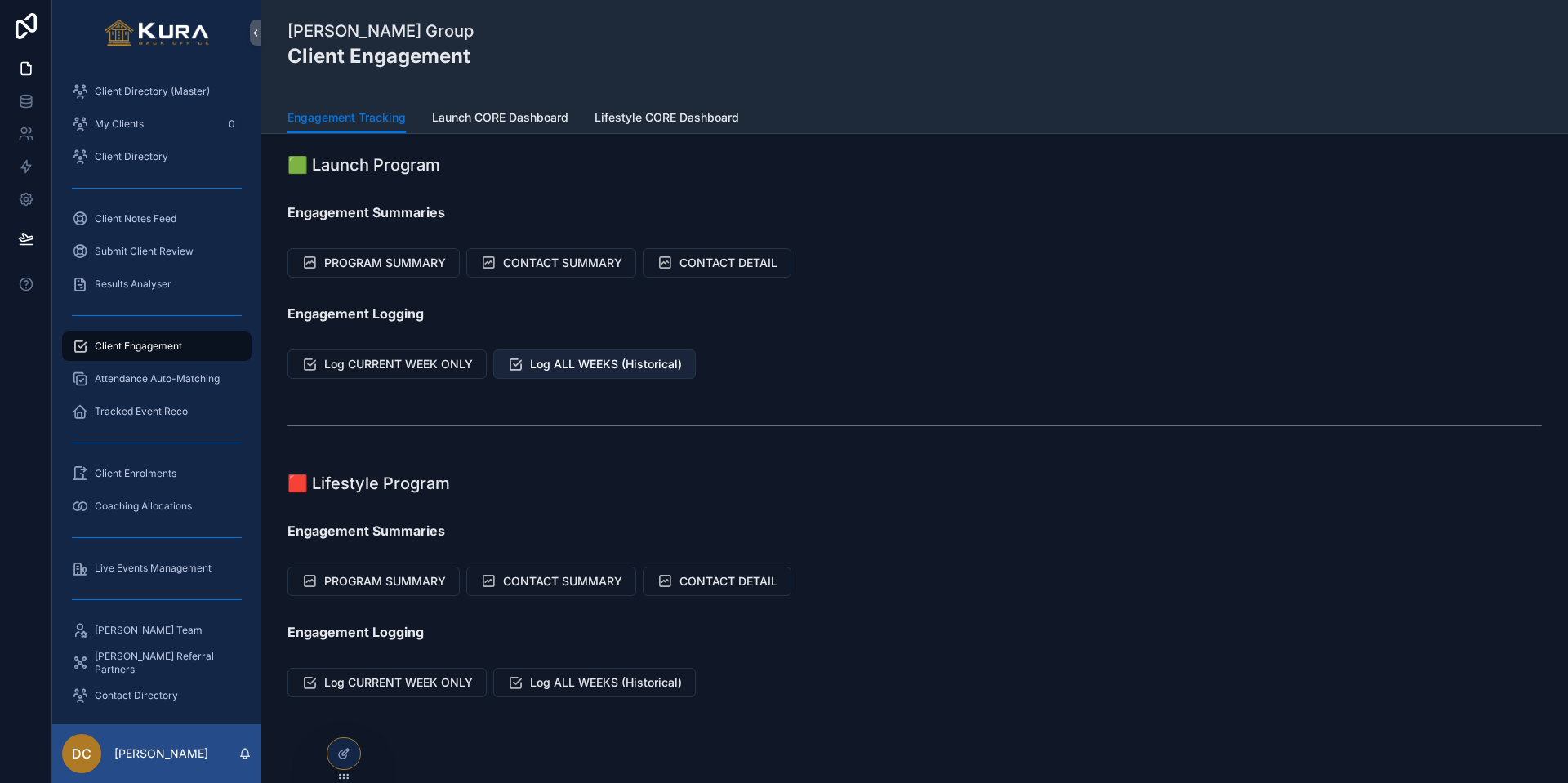
click at [620, 368] on span "Log ALL WEEKS (Historical)" at bounding box center [606, 364] width 152 height 16
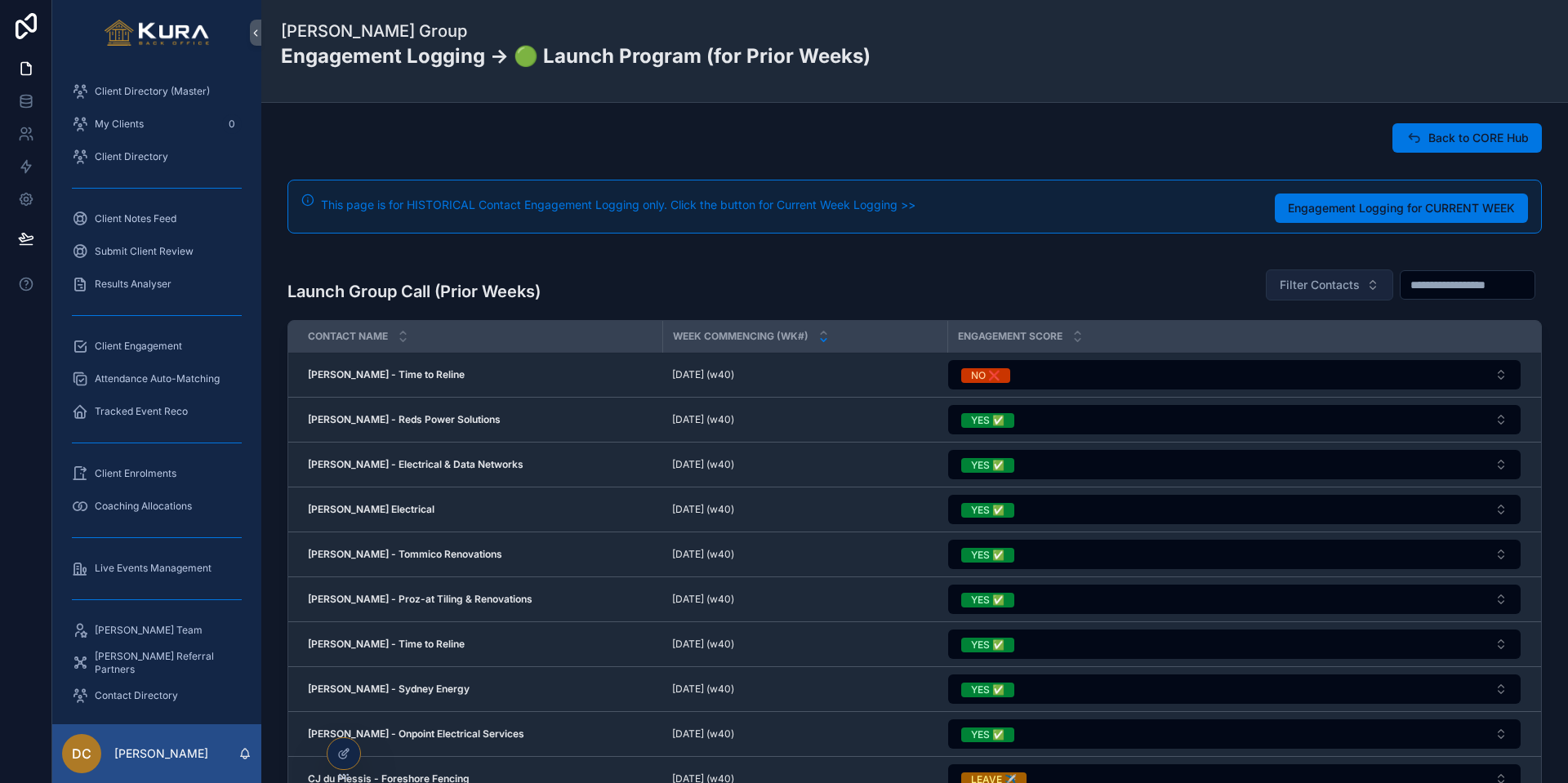
click at [1238, 292] on span "Filter Contacts" at bounding box center [1319, 285] width 80 height 16
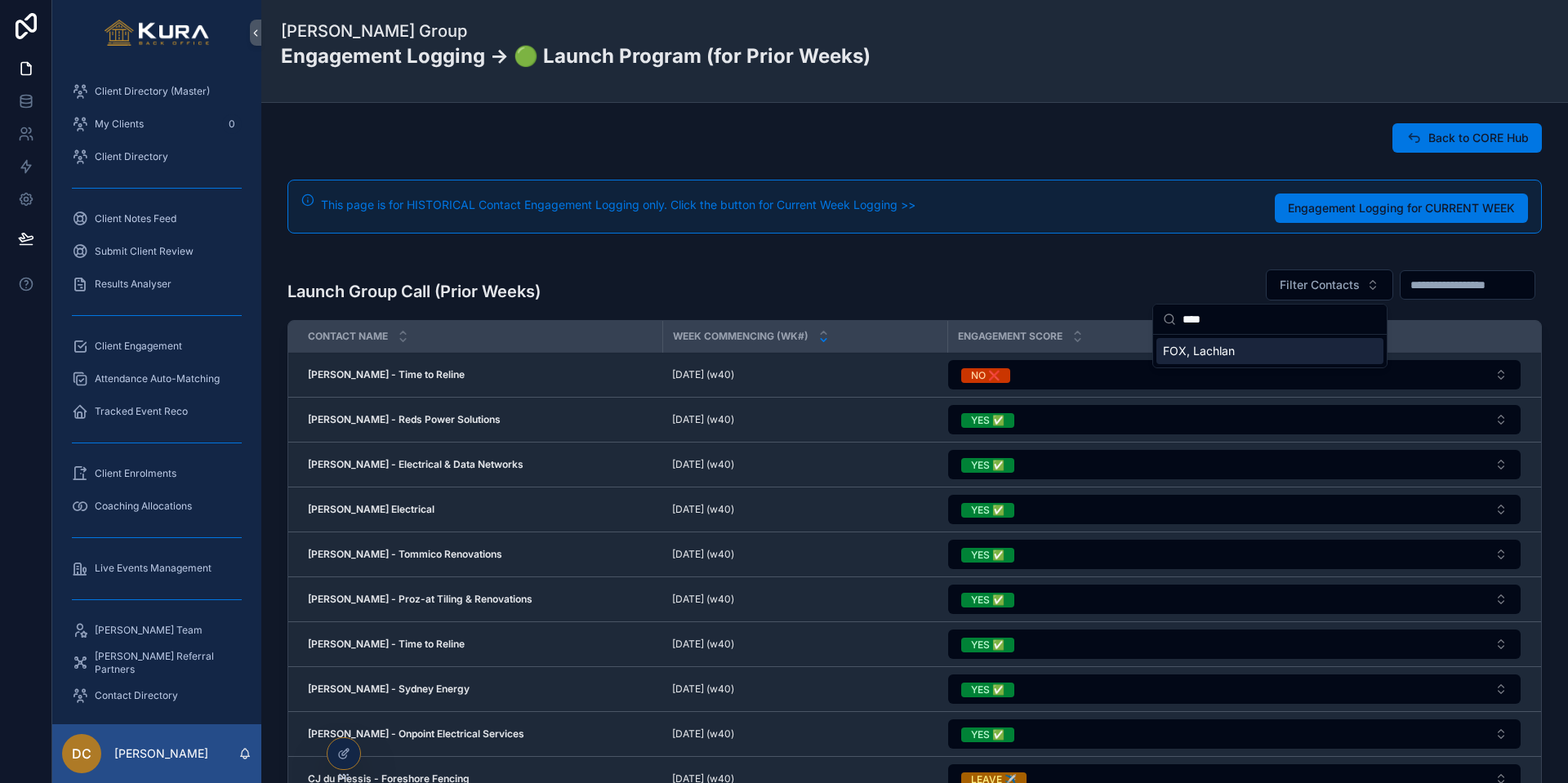
type input "****"
click at [1228, 350] on span "FOX, Lachlan" at bounding box center [1198, 351] width 72 height 16
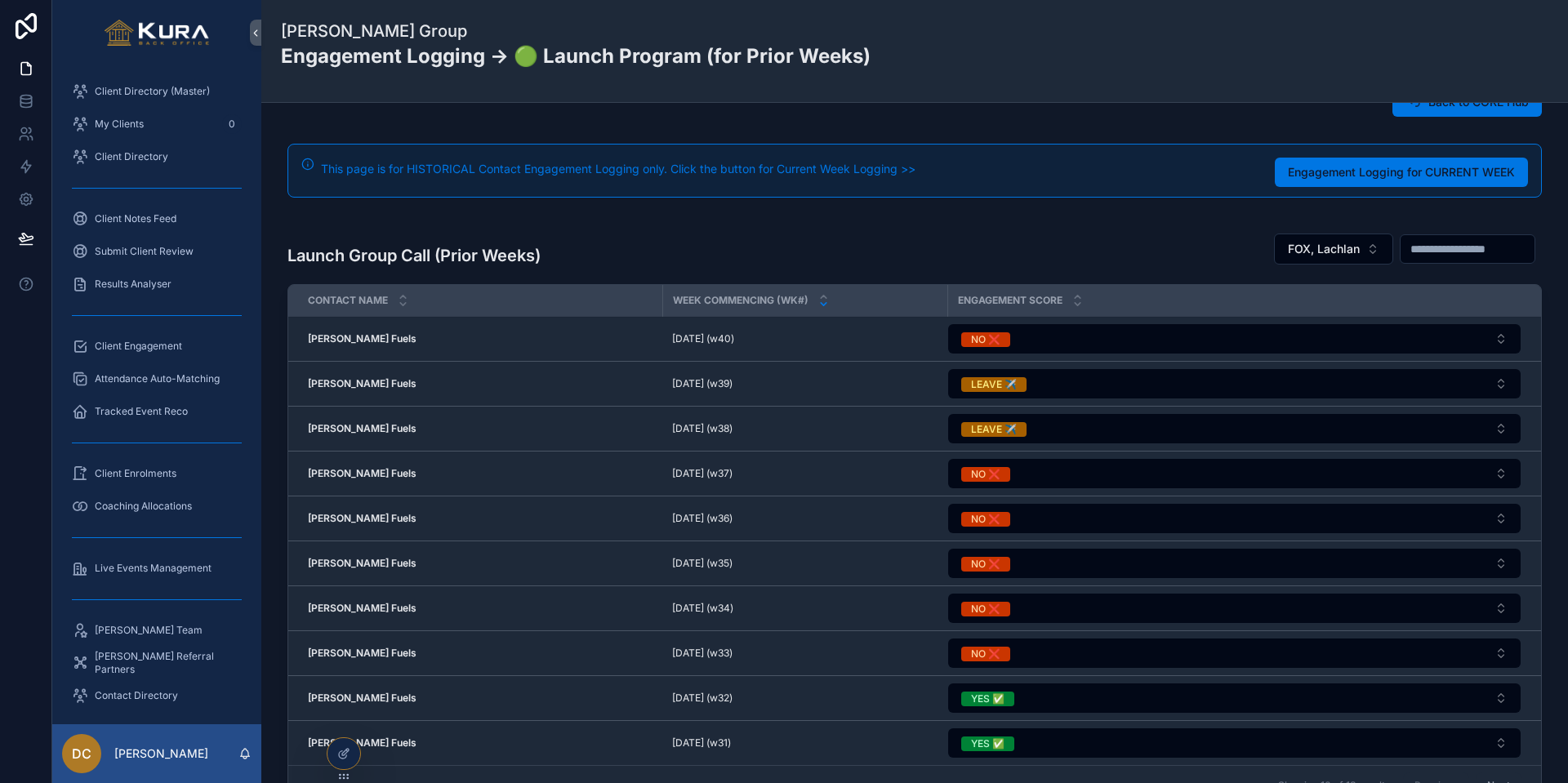
scroll to position [37, 0]
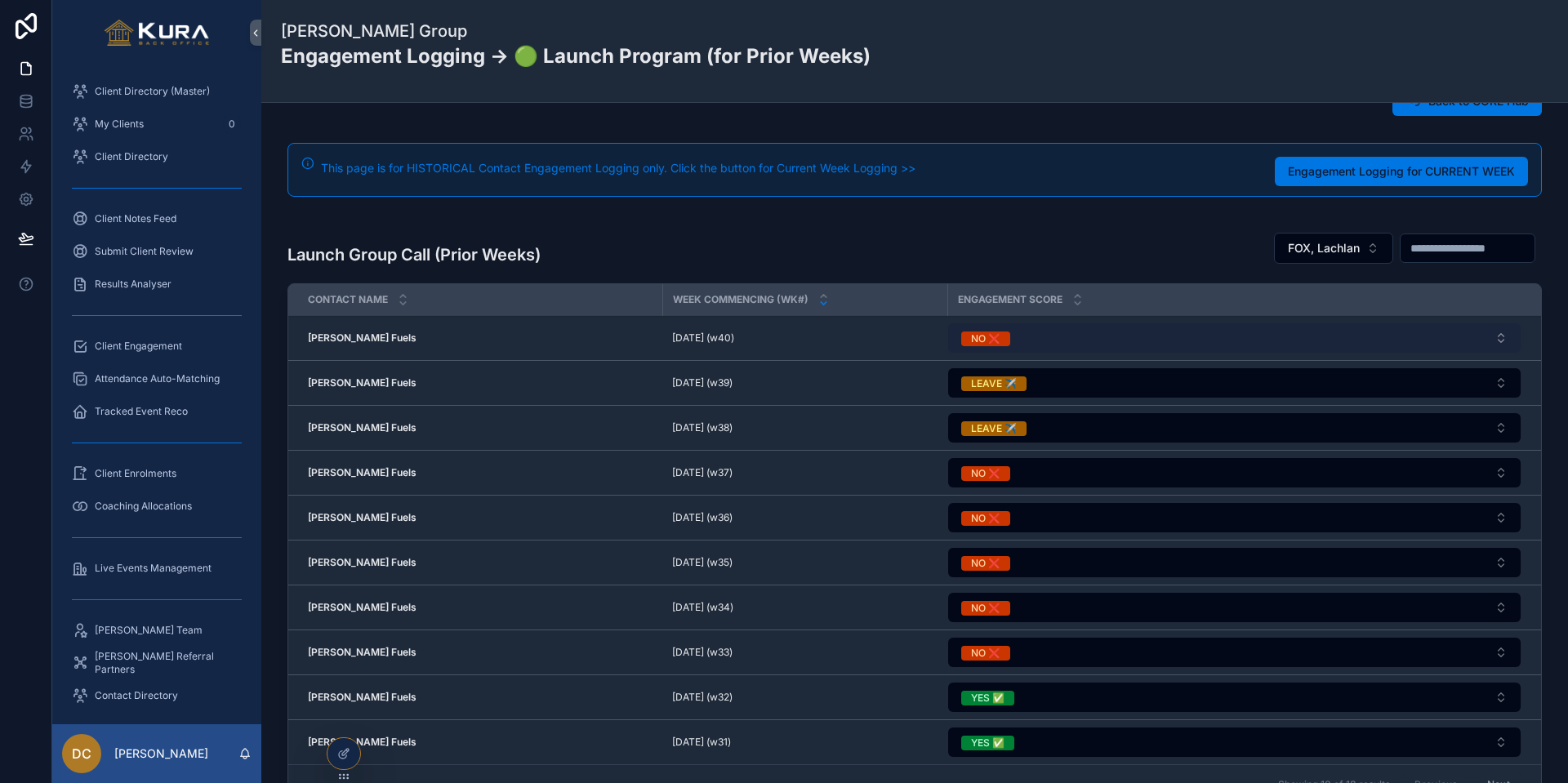
click at [1016, 337] on button "NO ❌" at bounding box center [1234, 337] width 573 height 30
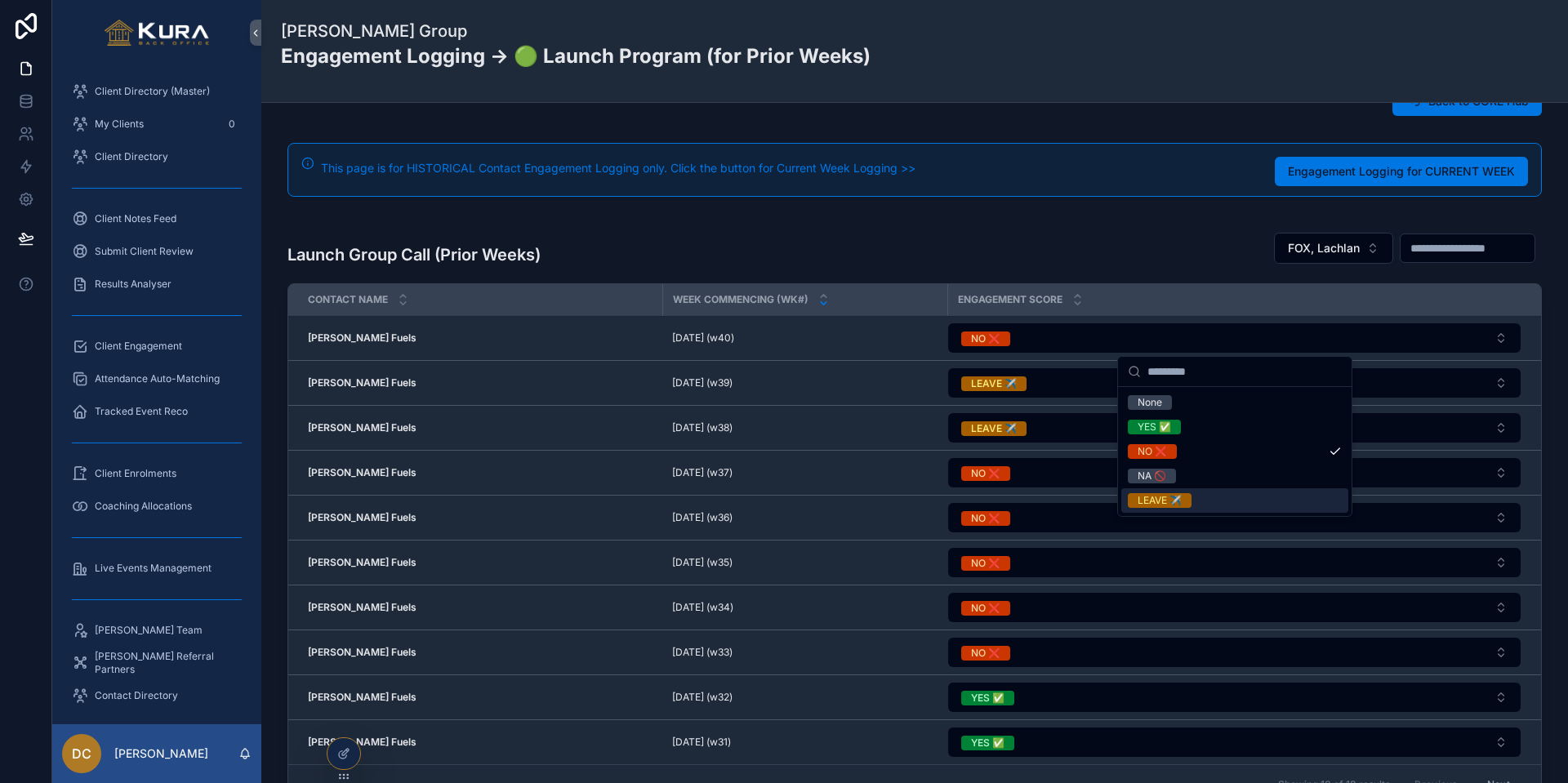
click at [1155, 500] on div "LEAVE ✈️" at bounding box center [1159, 500] width 44 height 14
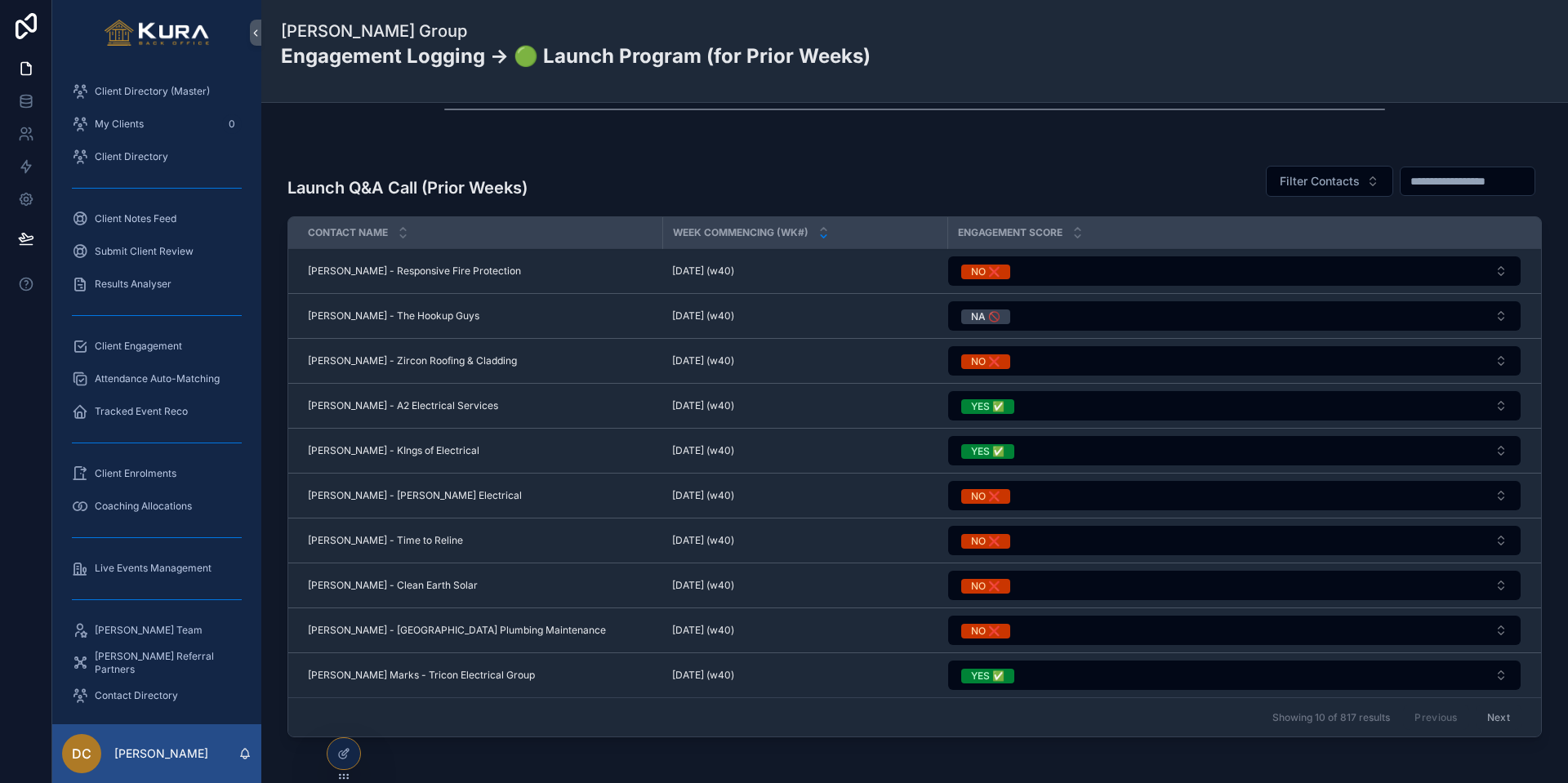
scroll to position [800, 0]
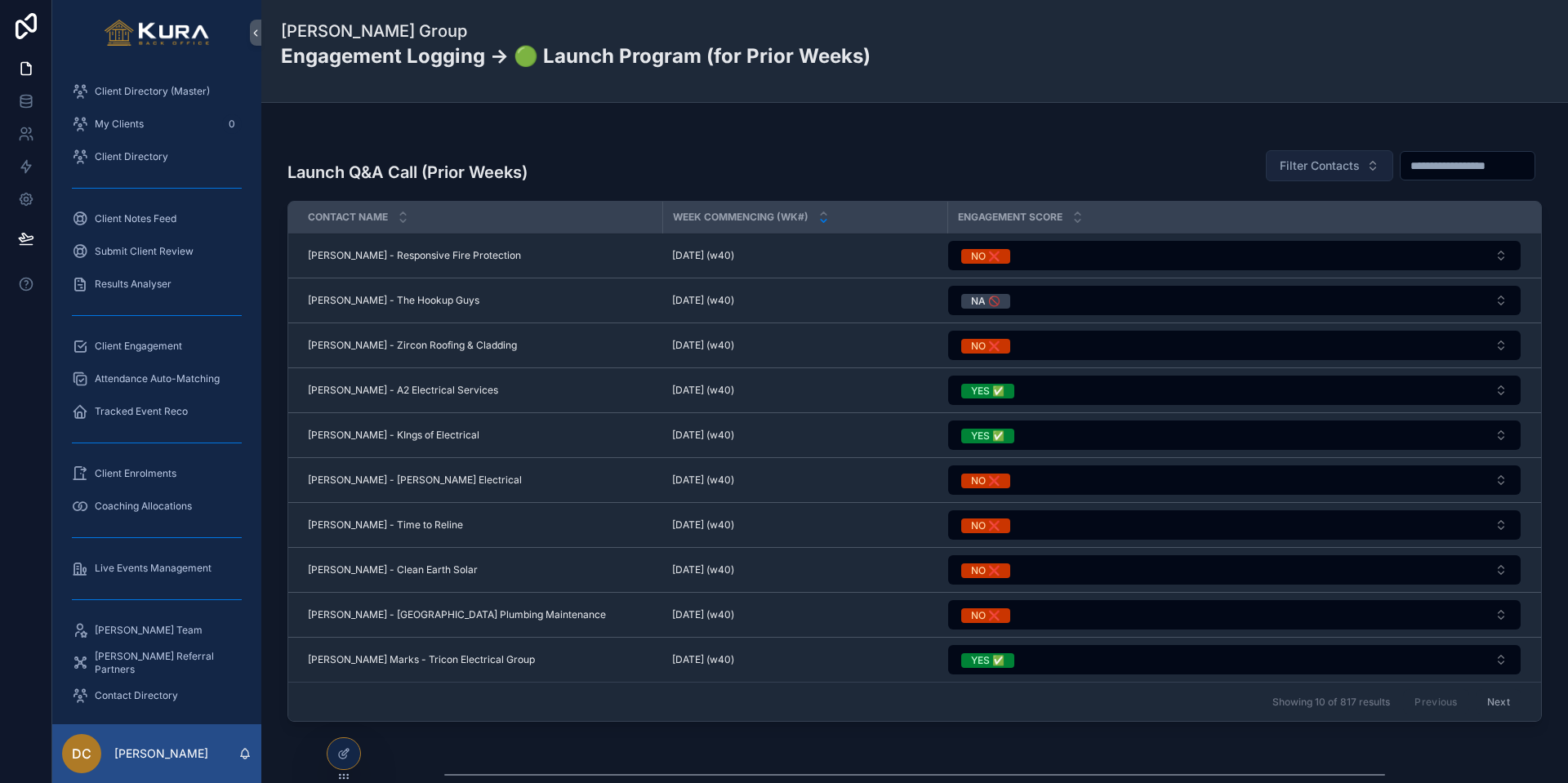
click at [1238, 163] on span "Filter Contacts" at bounding box center [1319, 166] width 80 height 16
type input "****"
click at [1238, 230] on div "FOX, Lachlan" at bounding box center [1271, 232] width 227 height 26
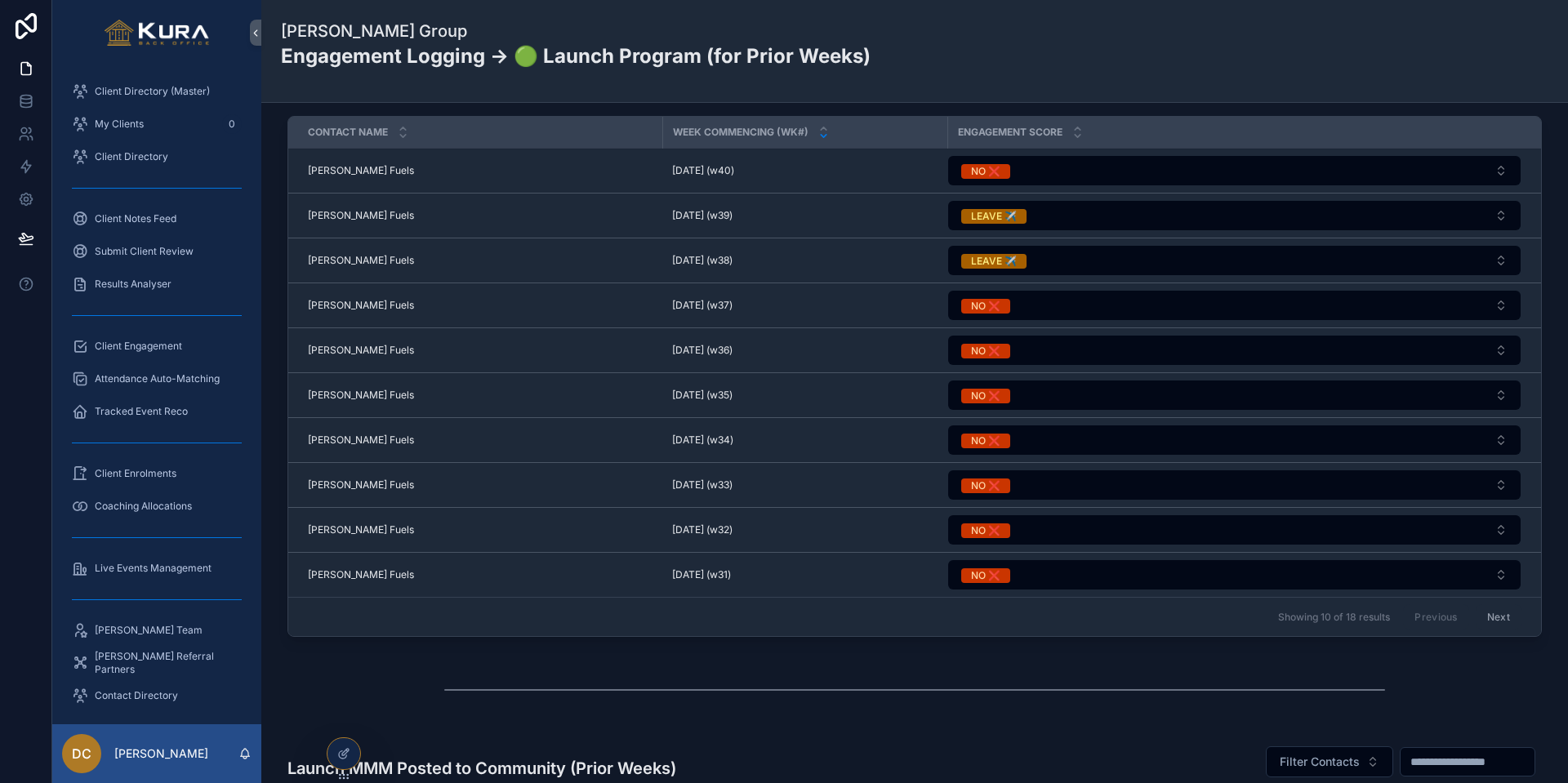
scroll to position [875, 0]
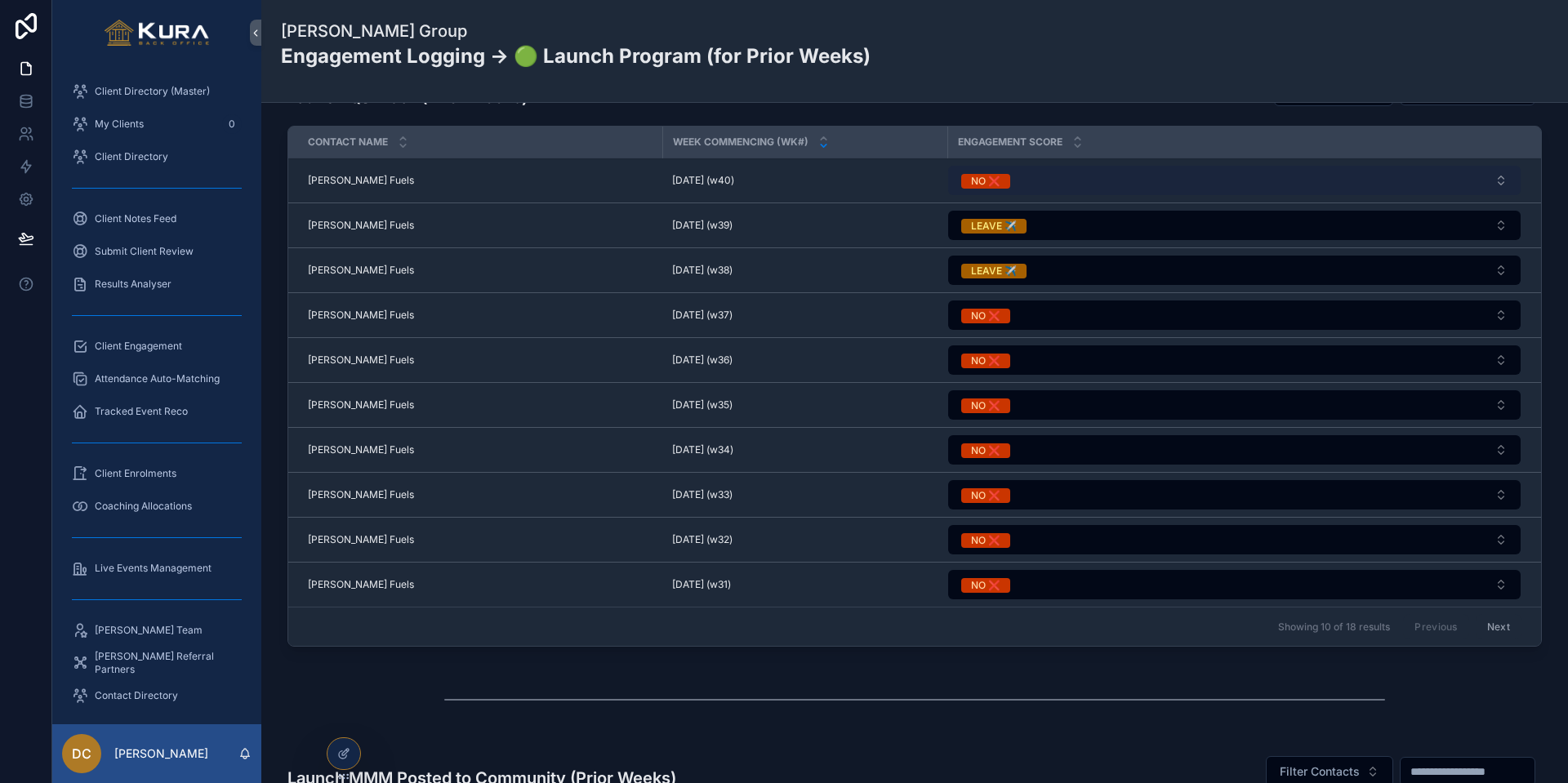
click at [1044, 175] on button "NO ❌" at bounding box center [1234, 180] width 573 height 30
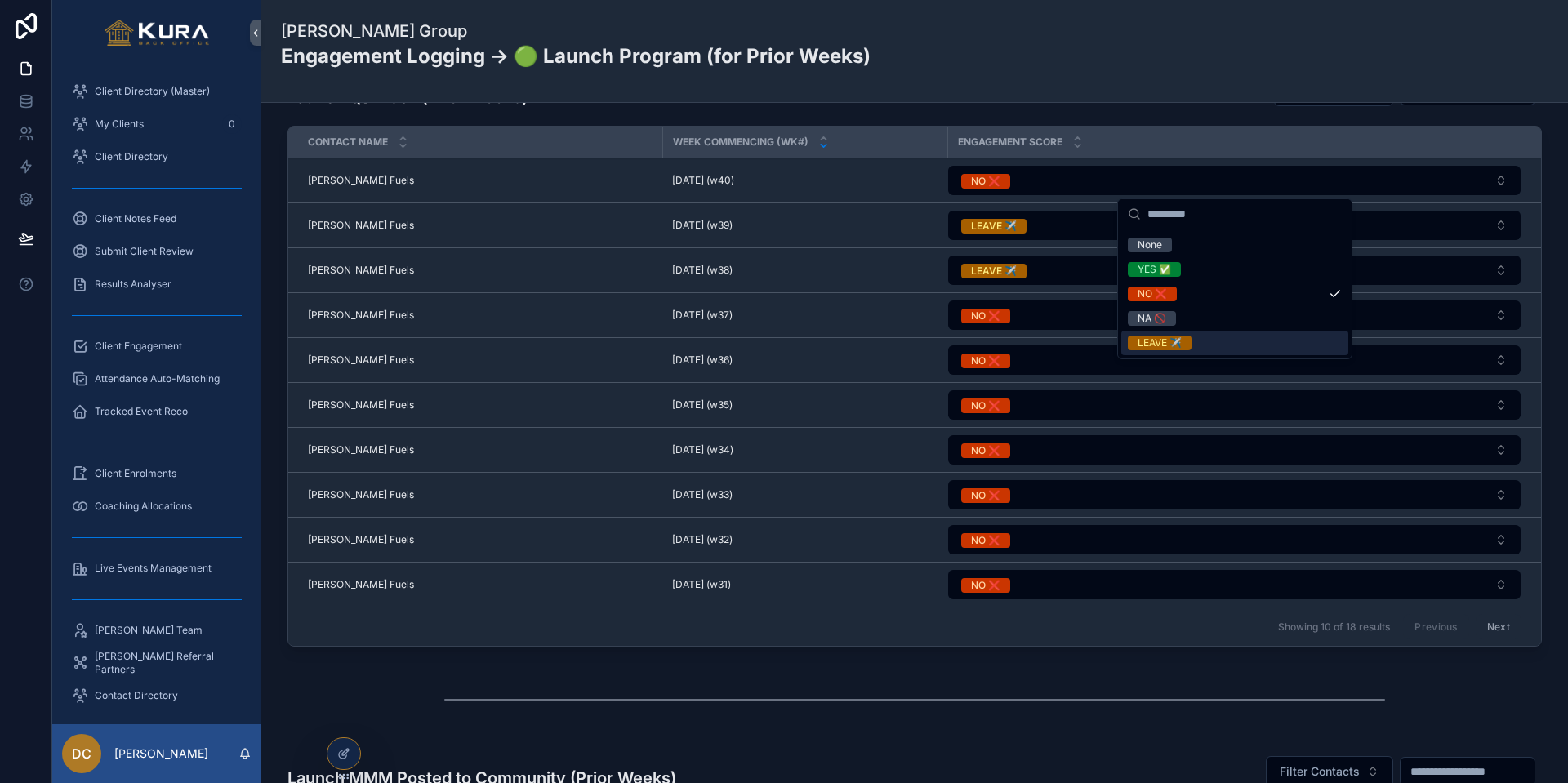
click at [1176, 345] on div "LEAVE ✈️" at bounding box center [1159, 343] width 44 height 14
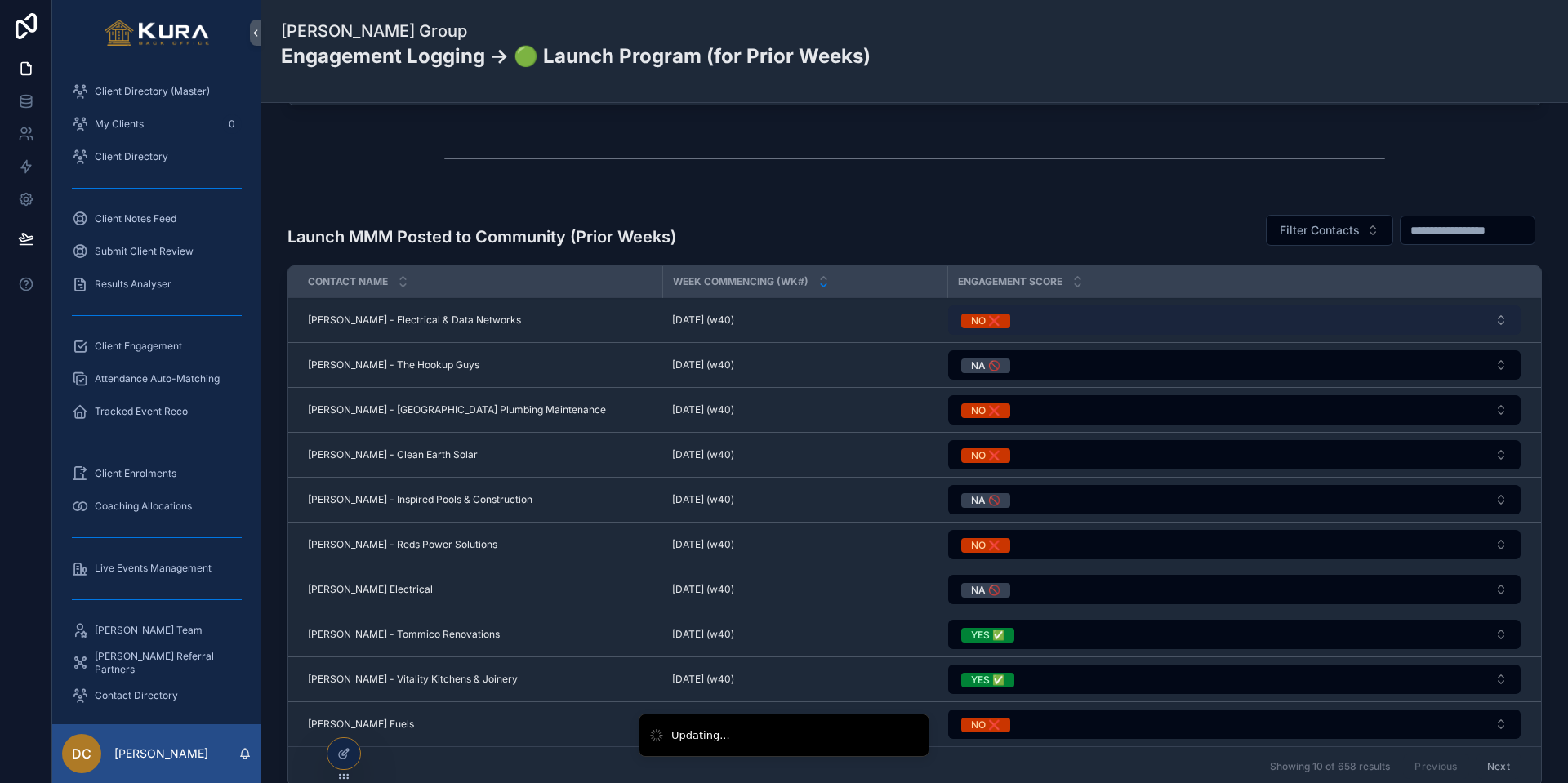
scroll to position [1422, 0]
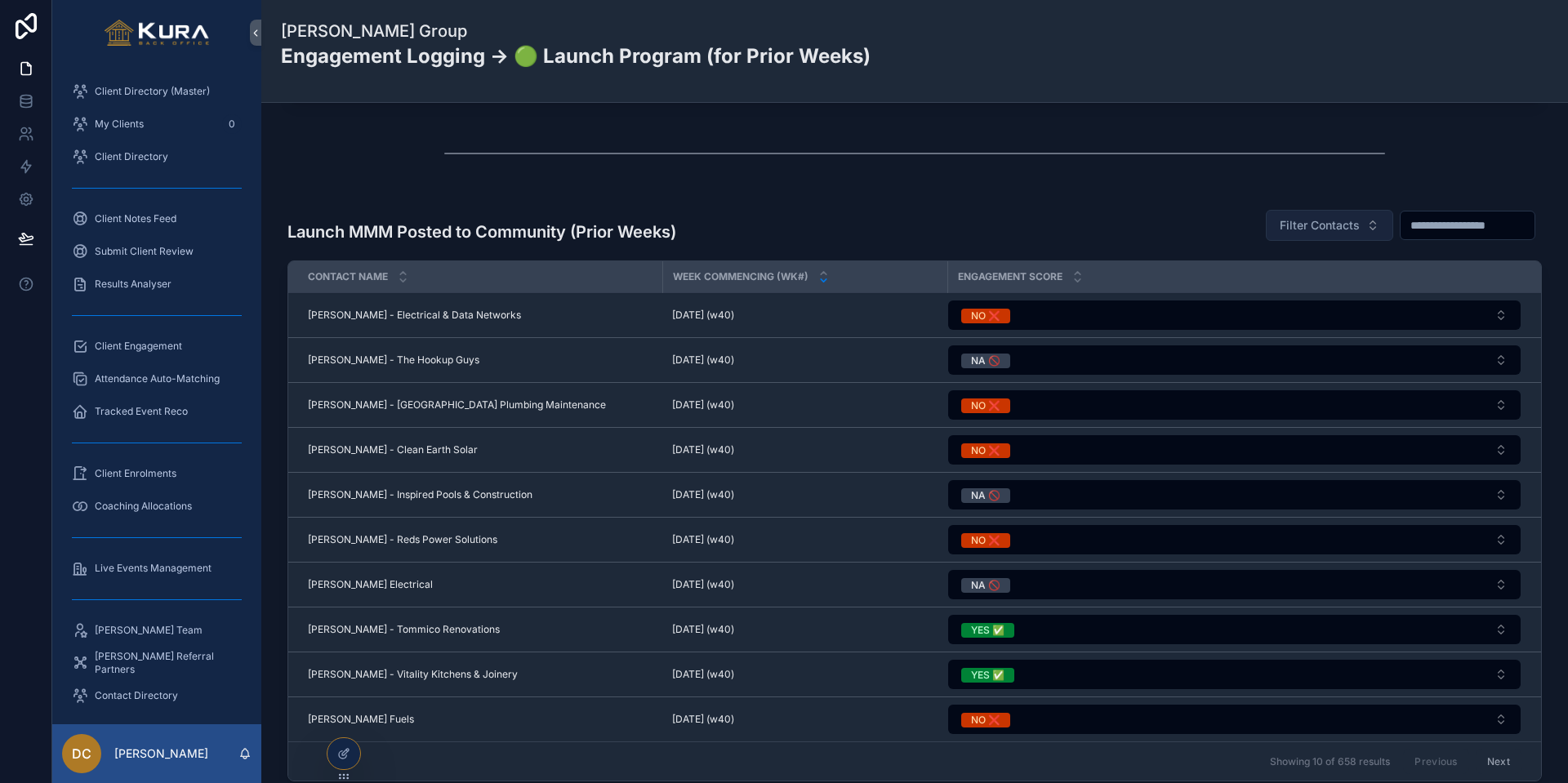
click at [1238, 226] on span "Filter Contacts" at bounding box center [1319, 226] width 80 height 16
type input "****"
click at [1238, 287] on div "FOX, Lachlan" at bounding box center [1271, 291] width 227 height 26
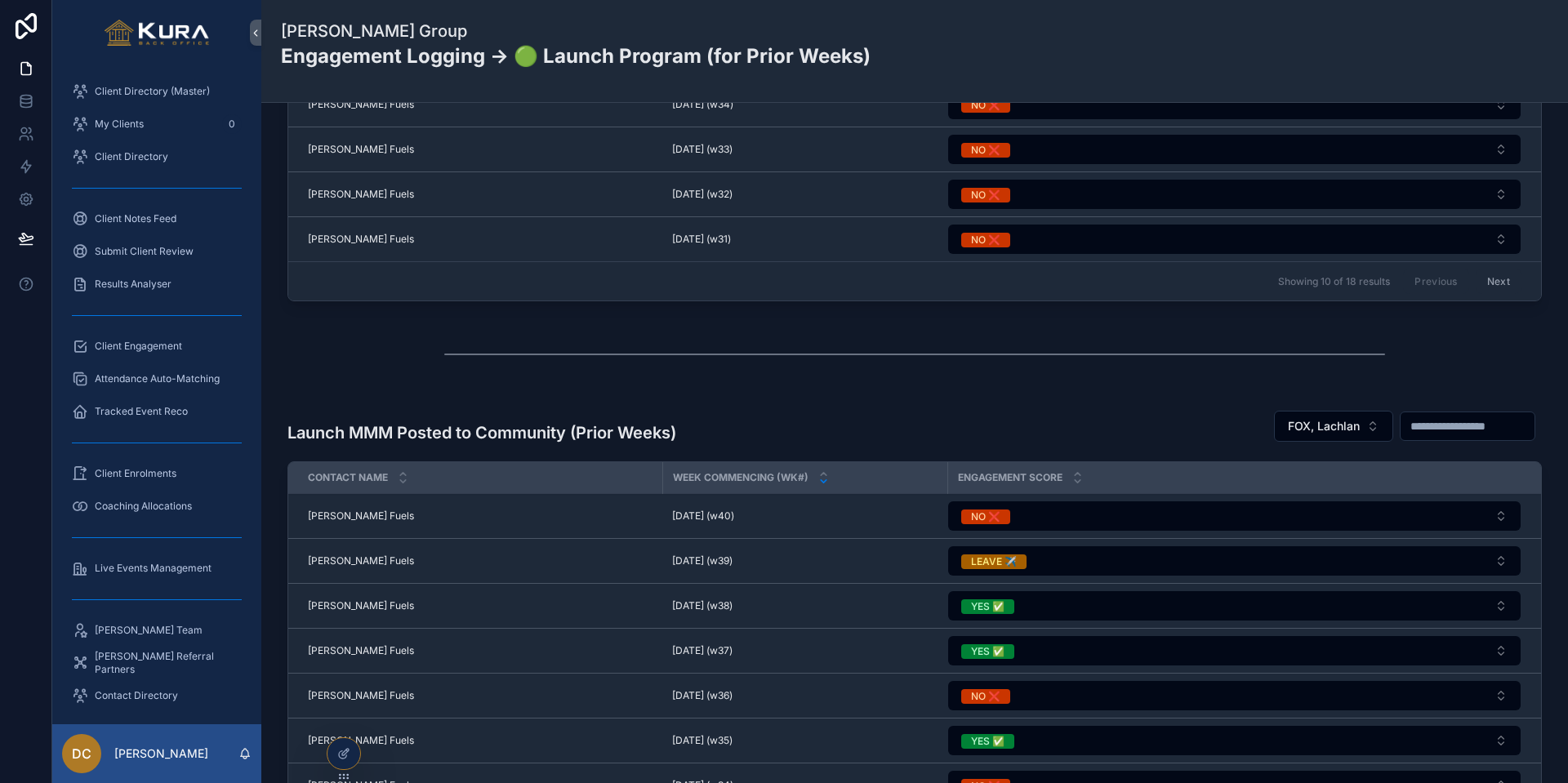
scroll to position [1226, 0]
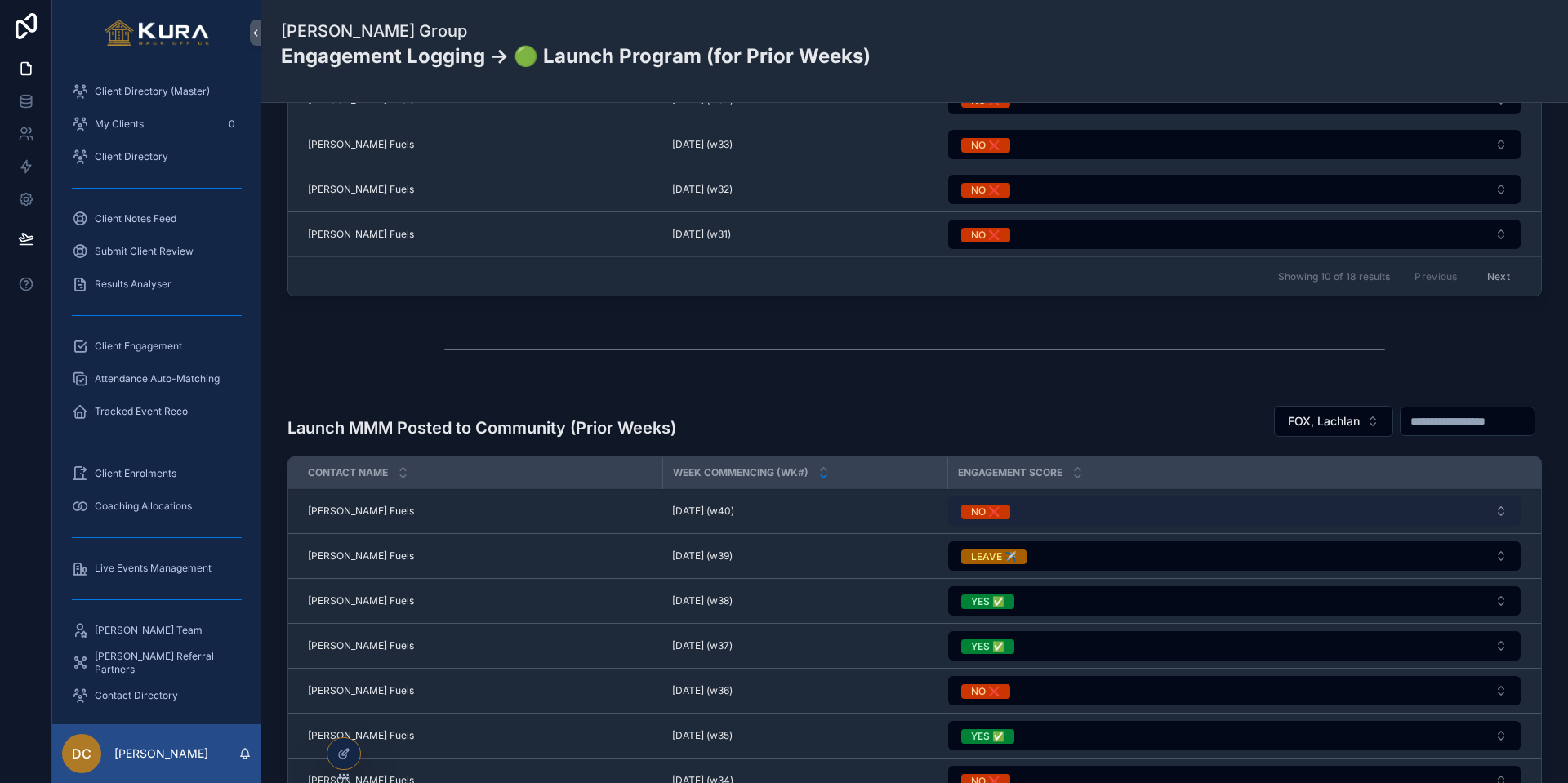
click at [1066, 508] on button "NO ❌" at bounding box center [1234, 511] width 573 height 30
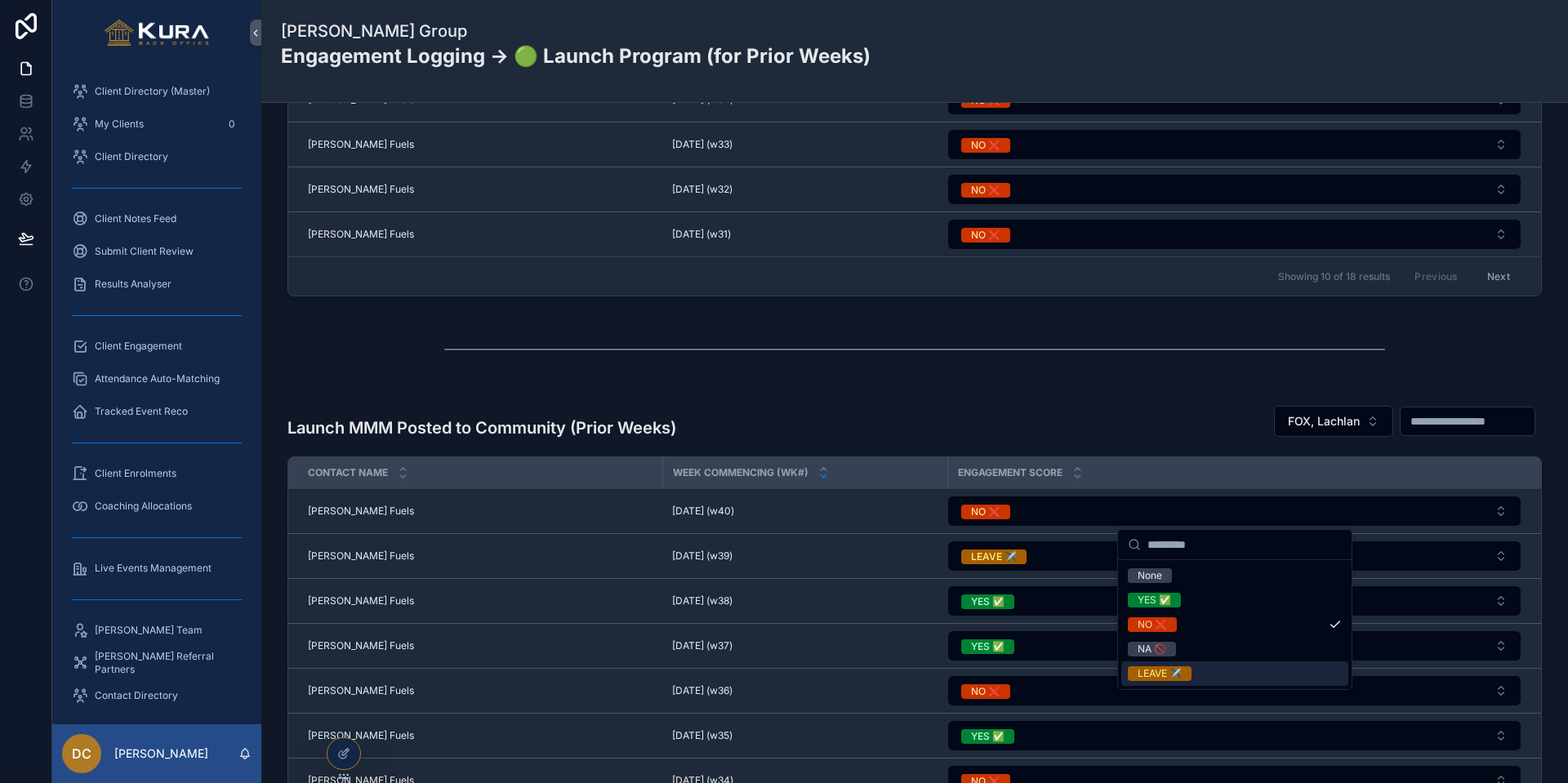
click at [1155, 649] on div "LEAVE ✈️" at bounding box center [1159, 674] width 44 height 14
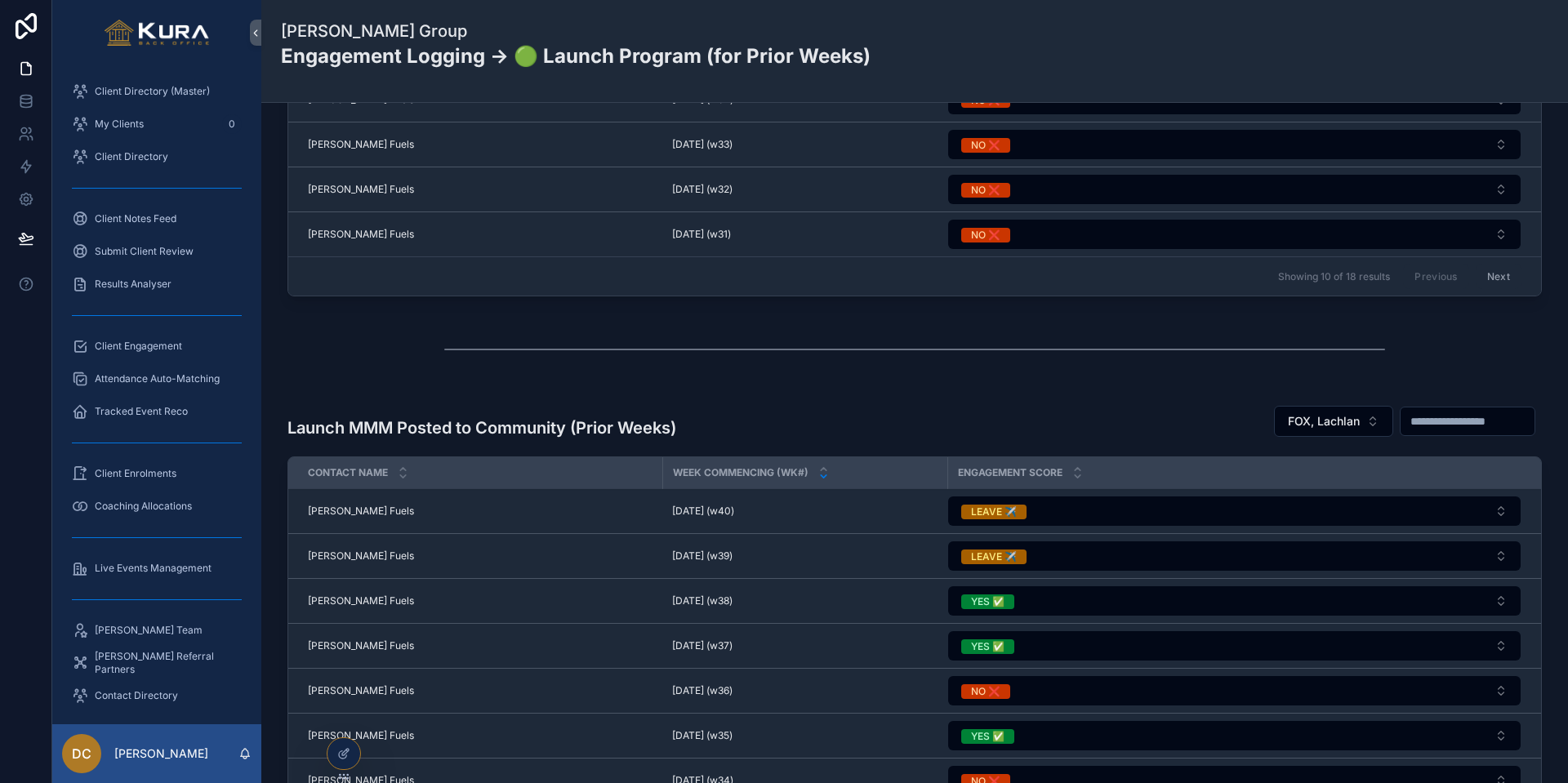
click at [151, 342] on span "Client Engagement" at bounding box center [139, 346] width 88 height 13
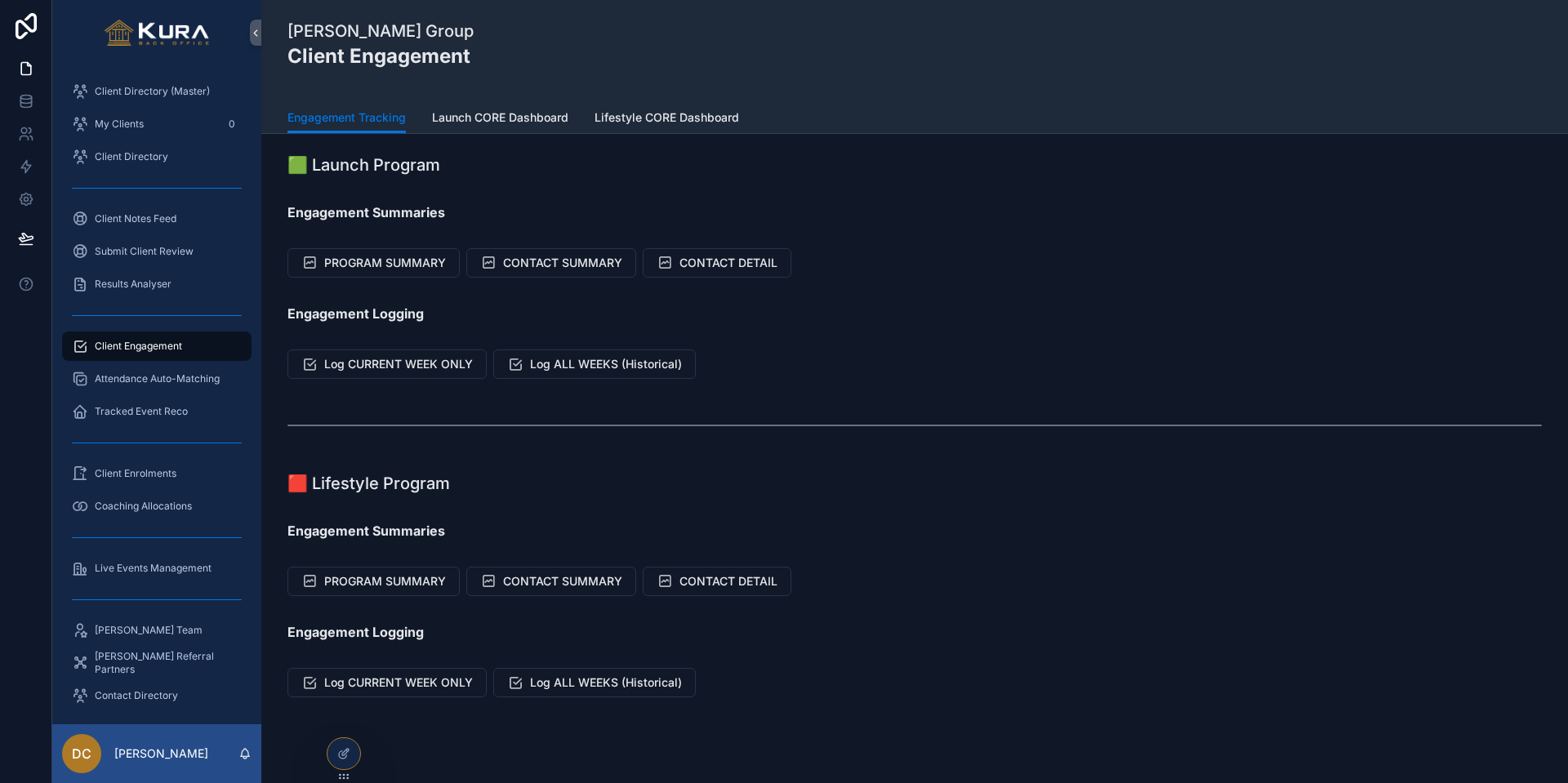
click at [152, 342] on span "Client Engagement" at bounding box center [139, 346] width 88 height 13
click at [203, 411] on div "Tracked Event Reco" at bounding box center [157, 411] width 170 height 26
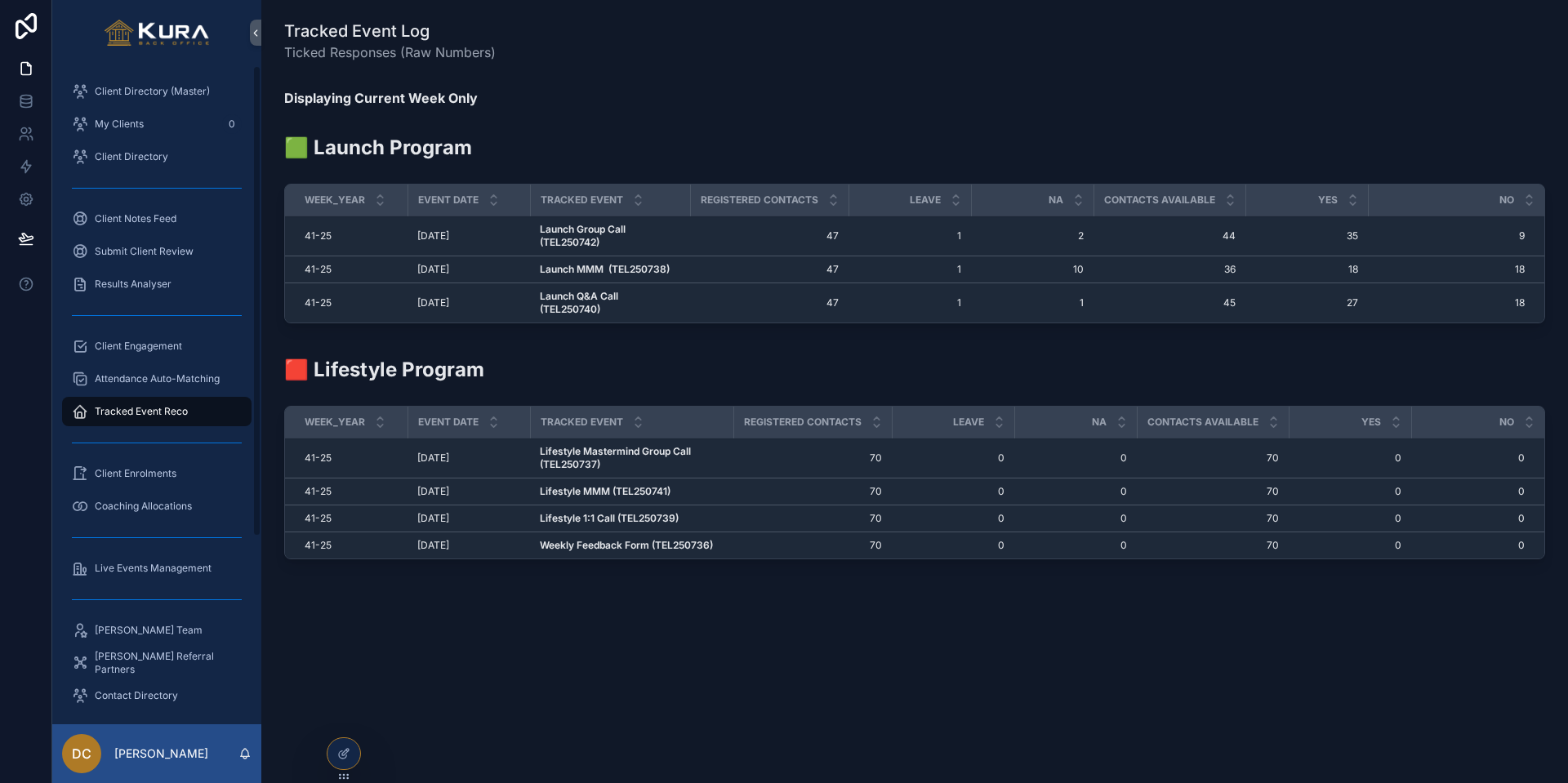
click at [143, 349] on span "Client Engagement" at bounding box center [139, 346] width 88 height 13
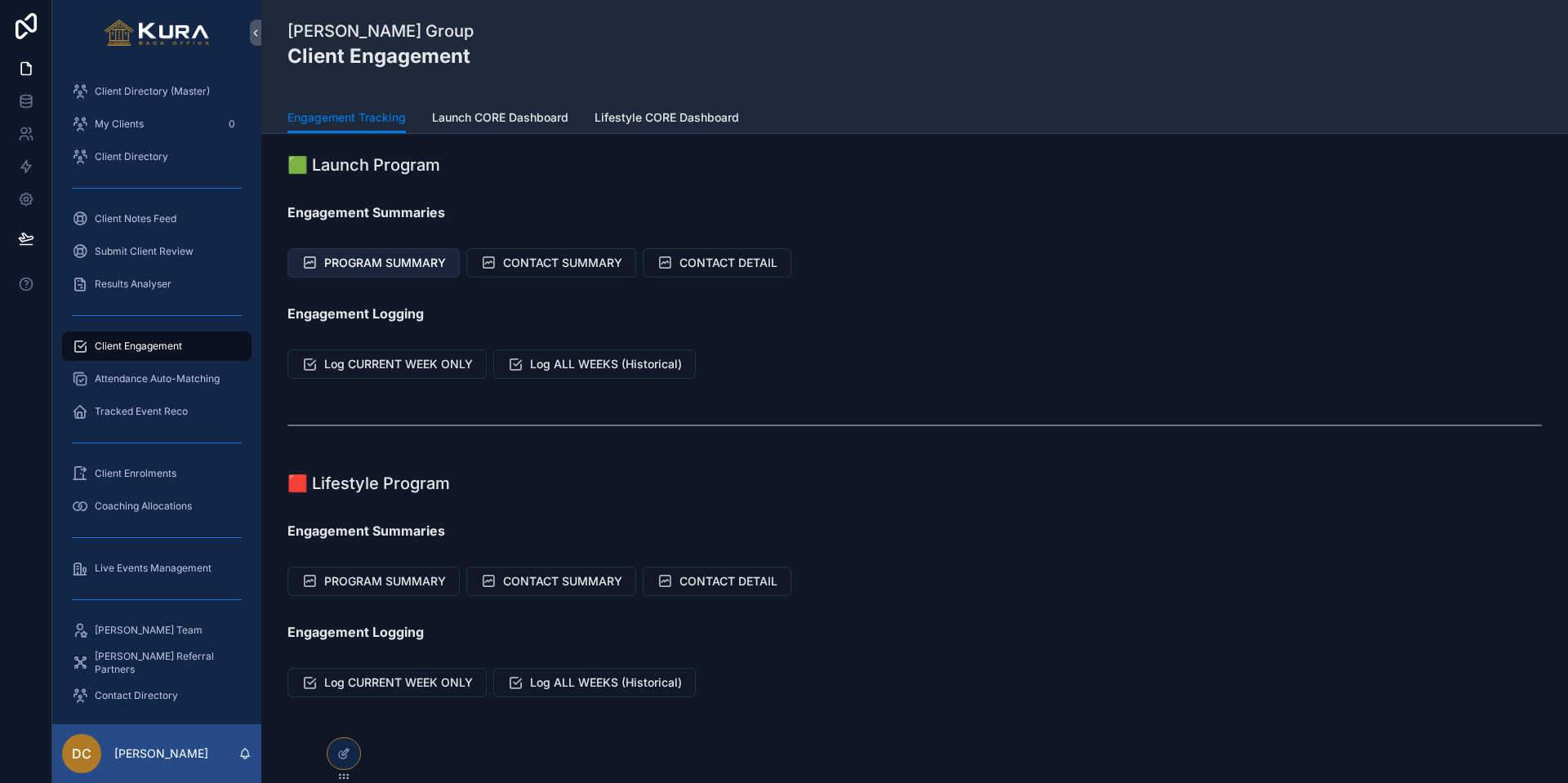
click at [399, 266] on span "PROGRAM SUMMARY" at bounding box center [385, 263] width 122 height 16
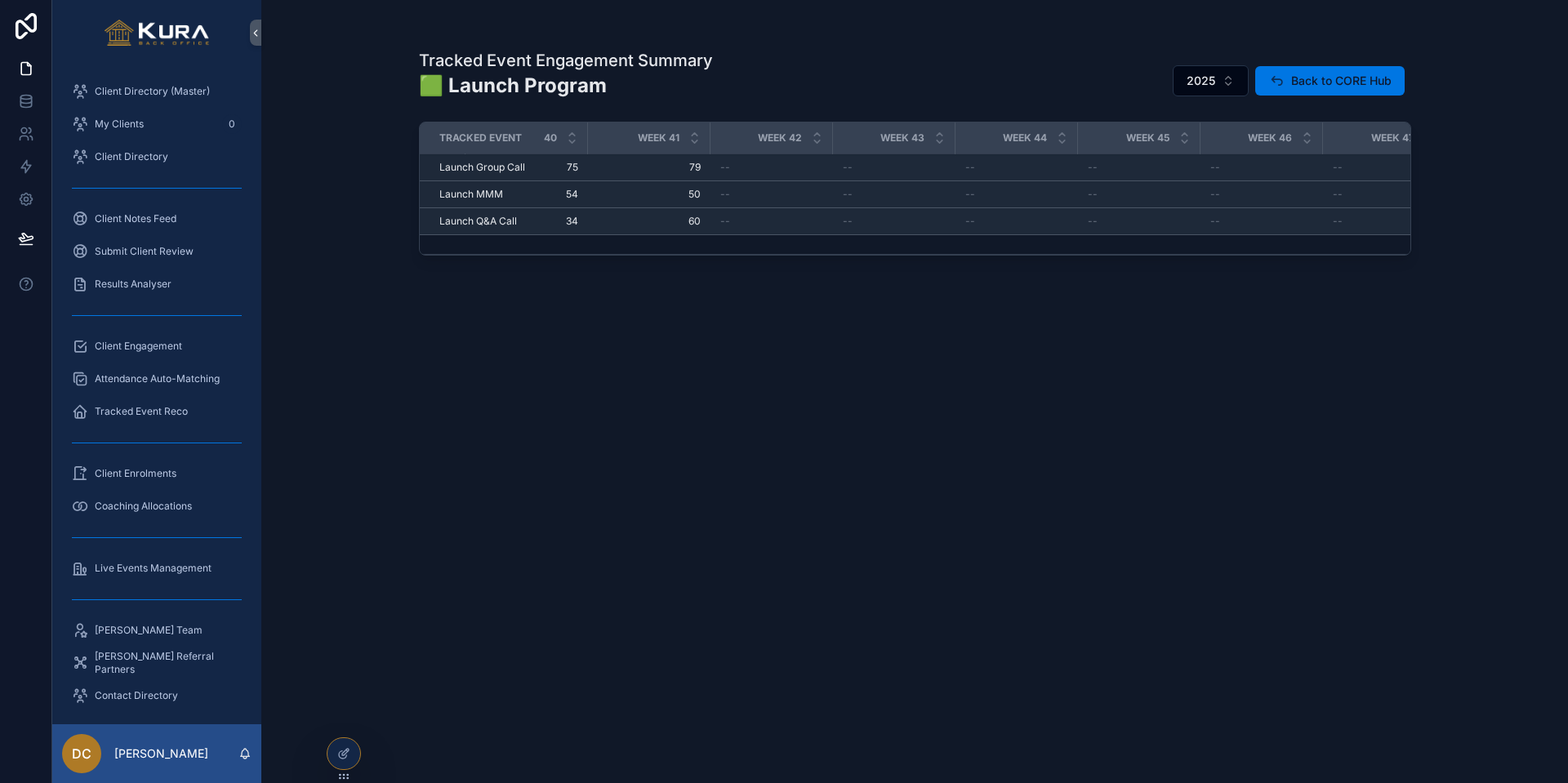
scroll to position [0, 4852]
click at [130, 413] on span "Tracked Event Reco" at bounding box center [141, 412] width 93 height 13
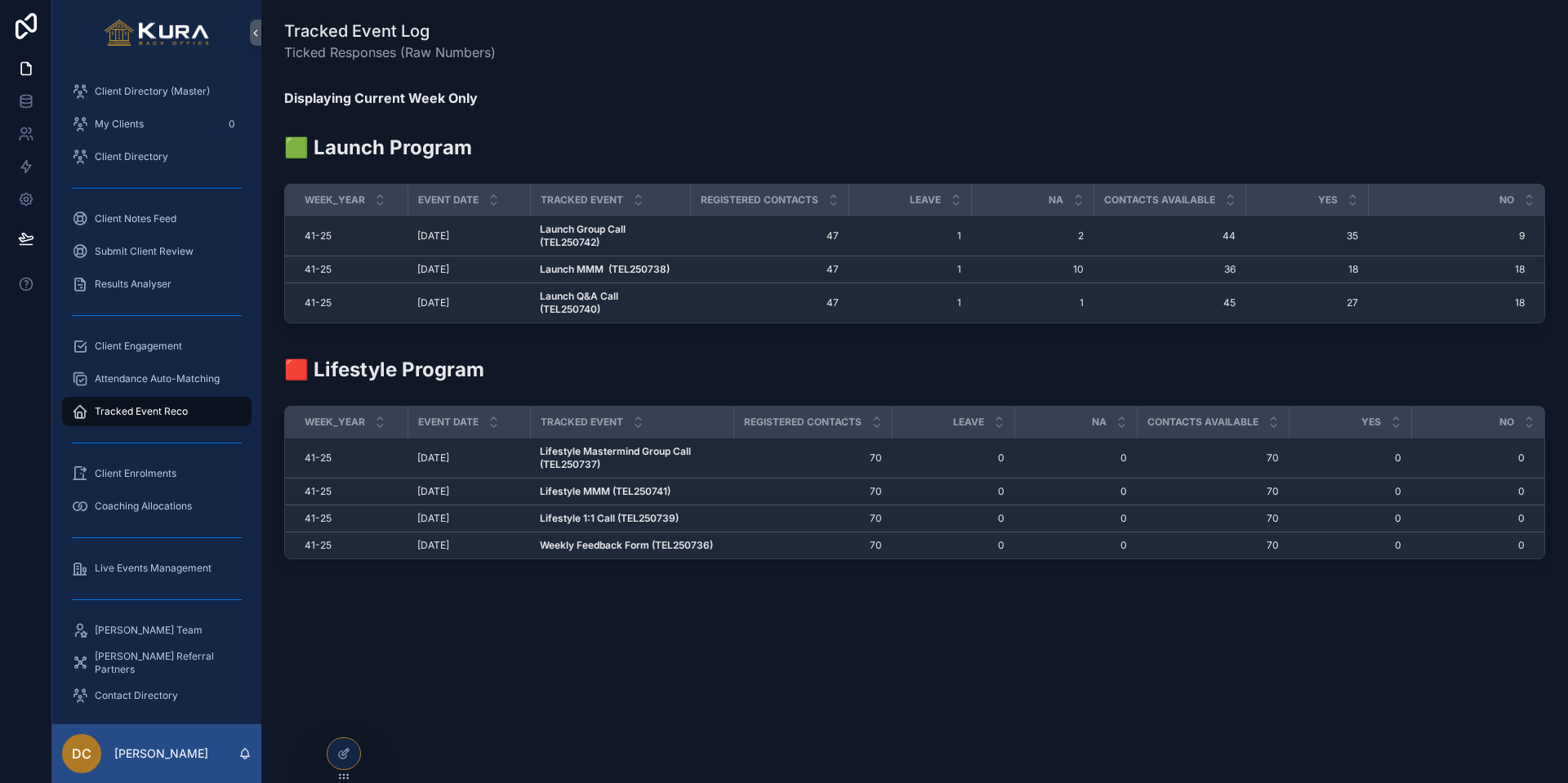
click at [592, 294] on strong "Launch Q&A Call (TEL250740)" at bounding box center [580, 302] width 81 height 25
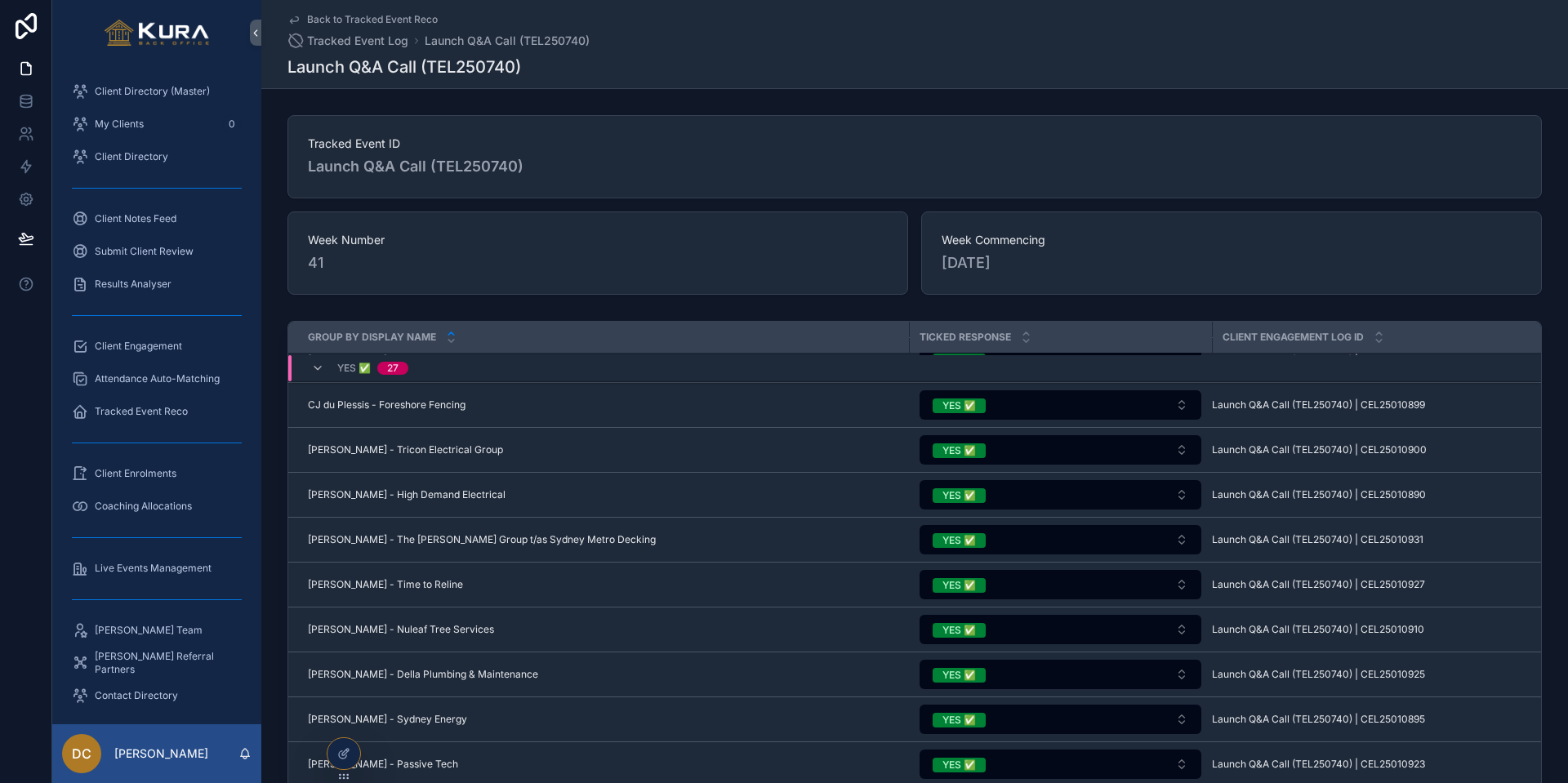
scroll to position [1172, 0]
click at [1041, 493] on button "YES ✅" at bounding box center [1060, 493] width 282 height 30
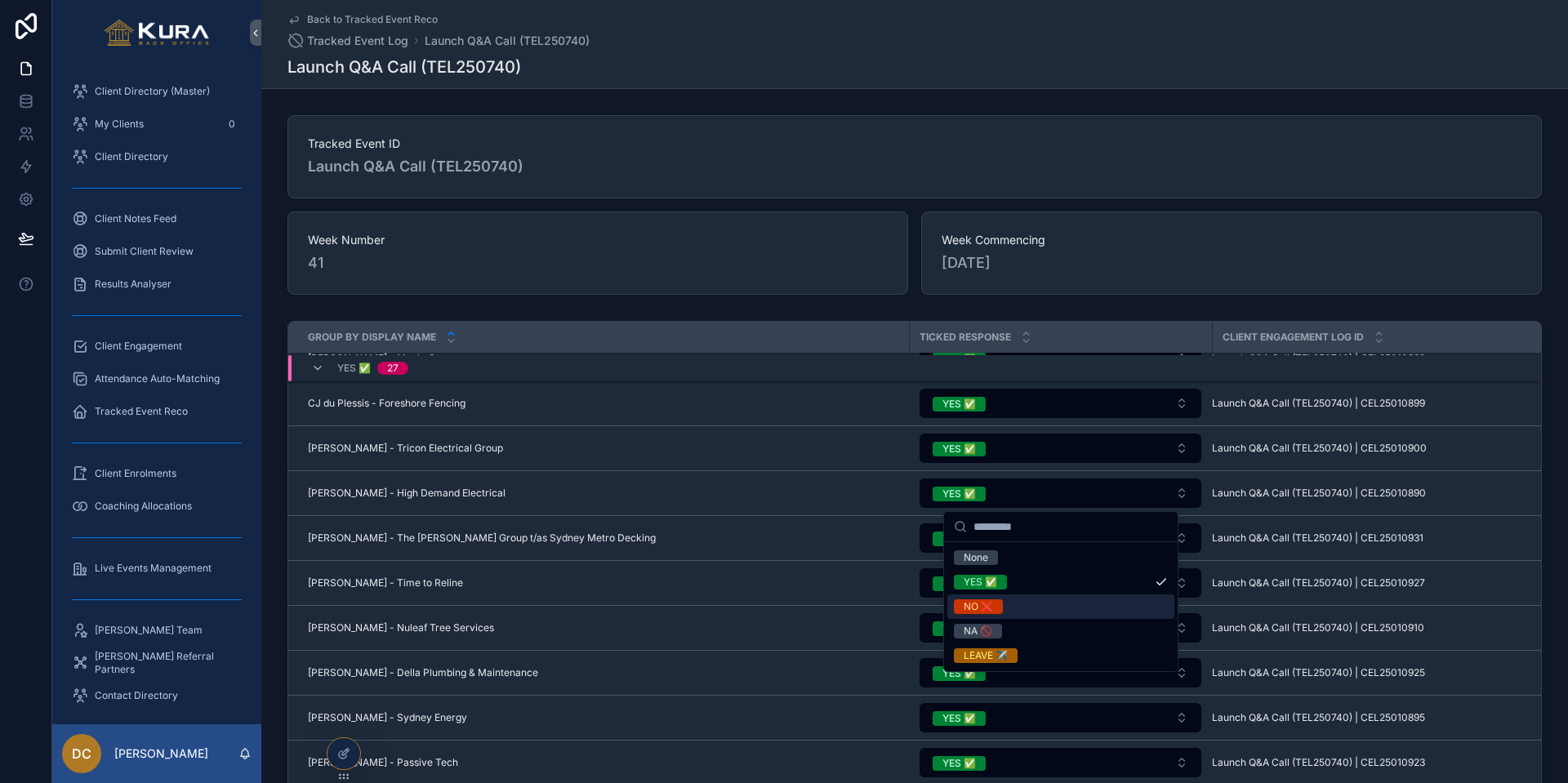
click at [993, 607] on div "NO ❌" at bounding box center [978, 607] width 30 height 14
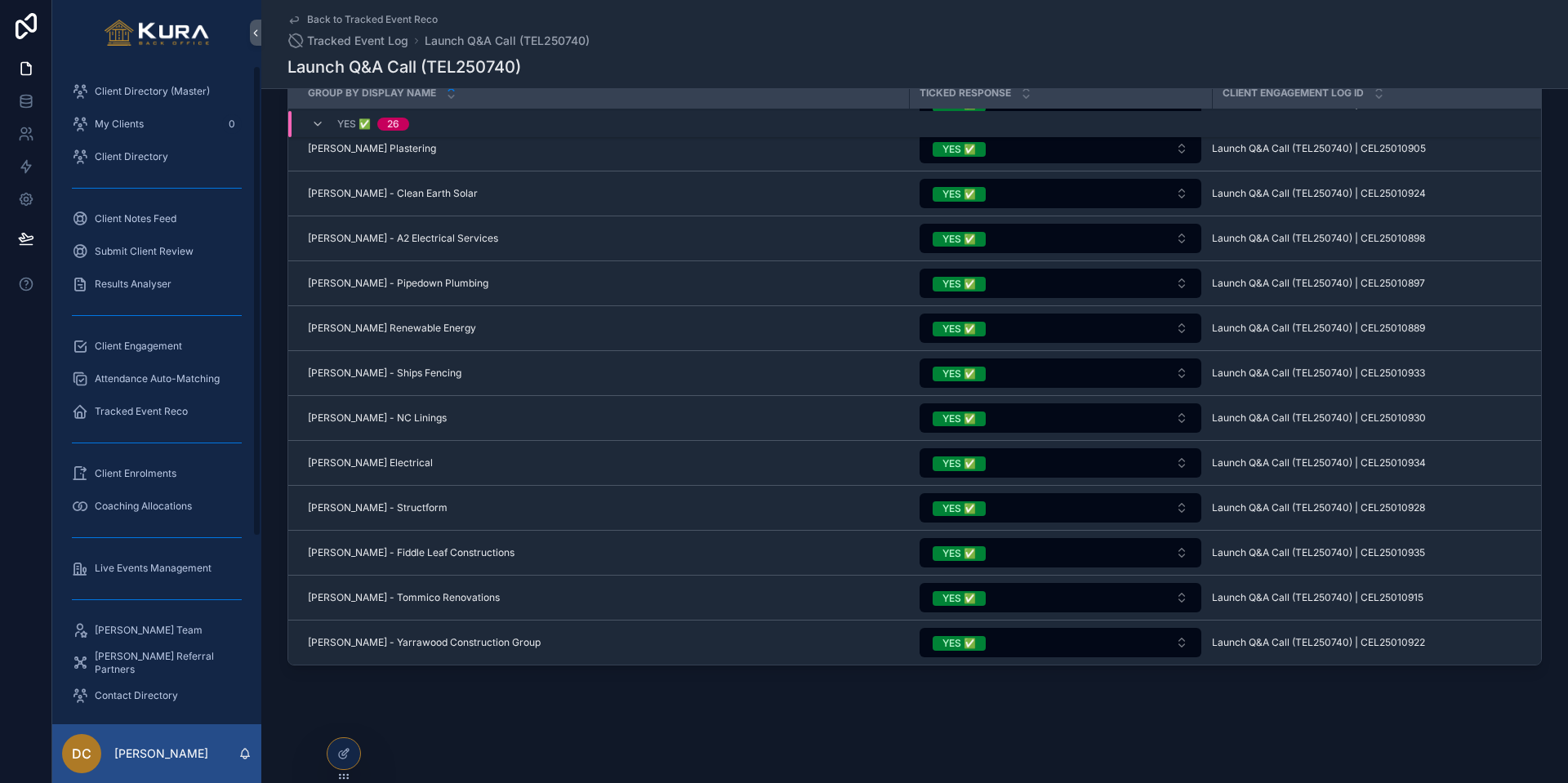
scroll to position [244, 0]
click at [1054, 560] on button "YES ✅" at bounding box center [1060, 552] width 282 height 30
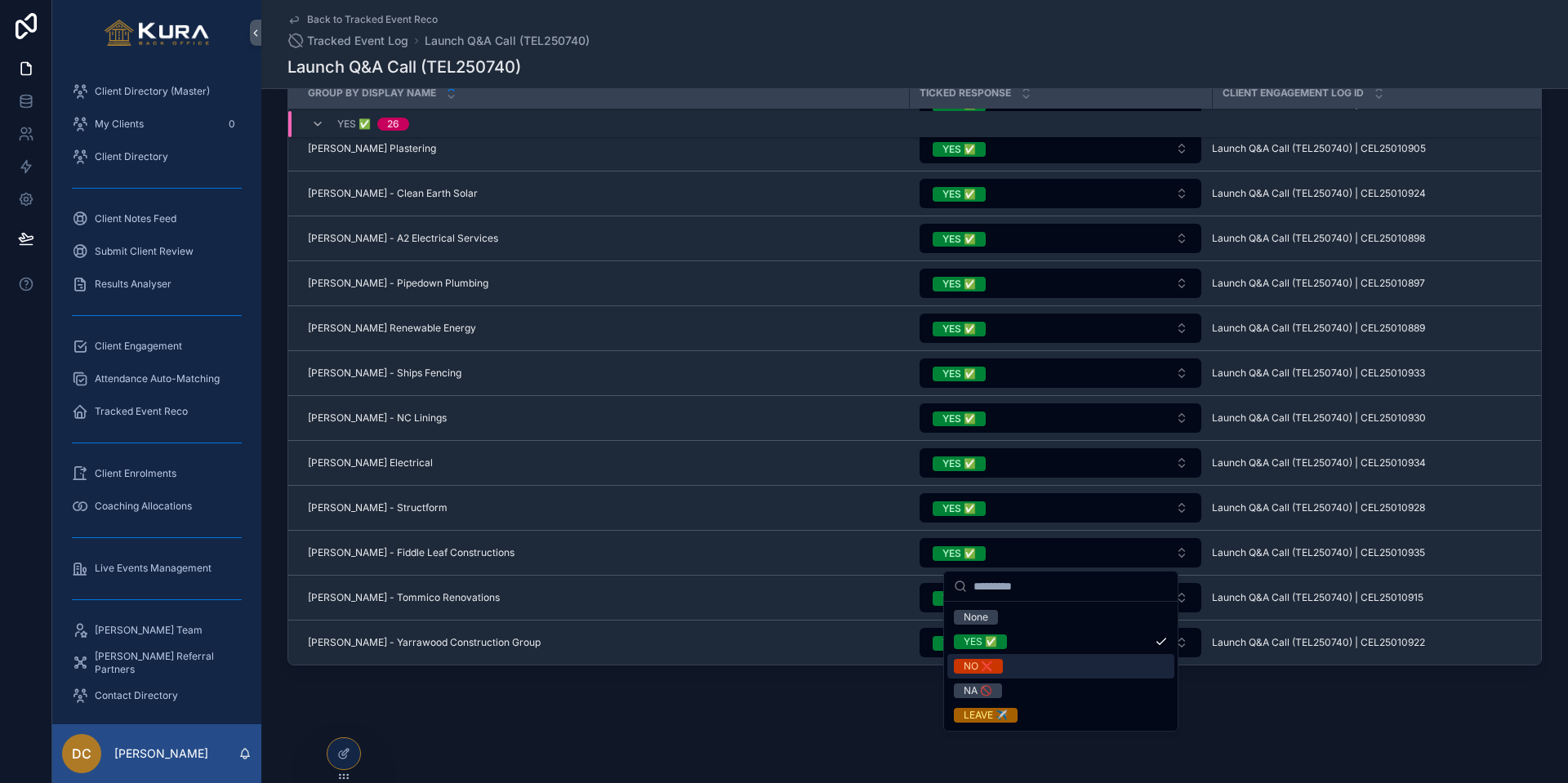
click at [978, 649] on div "NO ❌" at bounding box center [978, 666] width 30 height 14
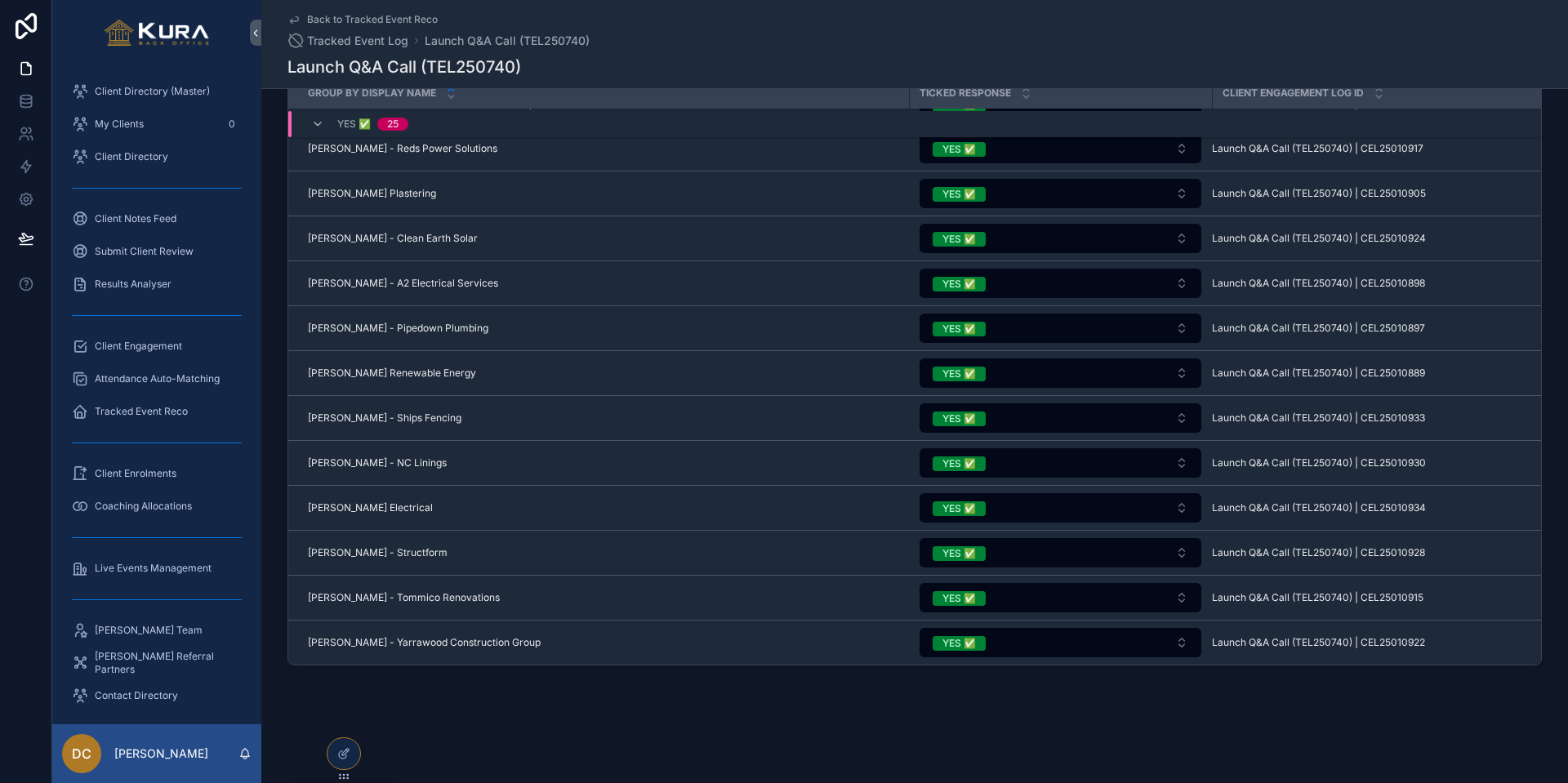
click at [153, 341] on span "Client Engagement" at bounding box center [139, 346] width 88 height 13
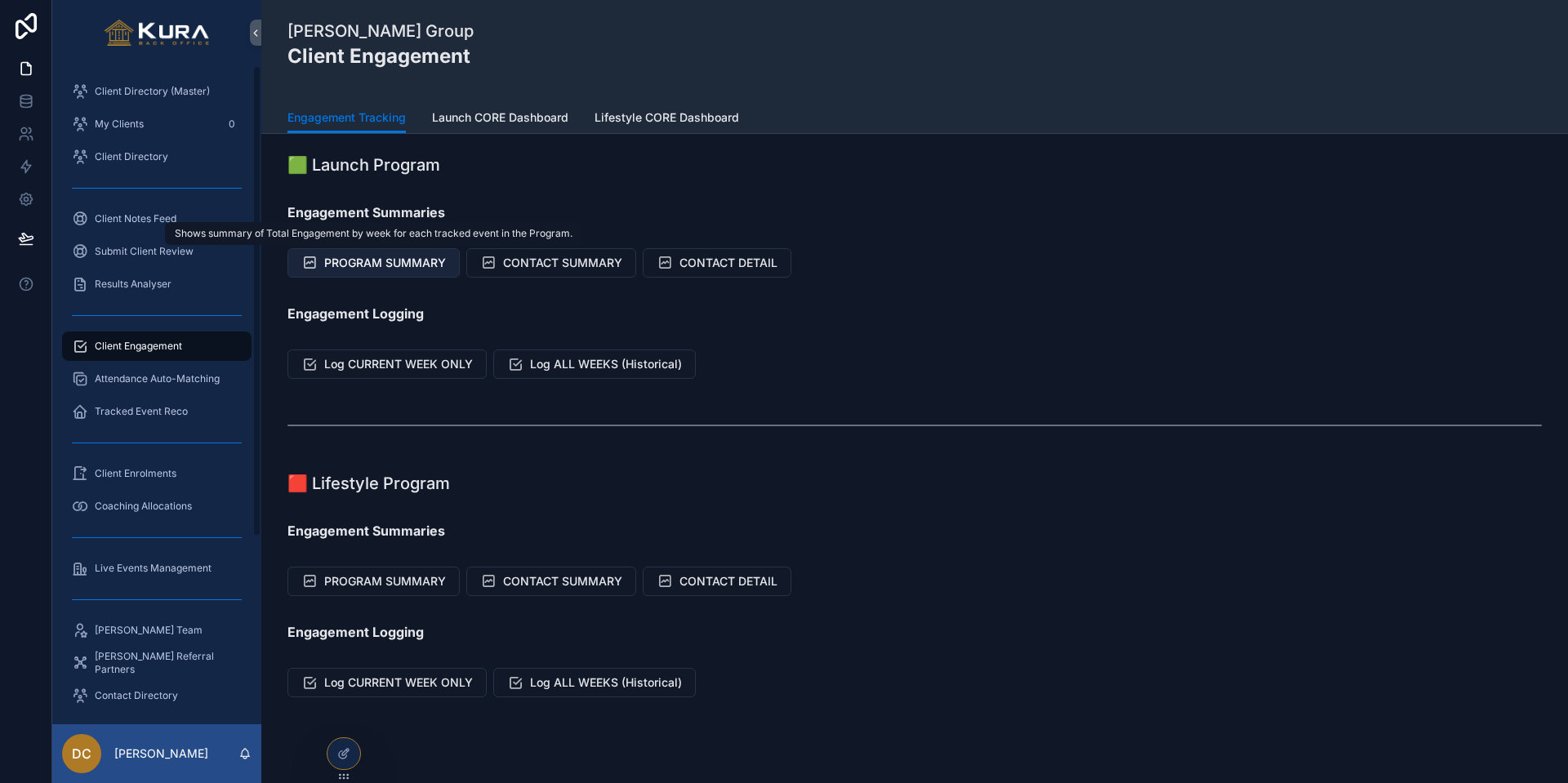
click at [331, 253] on button "PROGRAM SUMMARY" at bounding box center [373, 262] width 173 height 30
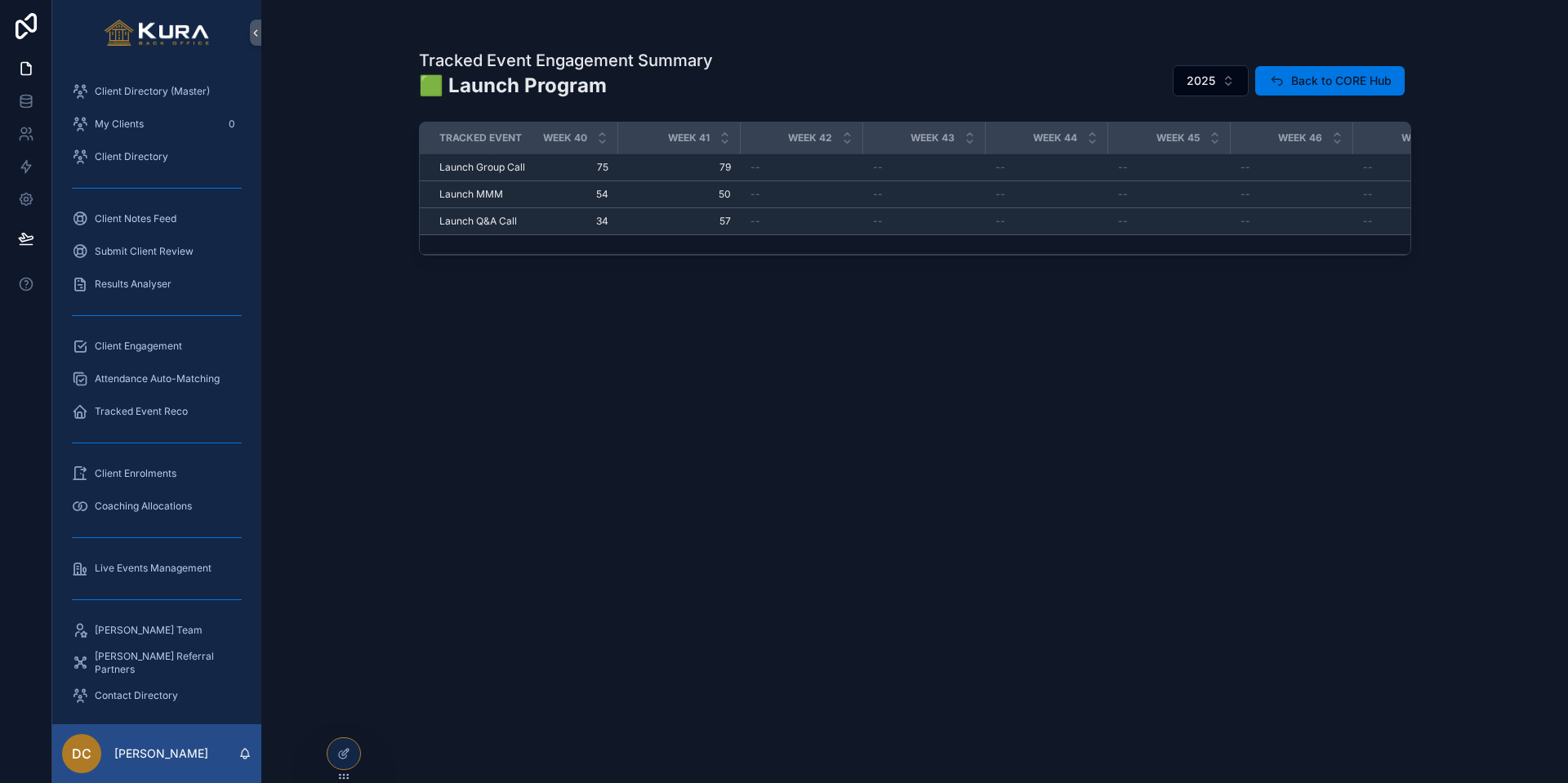
scroll to position [0, 4832]
click at [160, 408] on span "Tracked Event Reco" at bounding box center [141, 412] width 93 height 13
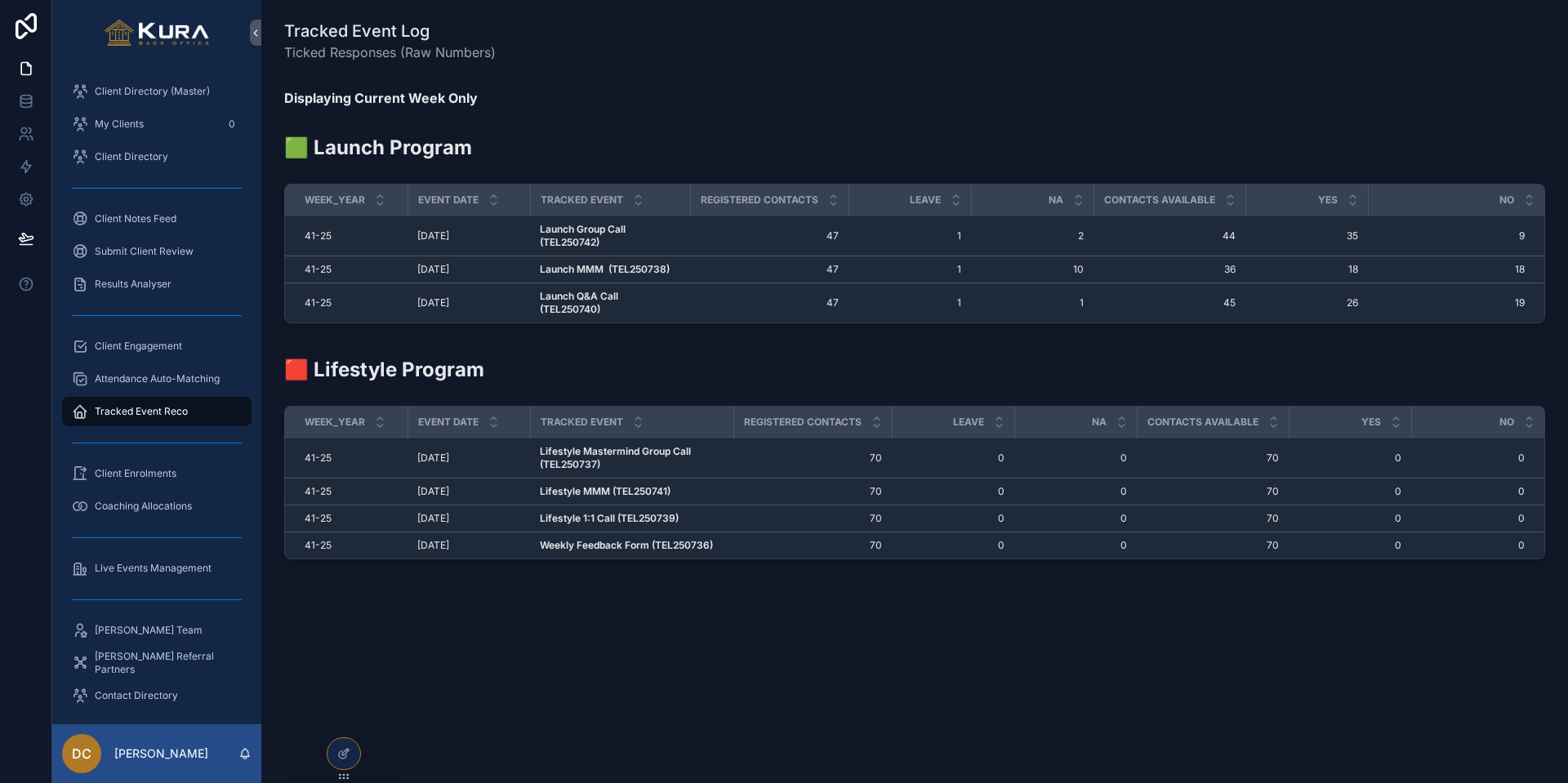
click at [558, 294] on strong "Launch Q&A Call (TEL250740)" at bounding box center [580, 302] width 81 height 25
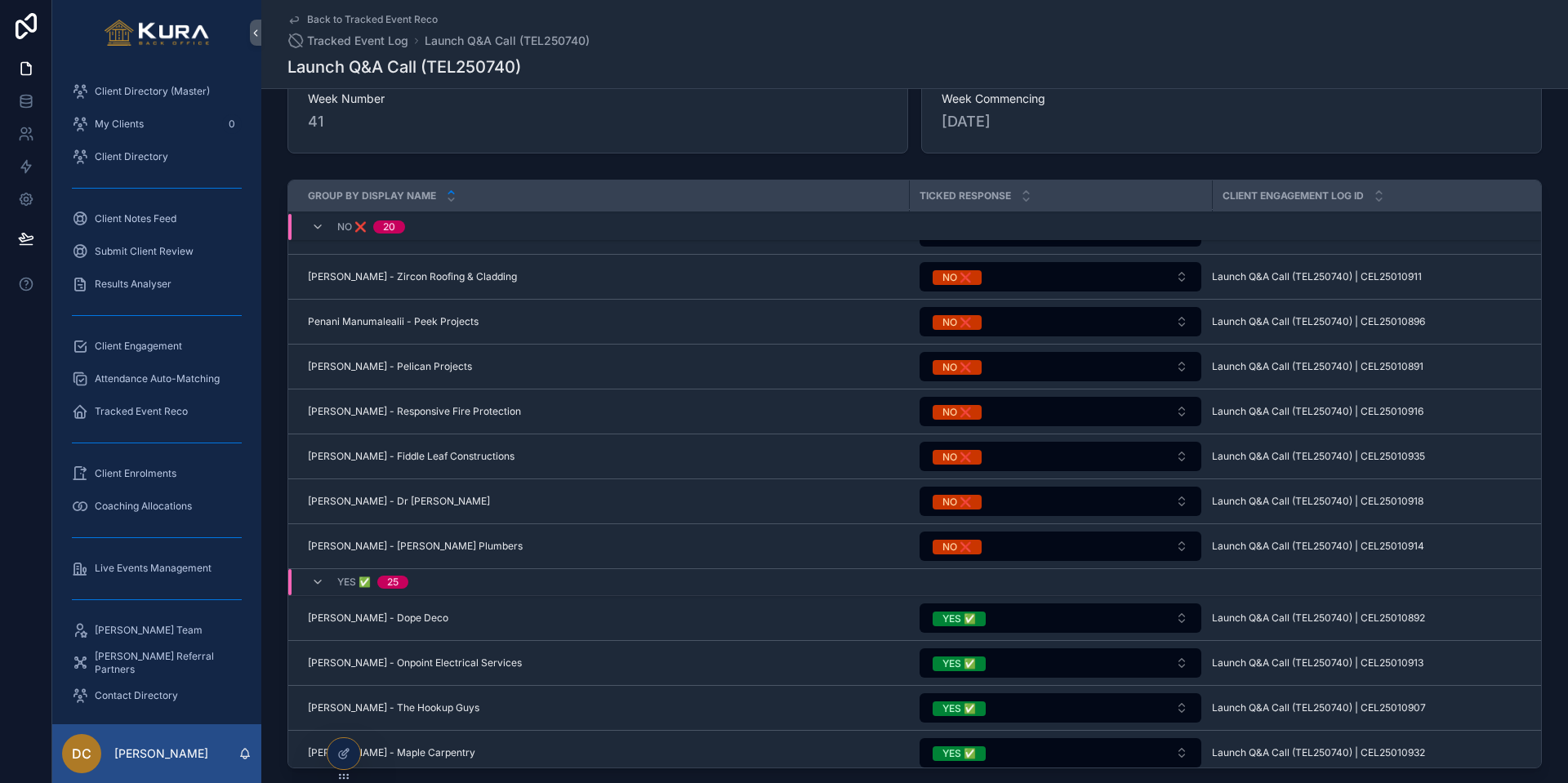
scroll to position [1026, 0]
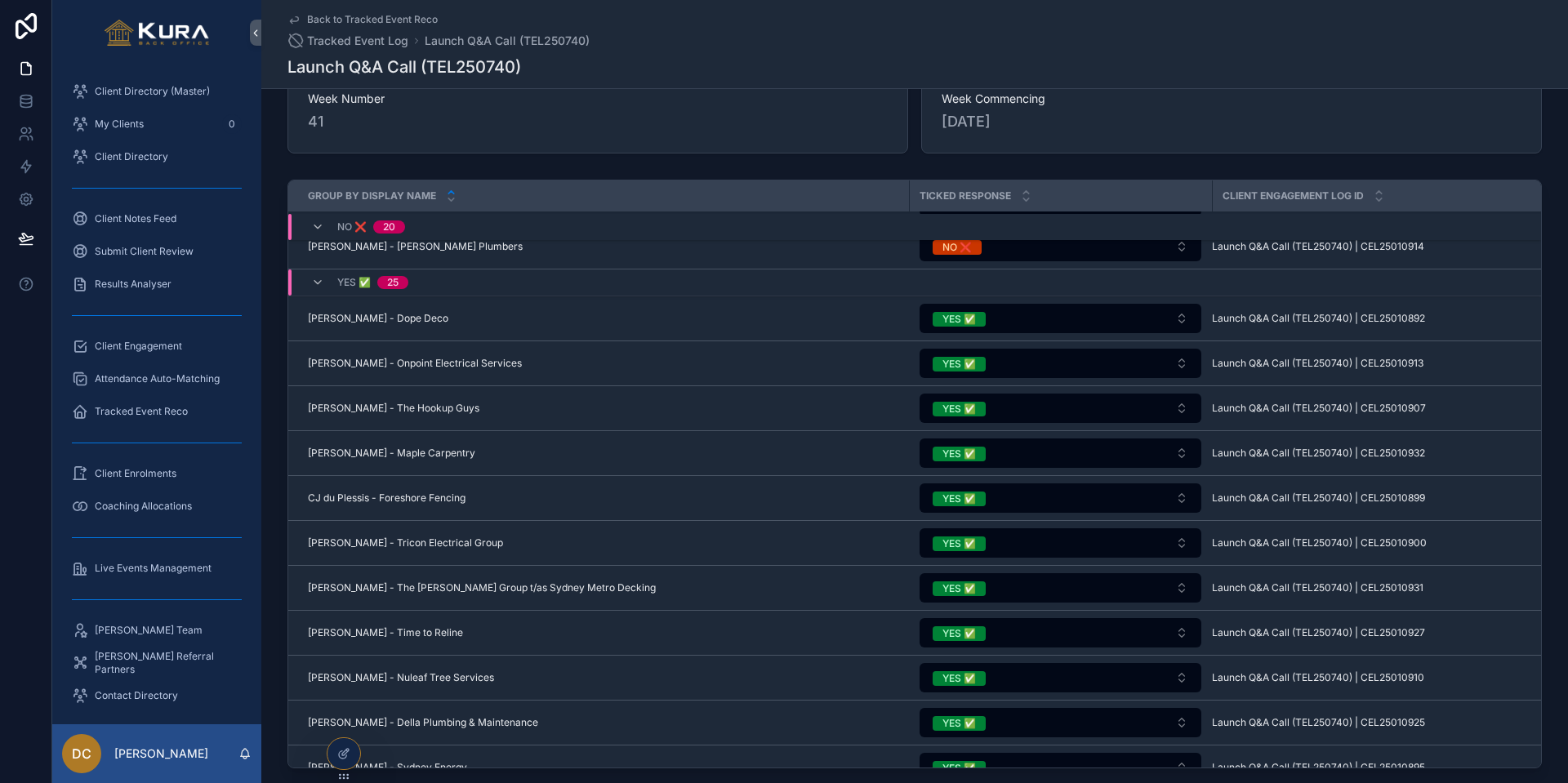
click at [388, 284] on span "25" at bounding box center [393, 282] width 31 height 13
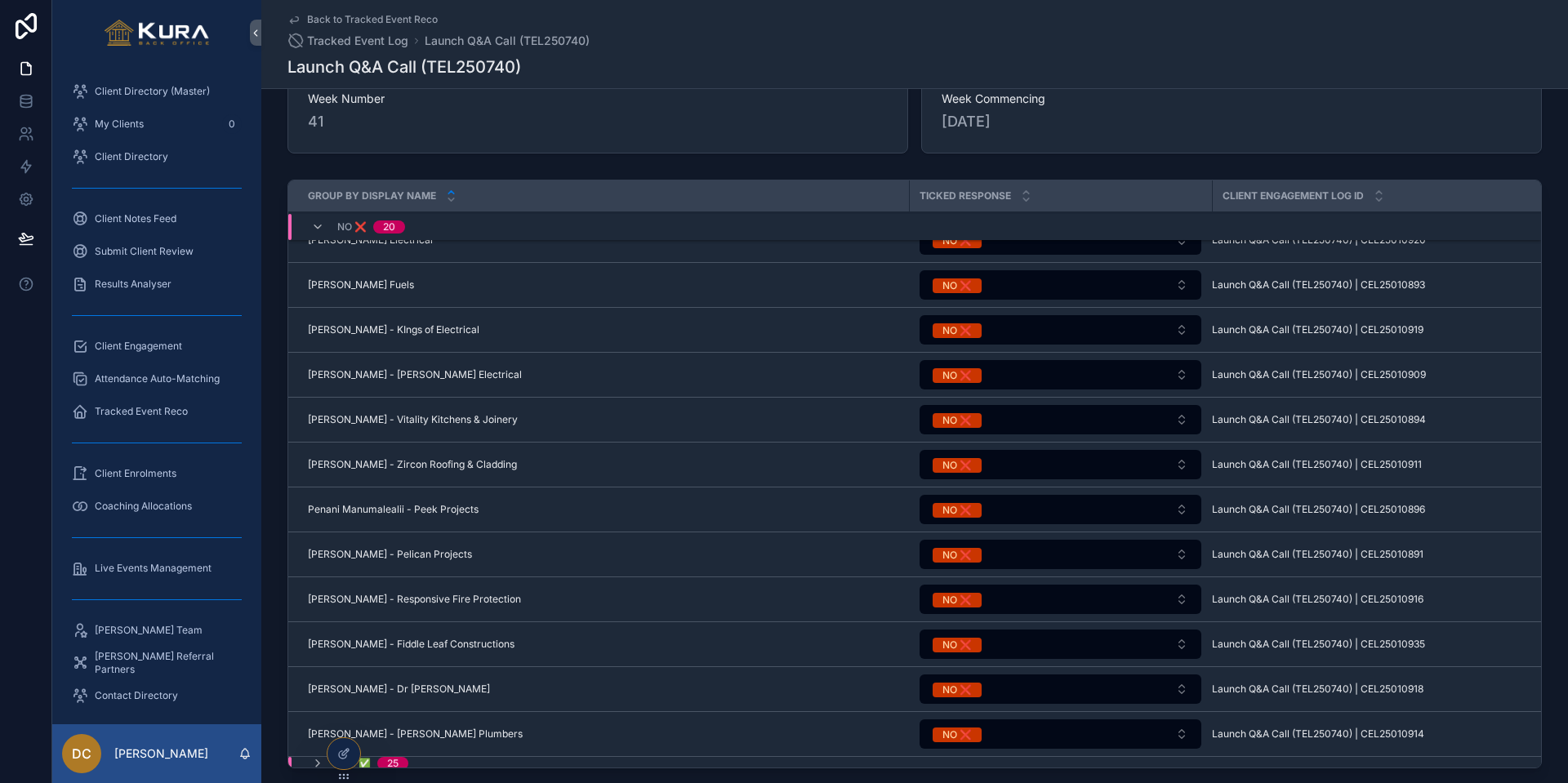
click at [540, 275] on td "[PERSON_NAME] Fuels [PERSON_NAME] Fuels" at bounding box center [598, 285] width 620 height 45
drag, startPoint x: 135, startPoint y: 474, endPoint x: 323, endPoint y: 372, distance: 213.9
click at [137, 473] on span "Client Enrolments" at bounding box center [135, 473] width 81 height 13
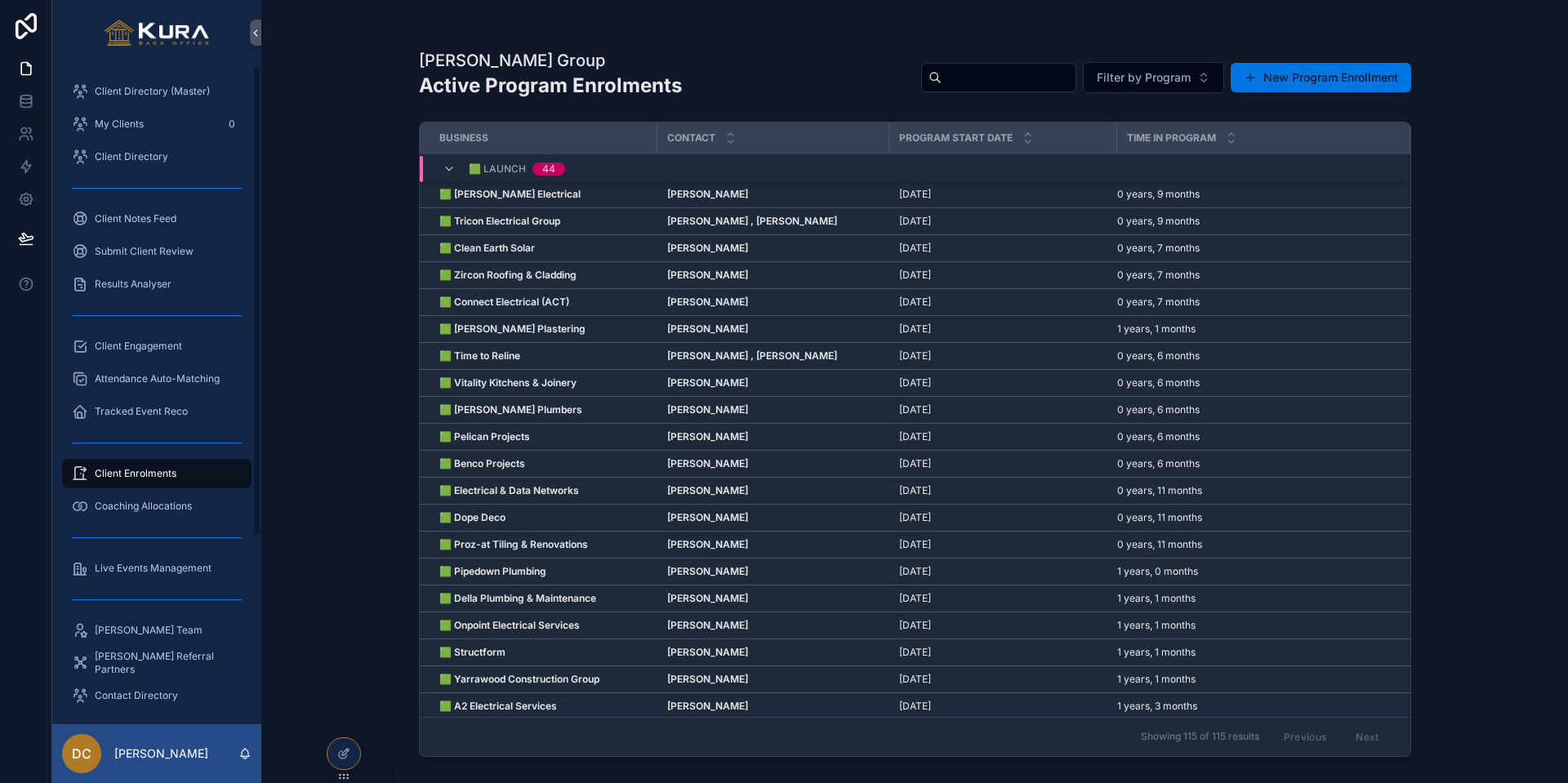
click at [178, 413] on span "Tracked Event Reco" at bounding box center [141, 412] width 93 height 13
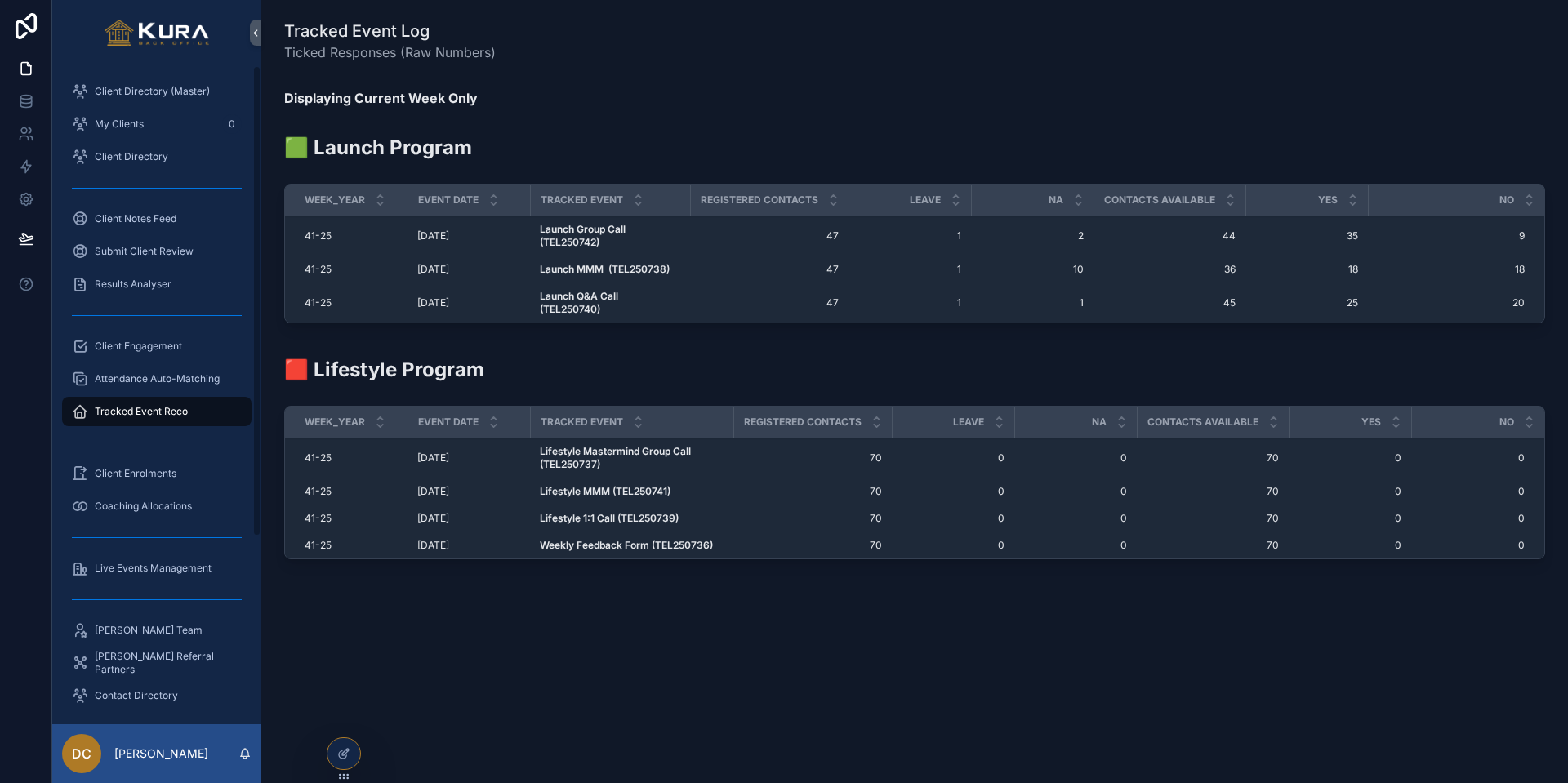
click at [105, 348] on span "Client Engagement" at bounding box center [139, 346] width 88 height 13
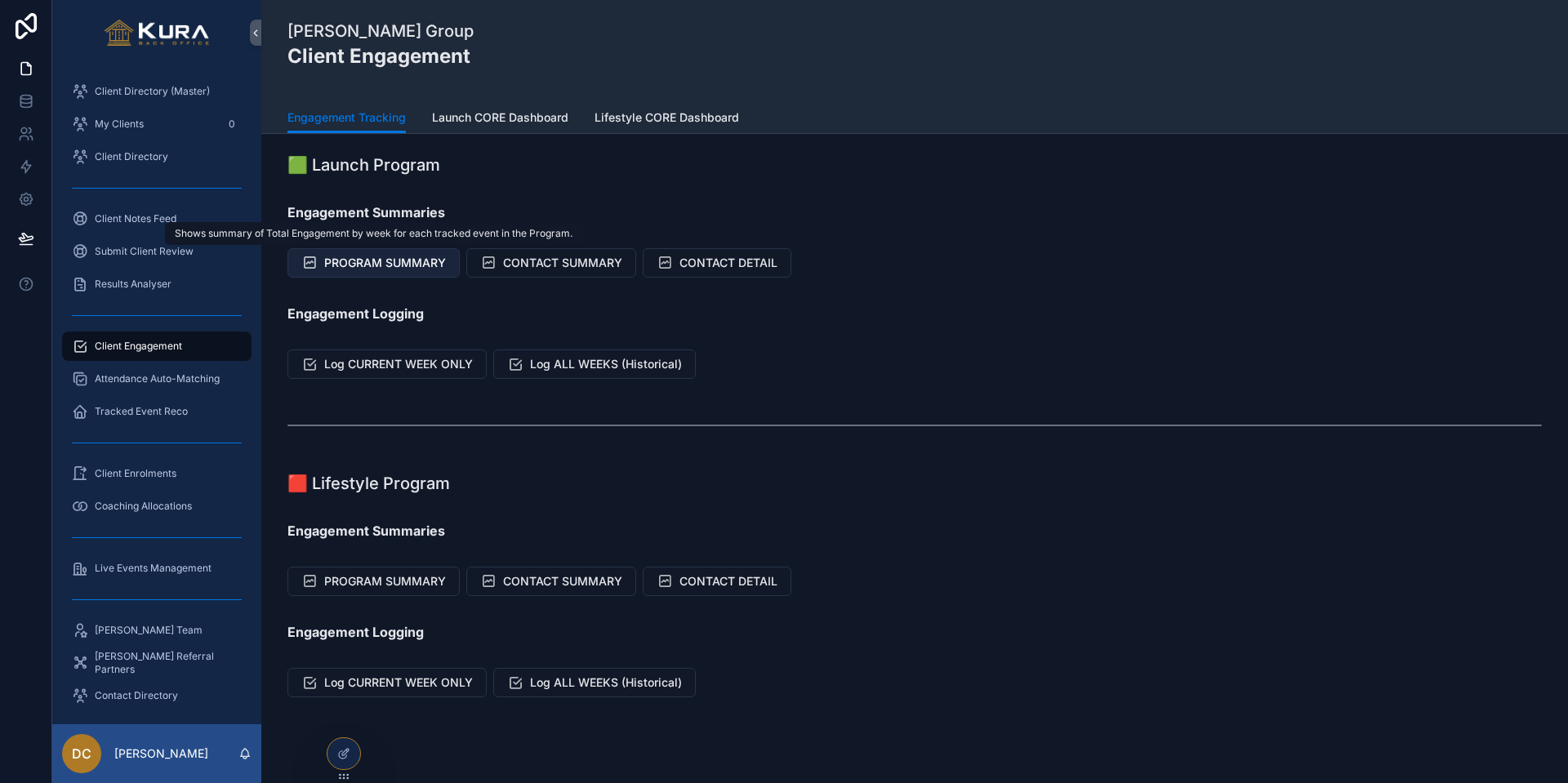
click at [418, 266] on span "PROGRAM SUMMARY" at bounding box center [385, 263] width 122 height 16
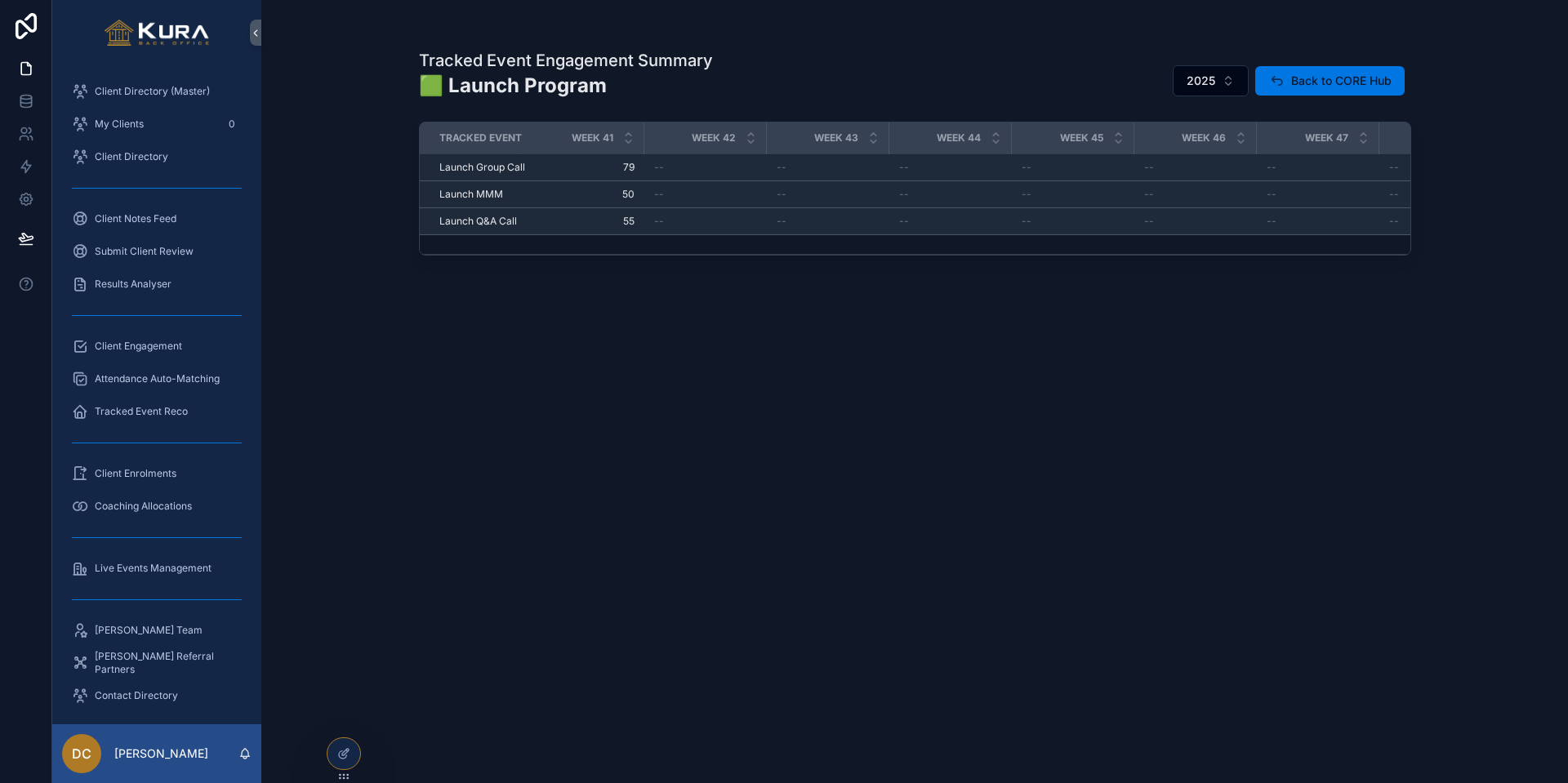
scroll to position [0, 4918]
click at [148, 408] on span "Tracked Event Reco" at bounding box center [141, 412] width 93 height 13
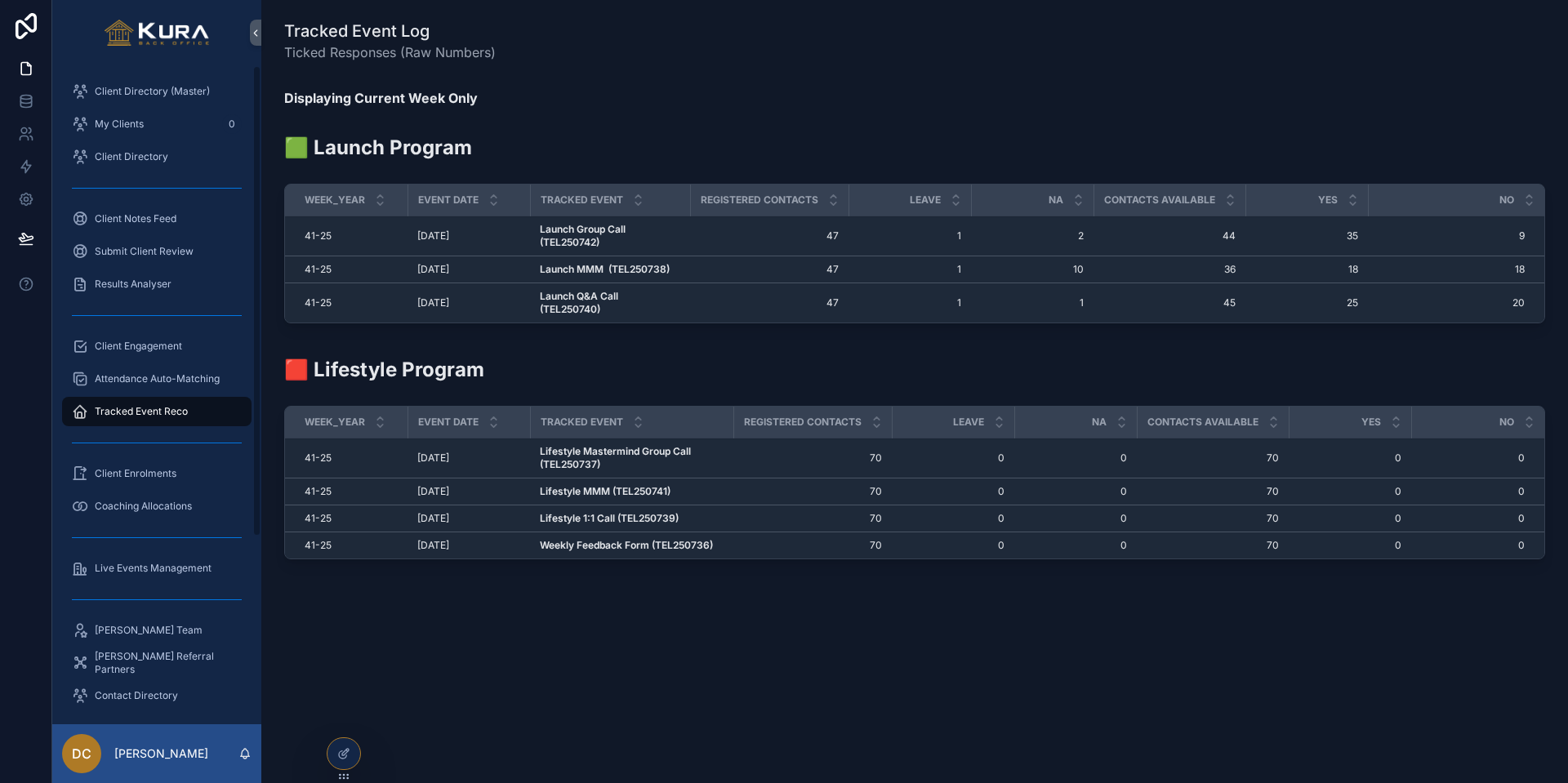
click at [137, 413] on span "Tracked Event Reco" at bounding box center [141, 412] width 93 height 13
click at [158, 159] on span "Client Directory" at bounding box center [132, 157] width 73 height 13
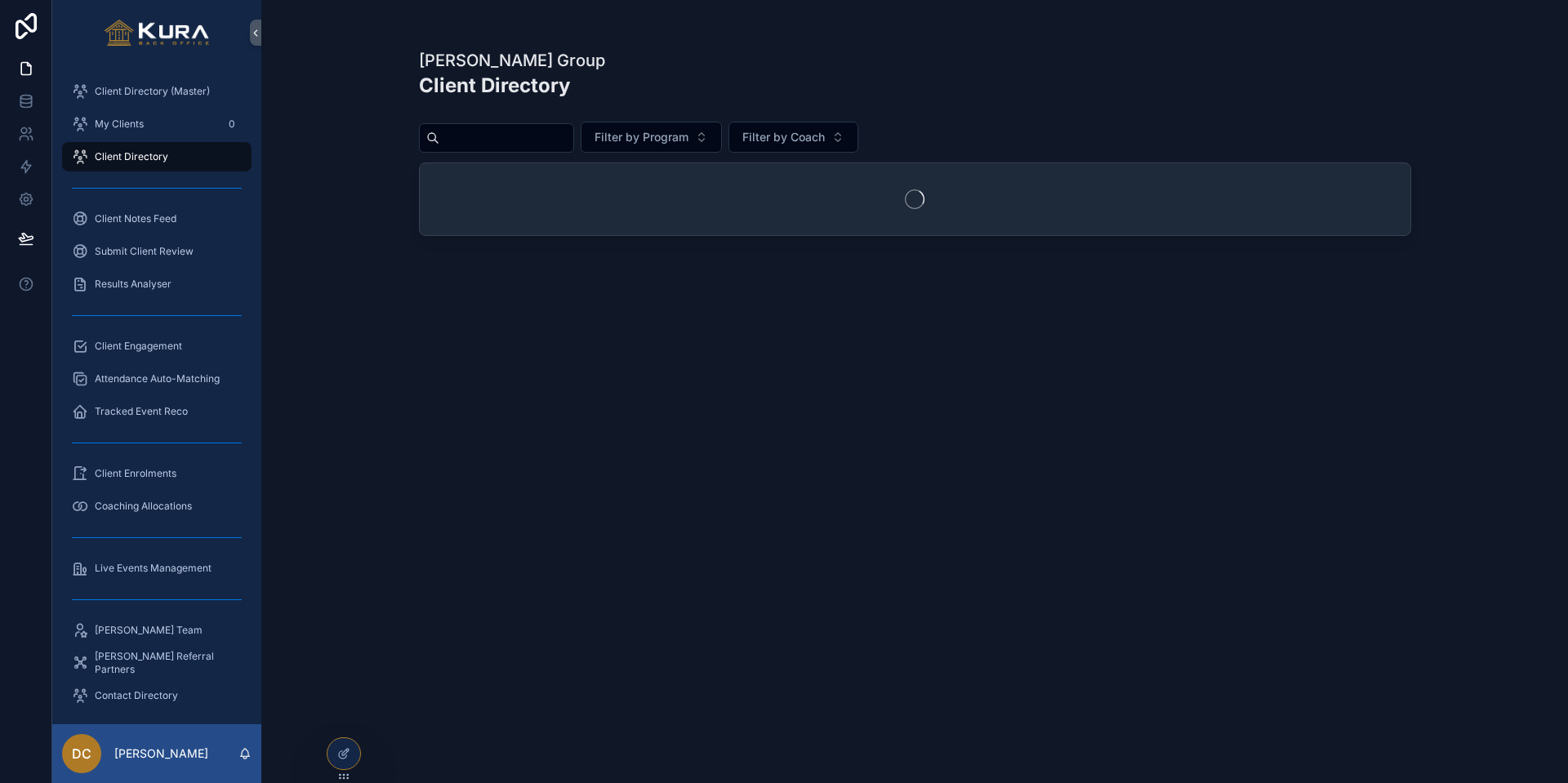
click at [151, 216] on span "Client Notes Feed" at bounding box center [135, 218] width 81 height 13
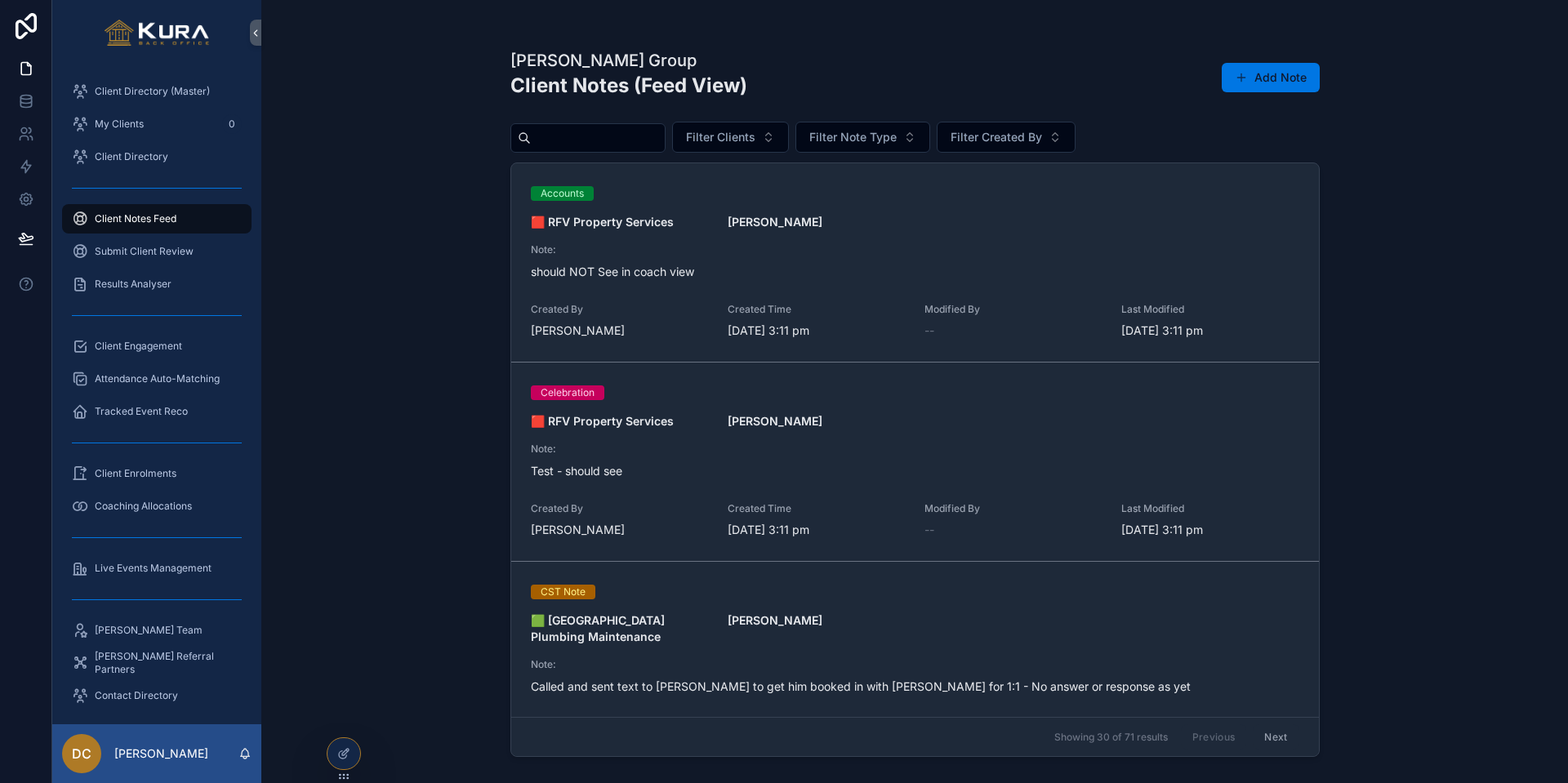
click at [635, 132] on input "scrollable content" at bounding box center [598, 138] width 134 height 23
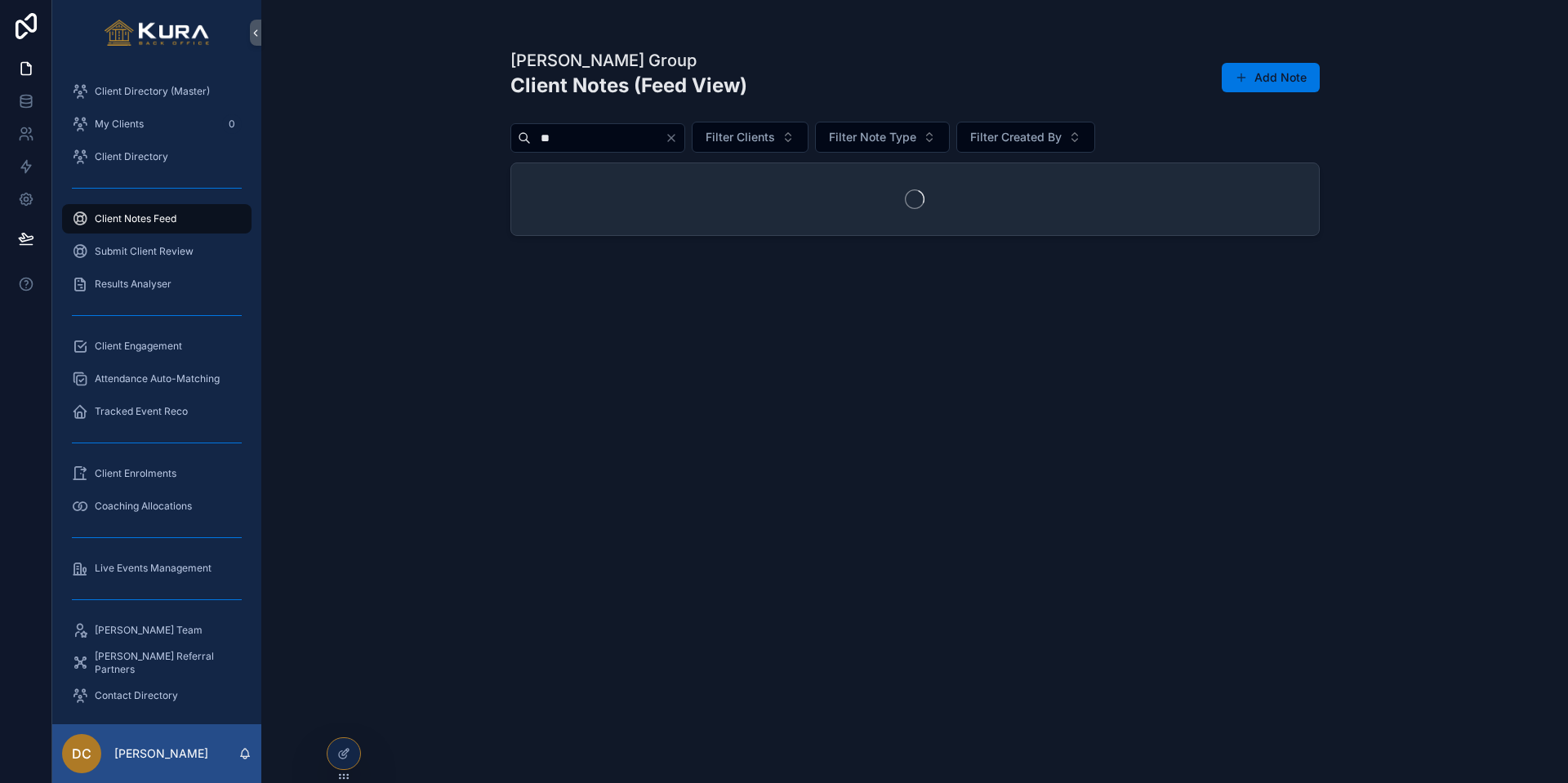
type input "*"
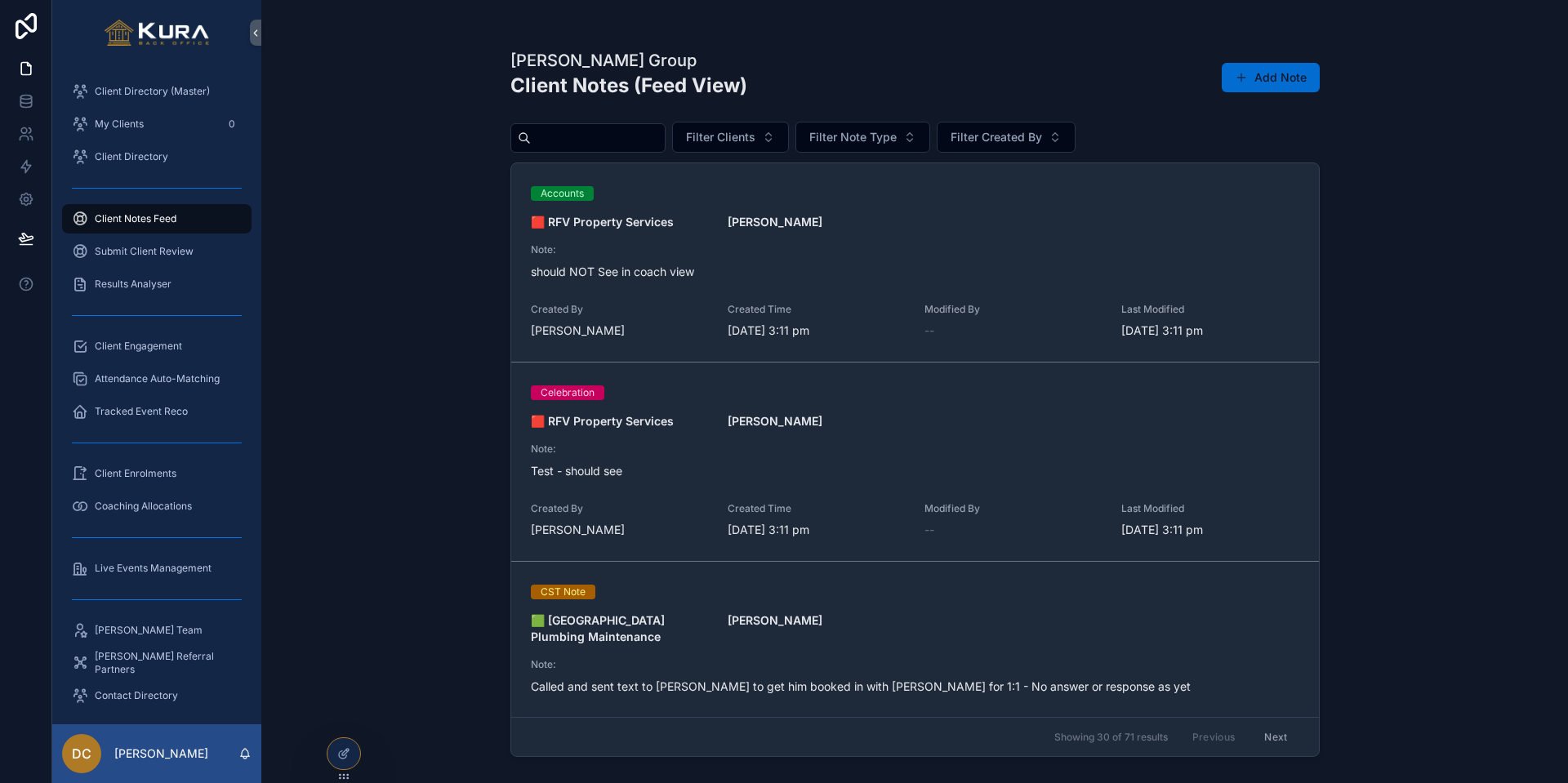
click at [1273, 72] on button "Add Note" at bounding box center [1270, 77] width 98 height 30
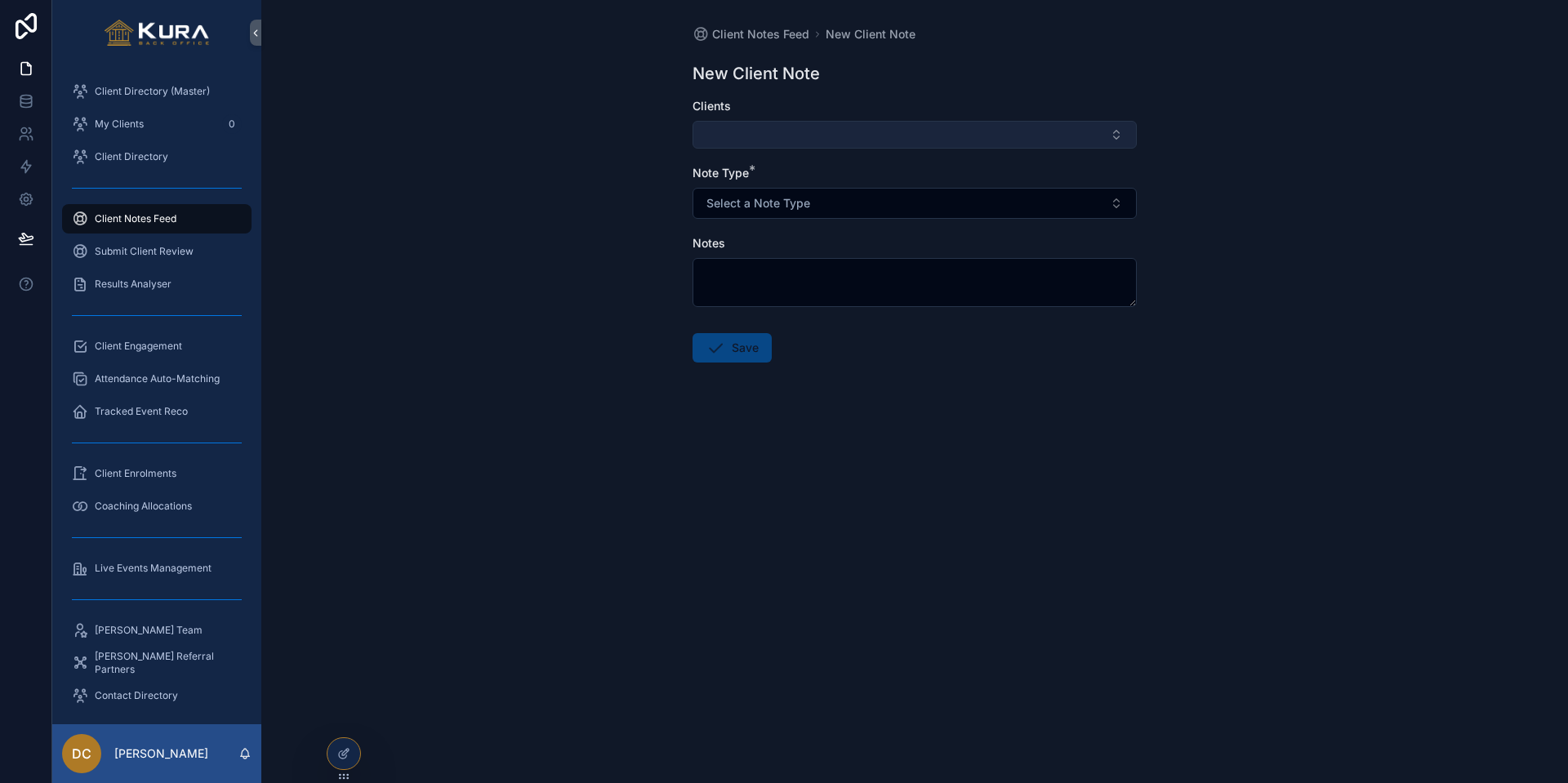
click at [838, 138] on button "Select Button" at bounding box center [915, 134] width 444 height 28
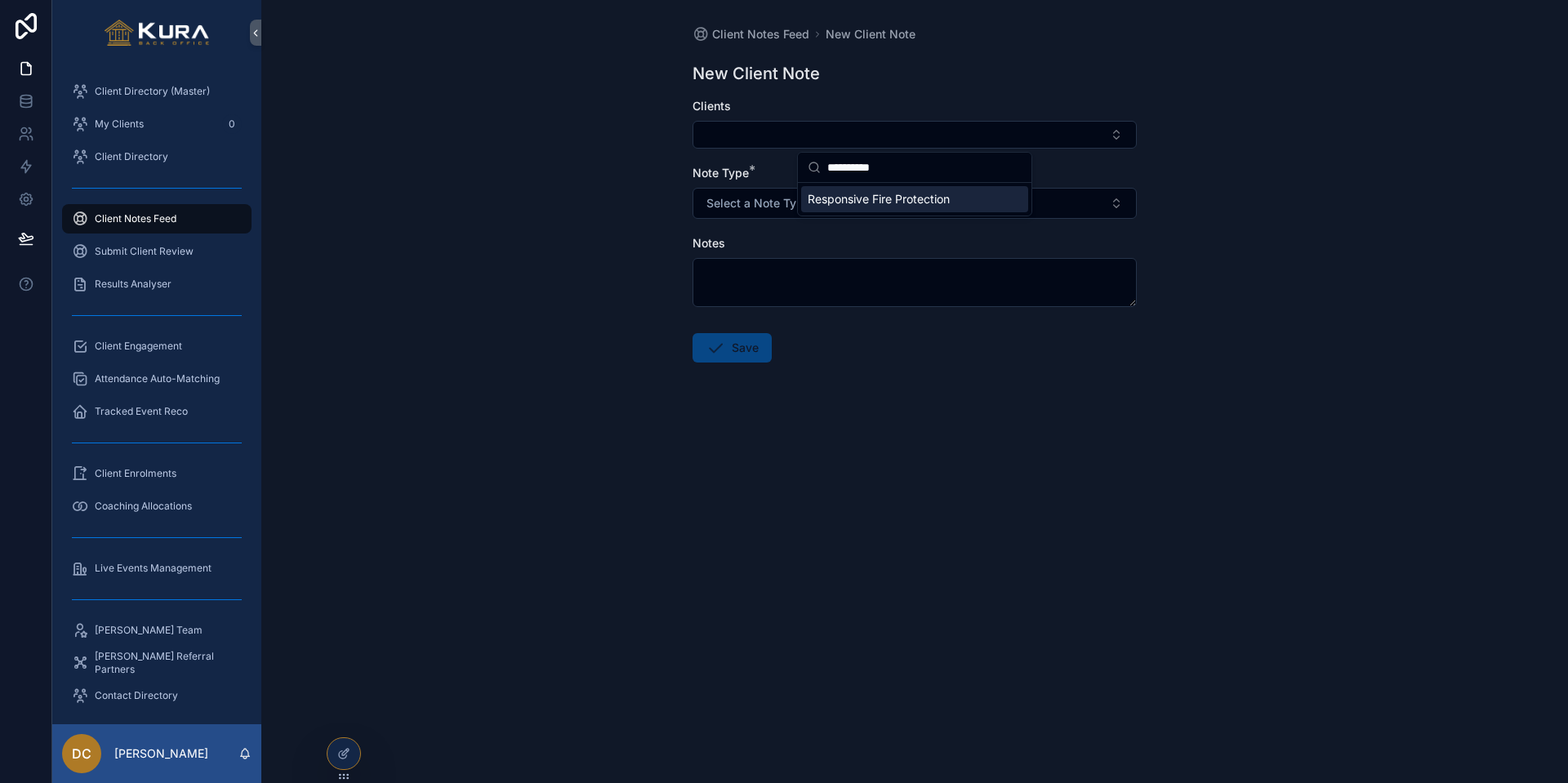
type input "**********"
click at [895, 201] on span "Responsive Fire Protection" at bounding box center [878, 200] width 142 height 16
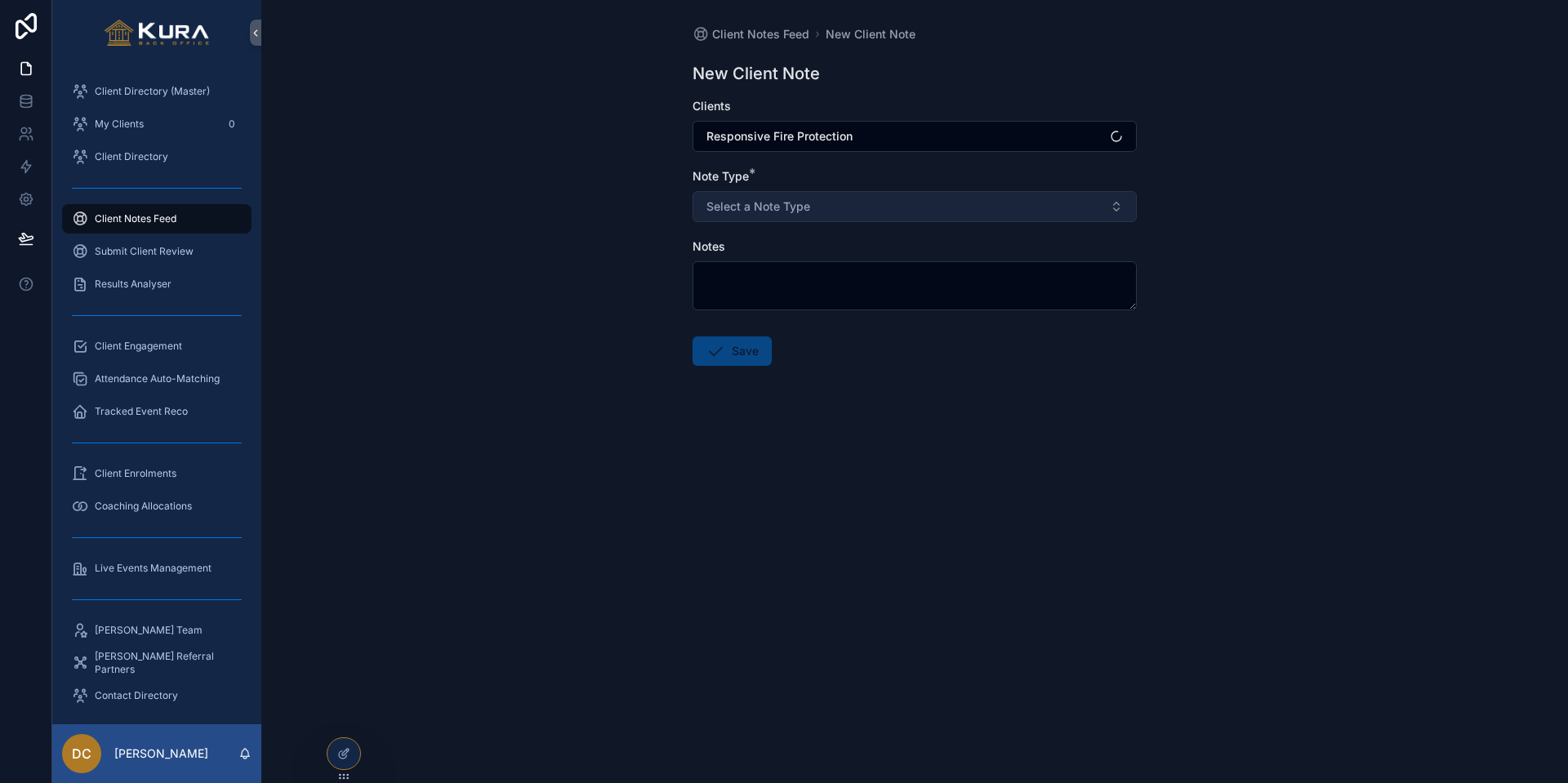
click at [872, 201] on button "Select a Note Type" at bounding box center [915, 207] width 444 height 31
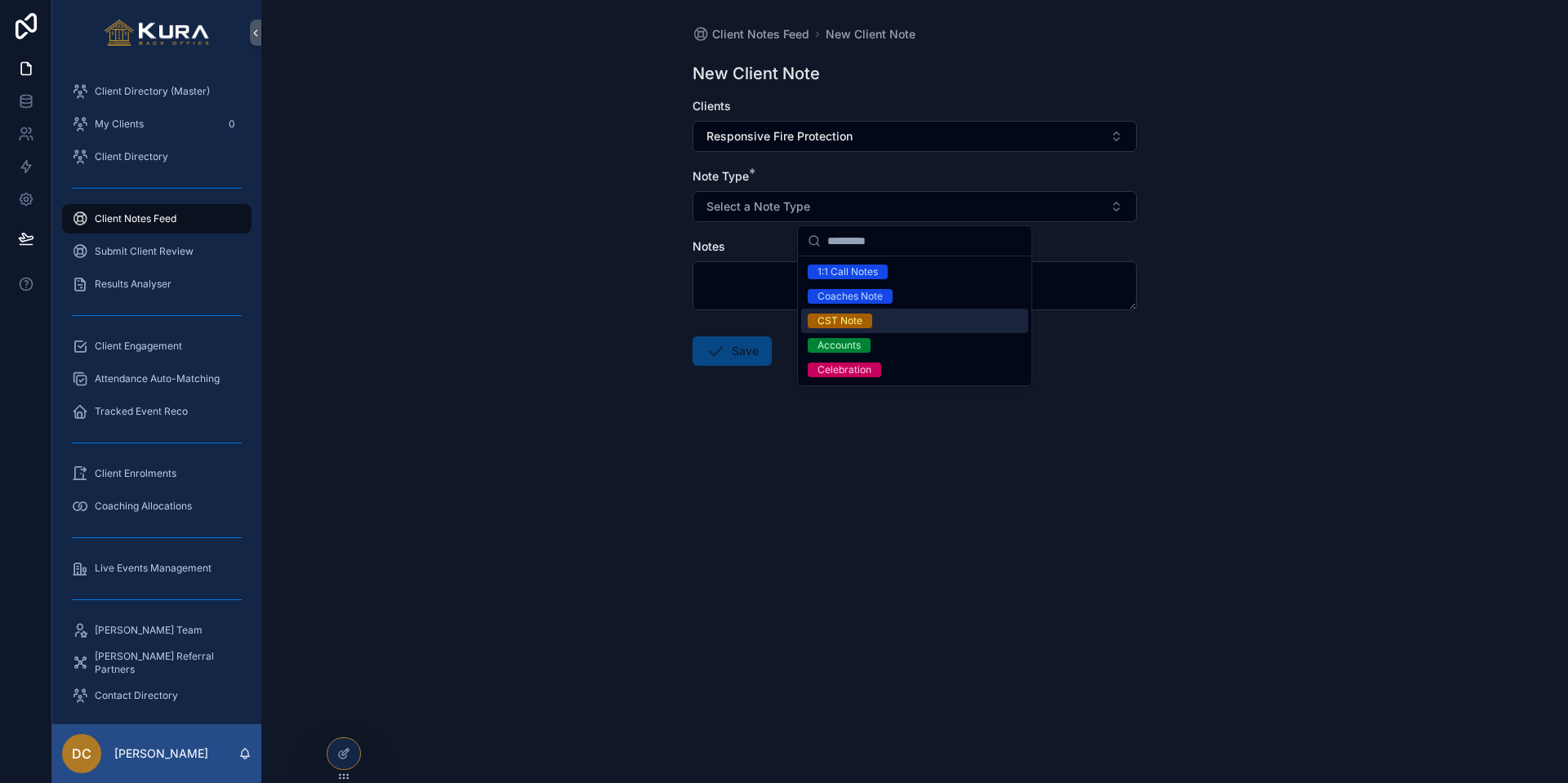
click at [839, 317] on div "CST Note" at bounding box center [839, 320] width 45 height 14
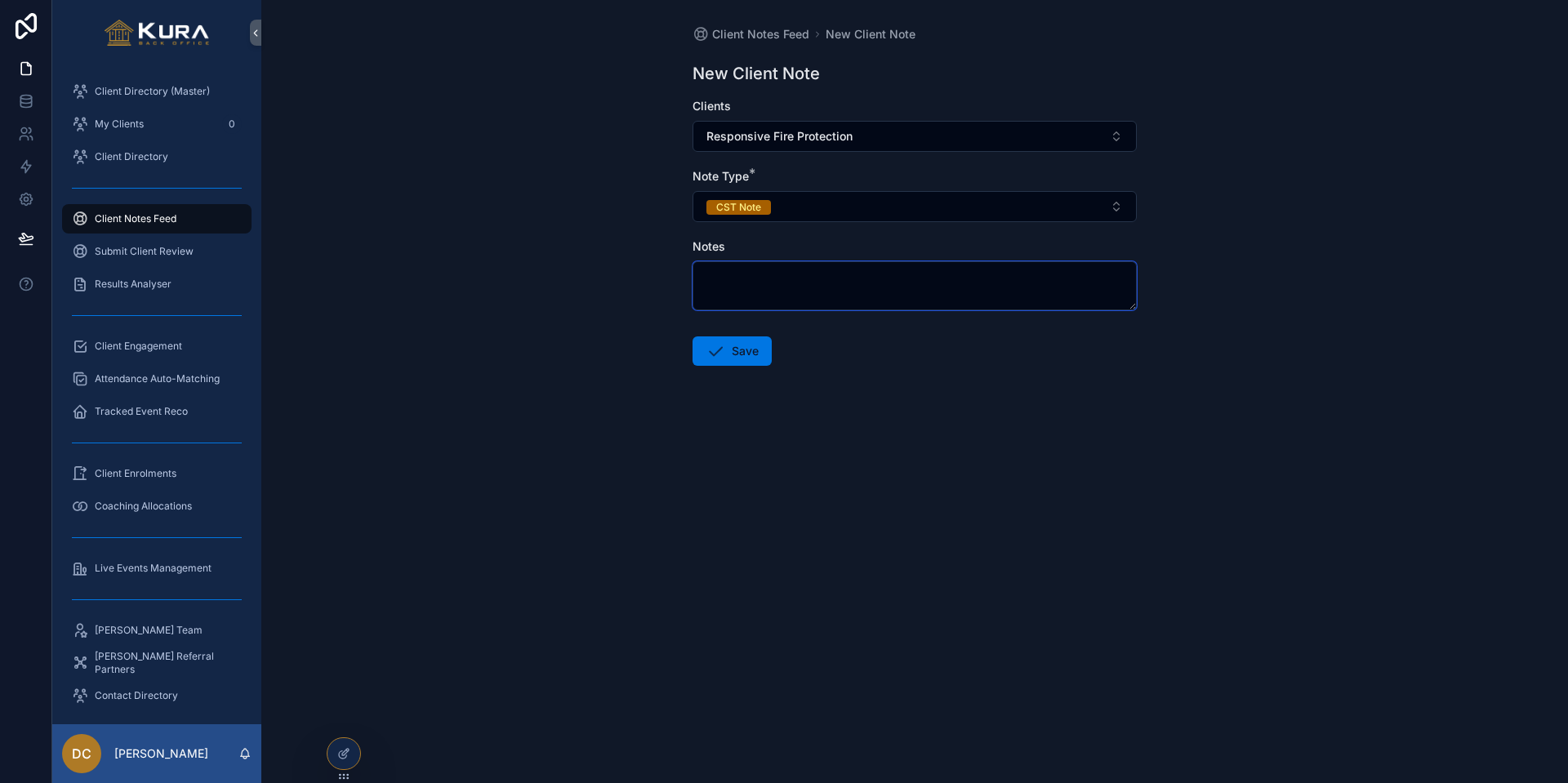
click at [759, 285] on textarea "scrollable content" at bounding box center [915, 285] width 444 height 49
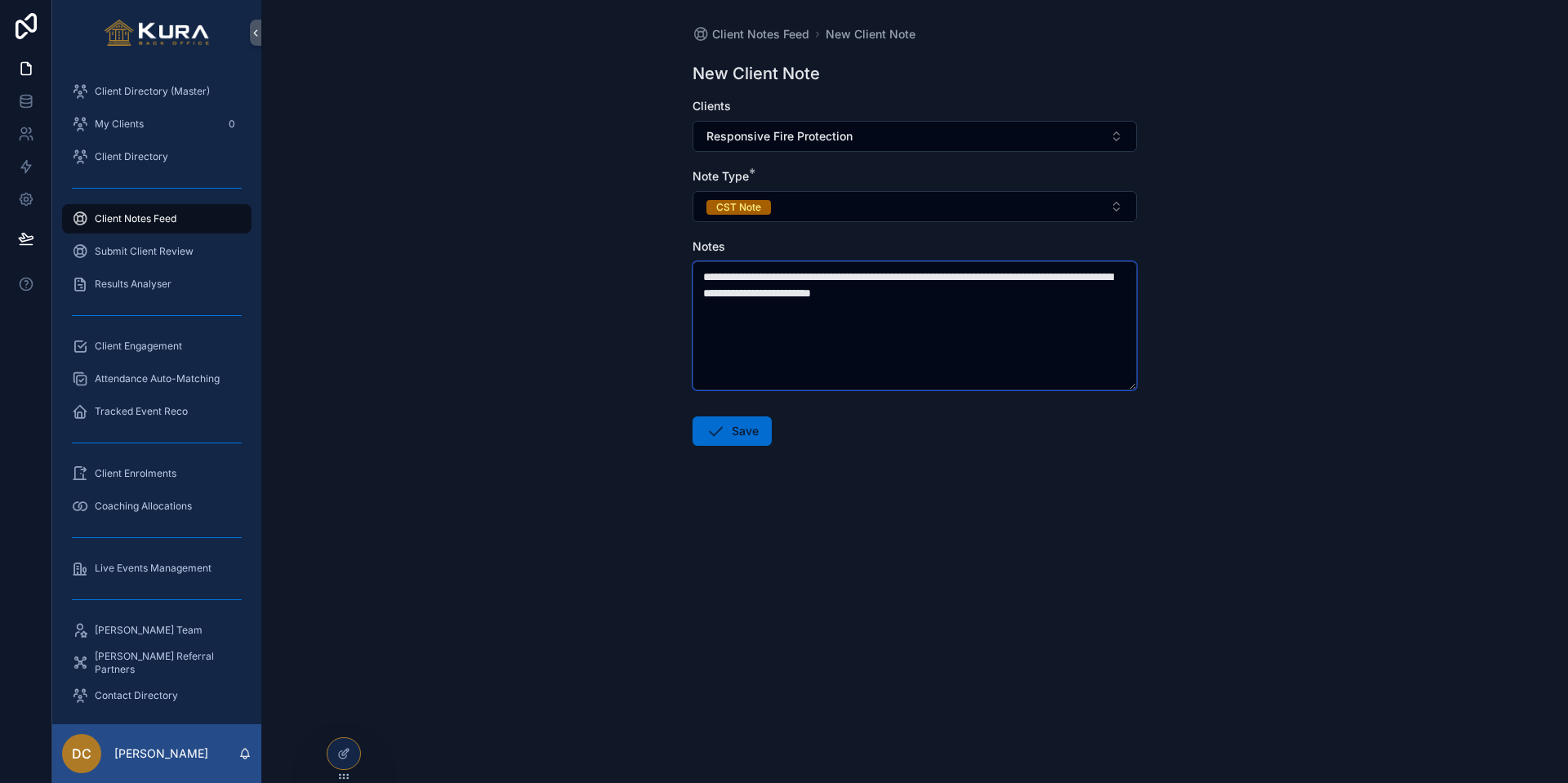
type textarea "**********"
click at [753, 423] on button "Save" at bounding box center [732, 430] width 80 height 30
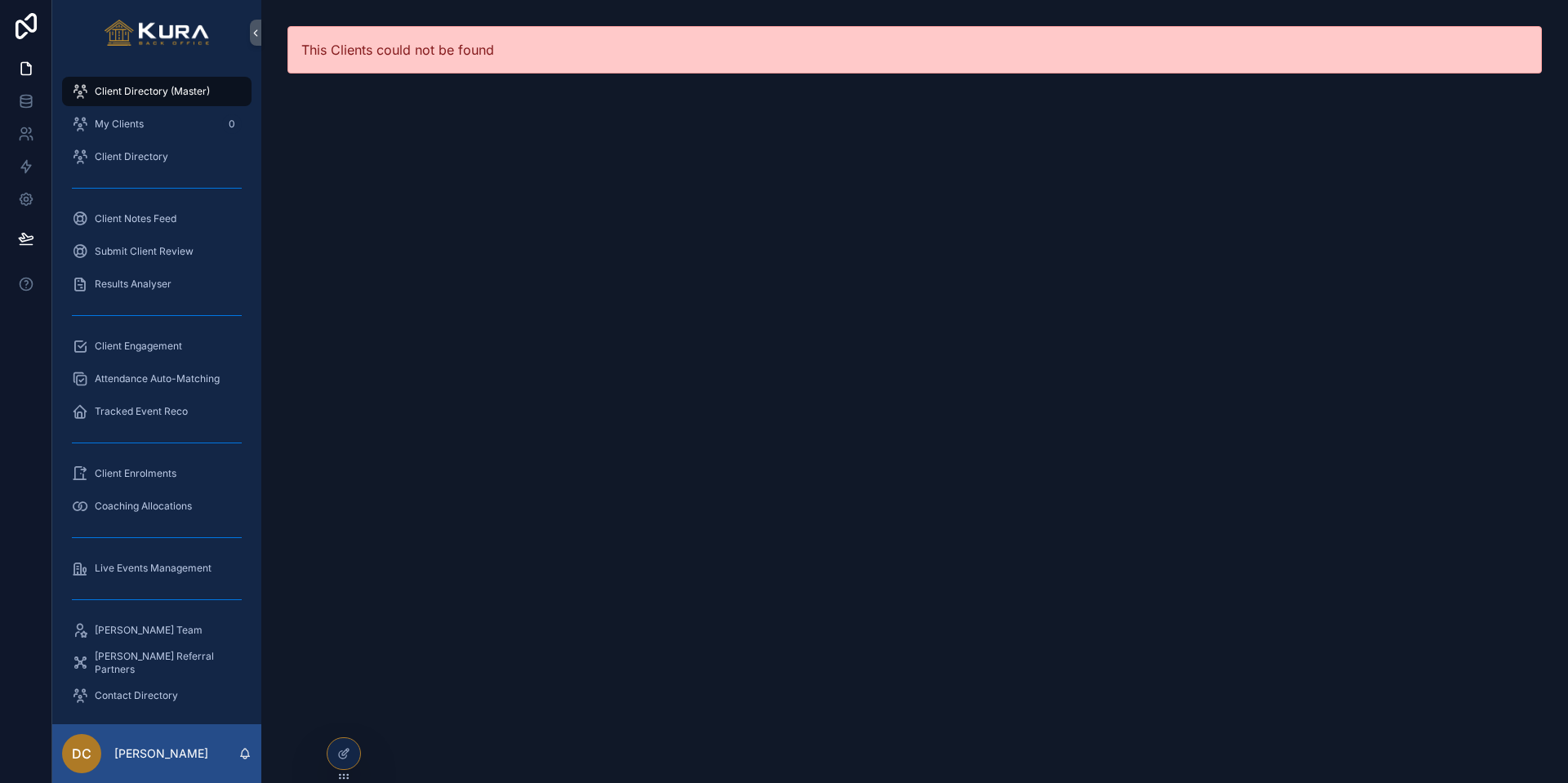
scroll to position [0, 3]
click at [181, 98] on div "Client Directory (Master)" at bounding box center [157, 91] width 170 height 26
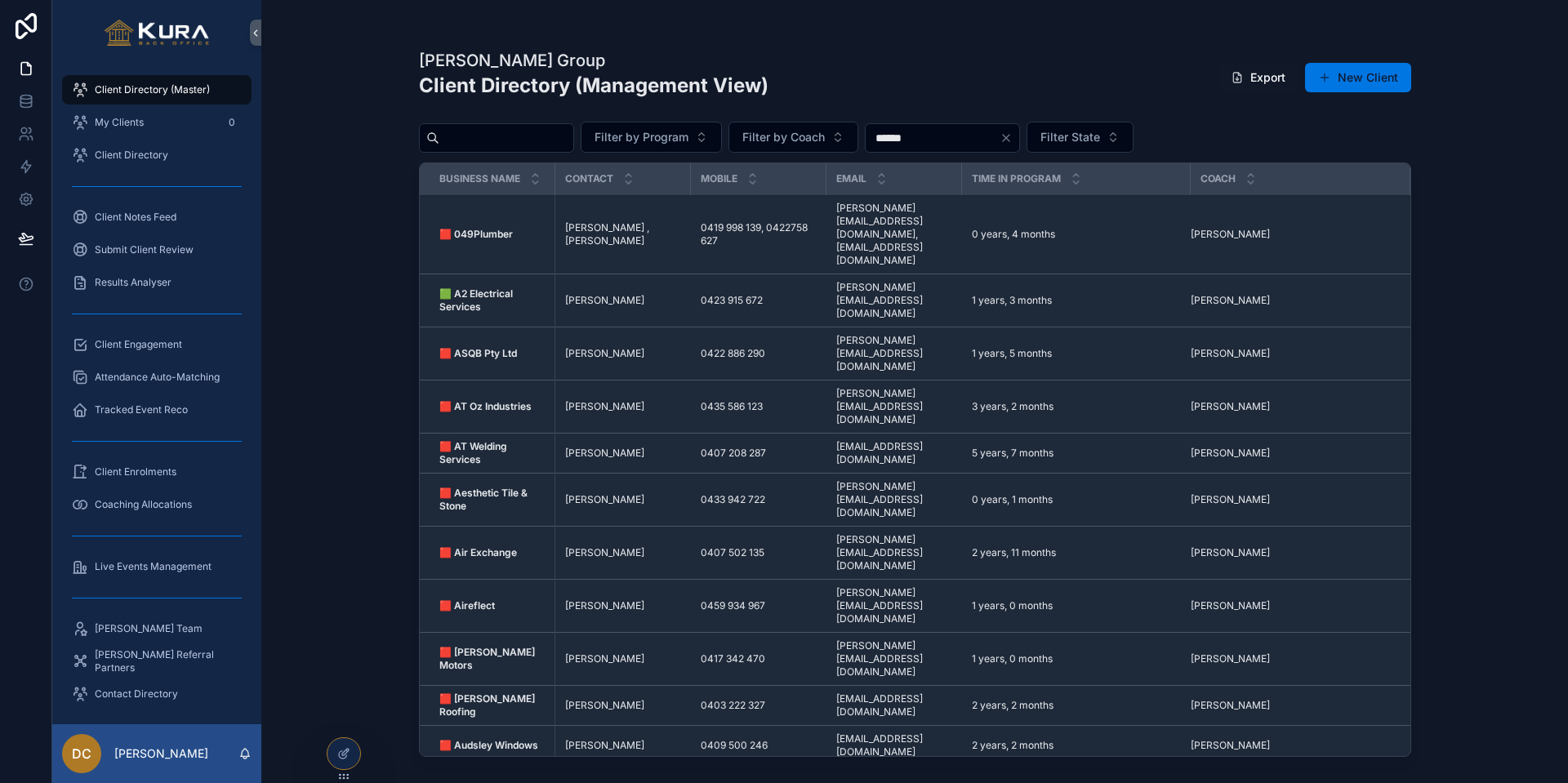
click at [574, 132] on input "scrollable content" at bounding box center [507, 138] width 134 height 23
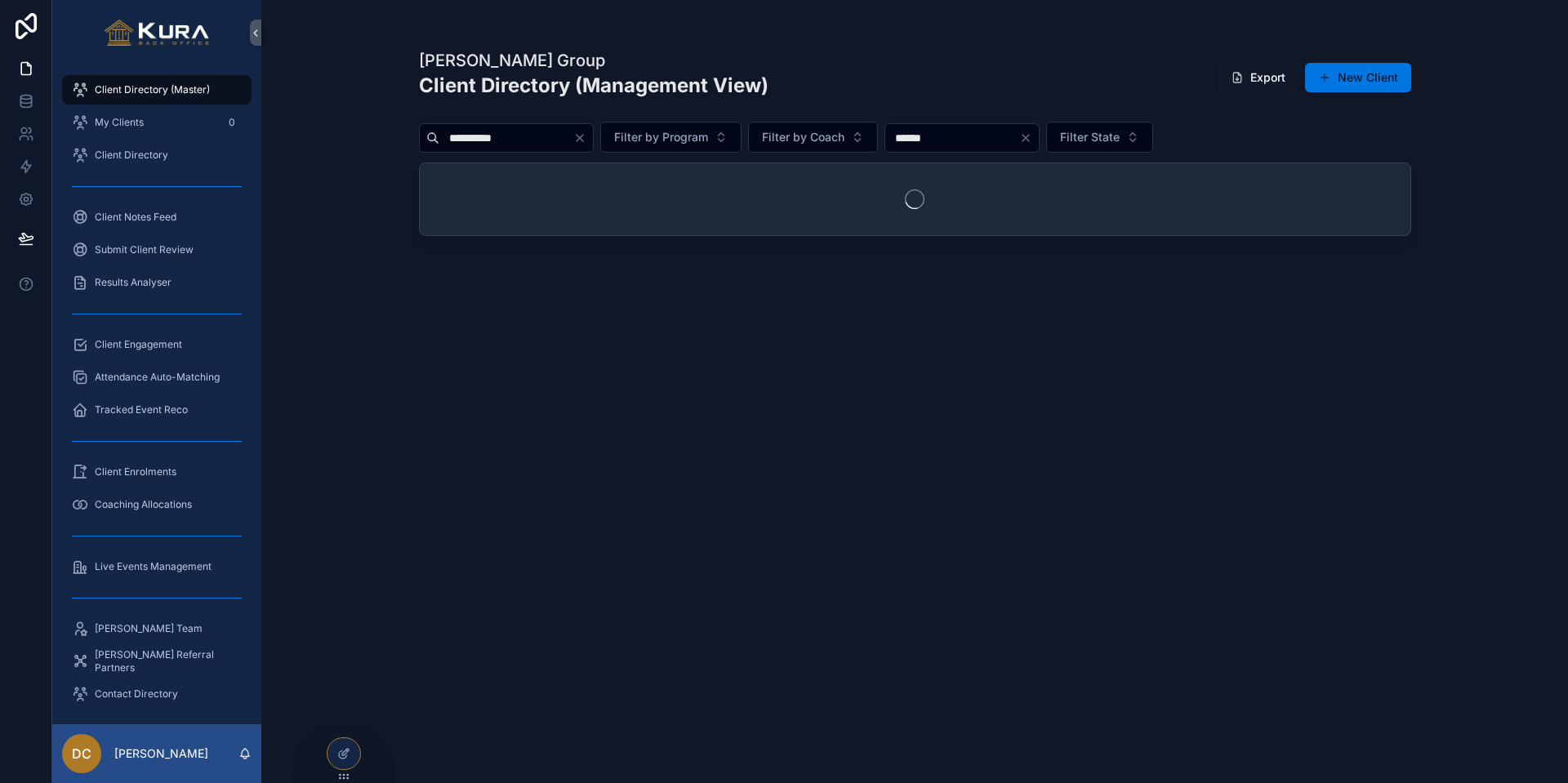
click at [481, 140] on input "**********" at bounding box center [507, 138] width 134 height 23
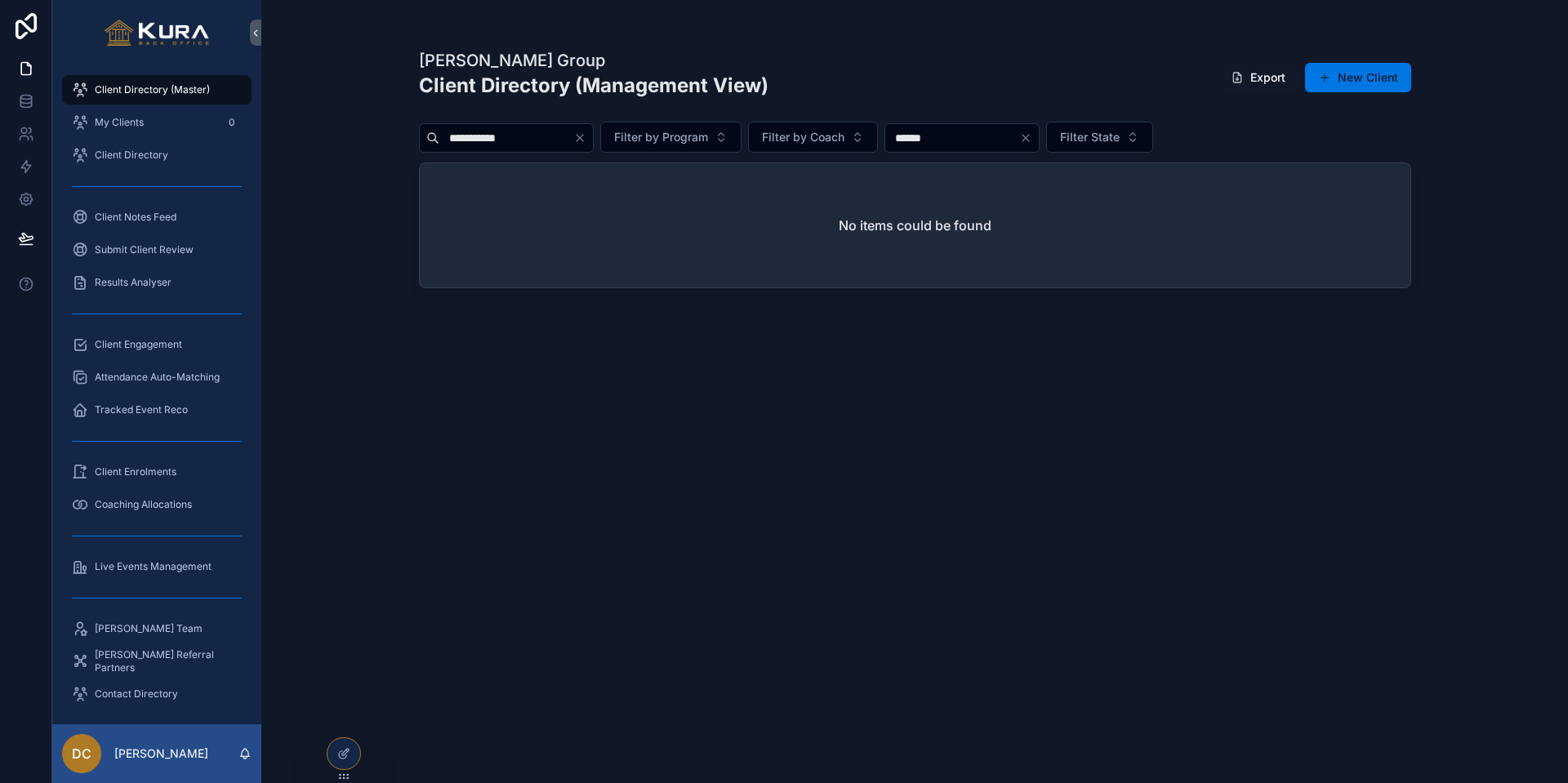
type input "**********"
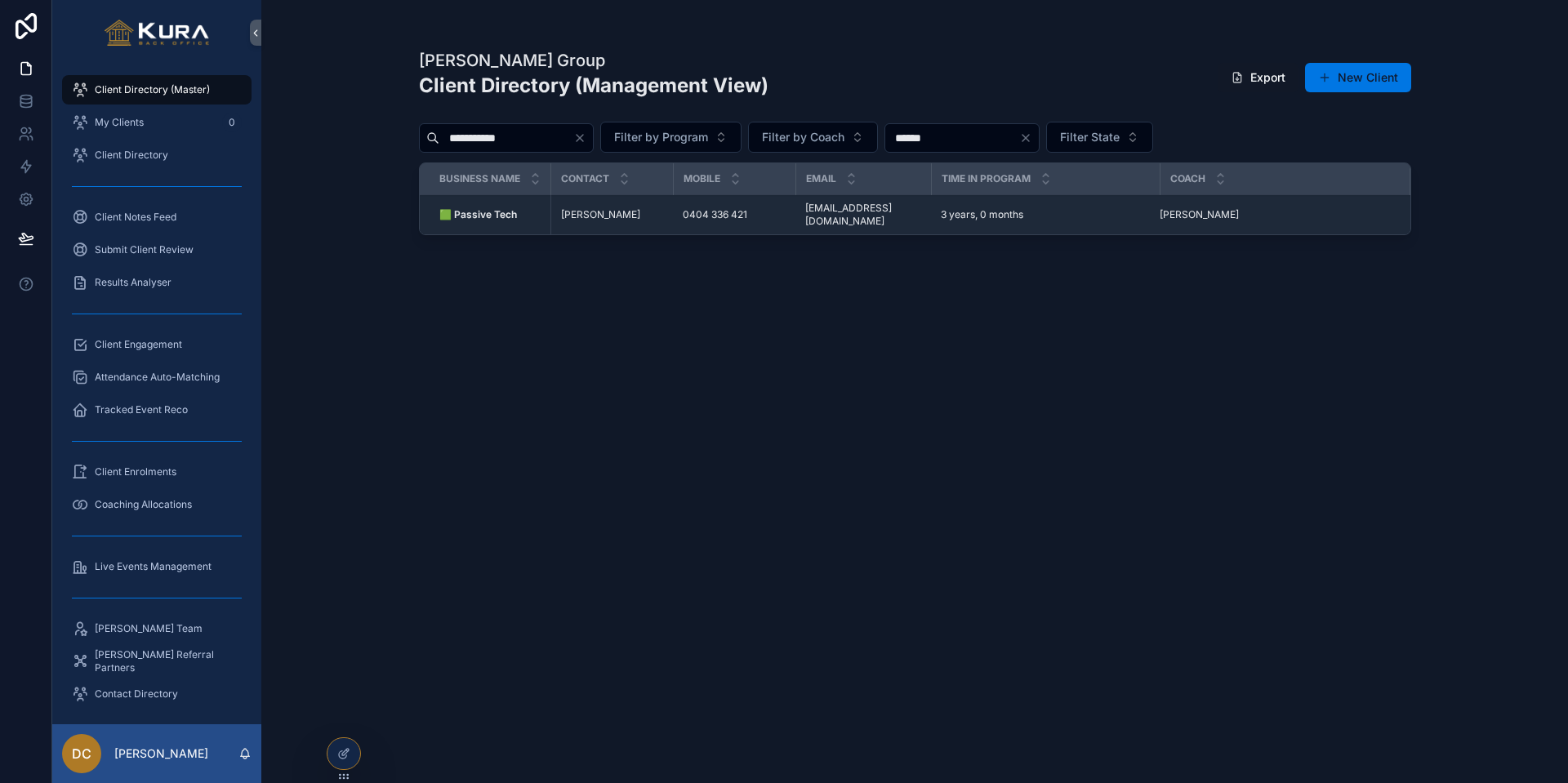
click at [583, 138] on icon "Clear" at bounding box center [579, 138] width 6 height 6
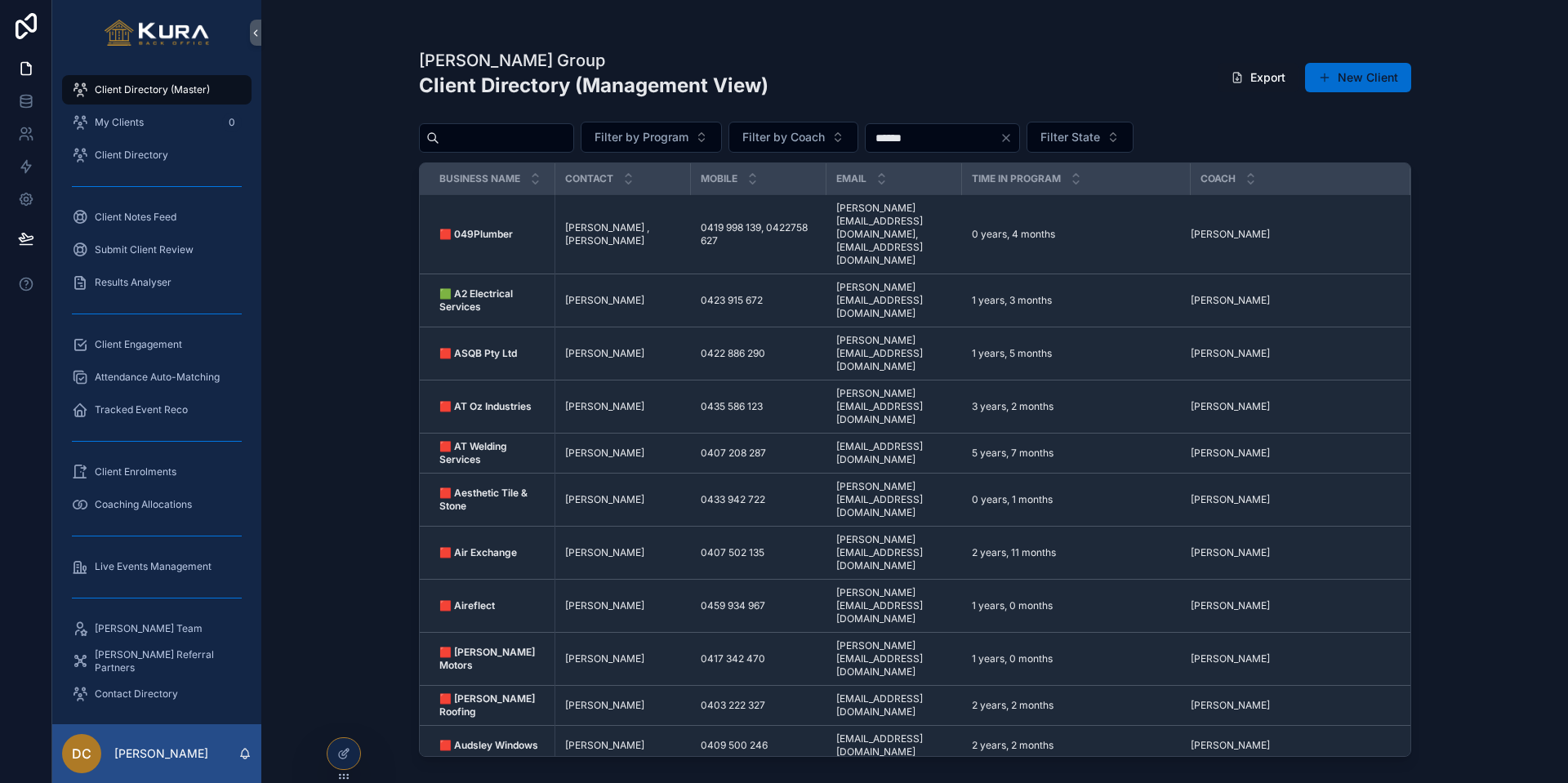
scroll to position [0, 1]
click at [150, 219] on span "Client Notes Feed" at bounding box center [135, 217] width 81 height 13
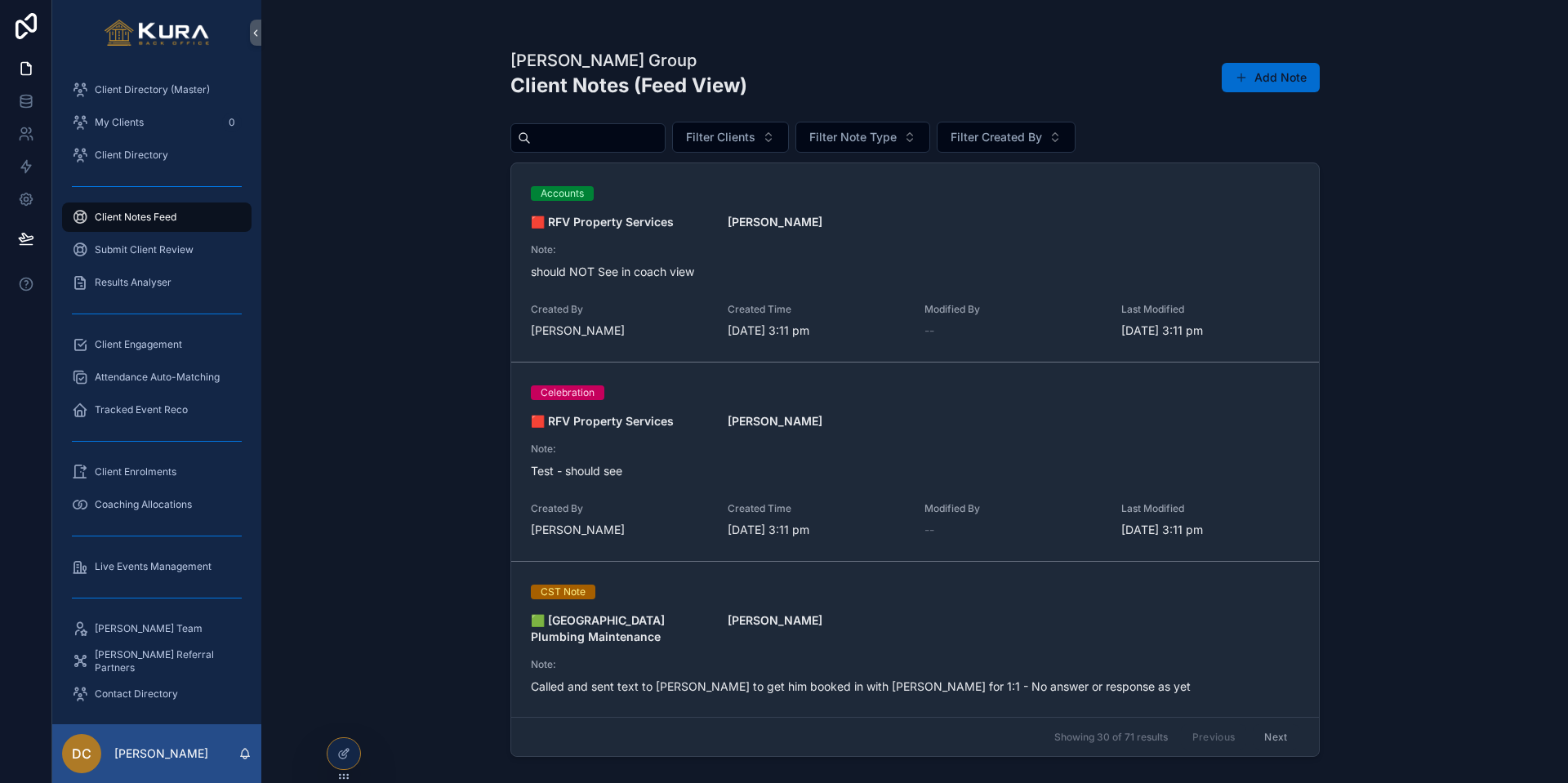
click at [1278, 87] on button "Add Note" at bounding box center [1270, 77] width 98 height 30
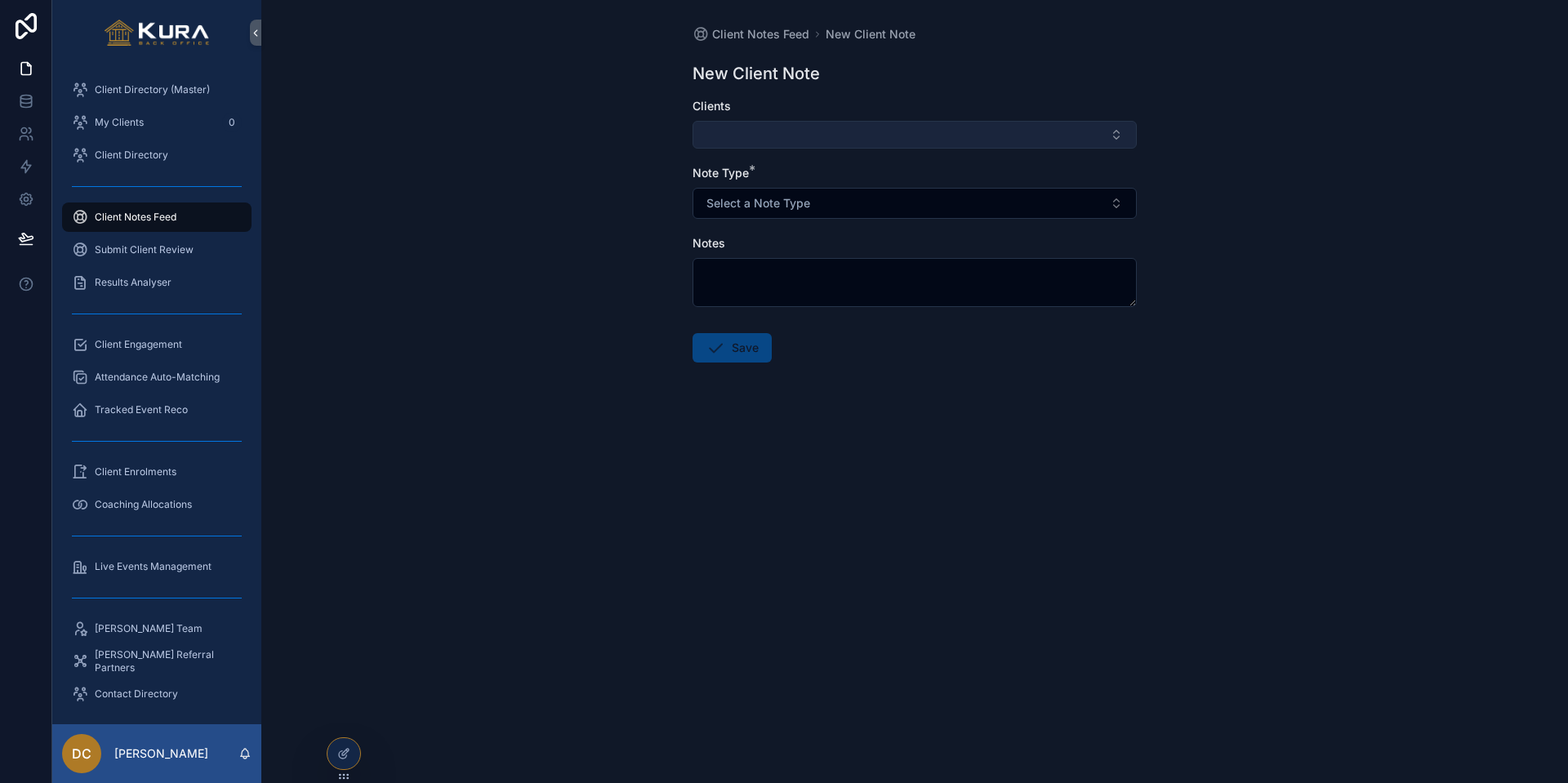
click at [741, 130] on button "Select Button" at bounding box center [915, 134] width 444 height 28
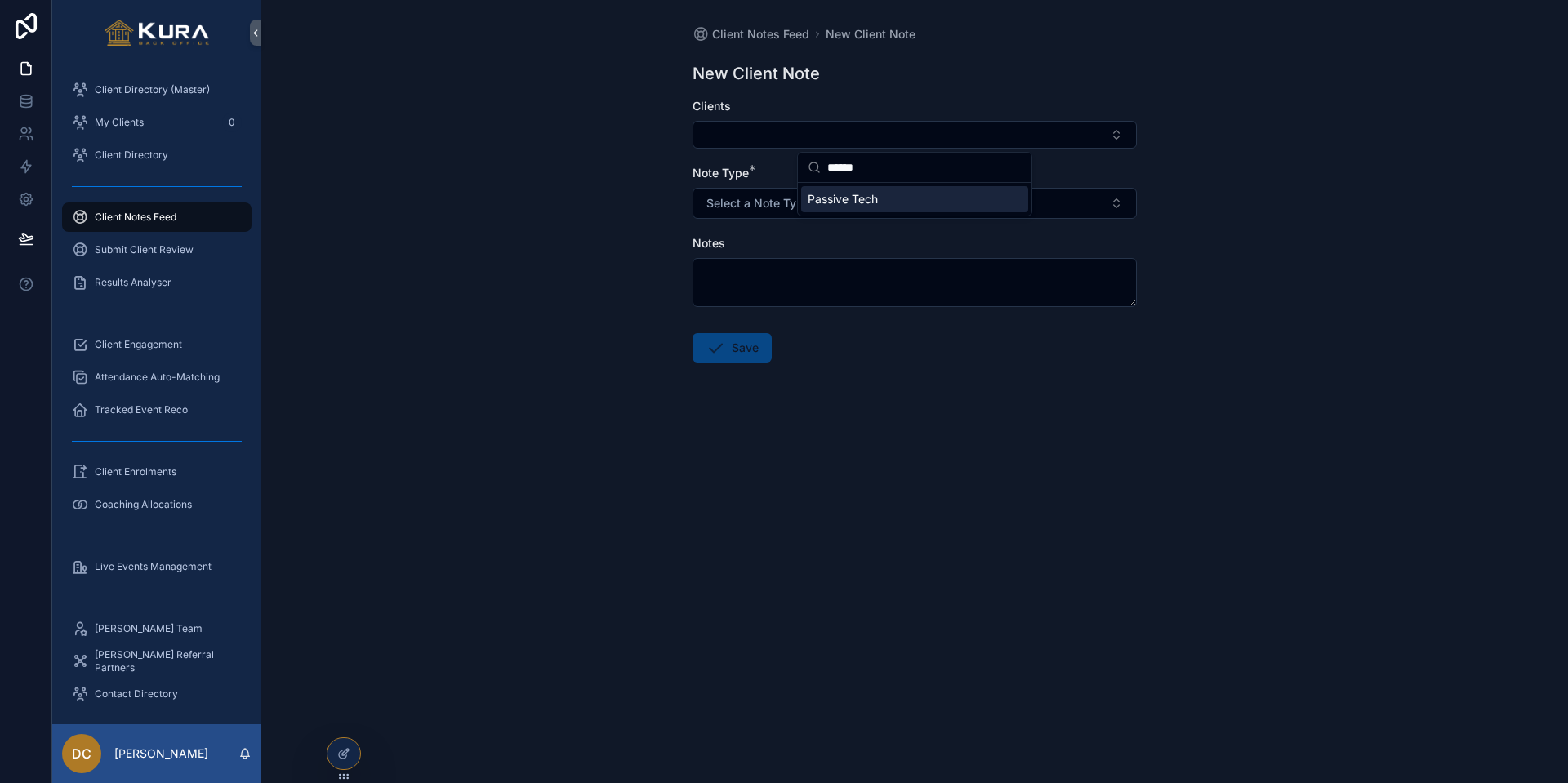
scroll to position [0, 1]
type input "******"
click at [923, 191] on div "Passive Tech" at bounding box center [914, 199] width 227 height 26
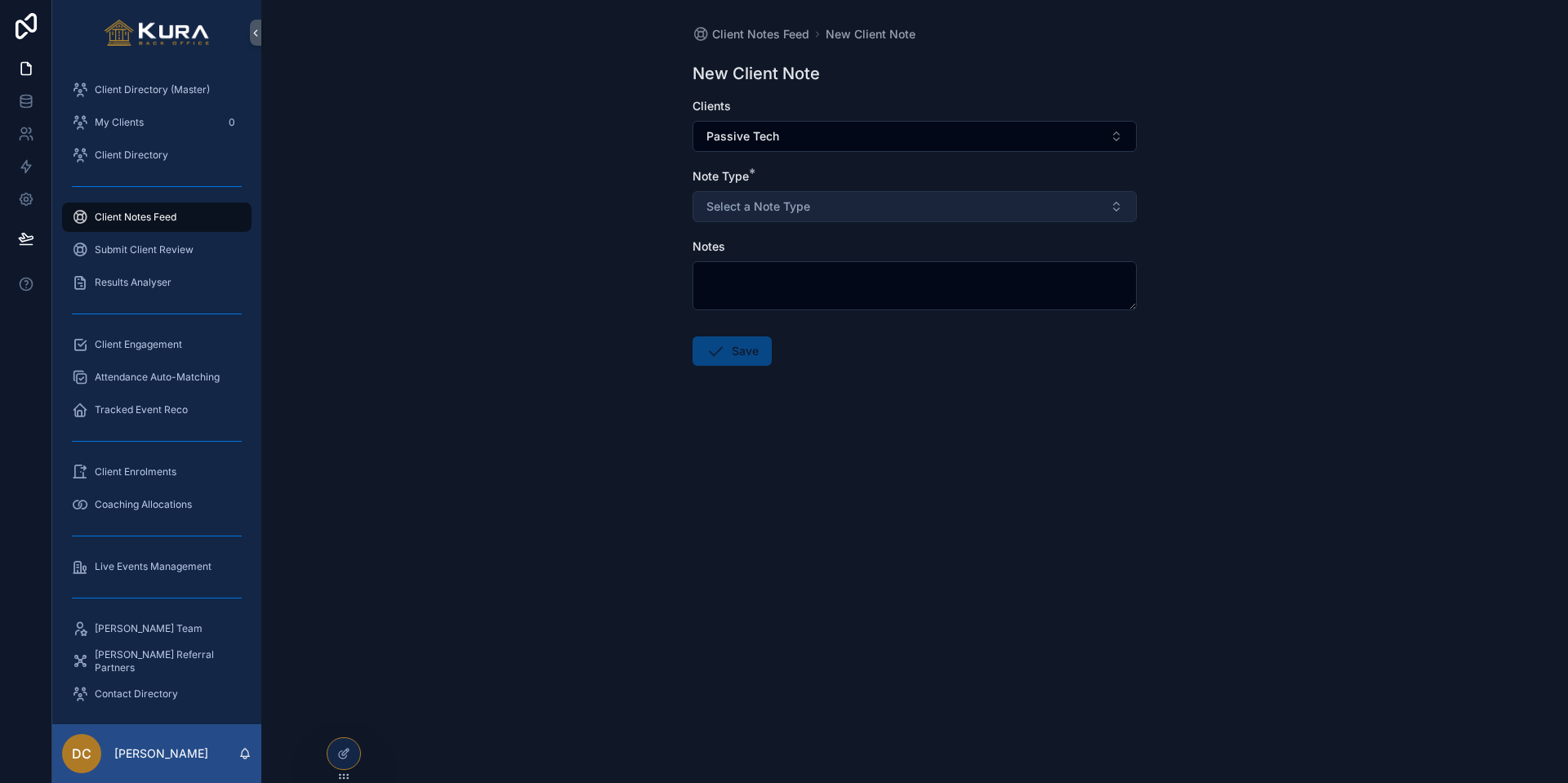
scroll to position [2, 1]
click at [842, 209] on button "Select a Note Type" at bounding box center [915, 207] width 444 height 31
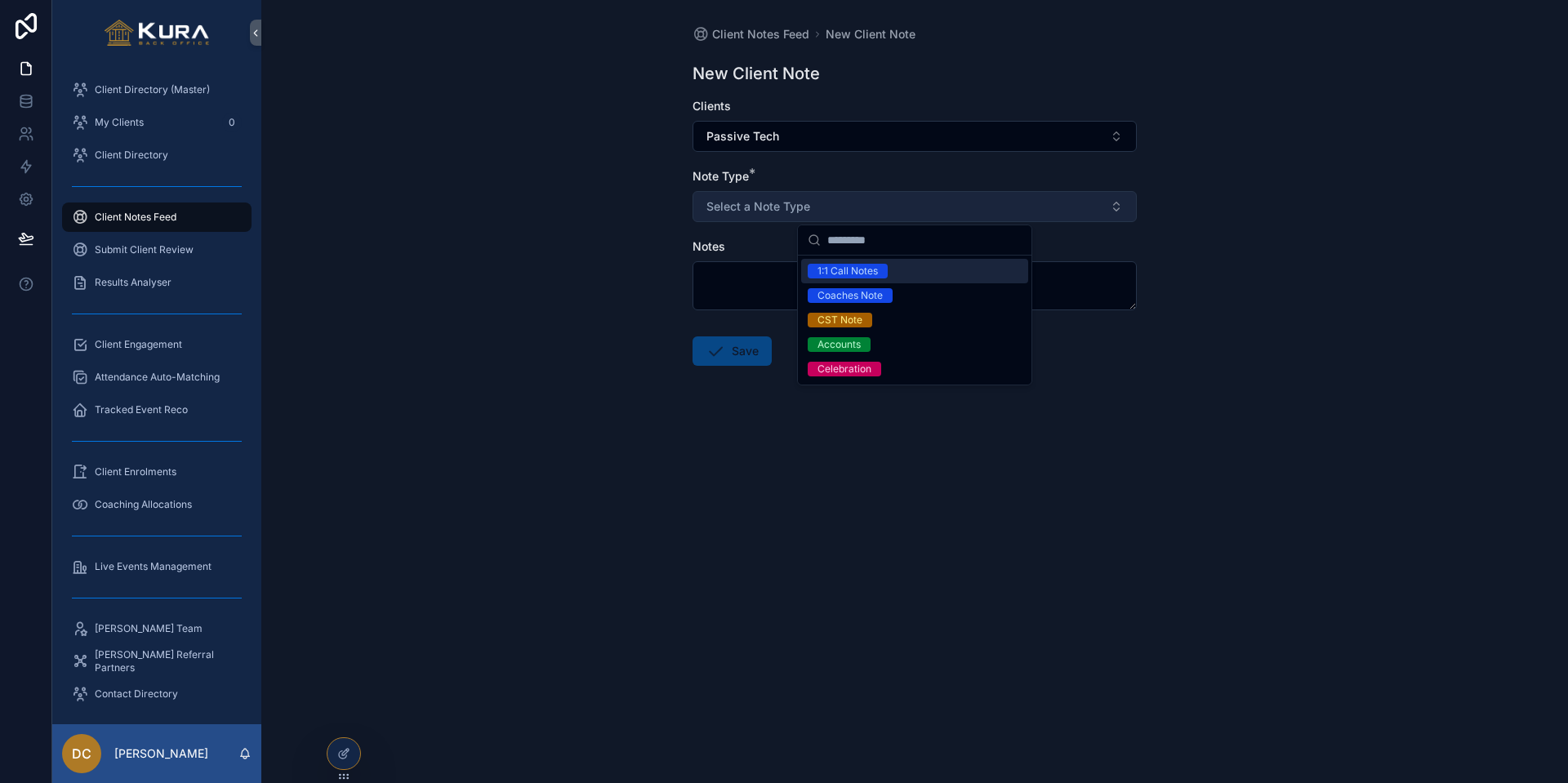
scroll to position [0, 0]
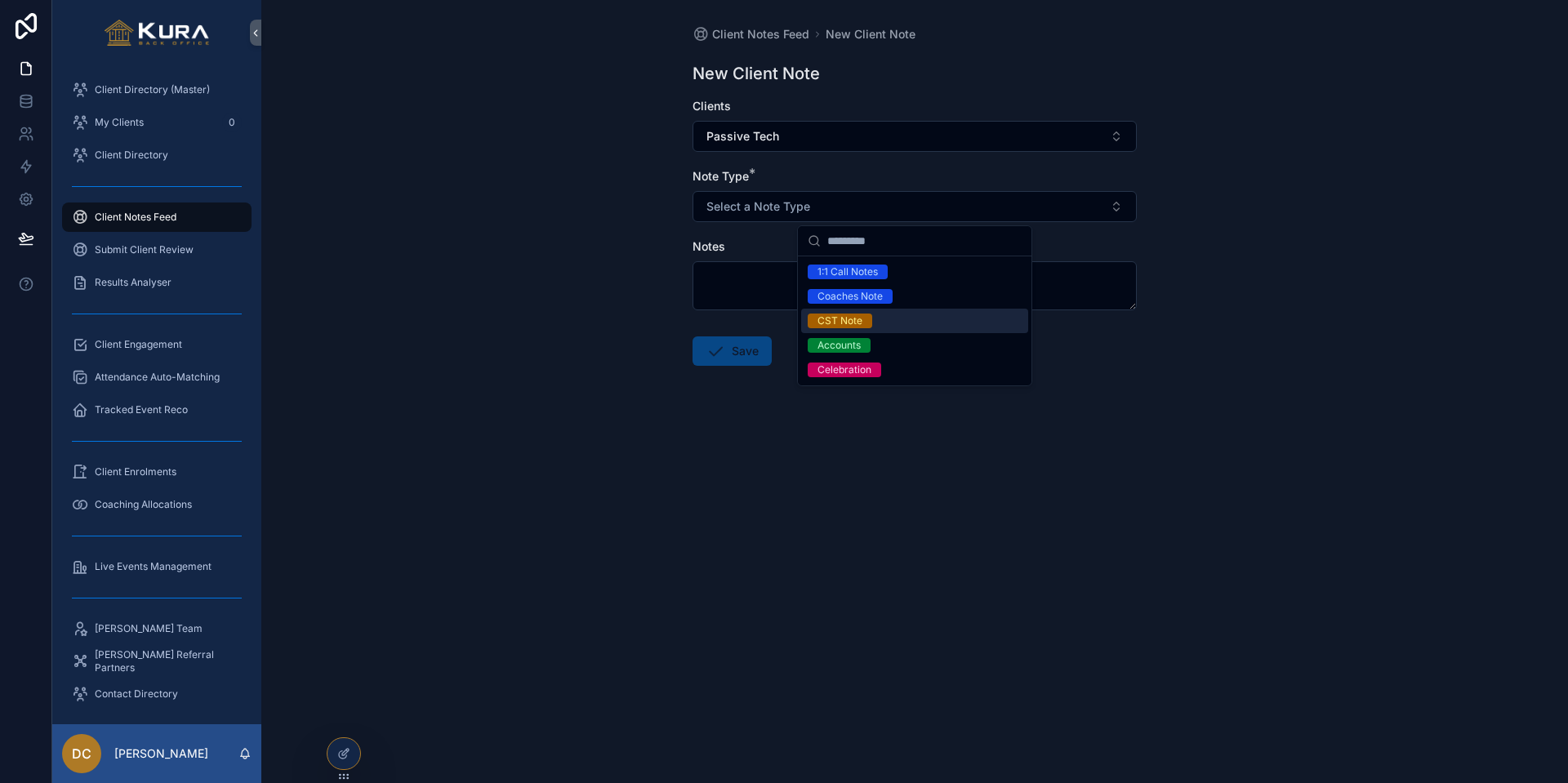
click at [834, 318] on div "CST Note" at bounding box center [839, 320] width 45 height 14
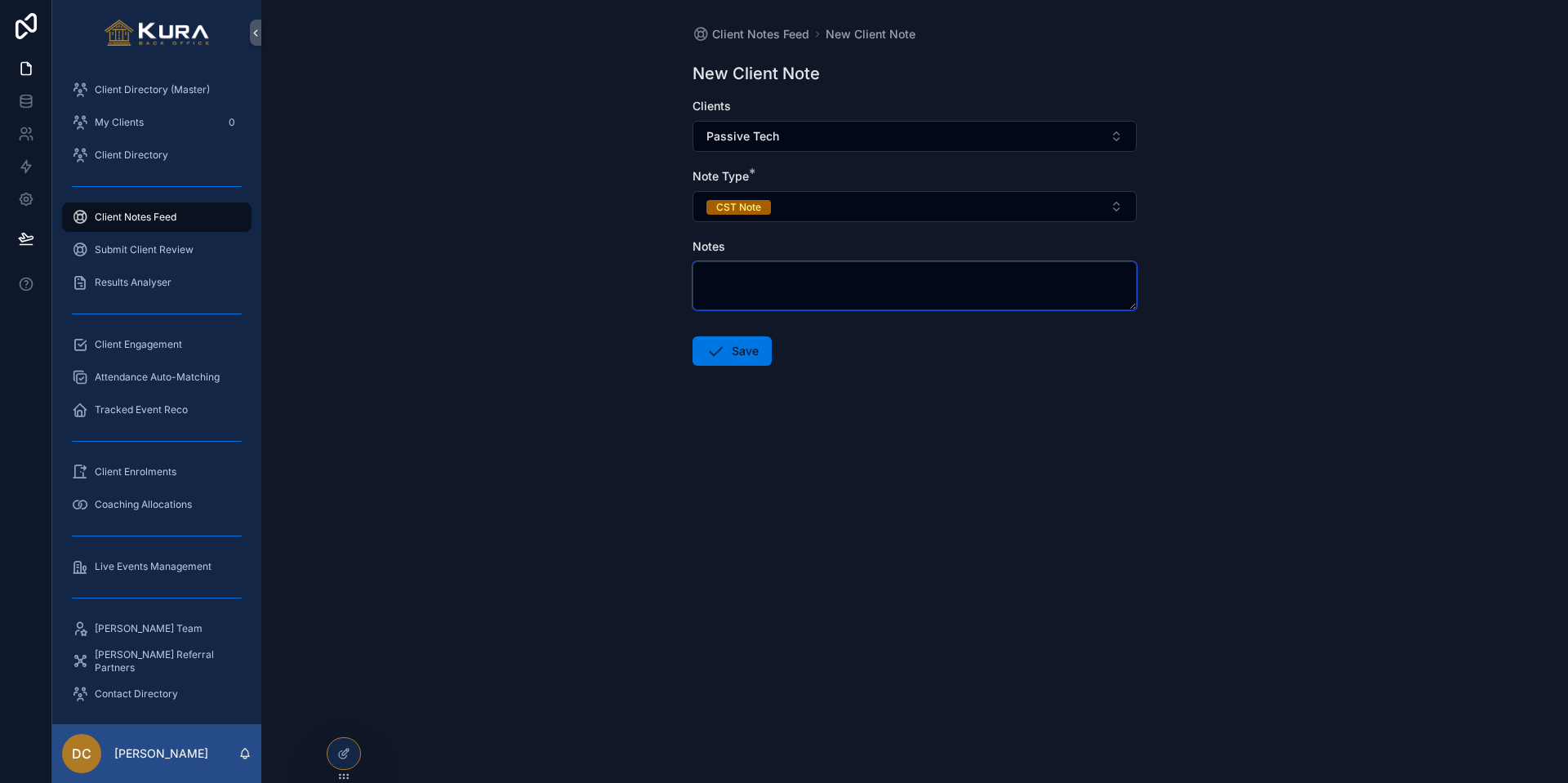
click at [744, 289] on textarea "scrollable content" at bounding box center [915, 285] width 444 height 49
paste textarea "**********"
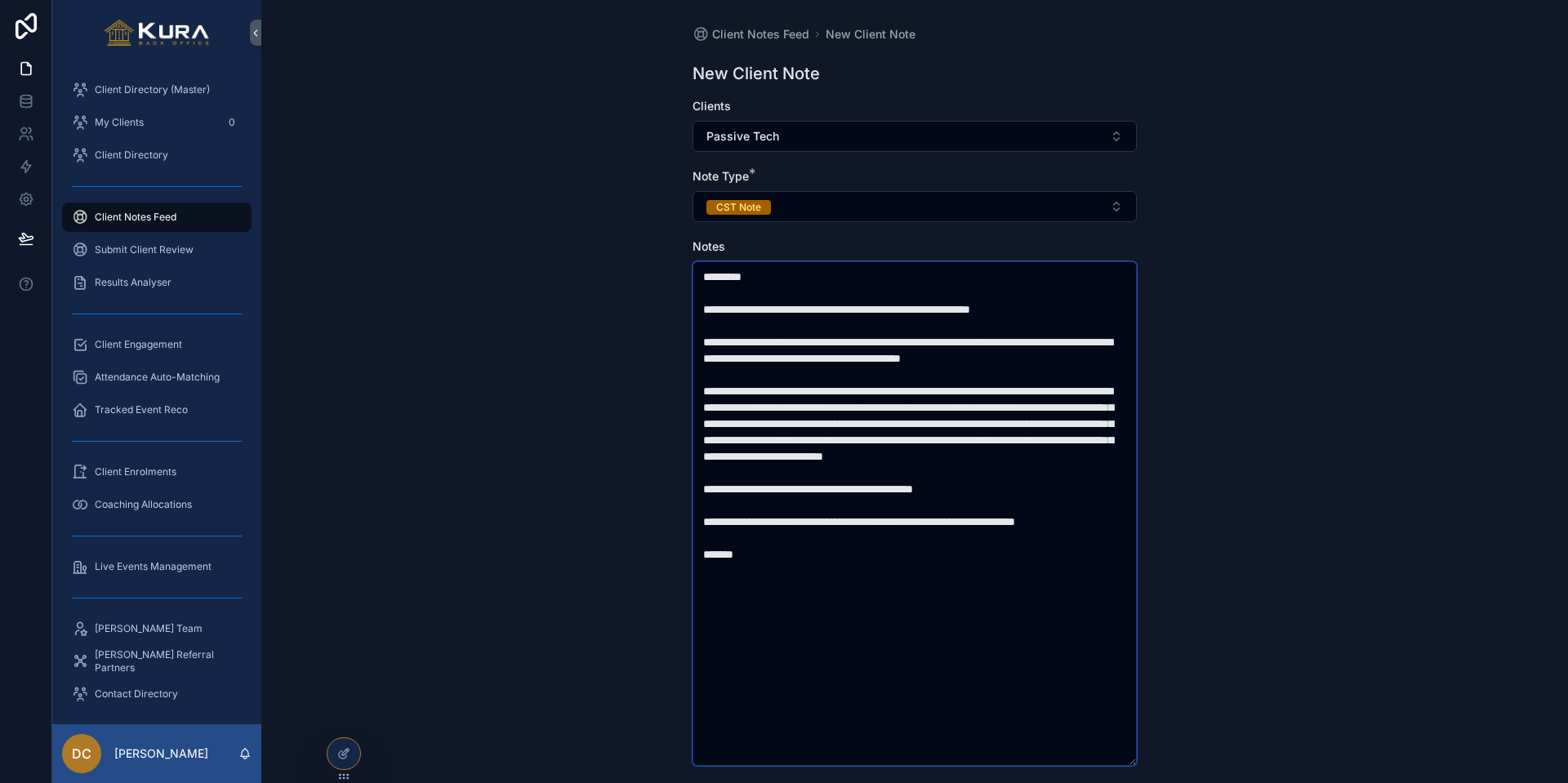
drag, startPoint x: 760, startPoint y: 280, endPoint x: 704, endPoint y: 281, distance: 56.0
click at [704, 281] on textarea "**********" at bounding box center [915, 514] width 444 height 505
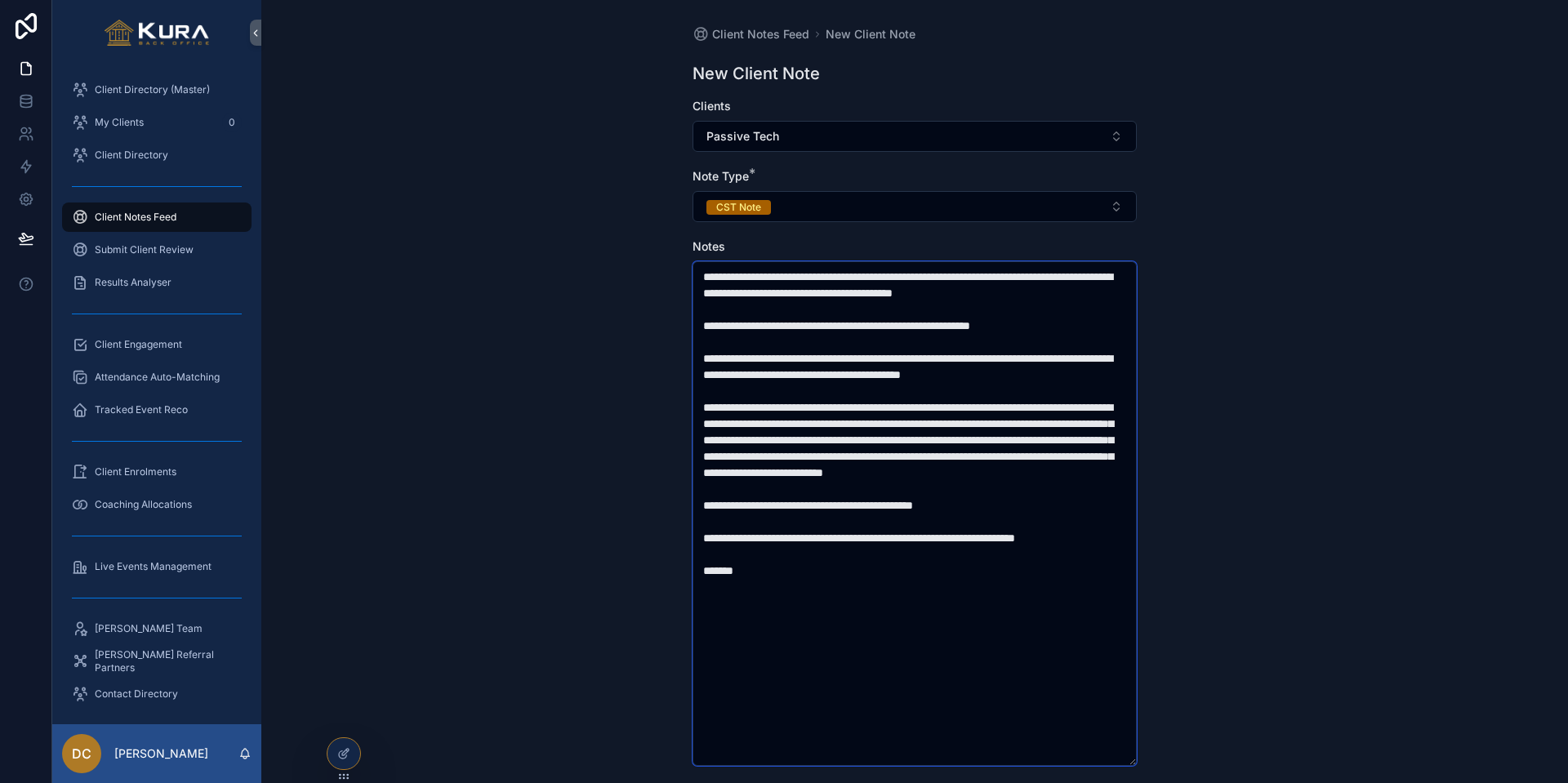
drag, startPoint x: 704, startPoint y: 324, endPoint x: 1095, endPoint y: 321, distance: 391.0
click at [1095, 321] on textarea "**********" at bounding box center [915, 514] width 444 height 505
drag, startPoint x: 710, startPoint y: 359, endPoint x: 771, endPoint y: 361, distance: 61.0
click at [710, 359] on textarea "**********" at bounding box center [915, 514] width 444 height 505
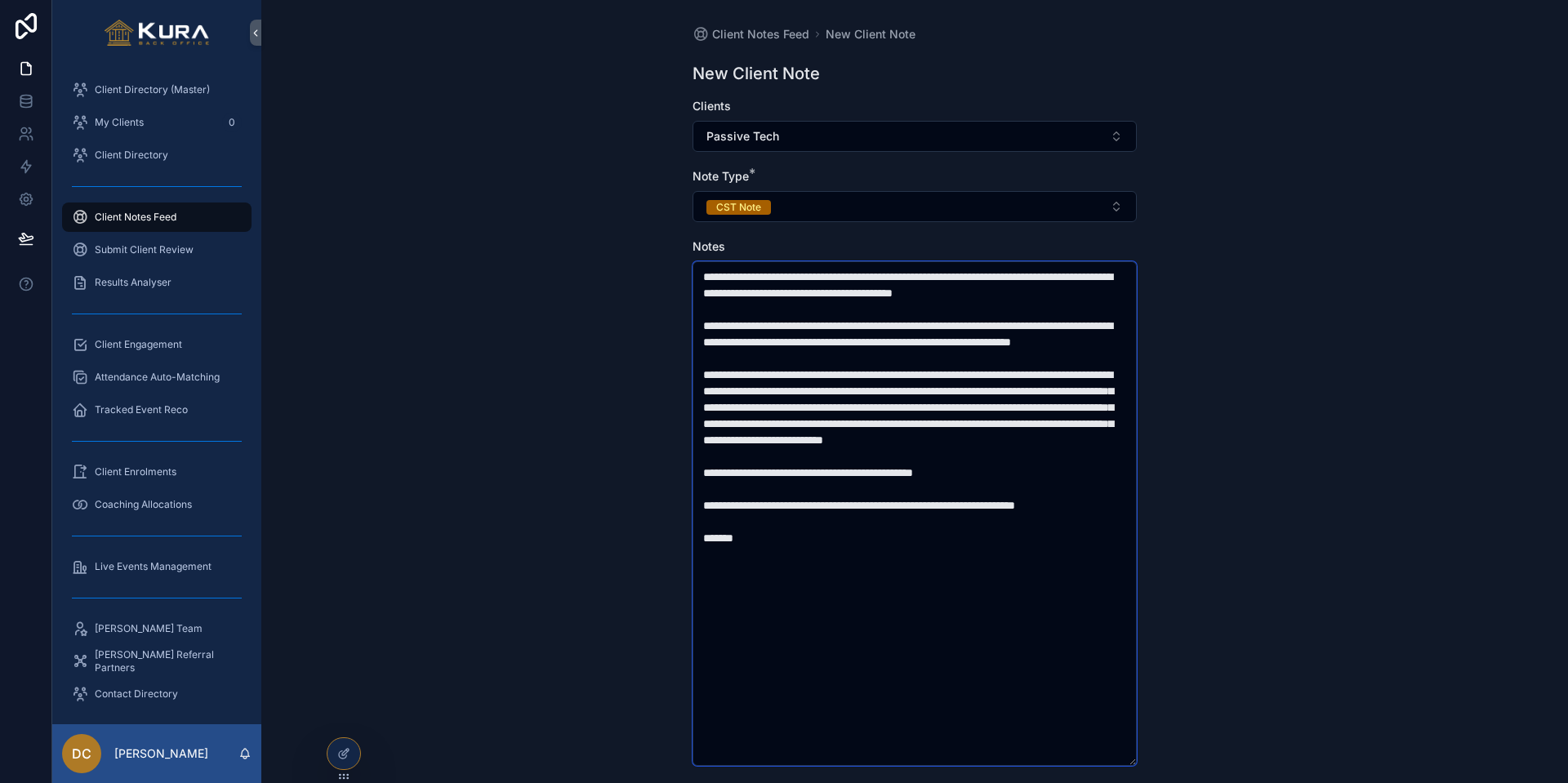
click at [979, 477] on textarea "**********" at bounding box center [915, 514] width 444 height 505
drag, startPoint x: 703, startPoint y: 510, endPoint x: 775, endPoint y: 570, distance: 93.7
click at [775, 570] on textarea "**********" at bounding box center [915, 514] width 444 height 505
click at [847, 540] on textarea "**********" at bounding box center [915, 514] width 444 height 505
drag, startPoint x: 708, startPoint y: 537, endPoint x: 804, endPoint y: 562, distance: 99.2
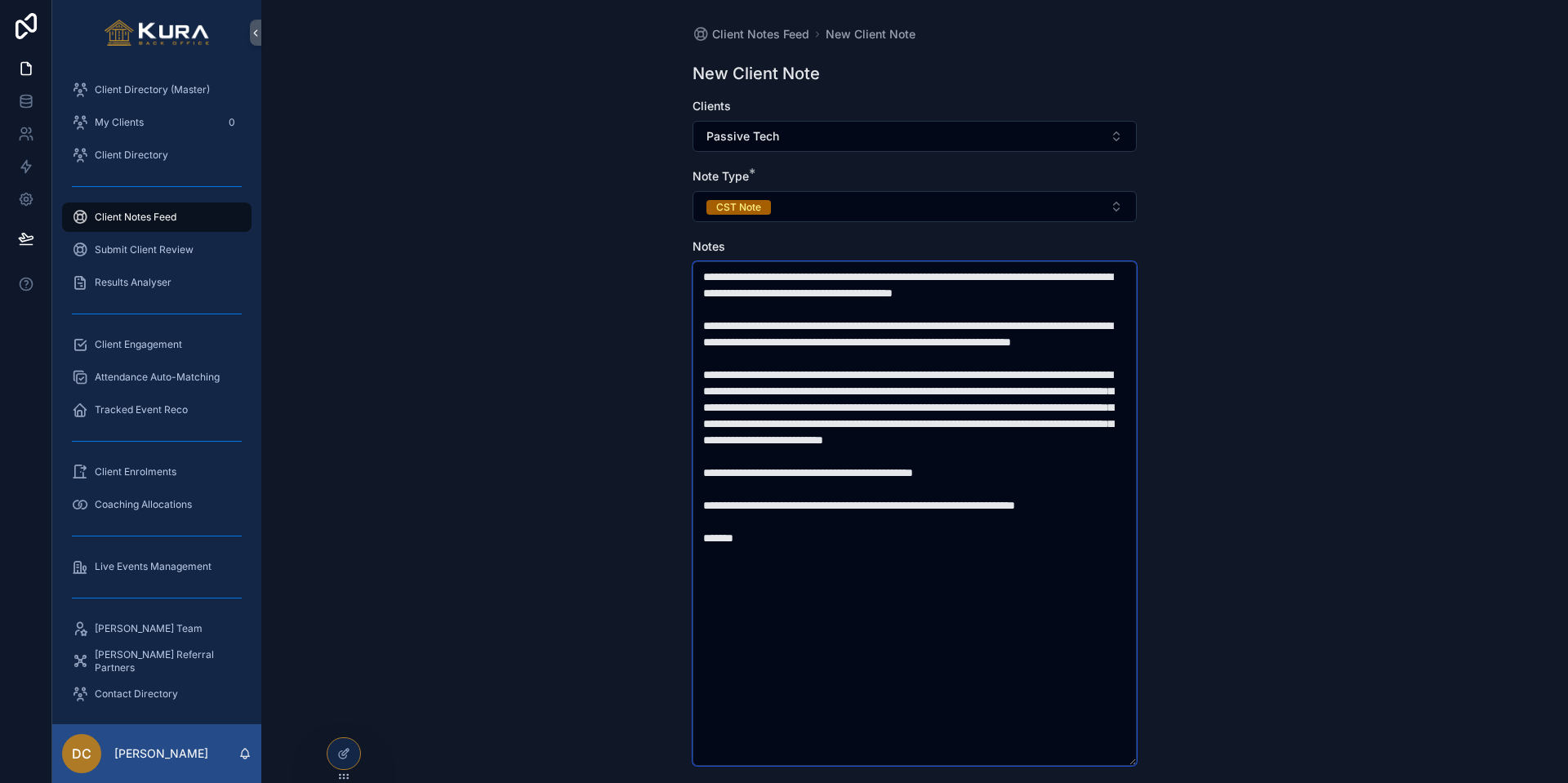
click at [804, 562] on textarea "**********" at bounding box center [915, 514] width 444 height 505
click at [962, 474] on textarea "**********" at bounding box center [915, 514] width 444 height 505
click at [1006, 501] on textarea "**********" at bounding box center [915, 514] width 444 height 505
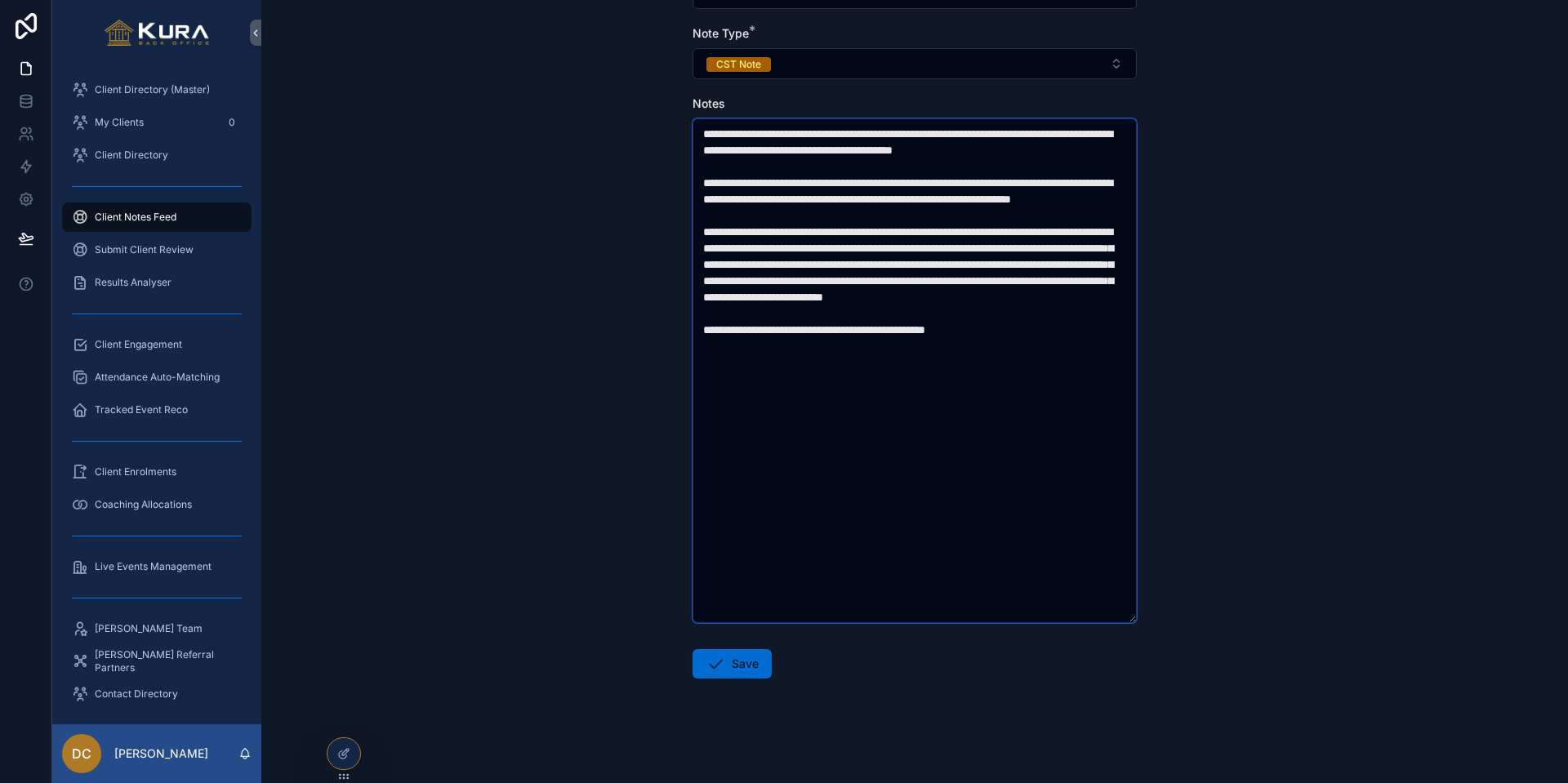
scroll to position [143, 0]
type textarea "**********"
drag, startPoint x: 742, startPoint y: 661, endPoint x: 788, endPoint y: 658, distance: 46.1
click at [743, 661] on button "Save" at bounding box center [732, 663] width 80 height 30
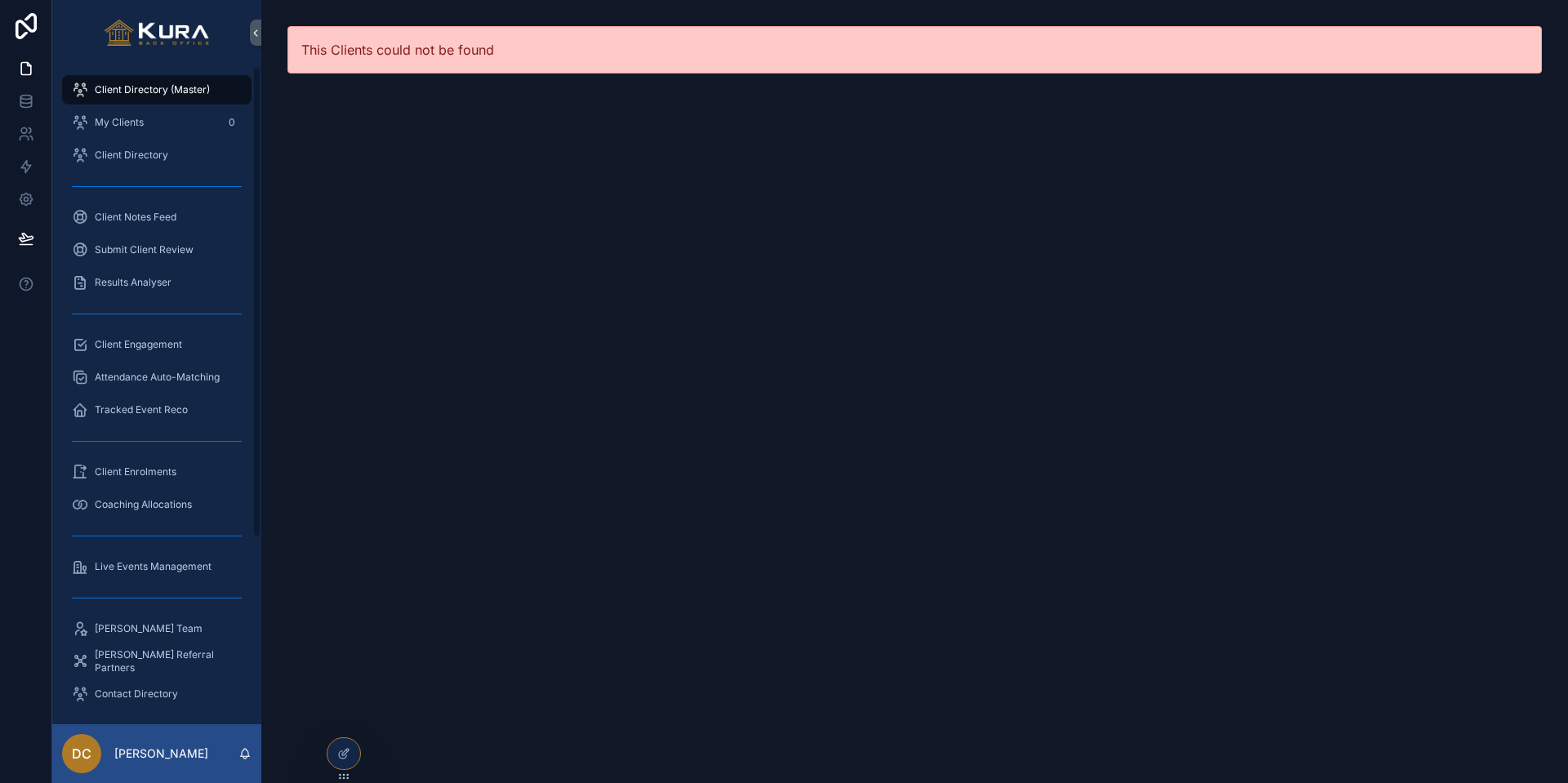
click at [162, 75] on link "Client Directory (Master)" at bounding box center [157, 89] width 190 height 30
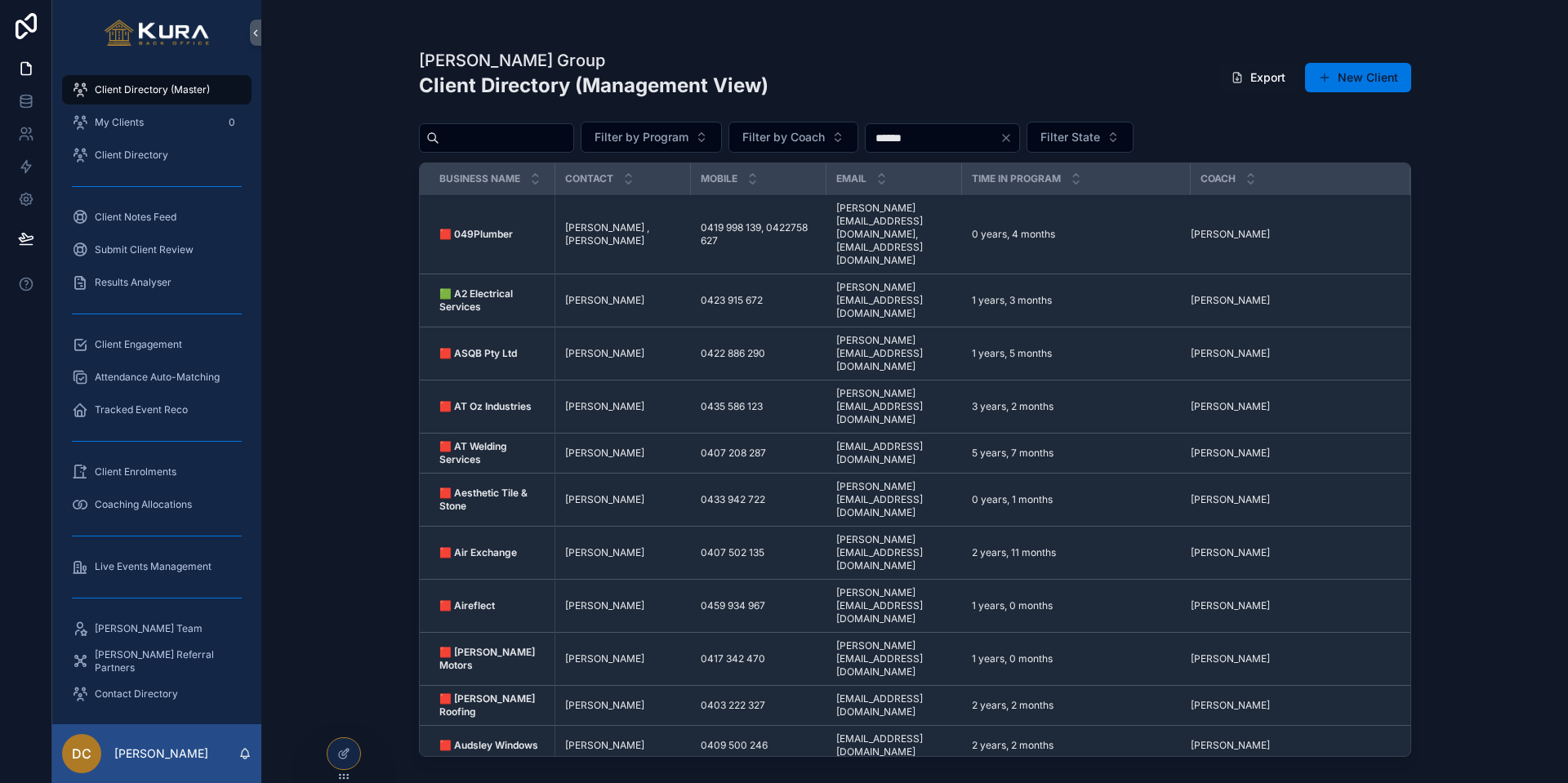
click at [158, 85] on span "Client Directory (Master)" at bounding box center [152, 89] width 115 height 13
